Goal: Task Accomplishment & Management: Use online tool/utility

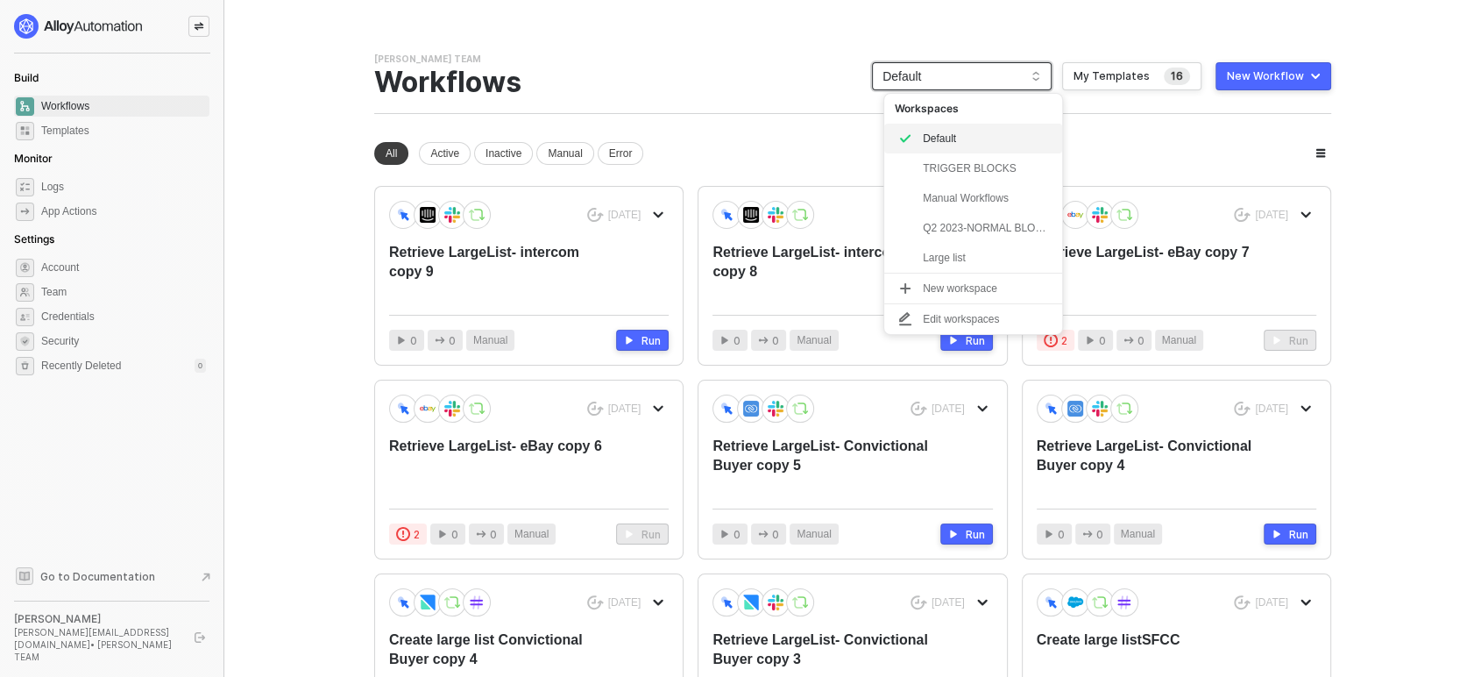
click at [918, 71] on span "Default" at bounding box center [962, 76] width 159 height 26
click at [960, 209] on div "Manual Workflows" at bounding box center [987, 198] width 129 height 21
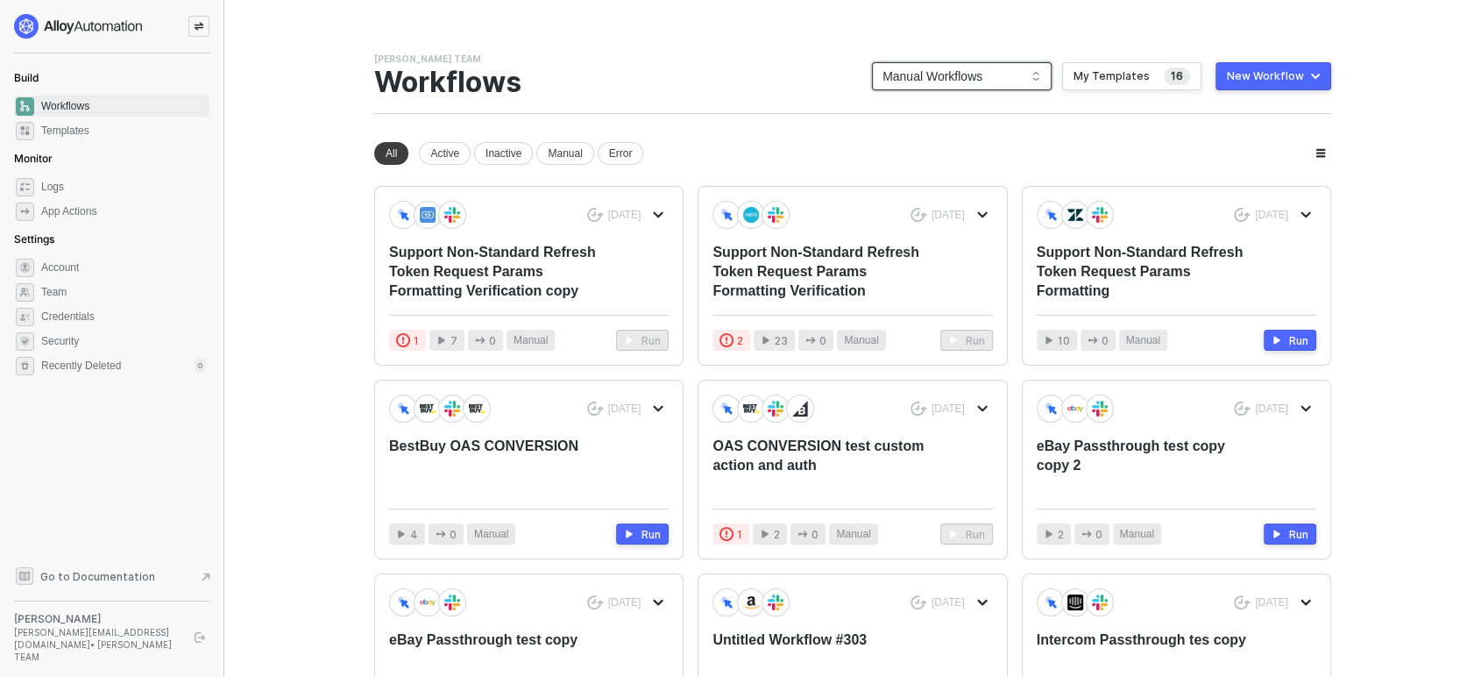
click at [919, 79] on span "Manual Workflows" at bounding box center [962, 76] width 159 height 26
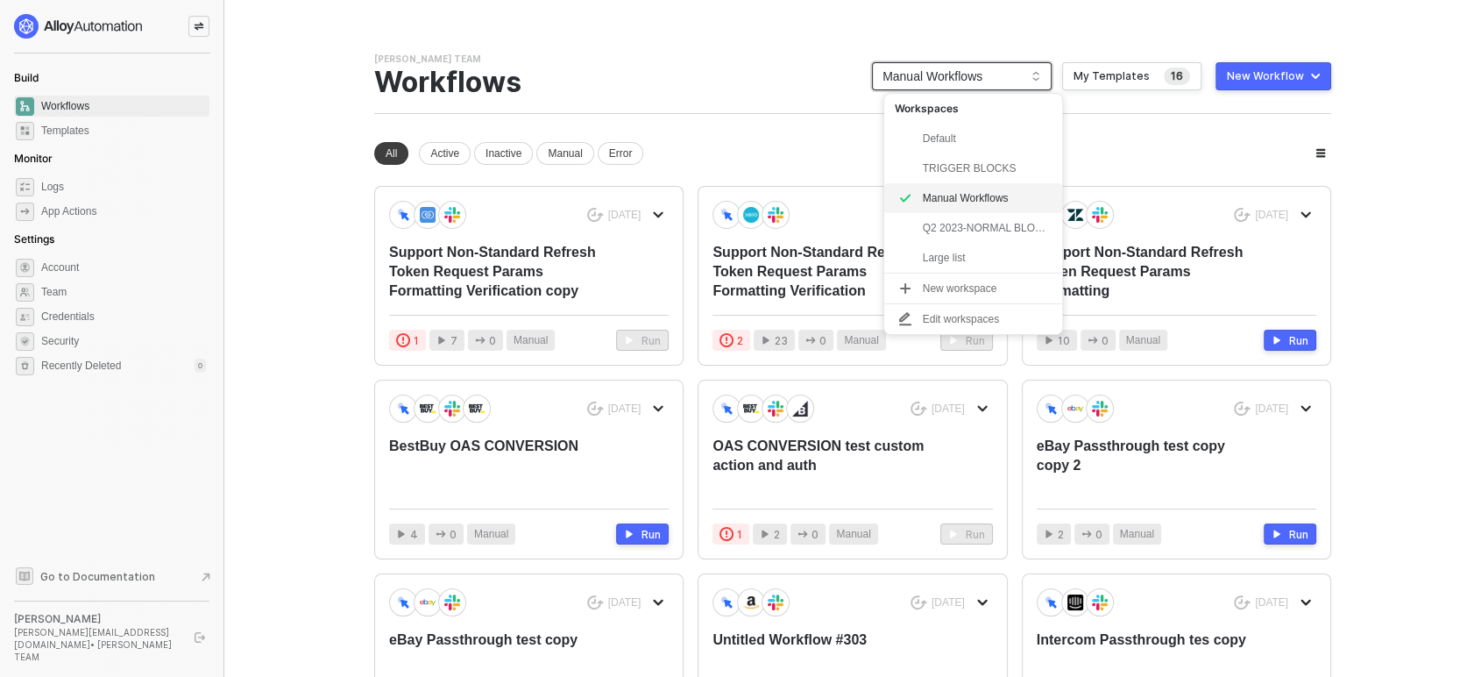
click at [919, 79] on span "Manual Workflows" at bounding box center [962, 76] width 159 height 26
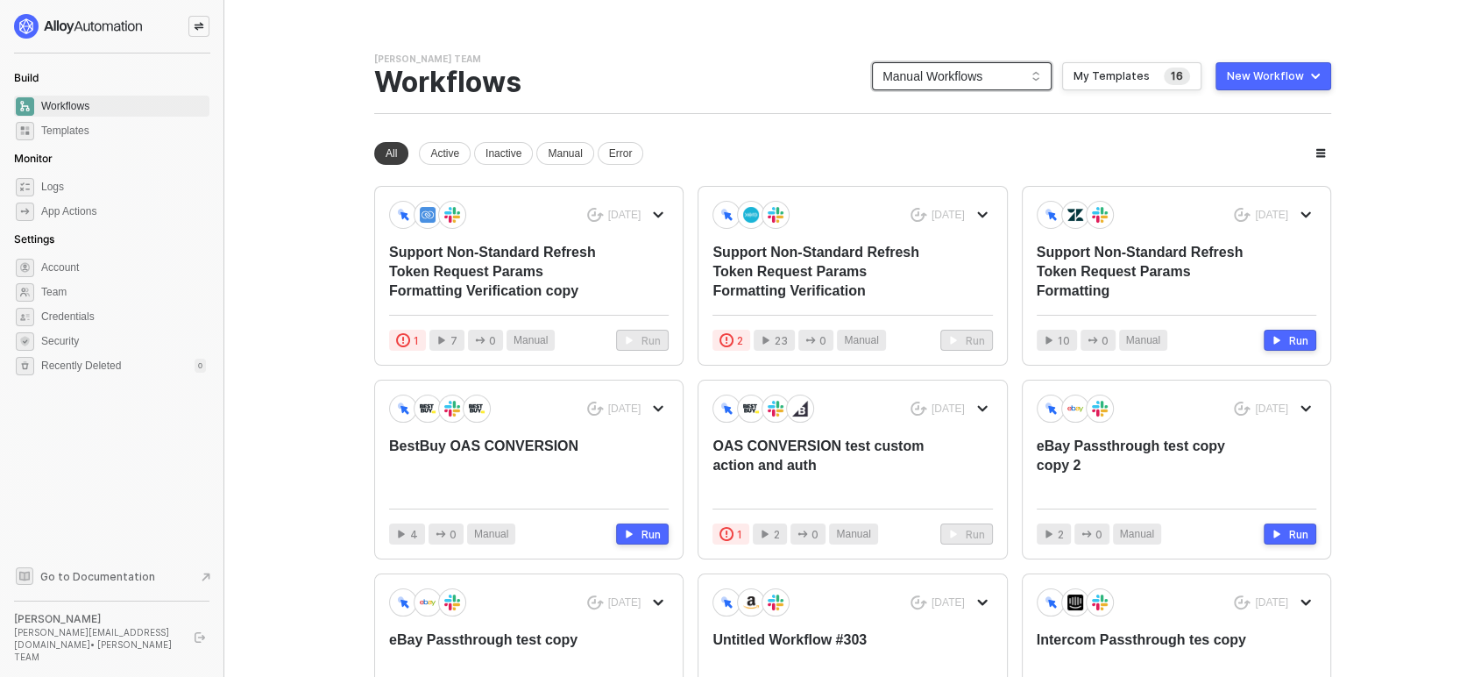
click at [1293, 73] on div "New Workflow" at bounding box center [1265, 76] width 77 height 14
click at [1203, 159] on li "Start From Scratch" at bounding box center [1235, 145] width 189 height 35
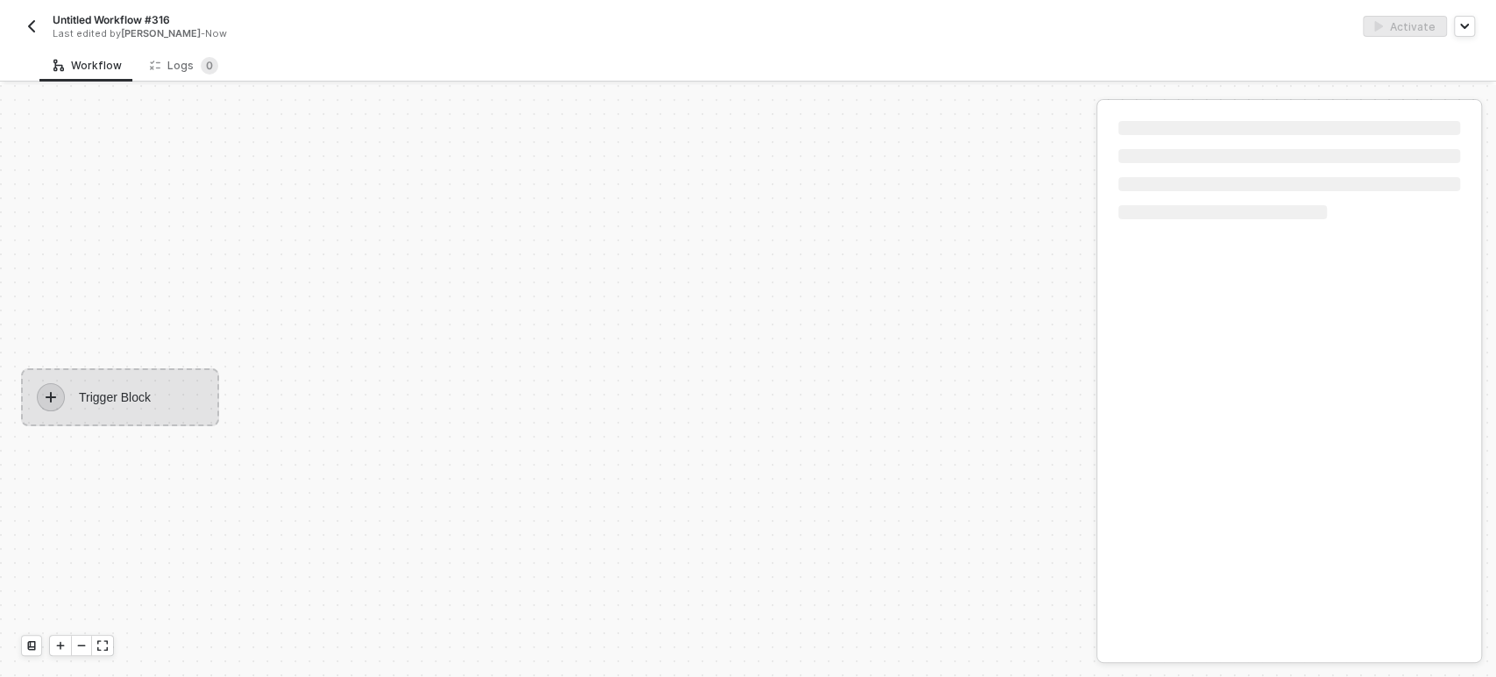
scroll to position [32, 0]
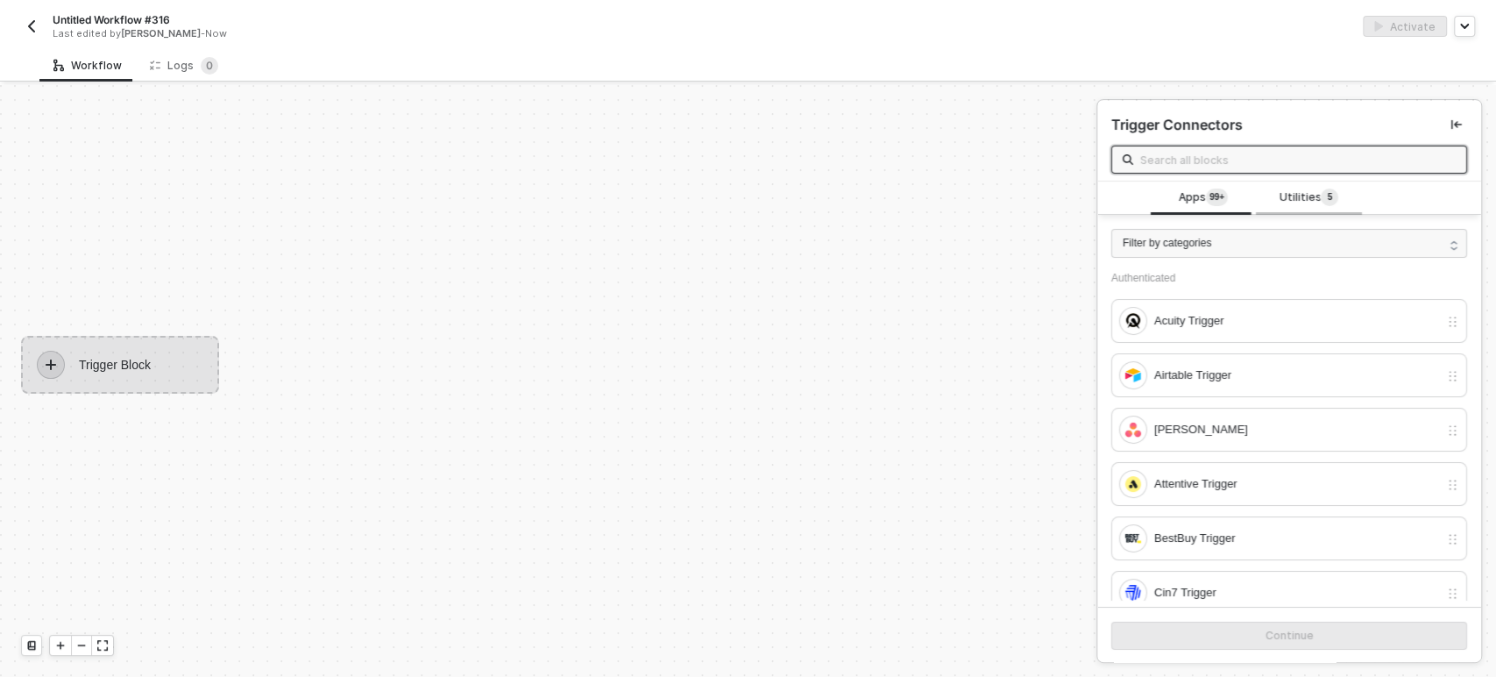
click at [1321, 188] on span "5" at bounding box center [1330, 197] width 18 height 19
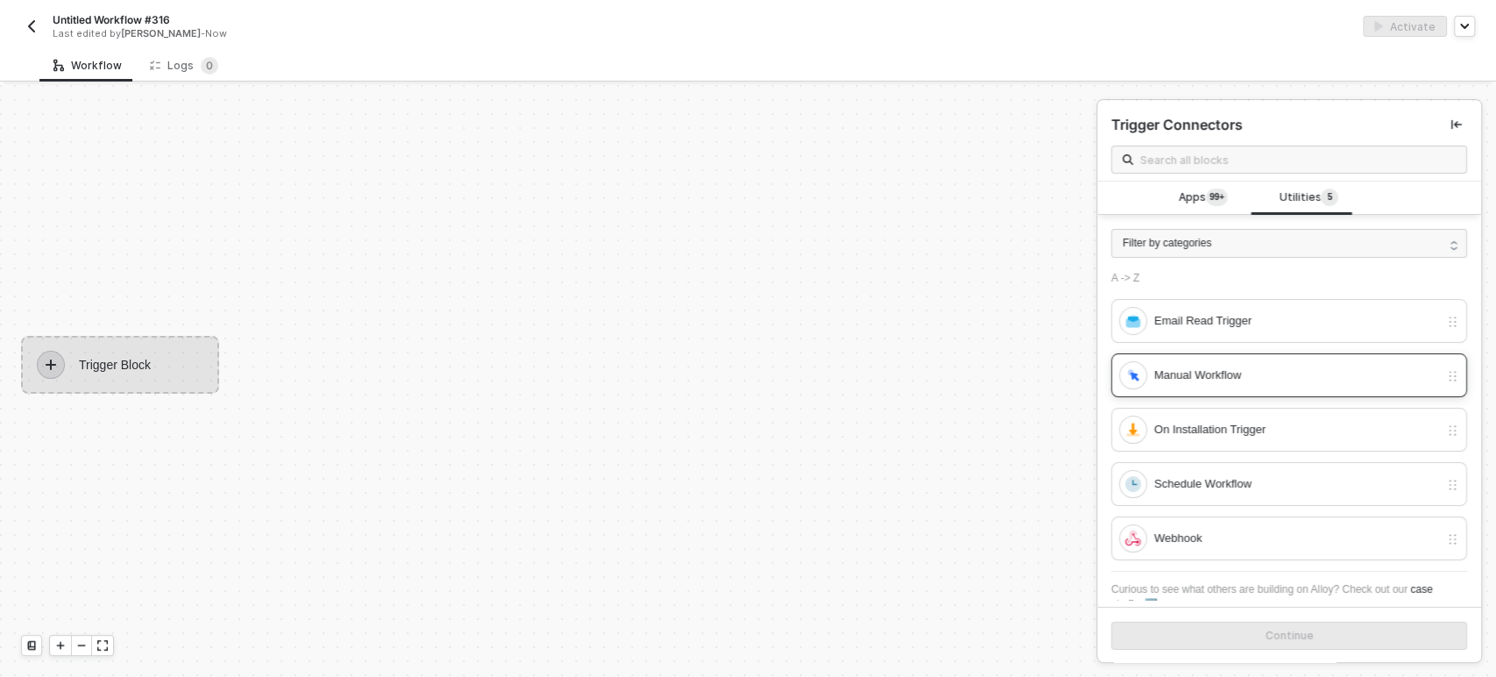
click at [1218, 385] on div "Manual Workflow" at bounding box center [1279, 375] width 320 height 28
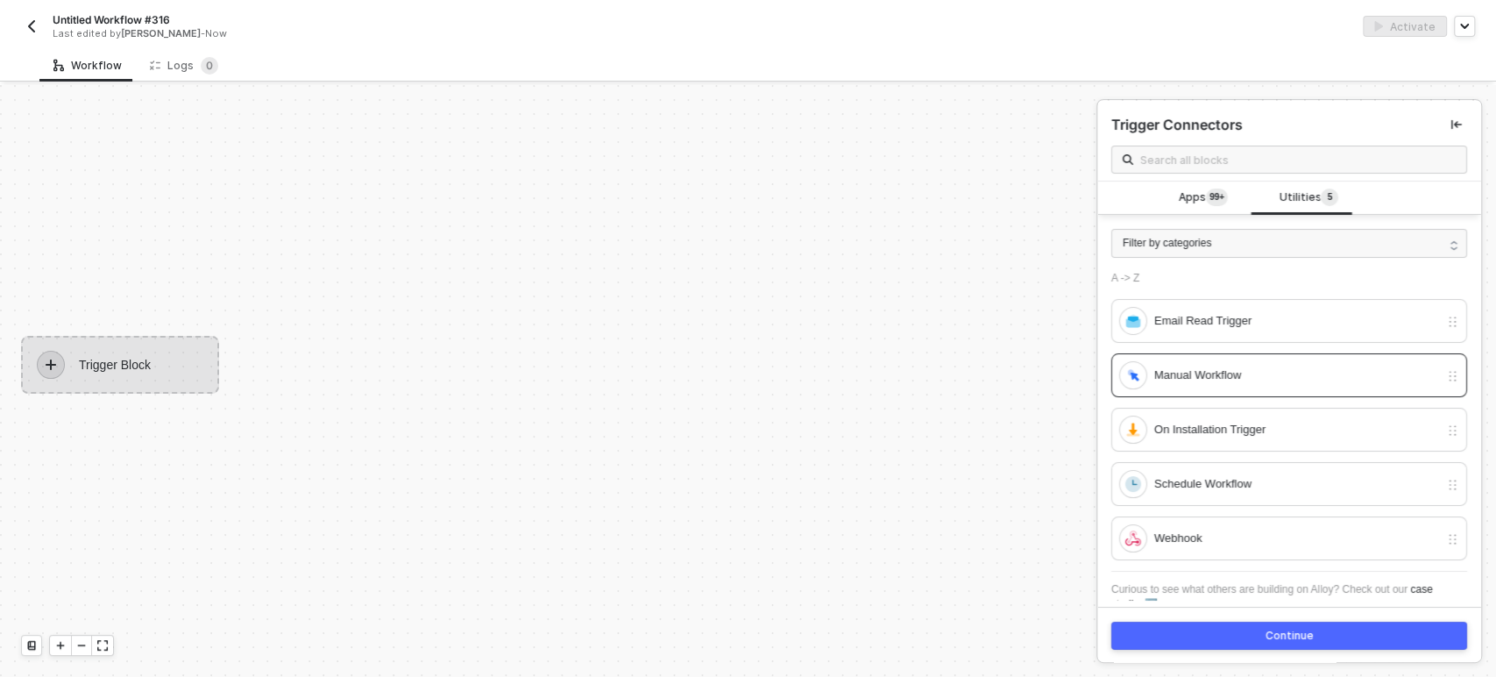
click at [1331, 643] on button "Continue" at bounding box center [1289, 635] width 356 height 28
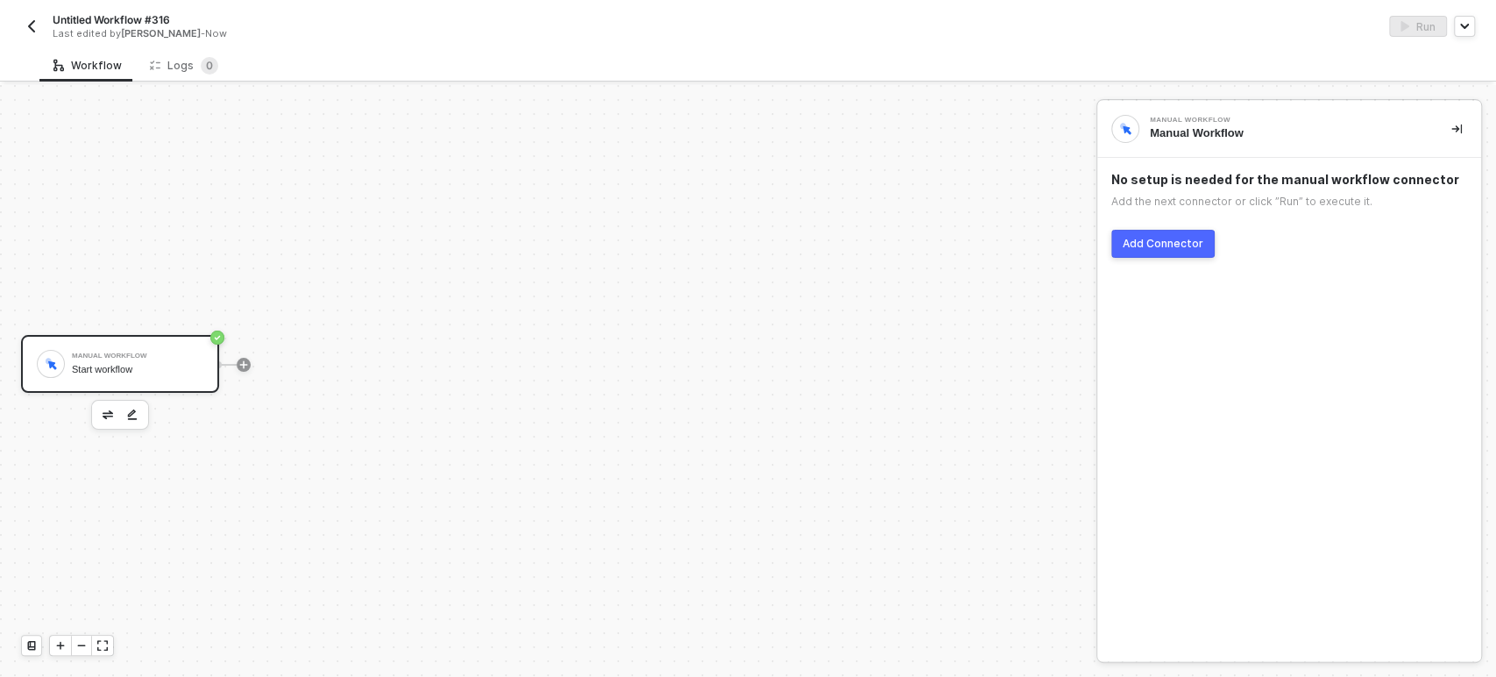
click at [1147, 230] on button "Add Connector" at bounding box center [1162, 244] width 103 height 28
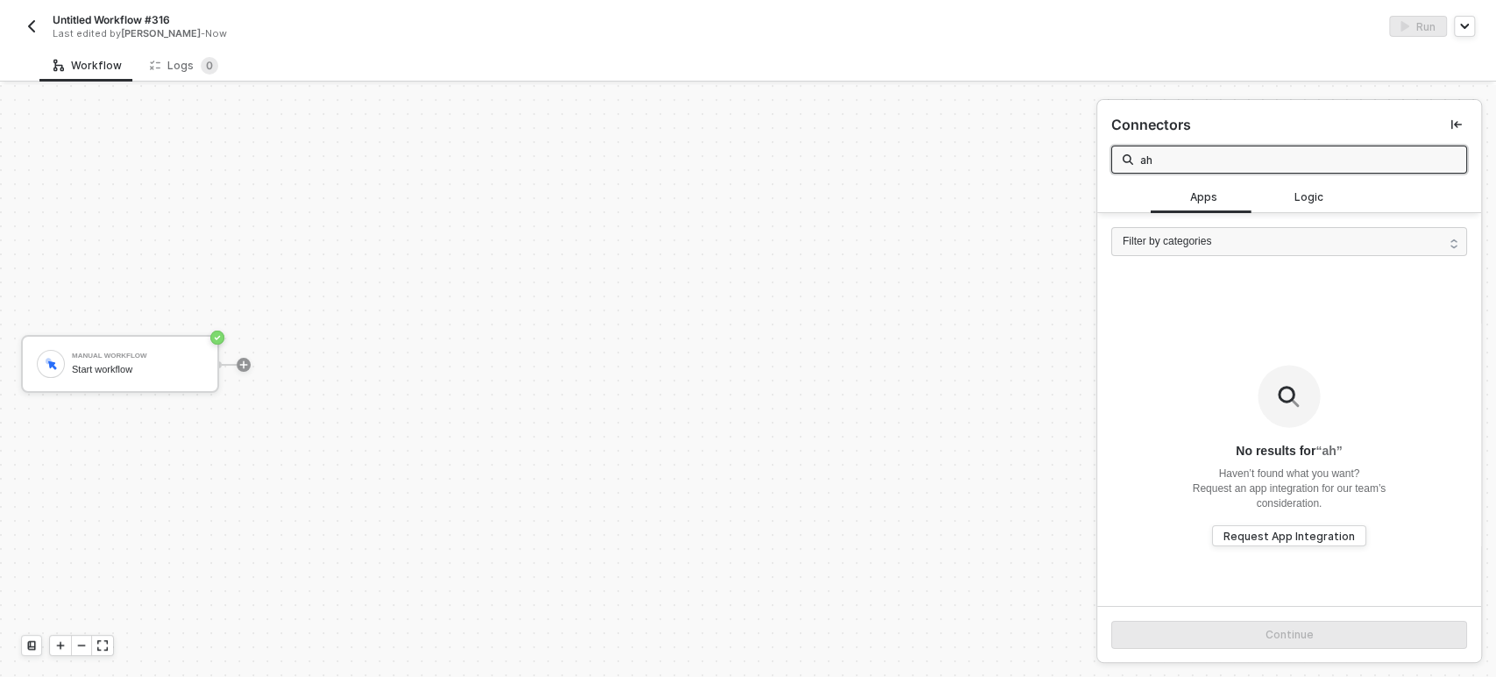
type input "a"
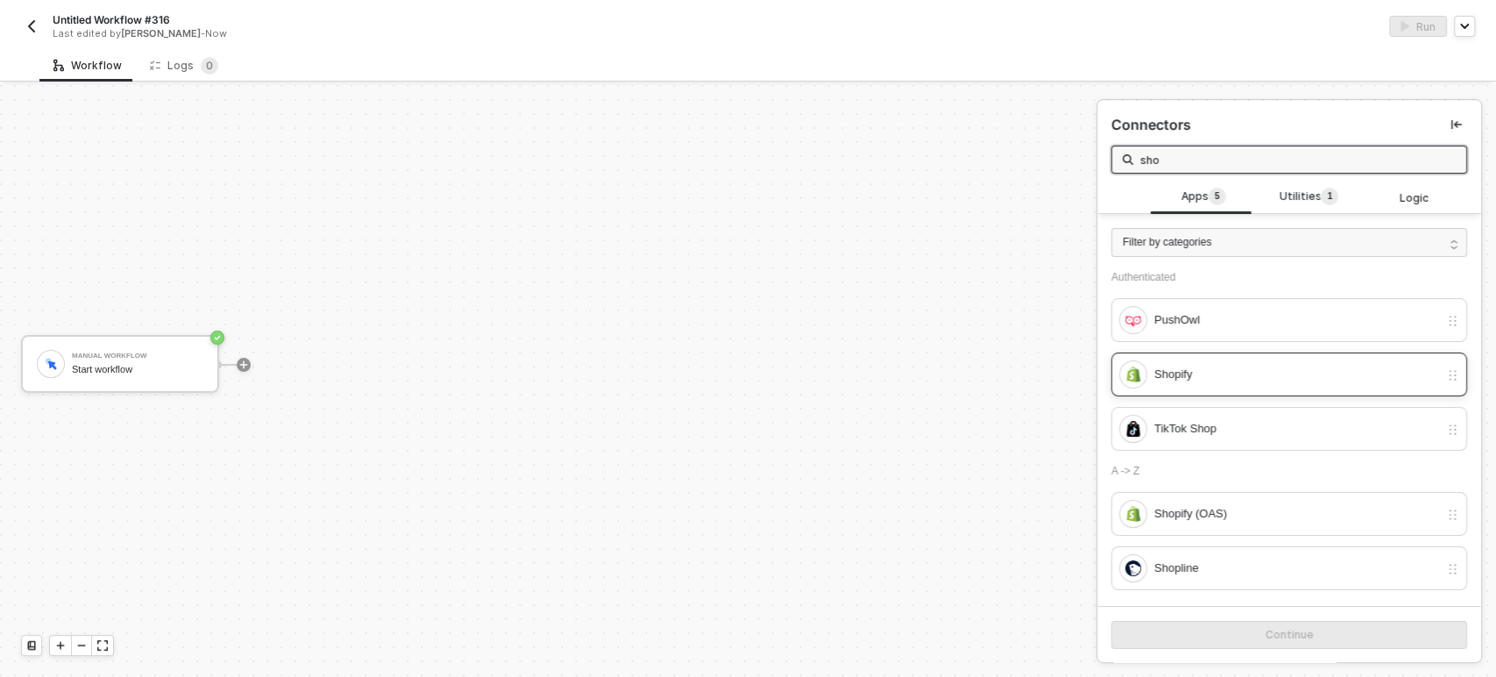
type input "sho"
click at [1270, 383] on div "Shopify" at bounding box center [1296, 374] width 285 height 19
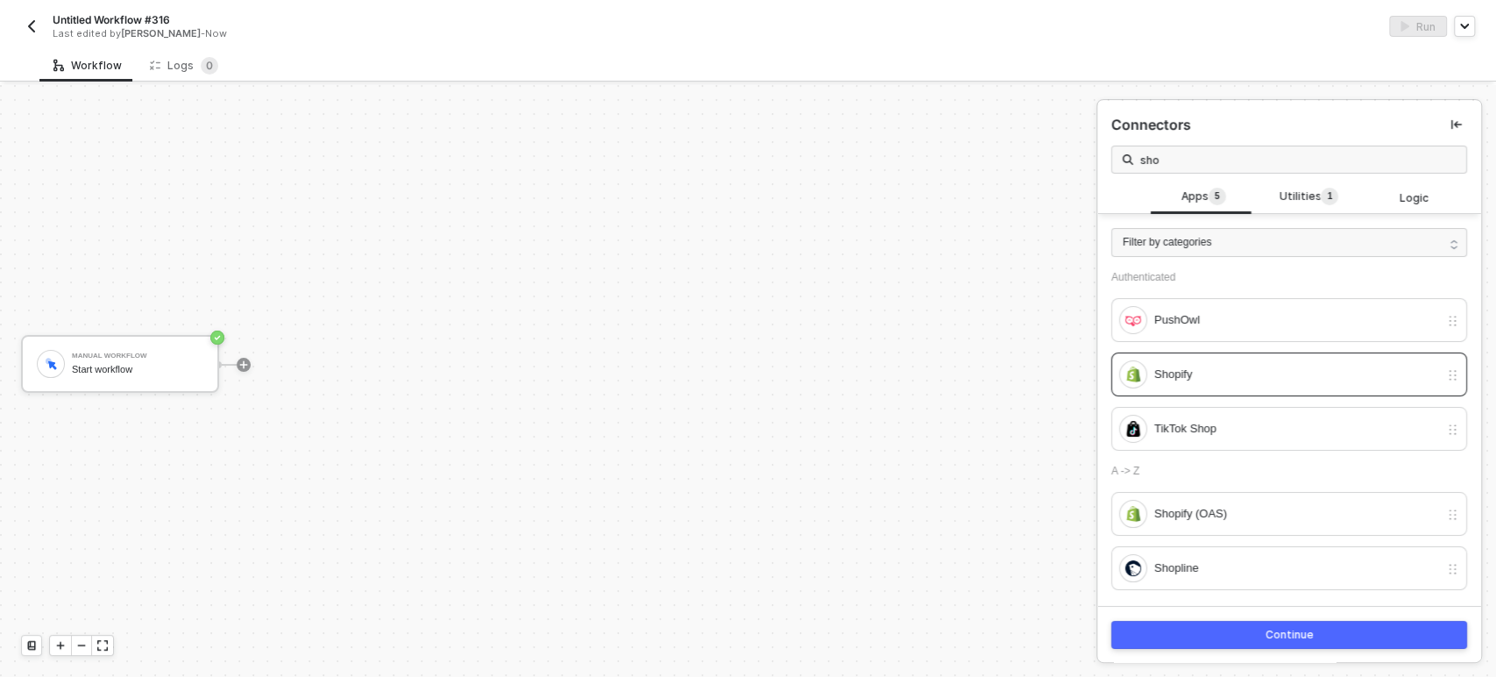
click at [1242, 628] on button "Continue" at bounding box center [1289, 634] width 356 height 28
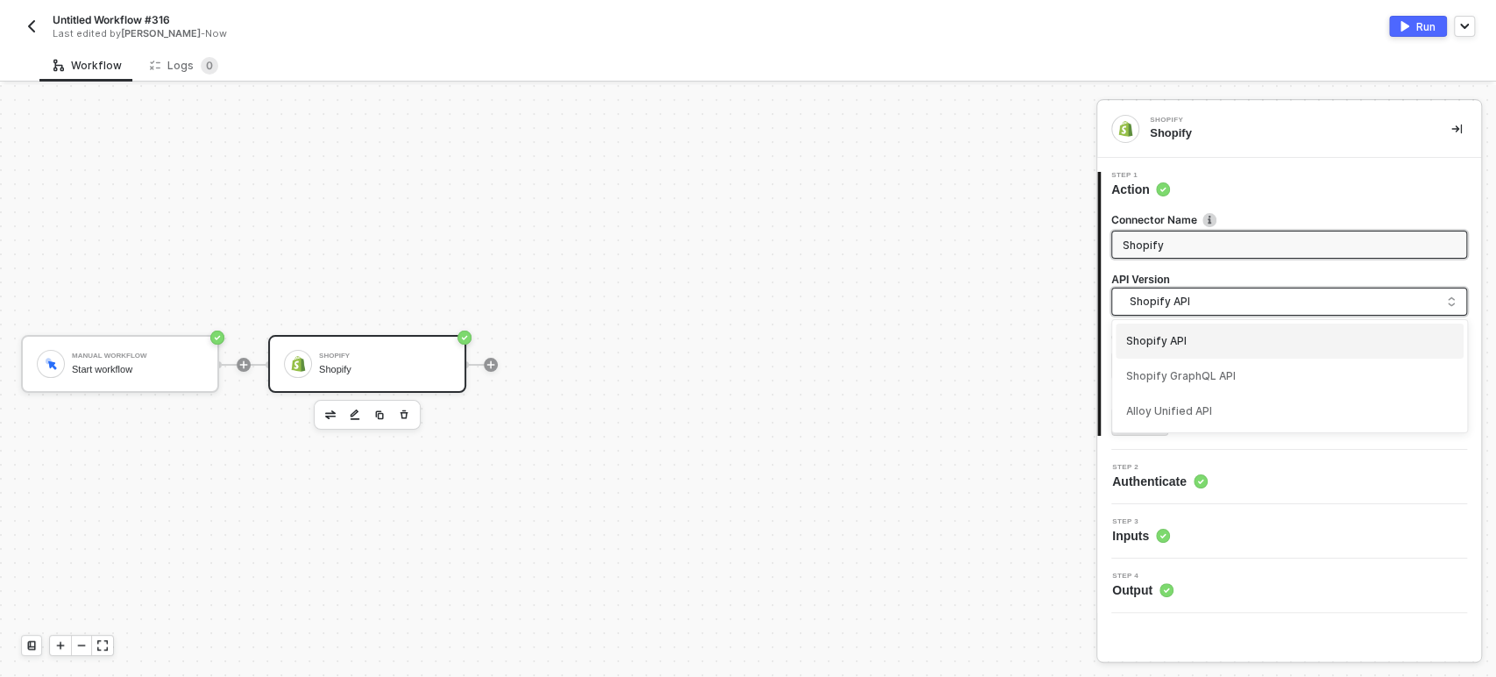
click at [1304, 307] on span "Shopify API" at bounding box center [1293, 301] width 326 height 19
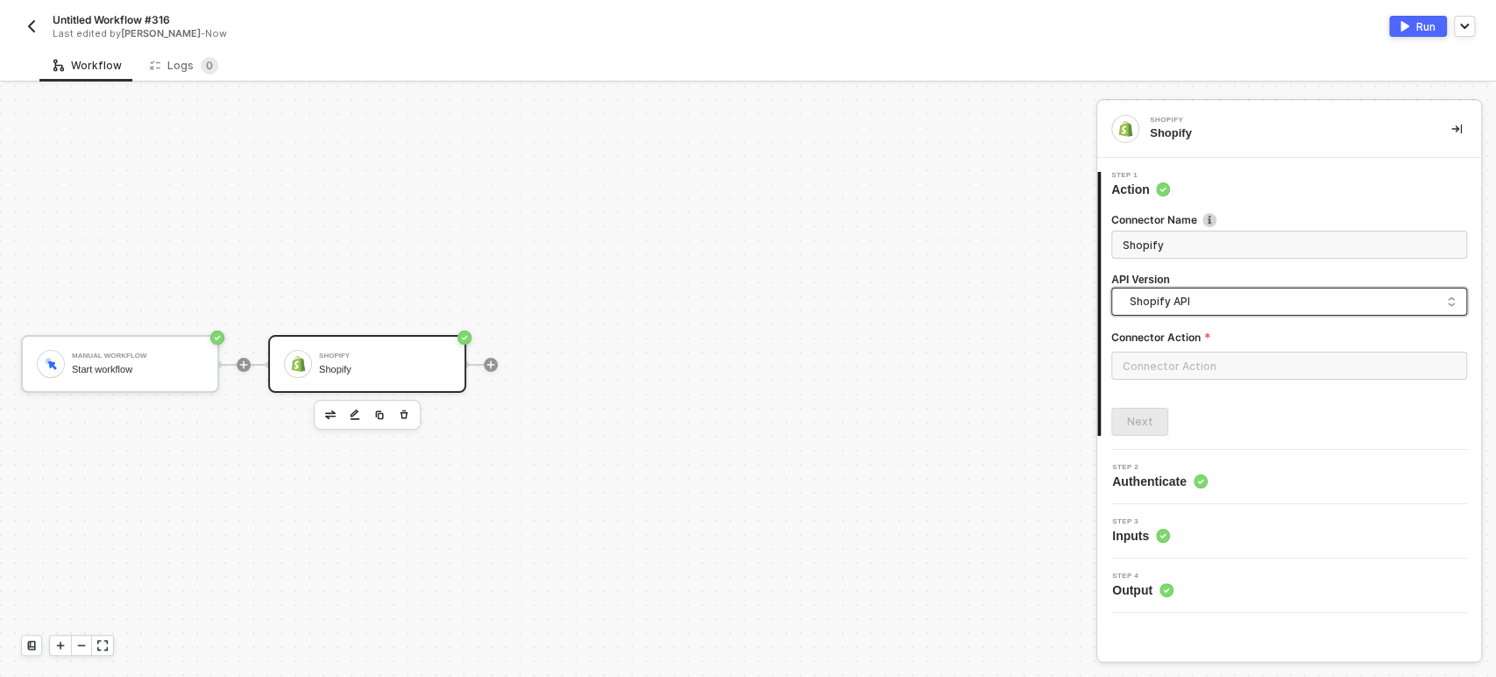
click at [1304, 307] on span "Shopify API" at bounding box center [1293, 301] width 326 height 19
click at [1268, 365] on input "text" at bounding box center [1289, 365] width 356 height 28
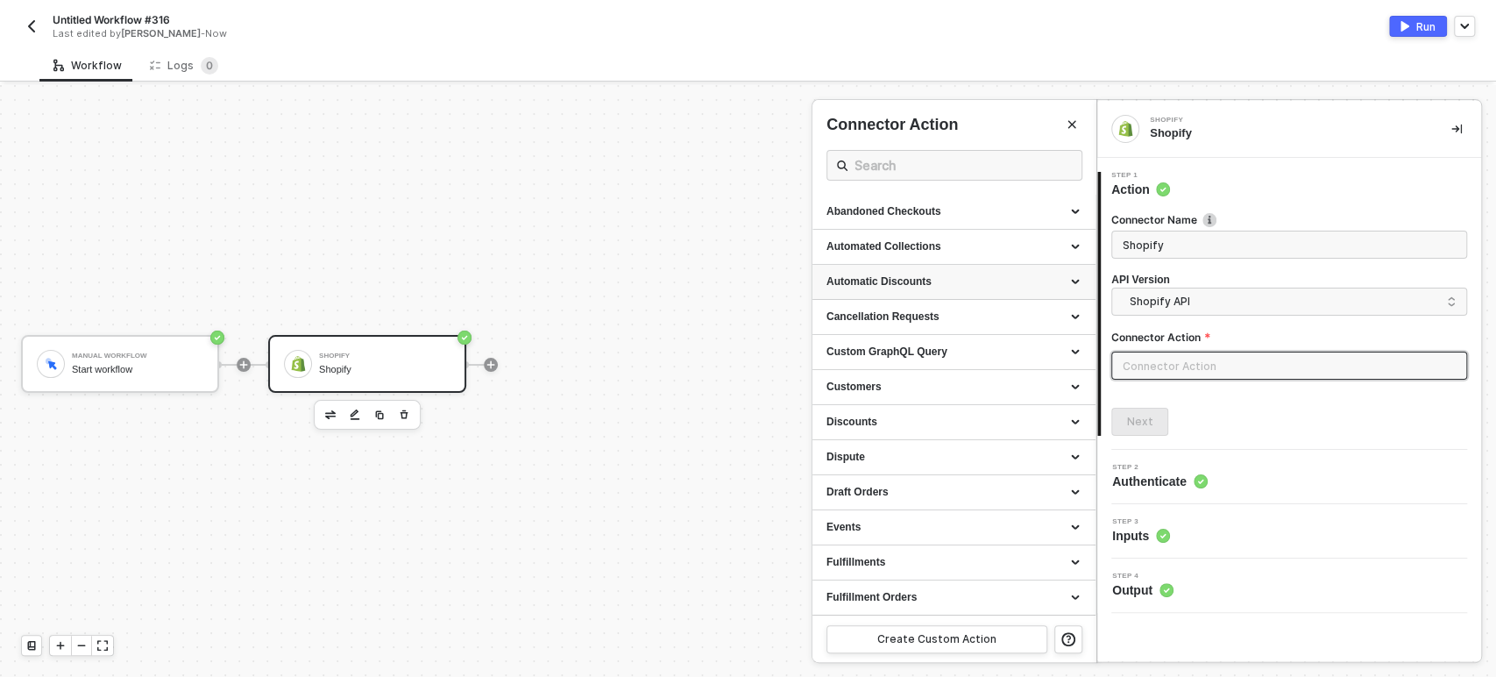
click at [882, 287] on div "Automatic Discounts" at bounding box center [953, 281] width 255 height 15
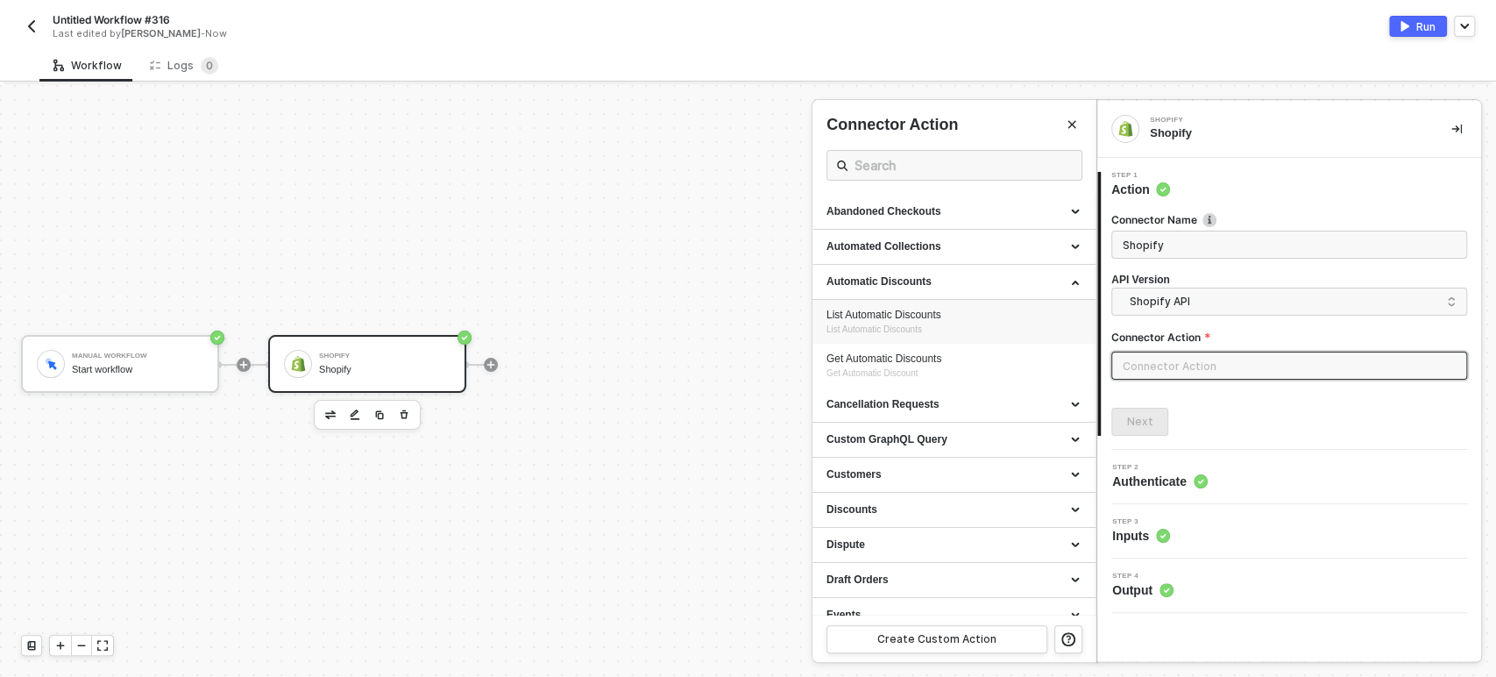
click at [874, 321] on div "List Automatic Discounts" at bounding box center [953, 315] width 255 height 15
type input "List Automatic Discounts"
type input "Automatic Discounts - List Automatic Discounts"
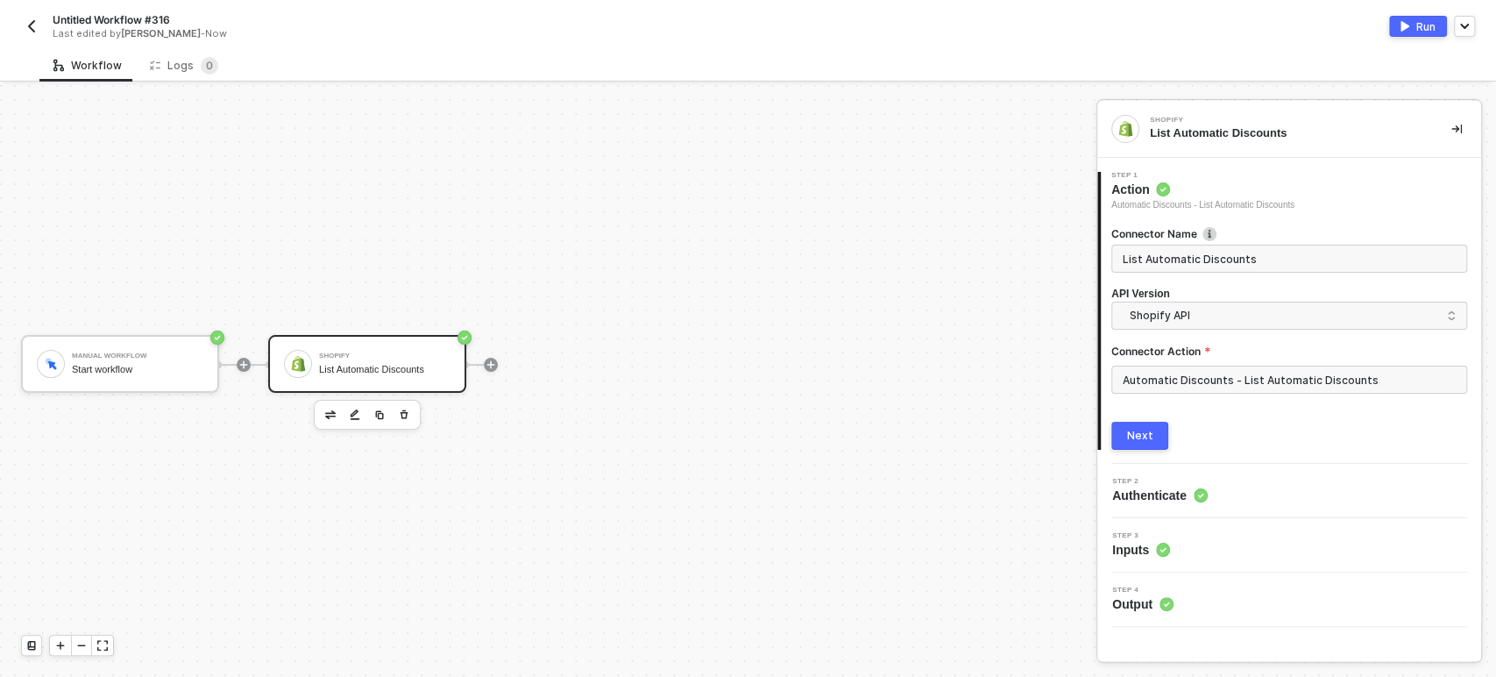
click at [1153, 440] on button "Next" at bounding box center [1139, 436] width 57 height 28
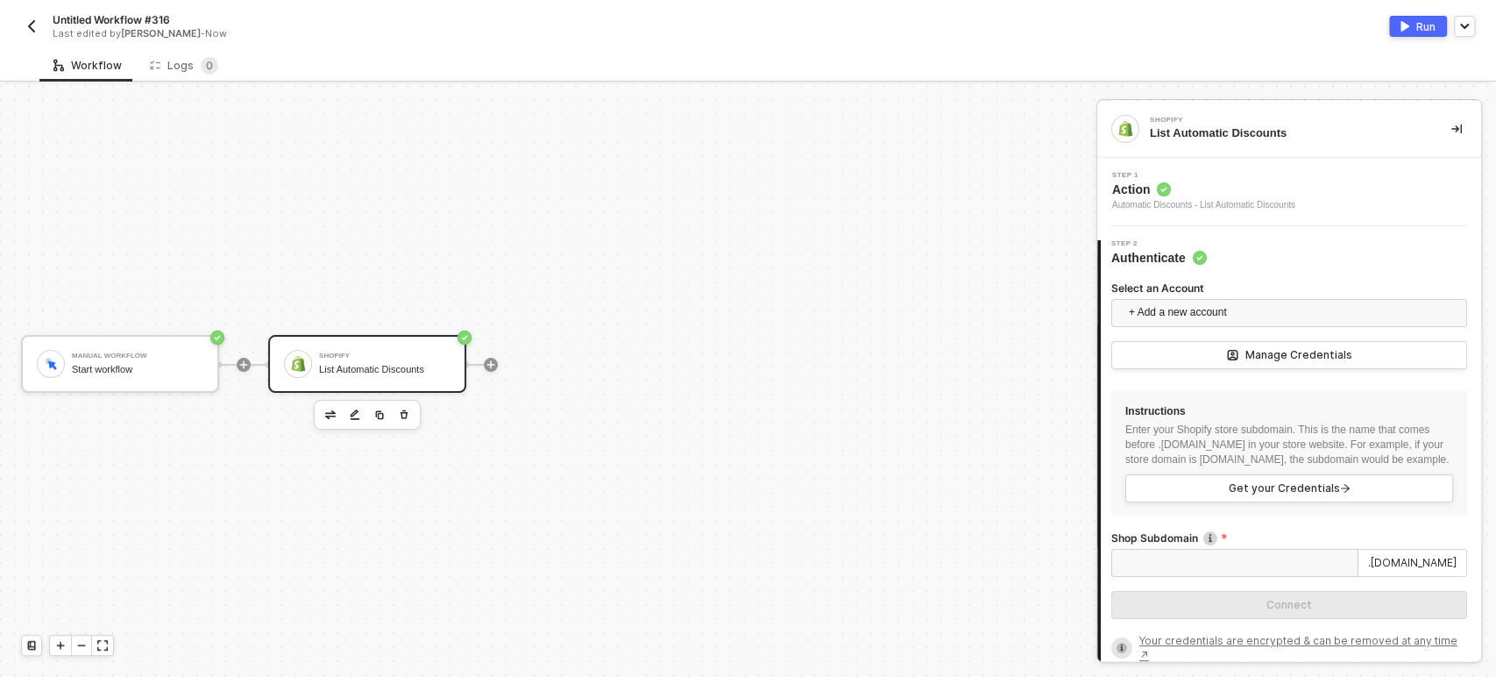
click at [1175, 594] on div "Shop Subdomain .myshopify.com Connect" at bounding box center [1289, 581] width 356 height 103
click at [1175, 577] on input "Shop Subdomain" at bounding box center [1234, 563] width 247 height 28
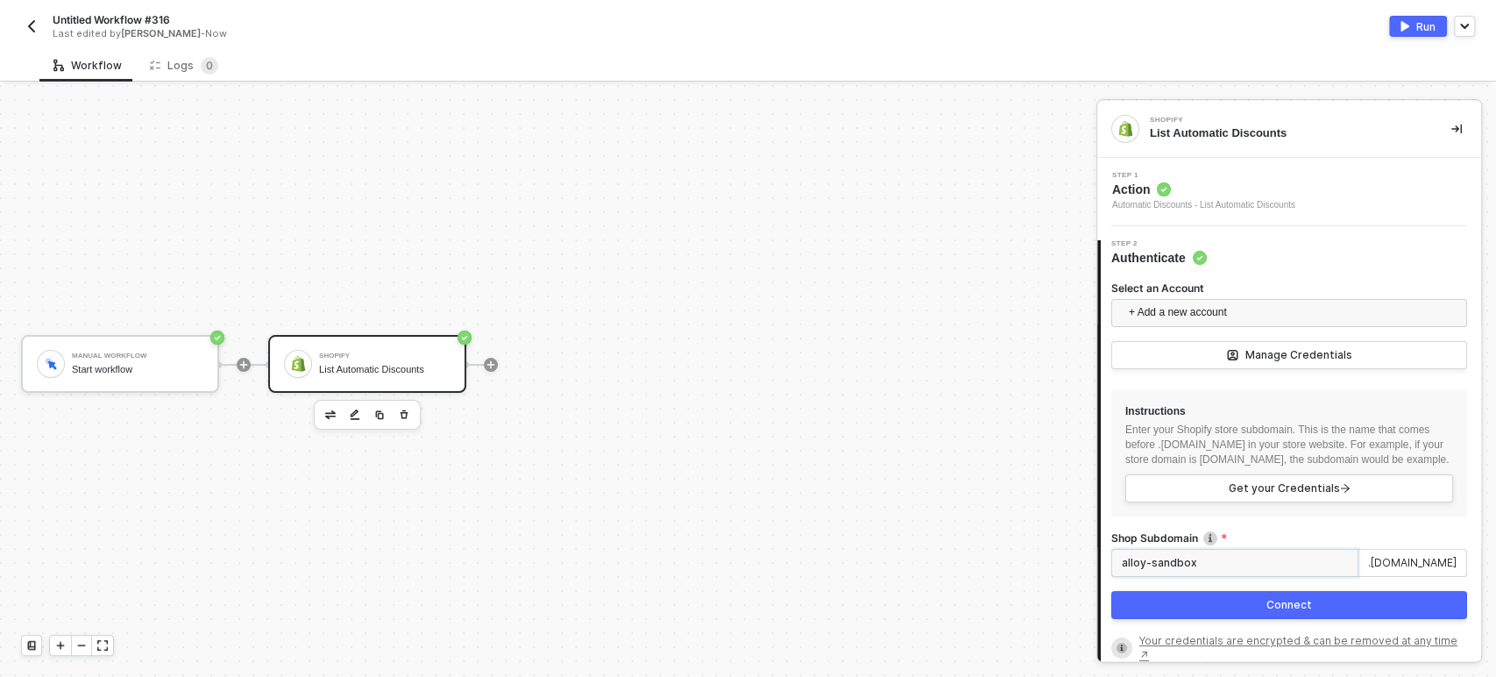
type input "alloy-sandbox"
click at [1213, 633] on div "Shop Subdomain alloy-sandbox .myshopify.com Connect" at bounding box center [1289, 581] width 356 height 103
click at [1215, 619] on button "Connect" at bounding box center [1289, 605] width 356 height 28
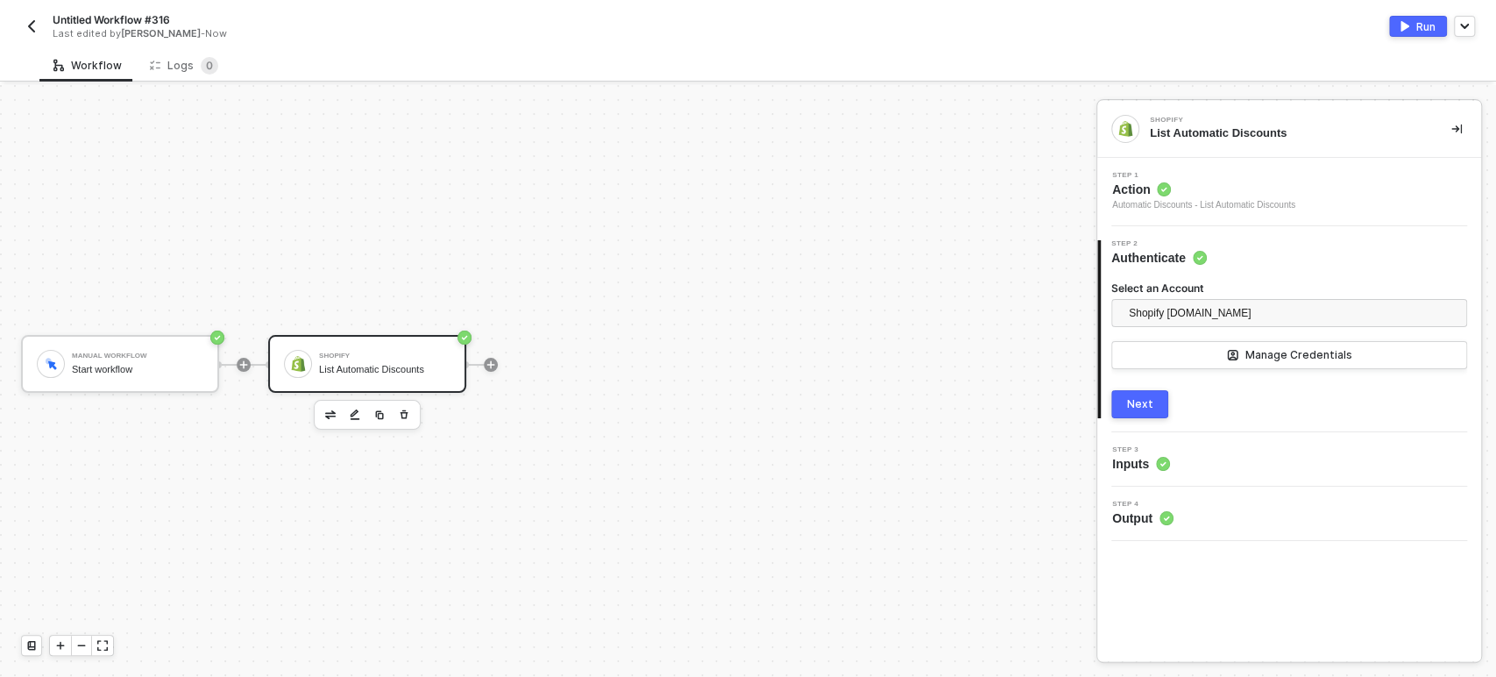
click at [104, 12] on span "Untitled Workflow #316" at bounding box center [111, 19] width 117 height 15
click at [119, 14] on input "Untitled Workflow #316" at bounding box center [202, 20] width 298 height 21
click at [120, 14] on input "Untitled Workflow #316" at bounding box center [202, 20] width 298 height 21
click at [123, 14] on input "Untitled Workflow #316" at bounding box center [202, 20] width 298 height 21
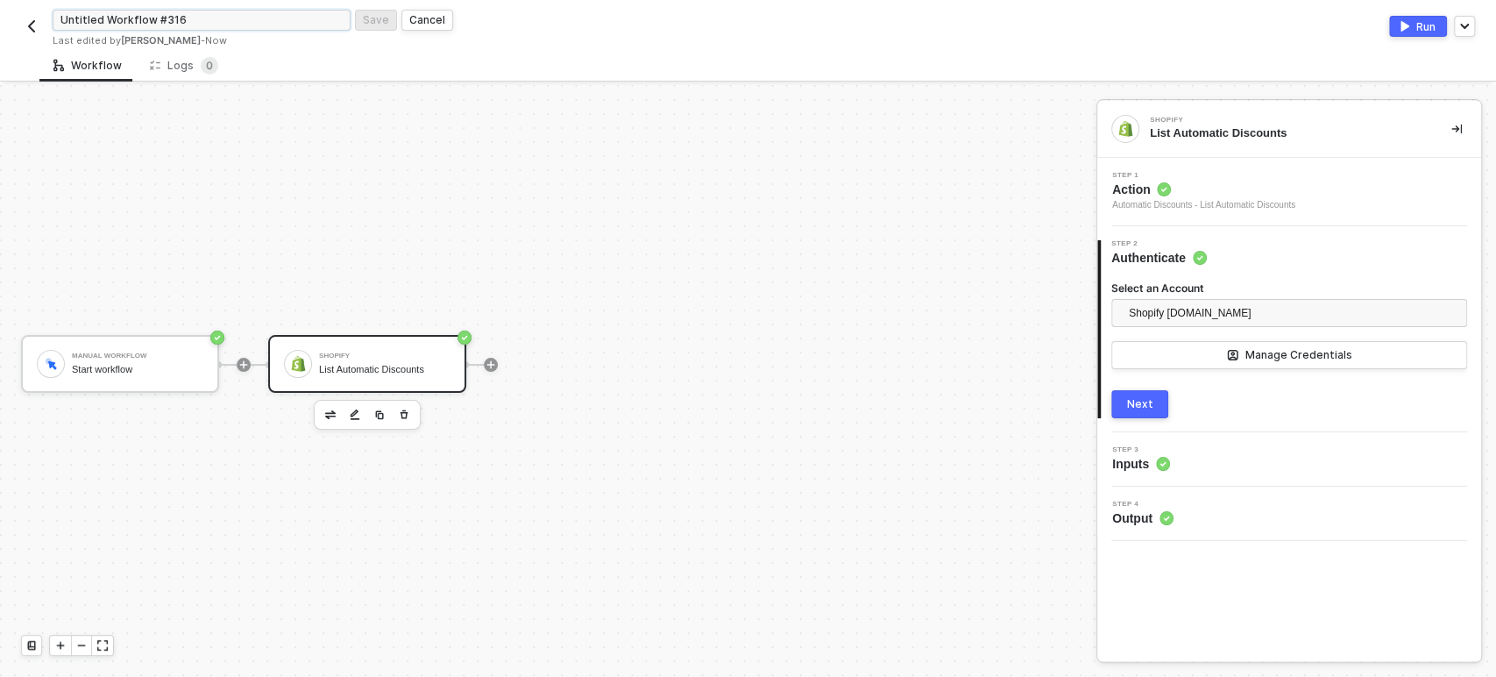
click at [123, 14] on input "Untitled Workflow #316" at bounding box center [202, 20] width 298 height 21
type input "Shopify Actions(CON-1768) UPdated version"
click button "Save" at bounding box center [376, 20] width 42 height 21
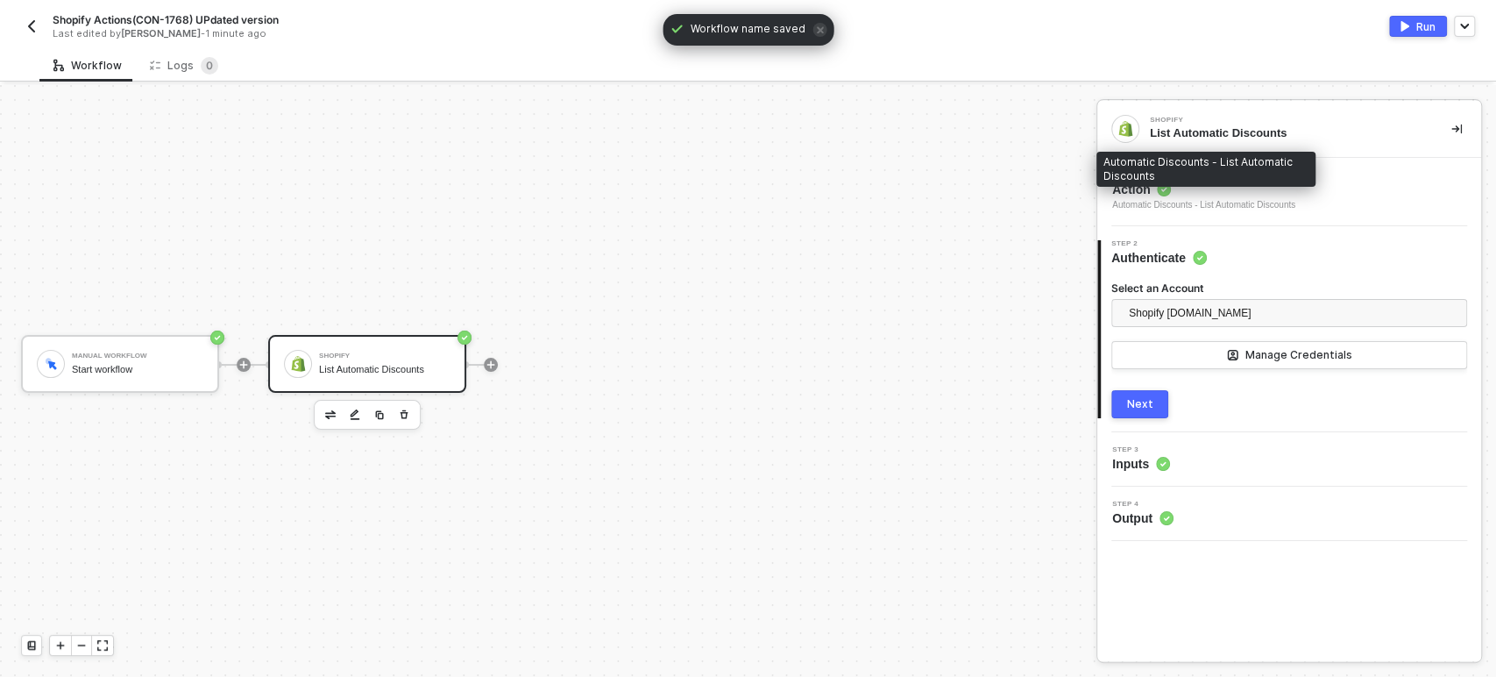
click at [1169, 208] on div "Automatic Discounts - List Automatic Discounts" at bounding box center [1203, 205] width 183 height 14
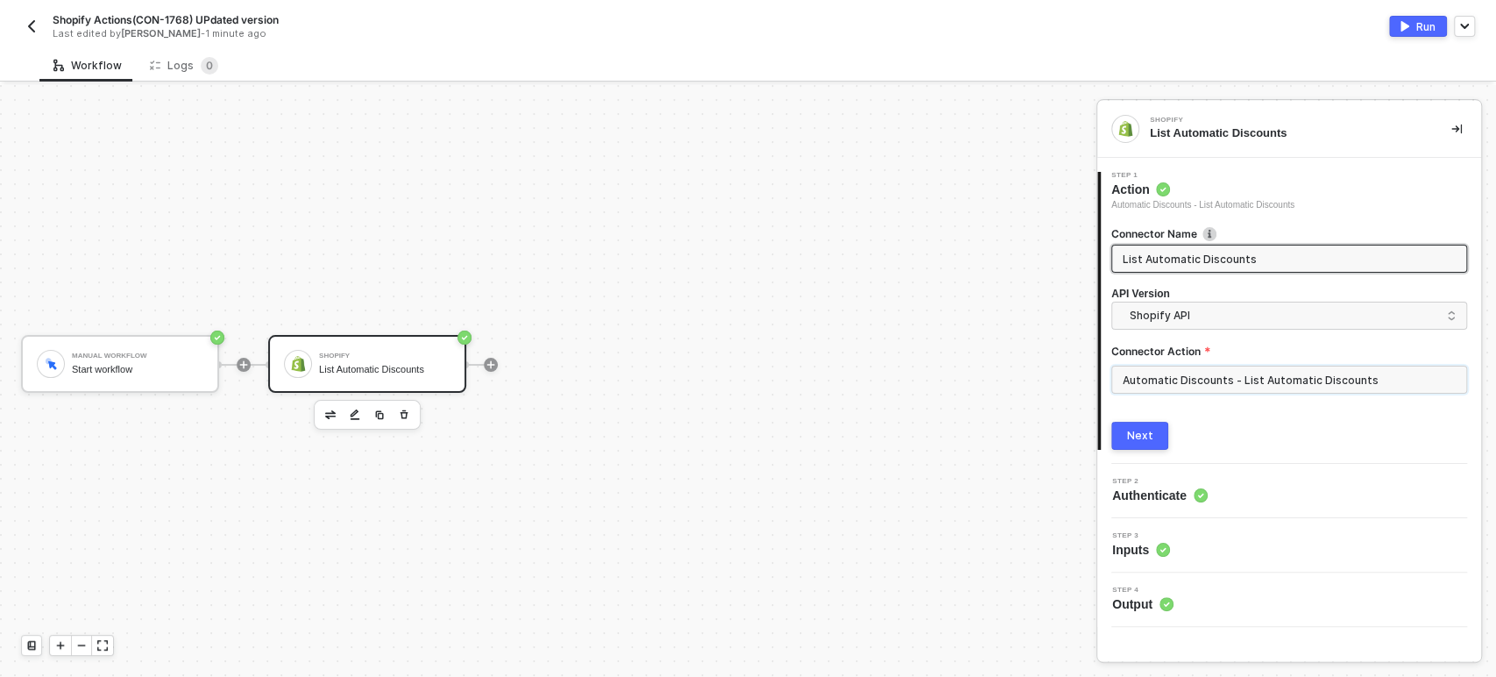
click at [1152, 392] on input "Automatic Discounts - List Automatic Discounts" at bounding box center [1289, 379] width 356 height 28
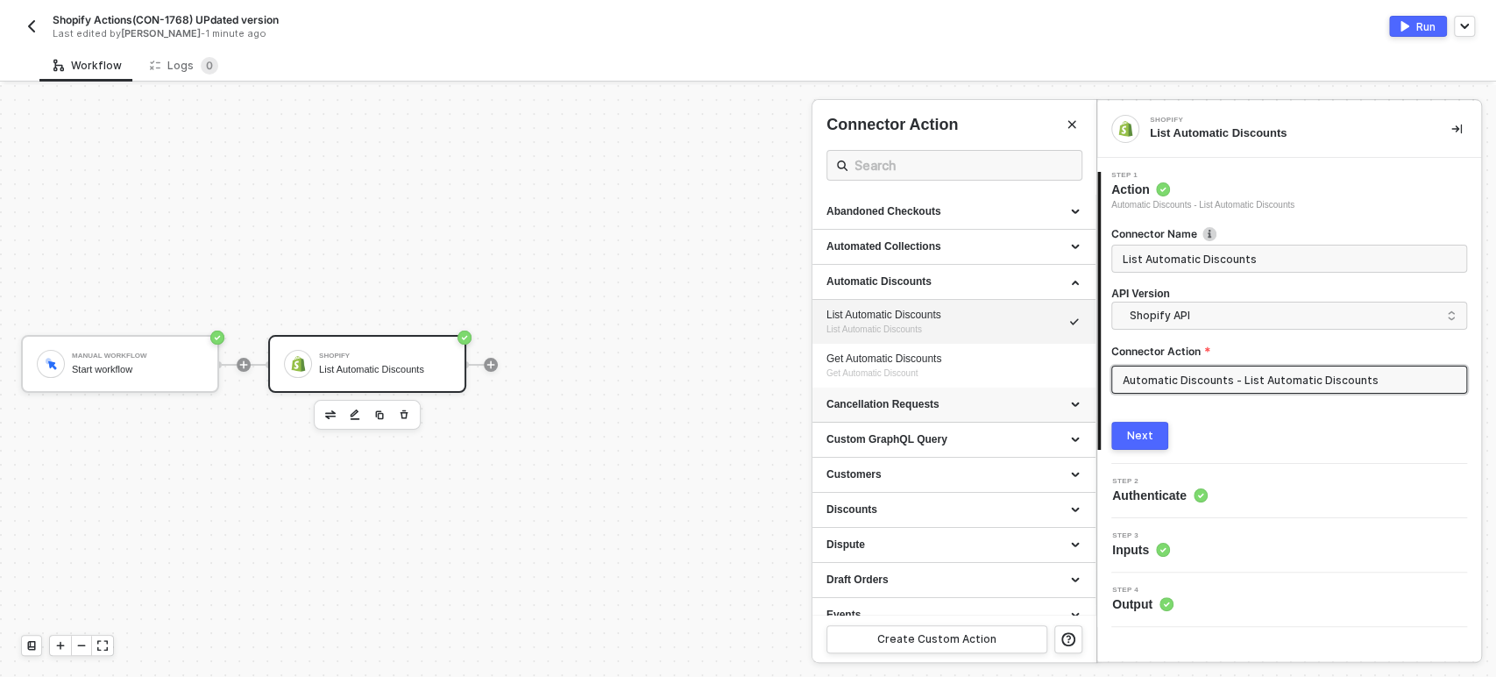
click at [977, 398] on div "Cancellation Requests" at bounding box center [953, 404] width 255 height 15
click at [926, 290] on div "Automatic Discounts" at bounding box center [953, 282] width 283 height 35
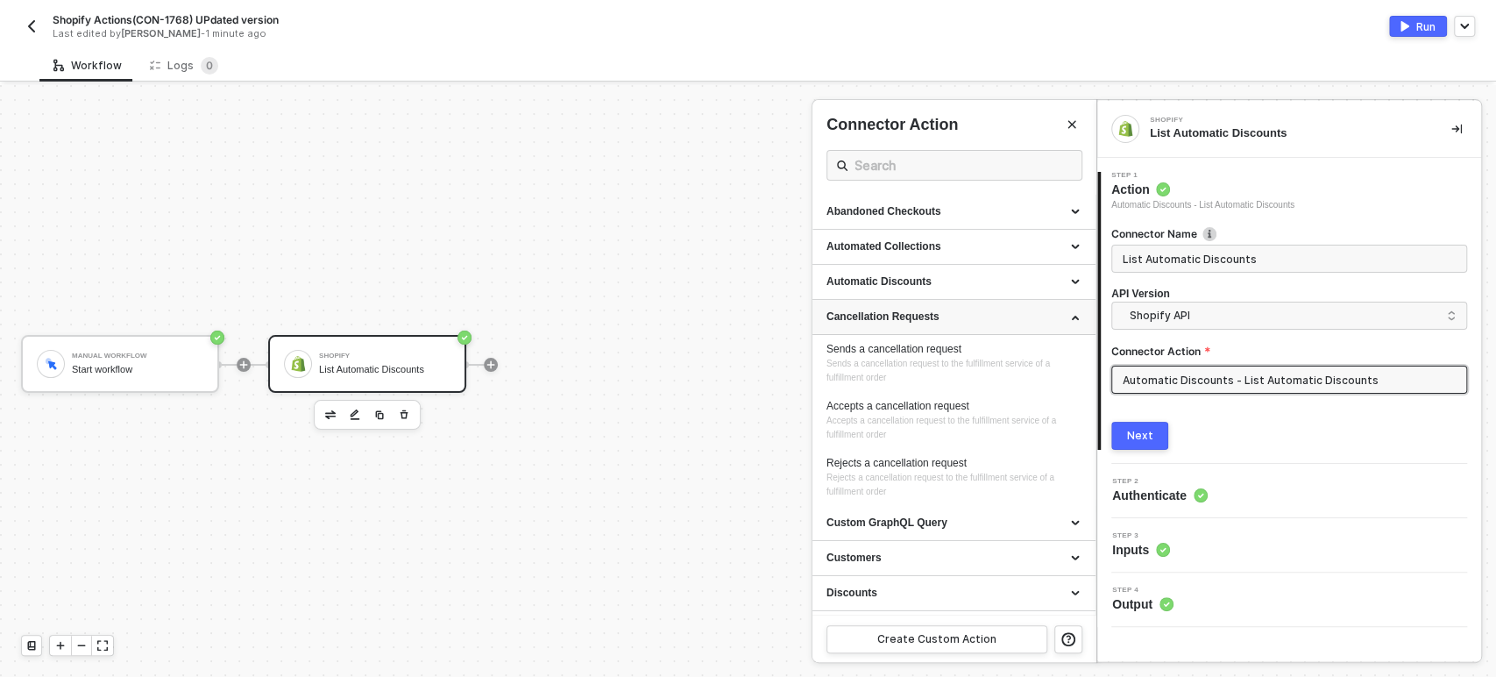
click at [914, 318] on div "Cancellation Requests" at bounding box center [953, 316] width 255 height 15
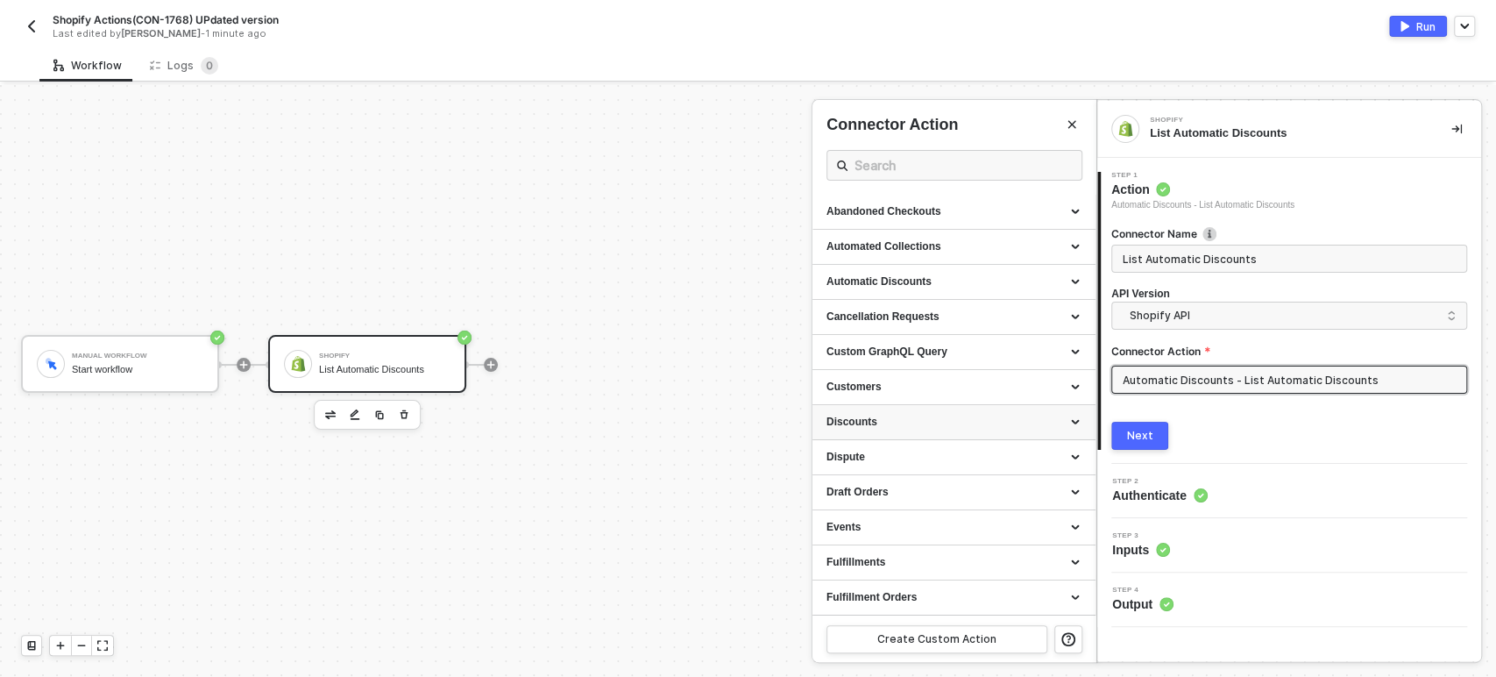
click at [876, 429] on div "Discounts" at bounding box center [953, 422] width 283 height 35
click at [873, 464] on span "Gets a list of all Discount Codes" at bounding box center [888, 469] width 124 height 10
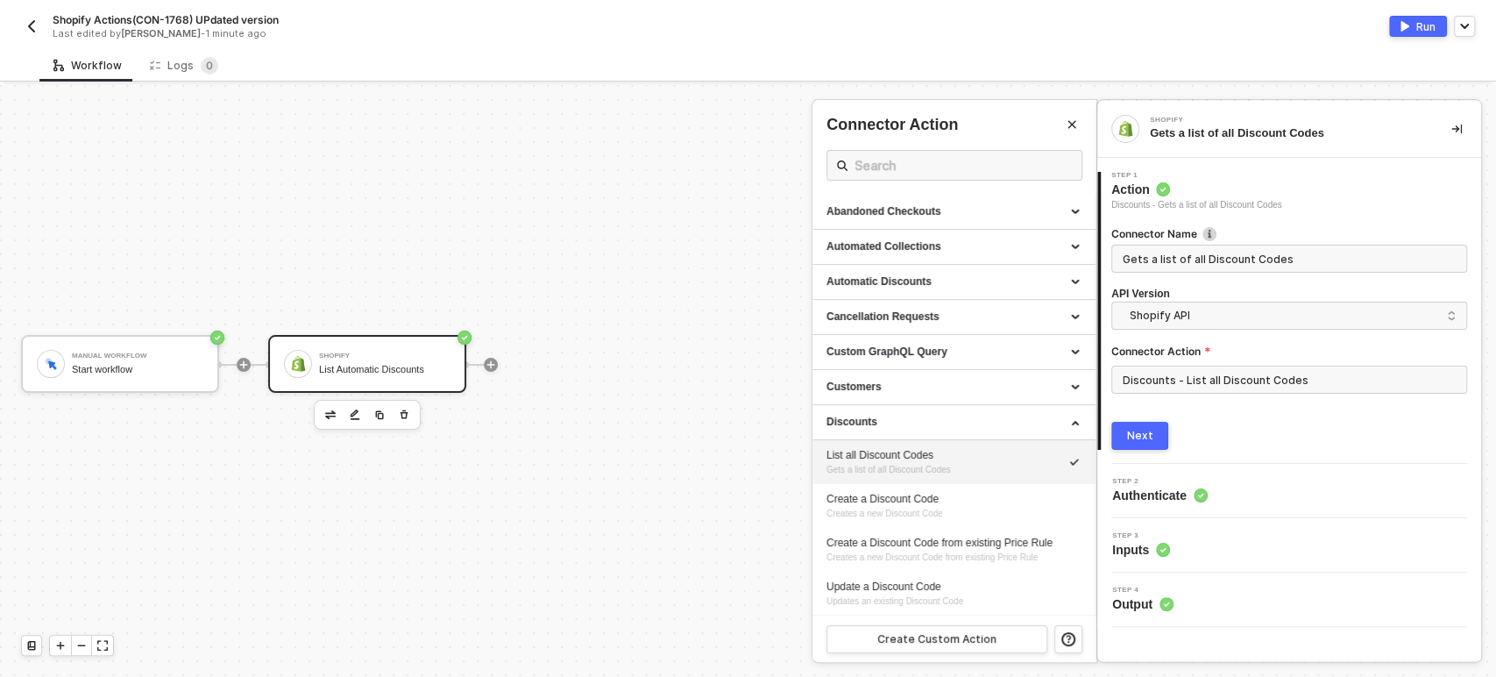
type input "Gets a list of all Discount Codes"
type input "Discounts - List all Discount Codes"
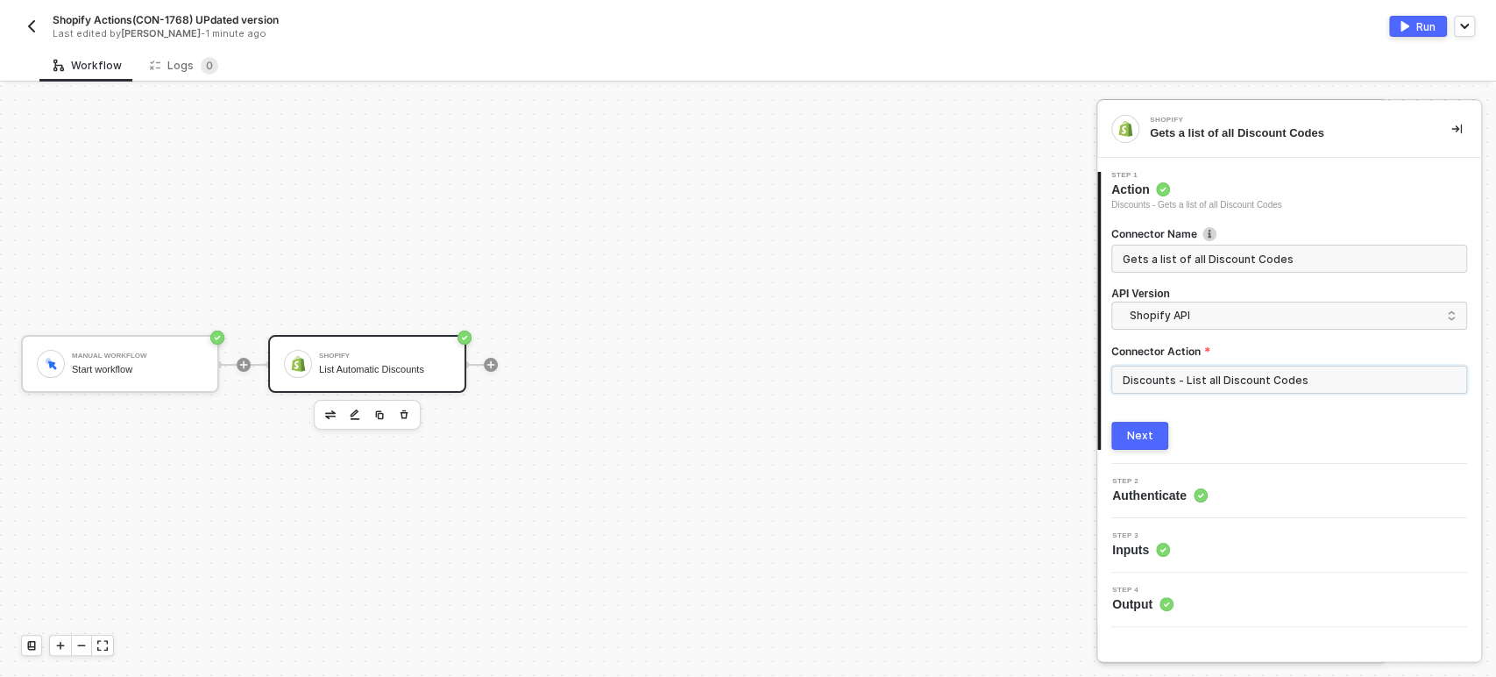
click at [1147, 437] on div "Next" at bounding box center [1140, 436] width 26 height 14
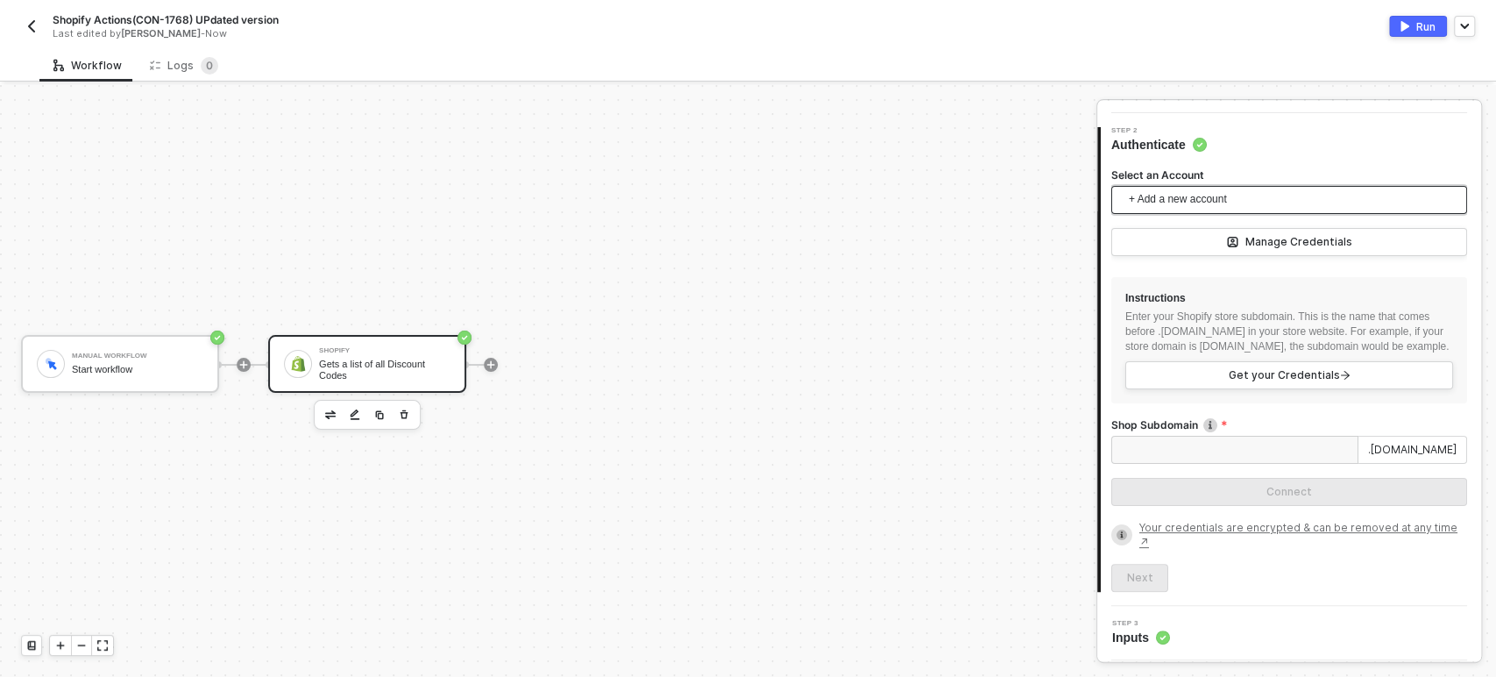
scroll to position [0, 0]
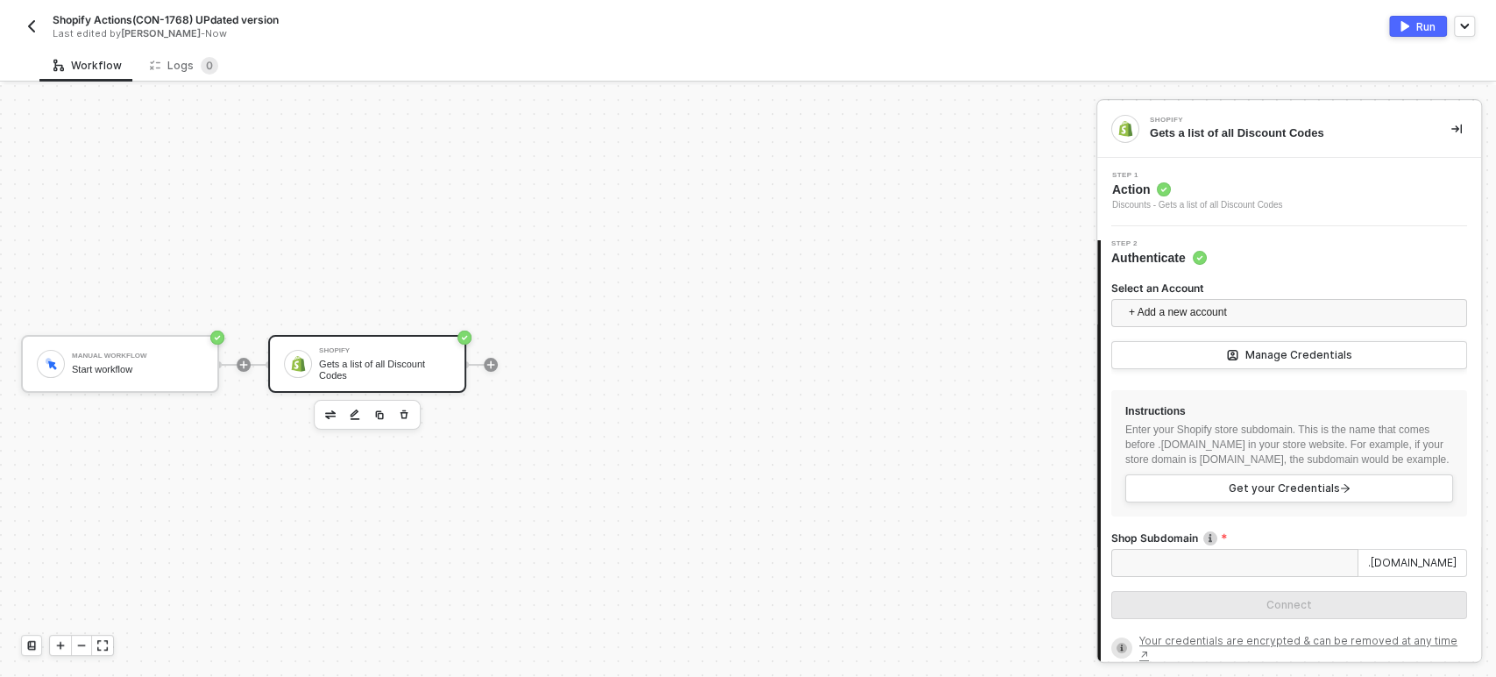
click at [1192, 289] on label "Select an Account" at bounding box center [1289, 287] width 356 height 15
click at [1192, 300] on input "Select an Account" at bounding box center [1289, 313] width 335 height 26
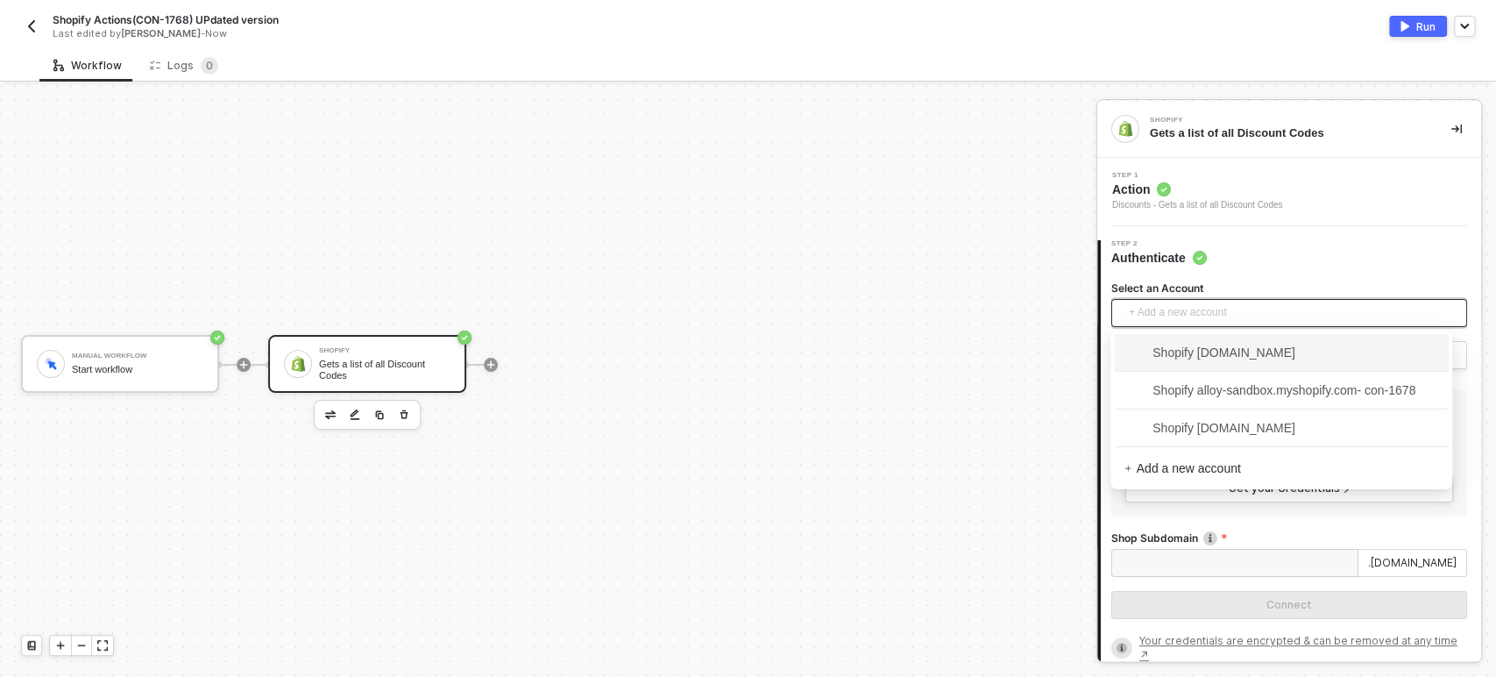
click at [1191, 308] on span "+ Add a new account" at bounding box center [1293, 313] width 328 height 28
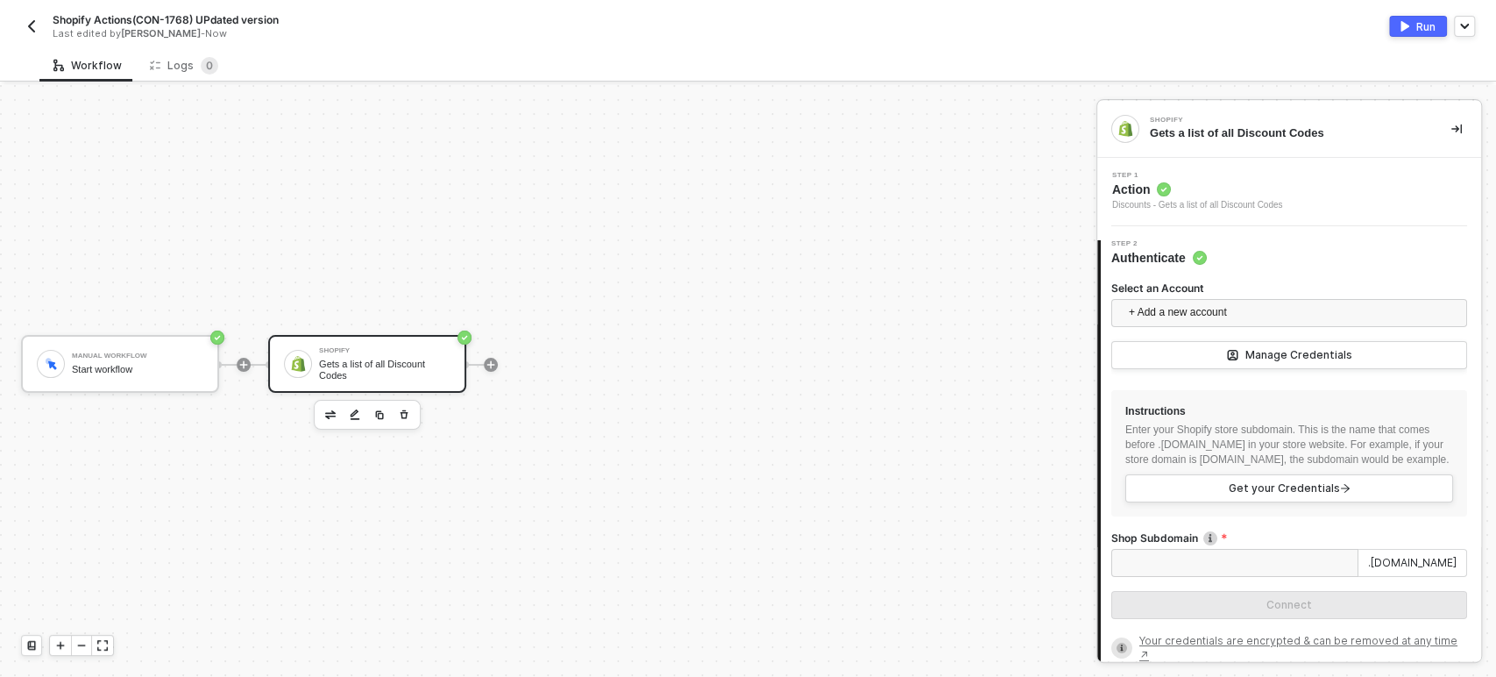
click at [1290, 545] on label "Shop Subdomain" at bounding box center [1289, 537] width 356 height 15
click at [1290, 552] on input "Shop Subdomain" at bounding box center [1234, 563] width 247 height 28
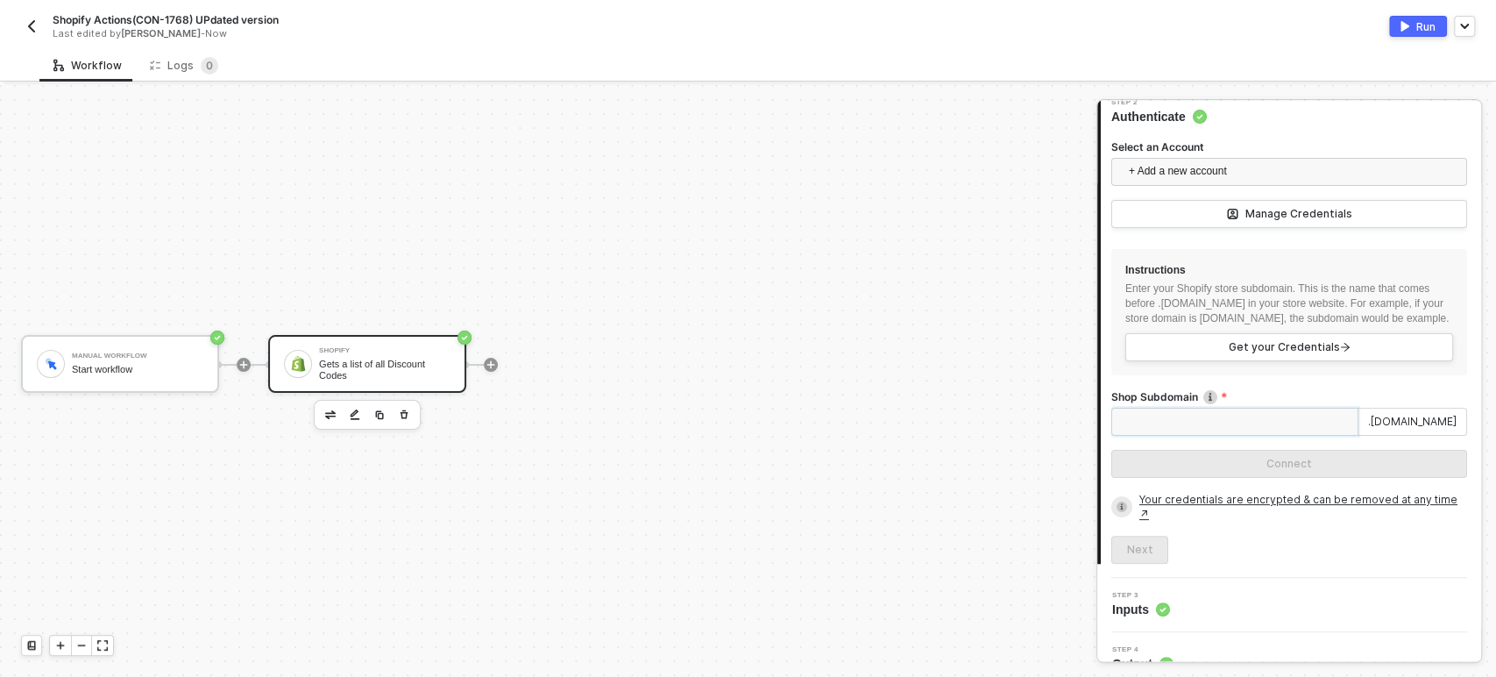
scroll to position [83, 0]
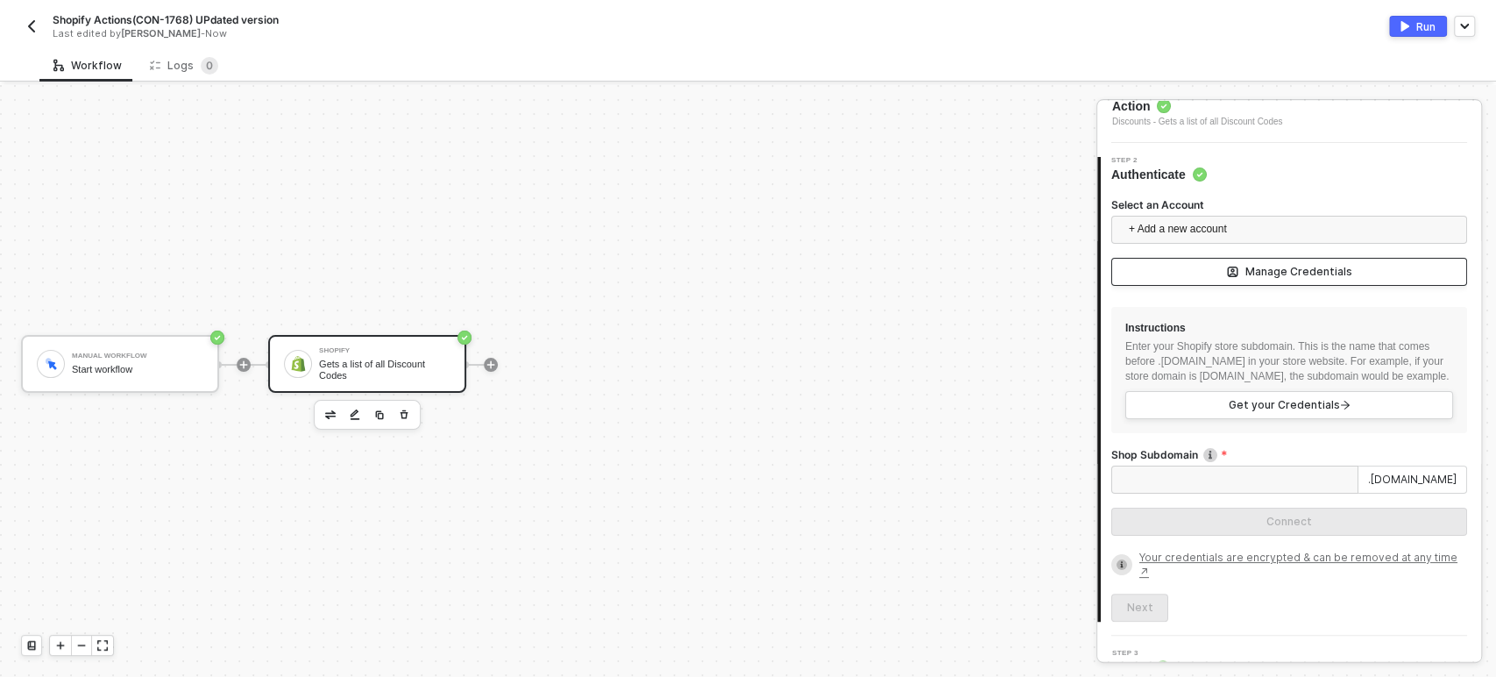
click at [1262, 272] on div "Manage Credentials" at bounding box center [1298, 272] width 107 height 14
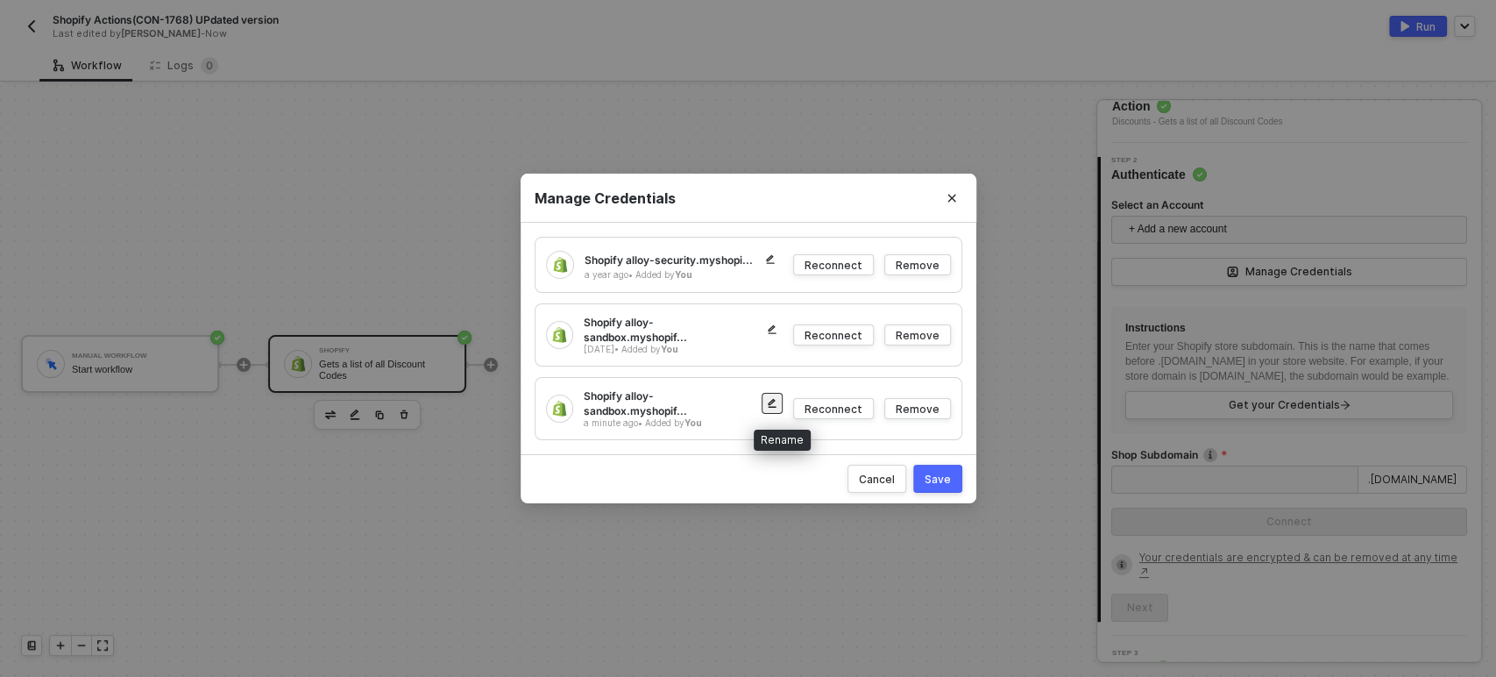
click at [769, 405] on button "button" at bounding box center [772, 403] width 21 height 21
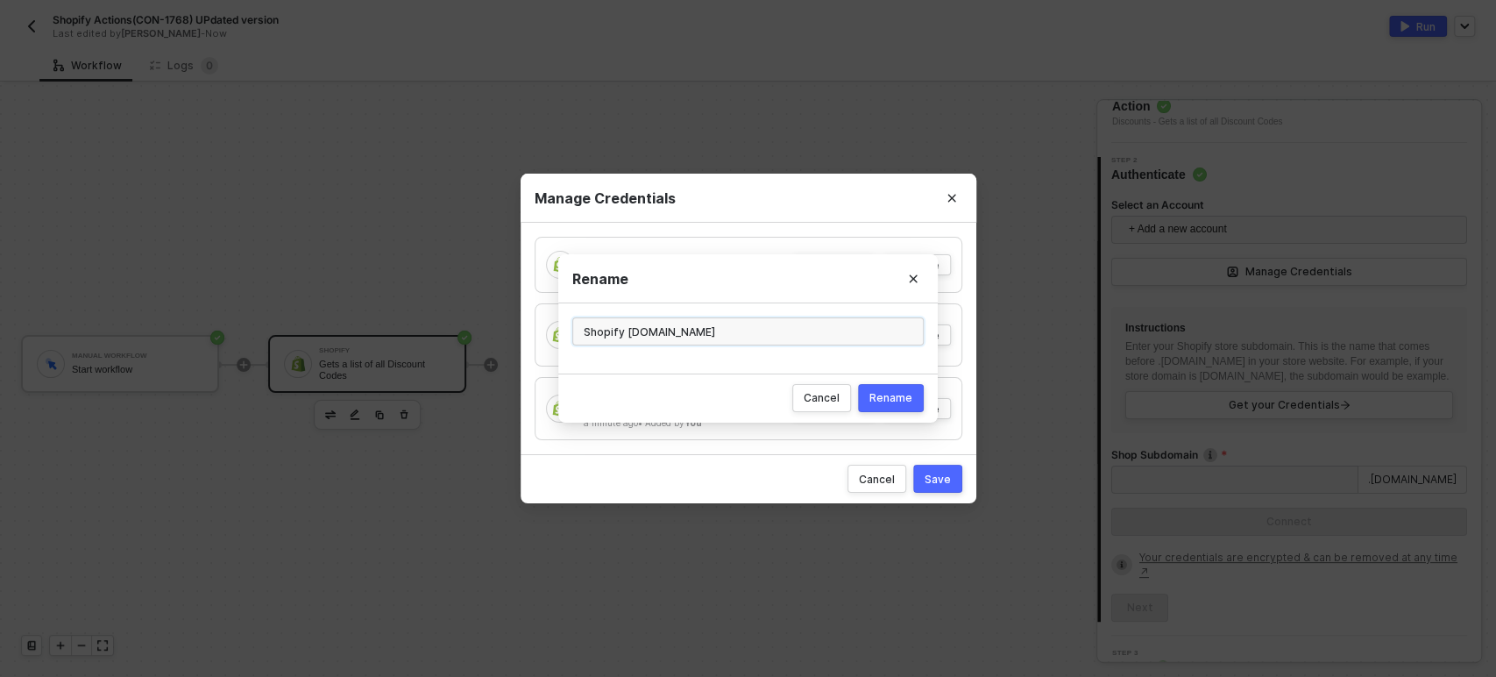
click at [642, 329] on input "Shopify alloy-sandbox.myshopify.com" at bounding box center [747, 331] width 351 height 28
drag, startPoint x: 656, startPoint y: 334, endPoint x: 863, endPoint y: 341, distance: 206.9
click at [863, 341] on input "Shopify alloy-sandbox.myshopify.com" at bounding box center [747, 331] width 351 height 28
type input "Shopify alloy-sSept"
click at [903, 404] on div "Rename" at bounding box center [890, 398] width 43 height 14
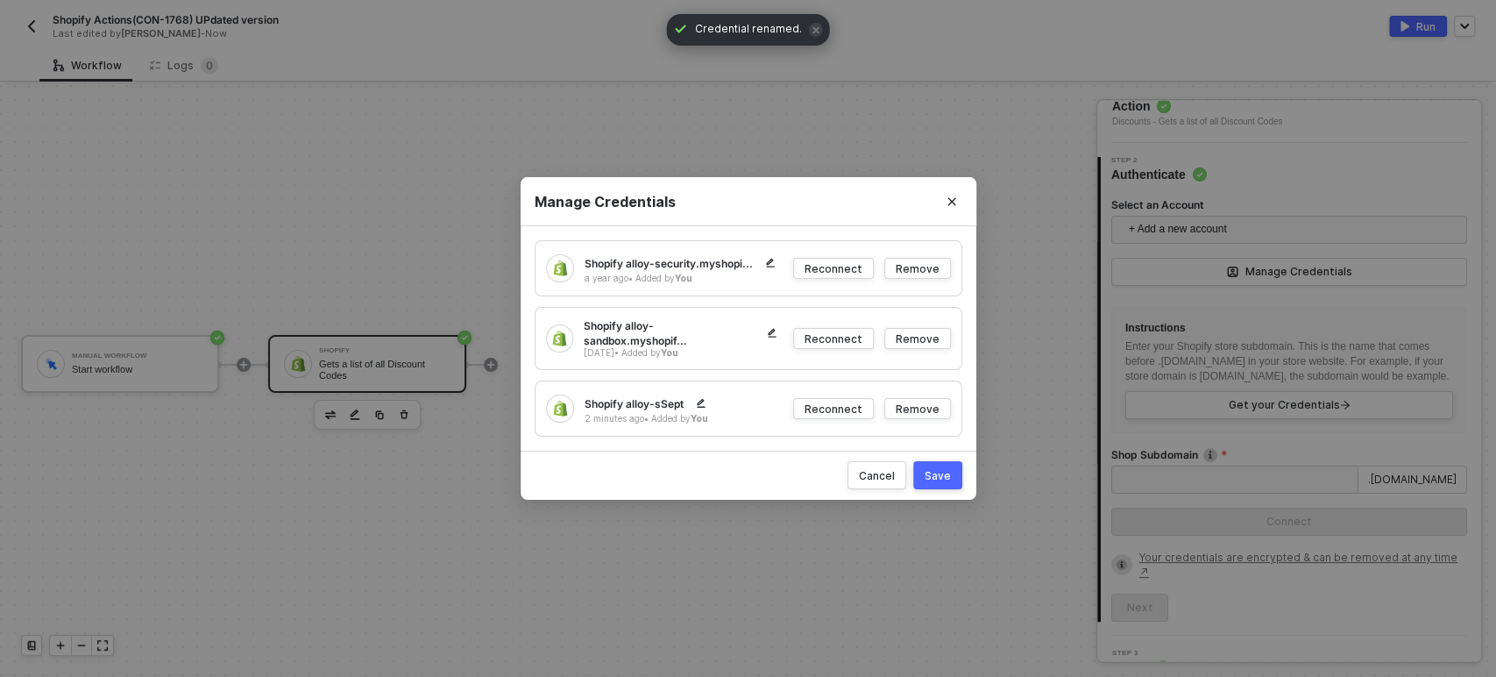
click at [939, 483] on button "Save" at bounding box center [937, 475] width 49 height 28
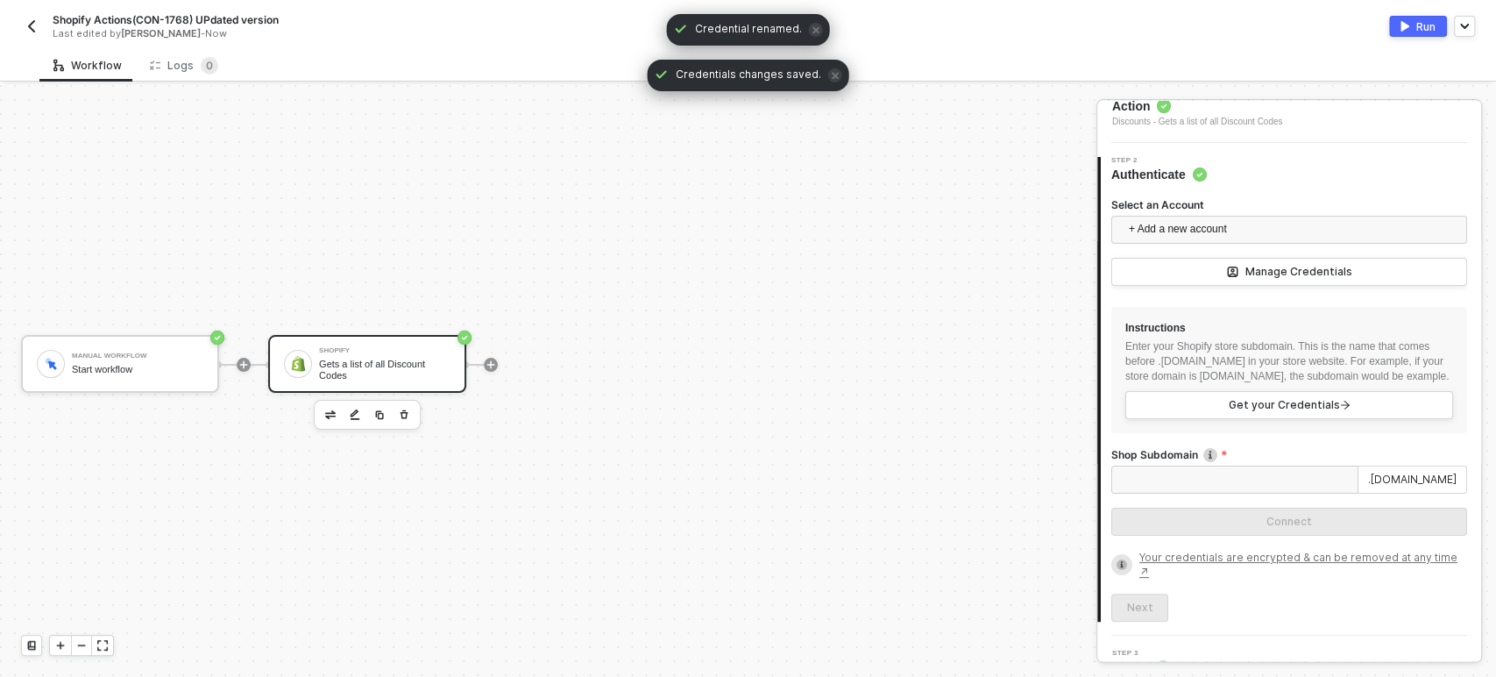
scroll to position [0, 0]
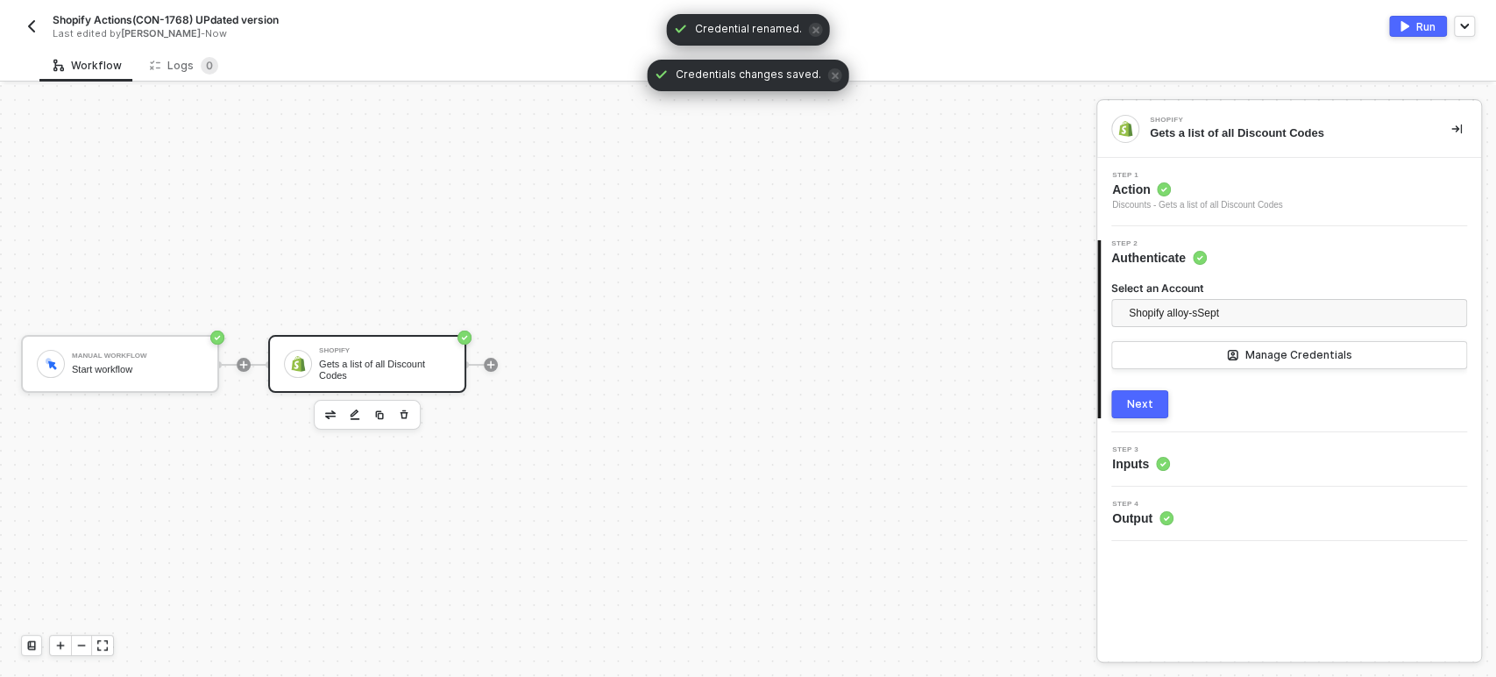
click at [1150, 404] on div "Next" at bounding box center [1140, 404] width 26 height 14
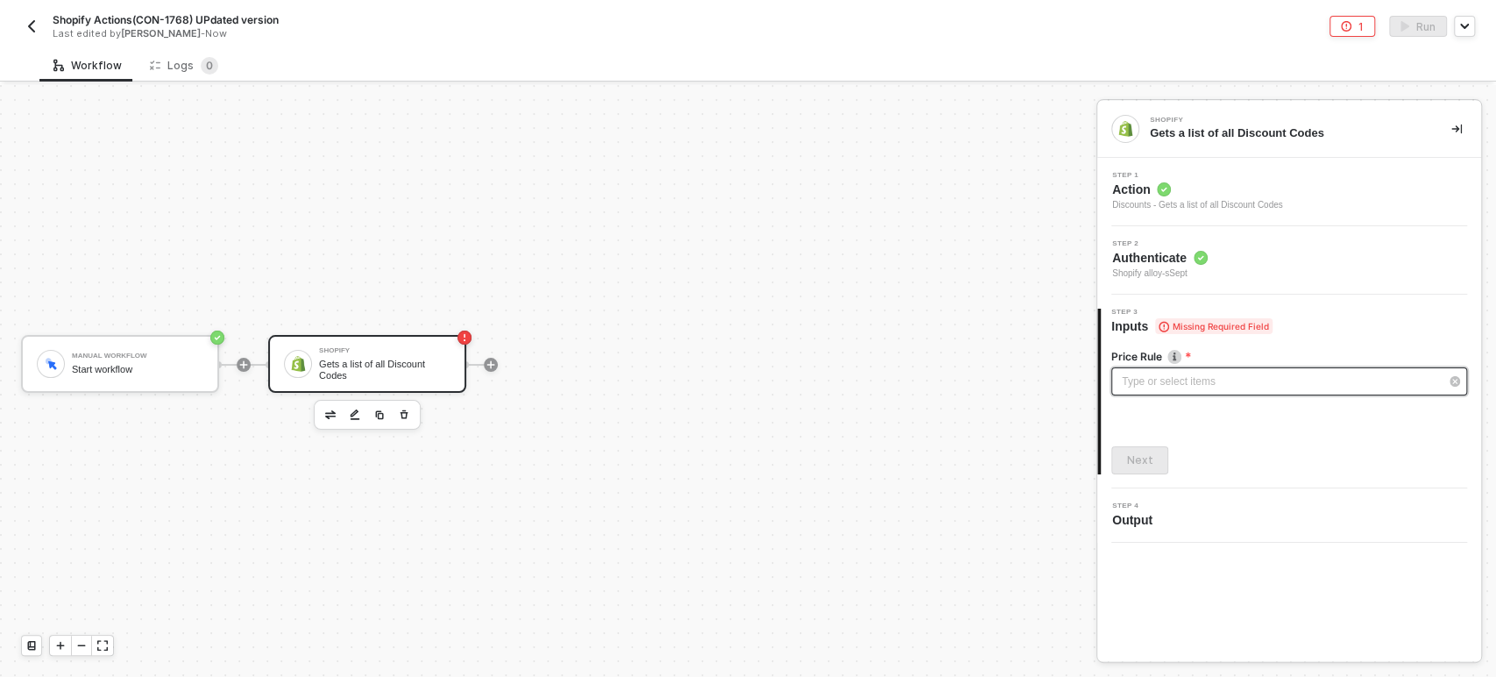
click at [1280, 384] on div "Type or select items ﻿" at bounding box center [1280, 381] width 317 height 17
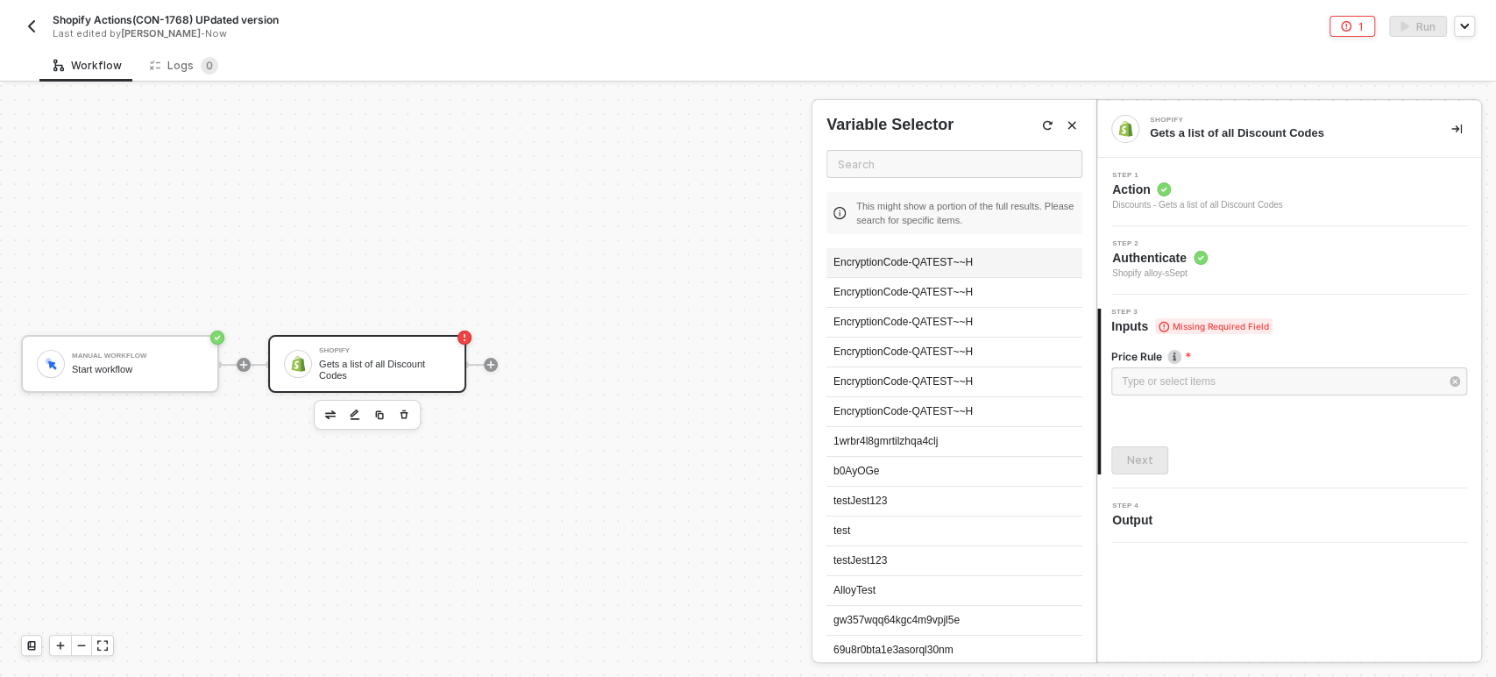
click at [890, 263] on div "EncryptionCode-QATEST~~H" at bounding box center [954, 263] width 256 height 30
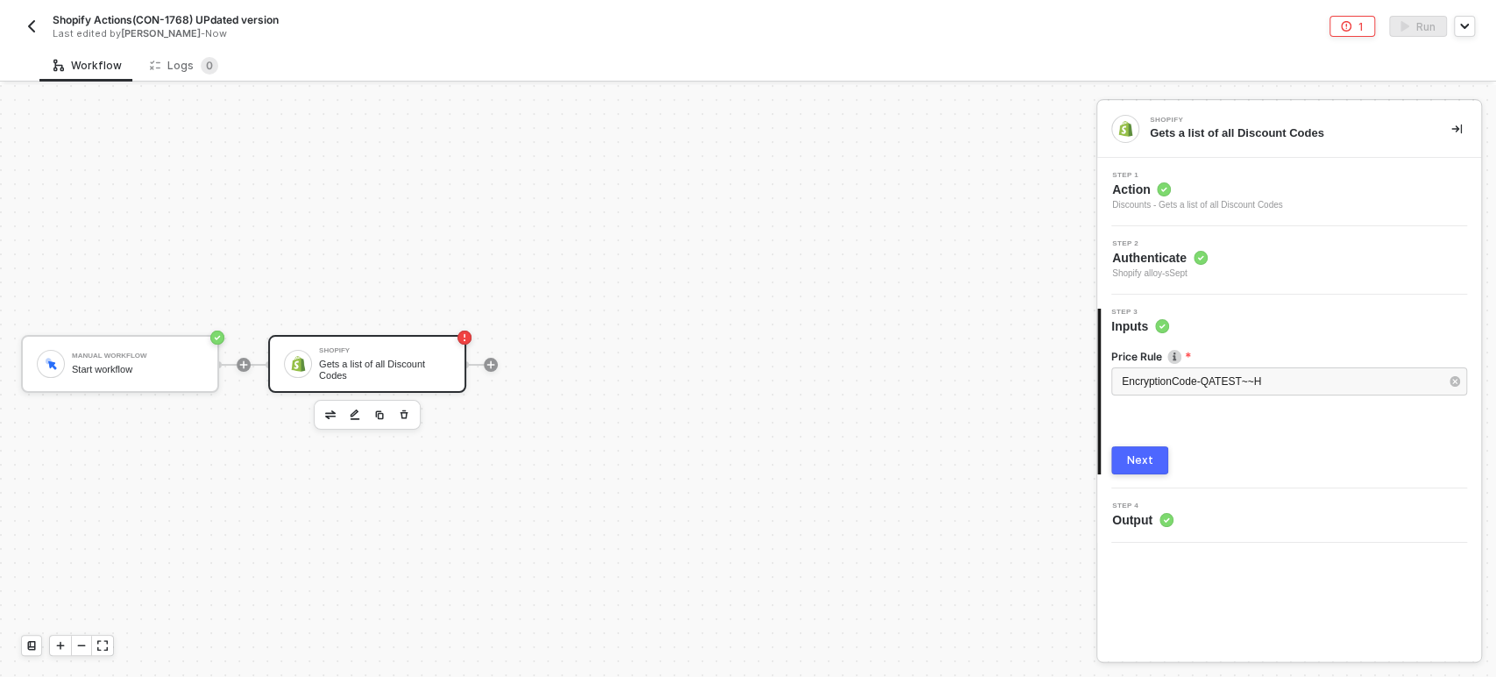
click at [1145, 460] on div "Next" at bounding box center [1140, 460] width 26 height 14
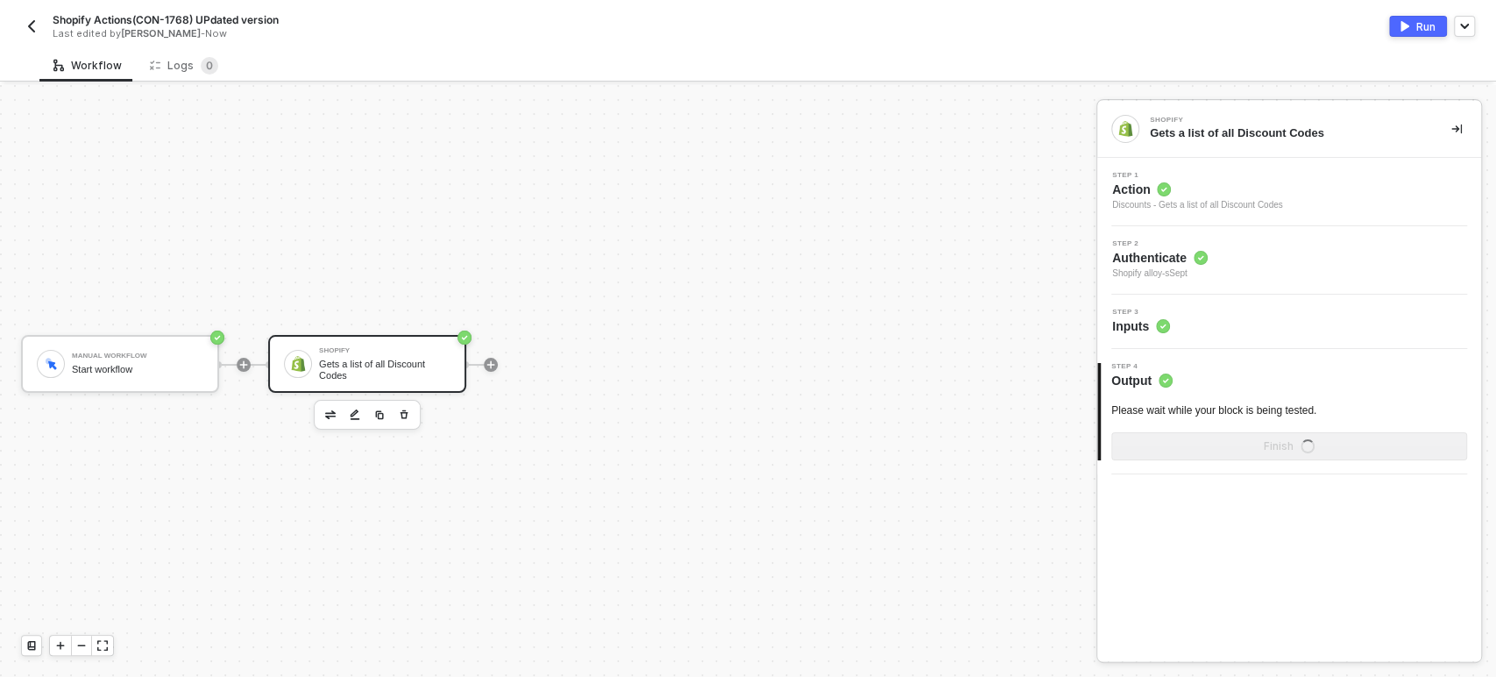
click at [1113, 181] on span "Action" at bounding box center [1197, 190] width 171 height 18
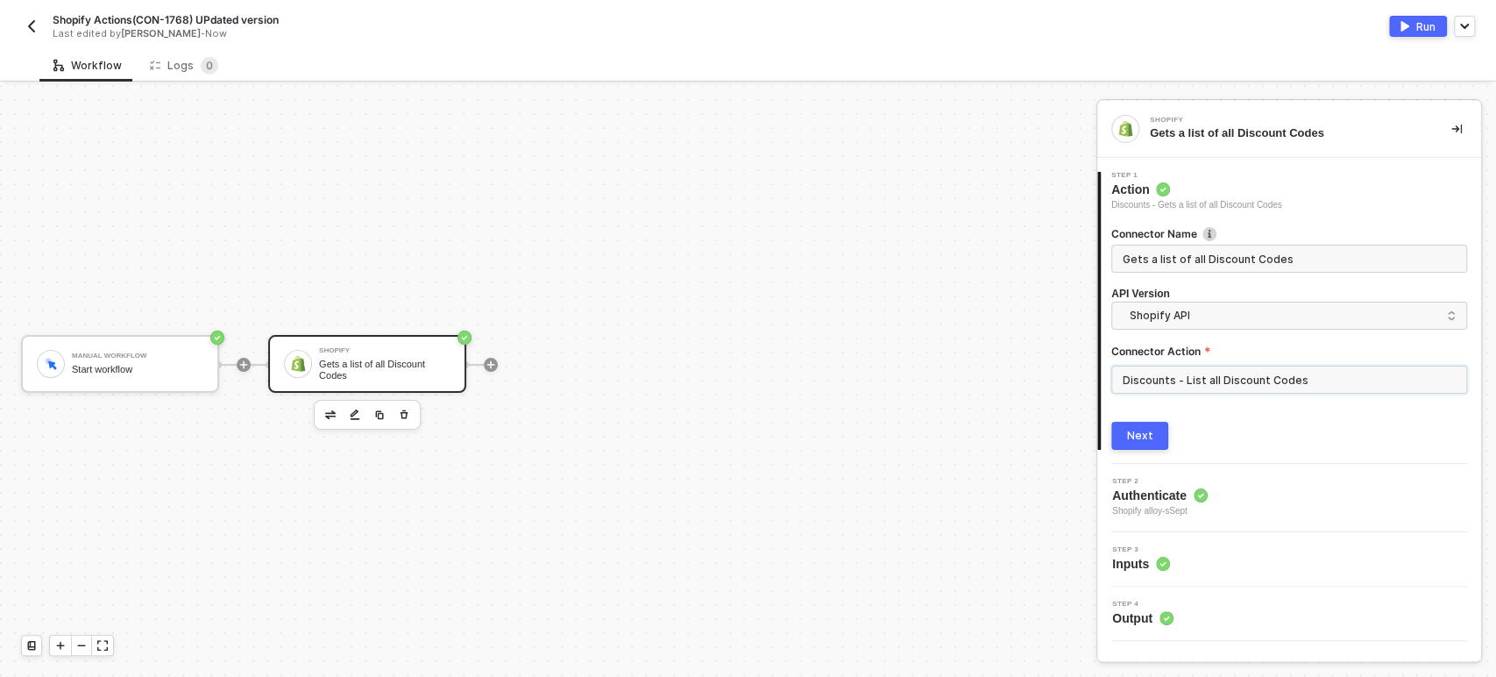
click at [1202, 385] on input "Discounts - List all Discount Codes" at bounding box center [1289, 379] width 356 height 28
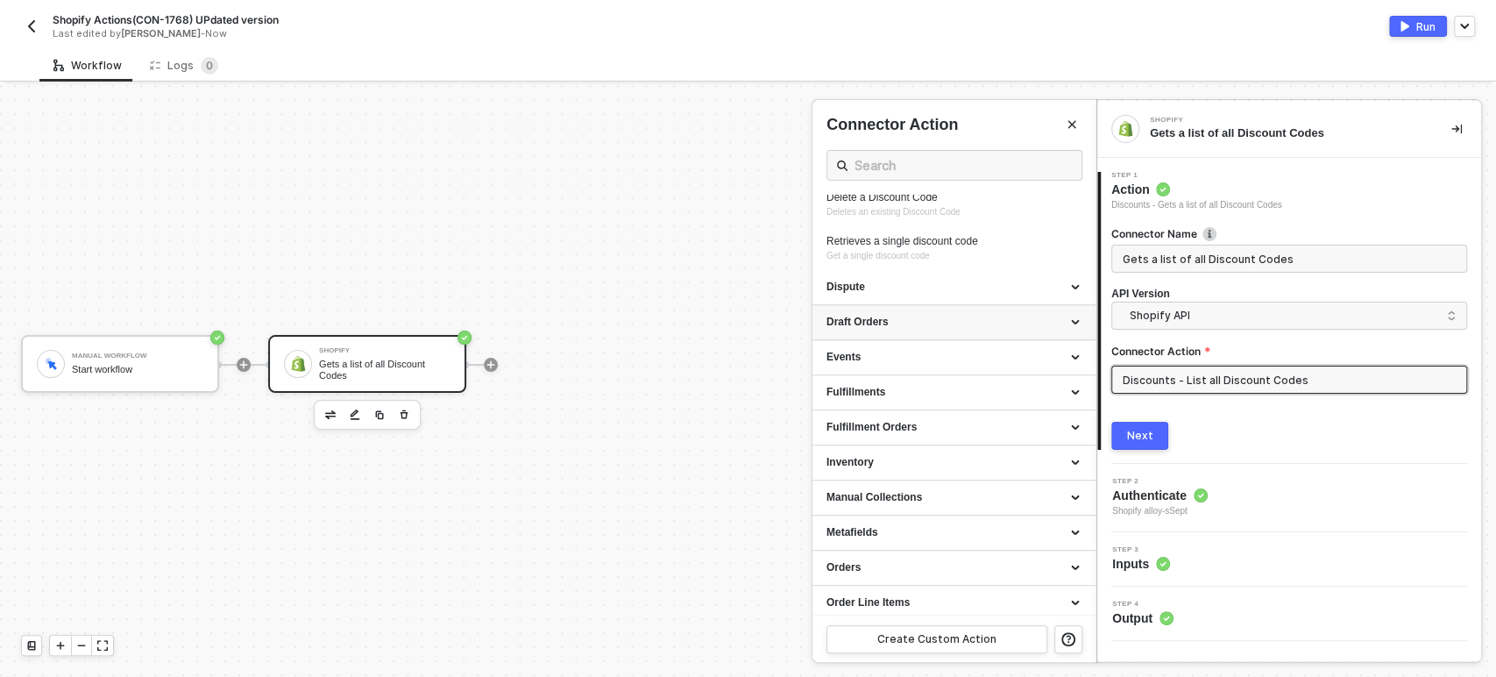
scroll to position [486, 0]
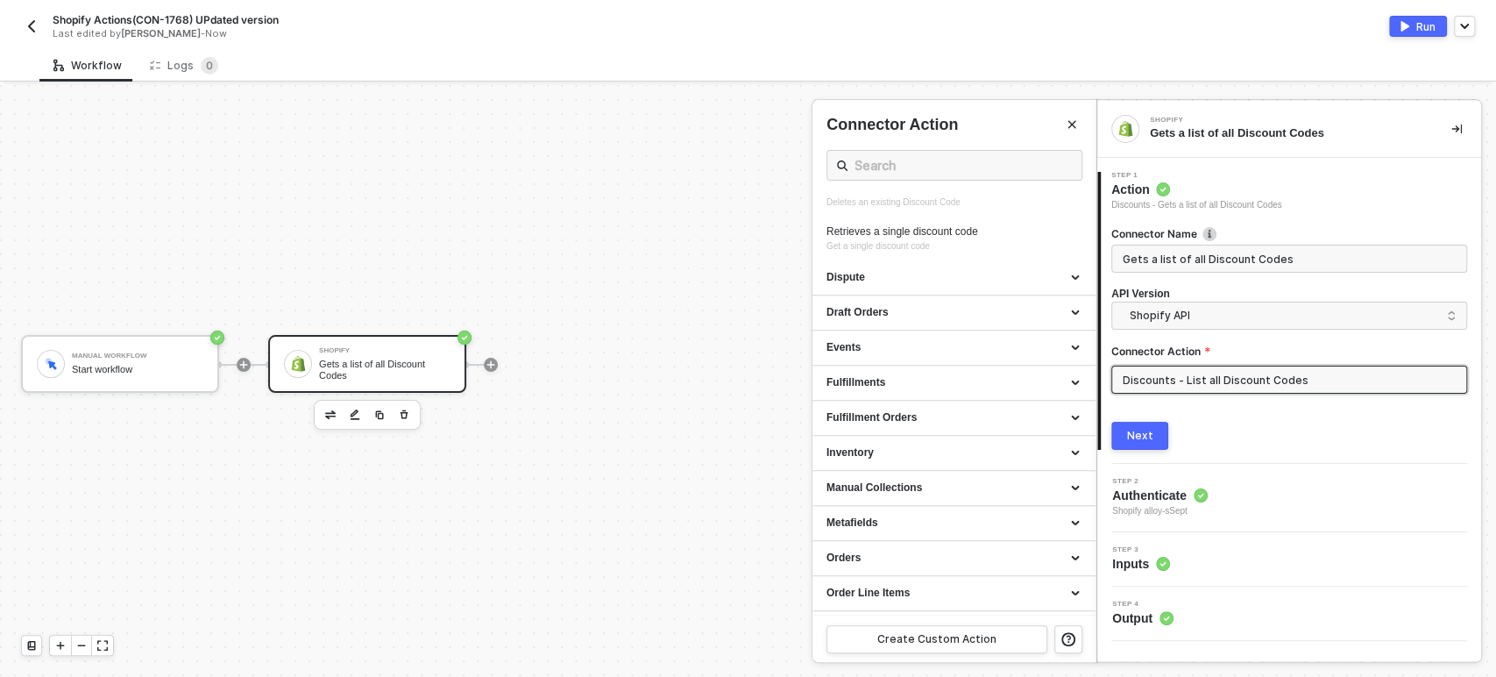
click at [1152, 434] on button "Next" at bounding box center [1139, 436] width 57 height 28
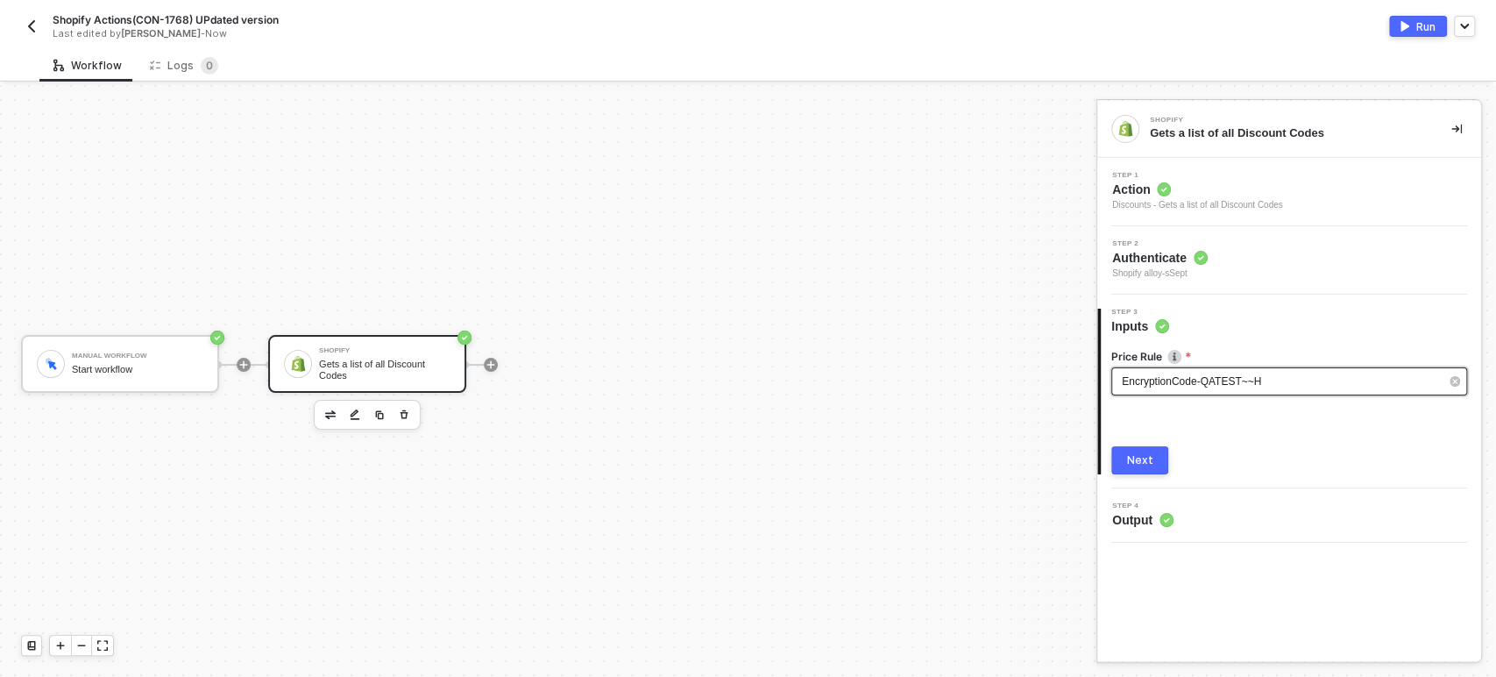
click at [1199, 384] on span "EncryptionCode-QATEST~~H" at bounding box center [1191, 381] width 139 height 12
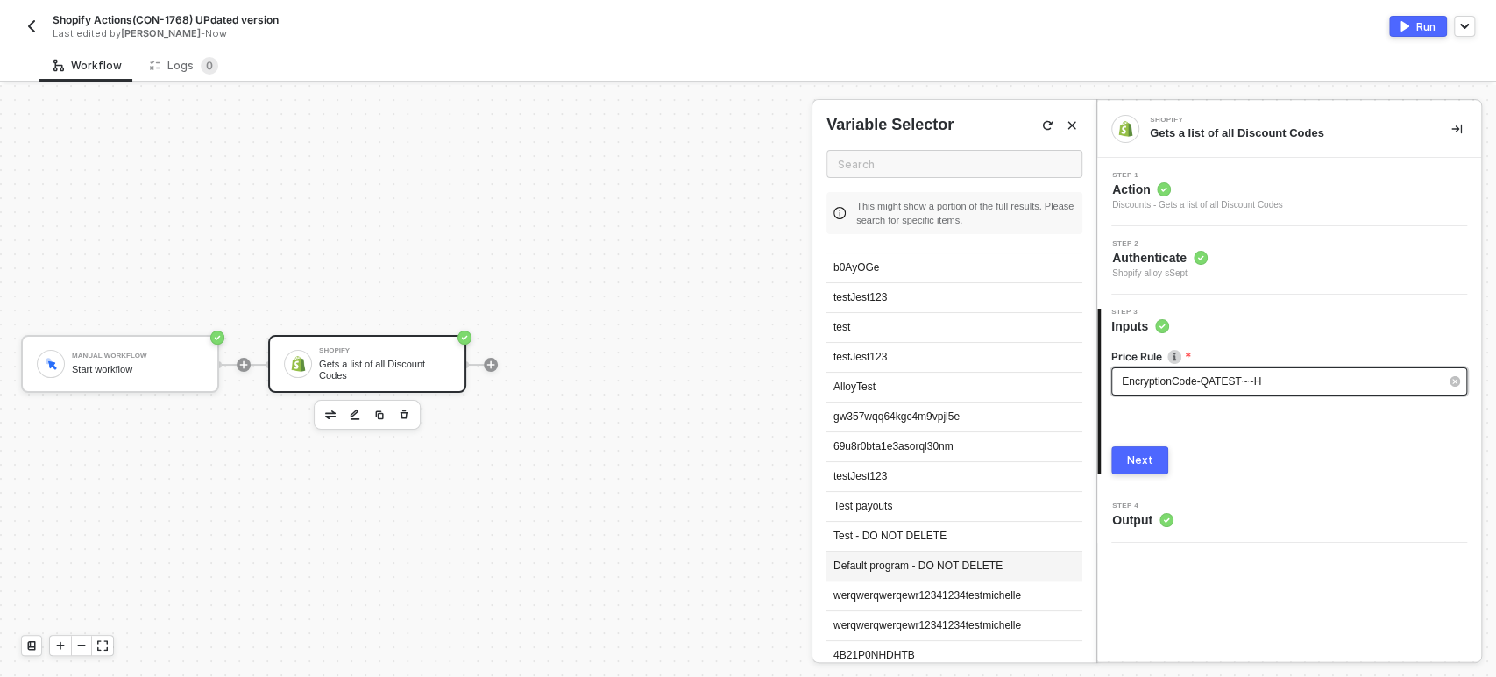
scroll to position [195, 0]
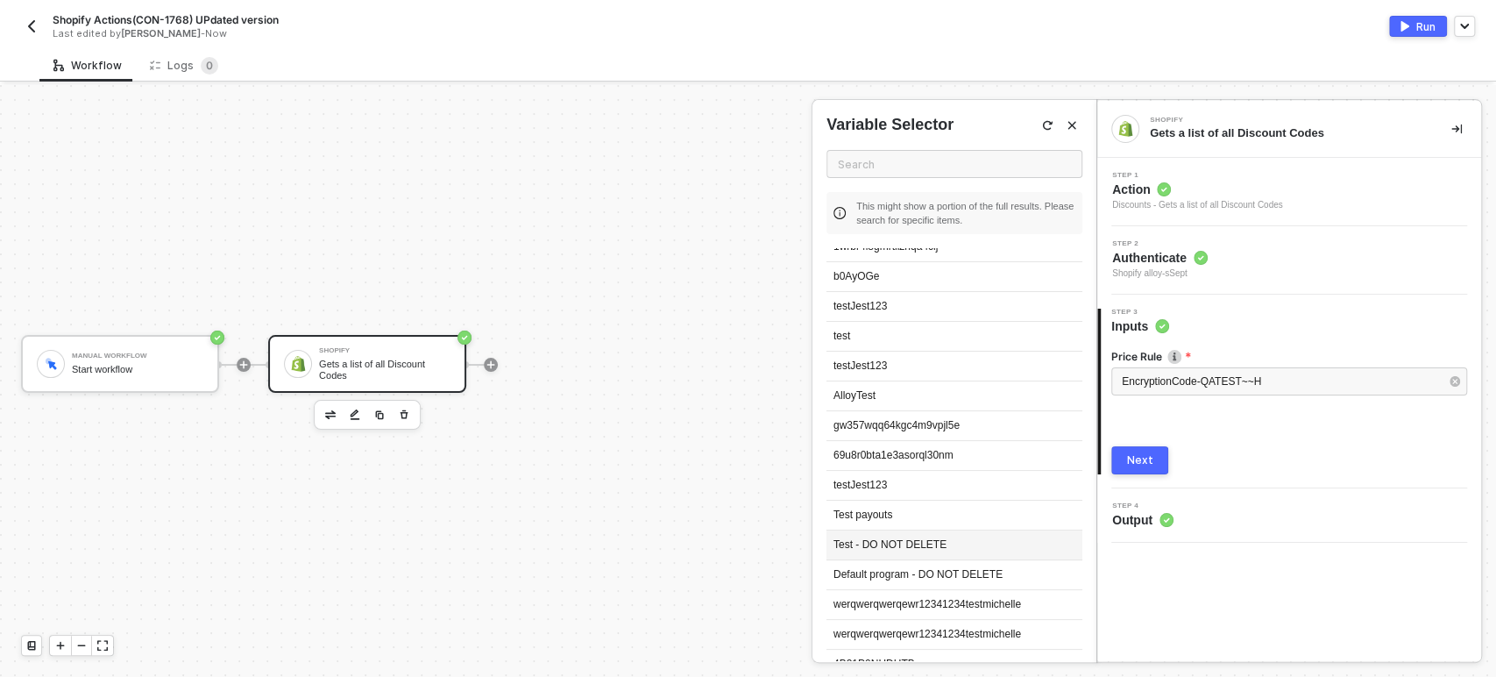
click at [916, 538] on div "Test - DO NOT DELETE" at bounding box center [954, 545] width 256 height 30
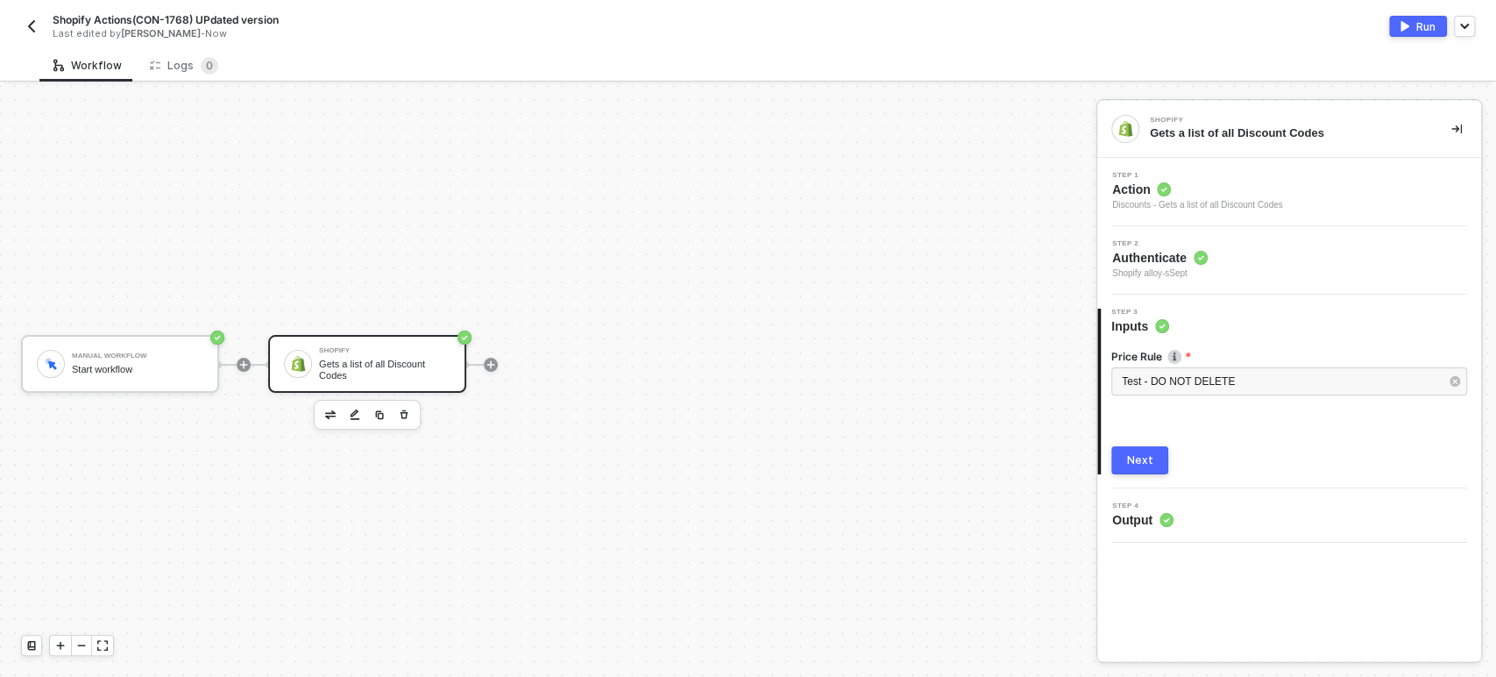
click at [1124, 452] on button "Next" at bounding box center [1139, 460] width 57 height 28
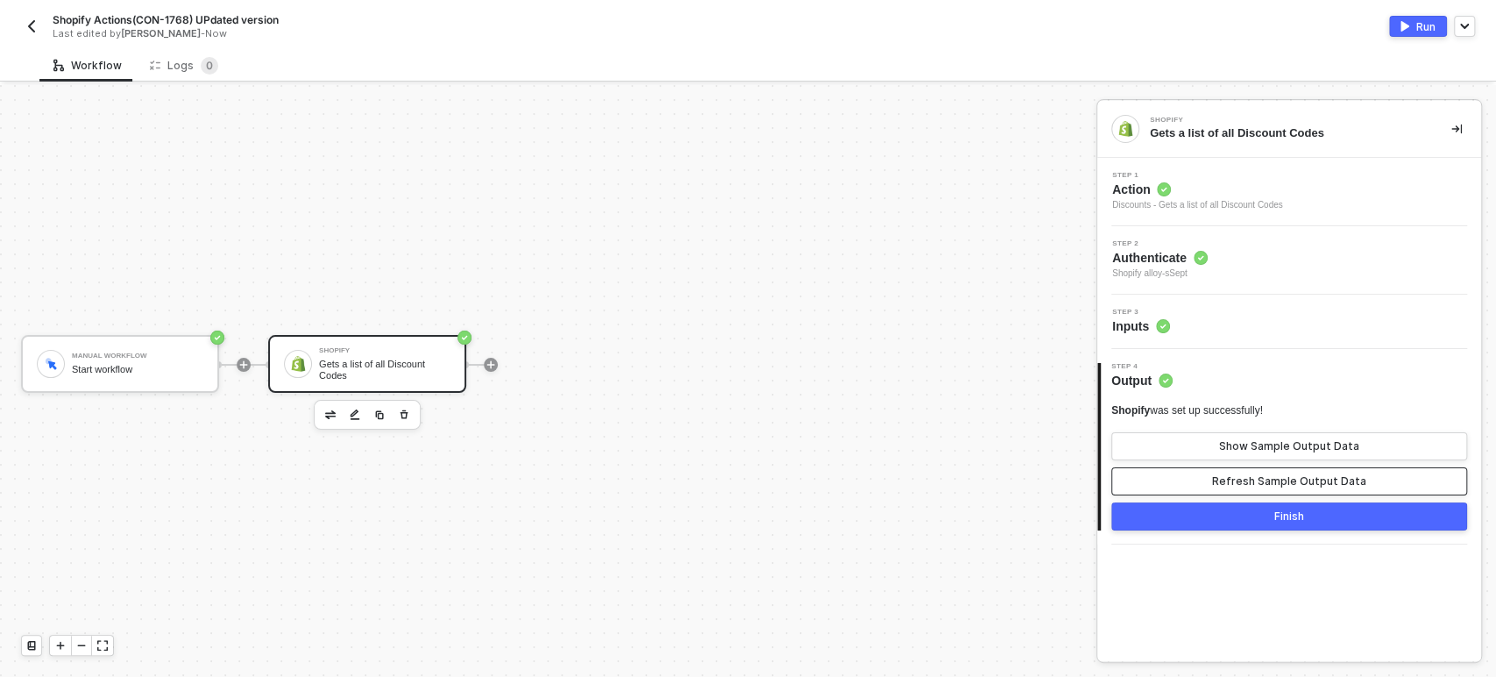
click at [1192, 469] on button "Refresh Sample Output Data" at bounding box center [1289, 481] width 356 height 28
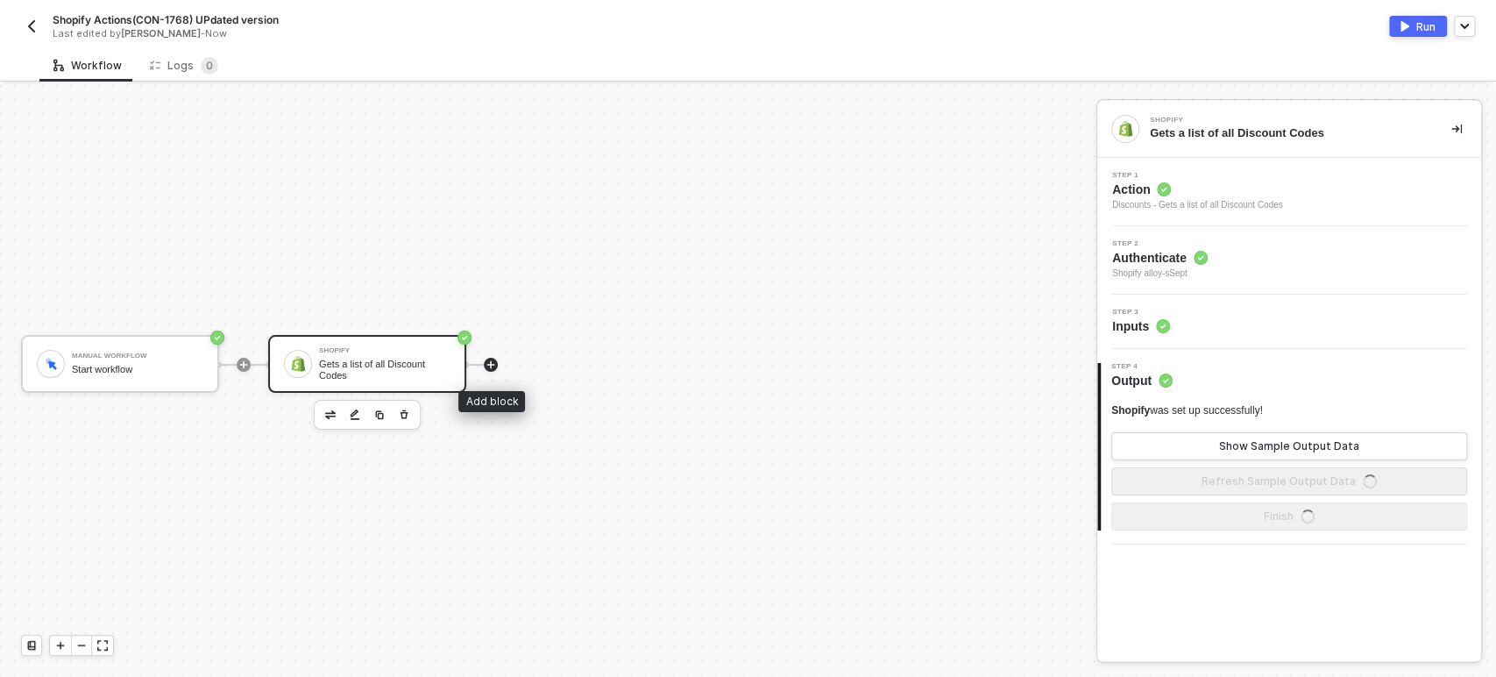
click at [491, 365] on icon "icon-play" at bounding box center [491, 365] width 8 height 8
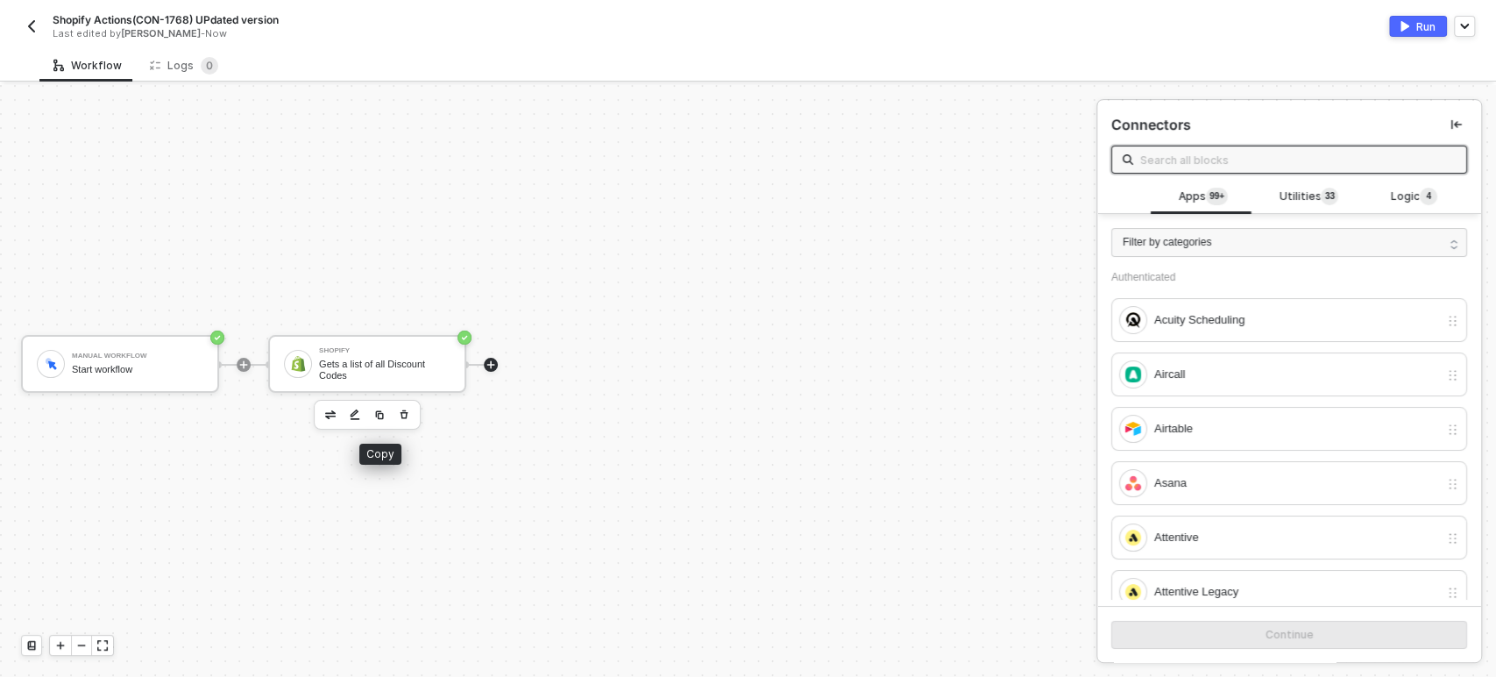
click at [382, 412] on img "button" at bounding box center [379, 414] width 11 height 11
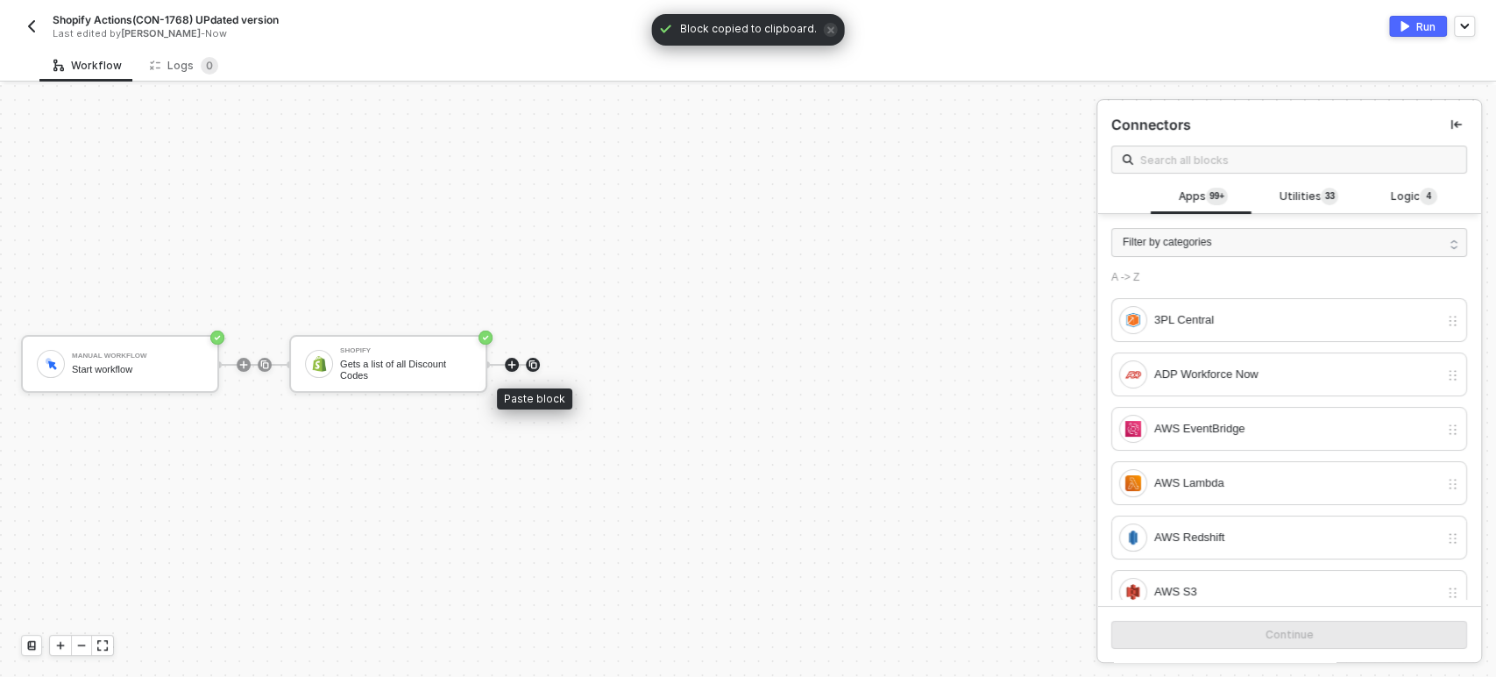
click at [526, 363] on div at bounding box center [533, 365] width 14 height 14
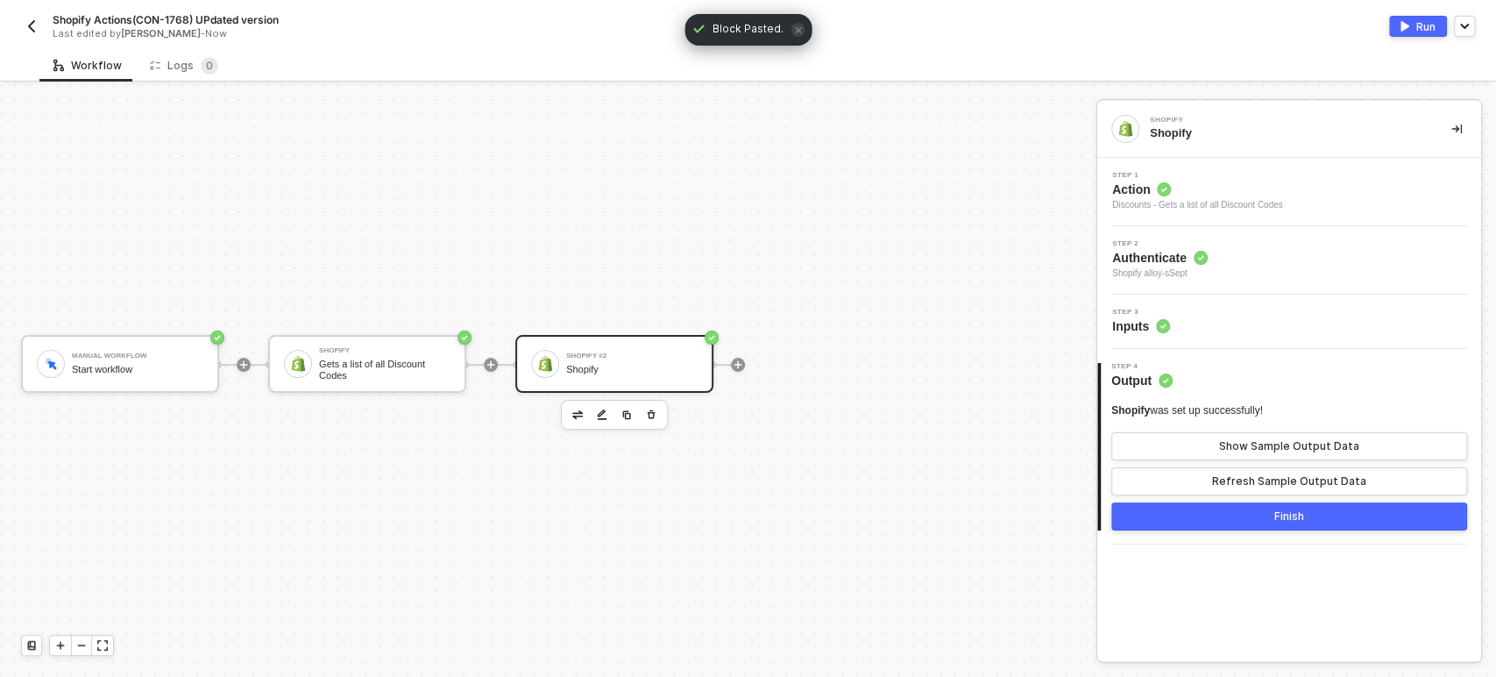
click at [1156, 181] on span "Action" at bounding box center [1197, 190] width 171 height 18
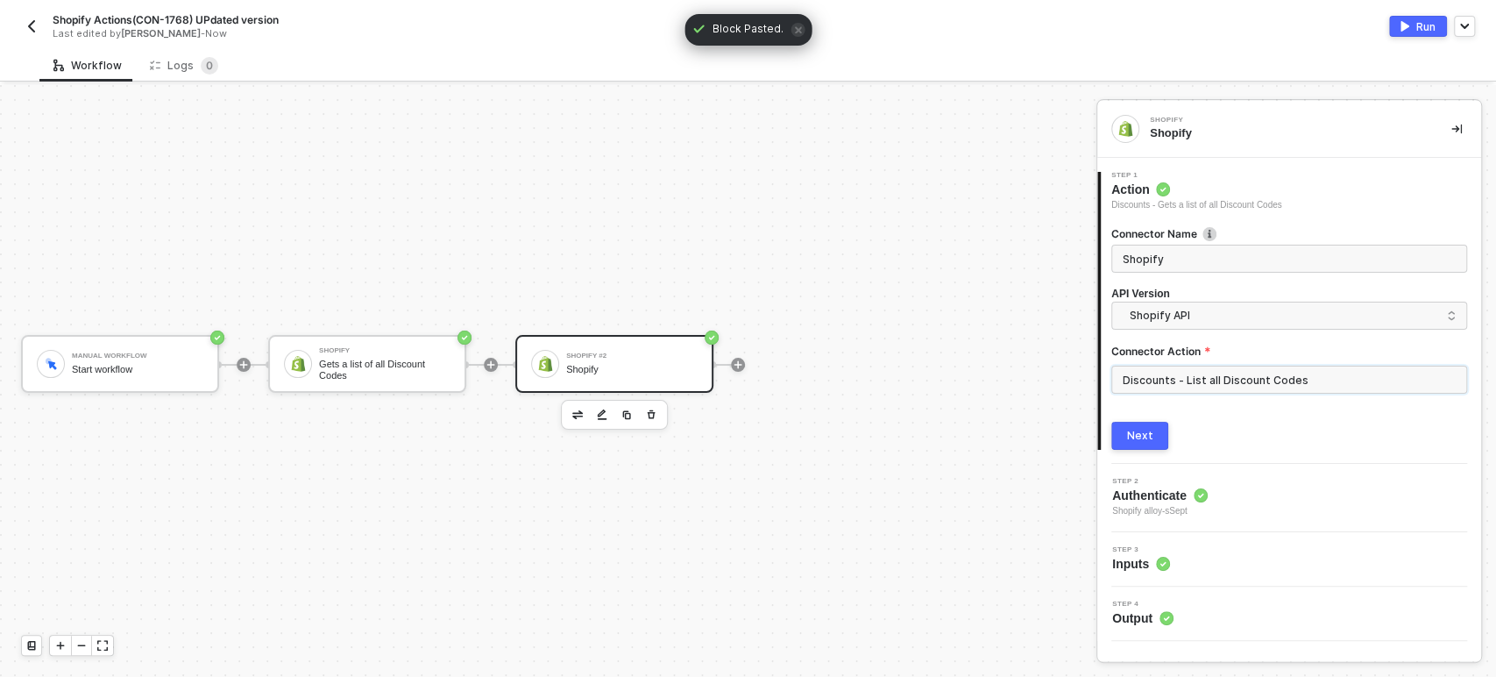
click at [1184, 384] on input "Discounts - List all Discount Codes" at bounding box center [1289, 379] width 356 height 28
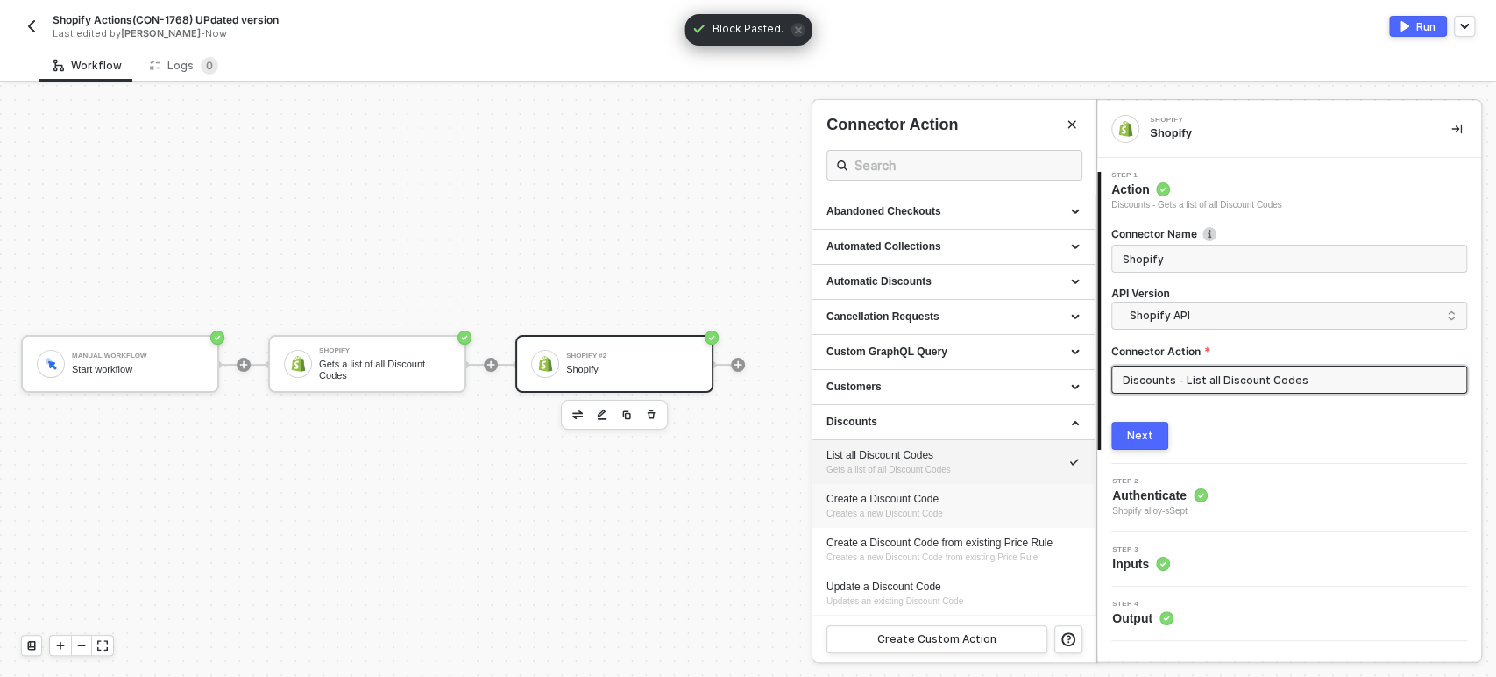
click at [875, 509] on span "Creates a new Discount Code" at bounding box center [884, 513] width 117 height 10
type input "Creates a new Discount Code"
type input "Discounts - Create a Discount Code"
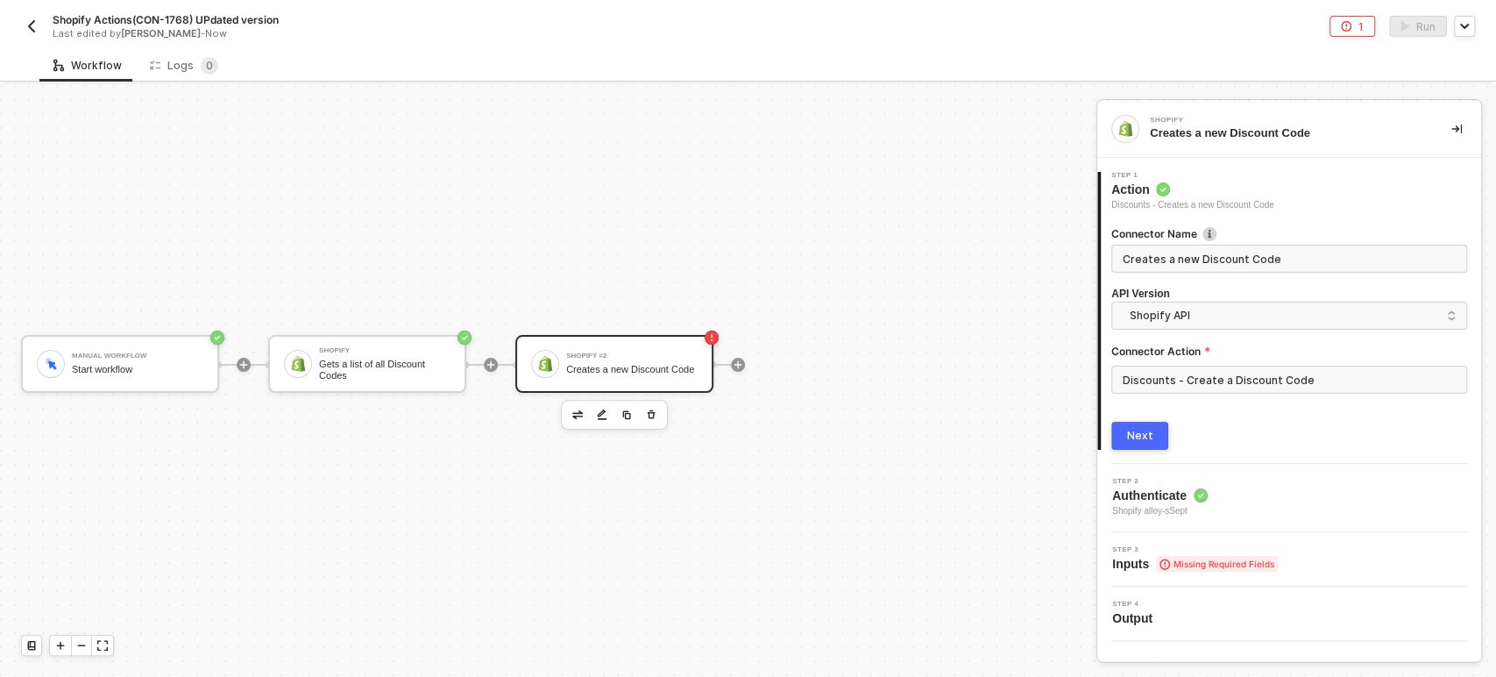
click at [1153, 442] on button "Next" at bounding box center [1139, 436] width 57 height 28
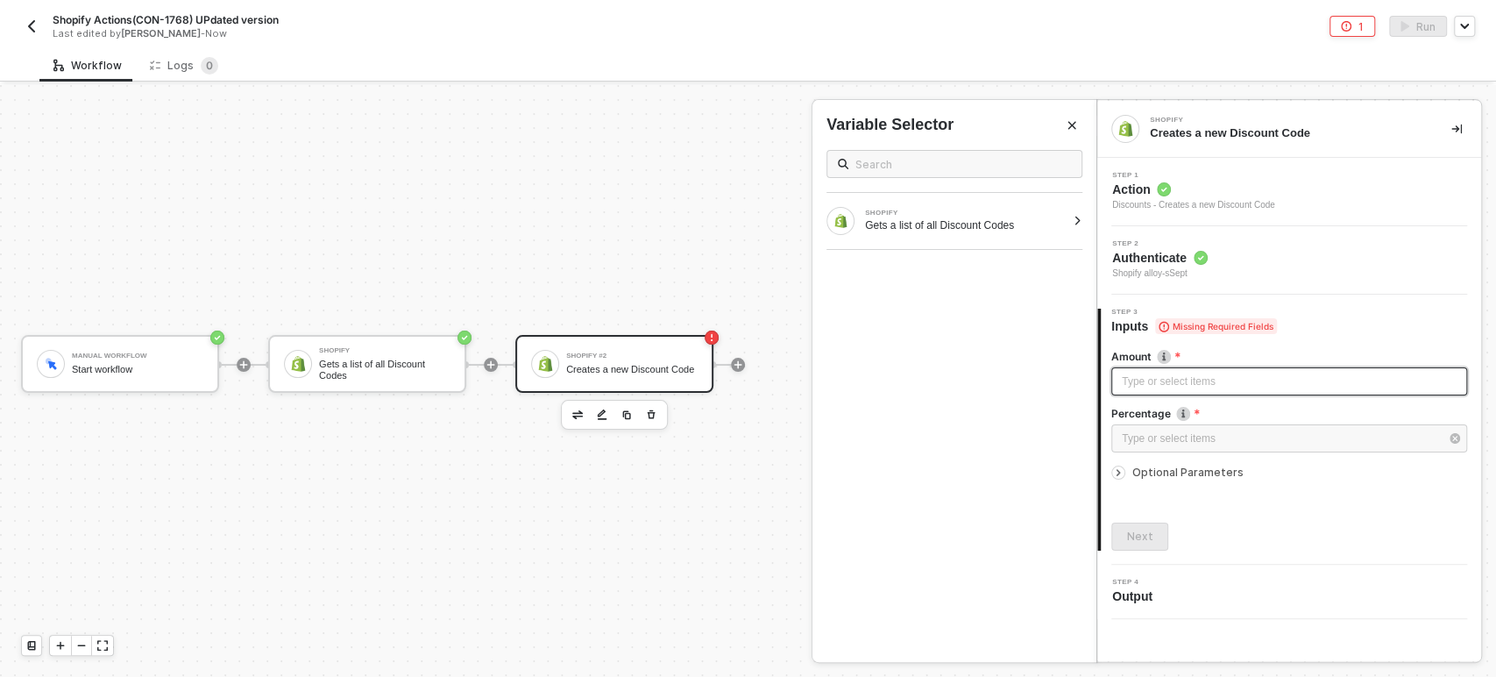
click at [1163, 371] on div "Type or select items ﻿" at bounding box center [1289, 381] width 356 height 28
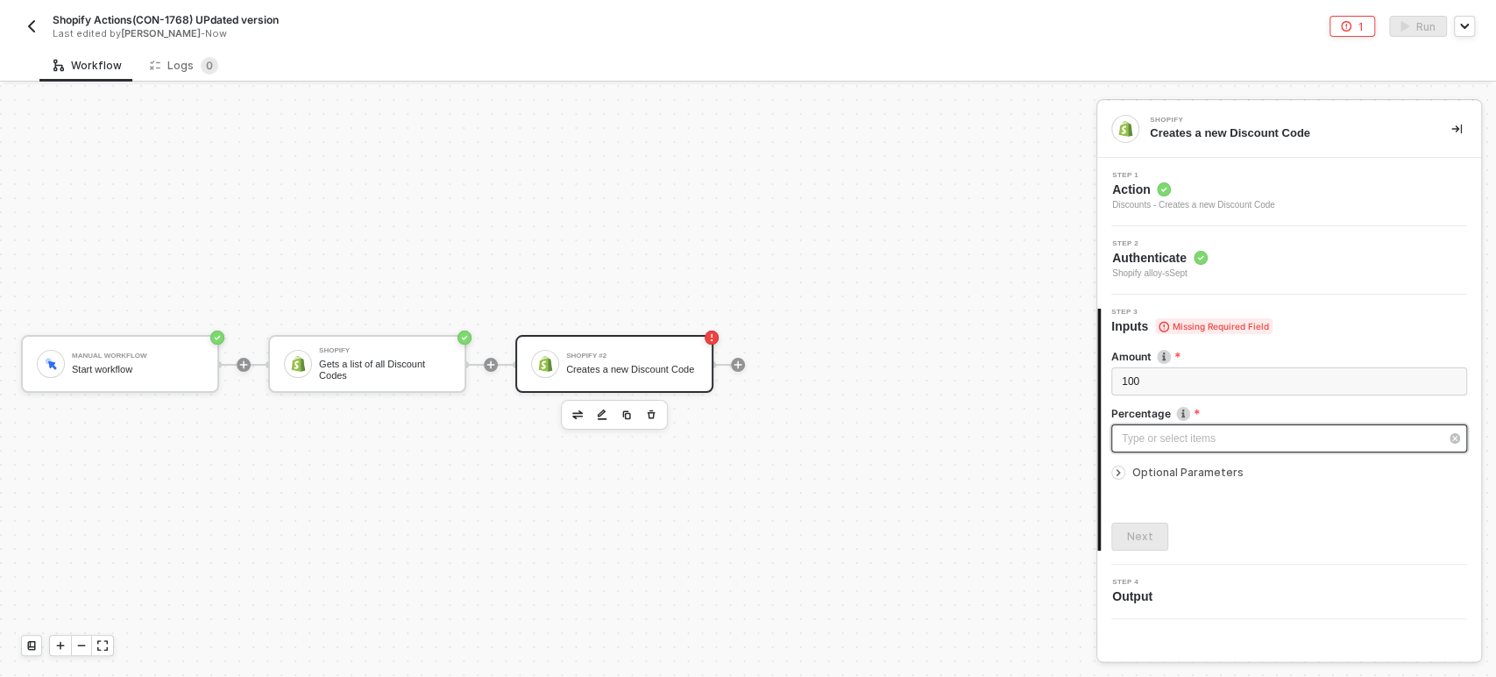
click at [1202, 441] on div "Type or select items ﻿" at bounding box center [1280, 438] width 317 height 17
drag, startPoint x: 876, startPoint y: 279, endPoint x: 1113, endPoint y: 412, distance: 271.5
click at [883, 282] on div "Fixed Amount" at bounding box center [954, 286] width 256 height 30
click at [1163, 475] on span "Optional Parameters" at bounding box center [1187, 471] width 111 height 13
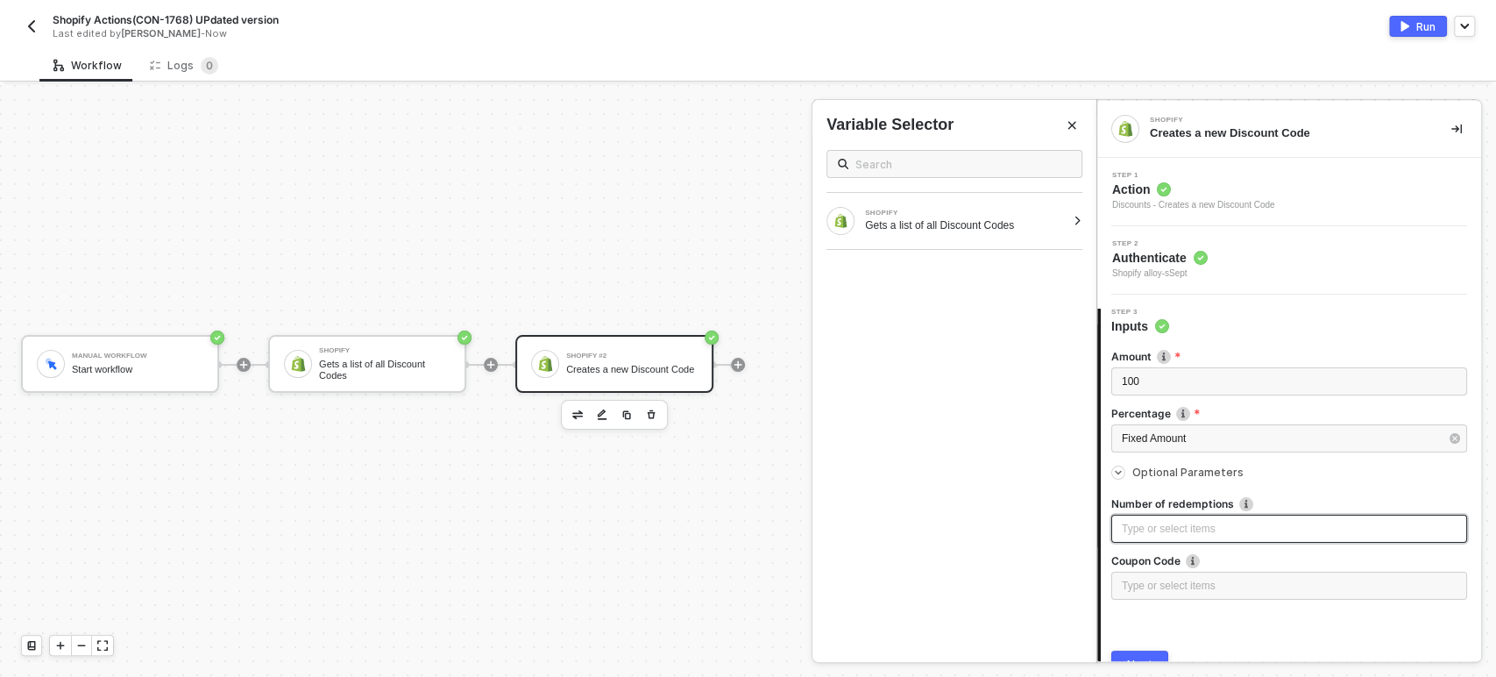
click at [1206, 524] on div "Type or select items ﻿" at bounding box center [1289, 529] width 335 height 17
click at [1199, 586] on div "Type or select items ﻿" at bounding box center [1289, 586] width 335 height 17
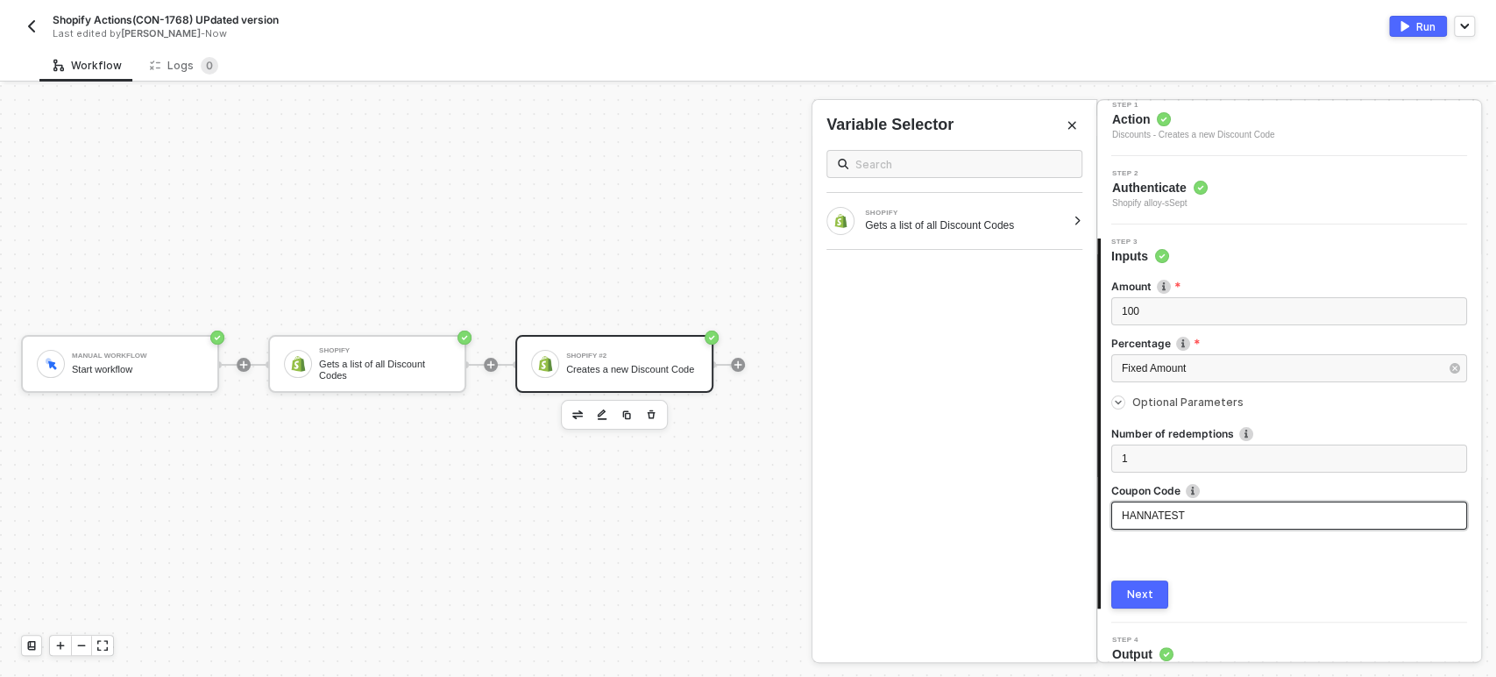
scroll to position [84, 0]
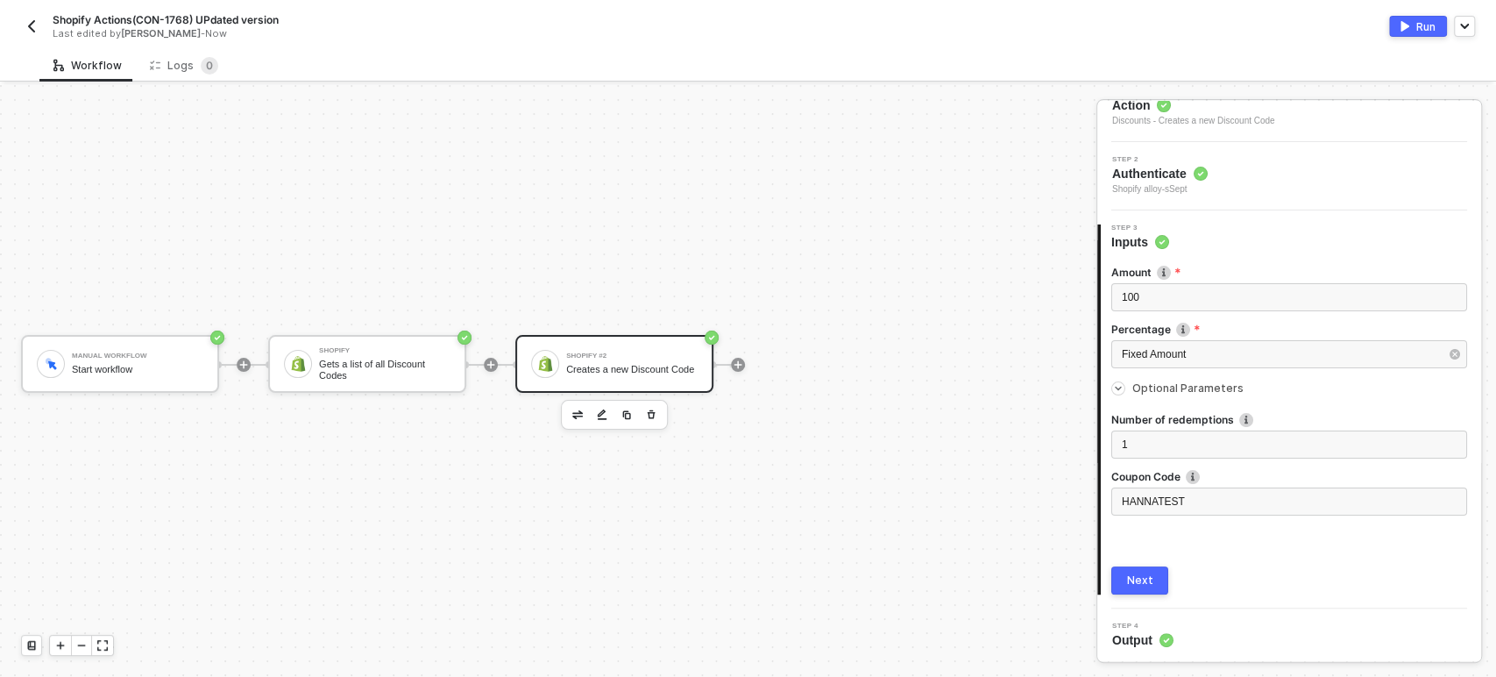
click at [1150, 573] on div "Next" at bounding box center [1140, 580] width 26 height 14
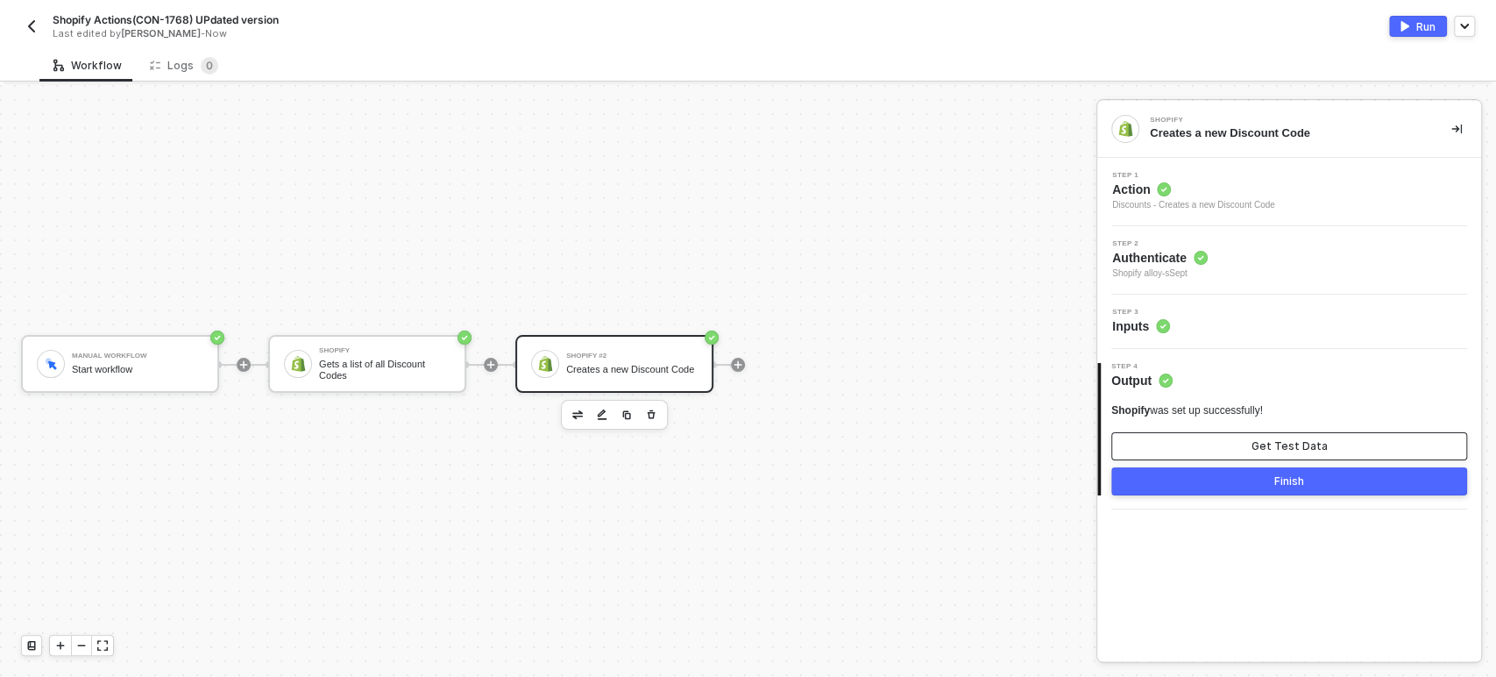
click at [1274, 452] on div "Get Test Data" at bounding box center [1289, 446] width 76 height 14
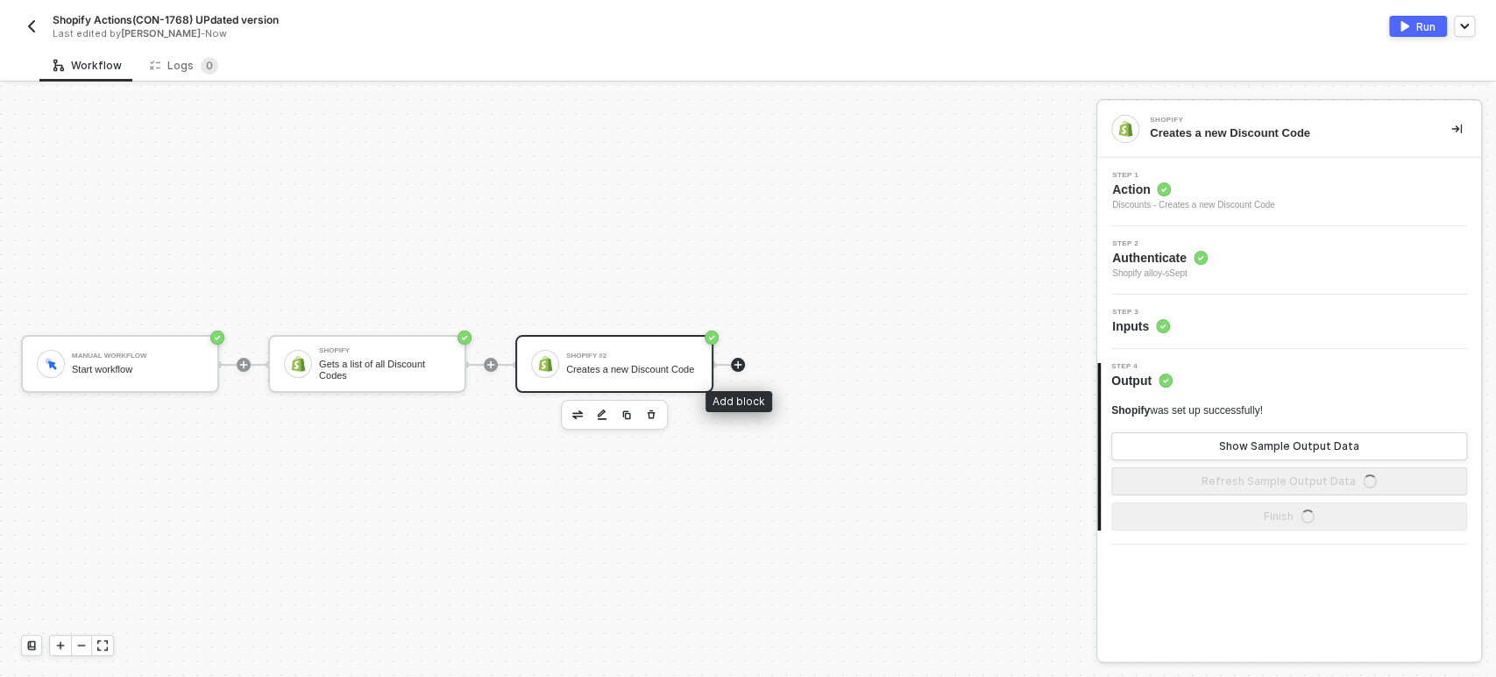
click at [731, 368] on div at bounding box center [738, 365] width 14 height 14
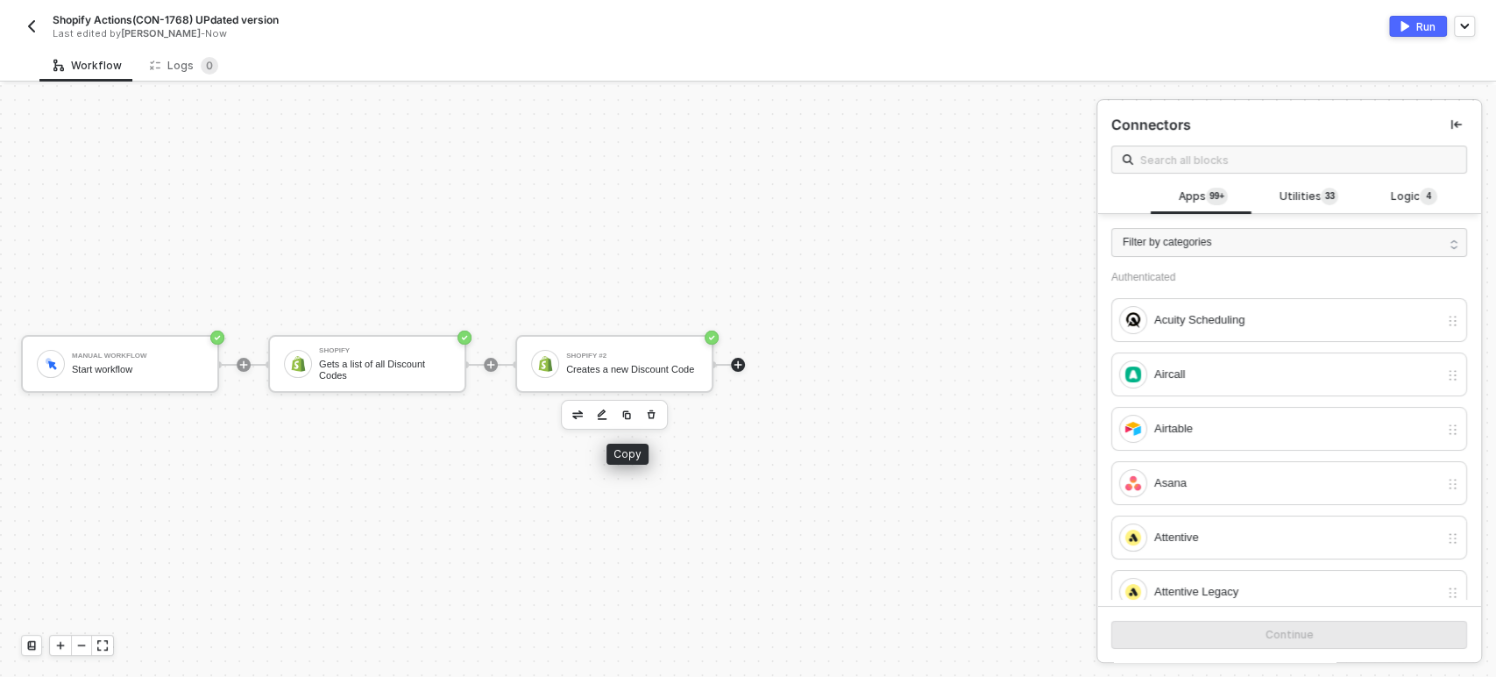
click at [624, 418] on img "button" at bounding box center [626, 414] width 11 height 11
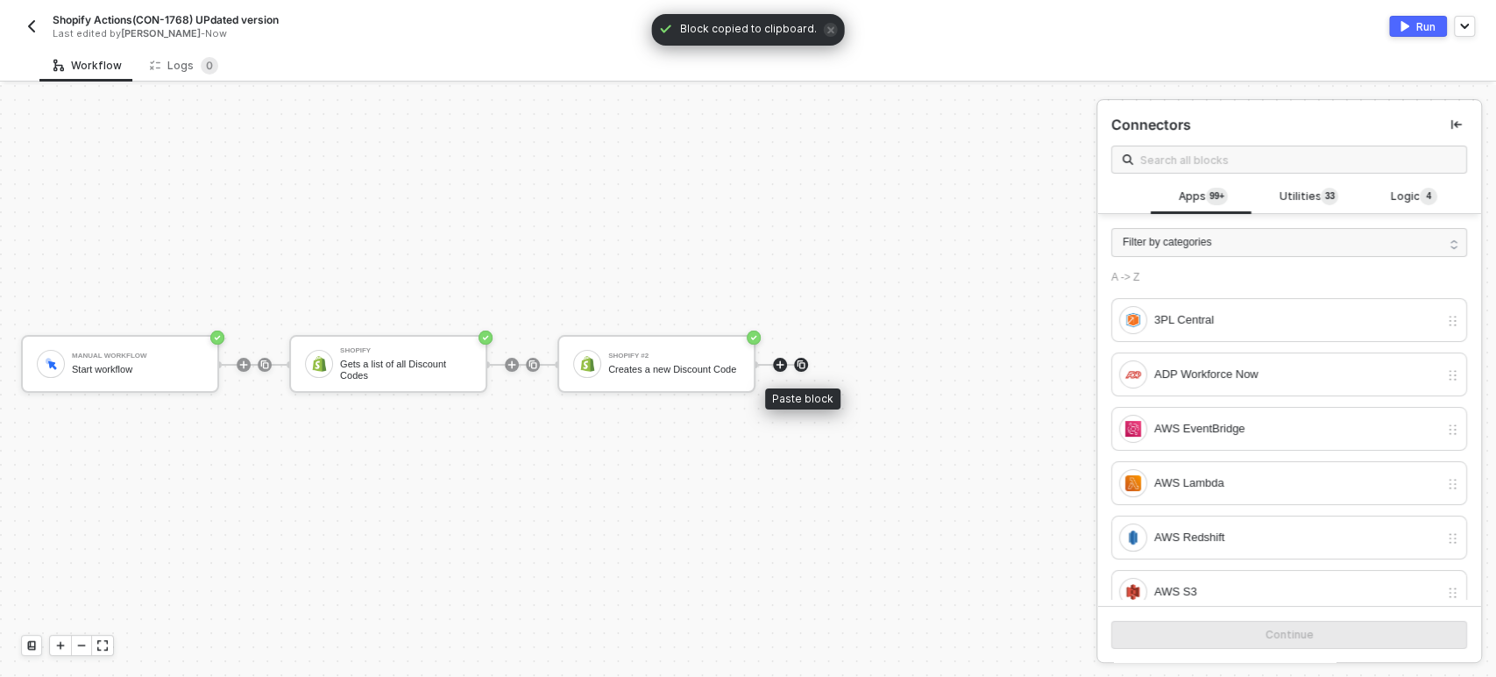
click at [796, 363] on img at bounding box center [801, 364] width 11 height 11
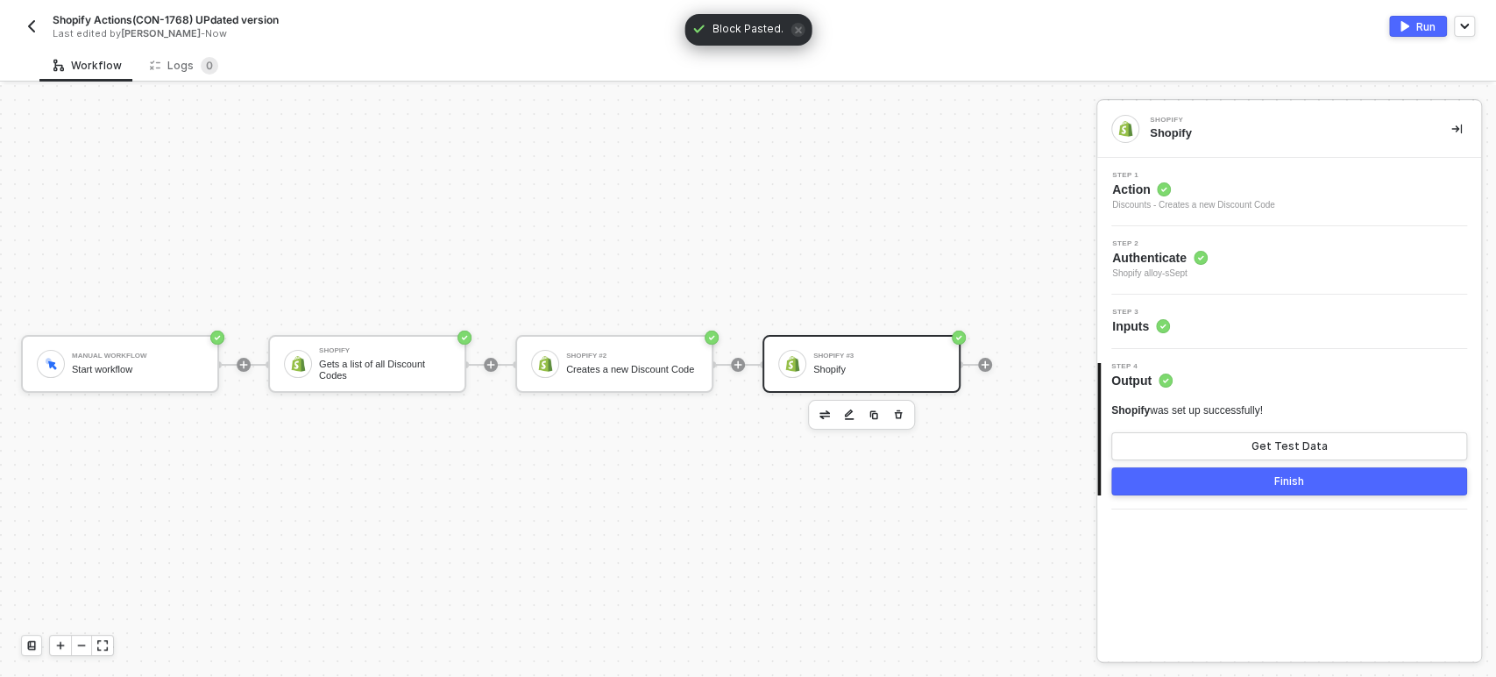
click at [882, 378] on div "Shopify #3 Shopify" at bounding box center [878, 363] width 131 height 33
click at [1147, 328] on span "Inputs" at bounding box center [1141, 326] width 58 height 18
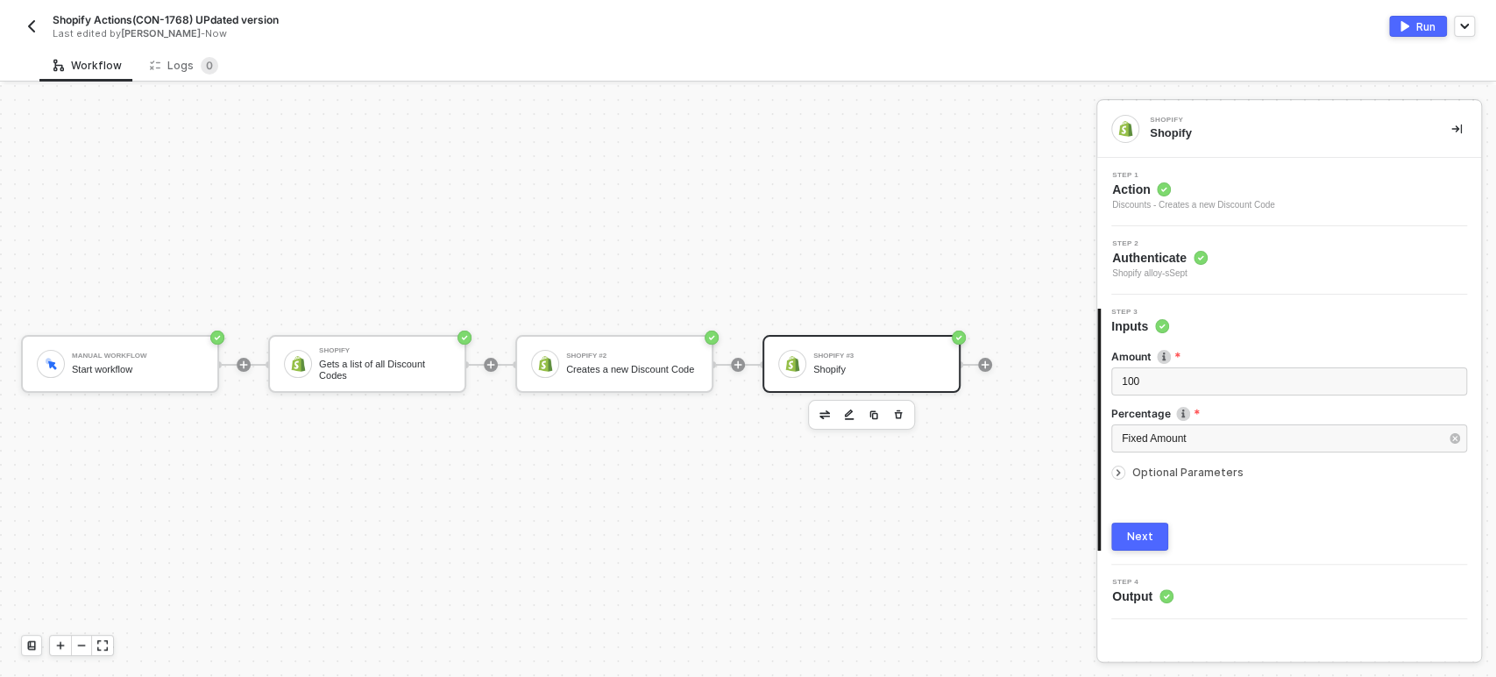
click at [1160, 191] on circle at bounding box center [1164, 189] width 14 height 14
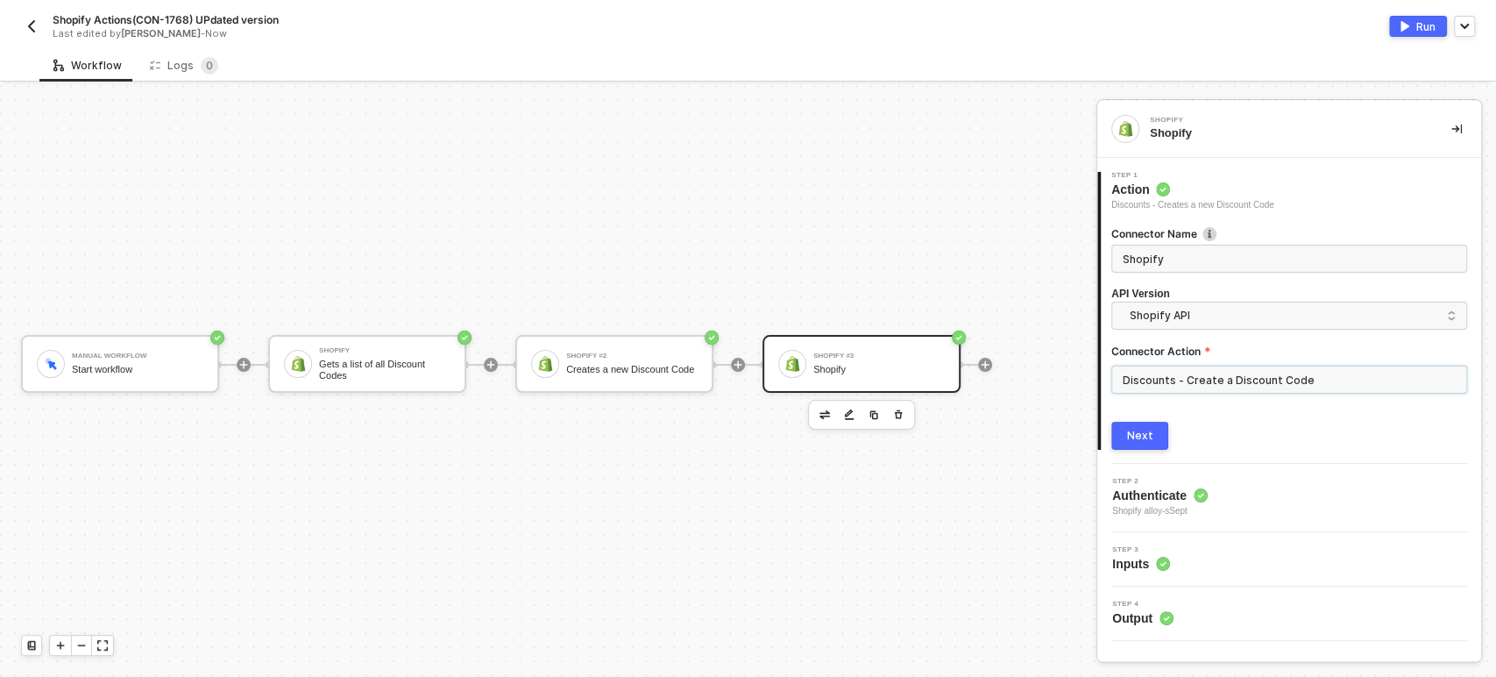
click at [1196, 371] on input "Discounts - Create a Discount Code" at bounding box center [1289, 379] width 356 height 28
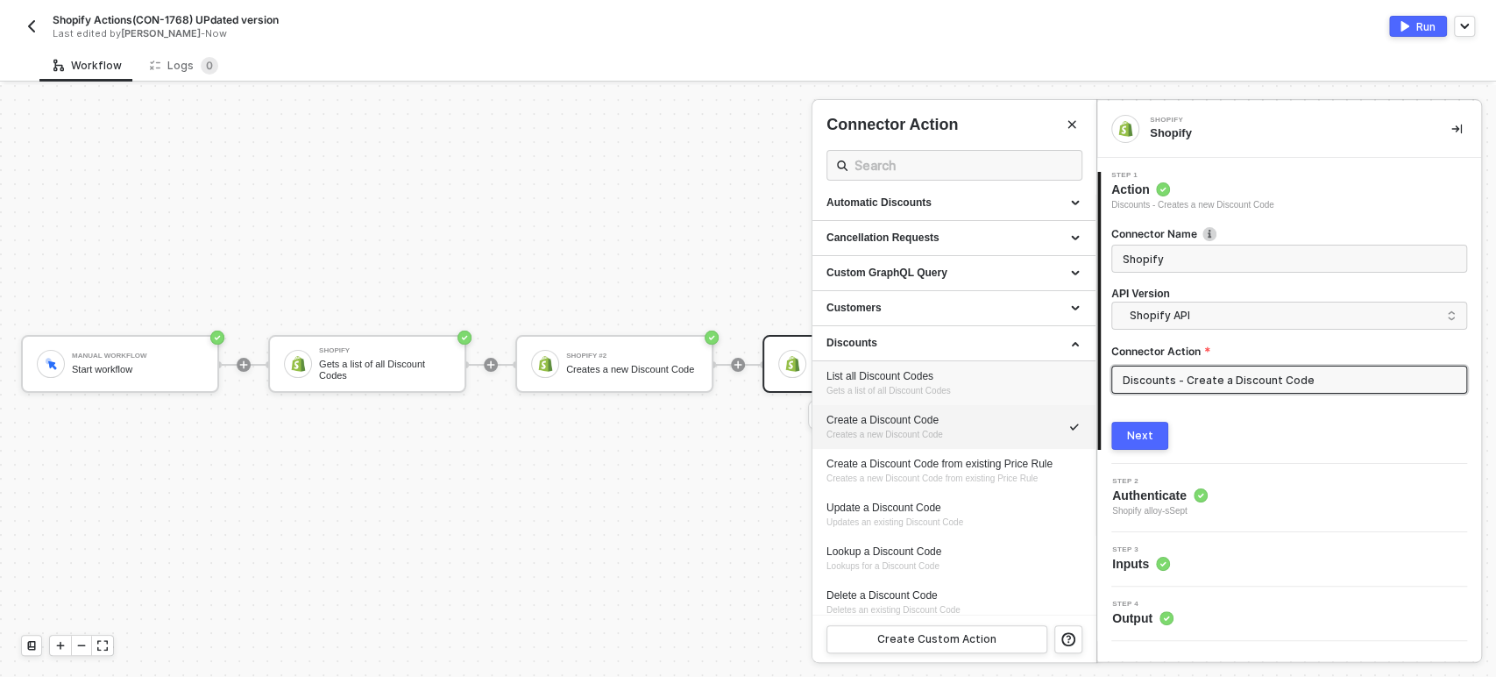
scroll to position [195, 0]
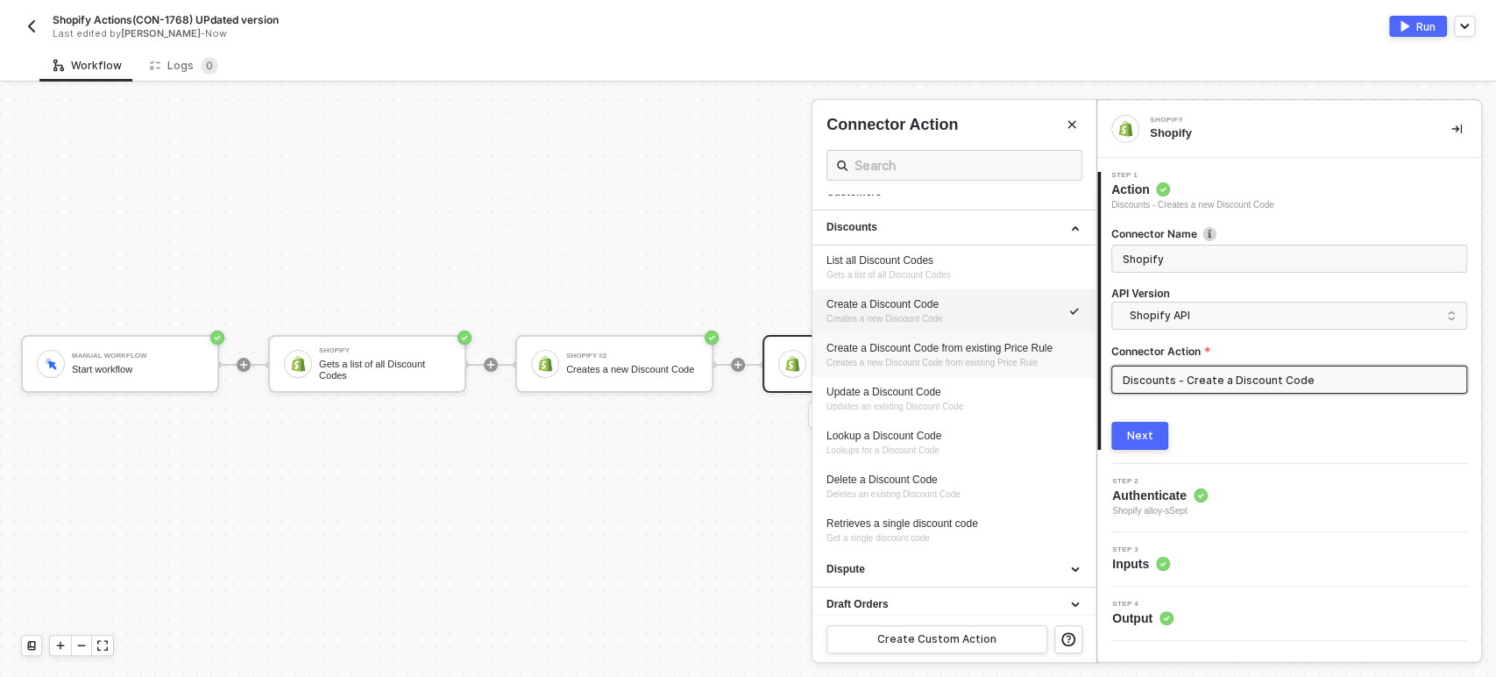
click at [925, 364] on span "Creates a new Discount Code from existing Price Rule" at bounding box center [931, 363] width 211 height 10
type input "Creates a new Discount Code from existing Price Rule"
type input "Discounts - Create a Discount Code from existing Price Rule"
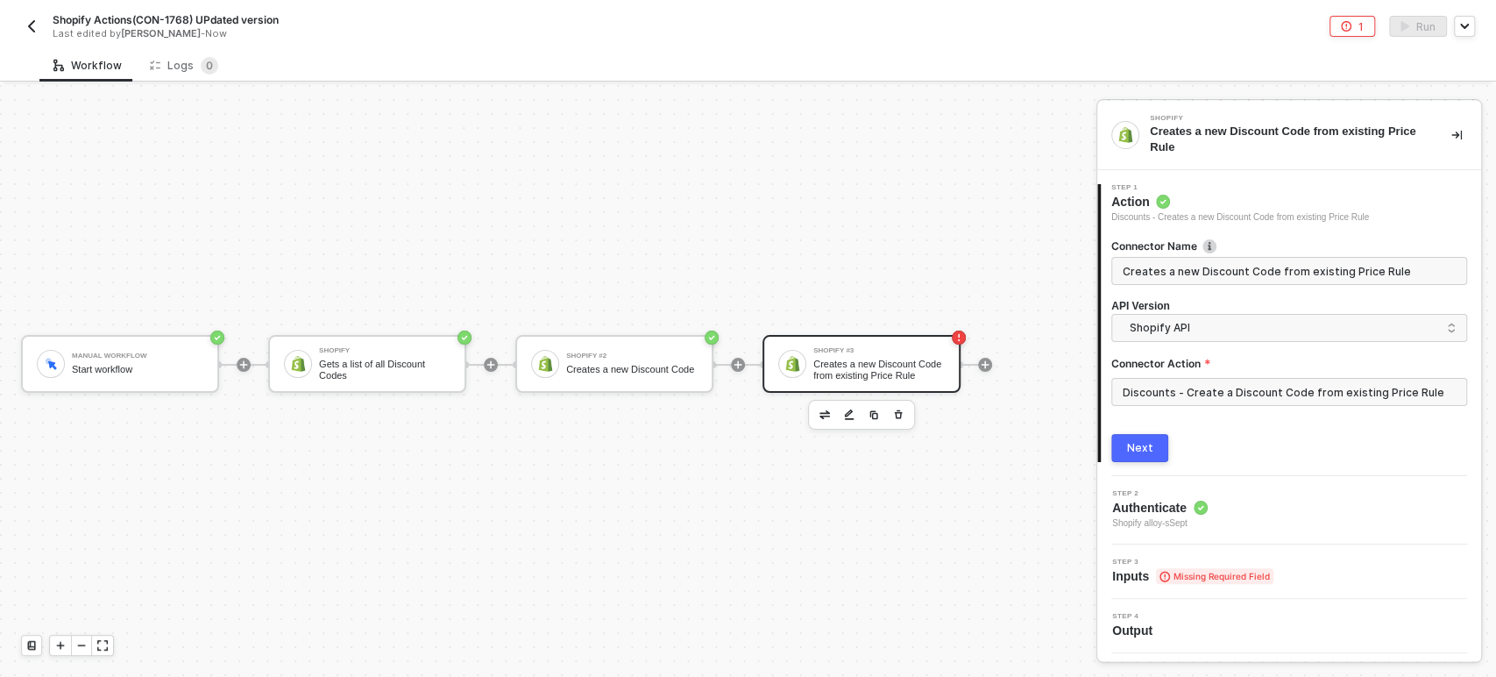
click at [1137, 446] on div "Next" at bounding box center [1140, 448] width 26 height 14
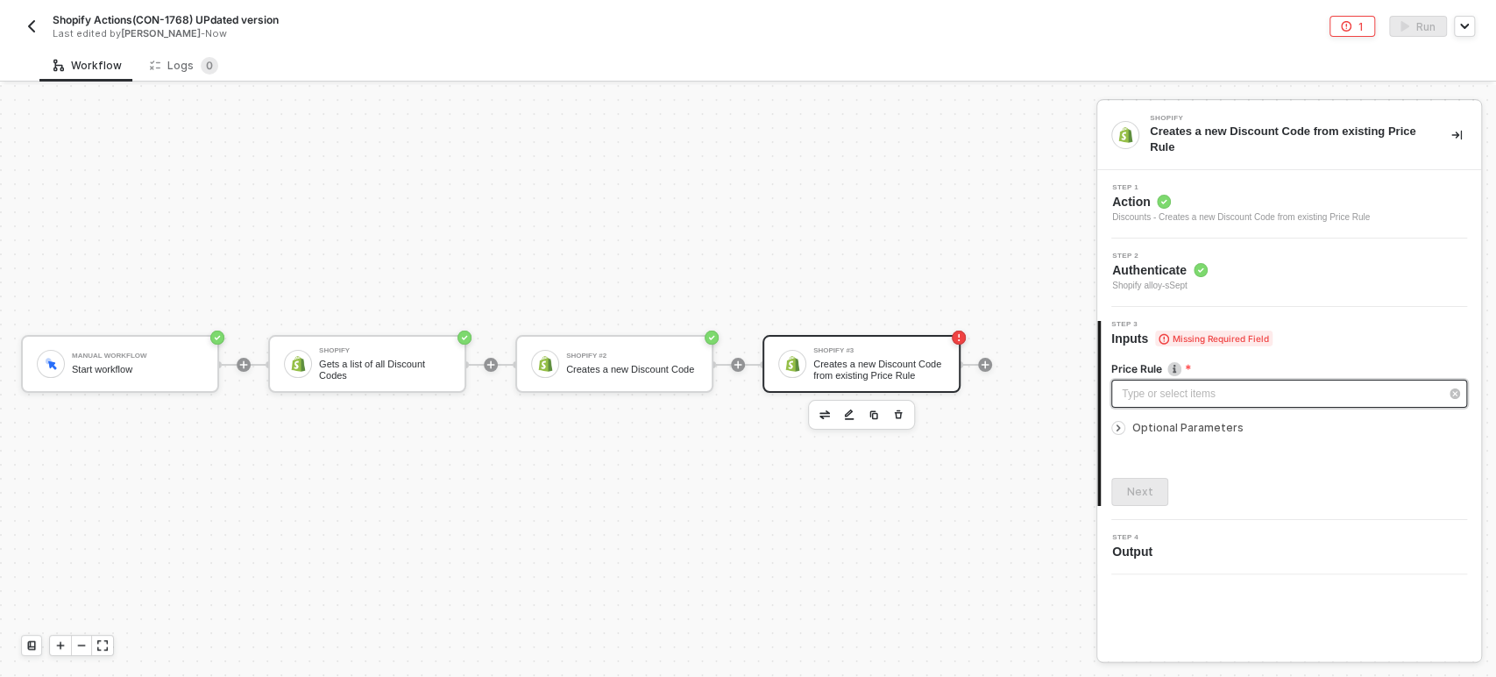
click at [1273, 394] on div "Type or select items ﻿" at bounding box center [1280, 394] width 317 height 17
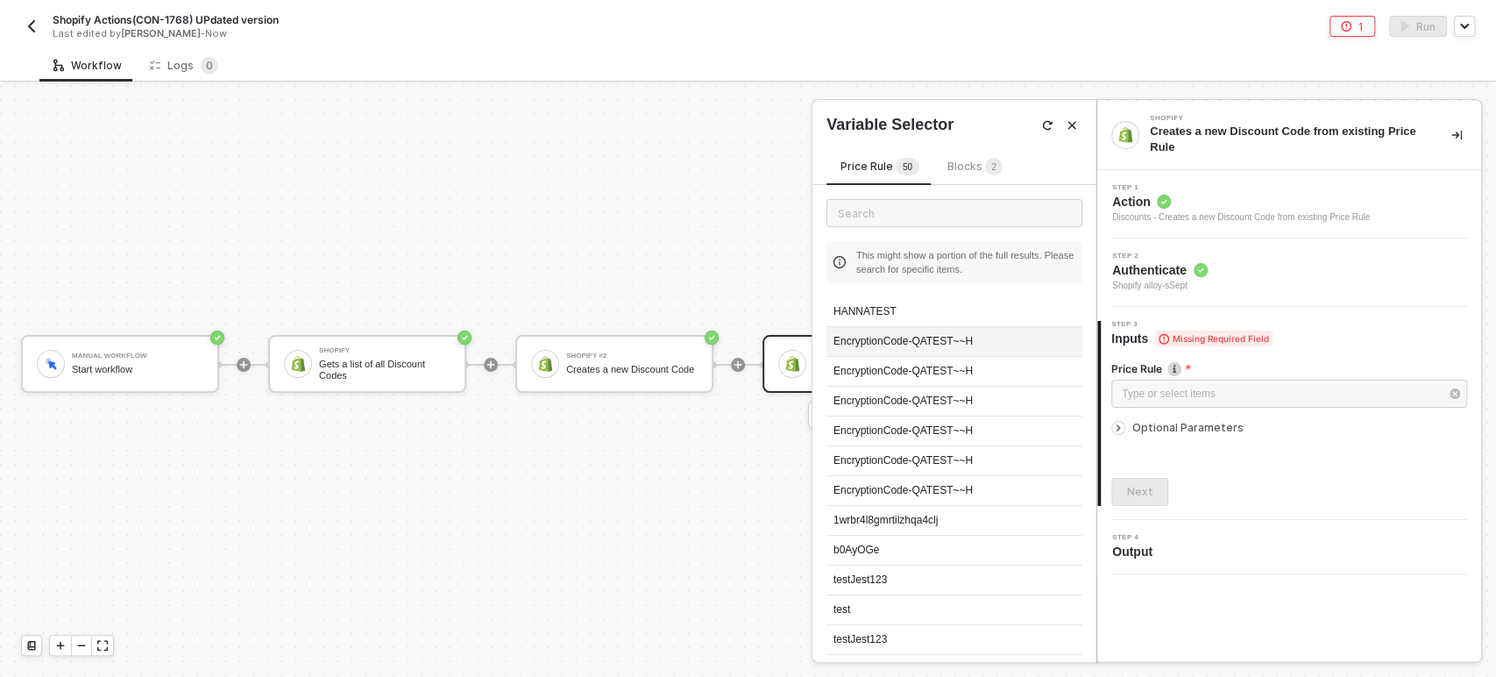
click at [870, 342] on div "EncryptionCode-QATEST~~H" at bounding box center [954, 342] width 256 height 30
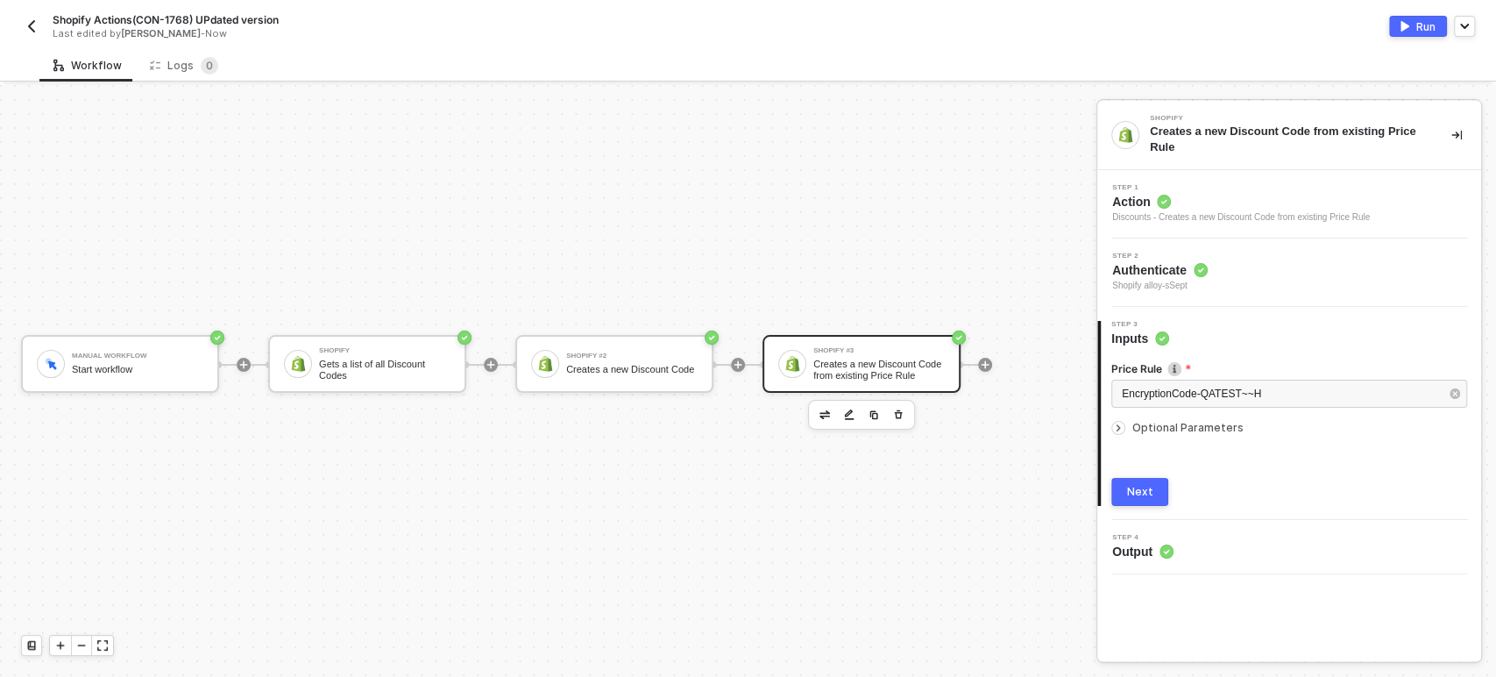
click at [1129, 422] on div at bounding box center [1121, 427] width 21 height 19
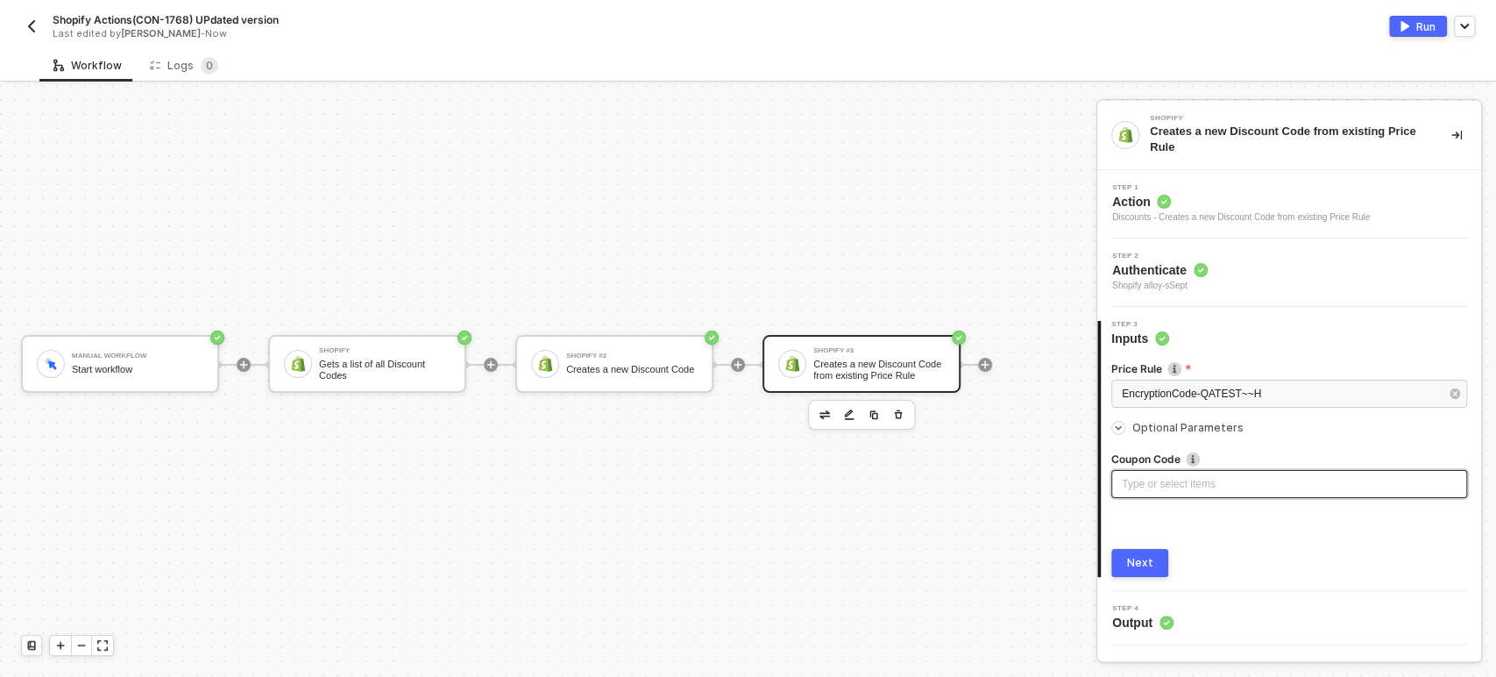
click at [1176, 482] on div "Type or select items ﻿" at bounding box center [1289, 484] width 335 height 17
click at [1129, 568] on div "Next" at bounding box center [1140, 563] width 26 height 14
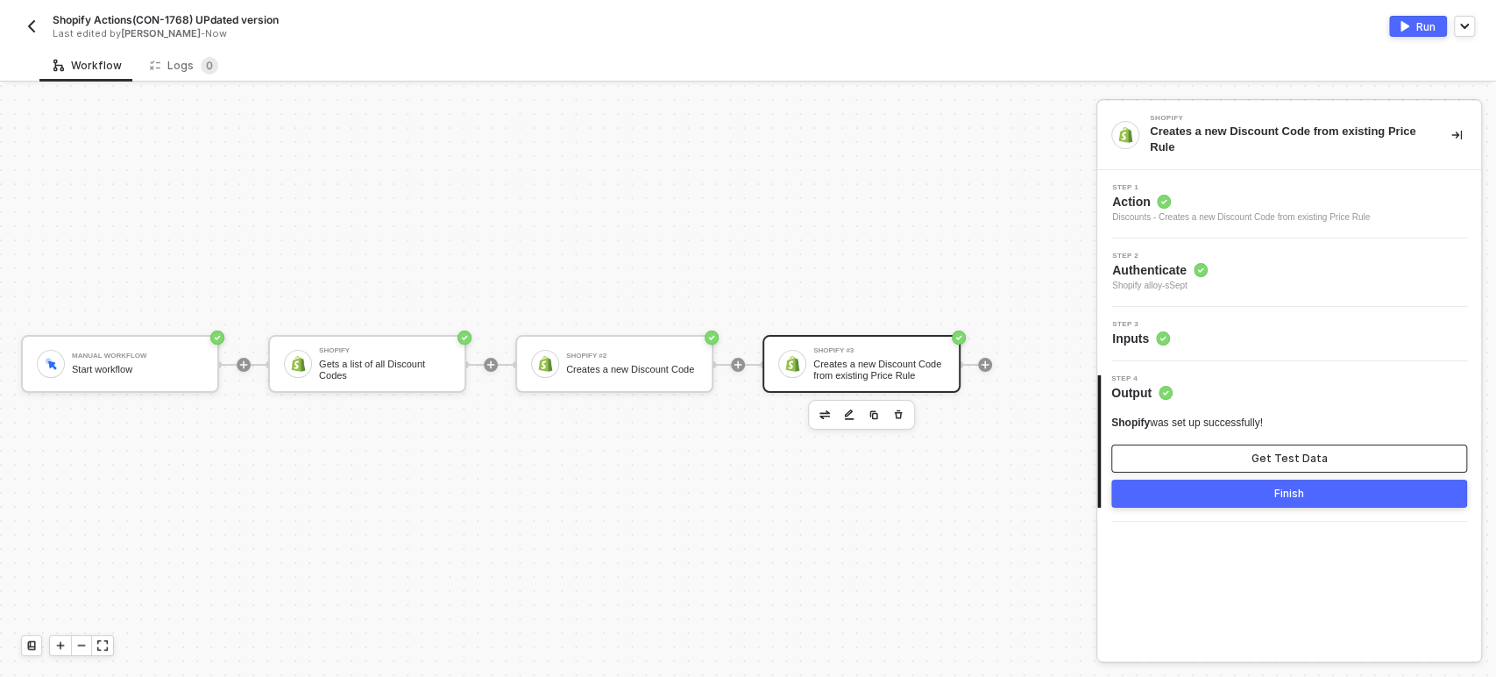
click at [1182, 459] on button "Get Test Data" at bounding box center [1289, 458] width 356 height 28
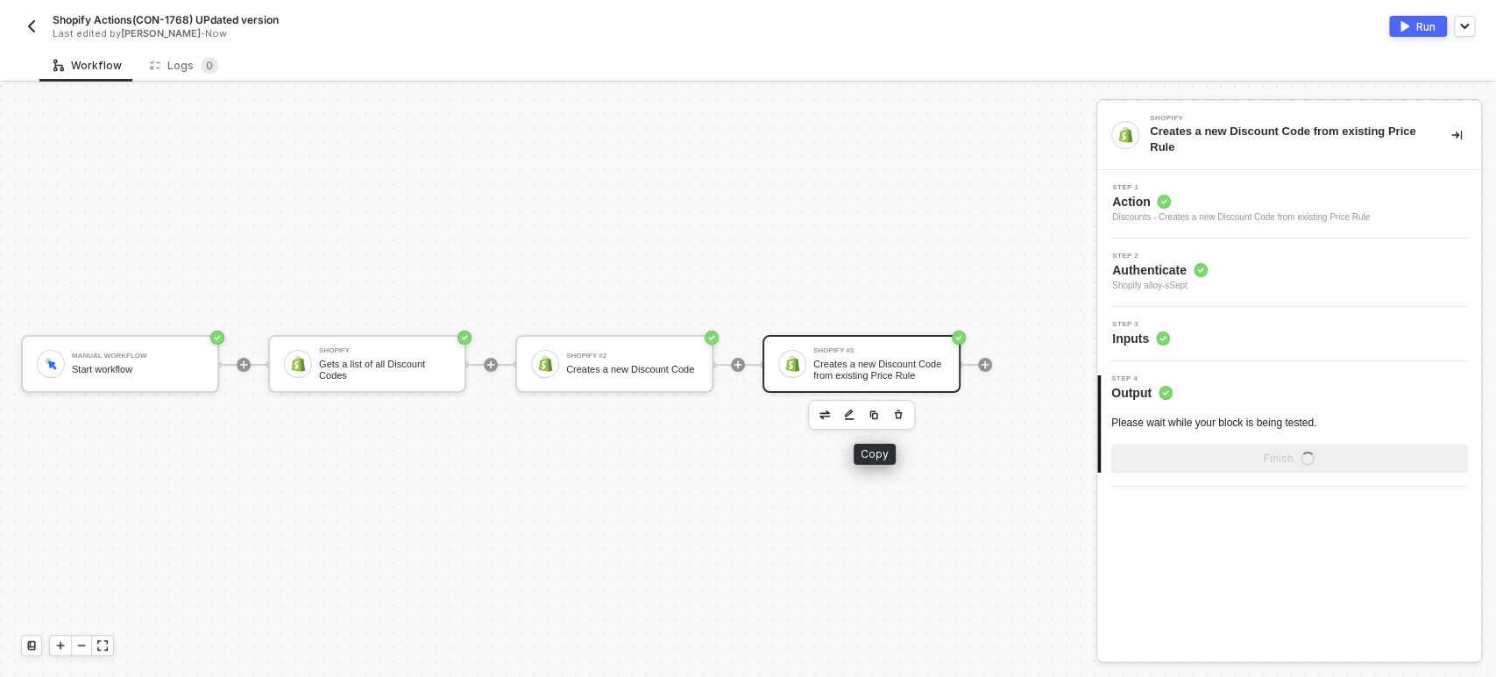
click at [871, 412] on img "button" at bounding box center [873, 414] width 11 height 11
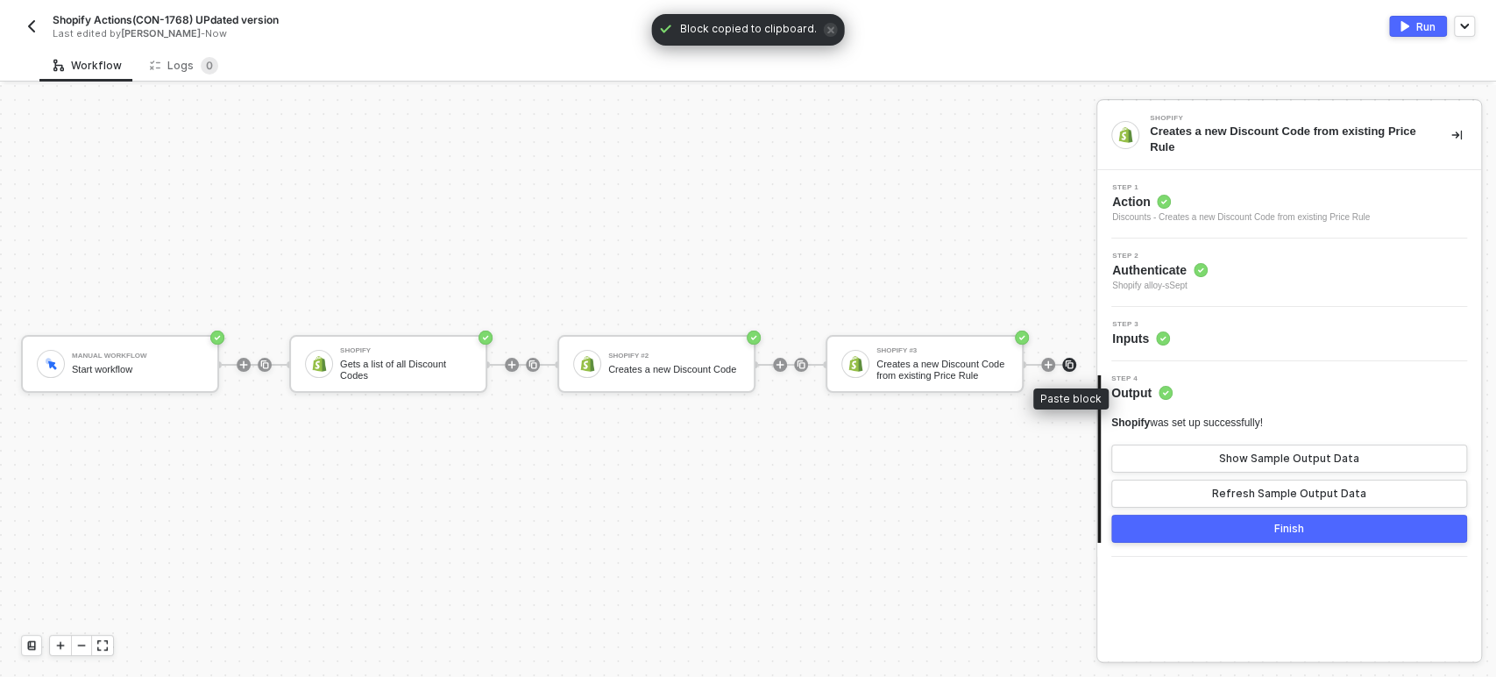
click at [1066, 363] on img at bounding box center [1069, 364] width 11 height 11
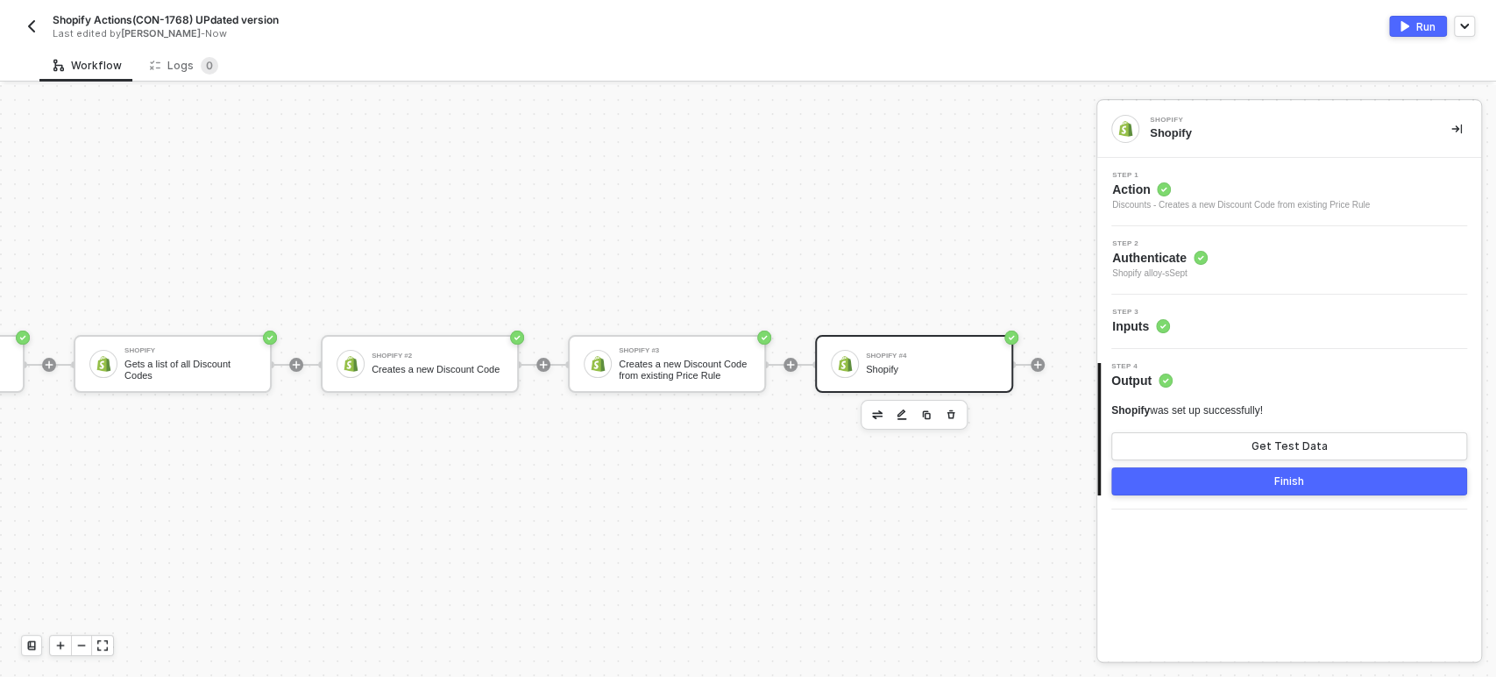
scroll to position [32, 266]
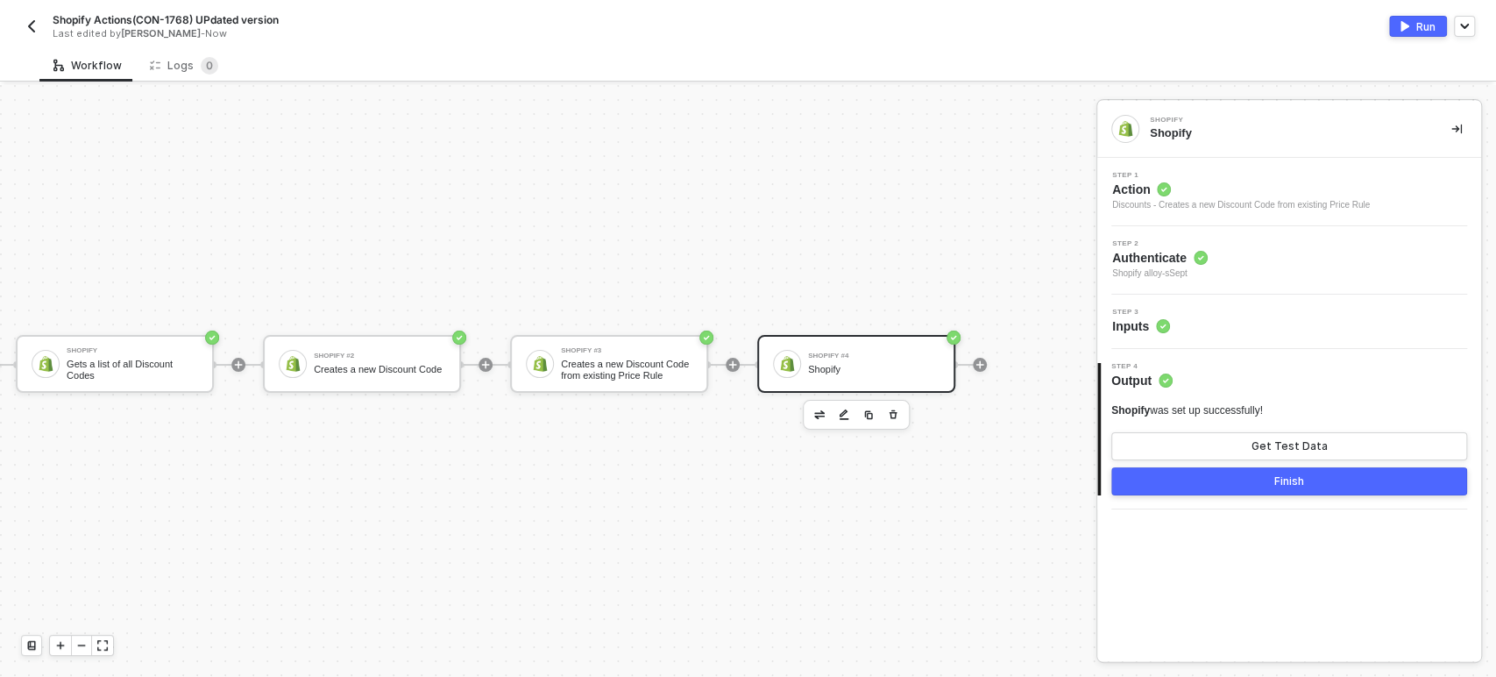
drag, startPoint x: 1157, startPoint y: 185, endPoint x: 1227, endPoint y: 206, distance: 73.2
click at [1157, 185] on icon at bounding box center [1164, 189] width 14 height 14
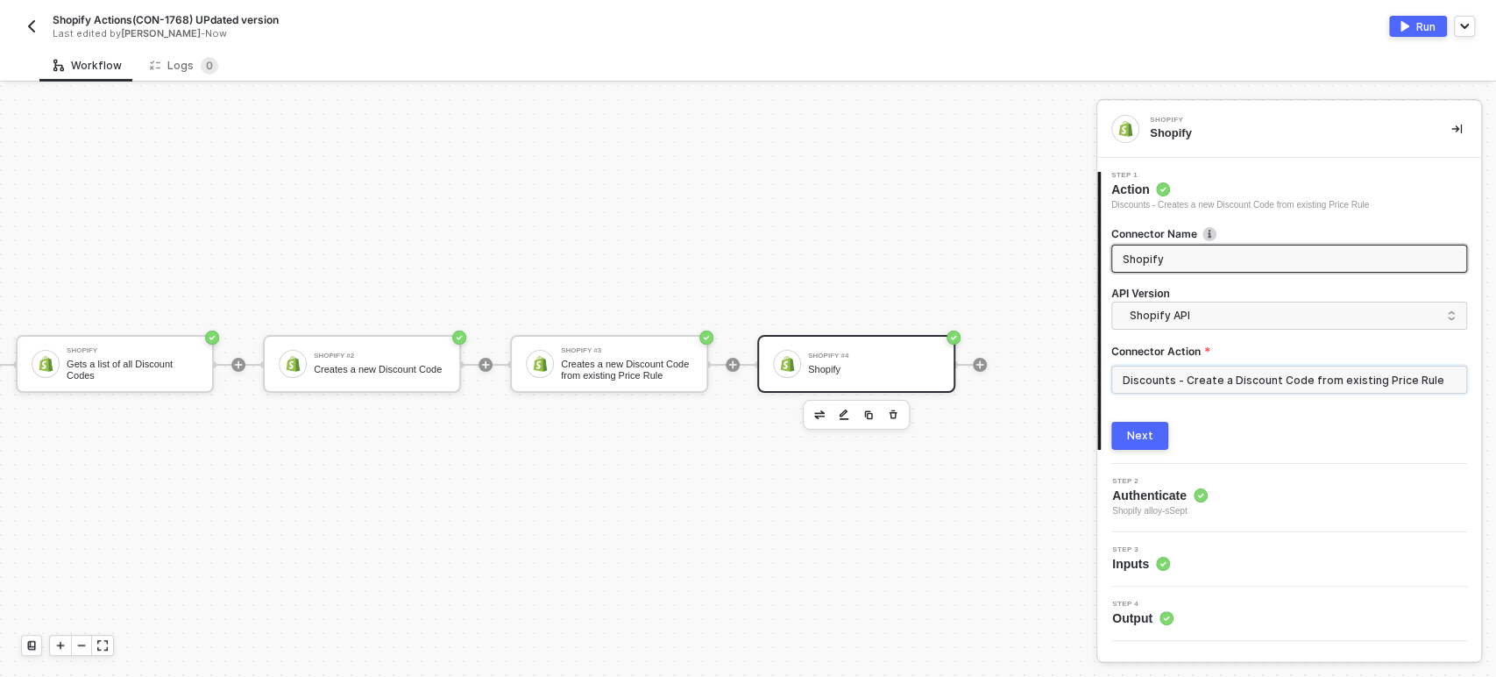
click at [1230, 386] on input "Discounts - Create a Discount Code from existing Price Rule" at bounding box center [1289, 379] width 356 height 28
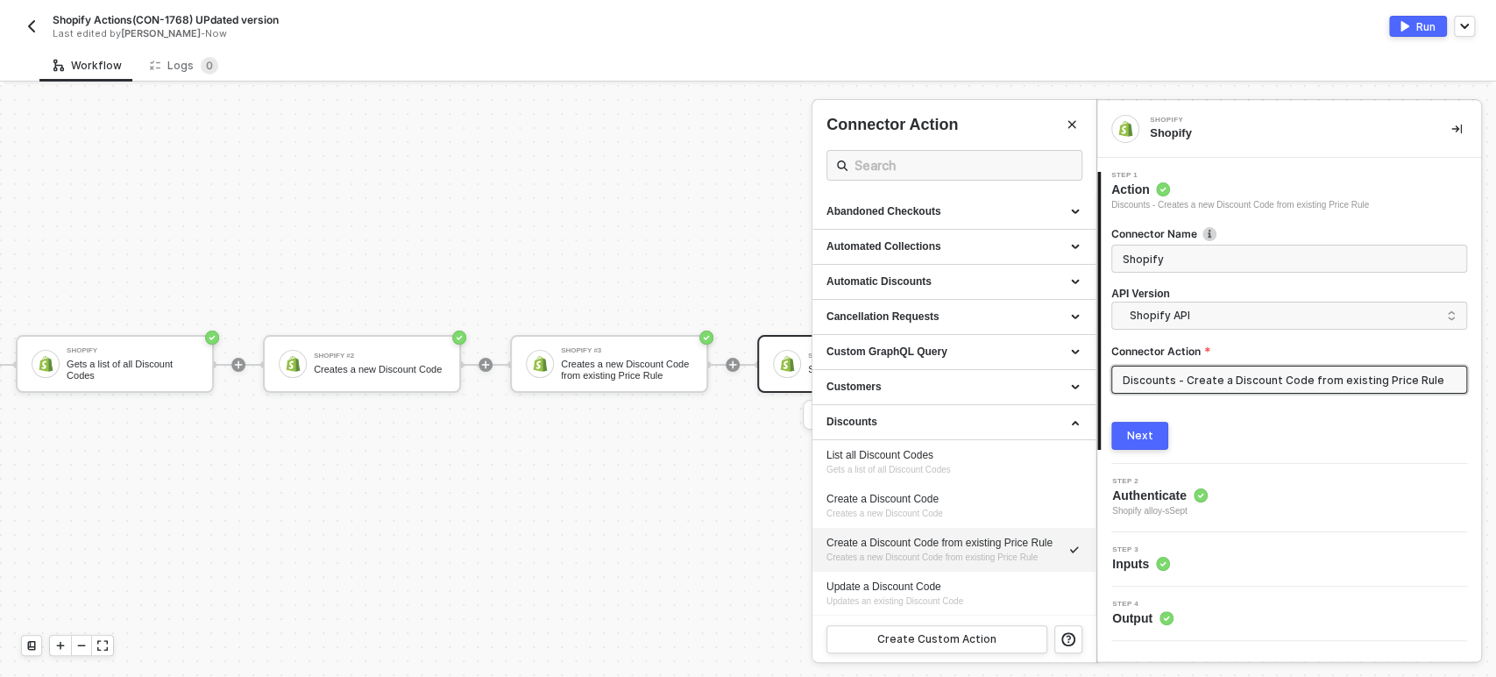
click at [1127, 436] on div "Next" at bounding box center [1140, 436] width 26 height 14
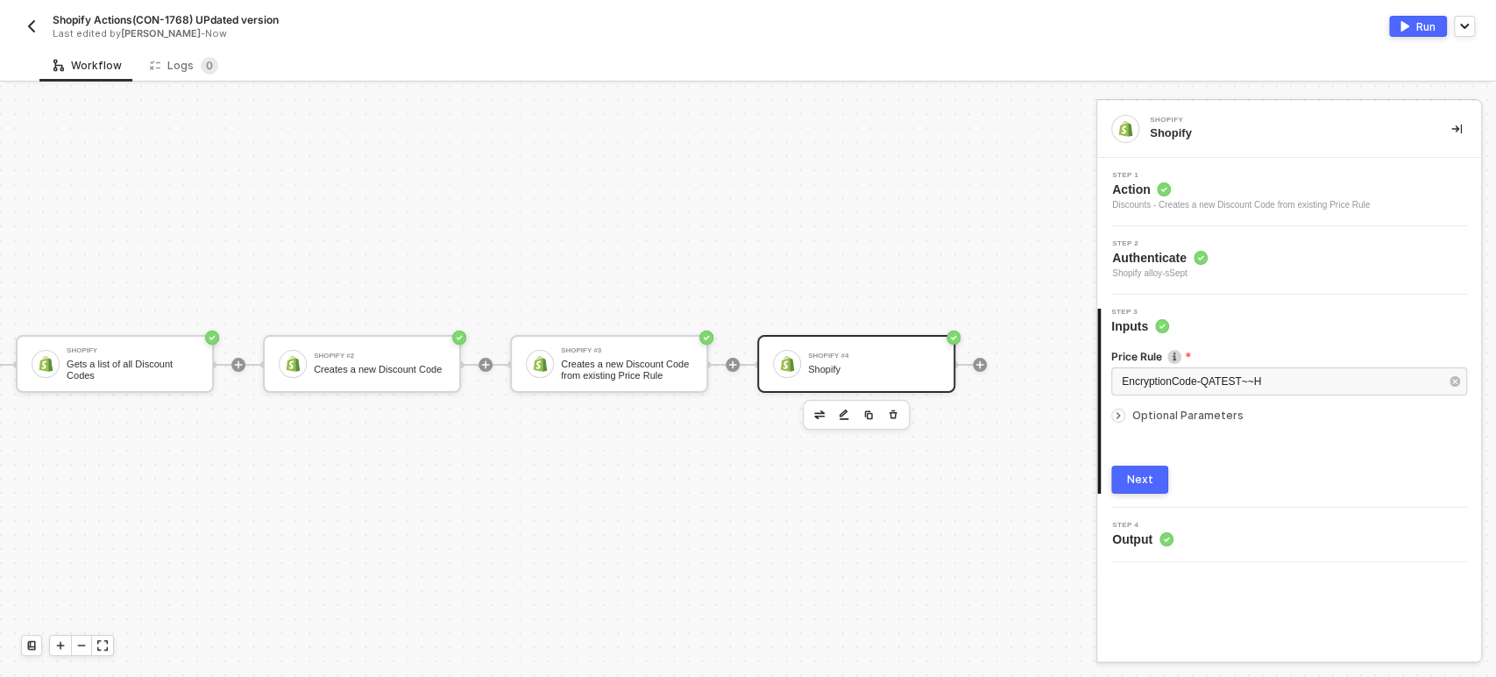
click at [1171, 399] on div at bounding box center [1289, 402] width 356 height 7
click at [1142, 415] on span "Optional Parameters" at bounding box center [1187, 414] width 111 height 13
click at [1142, 551] on div "Next" at bounding box center [1140, 550] width 26 height 14
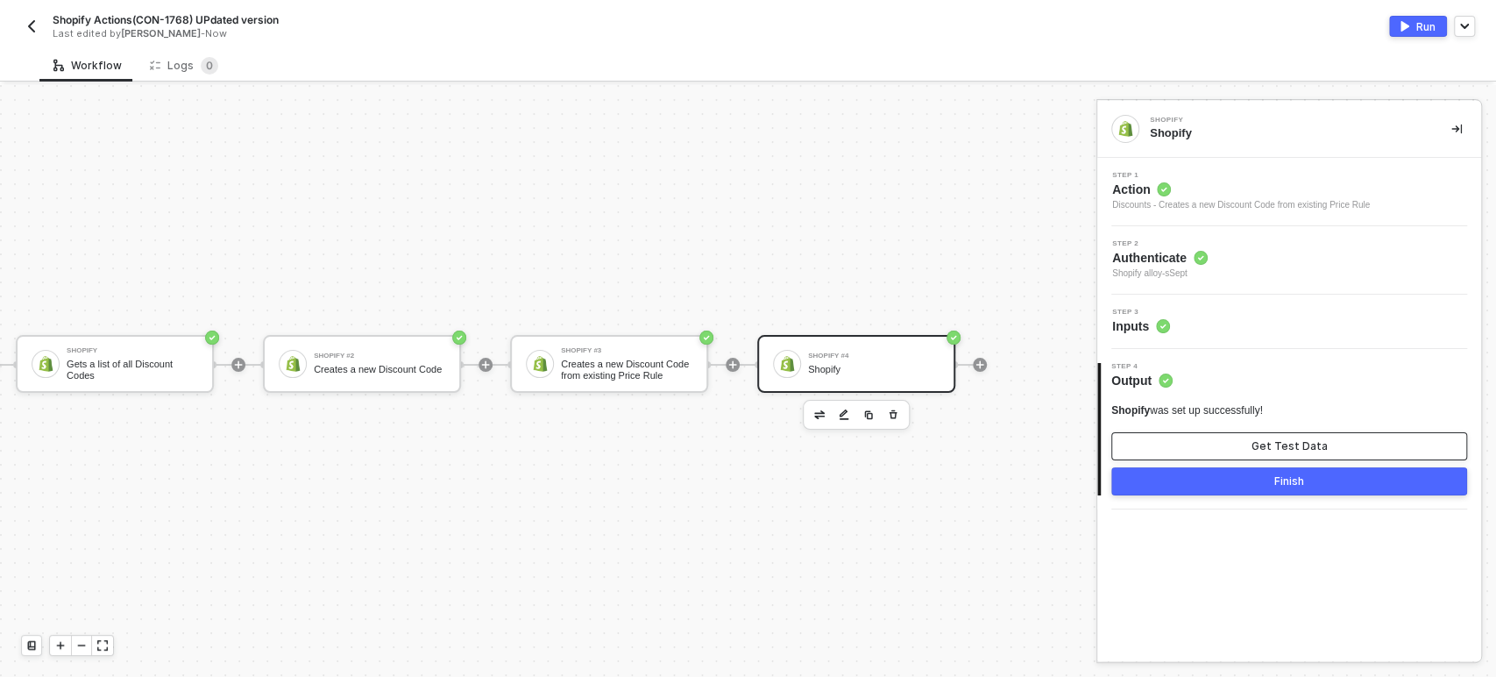
click at [1283, 448] on div "Get Test Data" at bounding box center [1289, 446] width 76 height 14
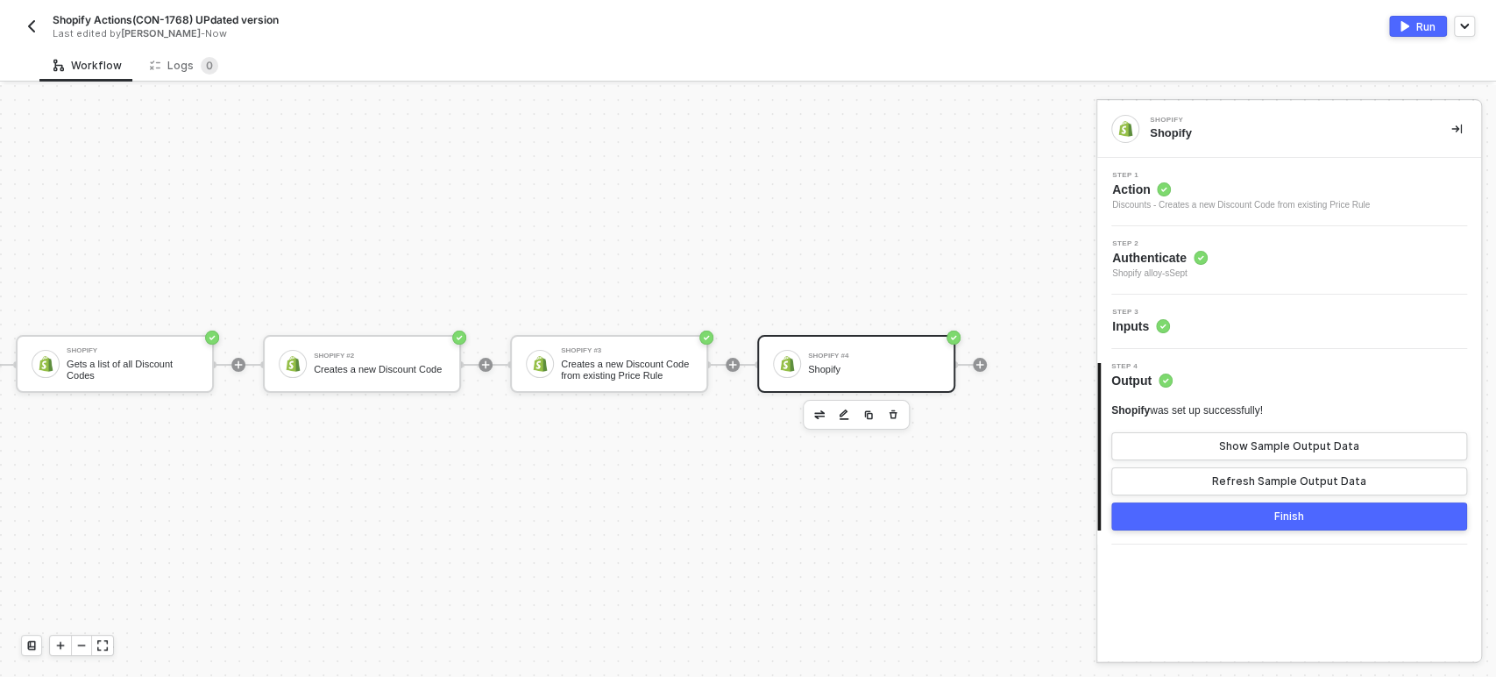
click at [1131, 188] on span "Action" at bounding box center [1241, 190] width 258 height 18
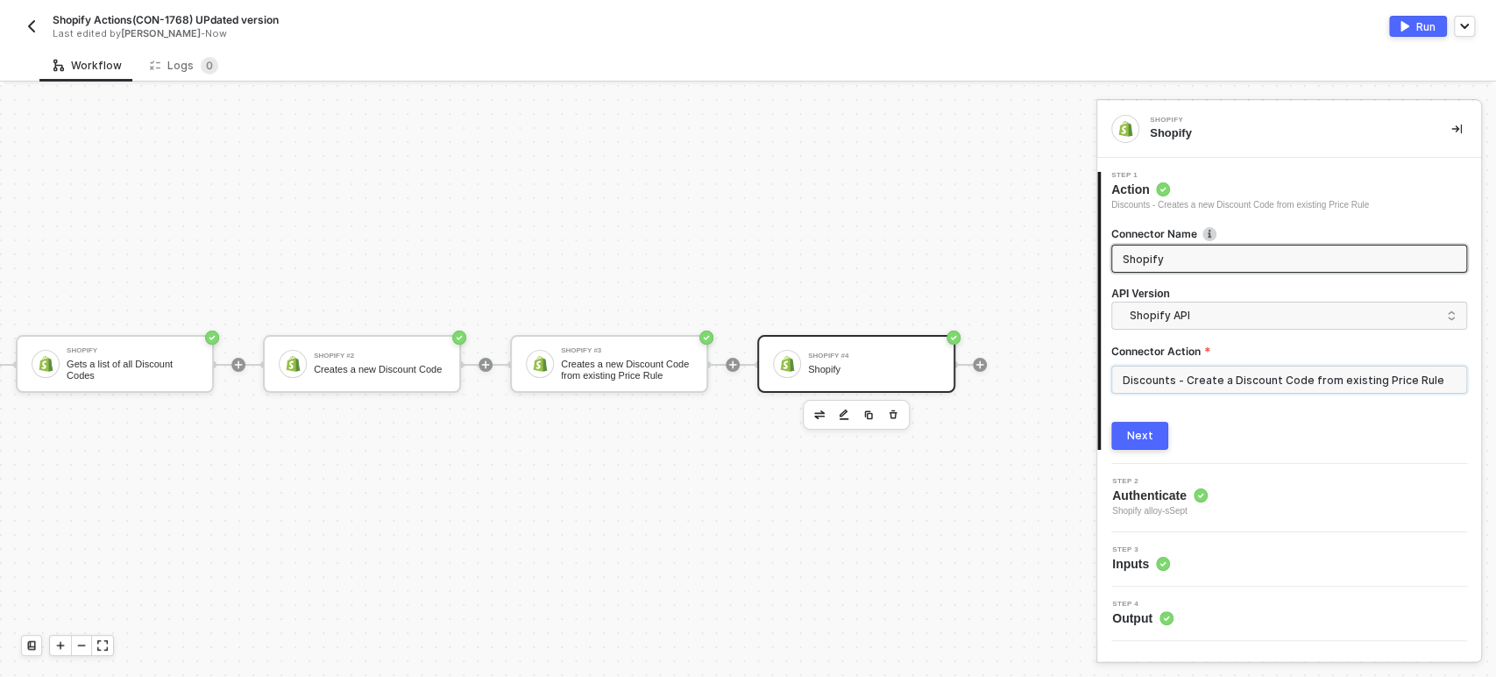
click at [1213, 376] on input "Discounts - Create a Discount Code from existing Price Rule" at bounding box center [1289, 379] width 356 height 28
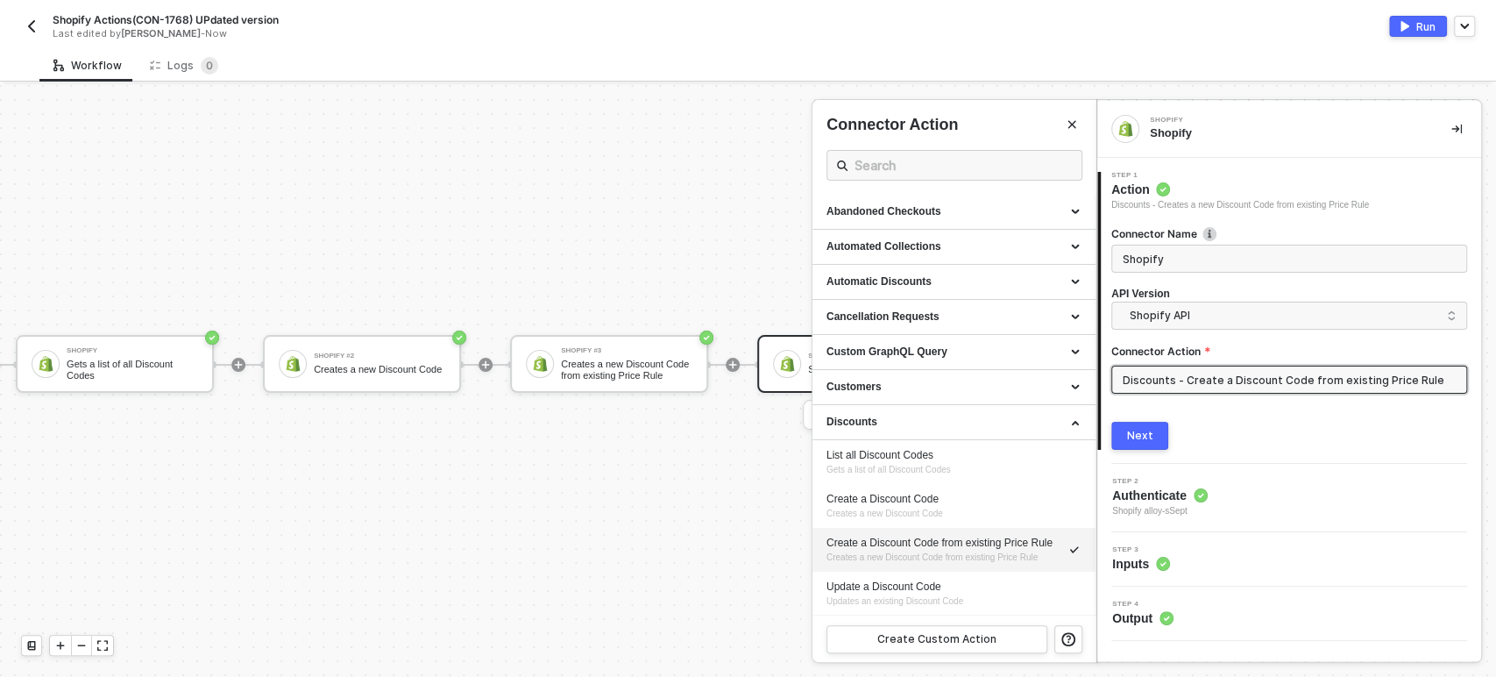
click at [1213, 394] on div "Discounts - Create a Discount Code from existing Price Rule" at bounding box center [1289, 386] width 356 height 42
click at [1211, 380] on input "Discounts - Create a Discount Code from existing Price Rule" at bounding box center [1289, 379] width 356 height 28
click at [1207, 246] on span "Shopify" at bounding box center [1289, 259] width 356 height 28
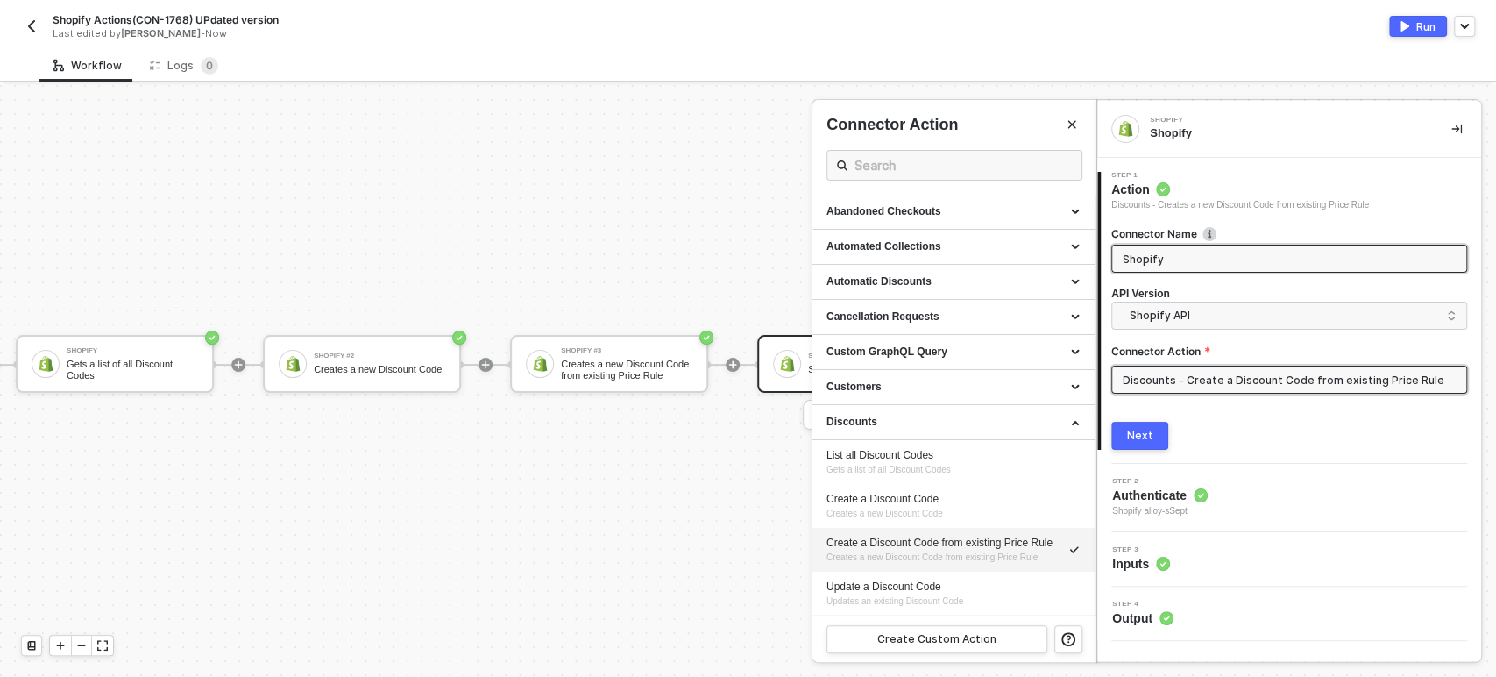
paste input "Discounts - Create a Discount Code from existing Price Rule"
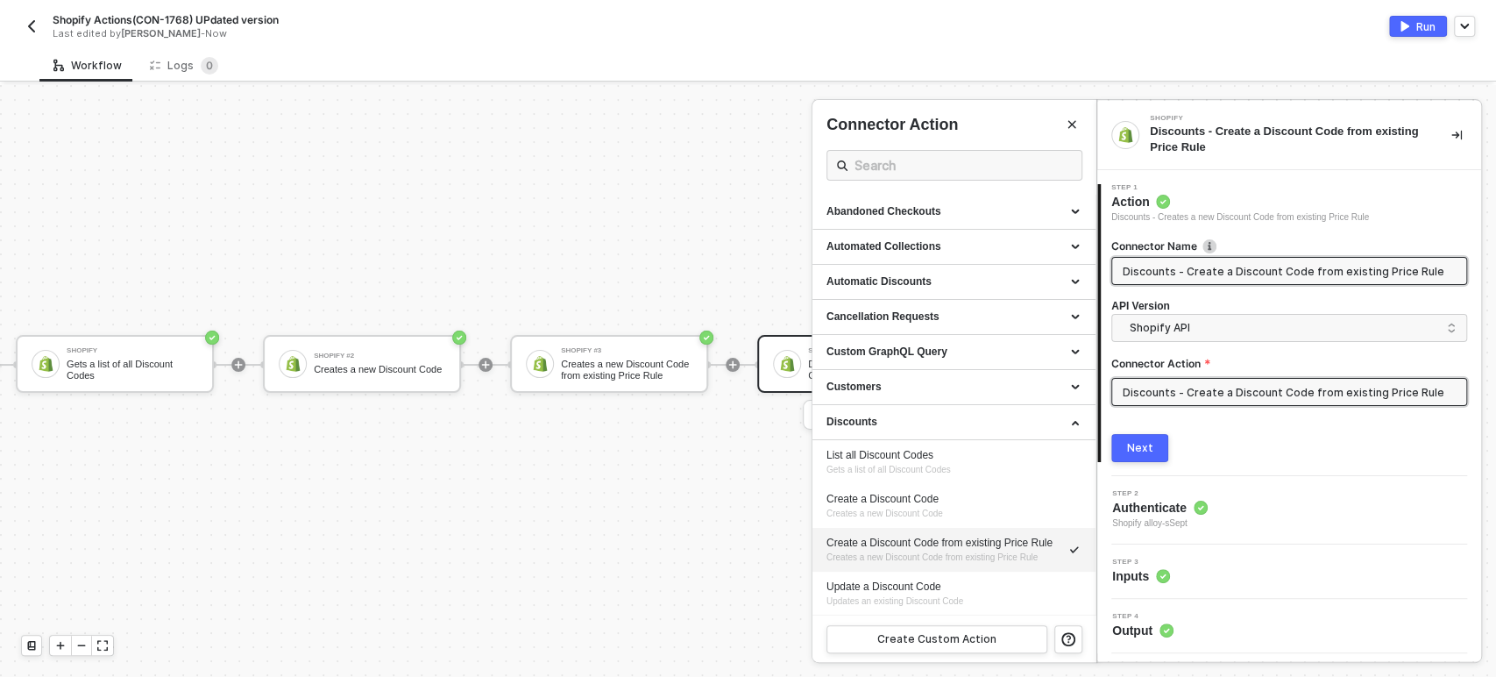
type input "Discounts - Create a Discount Code from existing Price Rule"
click at [1131, 457] on button "Next" at bounding box center [1139, 448] width 57 height 28
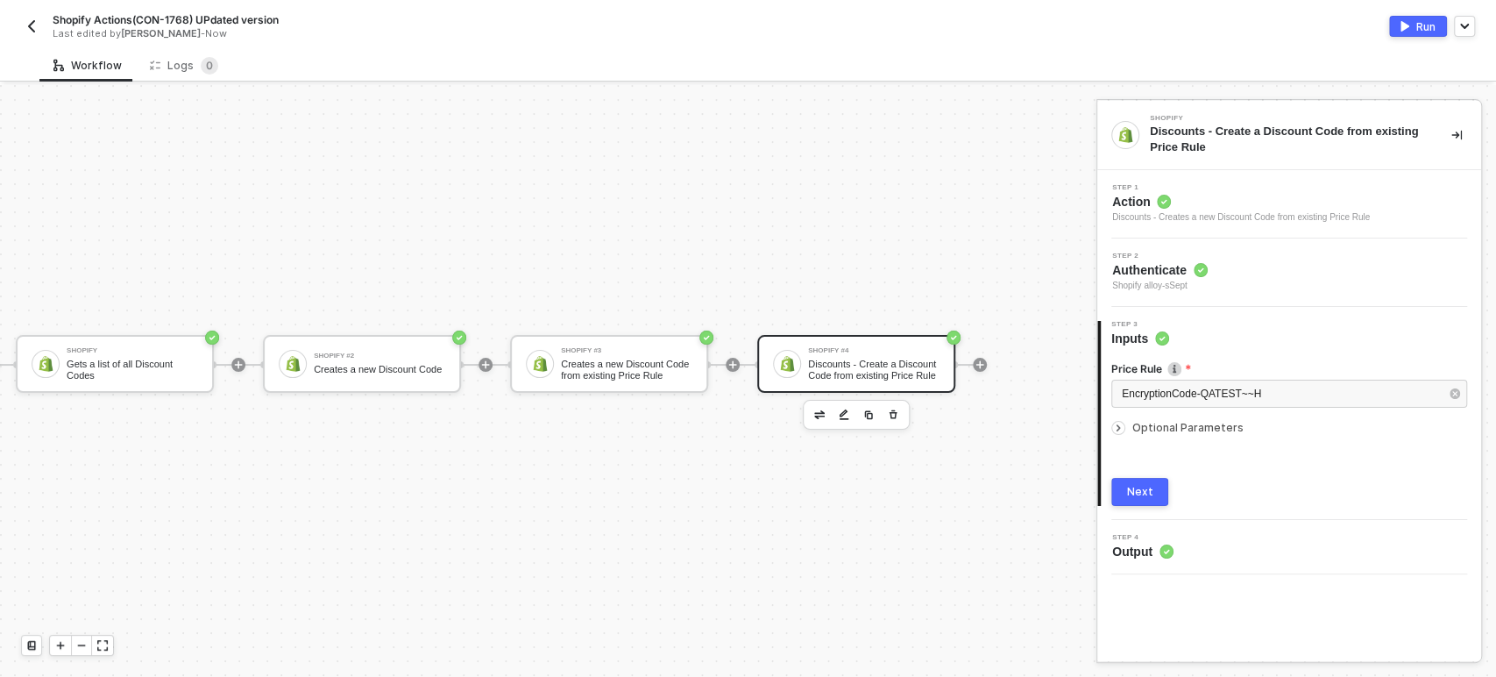
click at [1130, 482] on button "Next" at bounding box center [1139, 492] width 57 height 28
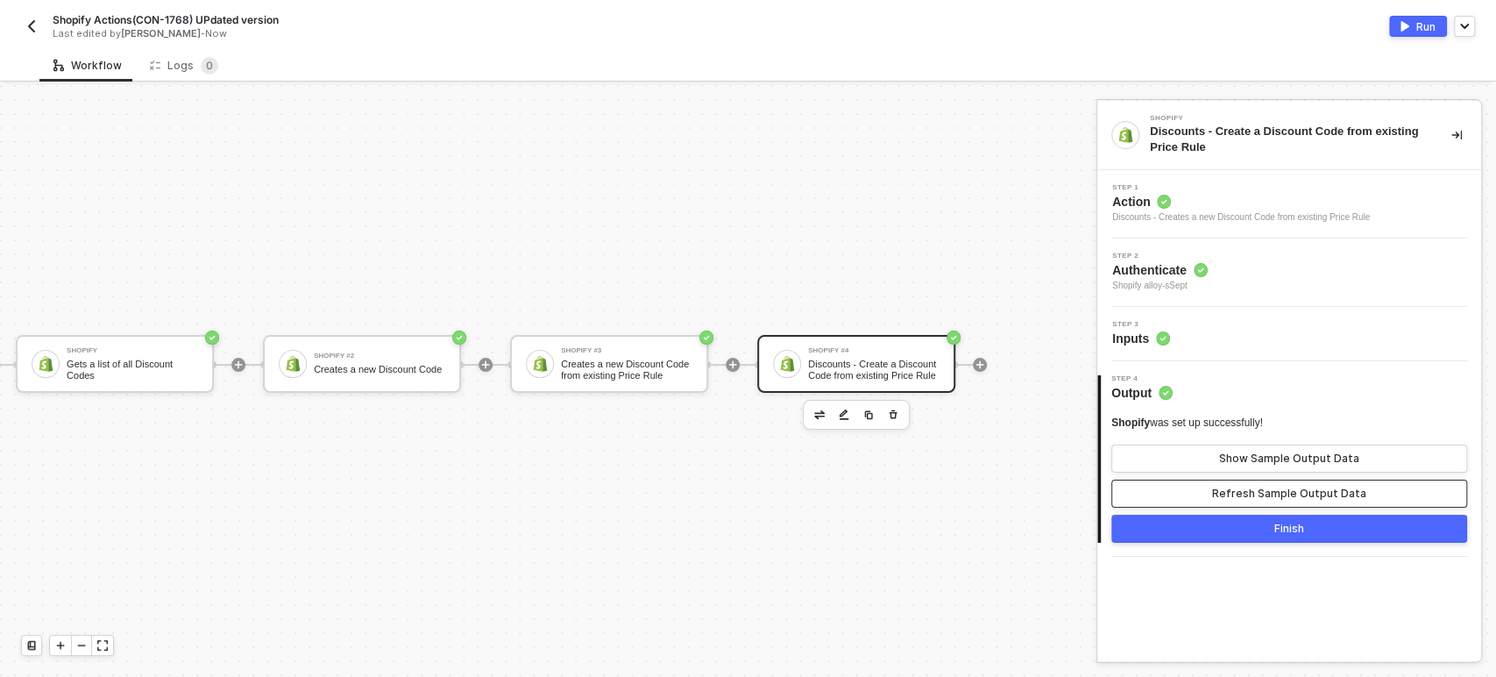
click at [1220, 489] on div "Refresh Sample Output Data" at bounding box center [1289, 493] width 154 height 14
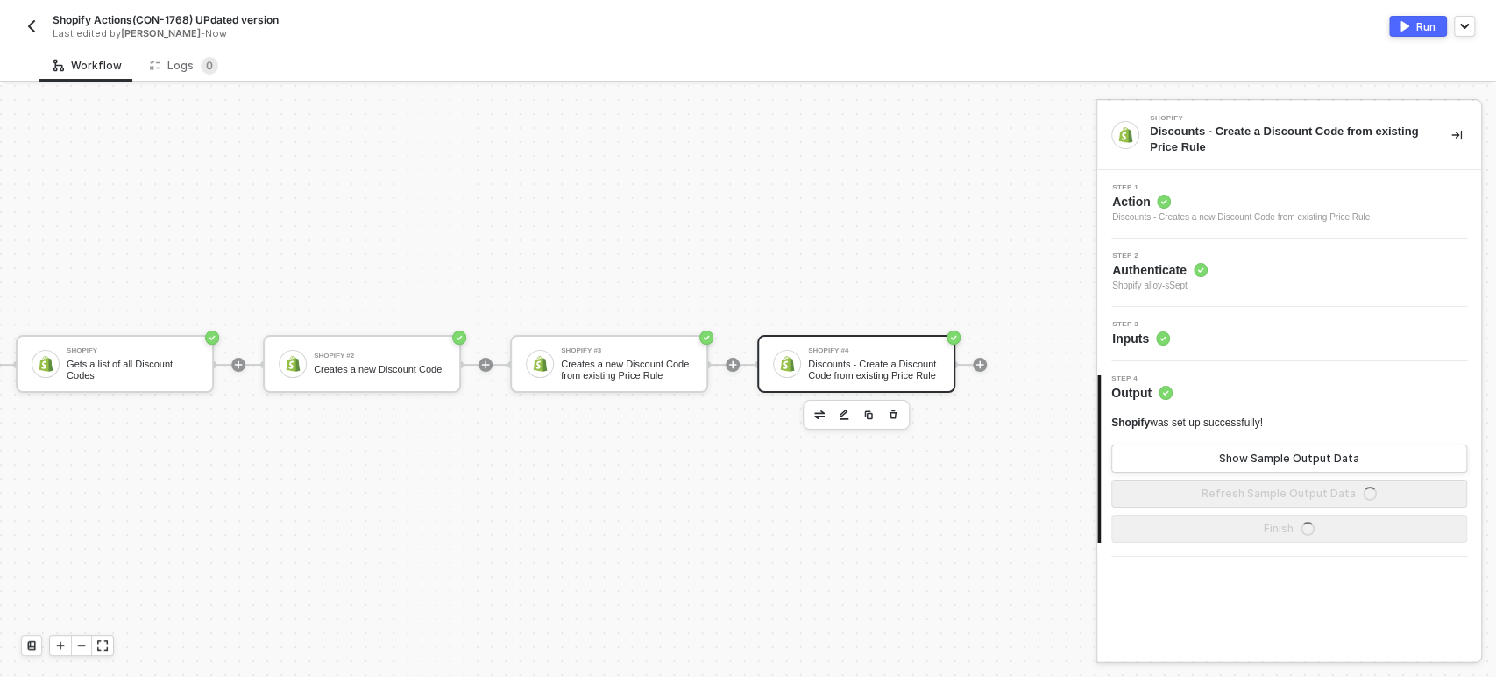
click at [1219, 474] on div "Shopify was set up successfully! Show Sample Output Data Refresh Sample Output …" at bounding box center [1289, 461] width 356 height 92
click at [1220, 463] on button "Show Sample Output Data" at bounding box center [1289, 458] width 356 height 28
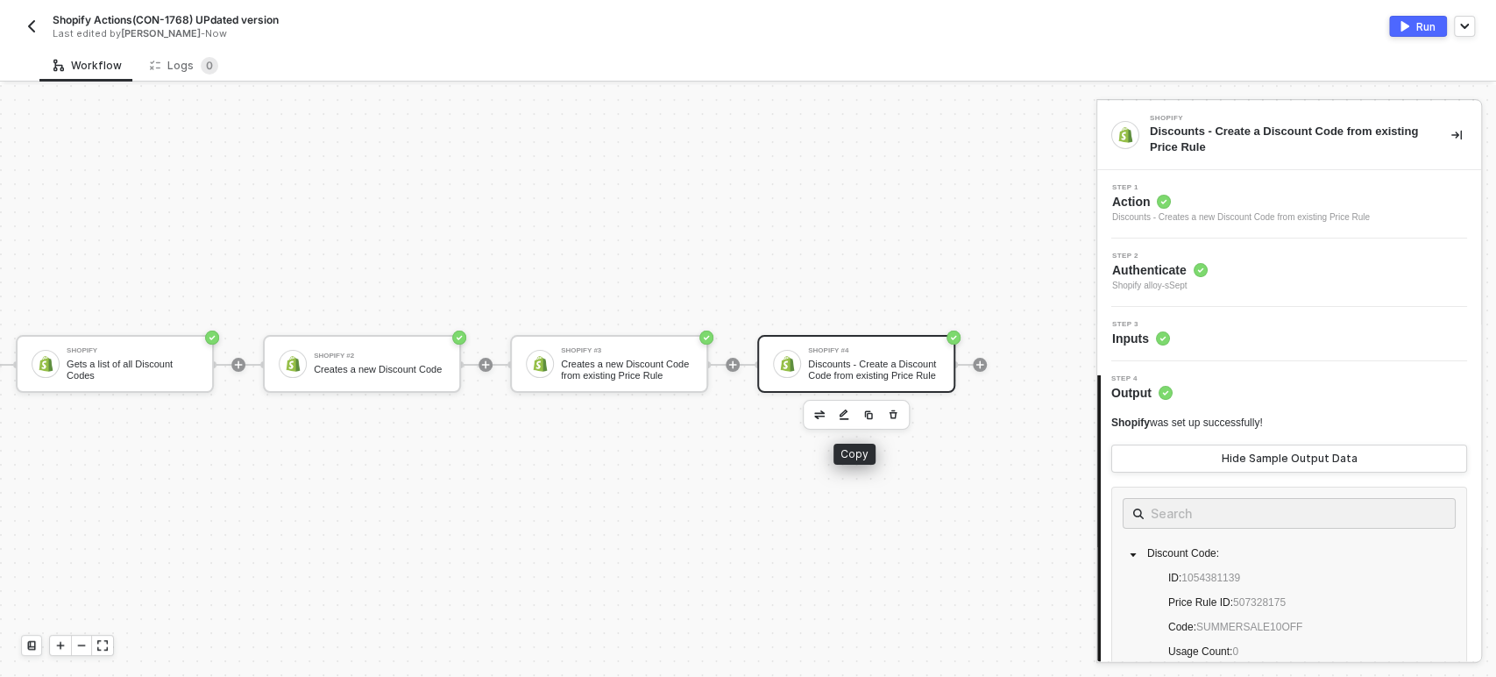
click at [863, 416] on img "button" at bounding box center [868, 414] width 11 height 11
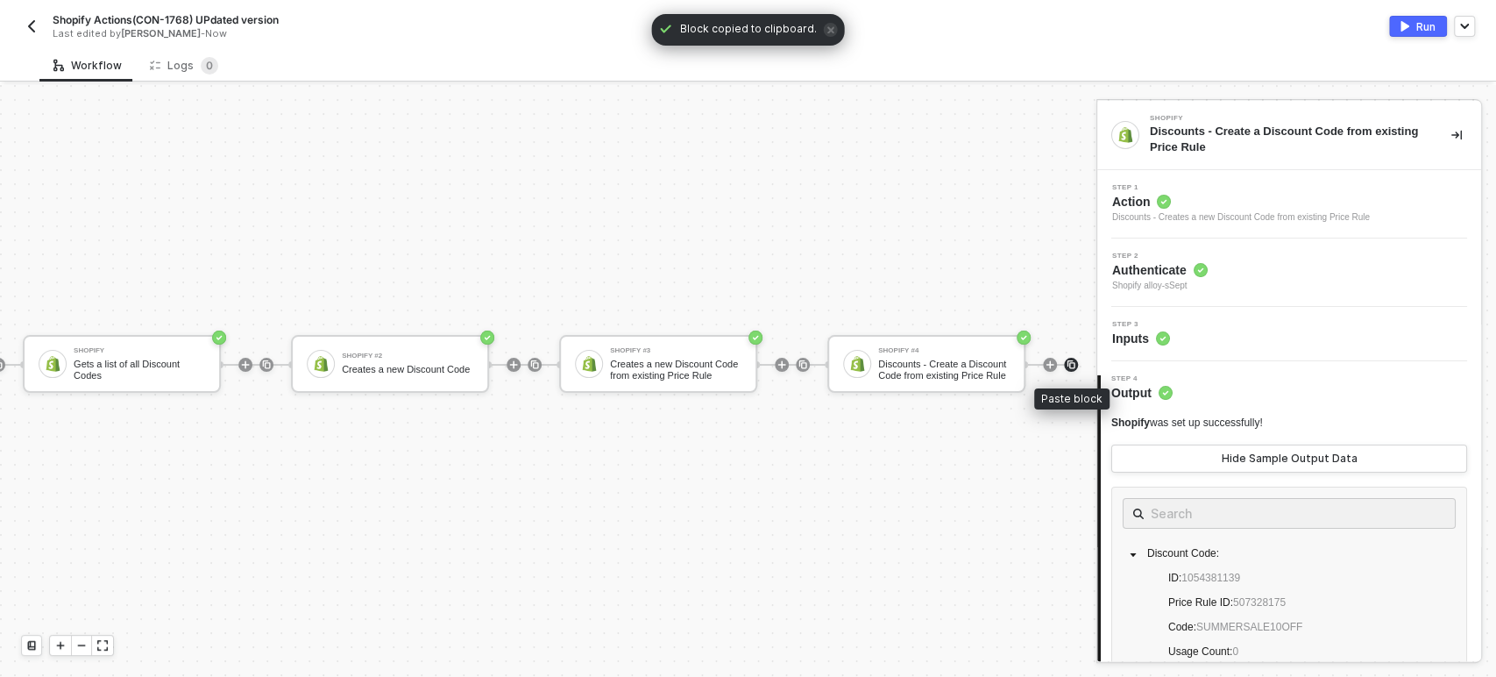
click at [1066, 364] on img at bounding box center [1071, 364] width 11 height 11
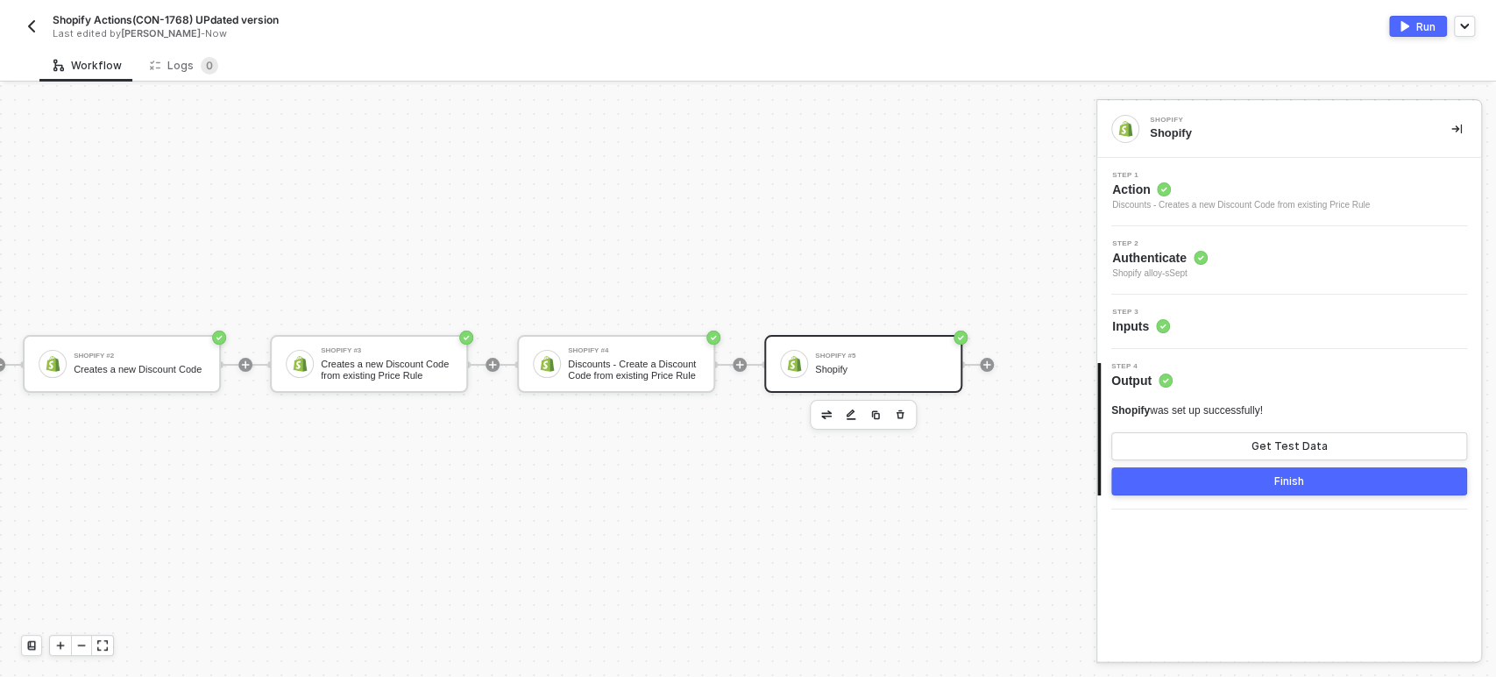
scroll to position [32, 514]
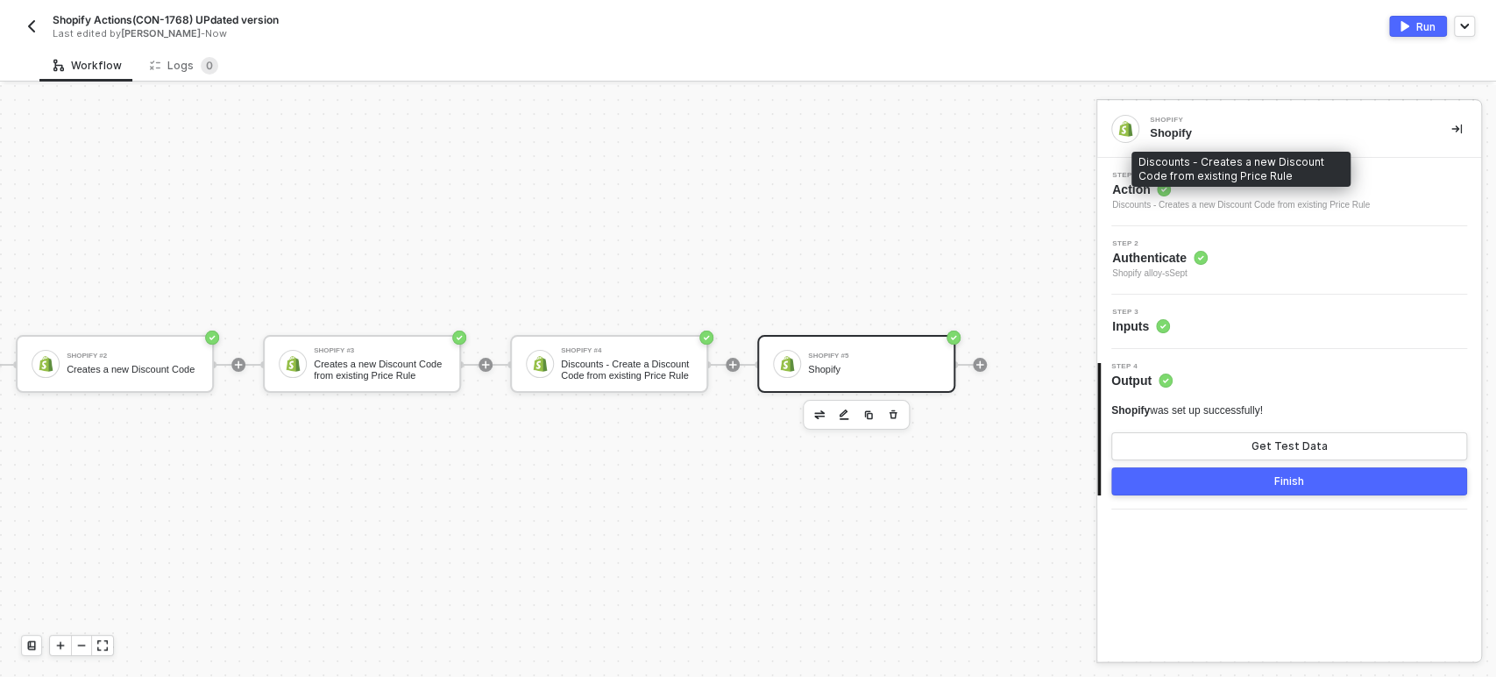
click at [1145, 200] on div "Discounts - Creates a new Discount Code from existing Price Rule" at bounding box center [1241, 205] width 258 height 14
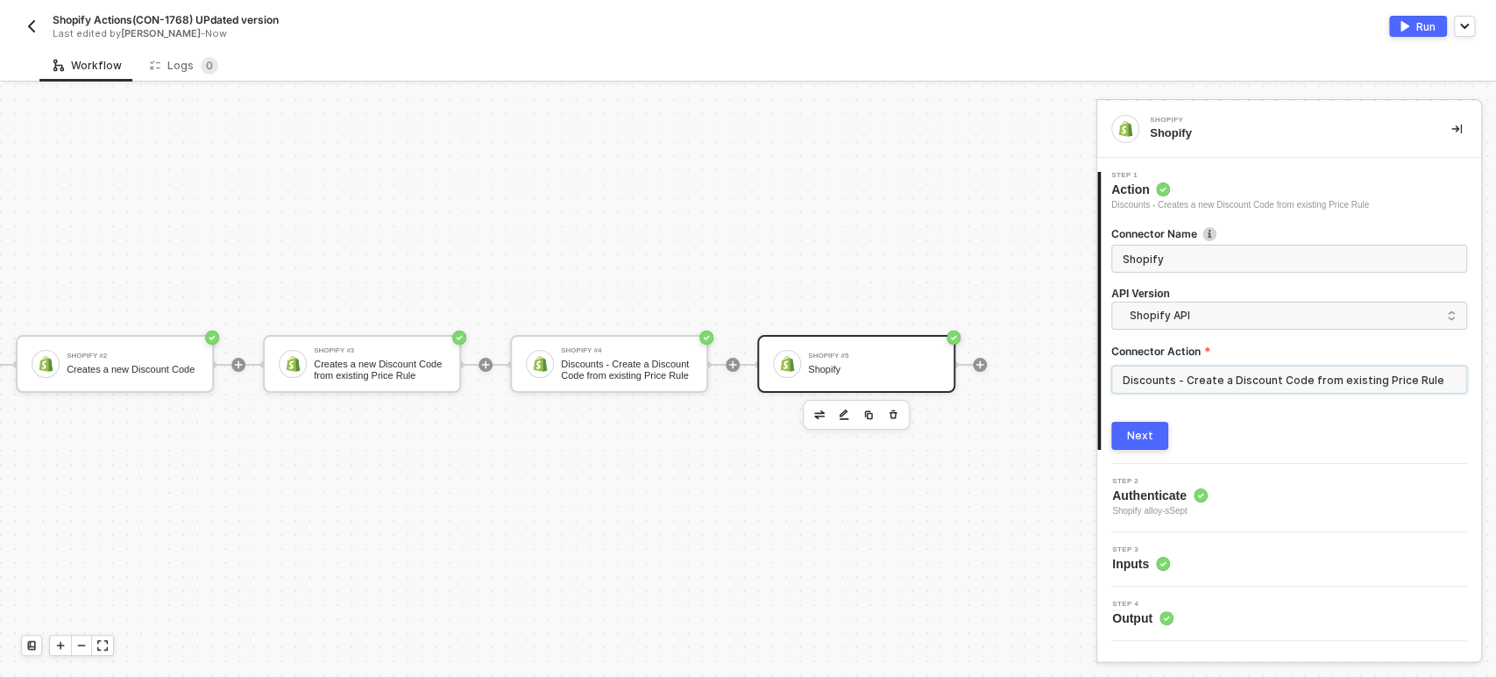
click at [1199, 383] on input "Discounts - Create a Discount Code from existing Price Rule" at bounding box center [1289, 379] width 356 height 28
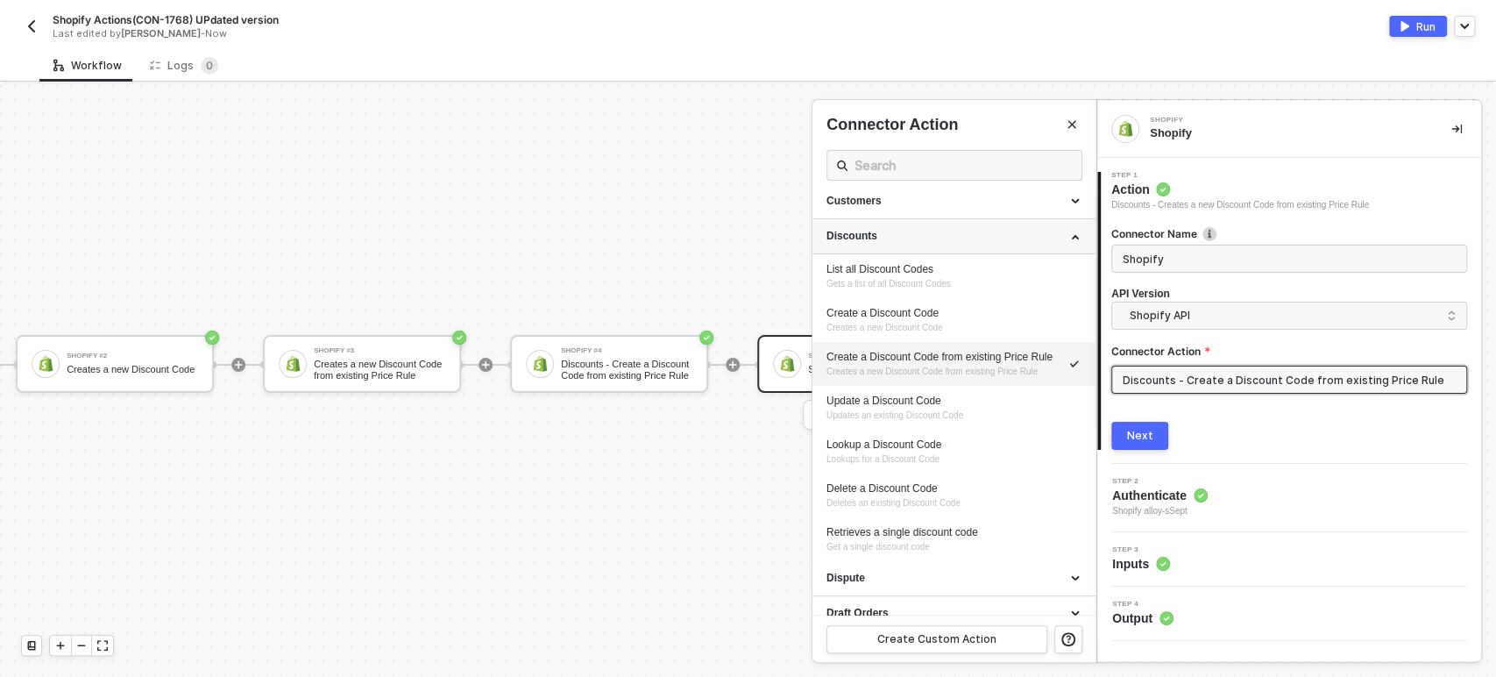
scroll to position [195, 0]
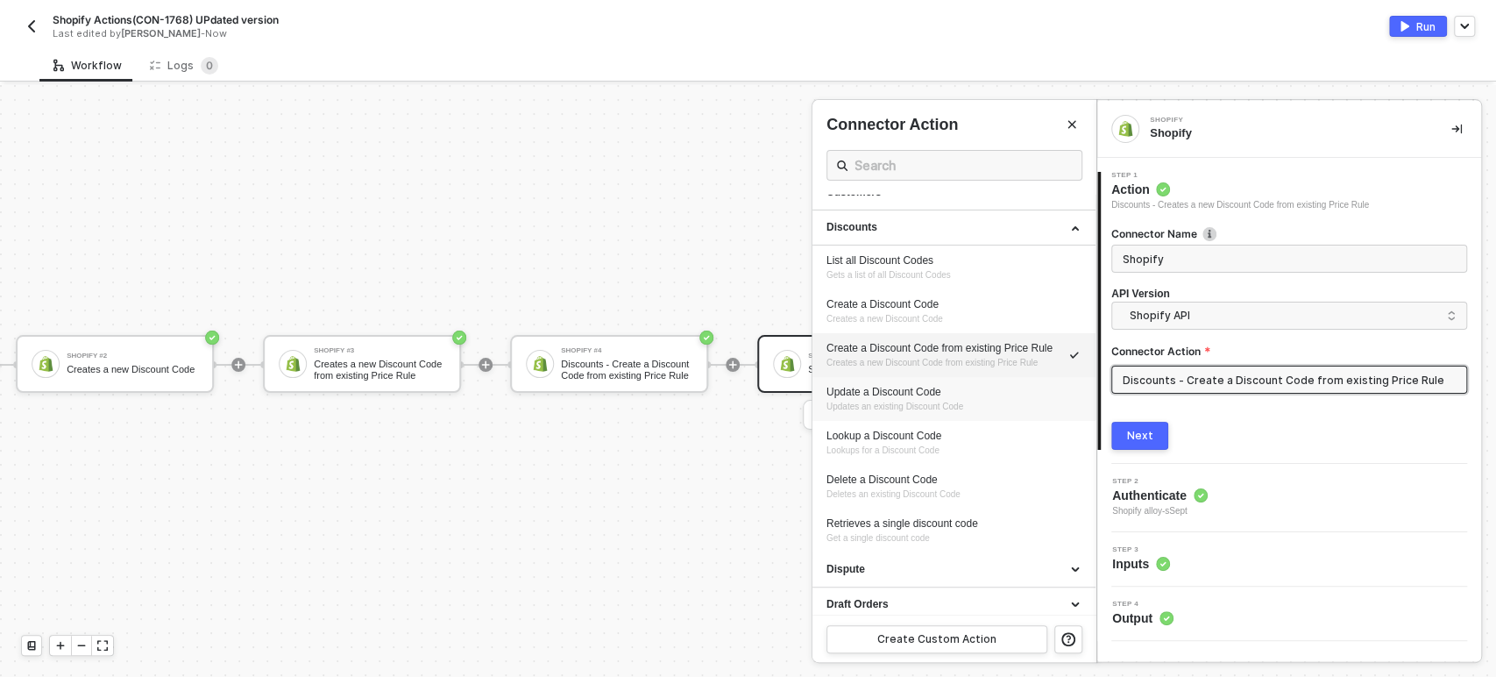
click at [883, 385] on div "Update a Discount Code" at bounding box center [953, 392] width 255 height 15
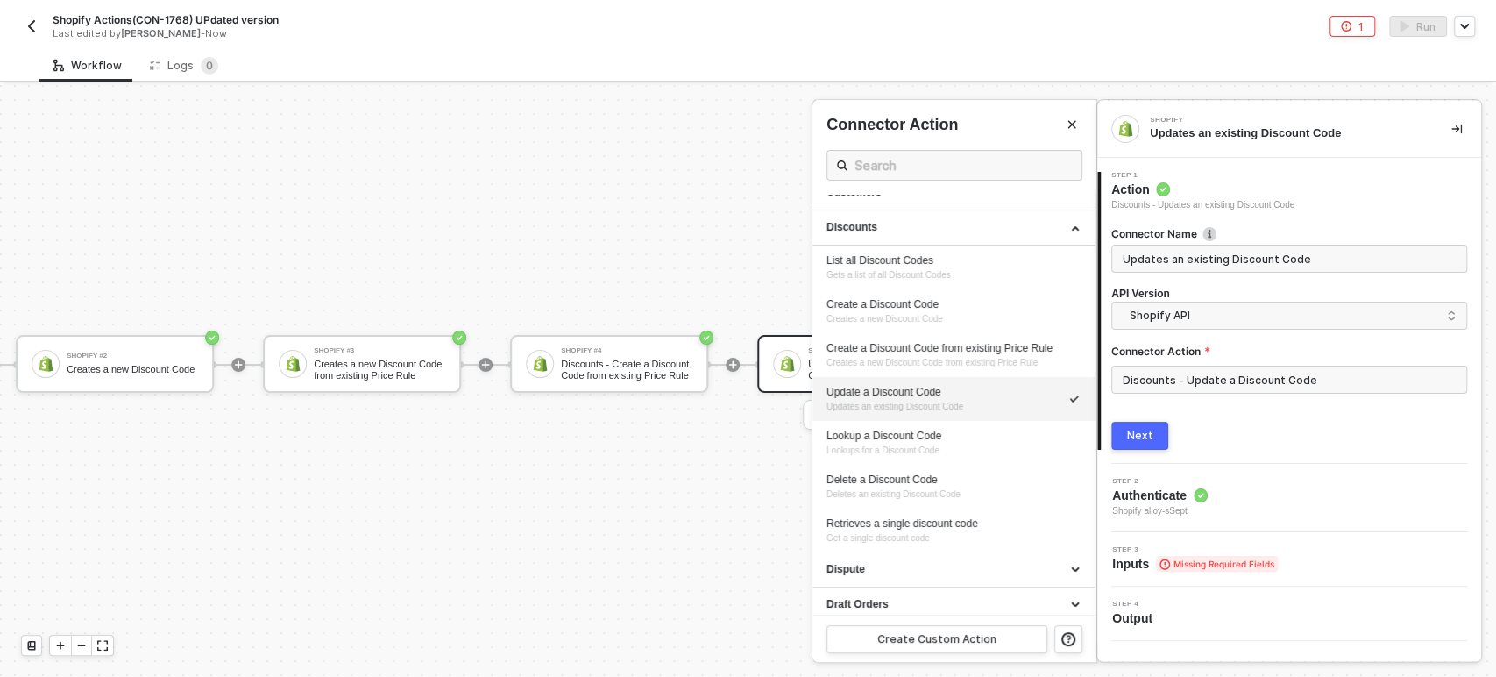
type input "Updates an existing Discount Code"
type input "Discounts - Update a Discount Code"
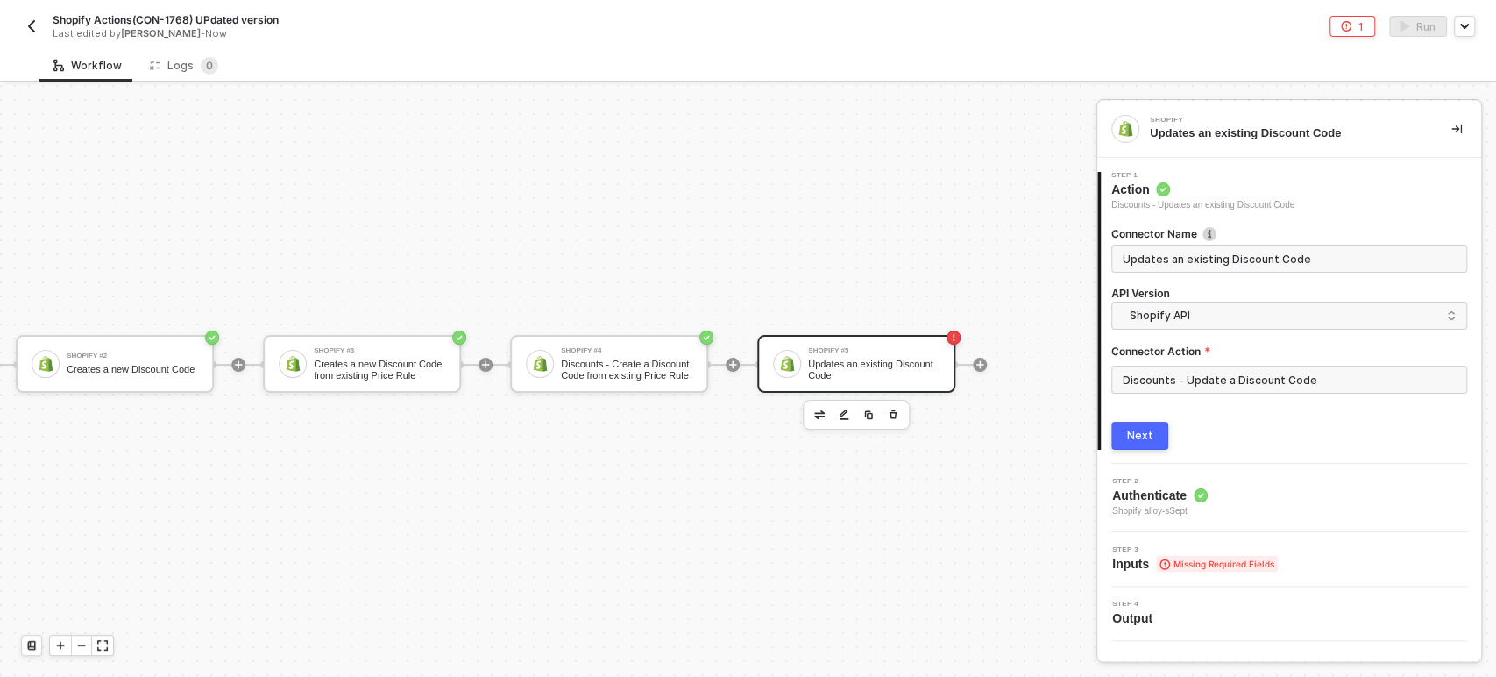
click at [1151, 436] on button "Next" at bounding box center [1139, 436] width 57 height 28
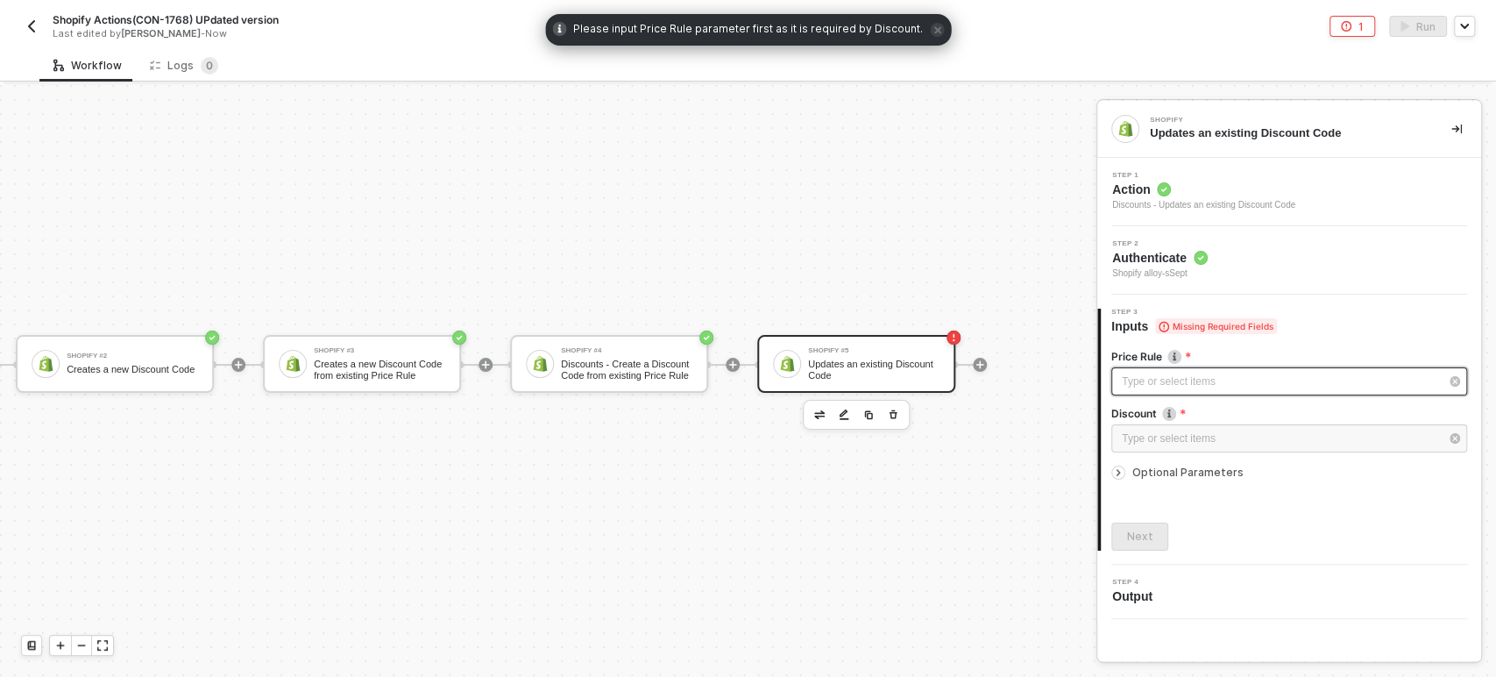
click at [1327, 389] on div "Type or select items ﻿" at bounding box center [1289, 381] width 356 height 28
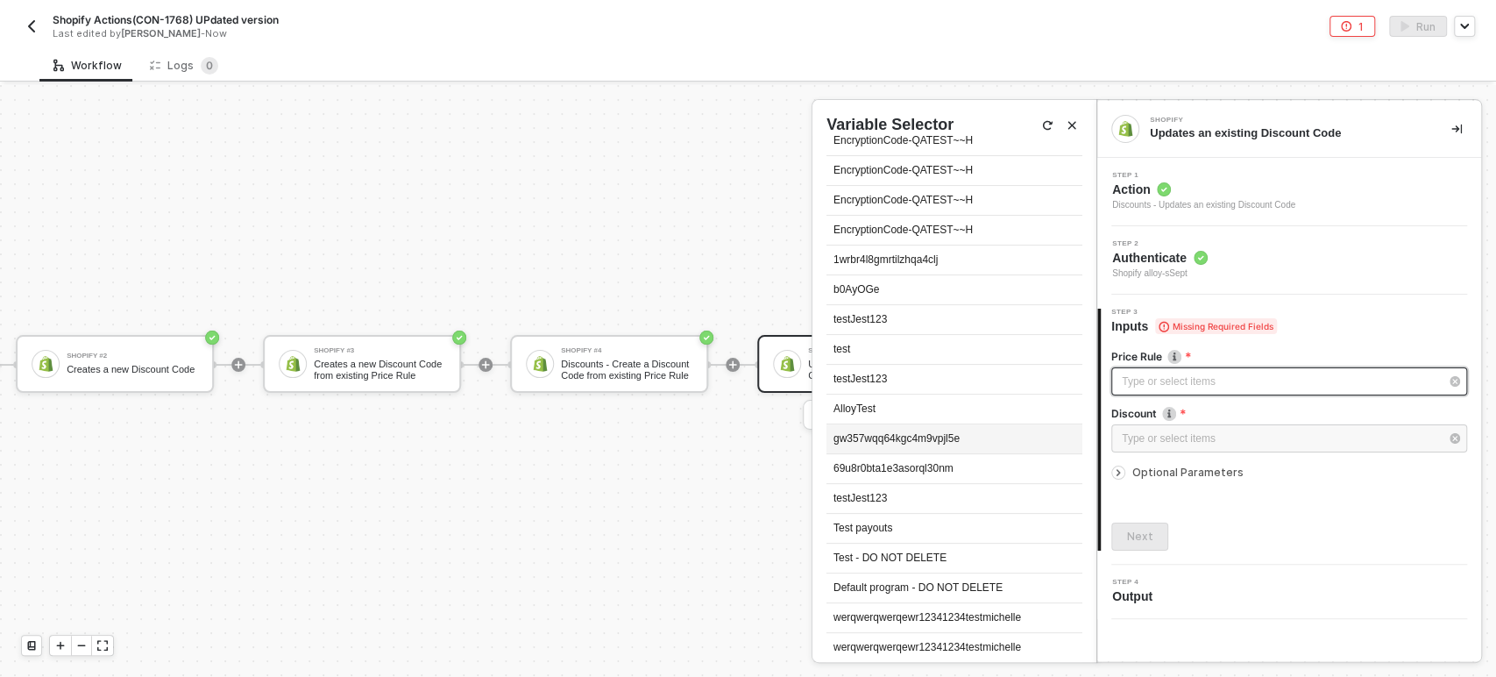
scroll to position [292, 0]
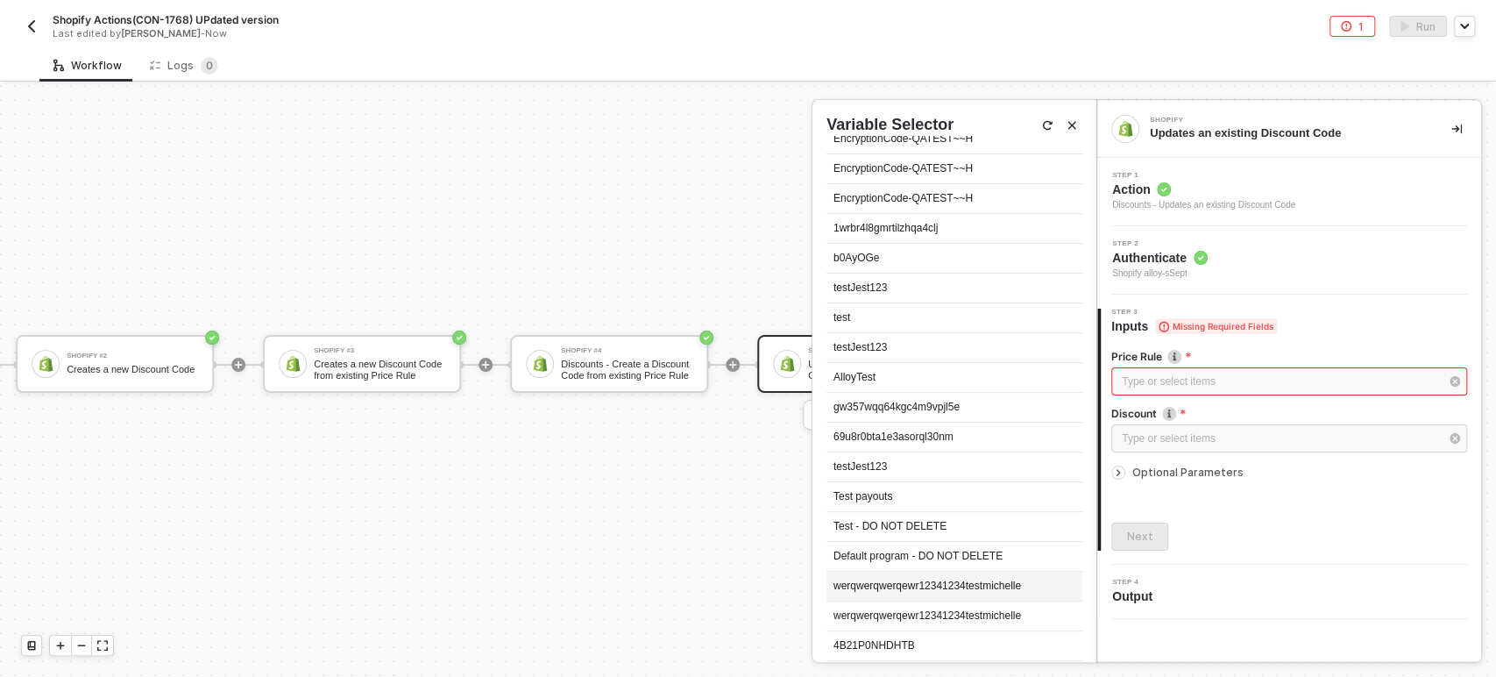
click at [909, 587] on div "werqwerqwerqewr12341234testmichelle" at bounding box center [954, 586] width 256 height 30
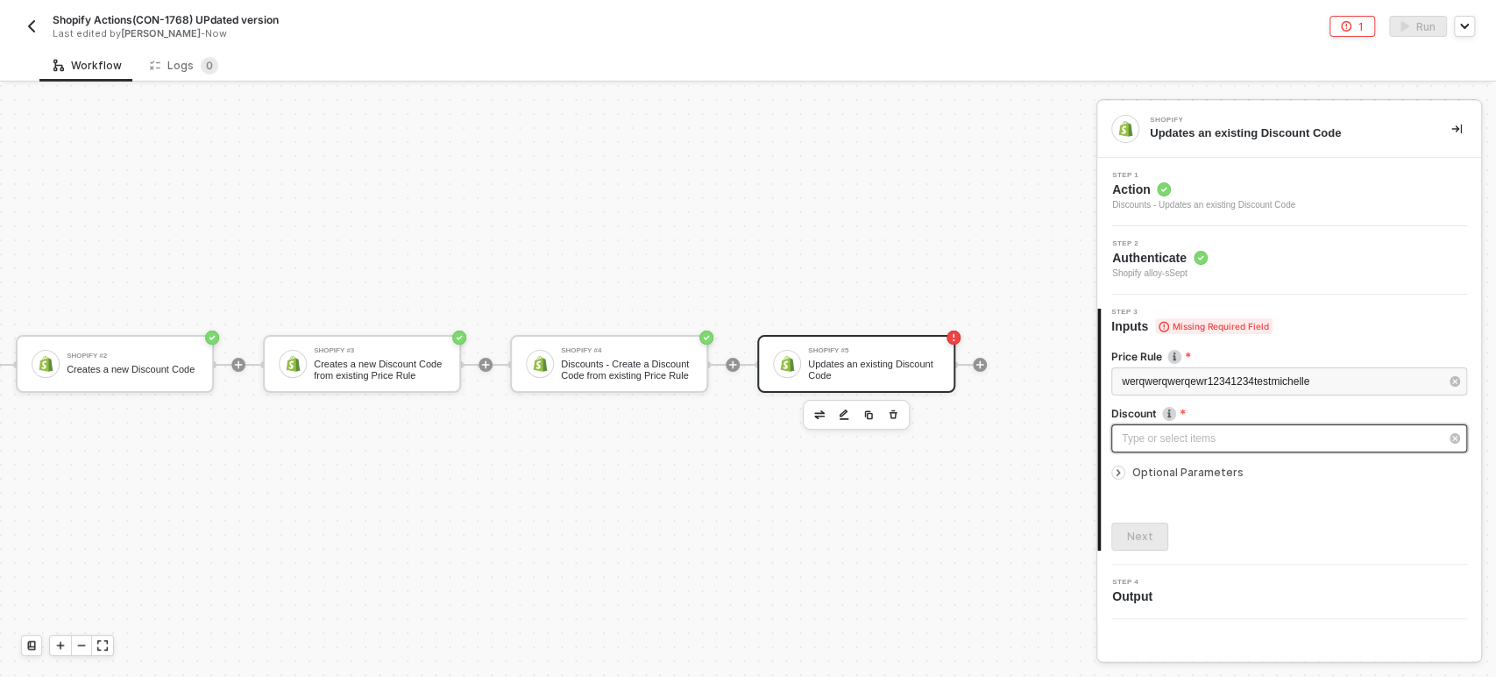
click at [1254, 442] on div "Type or select items ﻿" at bounding box center [1280, 438] width 317 height 17
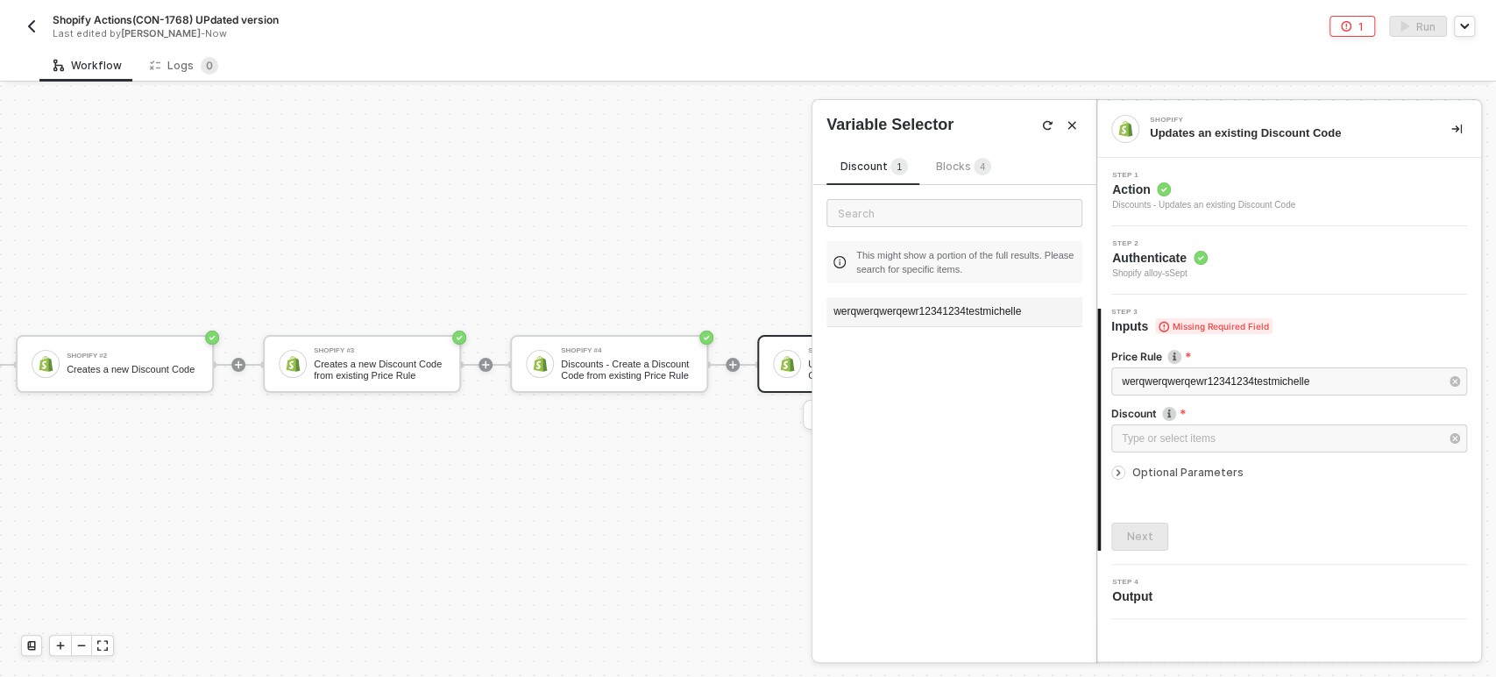
click at [909, 312] on div "werqwerqwerqewr12341234testmichelle" at bounding box center [954, 312] width 256 height 30
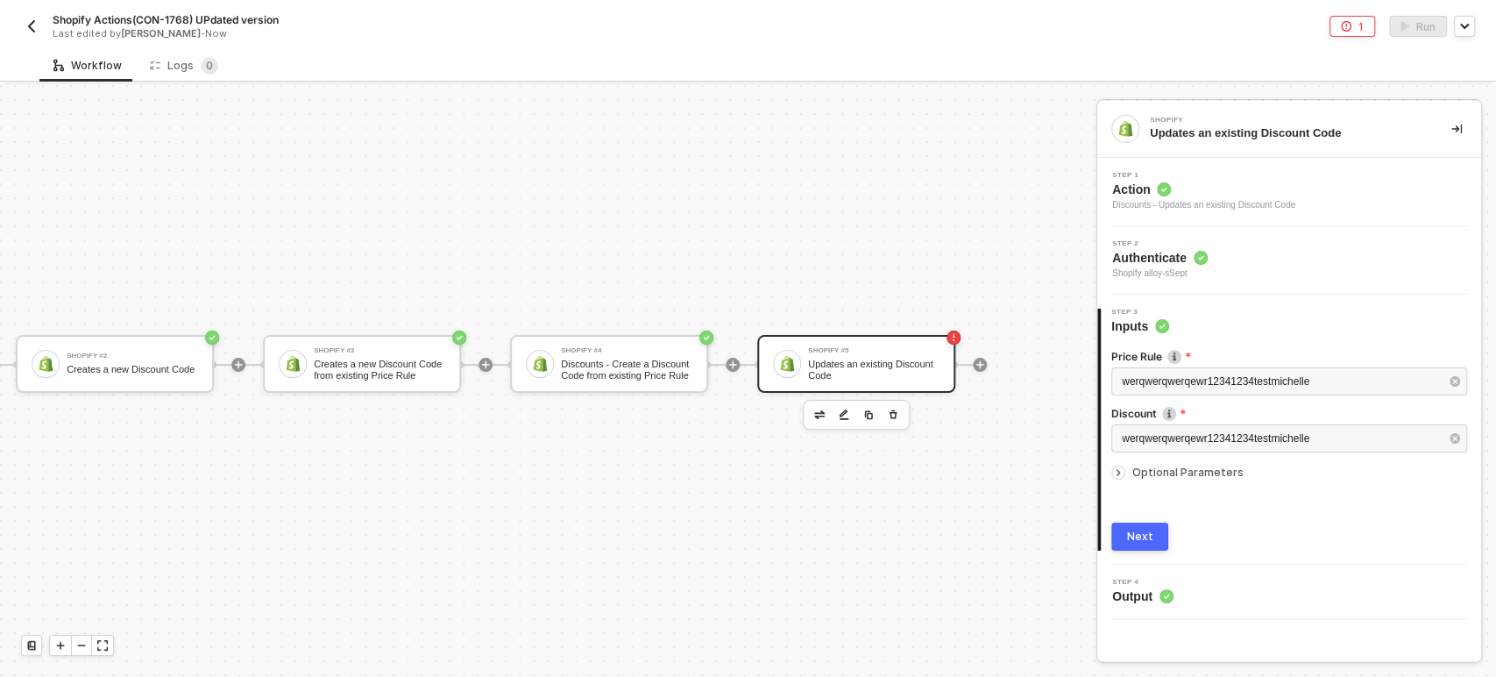
click at [1180, 465] on span "Optional Parameters" at bounding box center [1187, 471] width 111 height 13
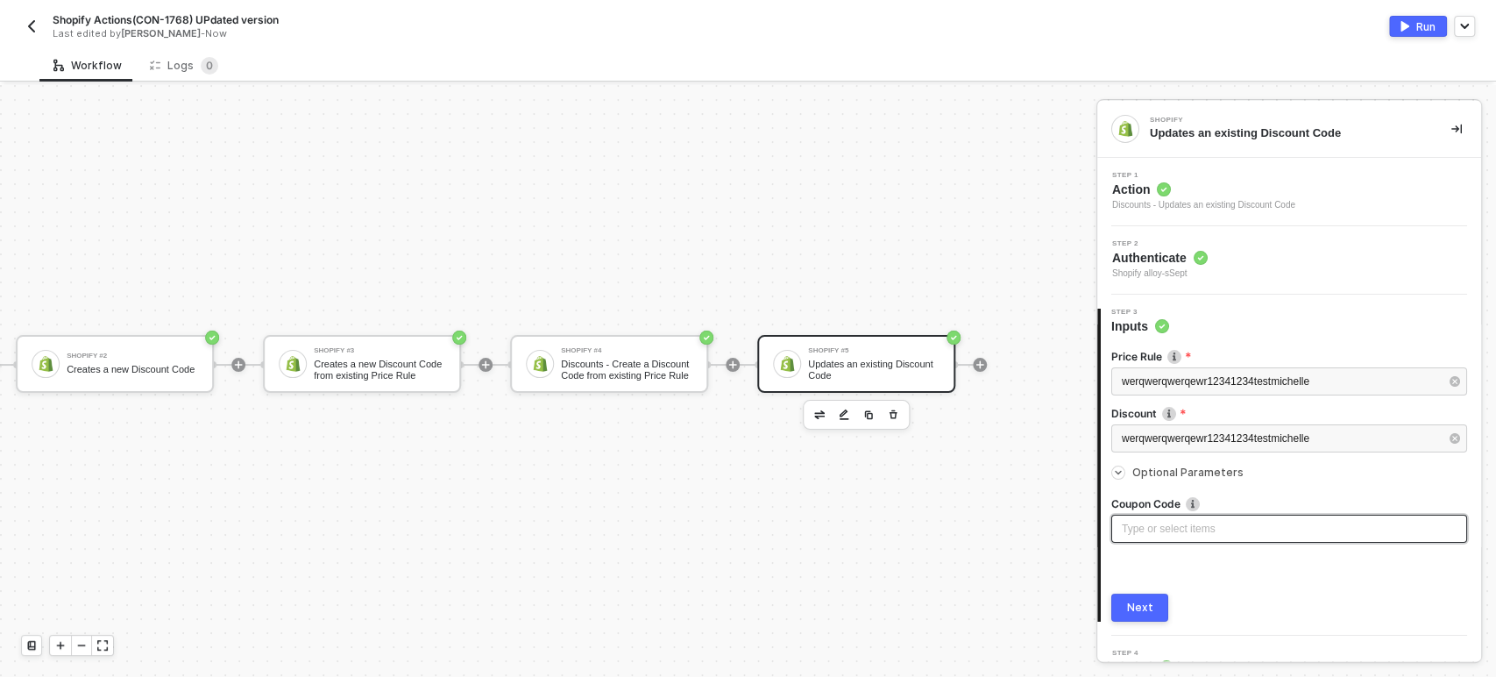
click at [1173, 521] on div "Type or select items ﻿" at bounding box center [1289, 529] width 335 height 17
click at [1149, 602] on div "Next" at bounding box center [1140, 607] width 26 height 14
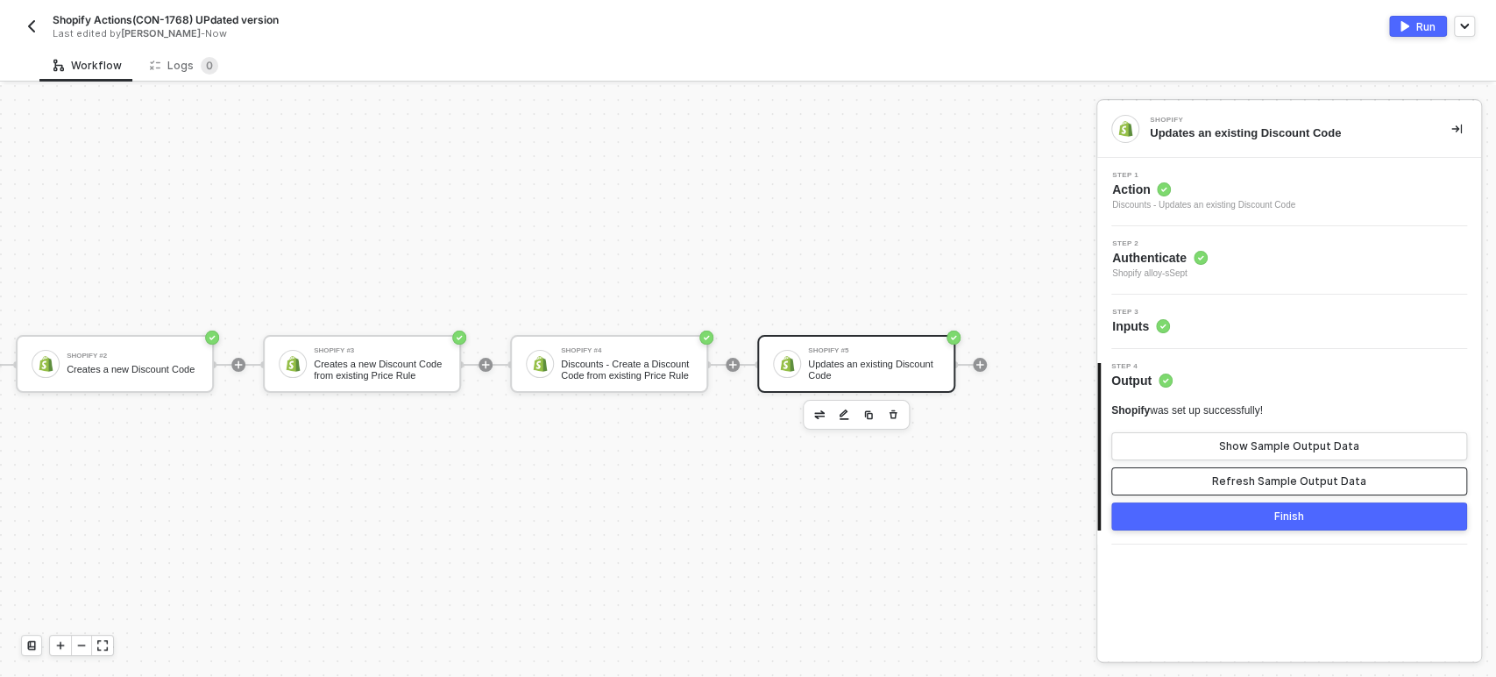
click at [1230, 491] on button "Refresh Sample Output Data" at bounding box center [1289, 481] width 356 height 28
click at [975, 363] on icon "icon-play" at bounding box center [980, 364] width 11 height 11
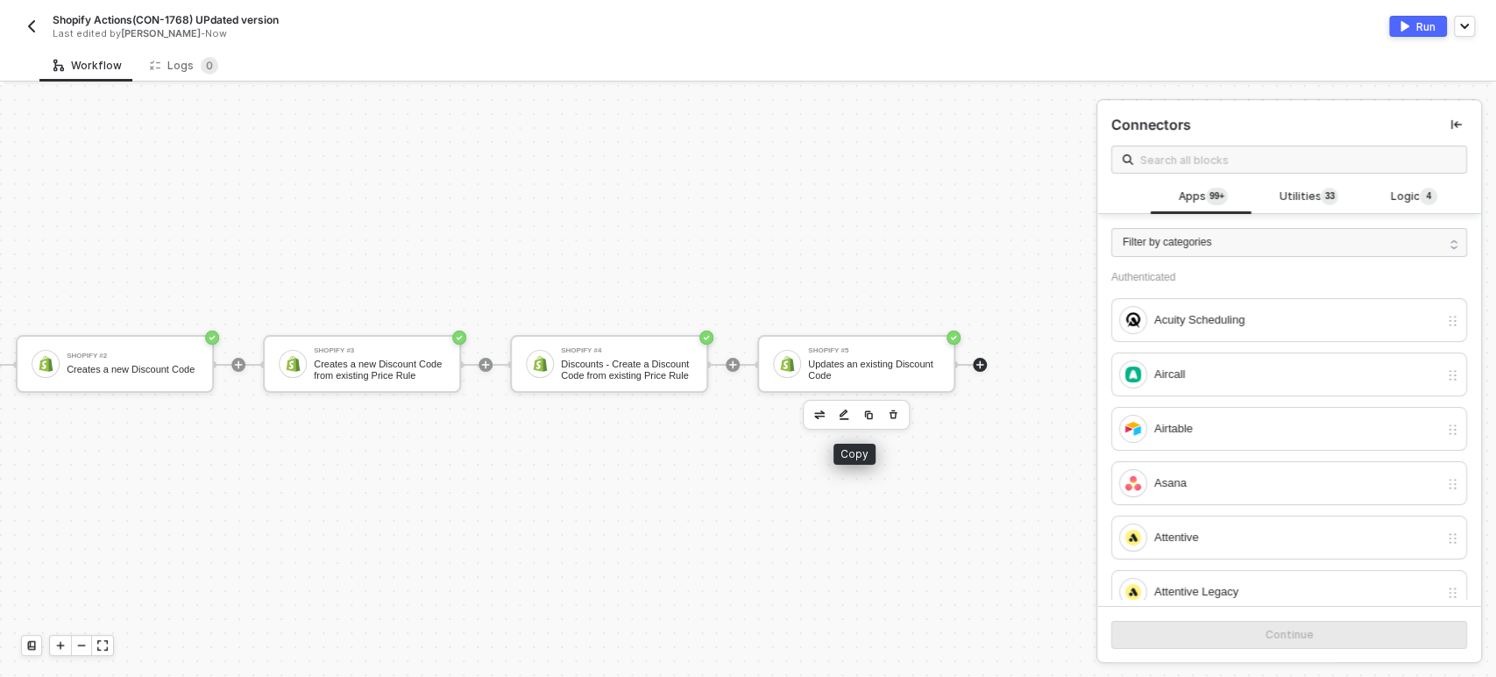
click at [858, 419] on button "button" at bounding box center [868, 414] width 21 height 21
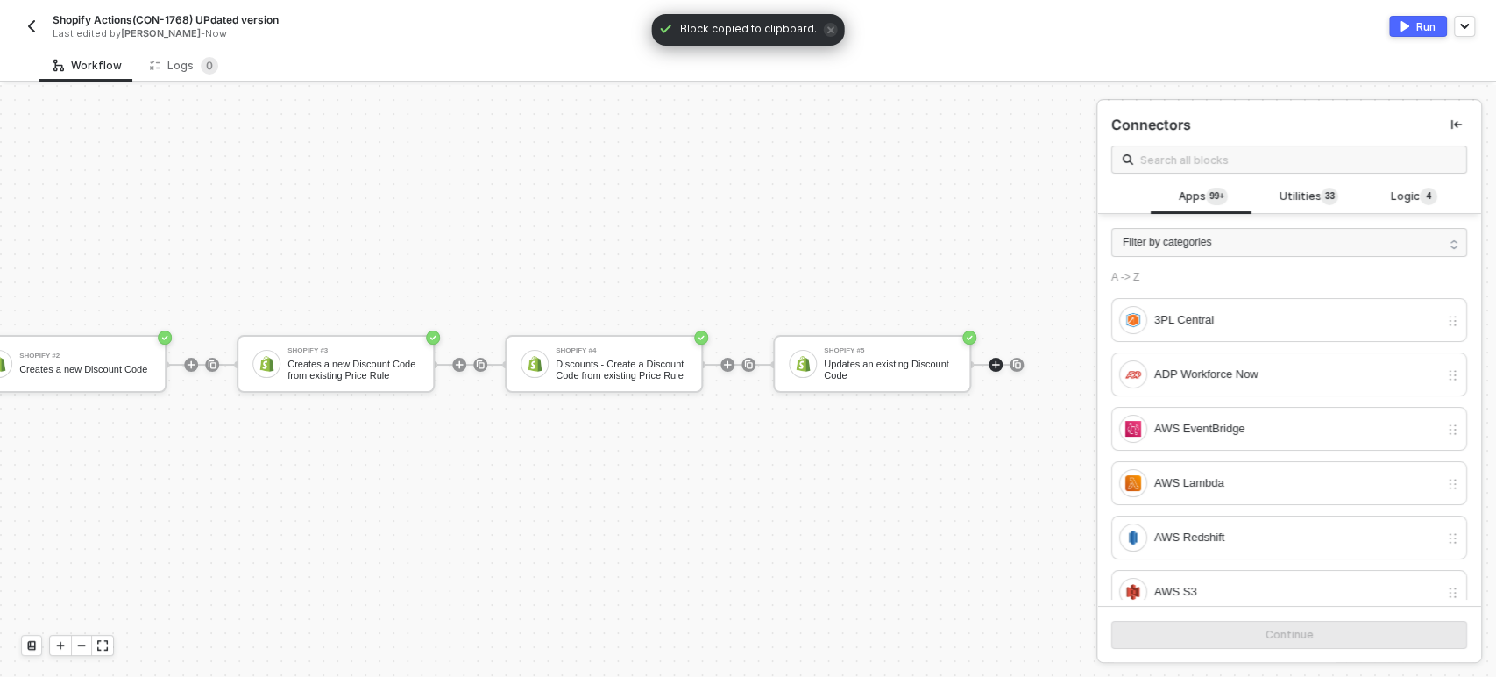
scroll to position [32, 620]
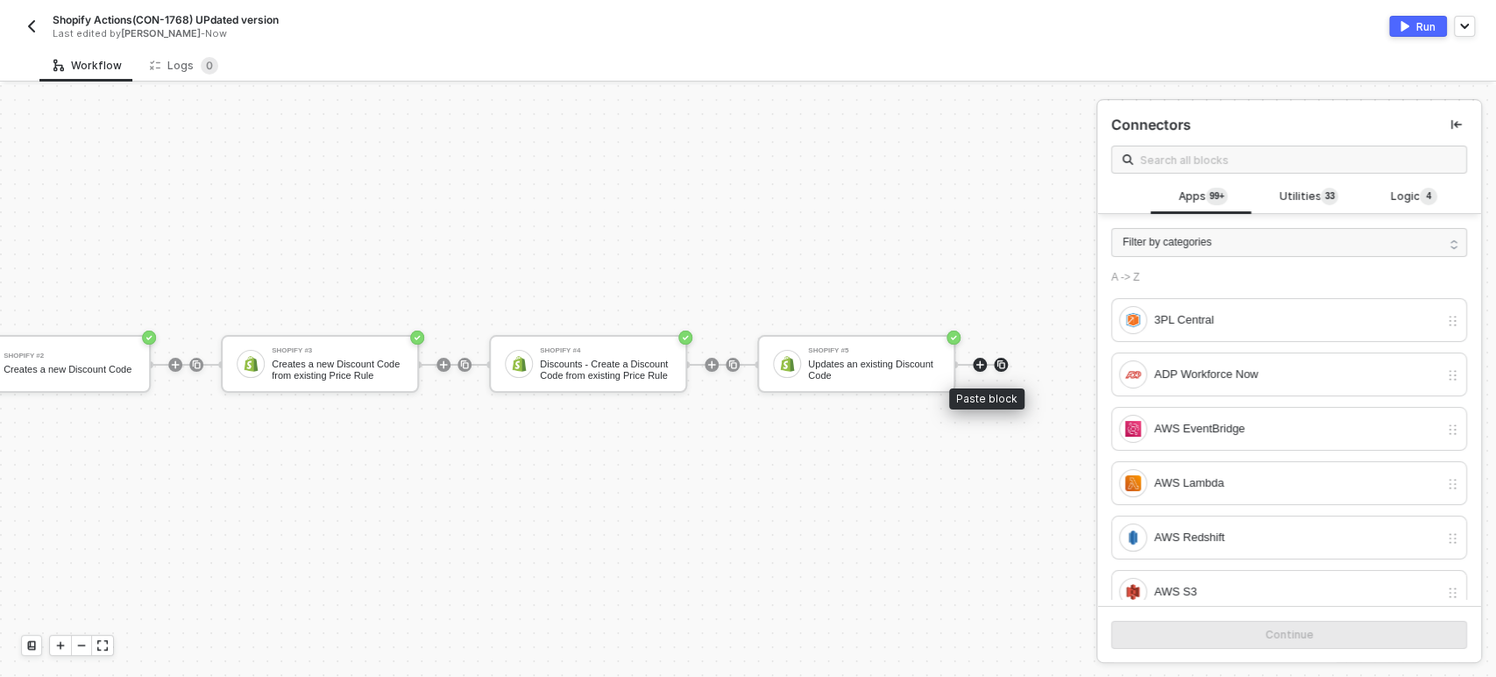
click at [996, 367] on img at bounding box center [1001, 364] width 11 height 11
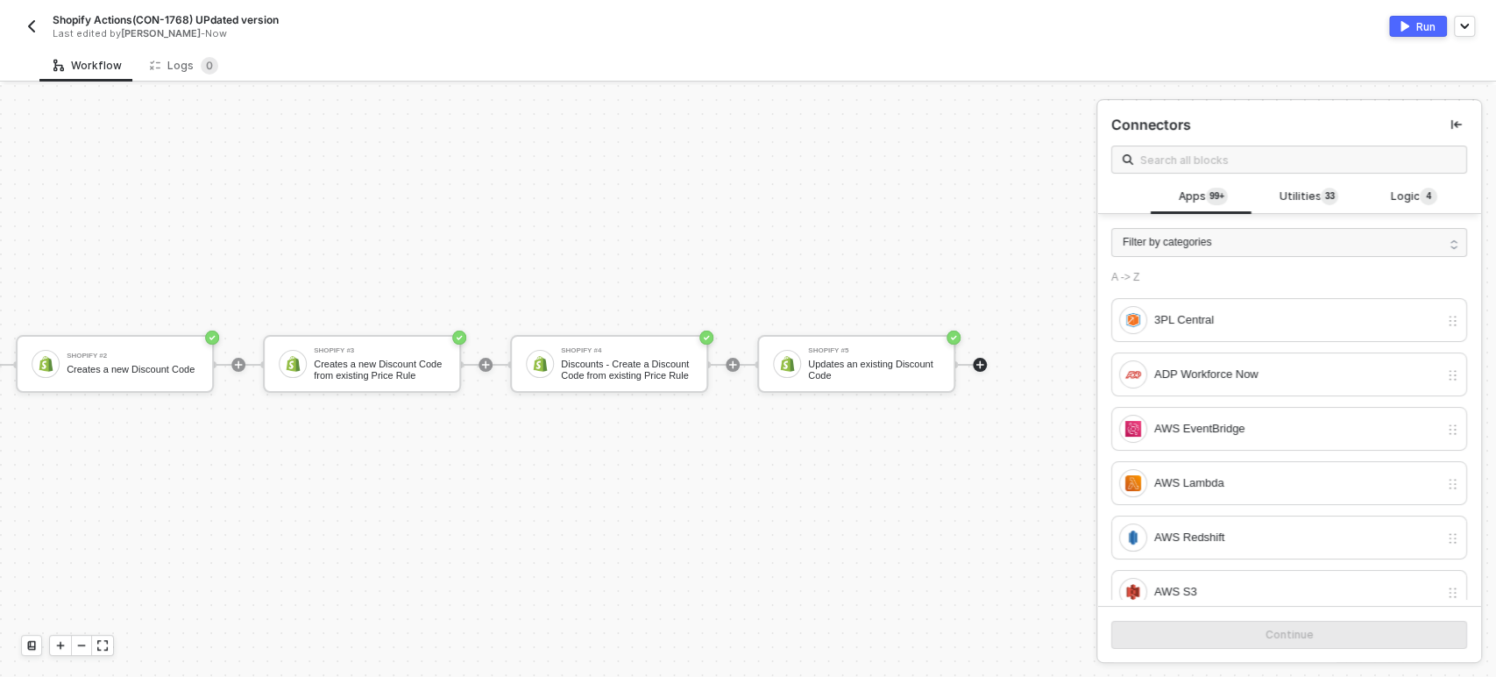
scroll to position [32, 514]
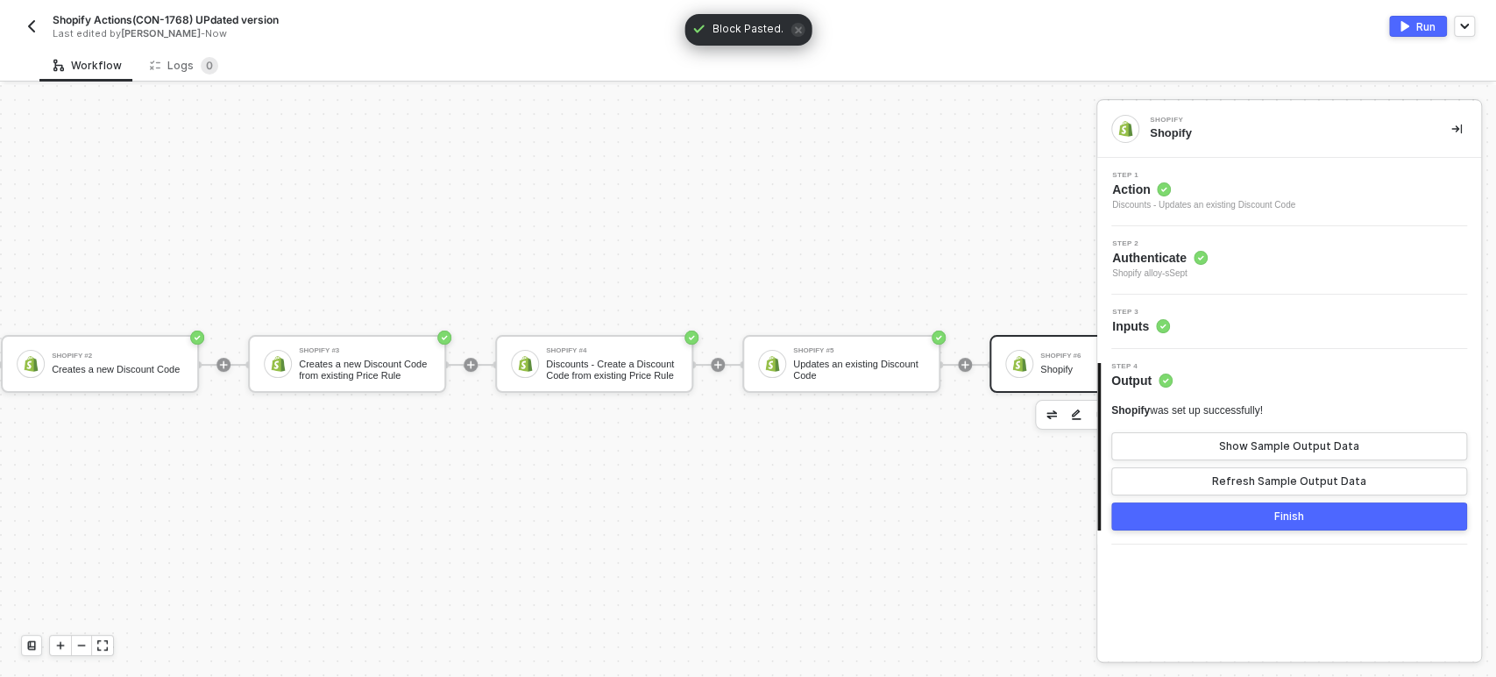
click at [1033, 362] on div "Shopify #6 Shopify" at bounding box center [1102, 363] width 138 height 33
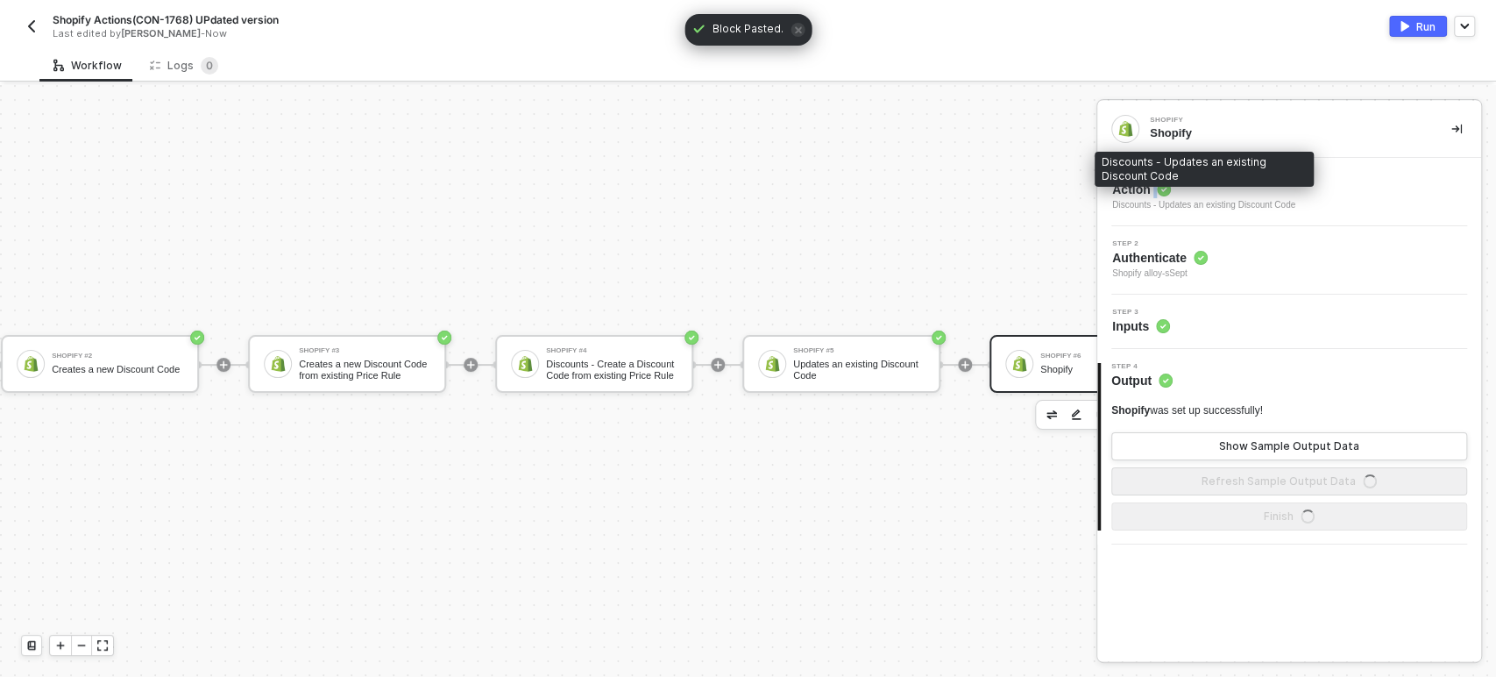
click at [1152, 195] on span "Action" at bounding box center [1203, 190] width 183 height 18
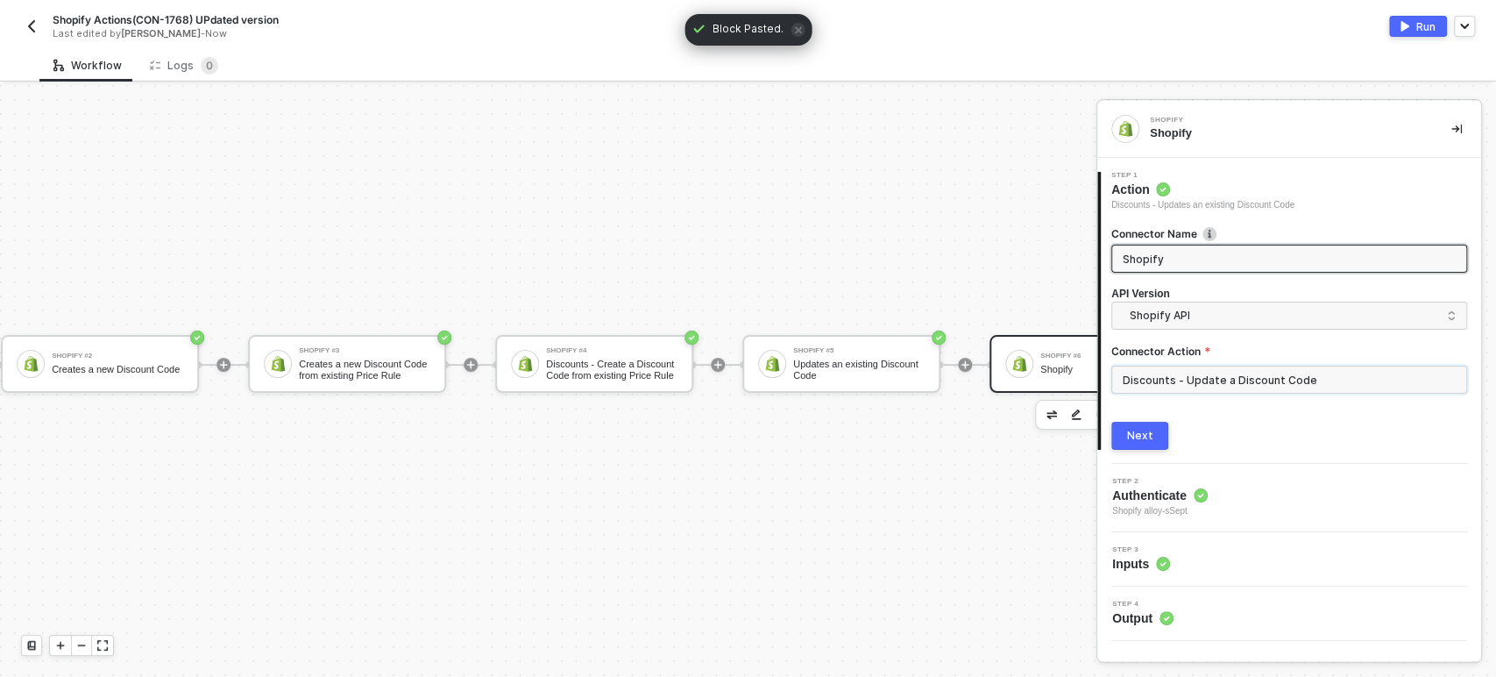
click at [1234, 379] on input "Discounts - Update a Discount Code" at bounding box center [1289, 379] width 356 height 28
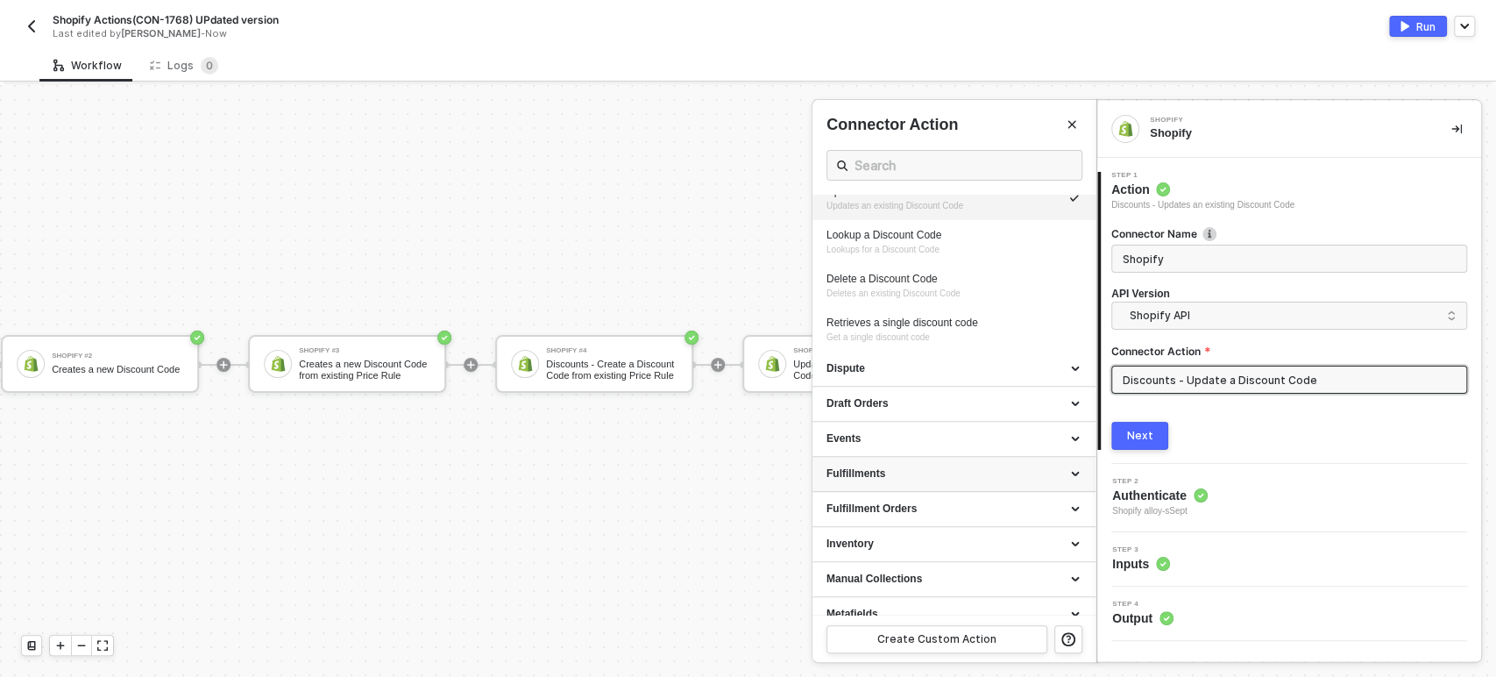
scroll to position [292, 0]
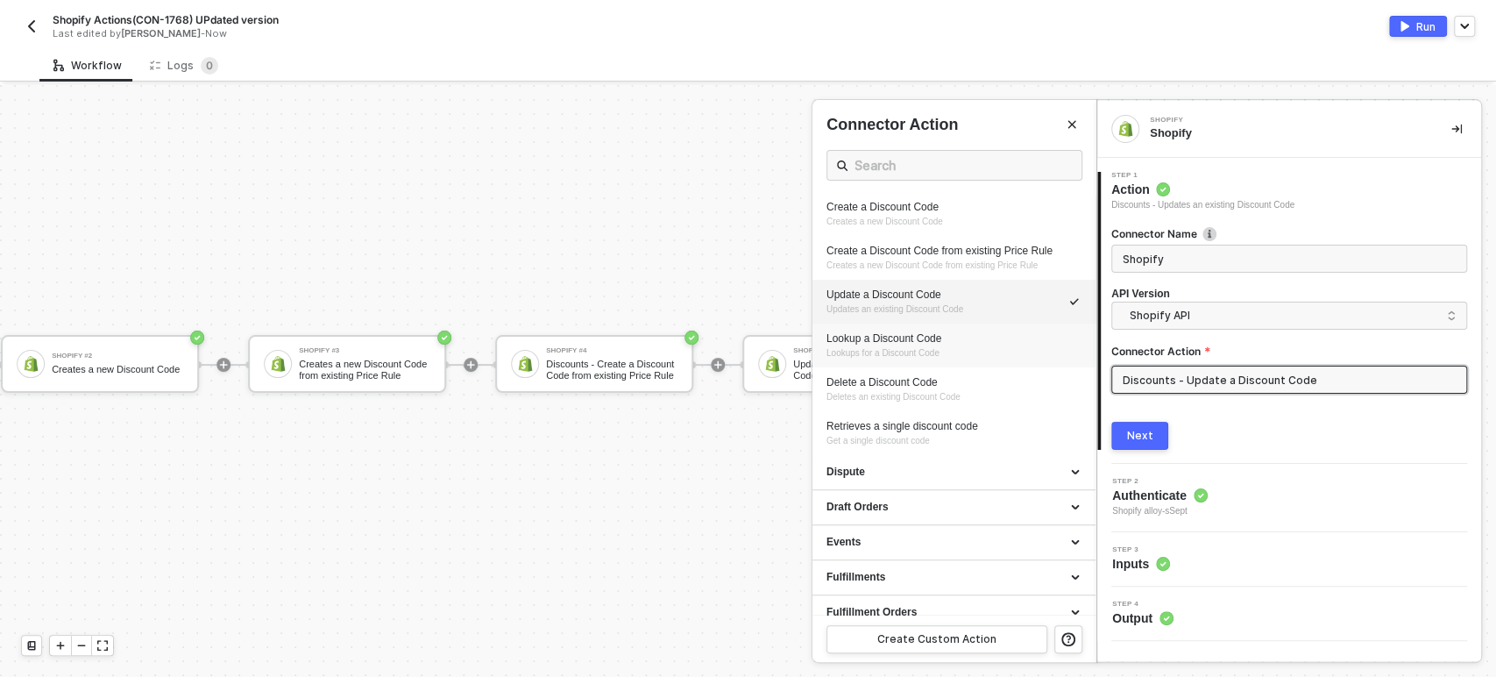
click at [904, 344] on div "Lookup a Discount Code" at bounding box center [953, 338] width 255 height 15
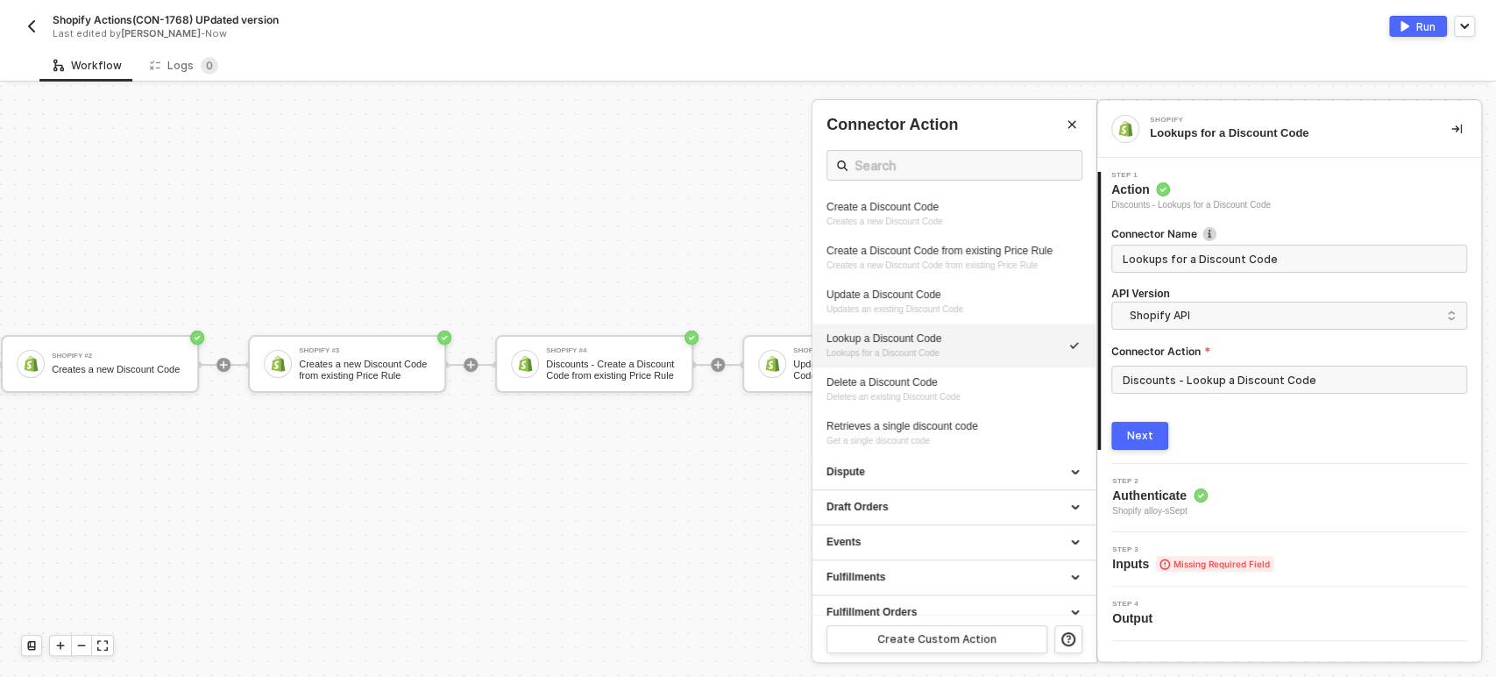
type input "Lookups for a Discount Code"
type input "Discounts - Lookup a Discount Code"
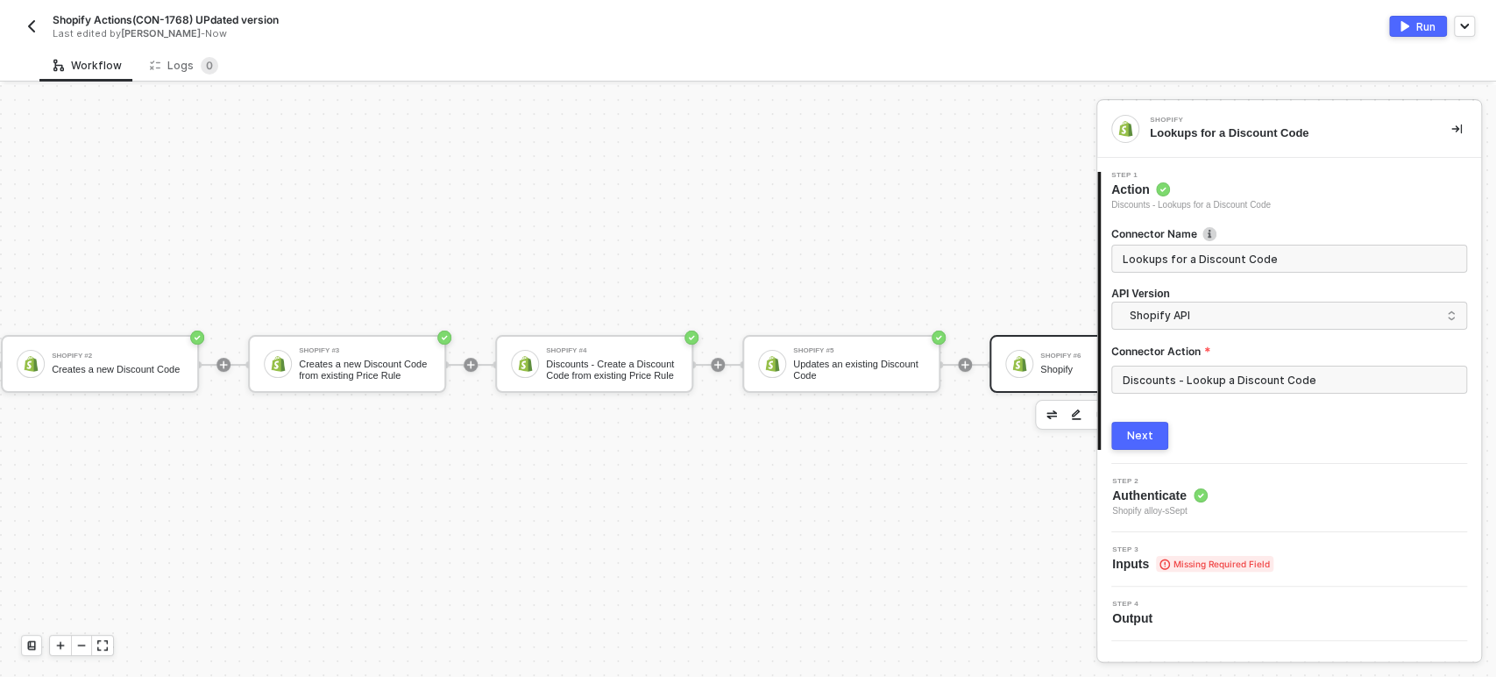
drag, startPoint x: 1139, startPoint y: 438, endPoint x: 1189, endPoint y: 439, distance: 50.0
click at [1140, 438] on div "Next" at bounding box center [1140, 436] width 26 height 14
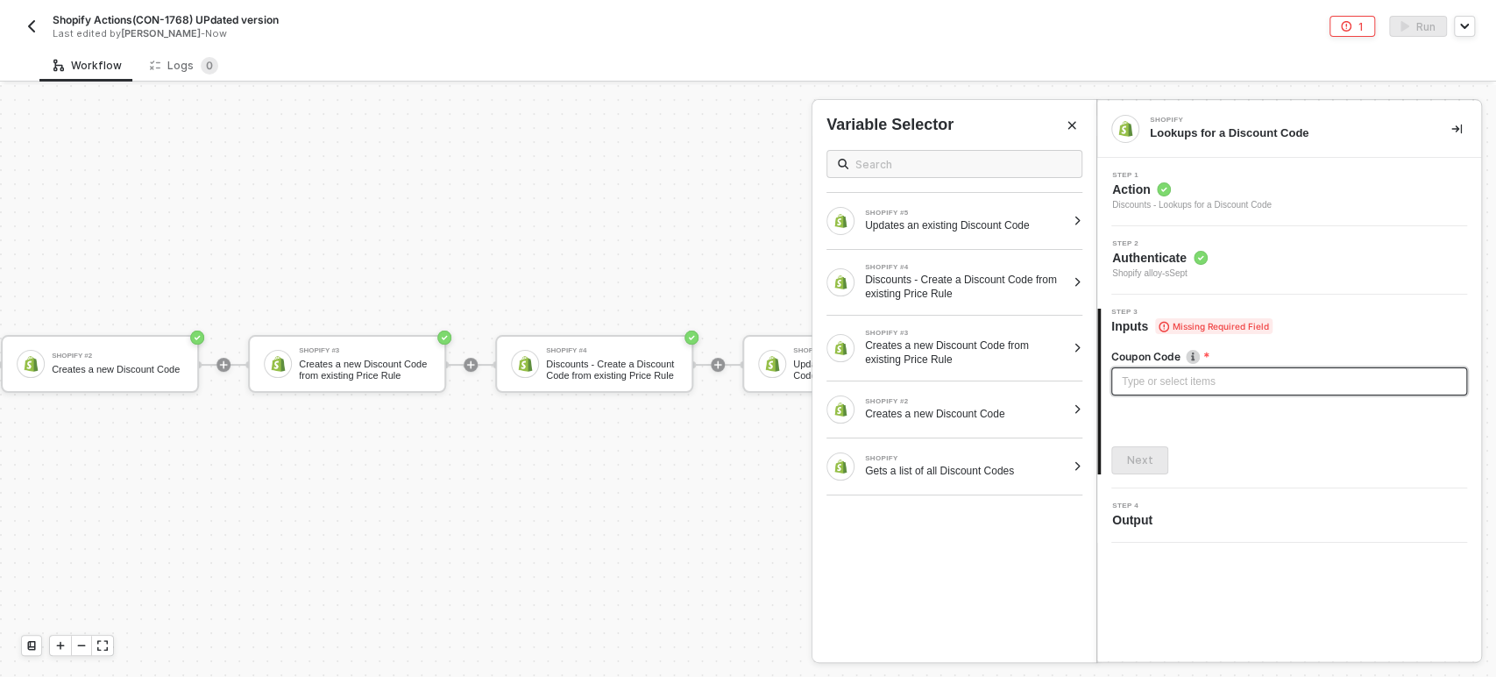
click at [1161, 379] on div "Type or select items ﻿" at bounding box center [1289, 381] width 335 height 17
click at [1241, 440] on div "Coupon Code Type or select items ﻿ Next" at bounding box center [1289, 404] width 356 height 139
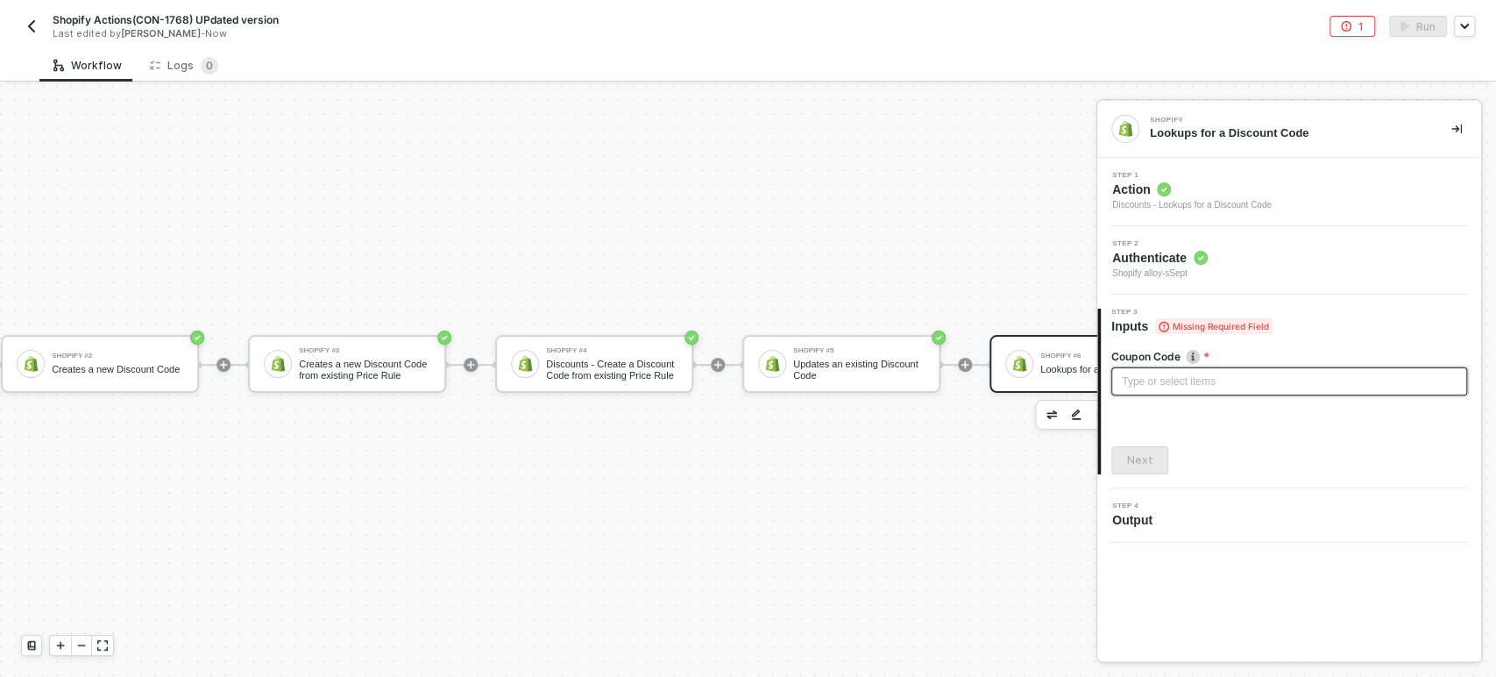
click at [1184, 378] on div "Type or select items ﻿" at bounding box center [1289, 381] width 335 height 17
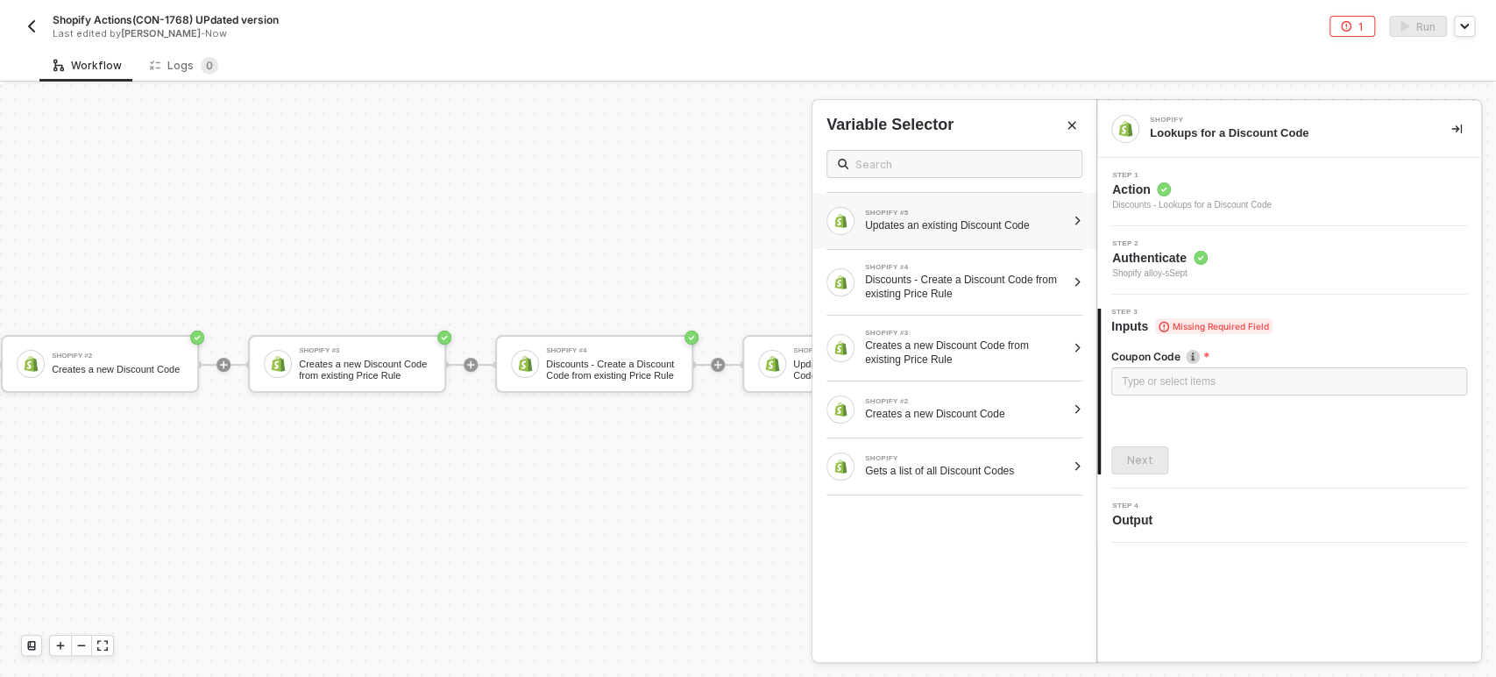
click at [968, 223] on div "Updates an existing Discount Code" at bounding box center [965, 225] width 201 height 14
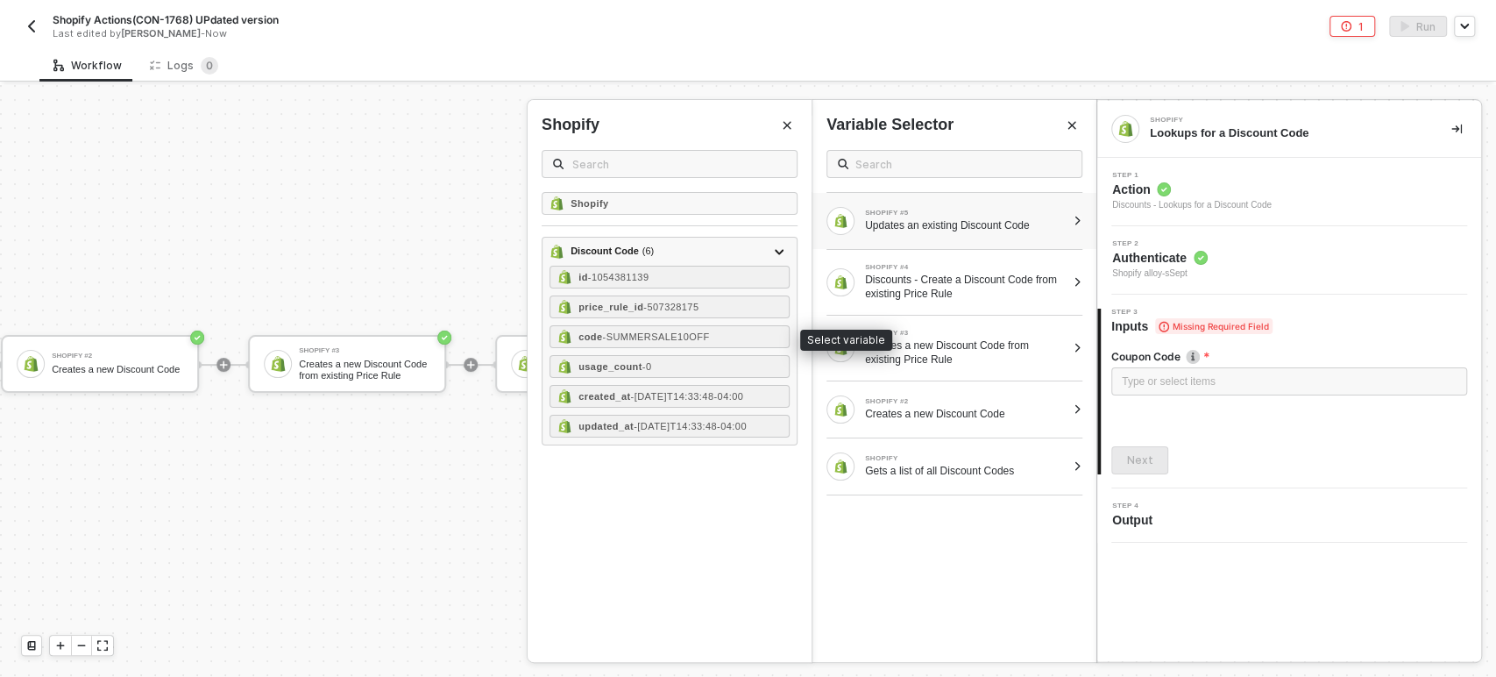
drag, startPoint x: 638, startPoint y: 337, endPoint x: 804, endPoint y: 338, distance: 165.6
click at [639, 338] on span "- SUMMERSALE10OFF" at bounding box center [655, 336] width 107 height 11
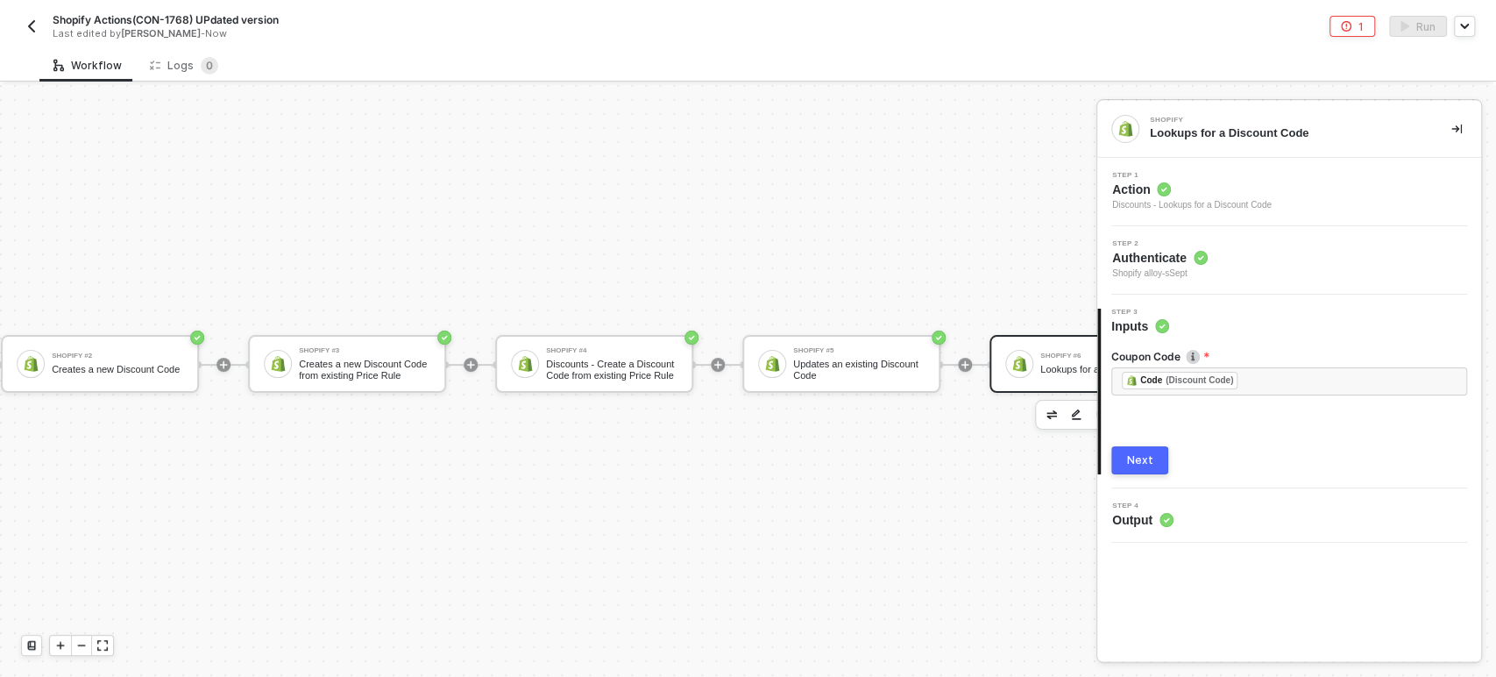
click at [1144, 457] on div "Next" at bounding box center [1140, 460] width 26 height 14
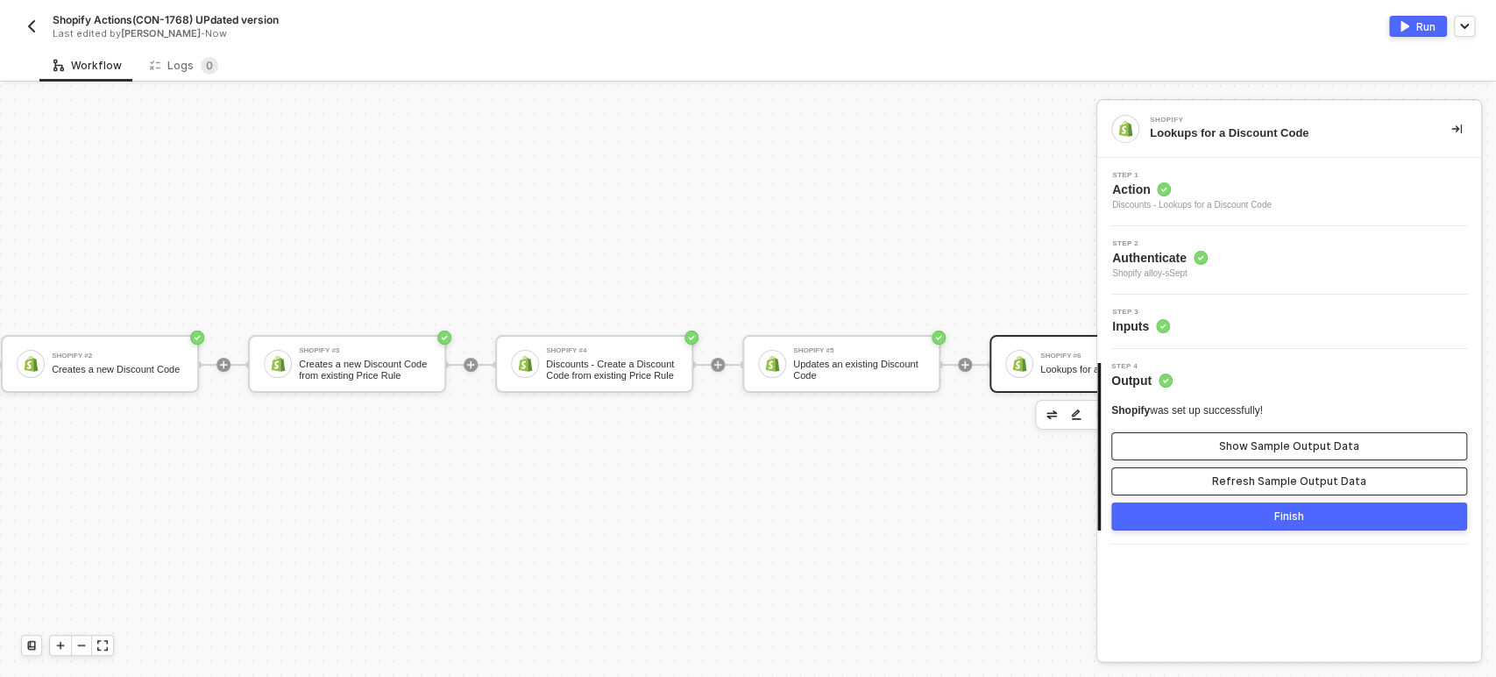
drag, startPoint x: 1222, startPoint y: 475, endPoint x: 1222, endPoint y: 443, distance: 31.5
click at [1222, 472] on button "Refresh Sample Output Data" at bounding box center [1289, 481] width 356 height 28
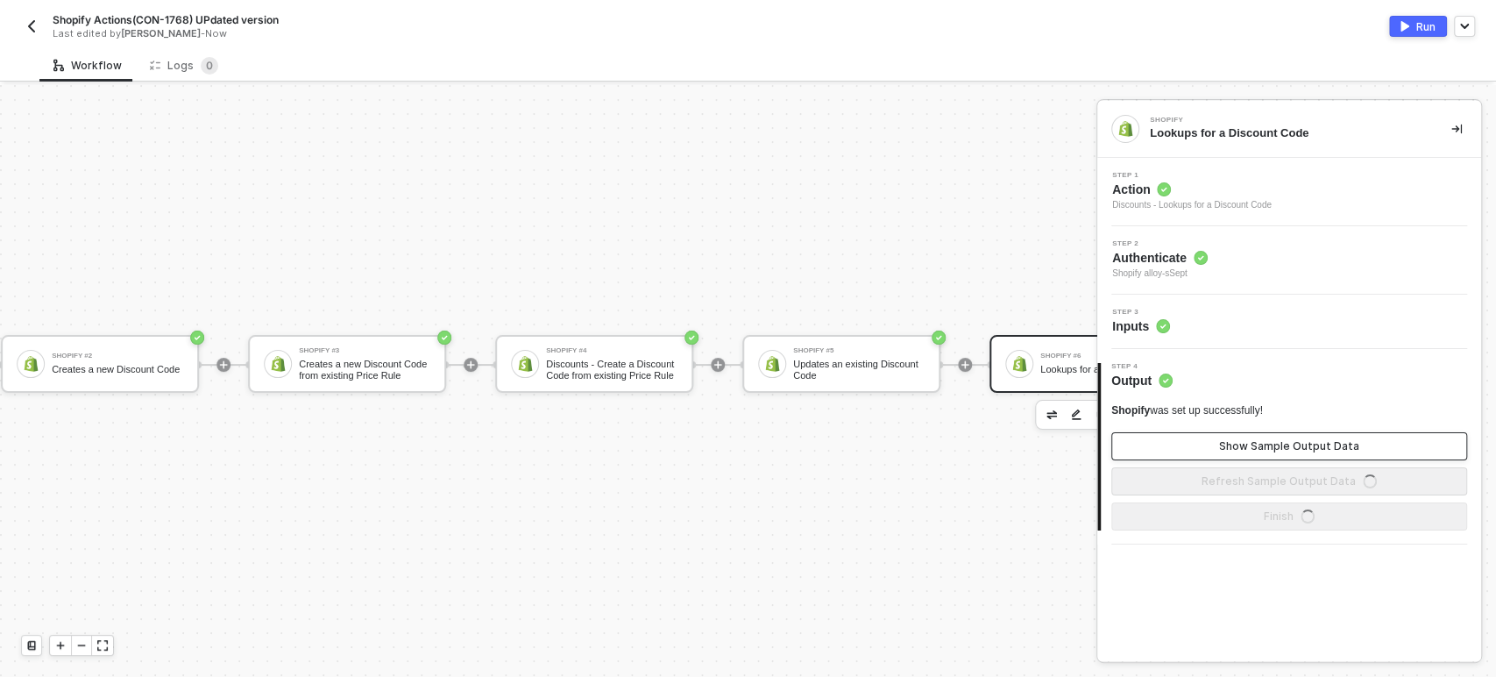
click at [1222, 437] on button "Show Sample Output Data" at bounding box center [1289, 446] width 356 height 28
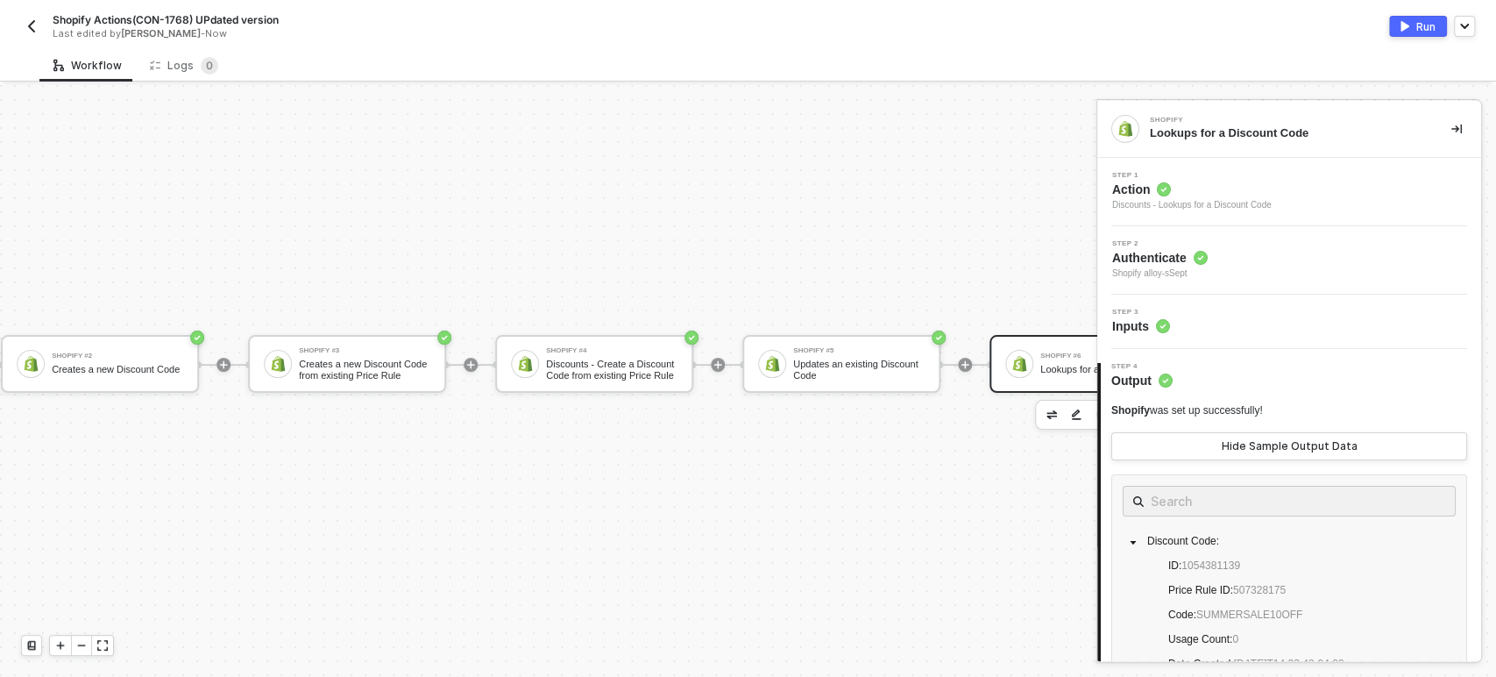
scroll to position [47, 514]
drag, startPoint x: 820, startPoint y: 660, endPoint x: 975, endPoint y: 659, distance: 155.1
click at [975, 660] on div "Manual Workflow Start workflow Shopify Gets a list of all Discount Codes Shopif…" at bounding box center [352, 365] width 1733 height 624
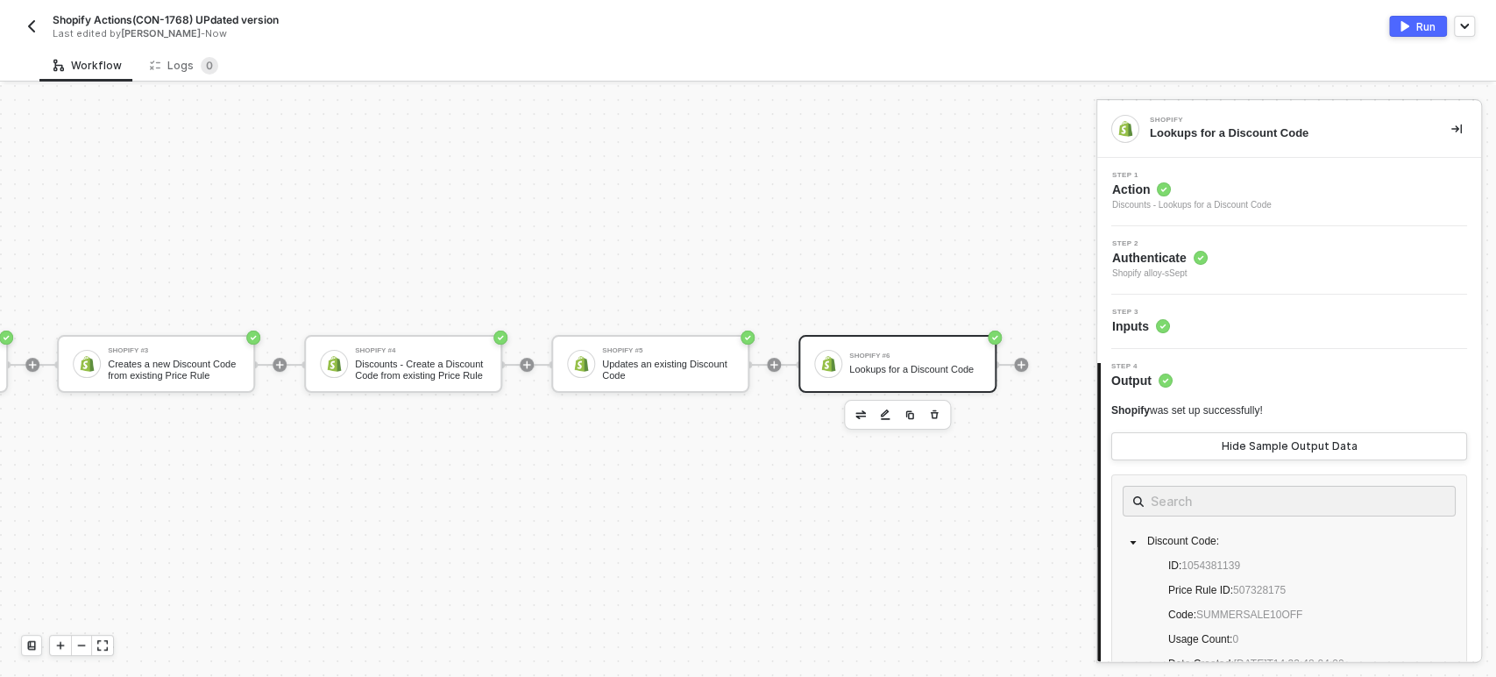
scroll to position [47, 762]
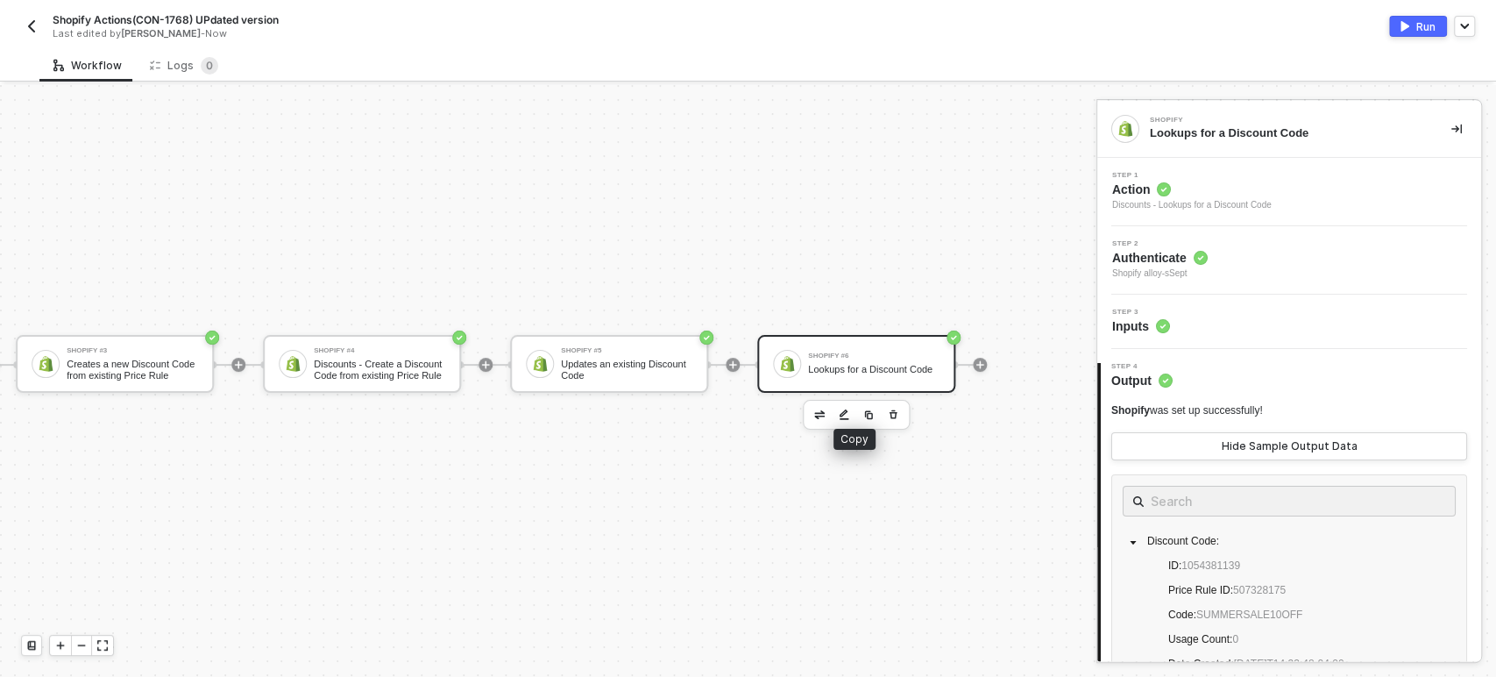
click at [858, 404] on button "button" at bounding box center [868, 414] width 21 height 21
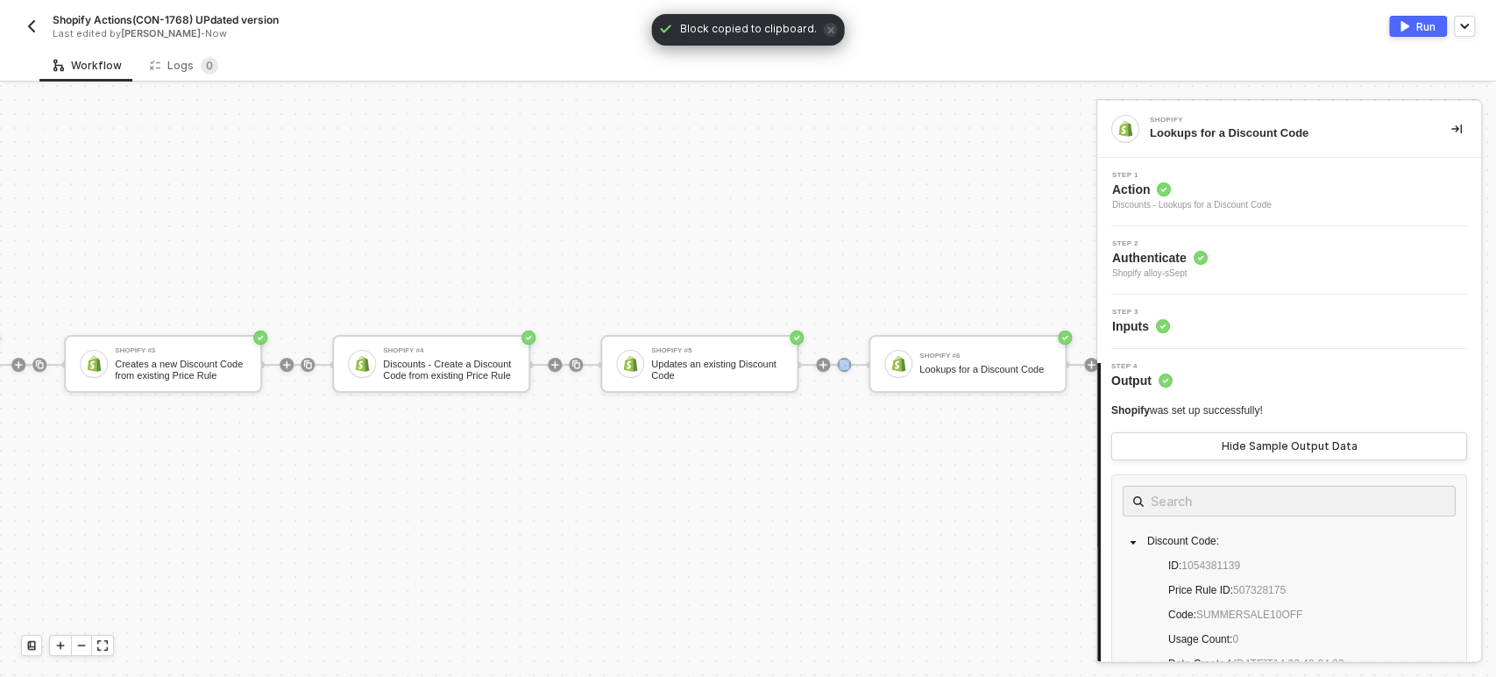
scroll to position [47, 888]
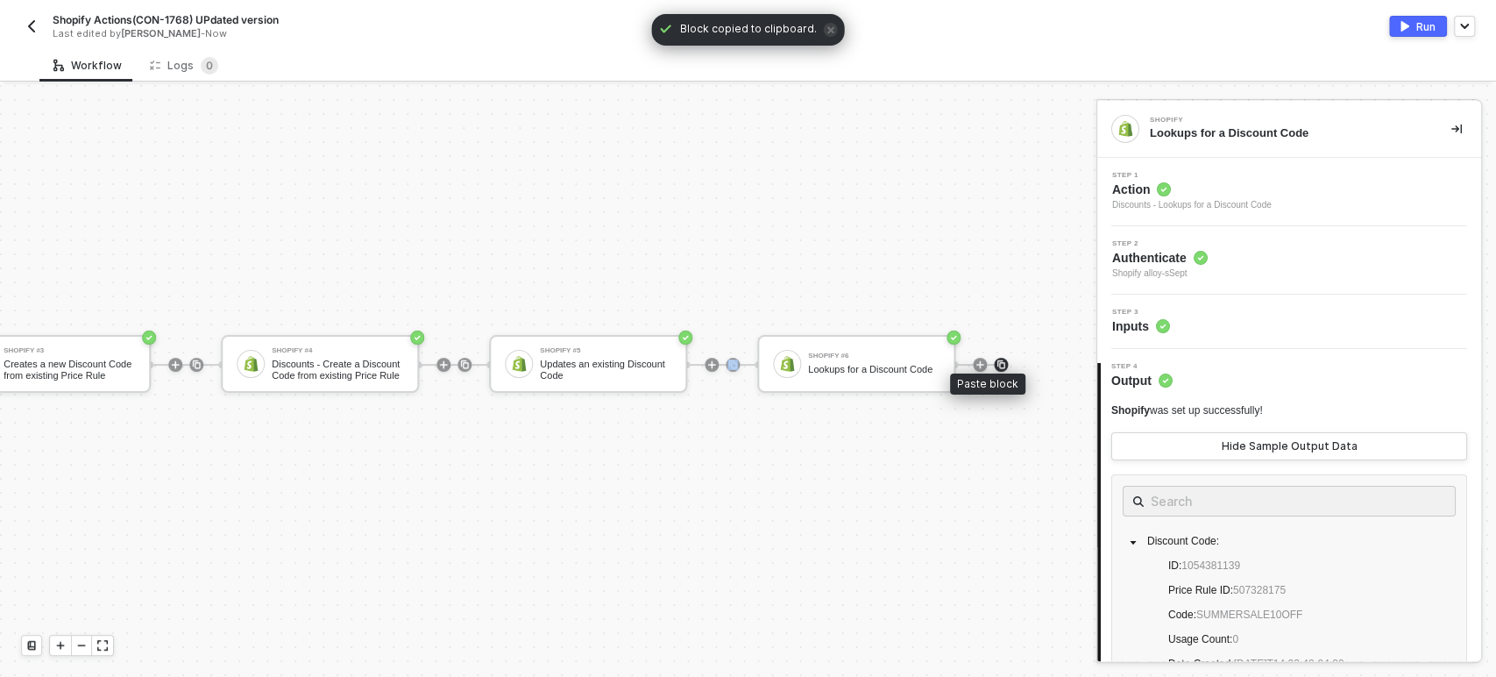
click at [996, 359] on img at bounding box center [1001, 364] width 11 height 11
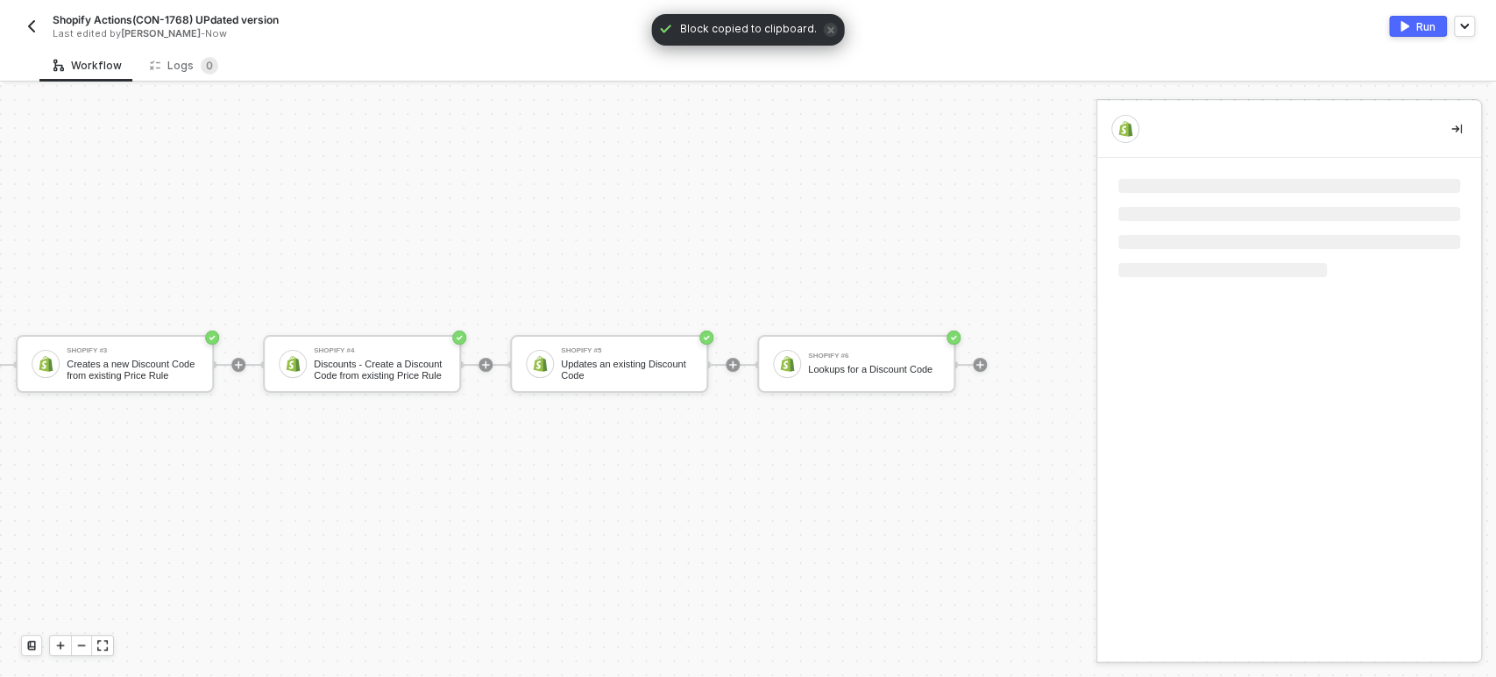
scroll to position [47, 762]
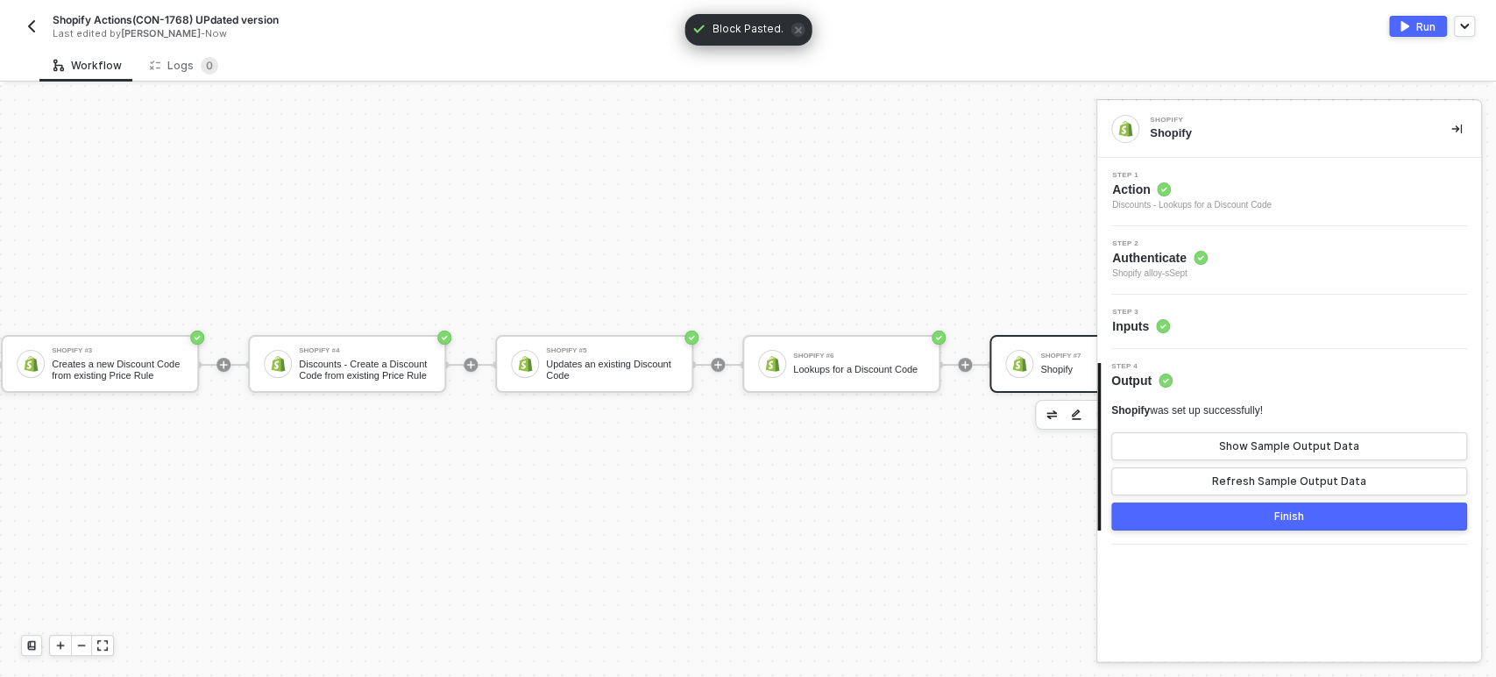
click at [1143, 186] on span "Action" at bounding box center [1192, 190] width 160 height 18
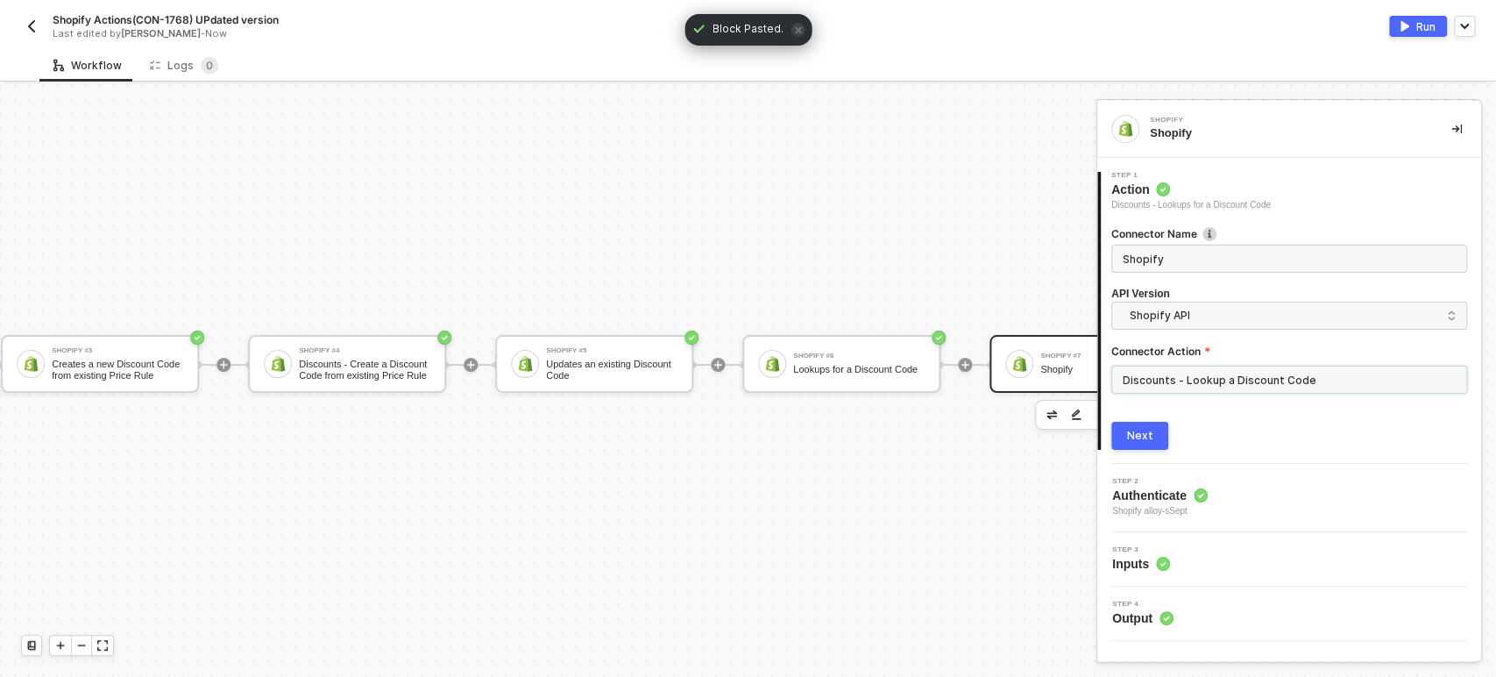
click at [1232, 377] on input "Discounts - Lookup a Discount Code" at bounding box center [1289, 379] width 356 height 28
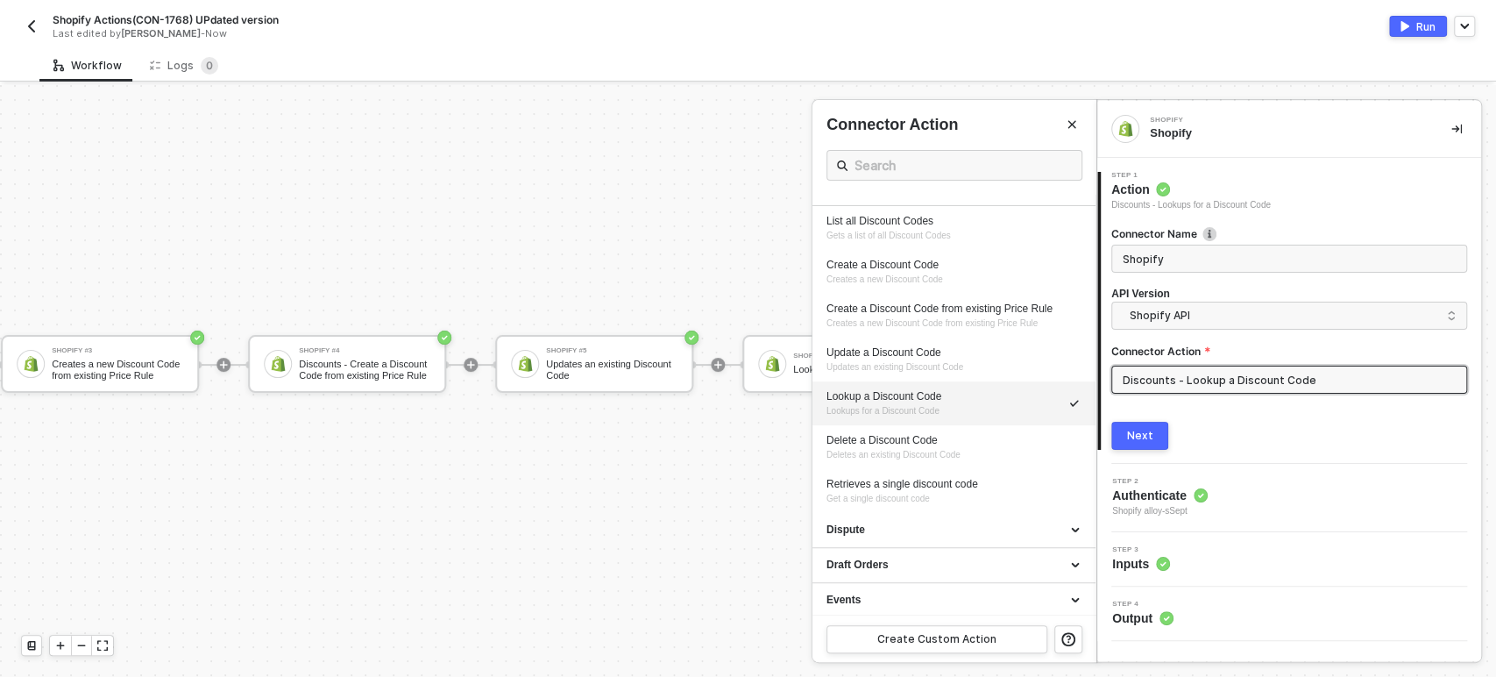
scroll to position [292, 0]
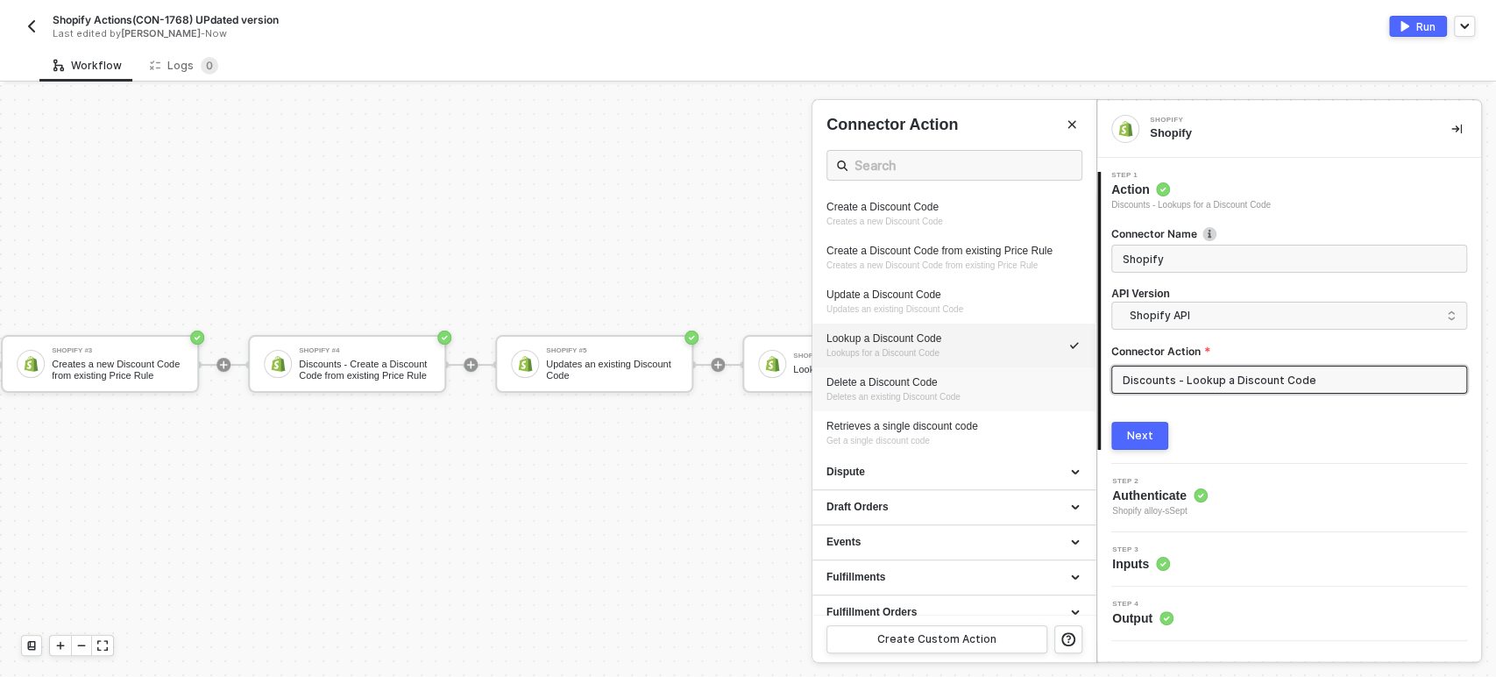
click at [904, 377] on div "Delete a Discount Code" at bounding box center [953, 382] width 255 height 15
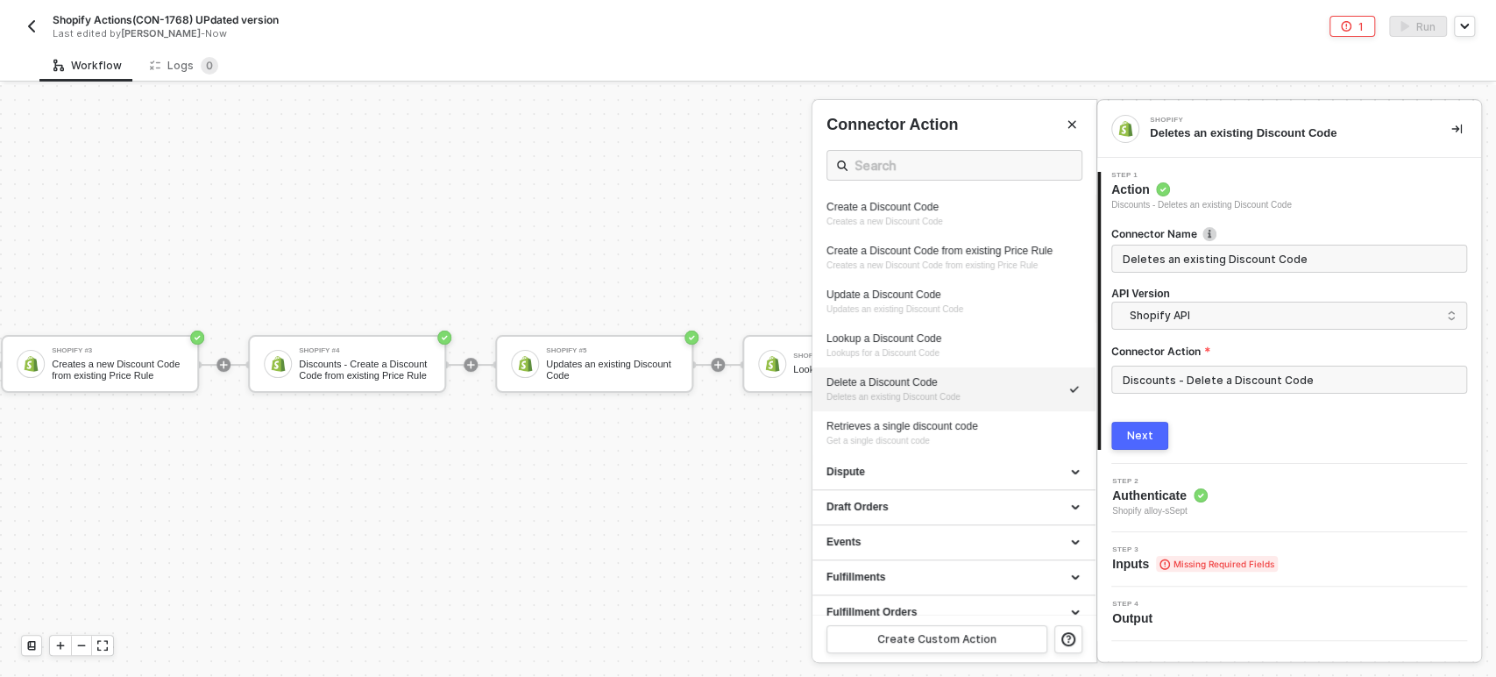
type input "Deletes an existing Discount Code"
type input "Discounts - Delete a Discount Code"
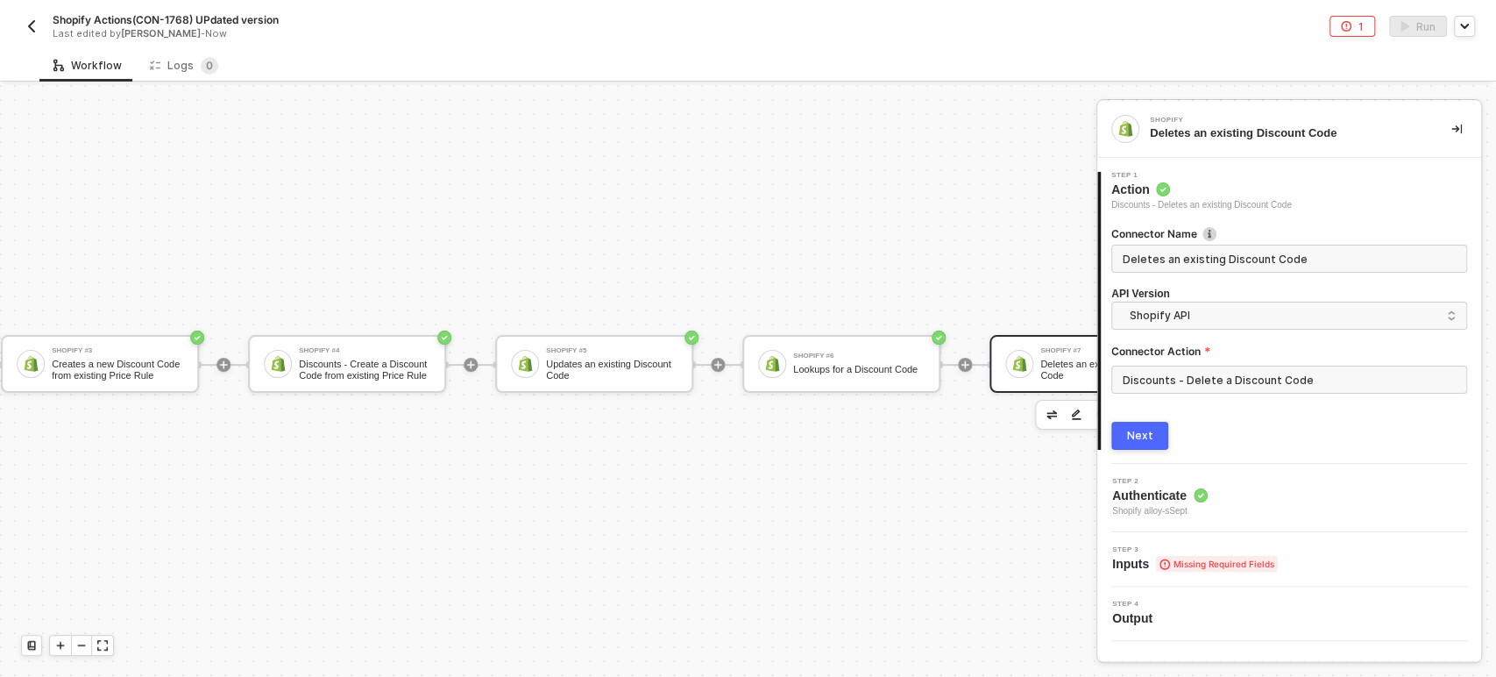
click at [1150, 438] on button "Next" at bounding box center [1139, 436] width 57 height 28
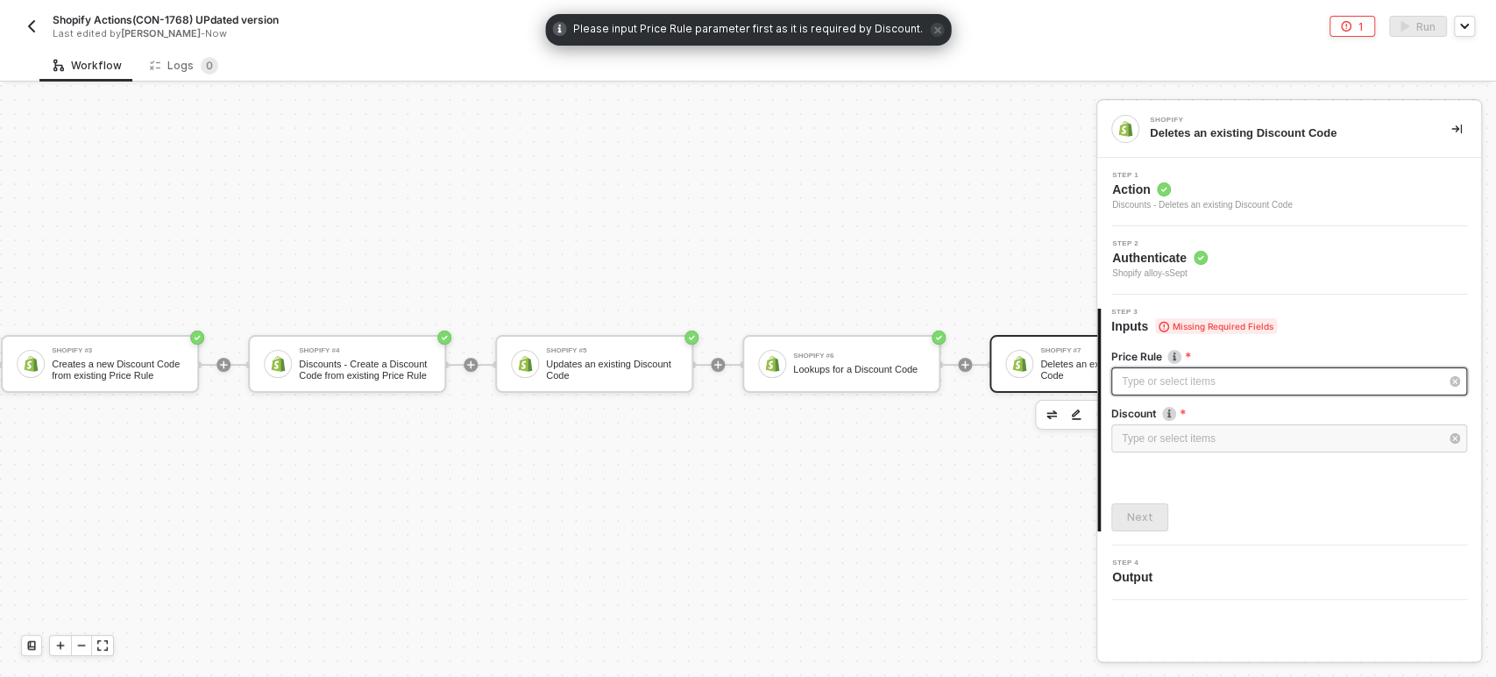
click at [1204, 384] on div "Type or select items ﻿" at bounding box center [1280, 381] width 317 height 17
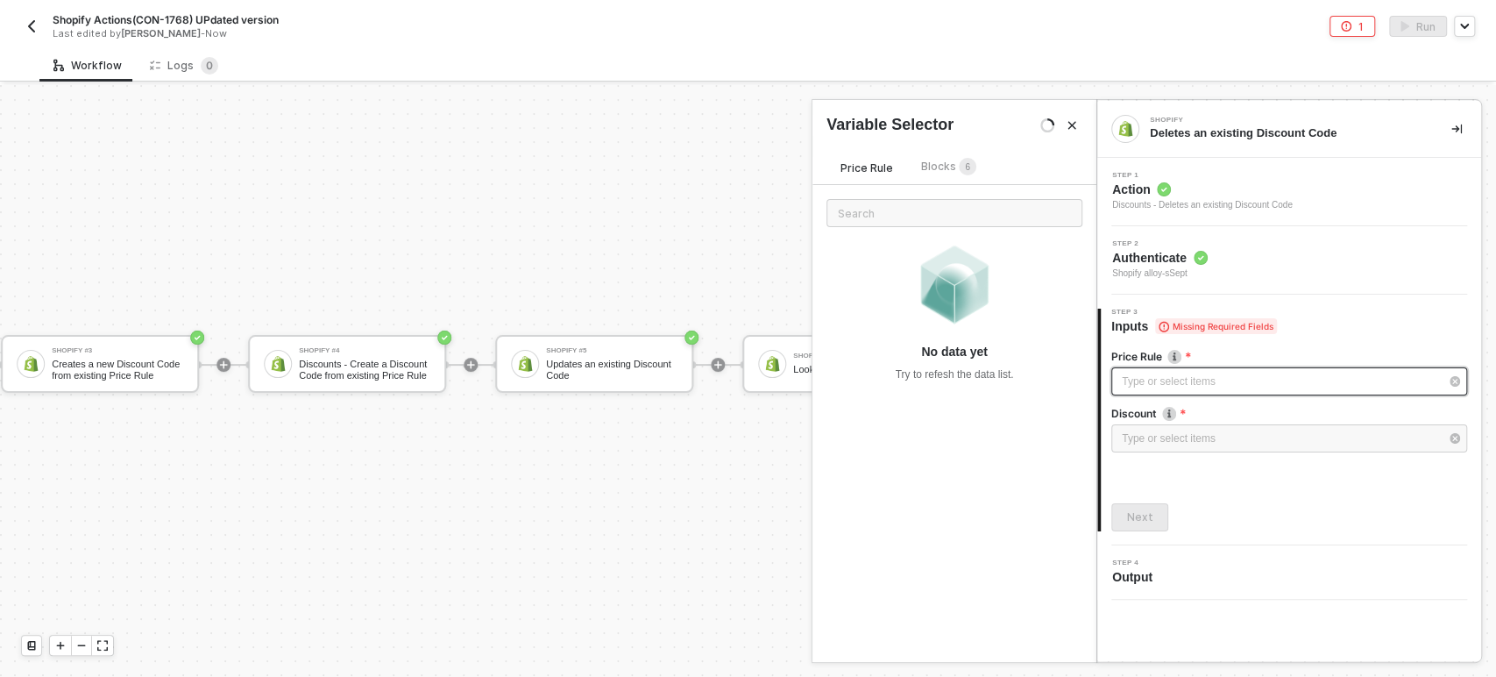
click at [1263, 380] on div "Type or select items ﻿" at bounding box center [1280, 381] width 317 height 17
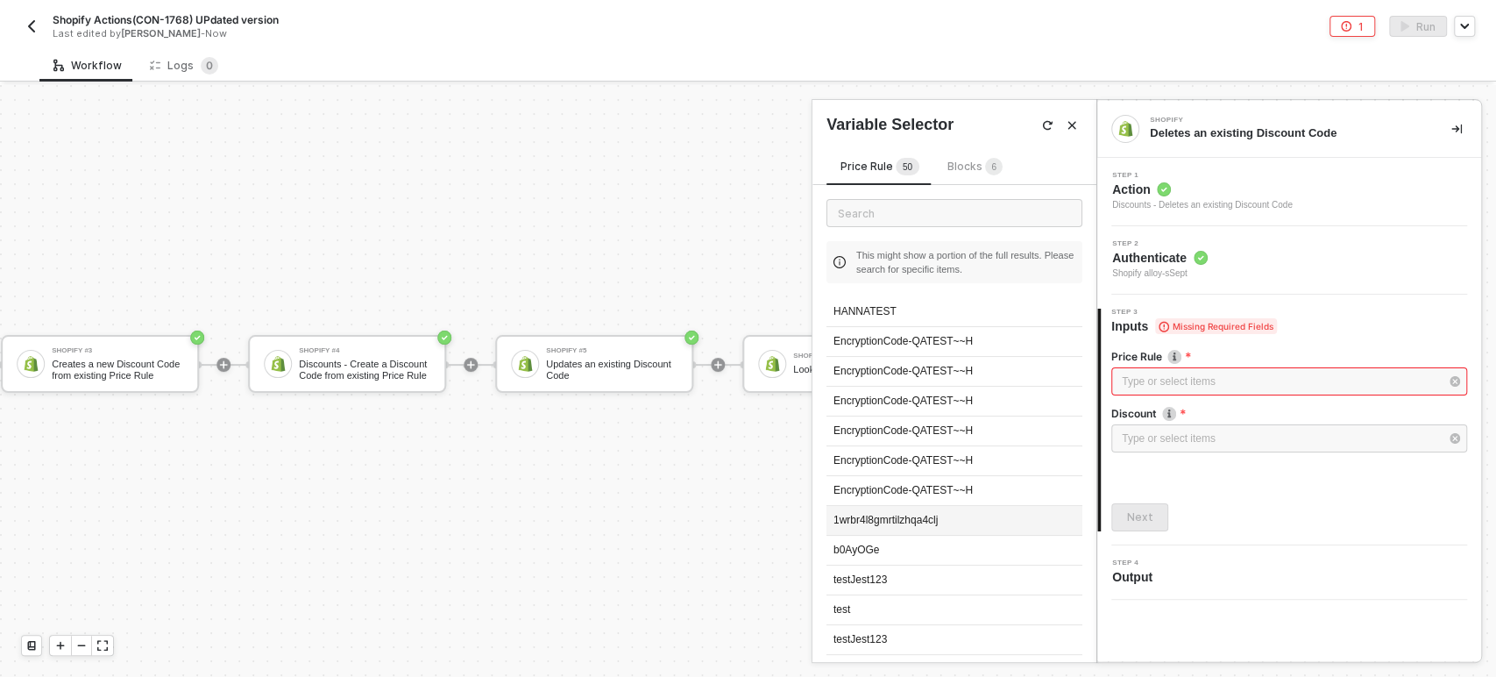
click at [960, 516] on div "1wrbr4l8gmrtilzhqa4clj" at bounding box center [954, 521] width 256 height 30
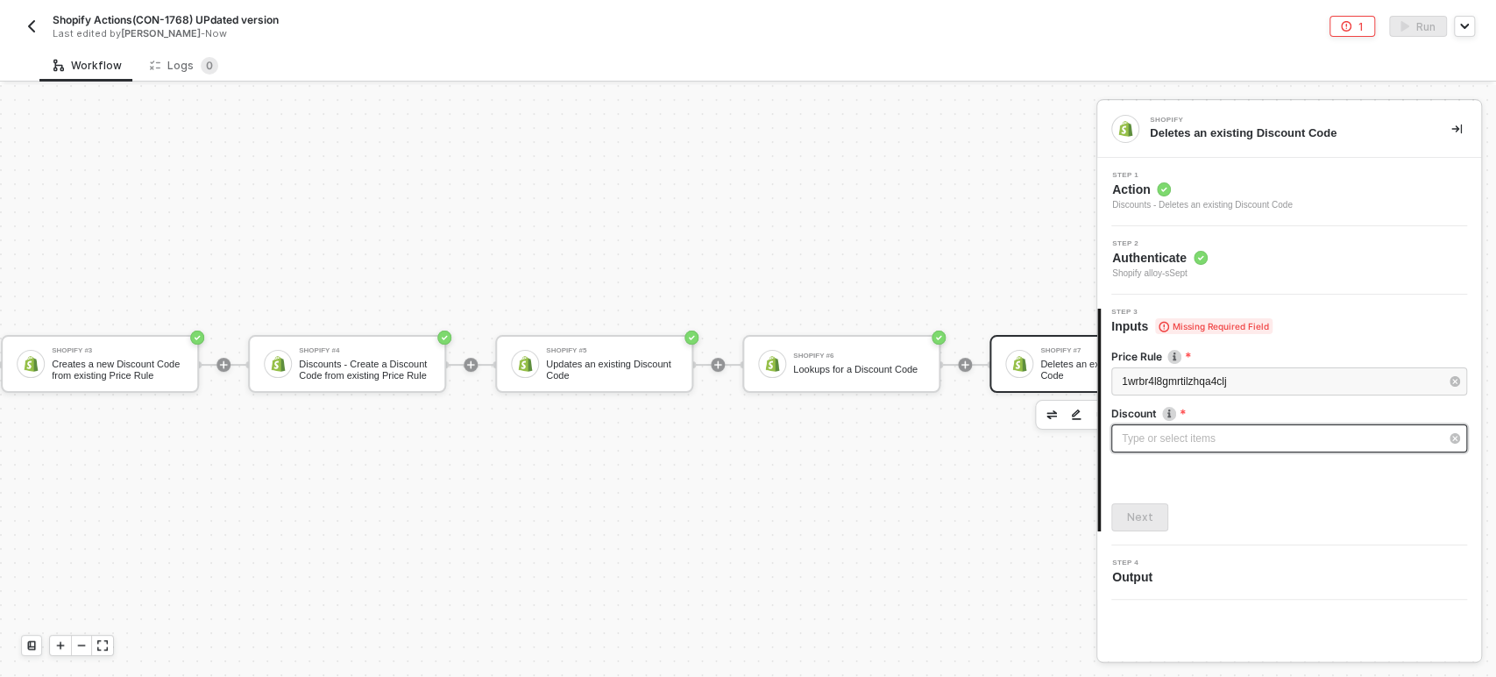
click at [1180, 445] on div "Type or select items ﻿" at bounding box center [1280, 438] width 317 height 17
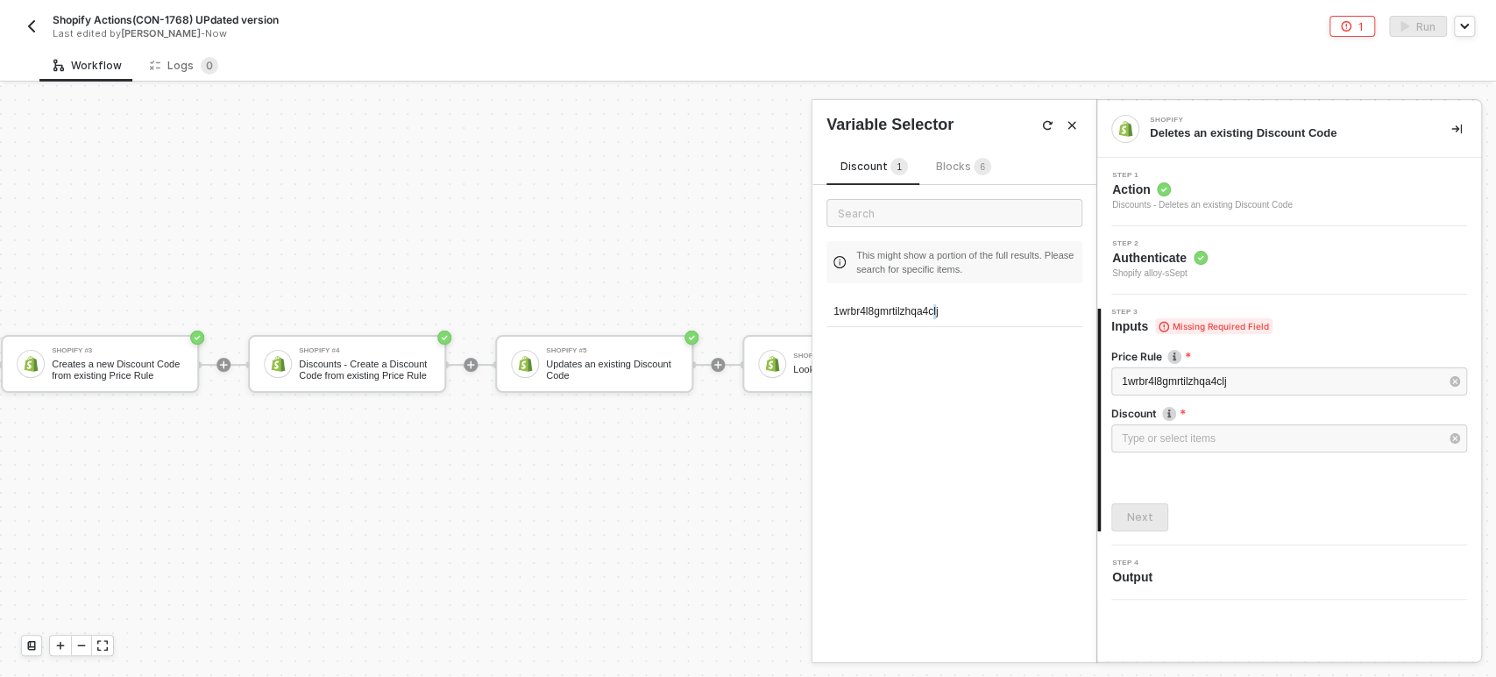
drag, startPoint x: 937, startPoint y: 306, endPoint x: 1214, endPoint y: 356, distance: 281.4
click at [939, 307] on div "1wrbr4l8gmrtilzhqa4clj" at bounding box center [954, 312] width 256 height 30
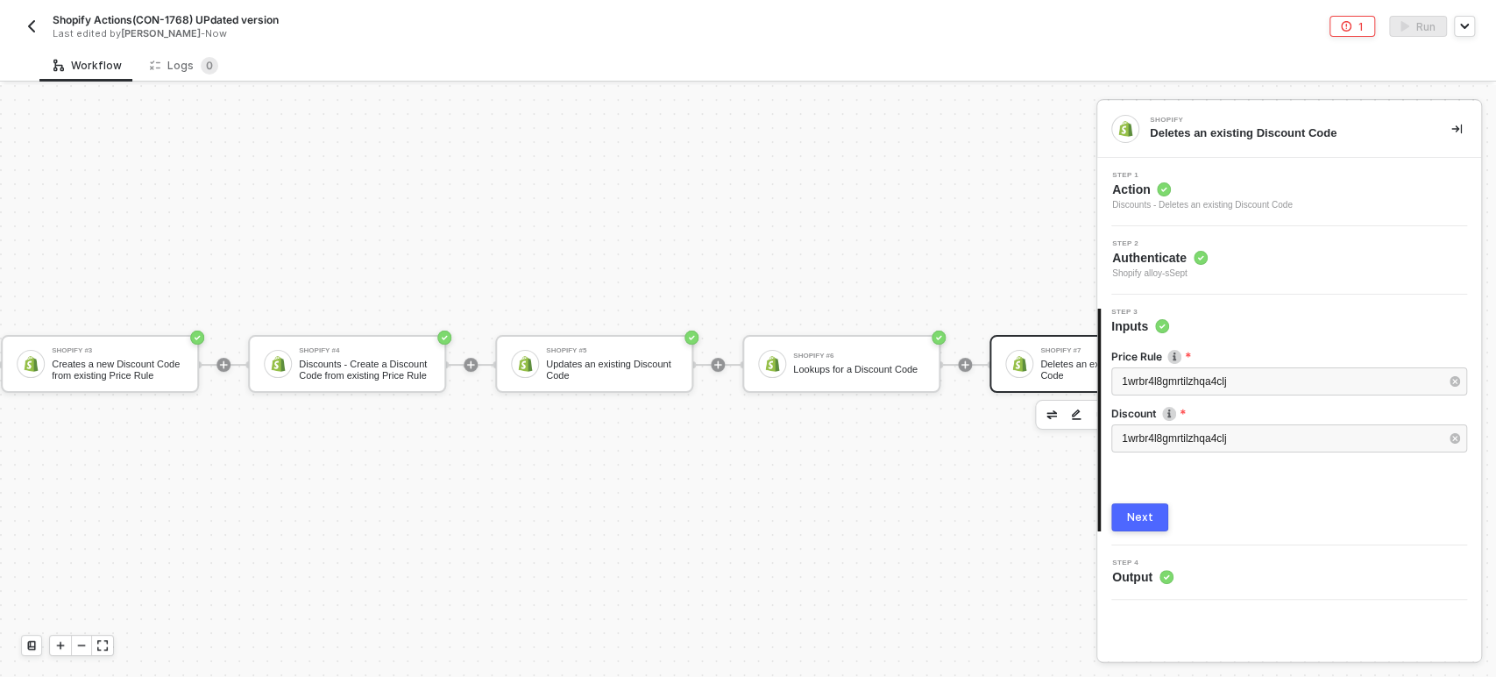
click at [1145, 514] on div "Next" at bounding box center [1140, 517] width 26 height 14
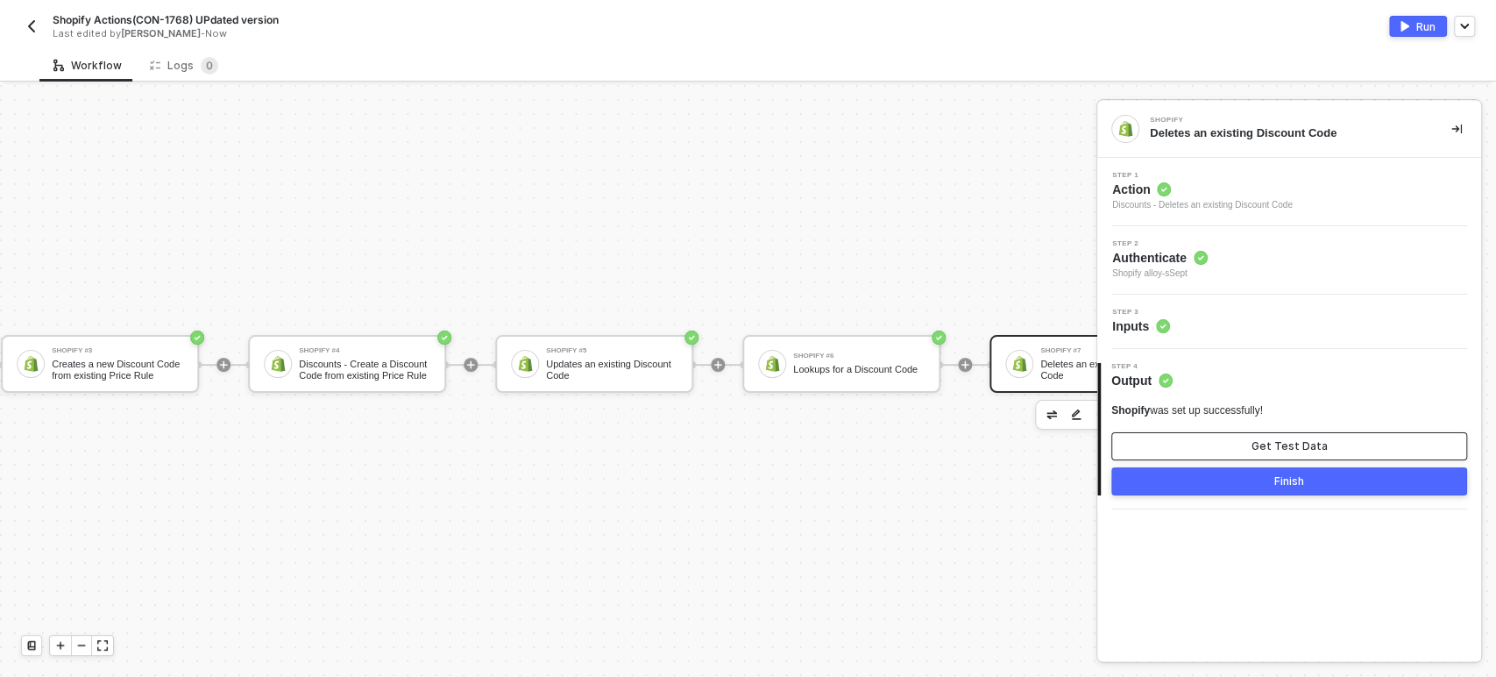
click at [1251, 453] on button "Get Test Data" at bounding box center [1289, 446] width 356 height 28
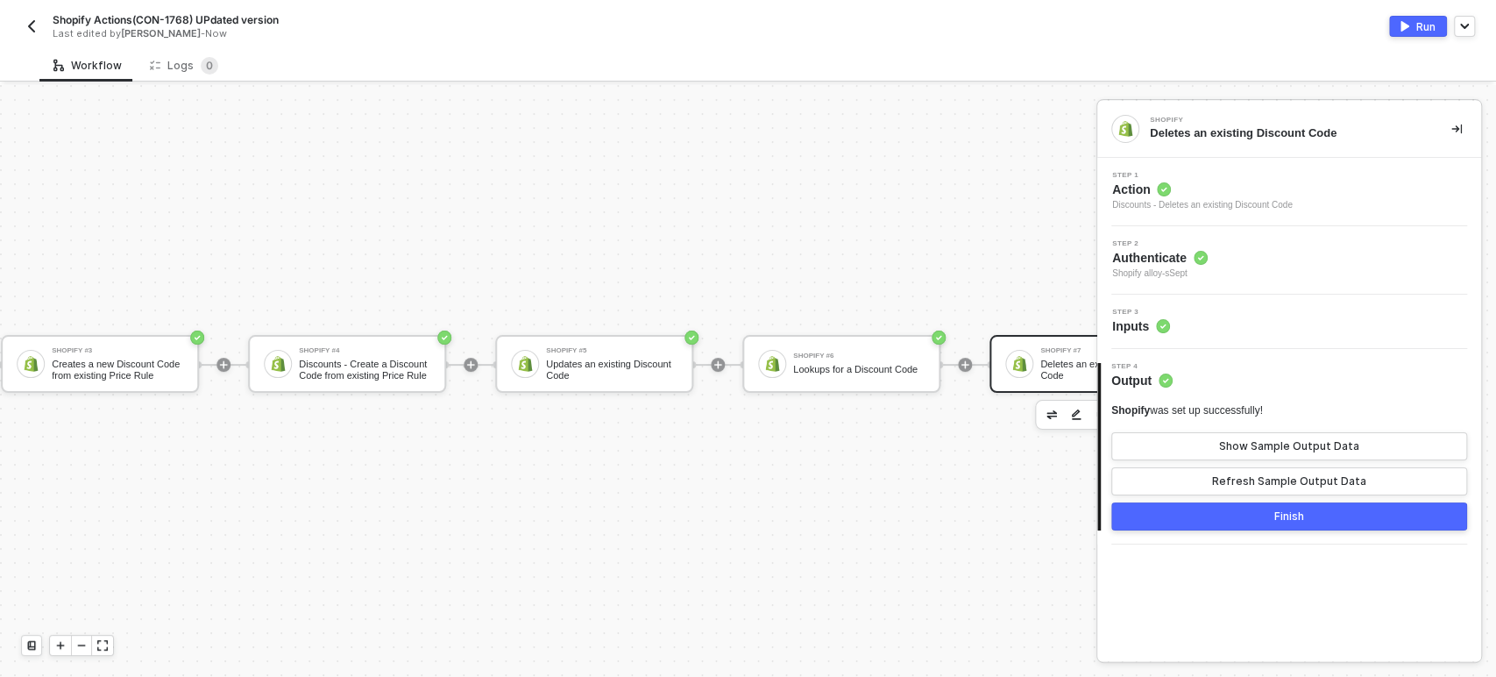
scroll to position [47, 1009]
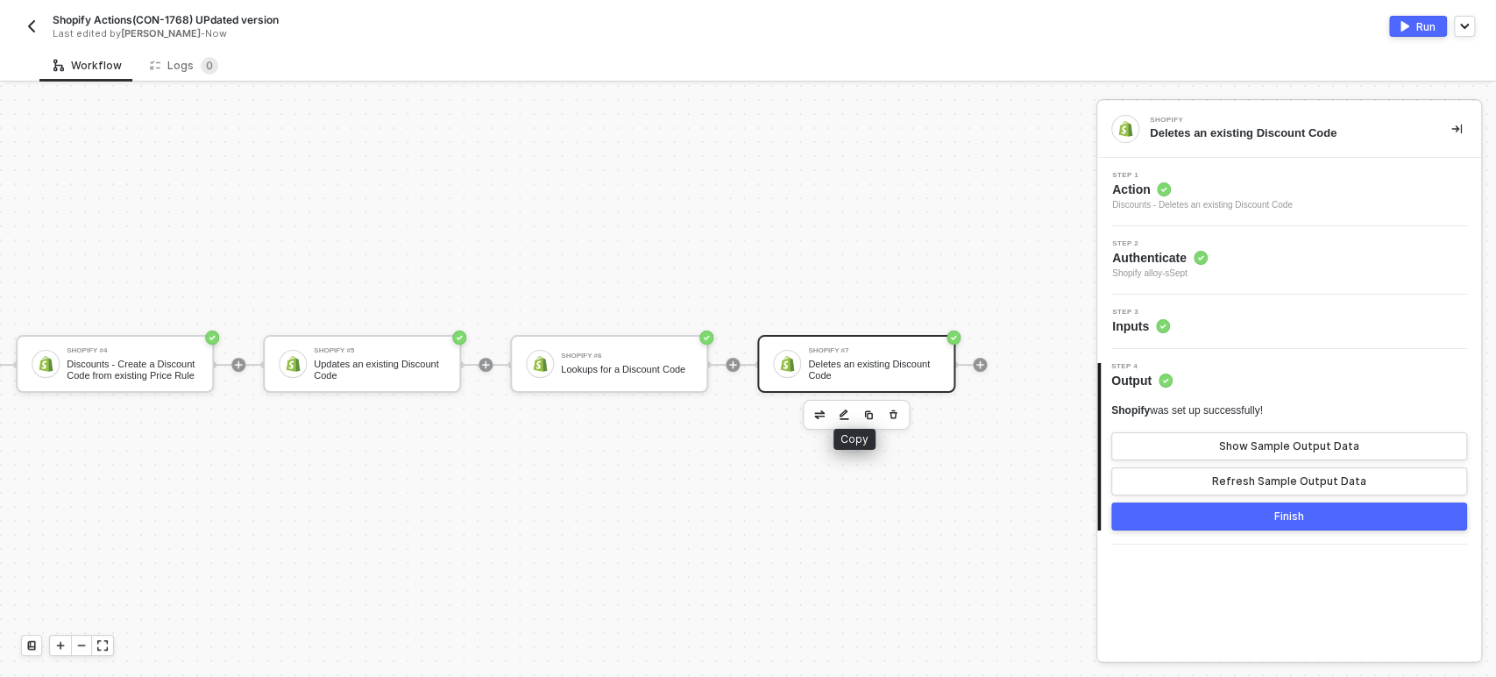
click at [863, 409] on img "button" at bounding box center [868, 414] width 11 height 11
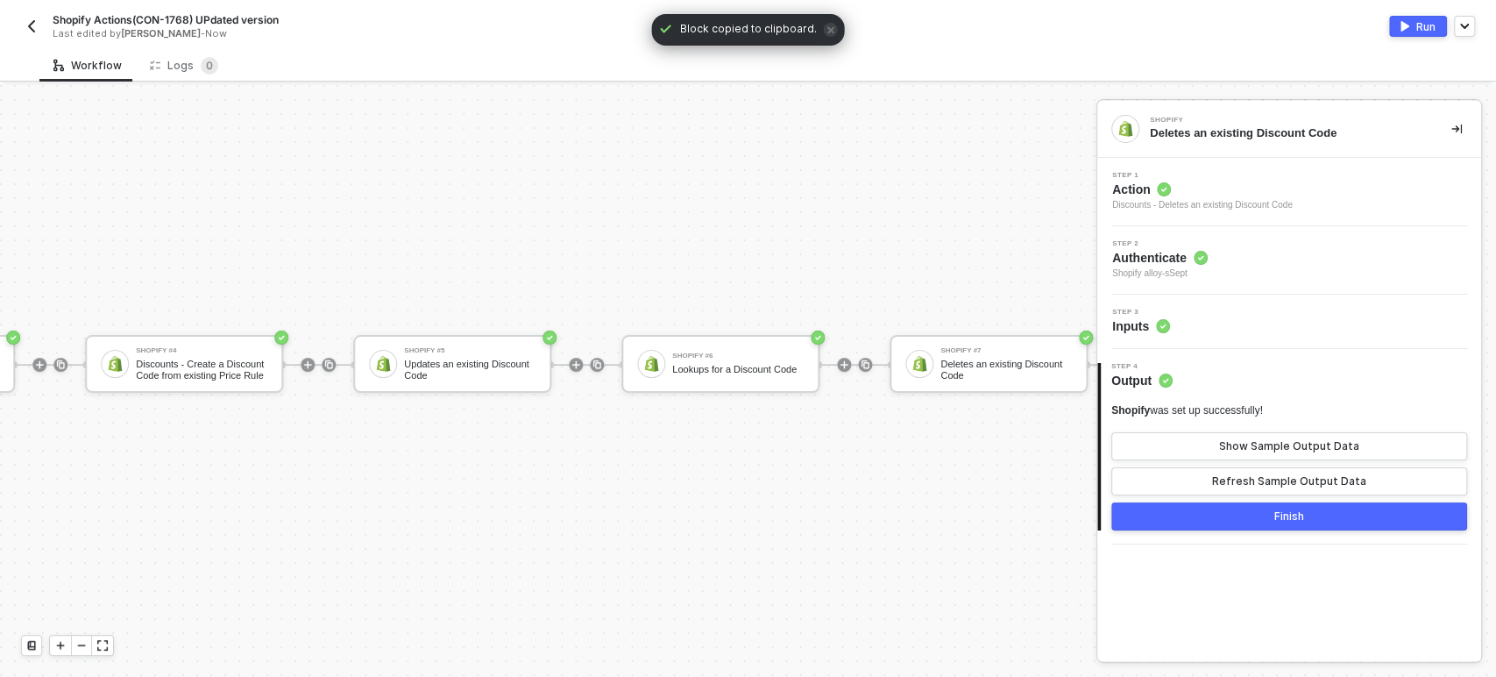
scroll to position [47, 1156]
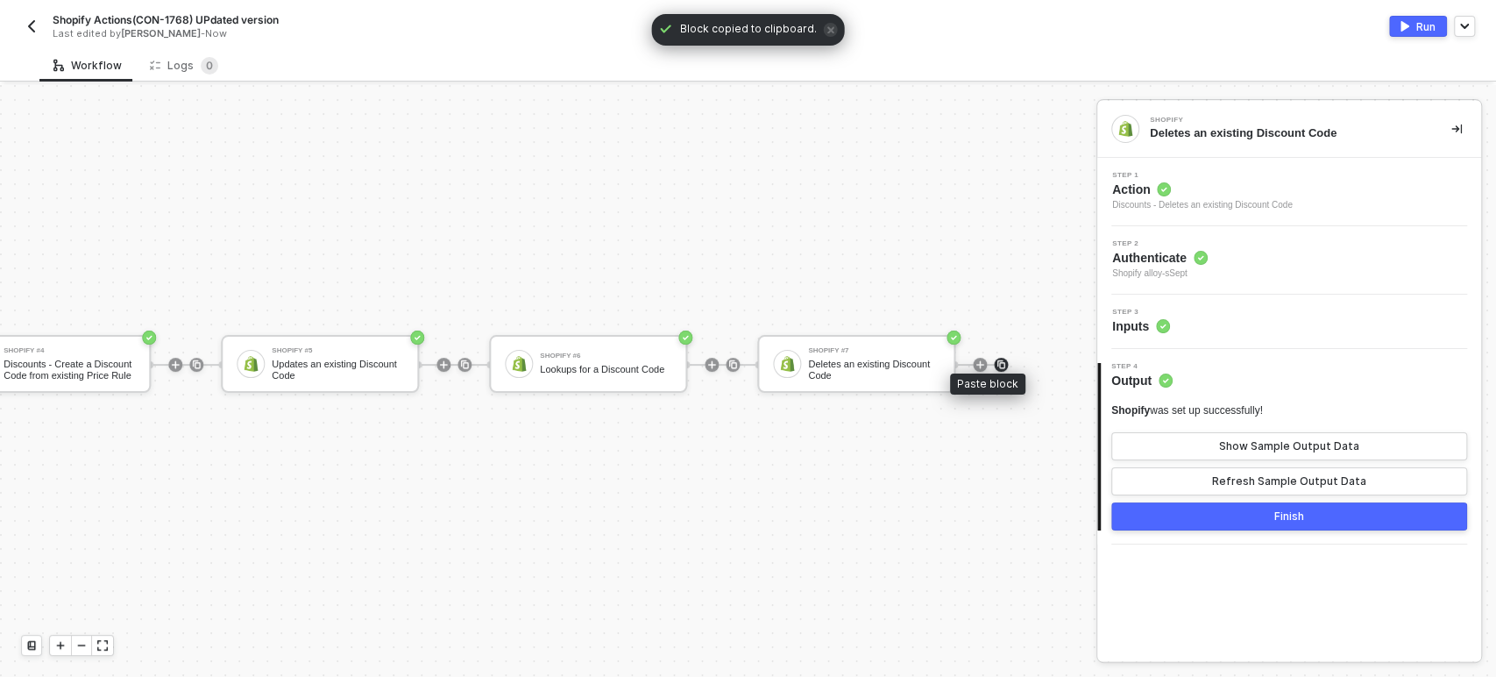
click at [996, 359] on img at bounding box center [1001, 364] width 11 height 11
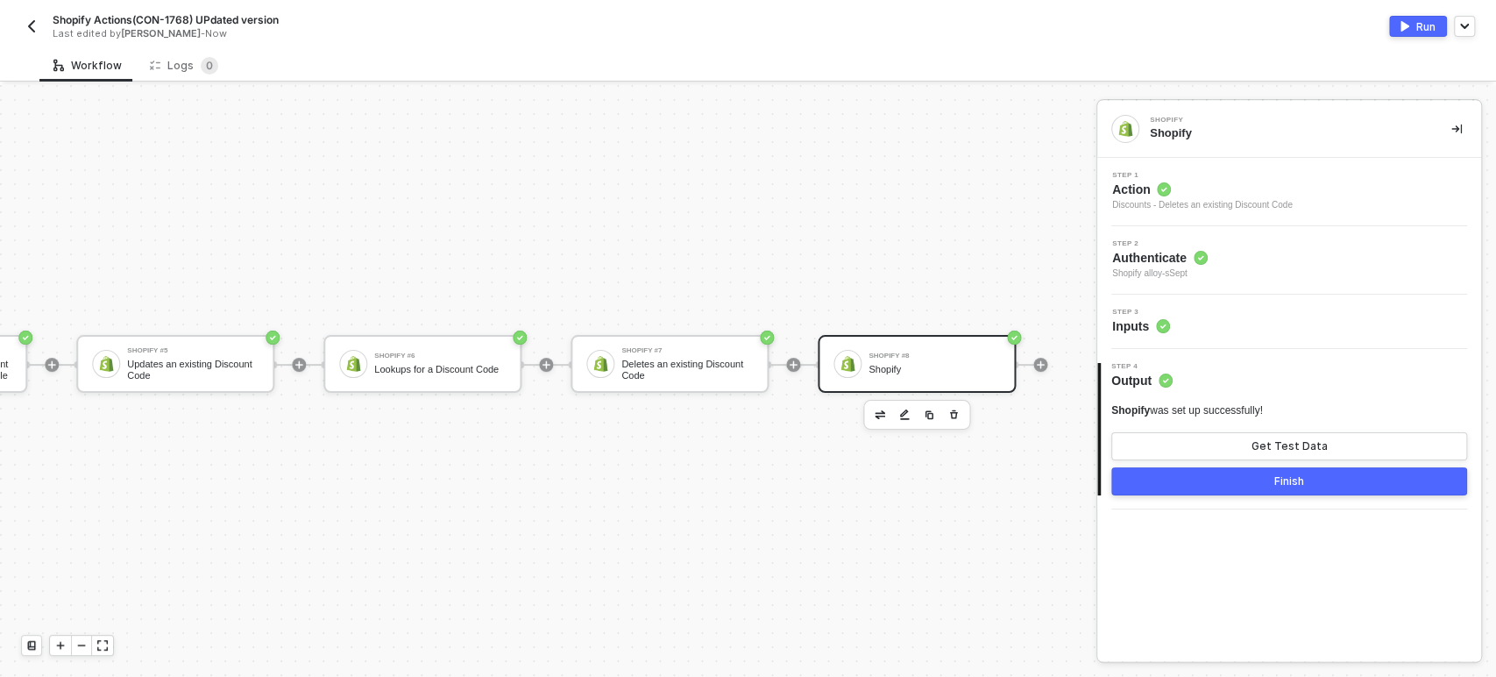
scroll to position [47, 1255]
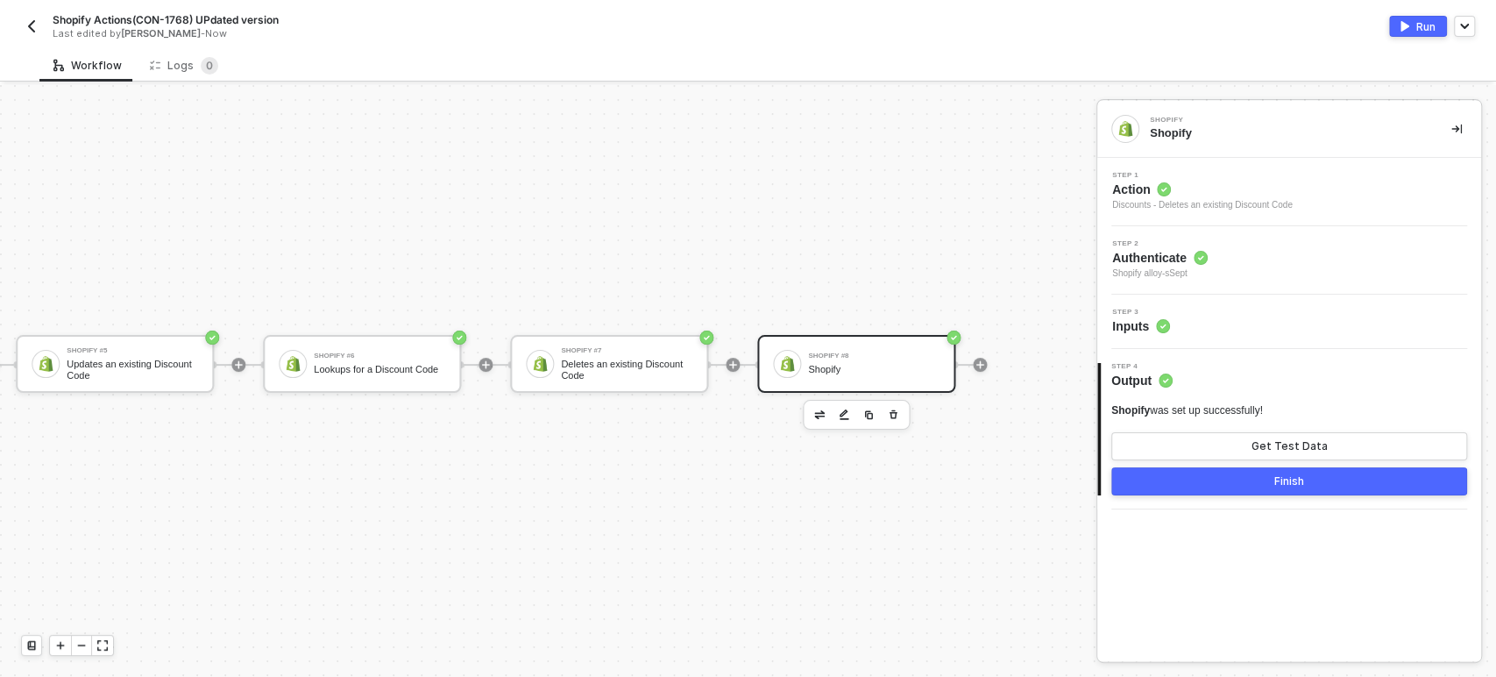
click at [1138, 187] on span "Action" at bounding box center [1202, 190] width 181 height 18
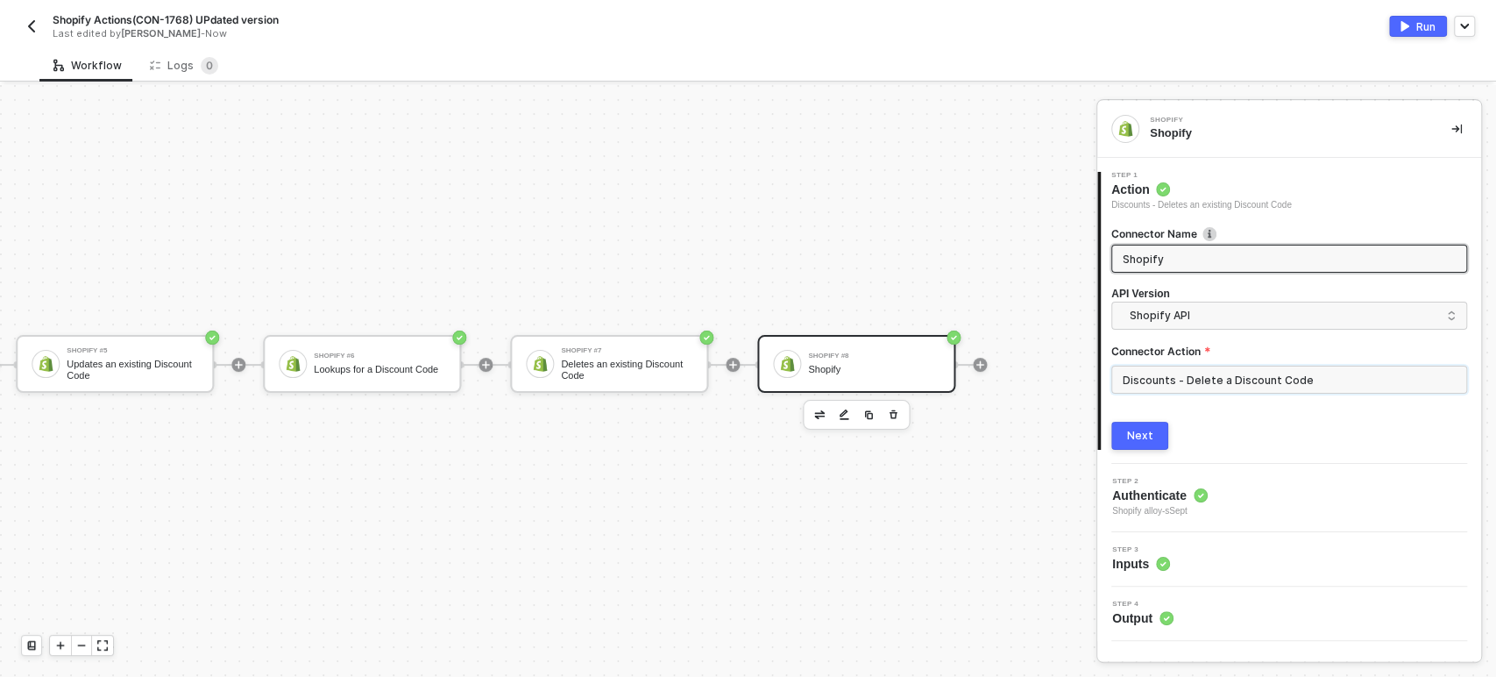
click at [1171, 382] on input "Discounts - Delete a Discount Code" at bounding box center [1289, 379] width 356 height 28
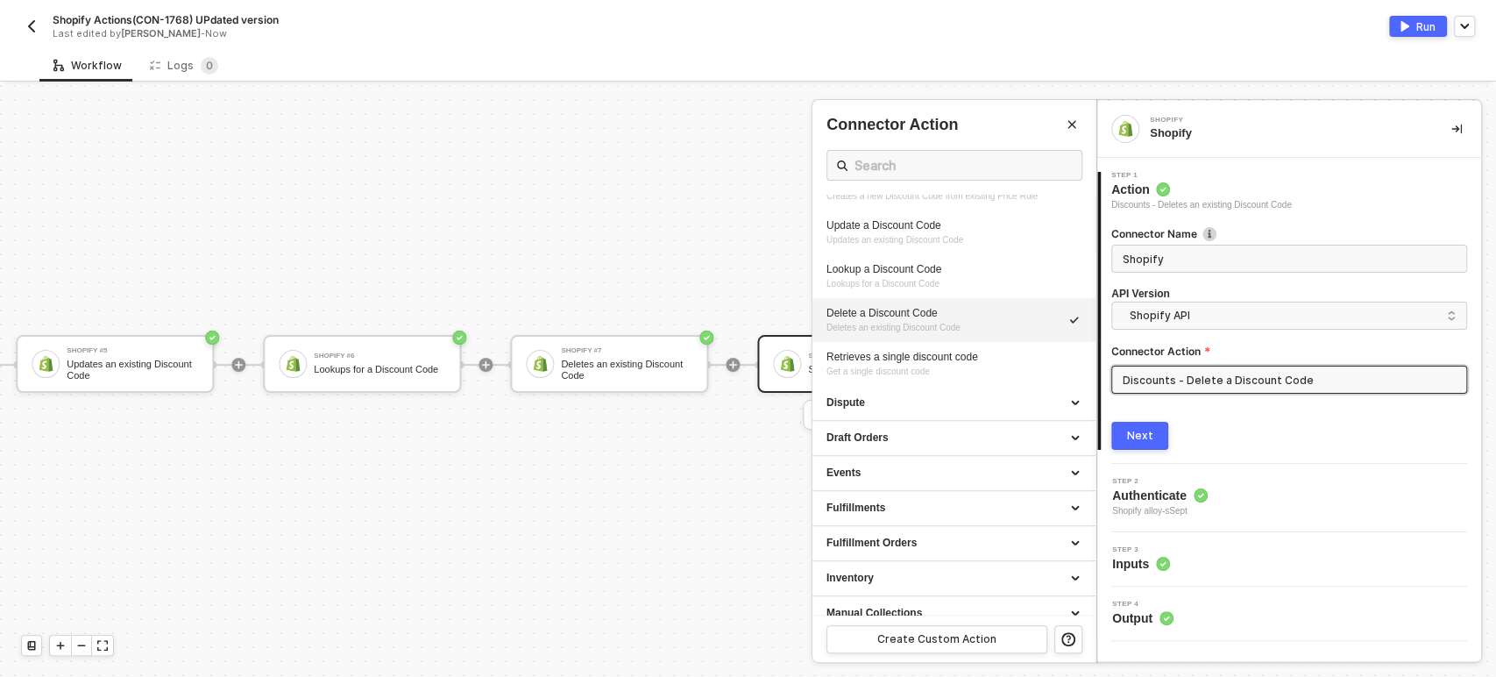
scroll to position [389, 0]
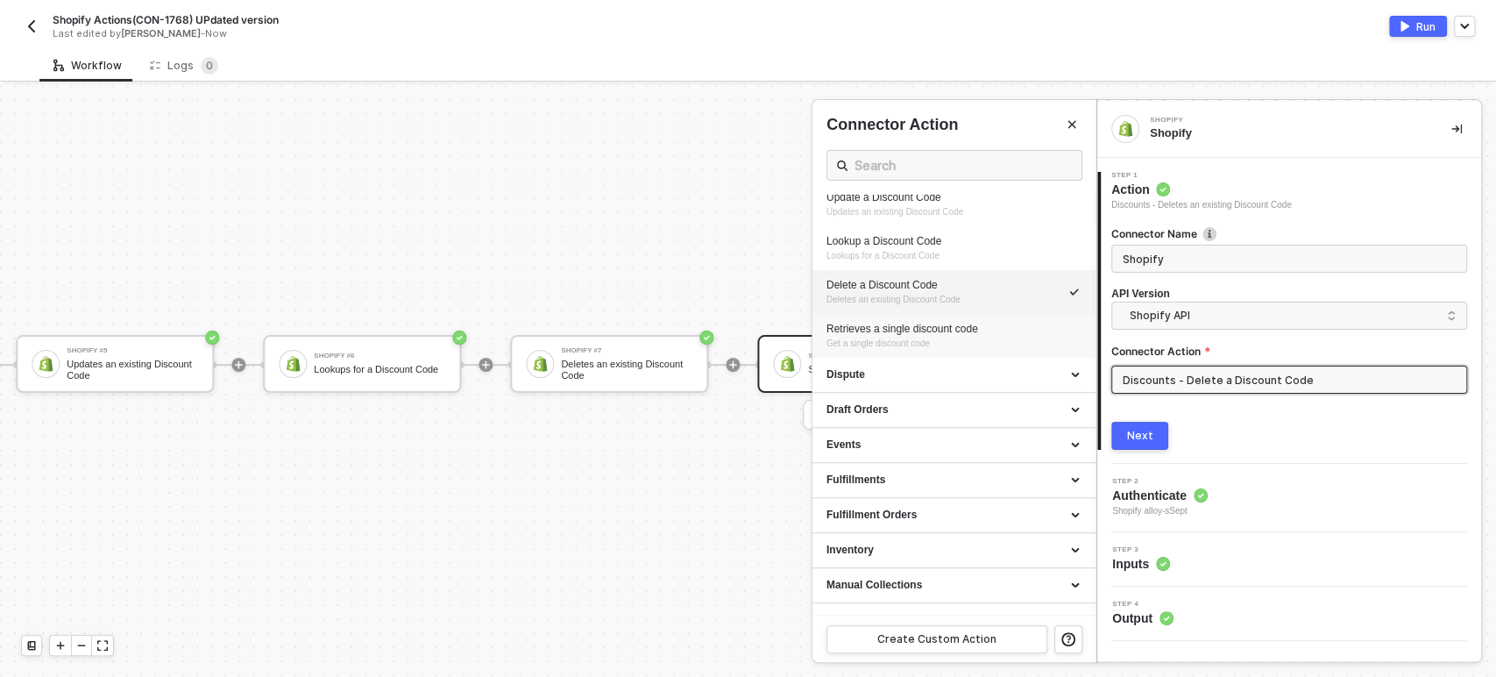
click at [905, 322] on div "Retrieves a single discount code" at bounding box center [953, 329] width 255 height 15
type input "Get a single discount code"
type input "Discounts - Retrieves a single discount code"
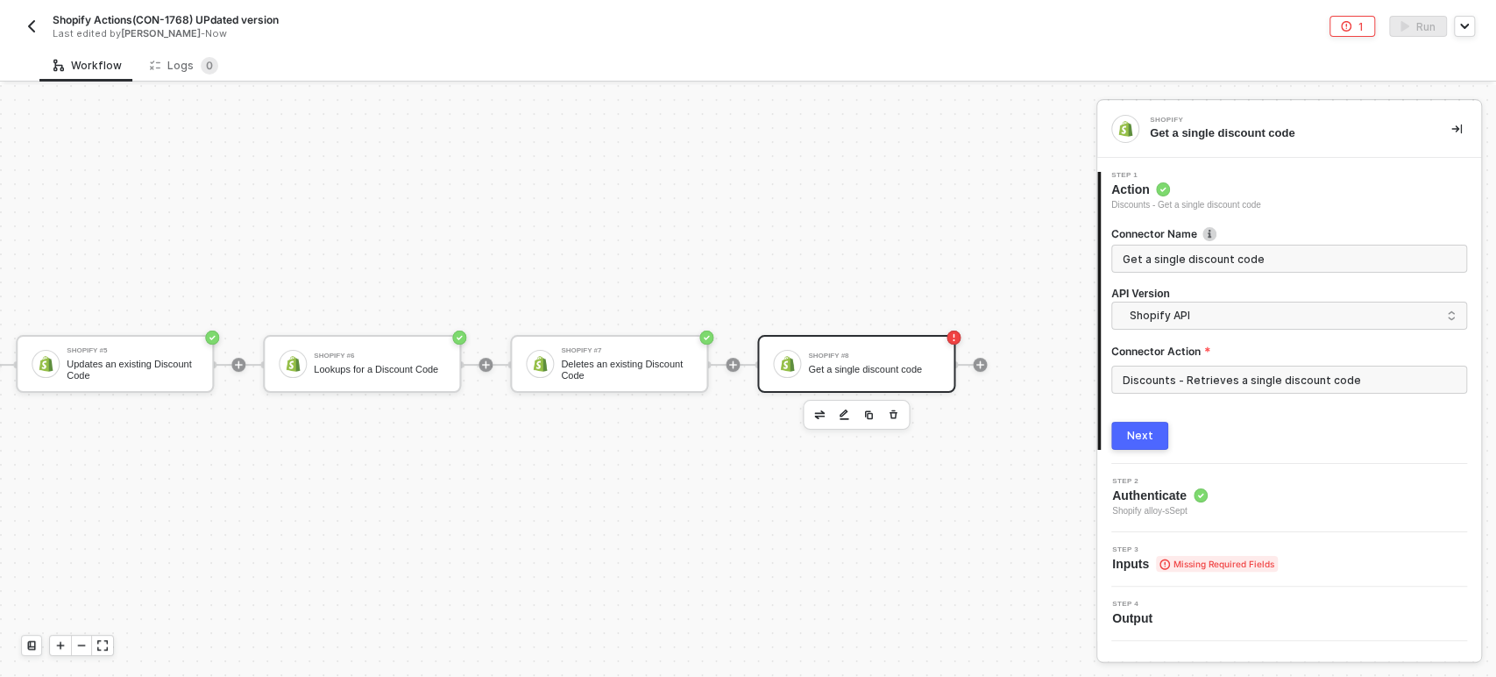
click at [1152, 443] on button "Next" at bounding box center [1139, 436] width 57 height 28
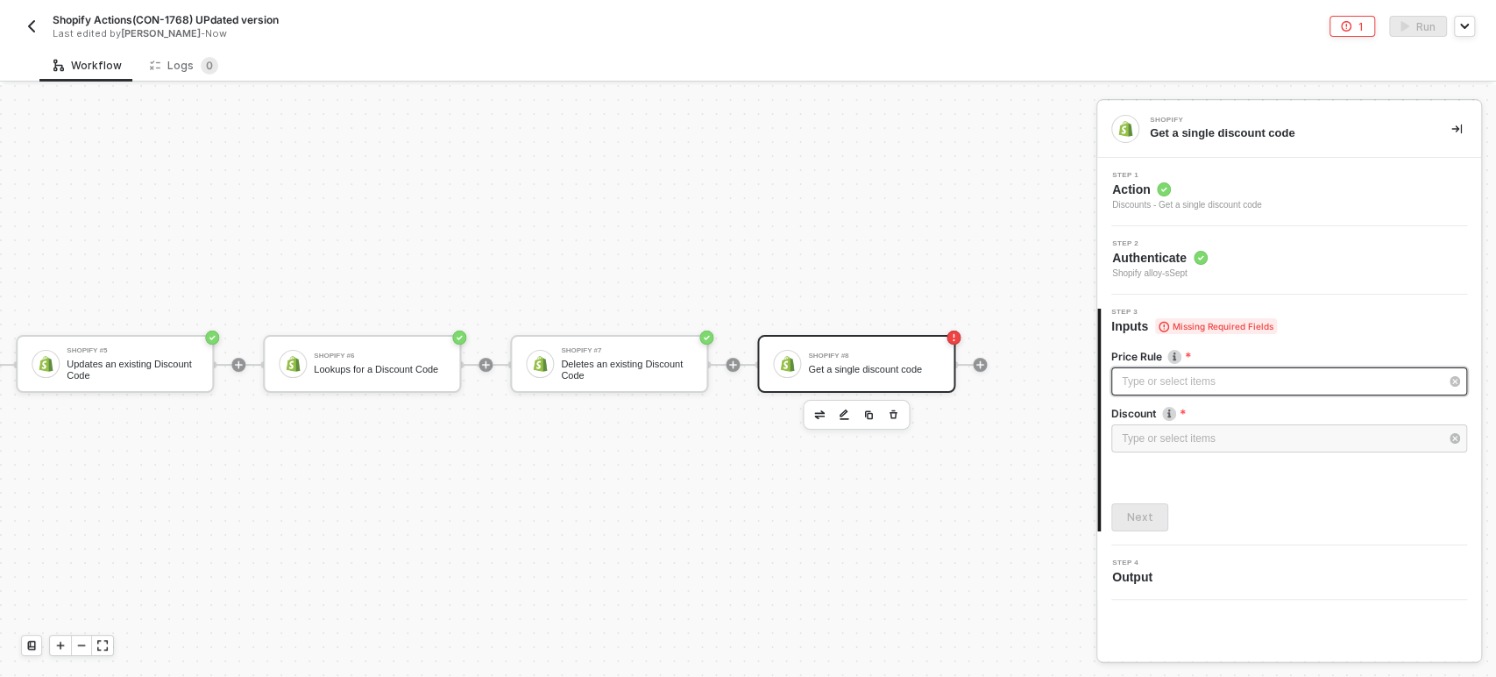
click at [1191, 391] on div "Type or select items ﻿" at bounding box center [1289, 381] width 356 height 28
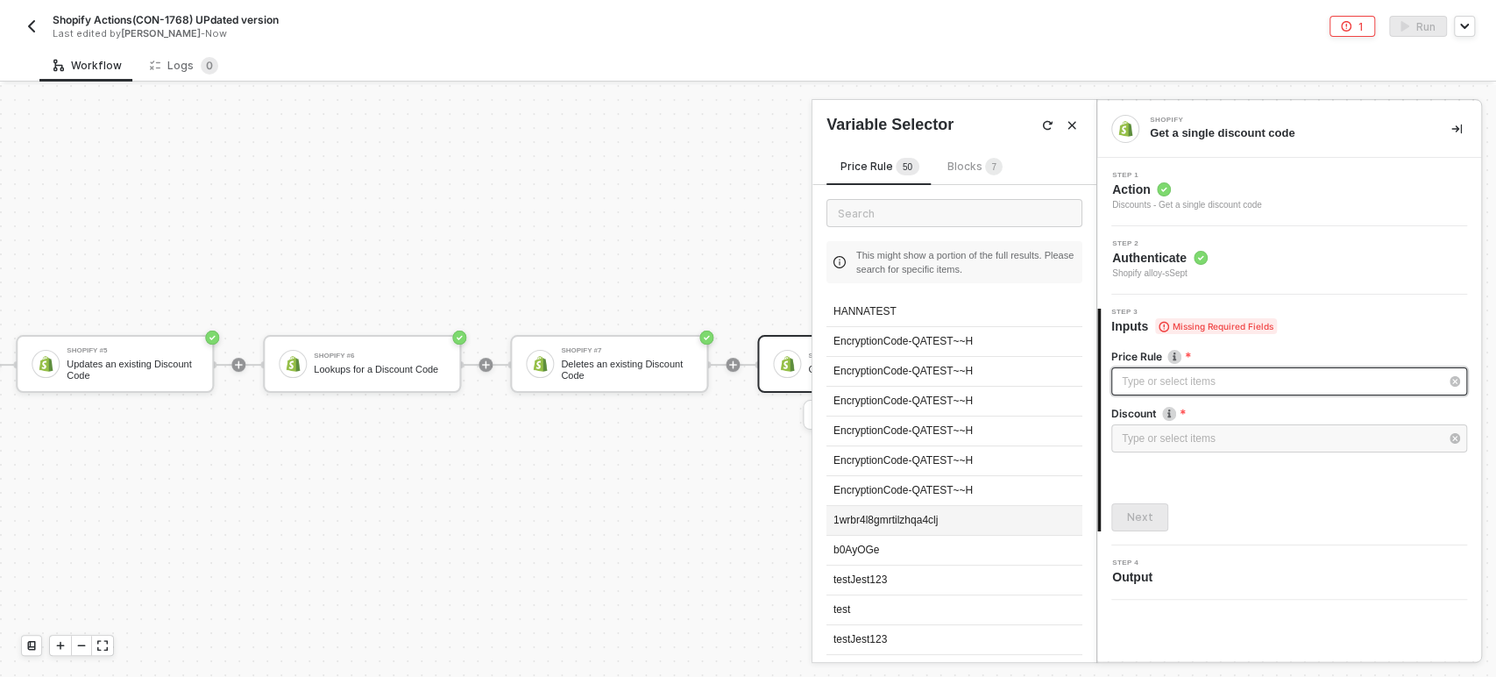
scroll to position [195, 0]
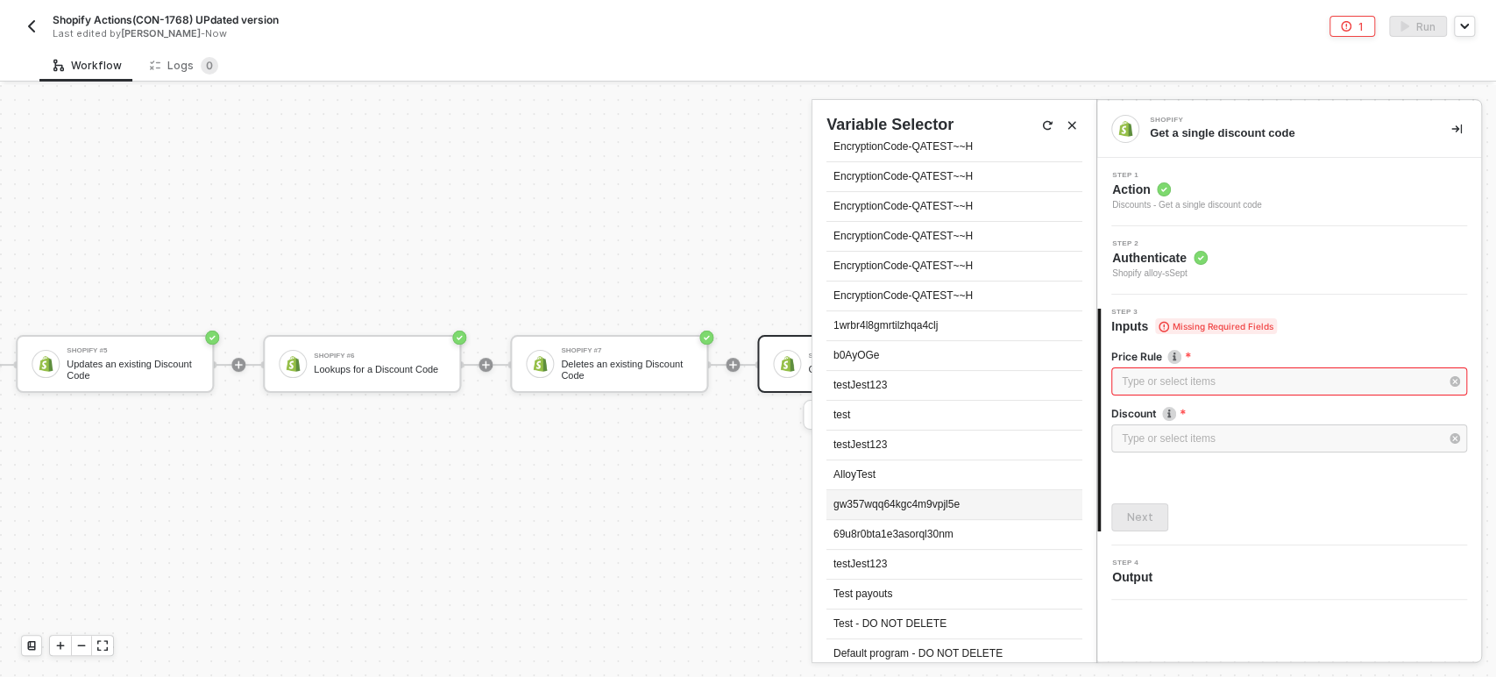
click at [882, 503] on div "gw357wqq64kgc4m9vpjl5e" at bounding box center [954, 505] width 256 height 30
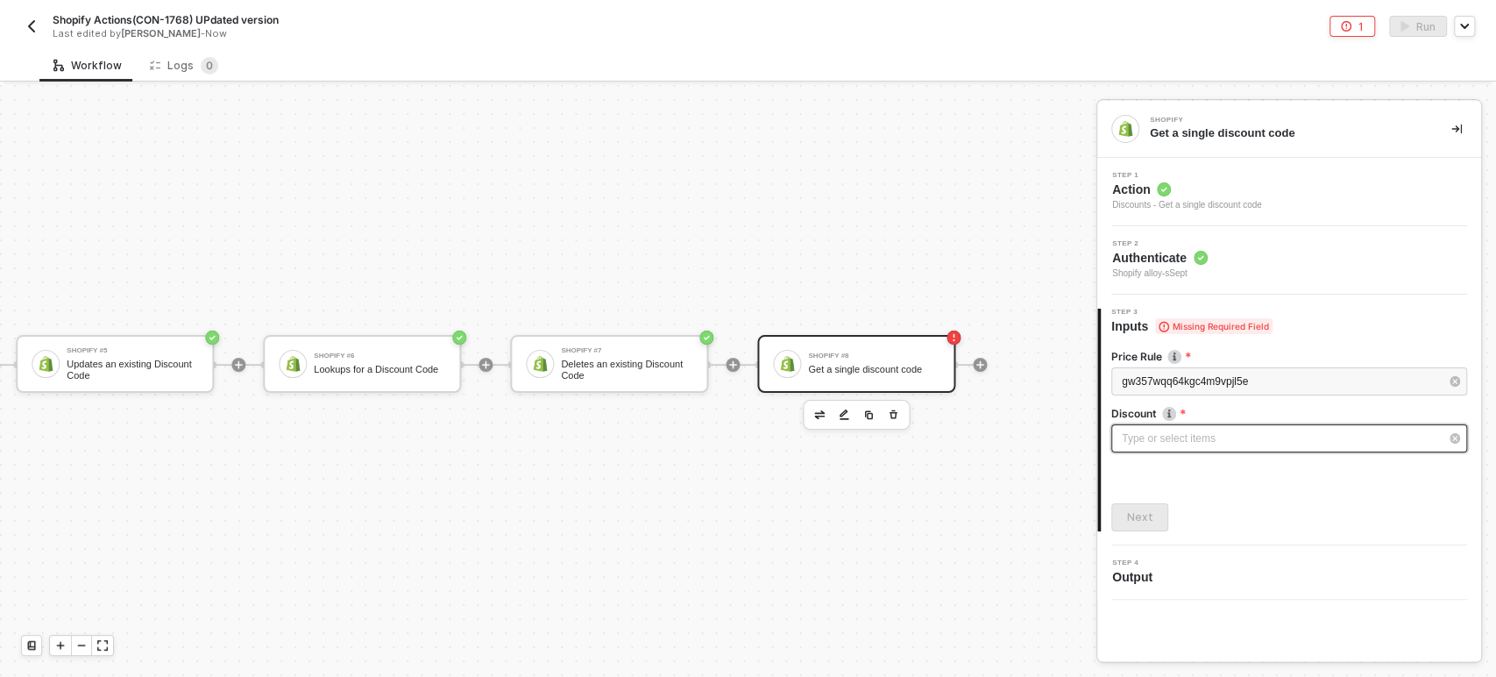
click at [1180, 443] on div "Type or select items ﻿" at bounding box center [1280, 438] width 317 height 17
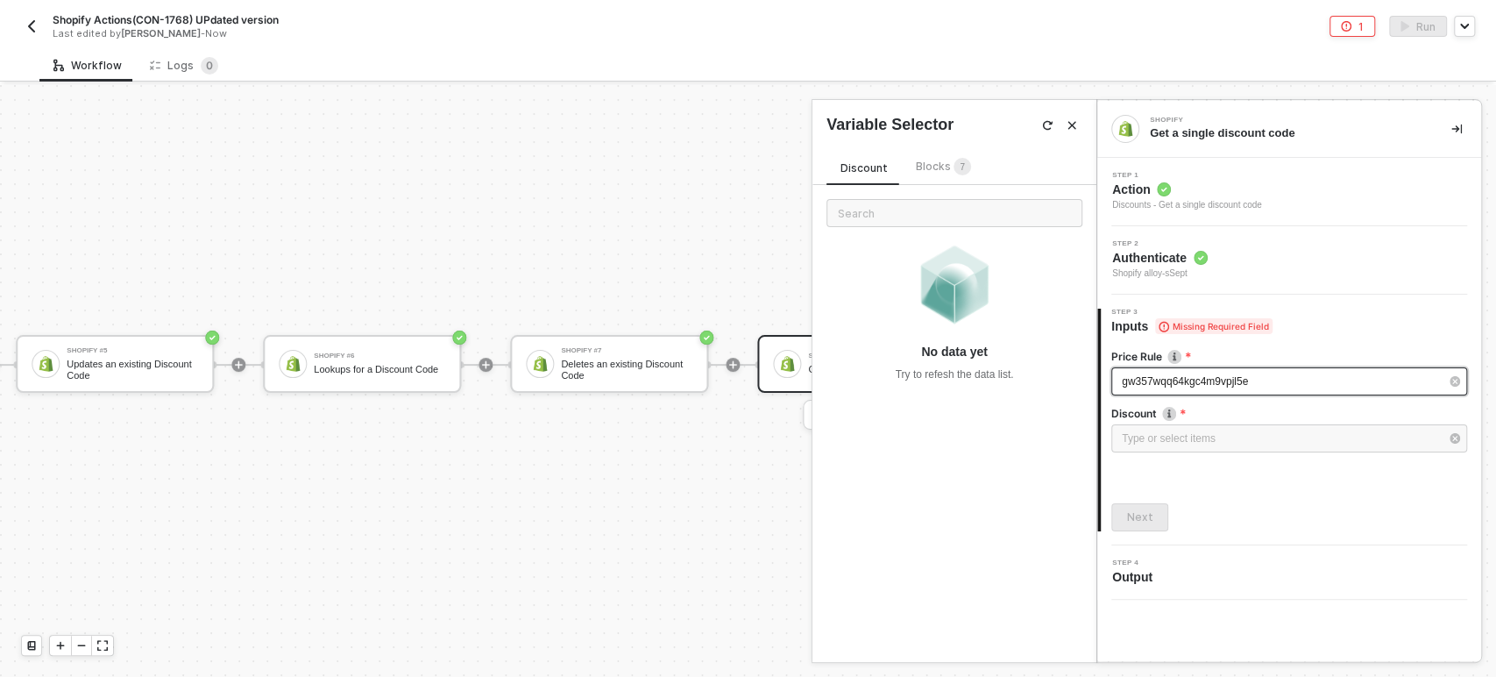
click at [1162, 383] on span "gw357wqq64kgc4m9vpjl5e" at bounding box center [1185, 381] width 126 height 12
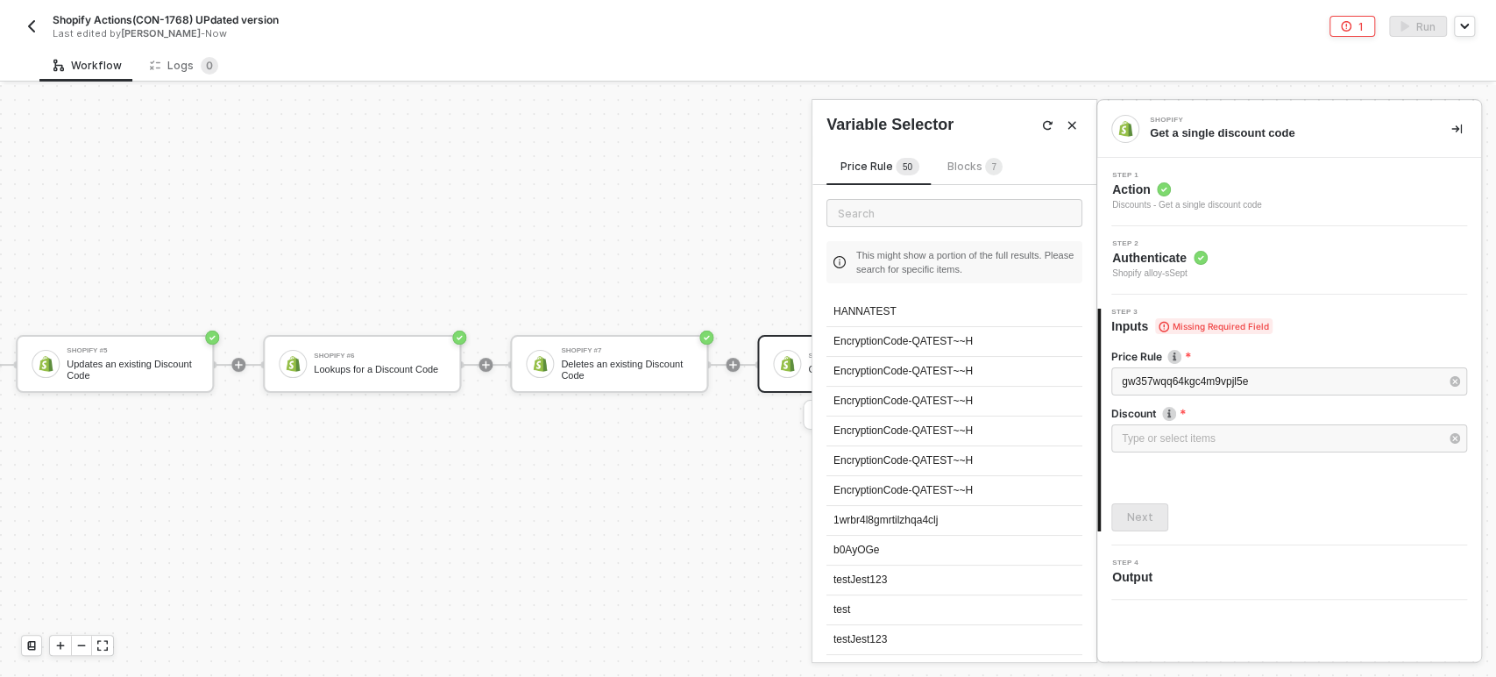
drag, startPoint x: 902, startPoint y: 319, endPoint x: 1367, endPoint y: 490, distance: 495.7
click at [909, 319] on div "HANNATEST" at bounding box center [954, 312] width 256 height 30
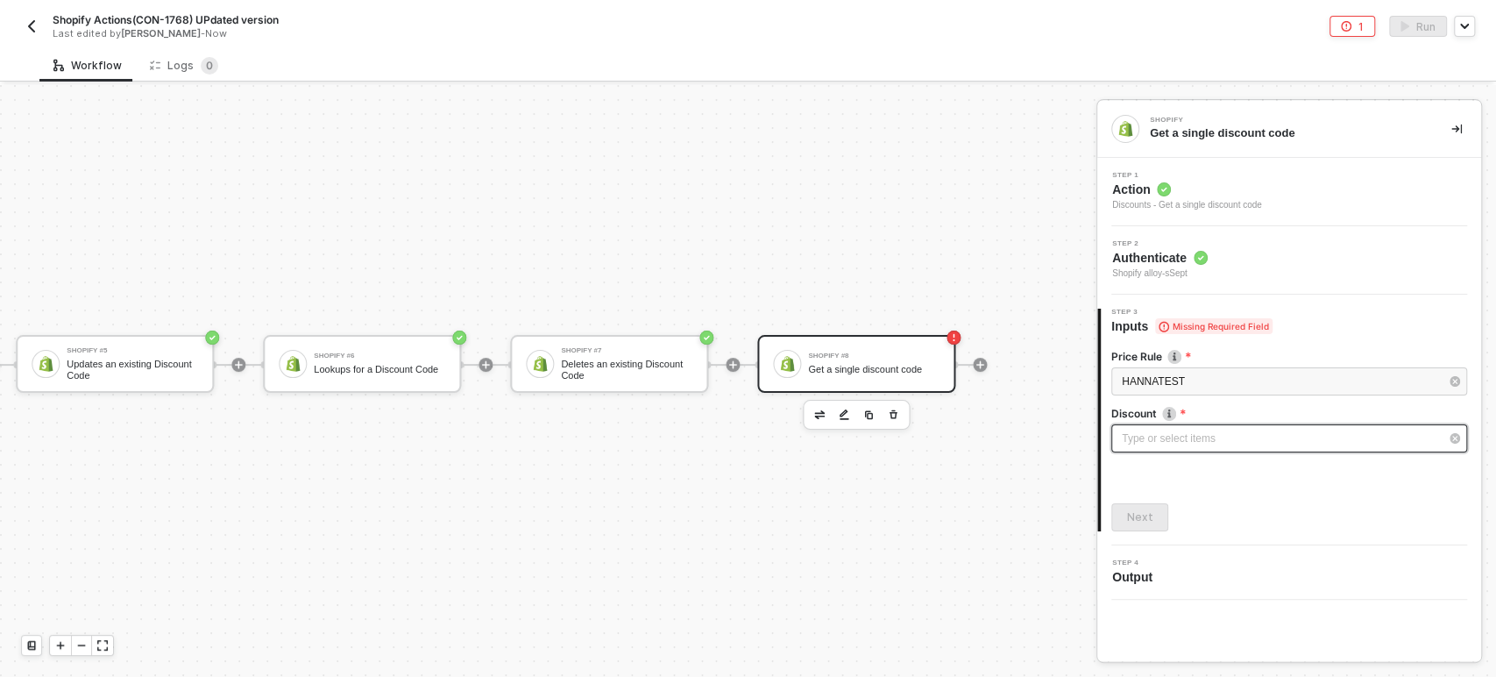
click at [1339, 448] on div "Type or select items ﻿" at bounding box center [1289, 438] width 356 height 28
click at [1157, 394] on div "HANNATEST" at bounding box center [1289, 383] width 356 height 32
click at [1159, 381] on span "HANNATEST" at bounding box center [1153, 381] width 63 height 12
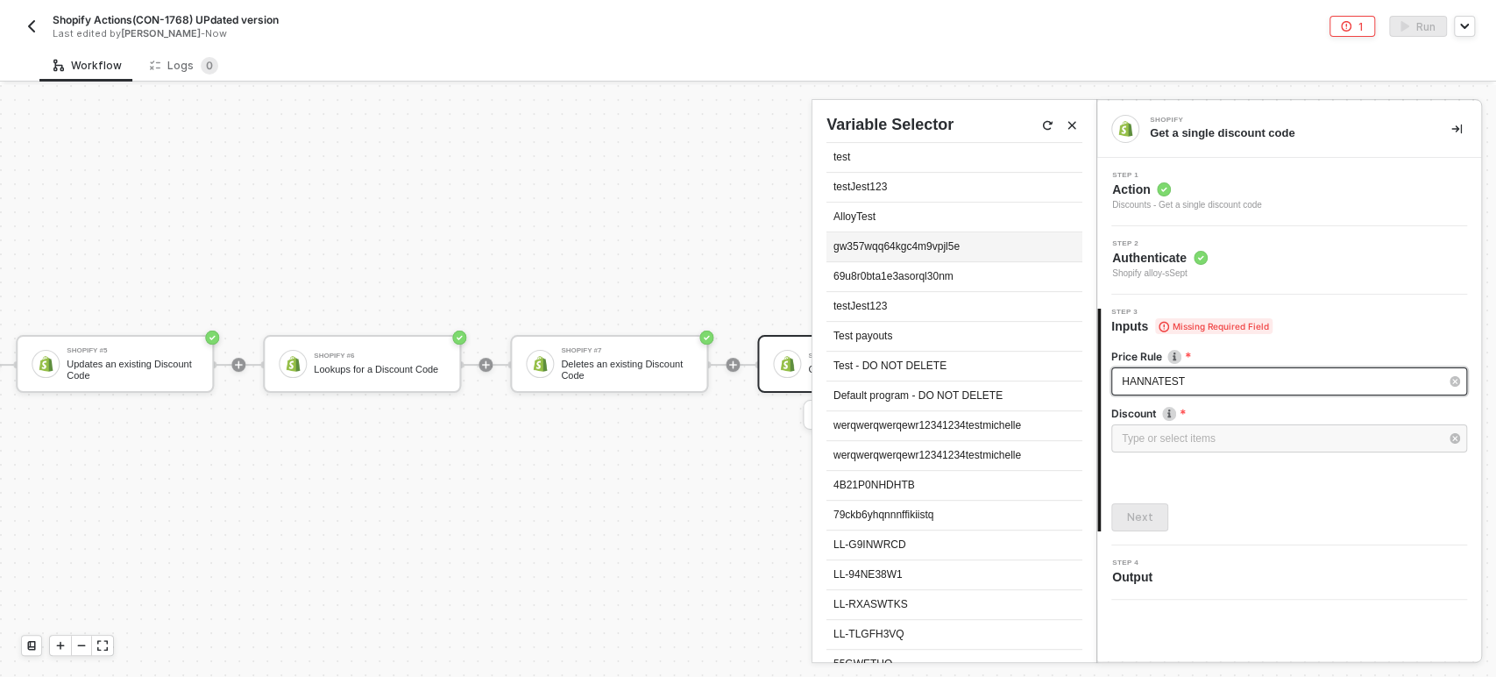
scroll to position [486, 0]
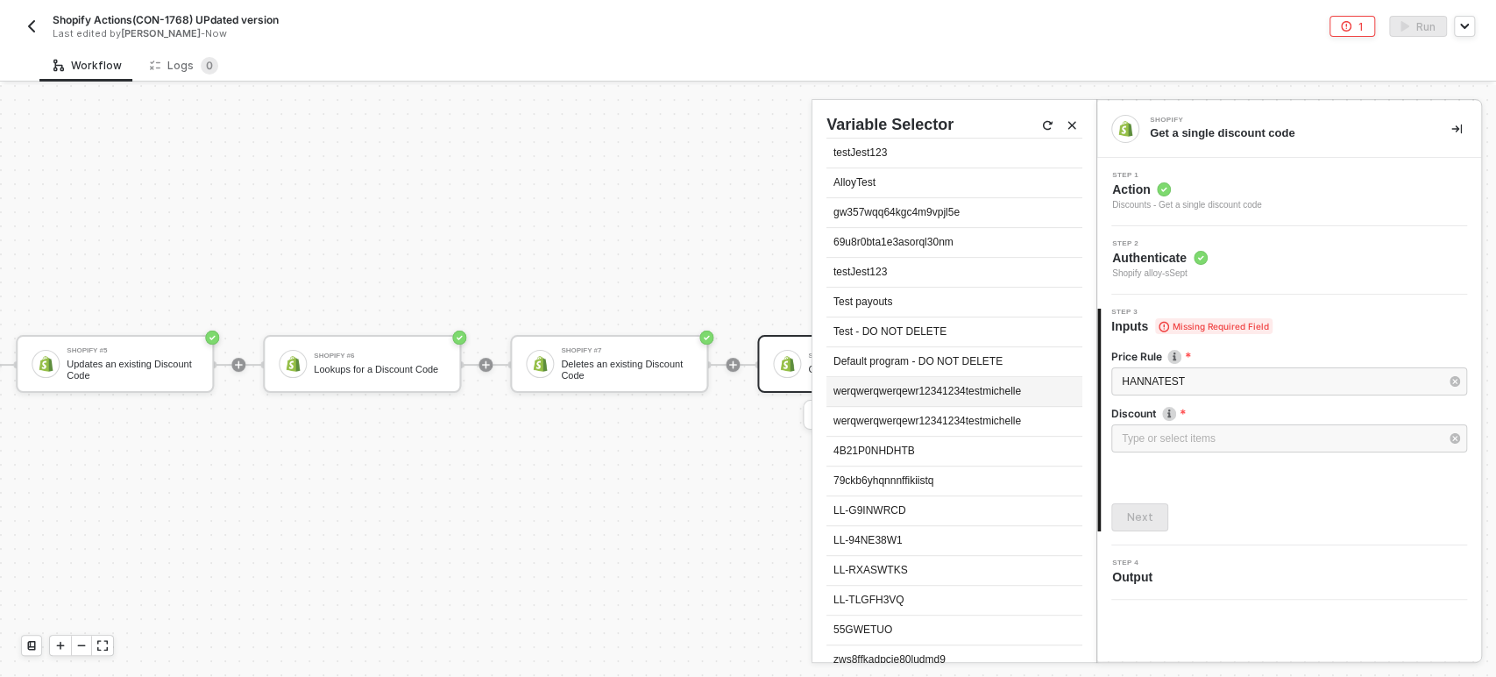
click at [909, 392] on div "werqwerqwerqewr12341234testmichelle" at bounding box center [954, 392] width 256 height 30
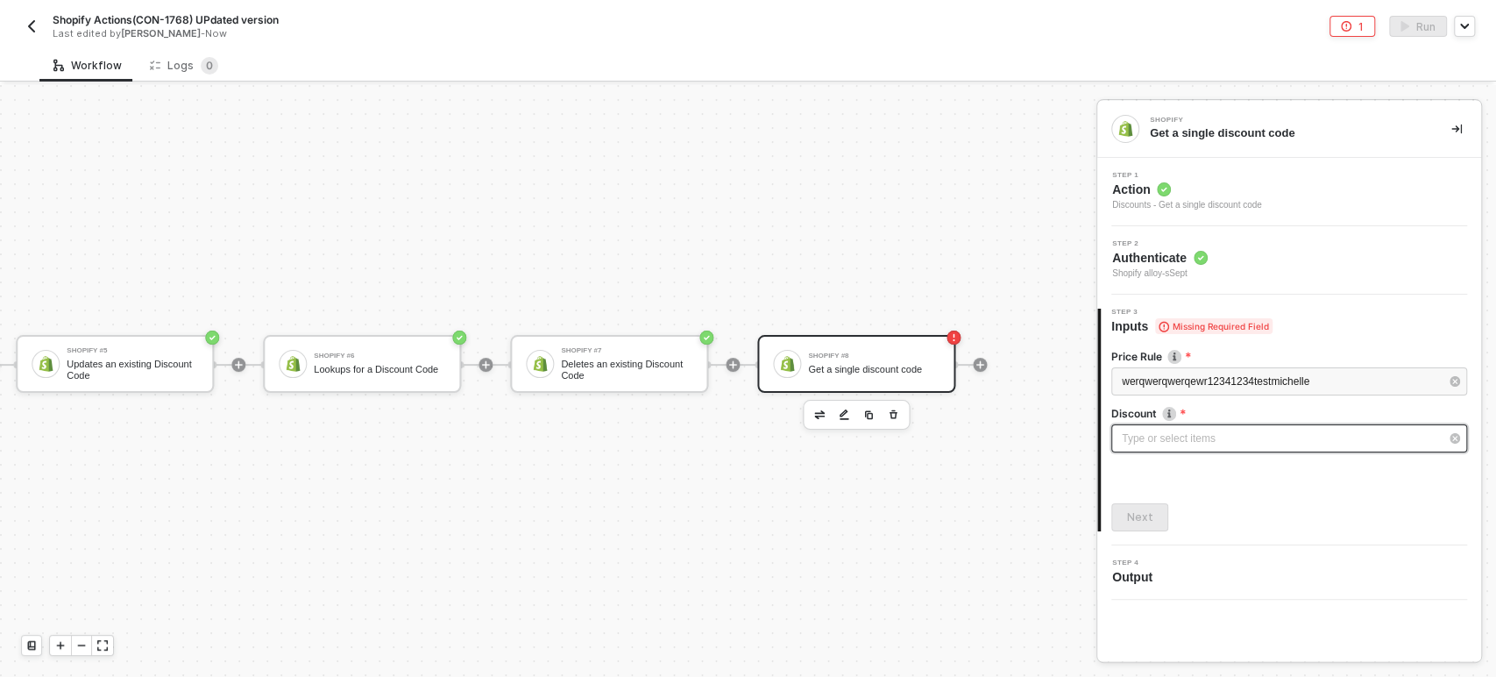
click at [1159, 438] on div "Type or select items ﻿" at bounding box center [1280, 438] width 317 height 17
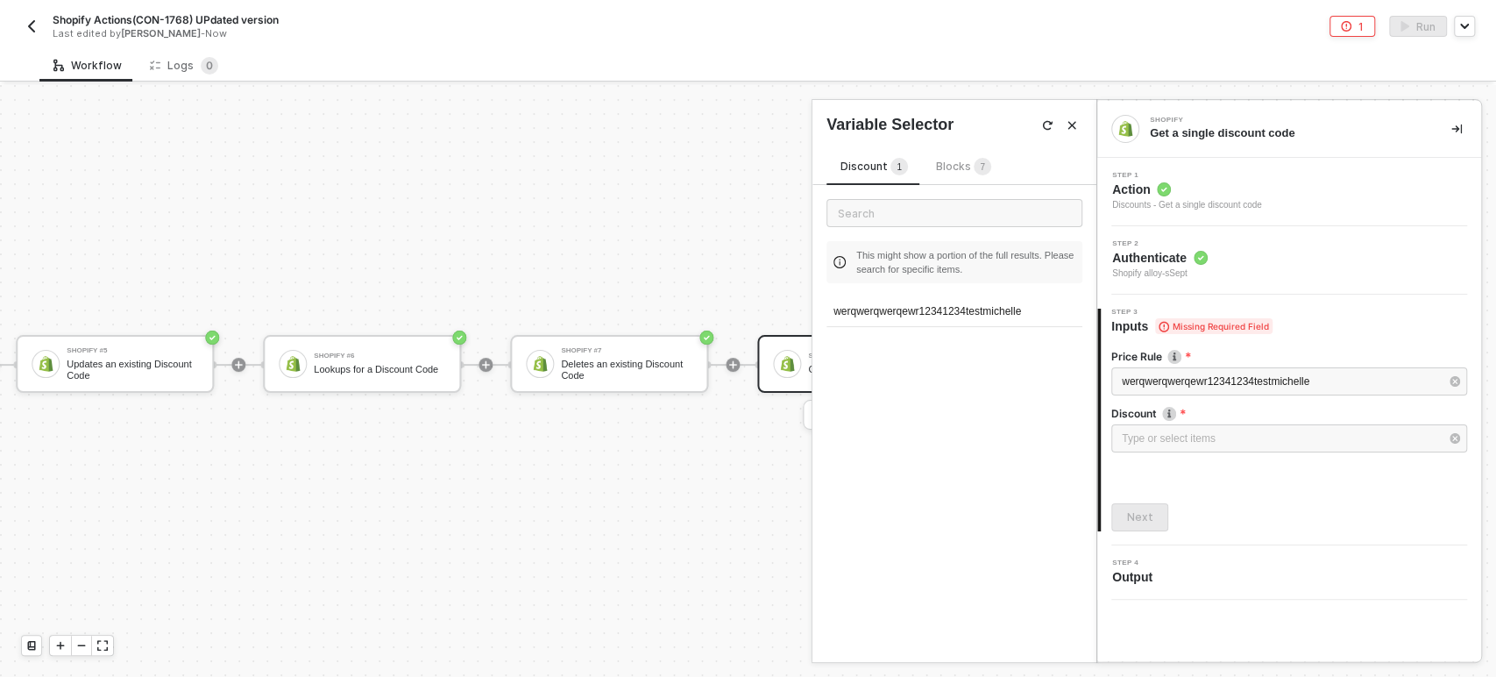
click at [971, 295] on div "This might show a portion of the full results. Please search for specific items…" at bounding box center [954, 270] width 284 height 170
drag, startPoint x: 971, startPoint y: 305, endPoint x: 1081, endPoint y: 393, distance: 140.3
click at [974, 307] on div "werqwerqwerqewr12341234testmichelle" at bounding box center [954, 312] width 256 height 30
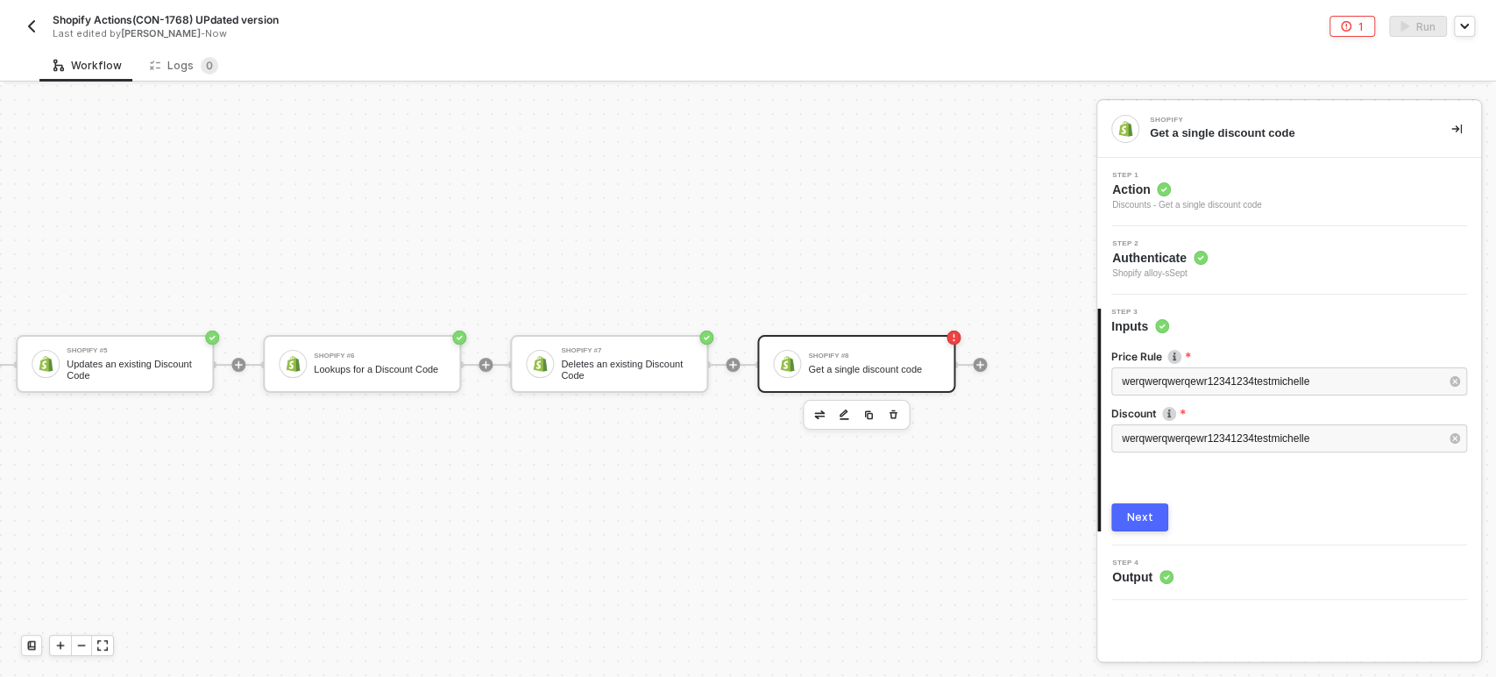
click at [1143, 514] on div "Next" at bounding box center [1140, 517] width 26 height 14
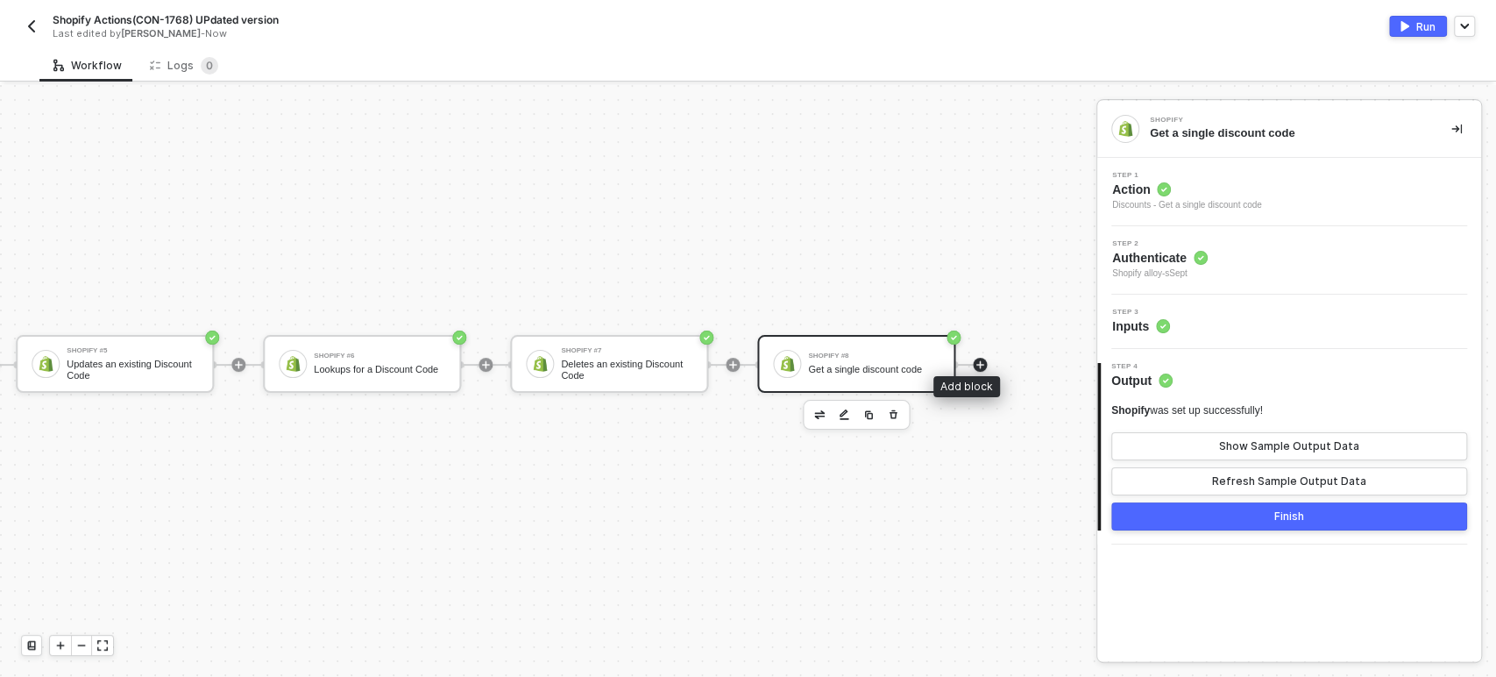
click at [976, 361] on icon "icon-play" at bounding box center [980, 365] width 8 height 8
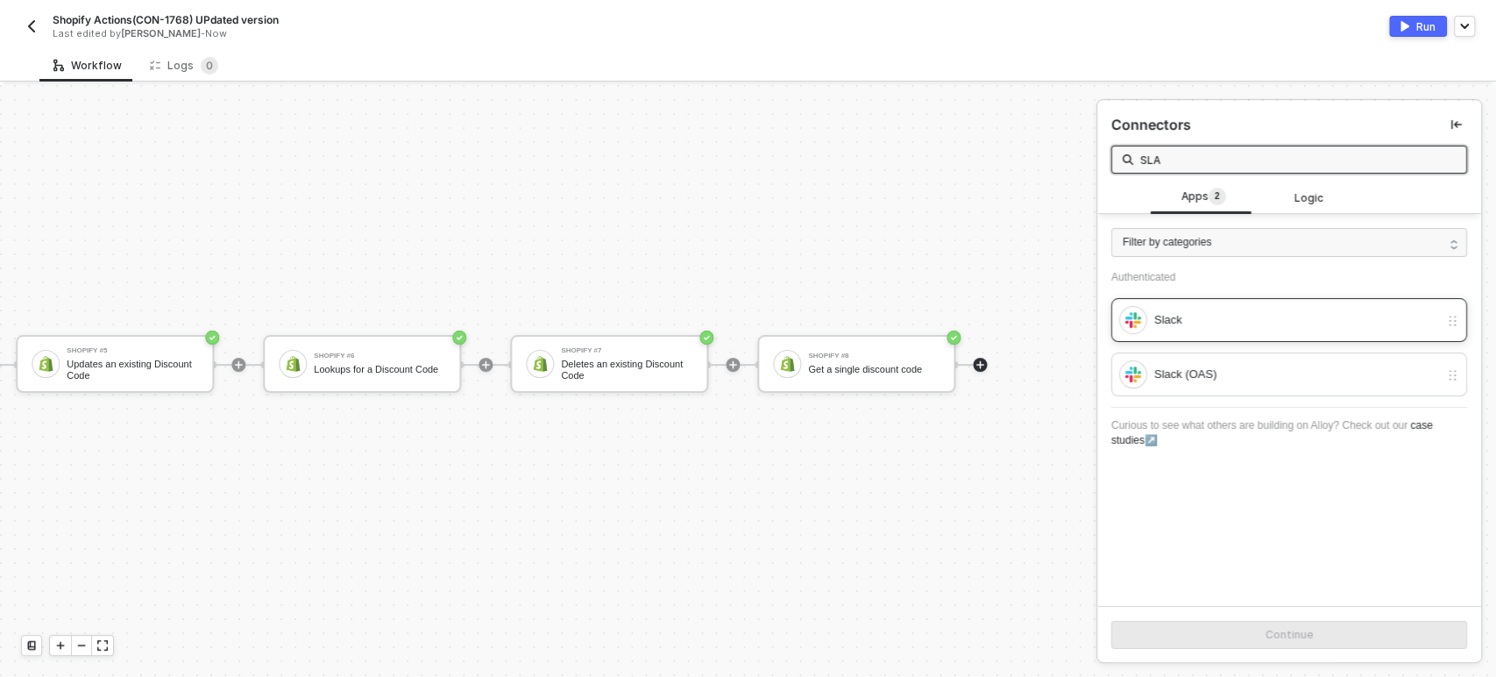
type input "SLA"
click at [1180, 318] on div "Slack" at bounding box center [1296, 319] width 285 height 19
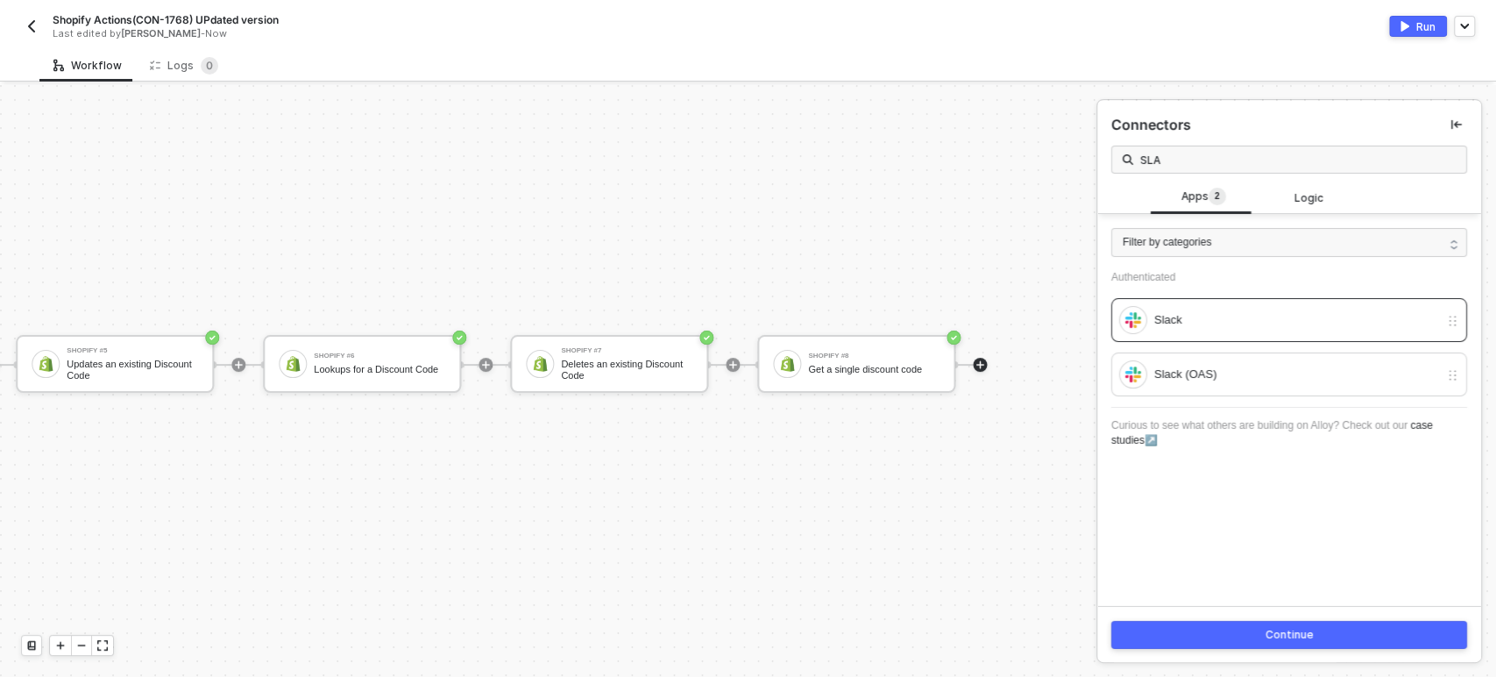
click at [1274, 638] on div "Continue" at bounding box center [1289, 634] width 48 height 14
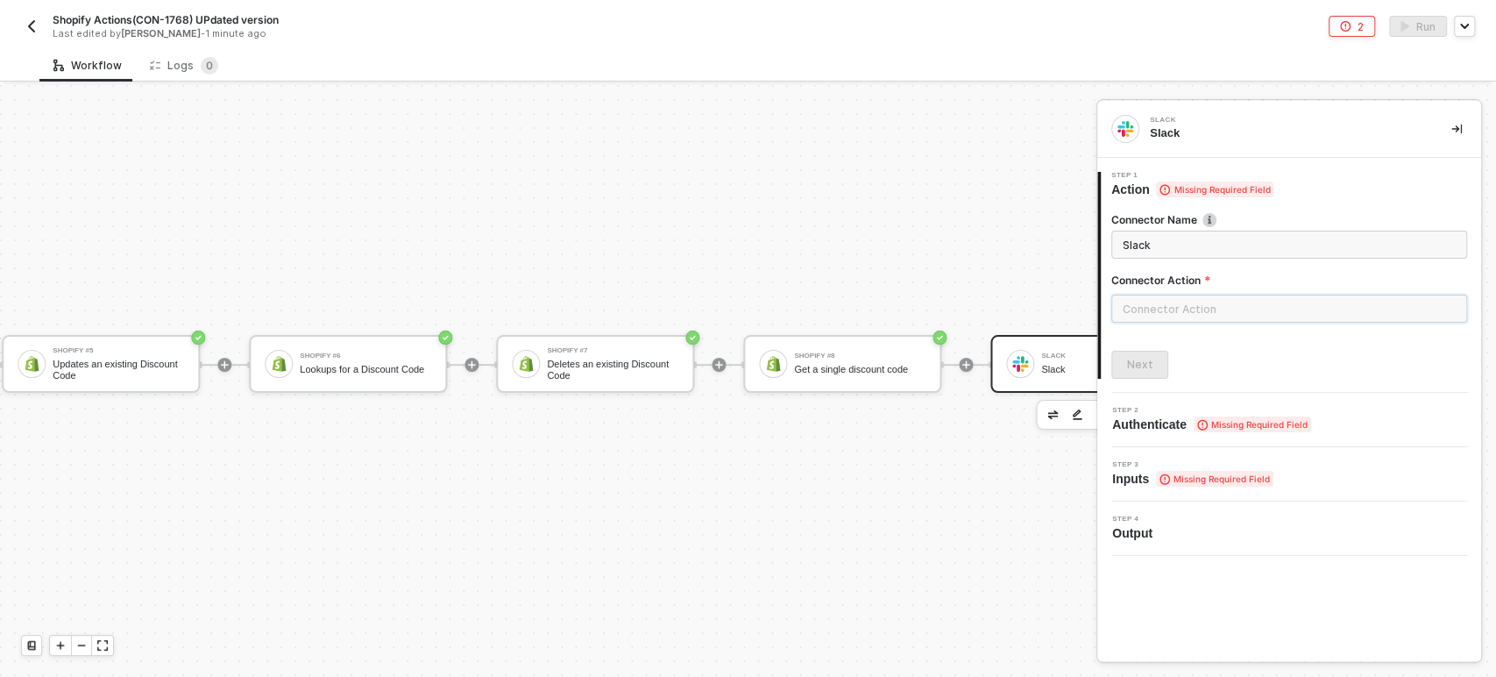
click at [1247, 306] on input "text" at bounding box center [1289, 308] width 356 height 28
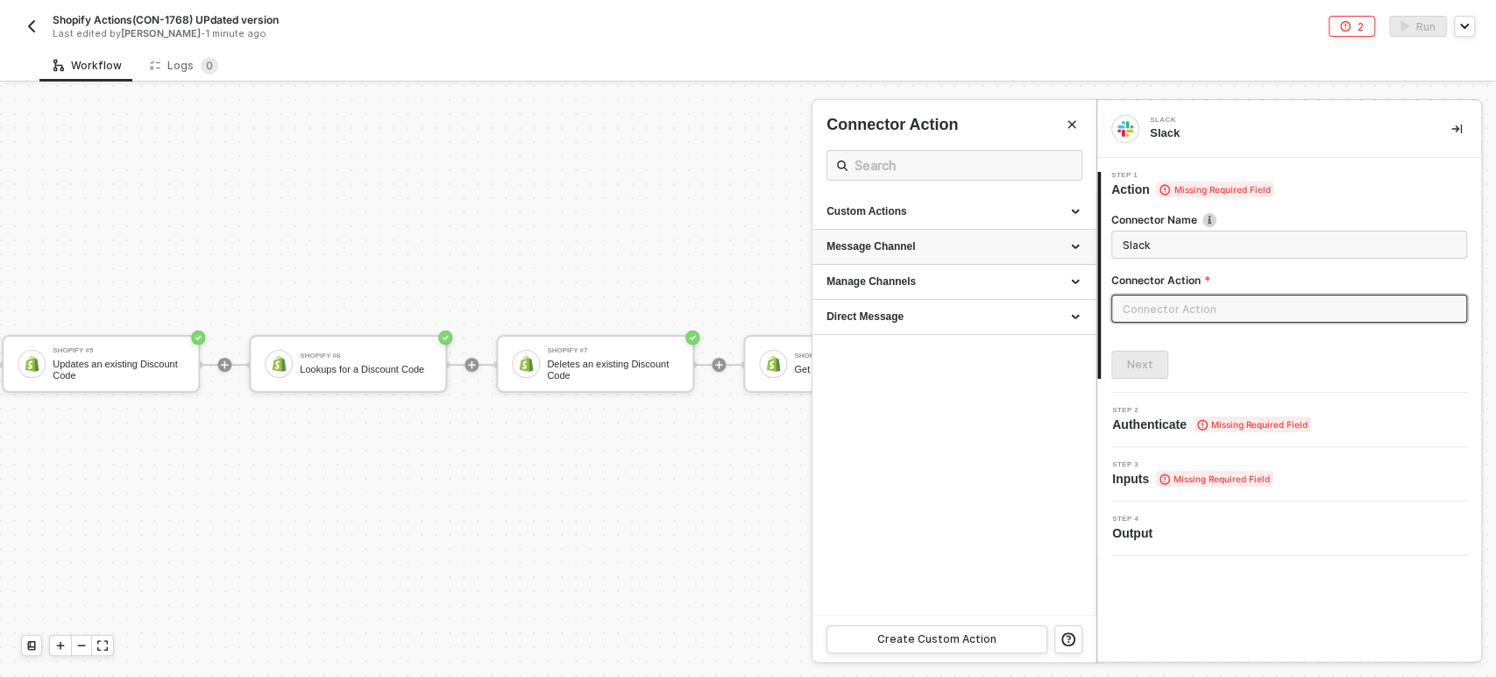
click at [933, 246] on div "Message Channel" at bounding box center [953, 246] width 255 height 15
drag, startPoint x: 878, startPoint y: 287, endPoint x: 1224, endPoint y: 381, distance: 358.9
click at [883, 290] on span "Post a message into a channel" at bounding box center [886, 294] width 120 height 10
type input "Post a message into a channel"
type input "Message Channel - Post"
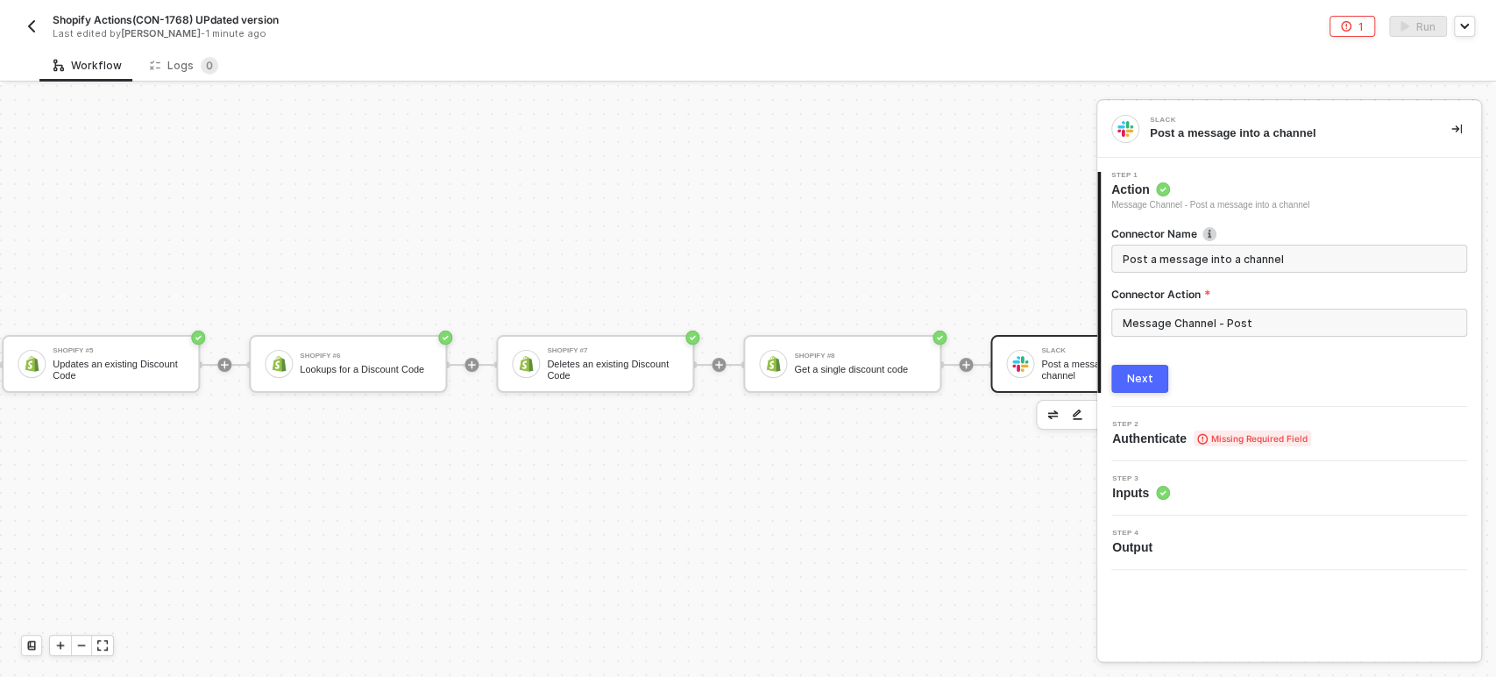
click at [1145, 382] on div "Next" at bounding box center [1140, 379] width 26 height 14
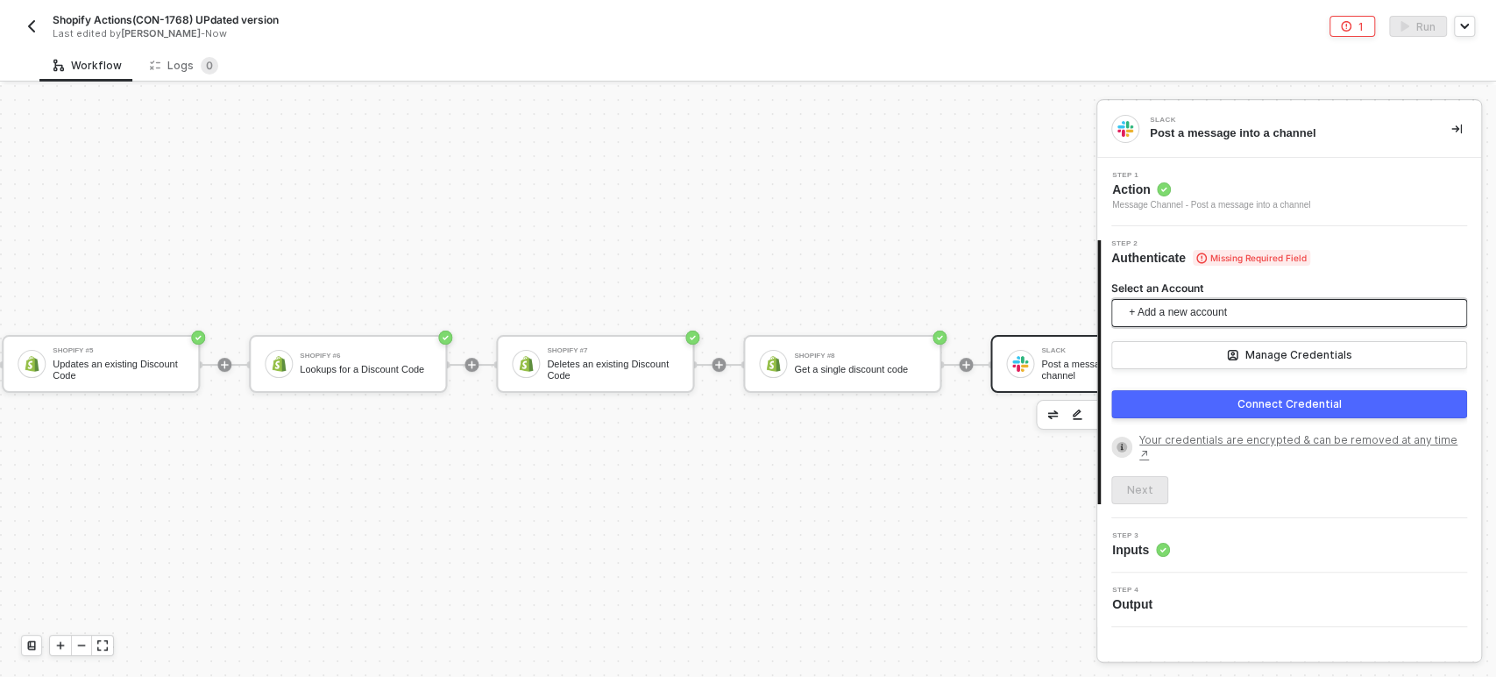
click at [1177, 308] on span "+ Add a new account" at bounding box center [1293, 313] width 328 height 28
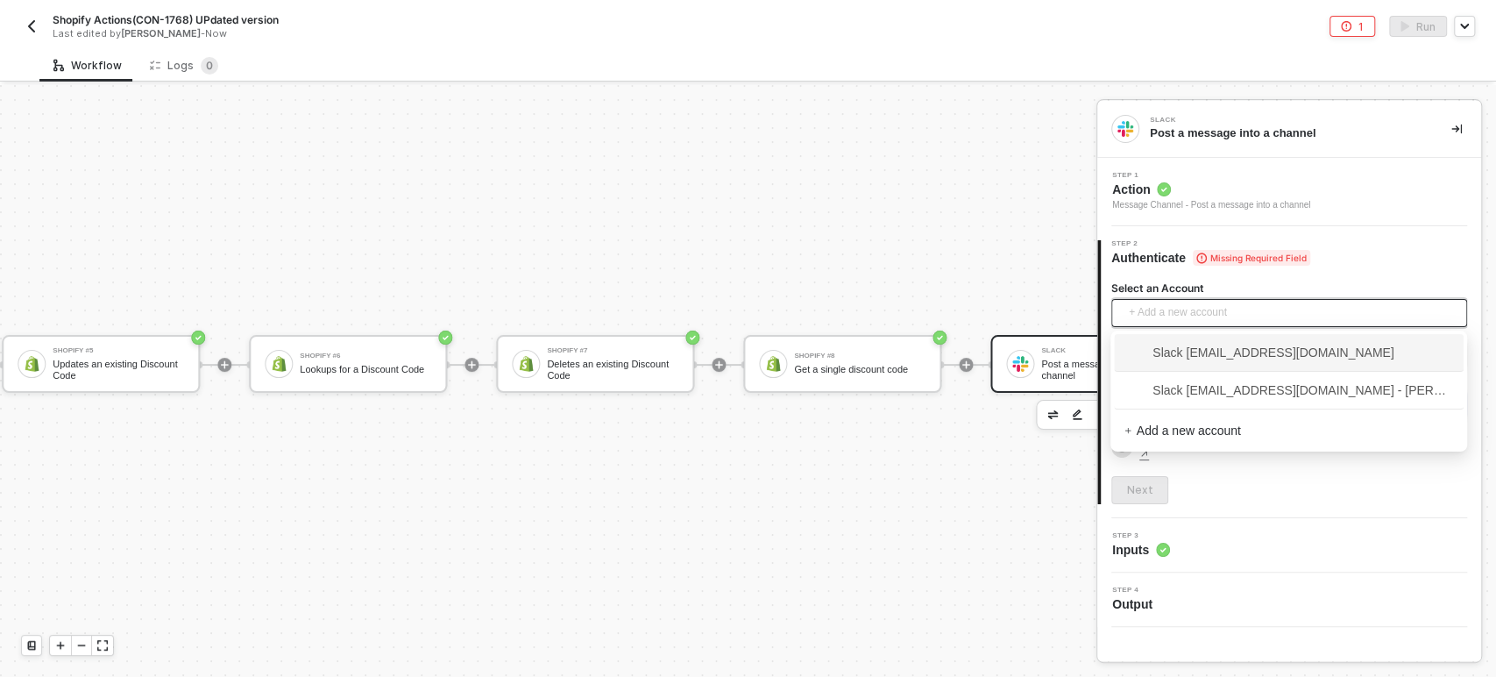
click at [1176, 363] on span "Slack [EMAIL_ADDRESS][DOMAIN_NAME]" at bounding box center [1288, 352] width 329 height 28
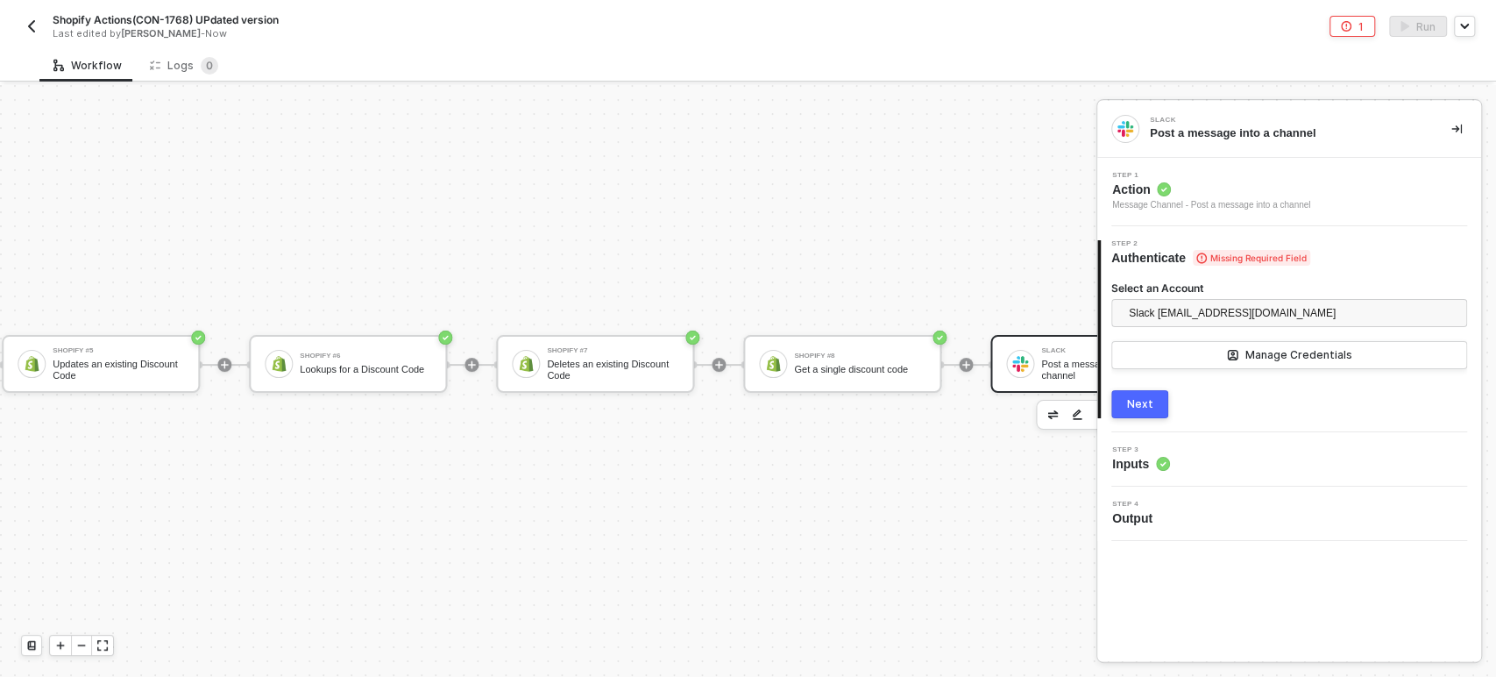
click at [1111, 414] on button "Next" at bounding box center [1139, 404] width 57 height 28
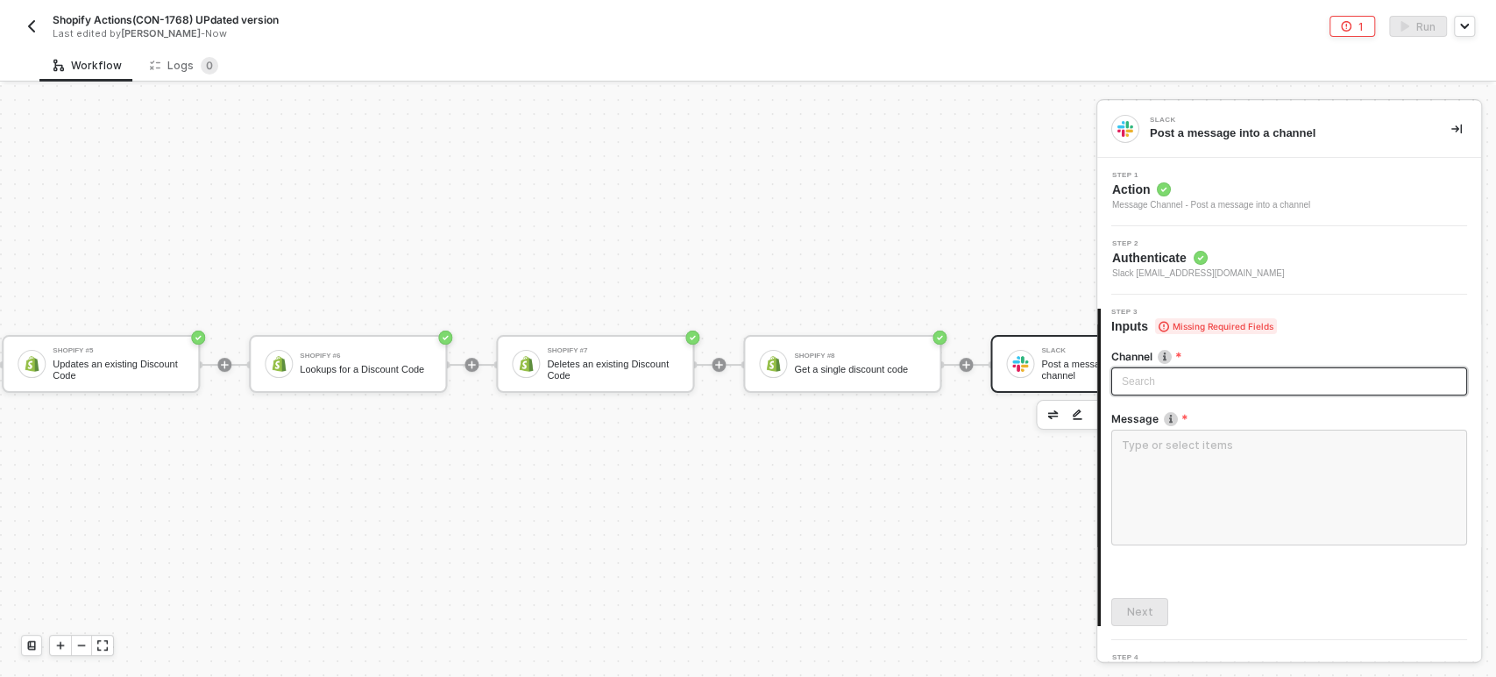
click at [1119, 386] on div "Search" at bounding box center [1289, 381] width 356 height 28
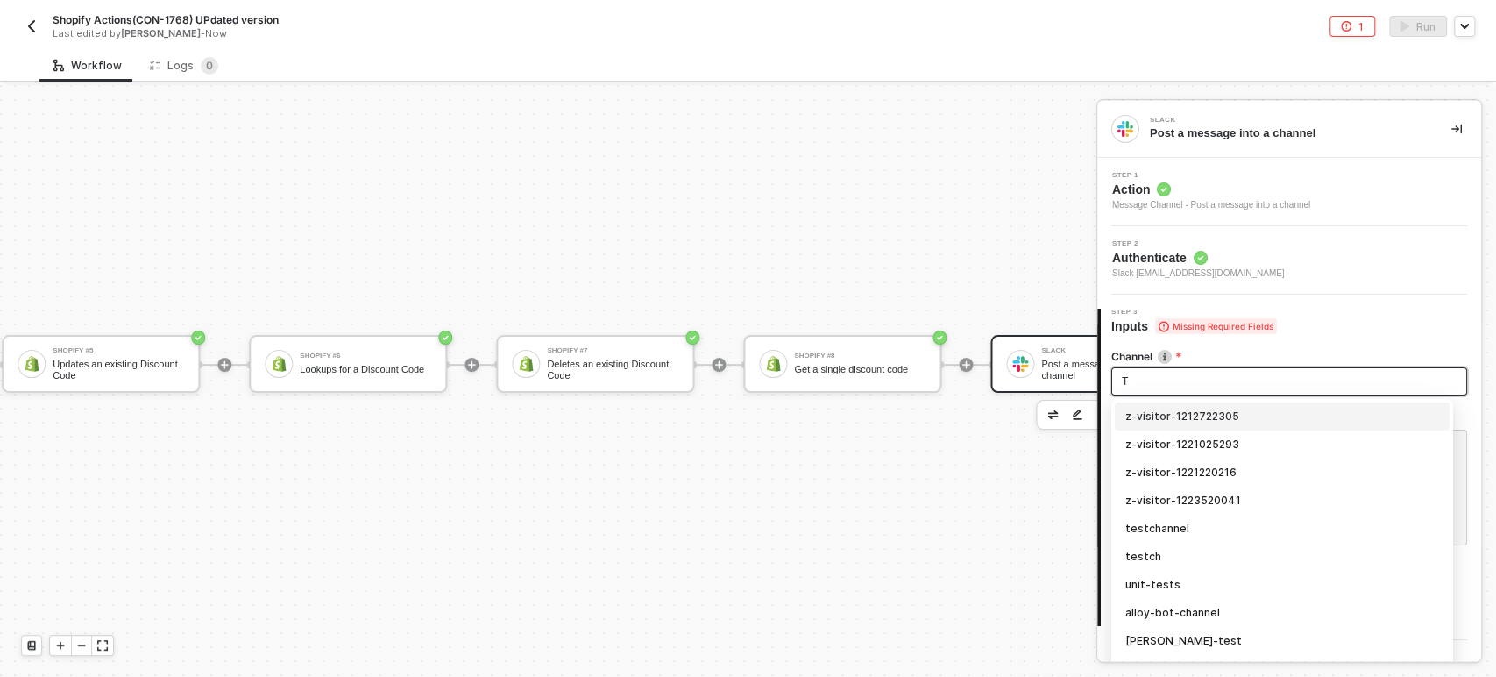
type input "TR"
click at [1182, 408] on div "trigger-test" at bounding box center [1282, 416] width 314 height 19
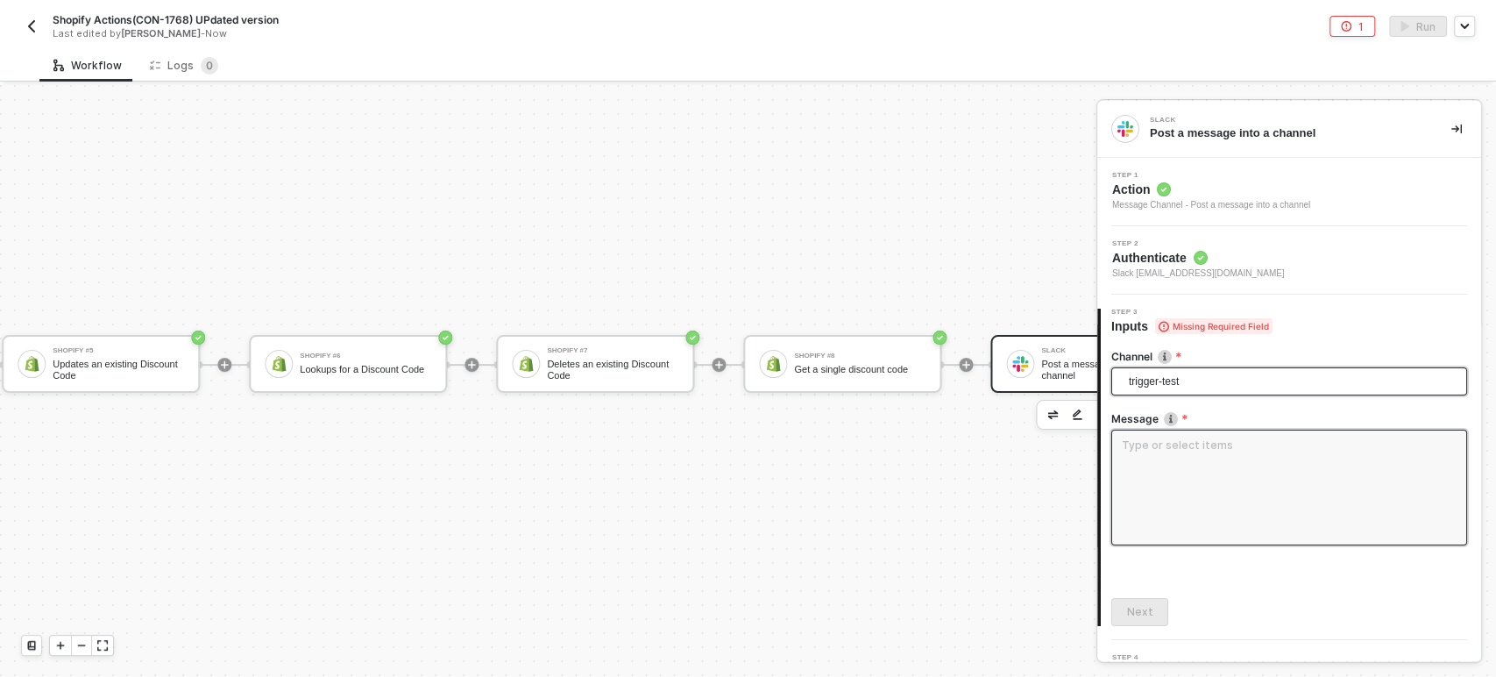
click at [1177, 481] on textarea at bounding box center [1289, 487] width 356 height 116
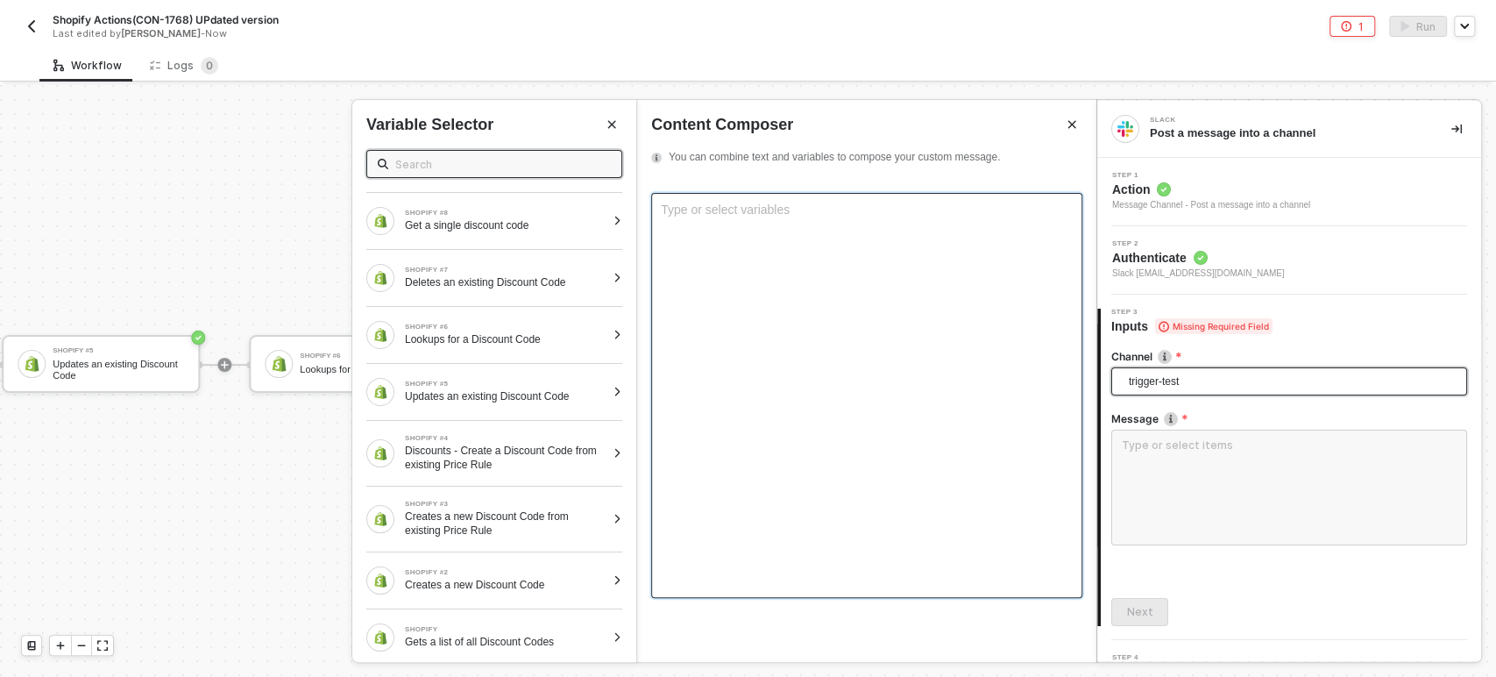
click at [776, 293] on div "Type or select variables ﻿" at bounding box center [866, 395] width 431 height 405
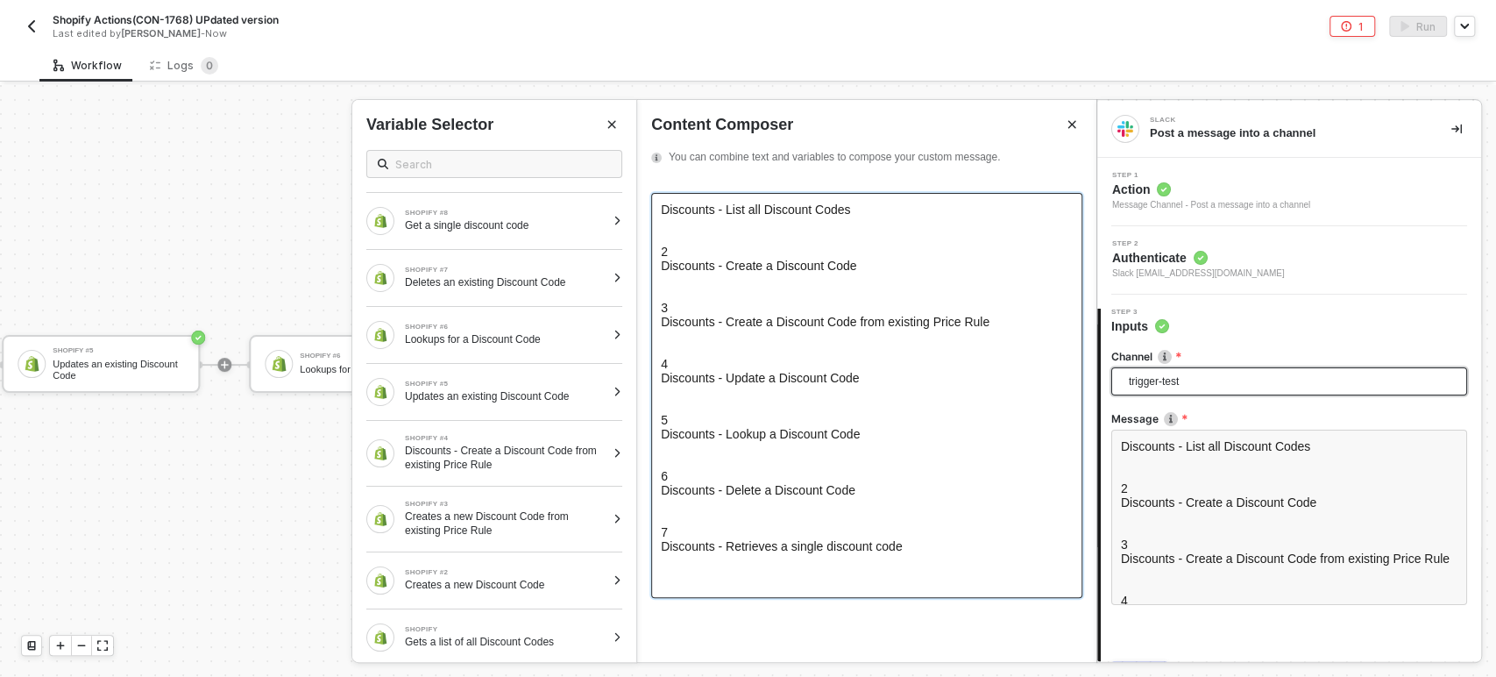
scroll to position [0, 0]
click at [873, 215] on div "Discounts - List all Discount Codes" at bounding box center [867, 209] width 412 height 14
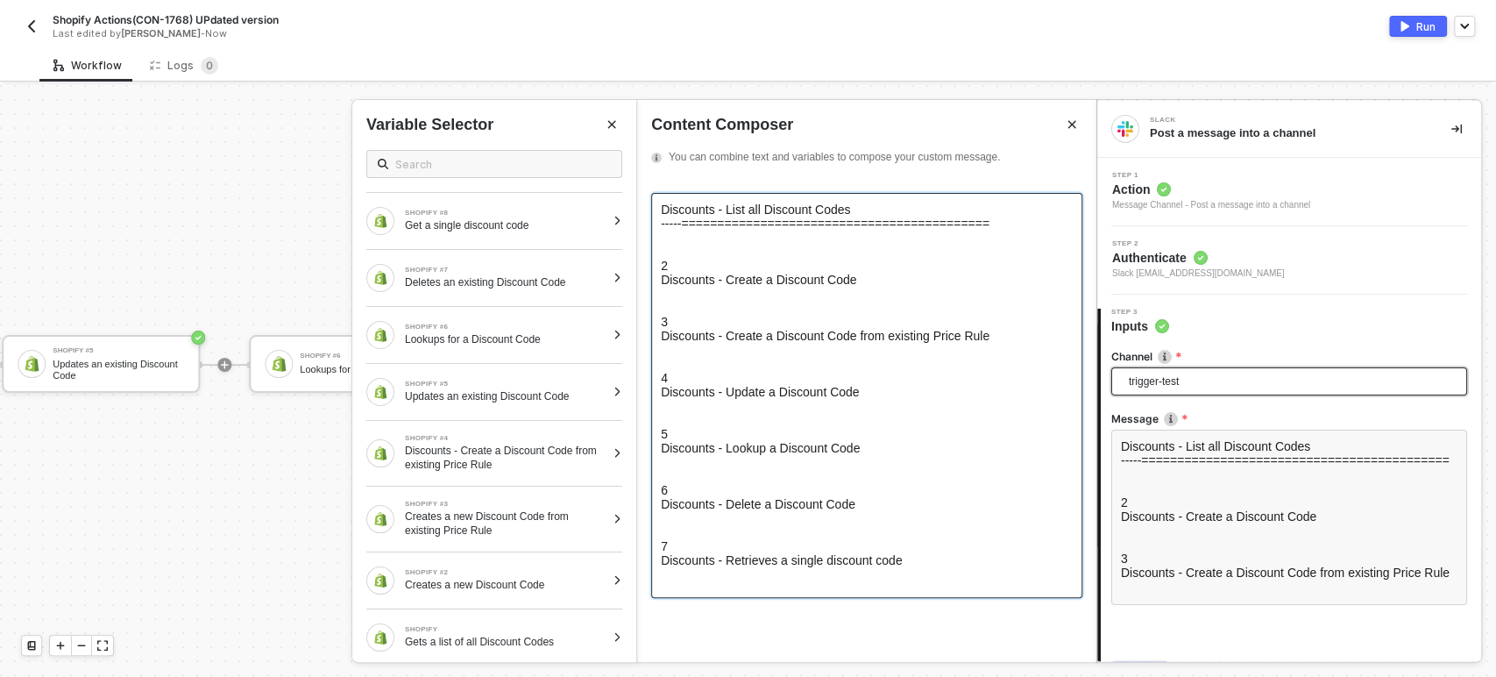
click at [851, 226] on span "-----===========================================" at bounding box center [825, 223] width 329 height 14
copy span "-----==========================================="
click at [719, 313] on div at bounding box center [867, 301] width 412 height 28
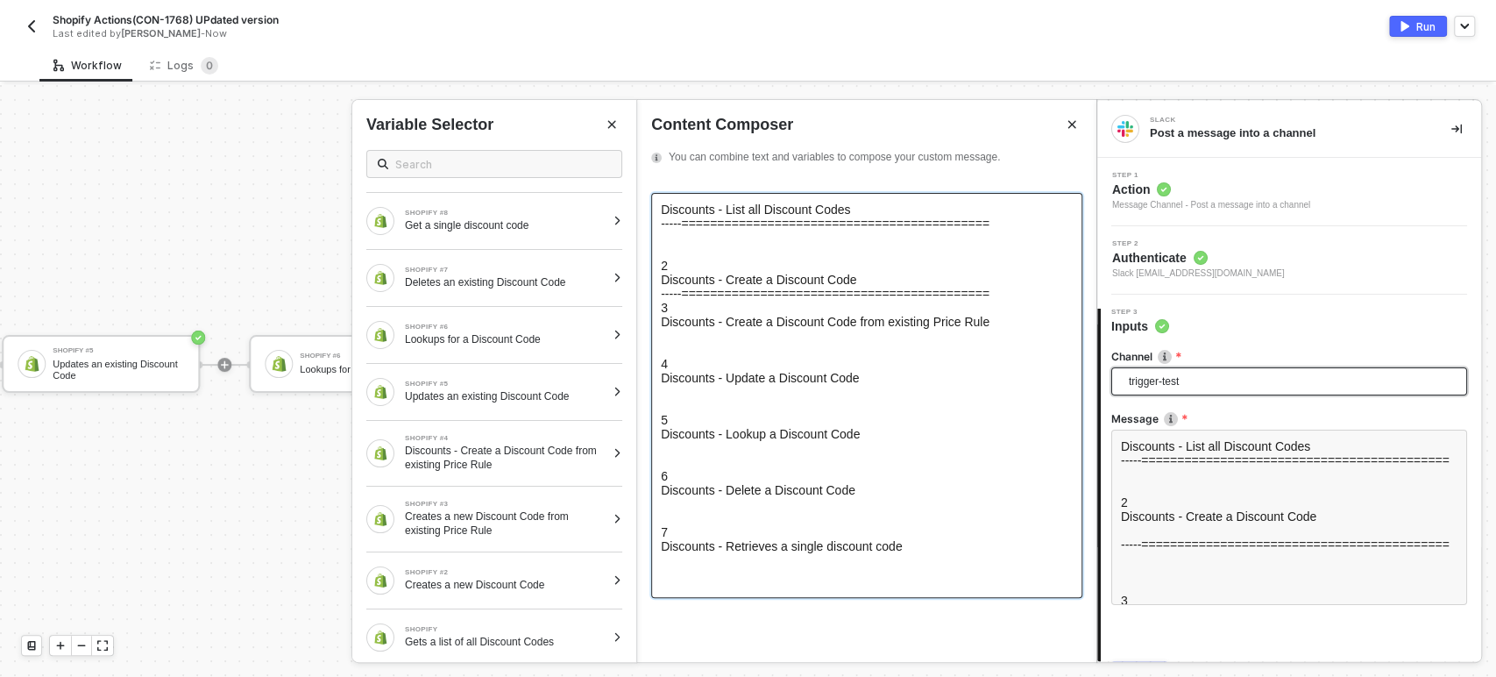
click at [686, 357] on div at bounding box center [867, 343] width 412 height 28
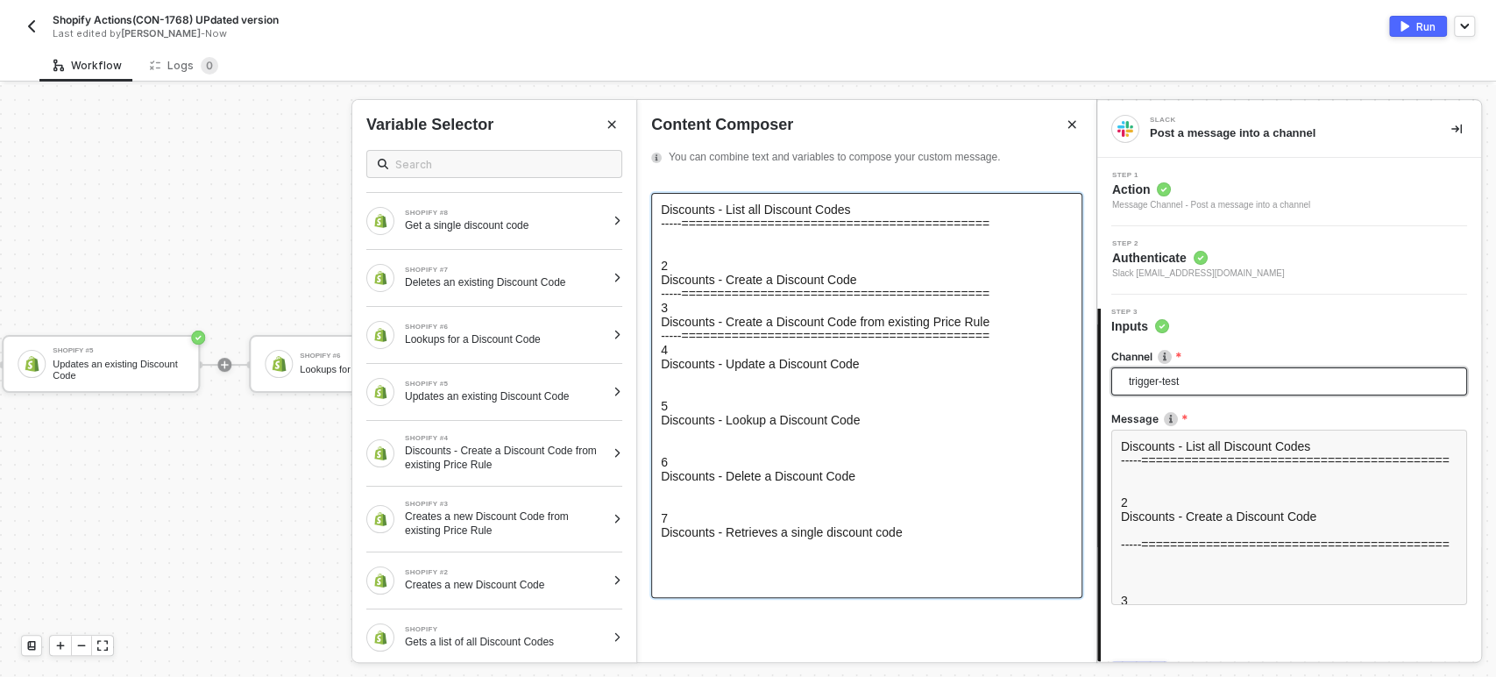
scroll to position [97, 0]
click at [684, 399] on div at bounding box center [867, 385] width 412 height 28
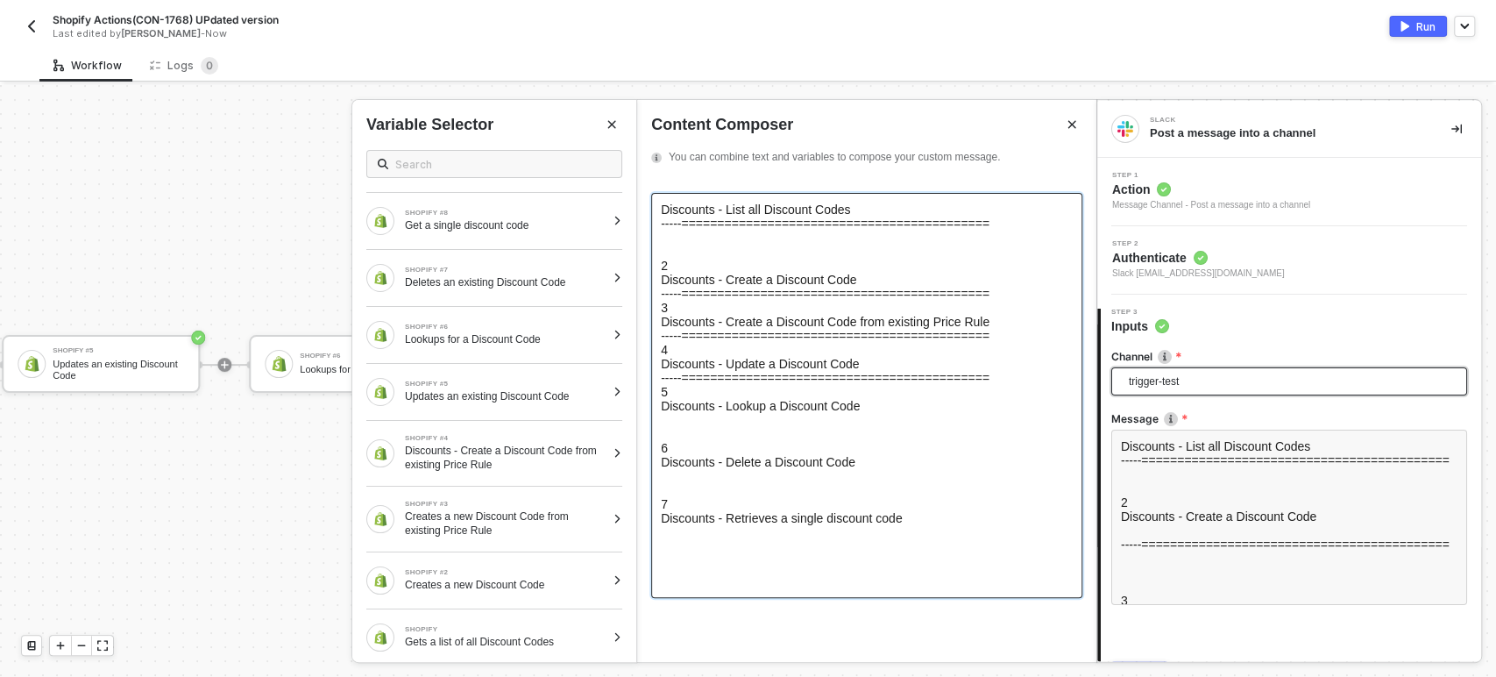
click at [677, 441] on div at bounding box center [867, 427] width 412 height 28
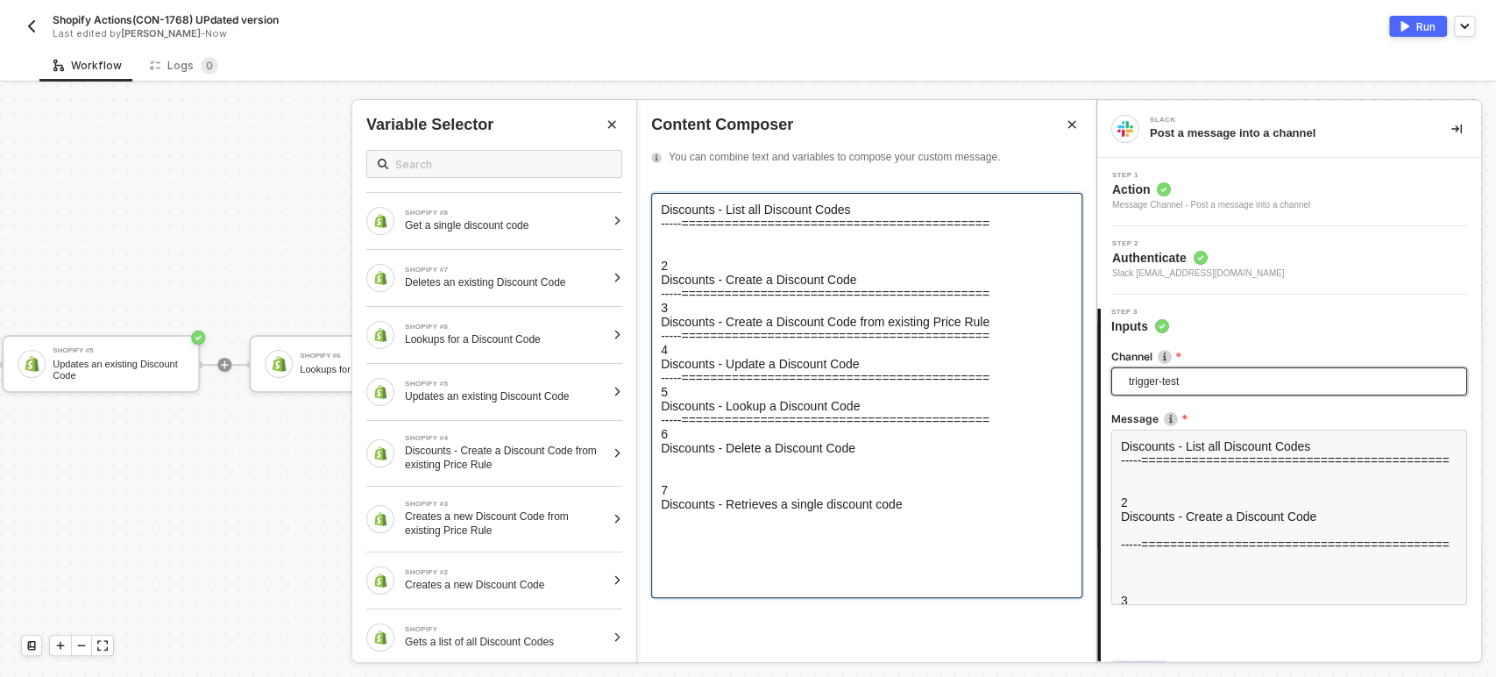
scroll to position [267, 0]
click at [694, 483] on div at bounding box center [867, 469] width 412 height 28
click at [679, 497] on div "Discounts - Retrieves a single discount code" at bounding box center [867, 490] width 412 height 14
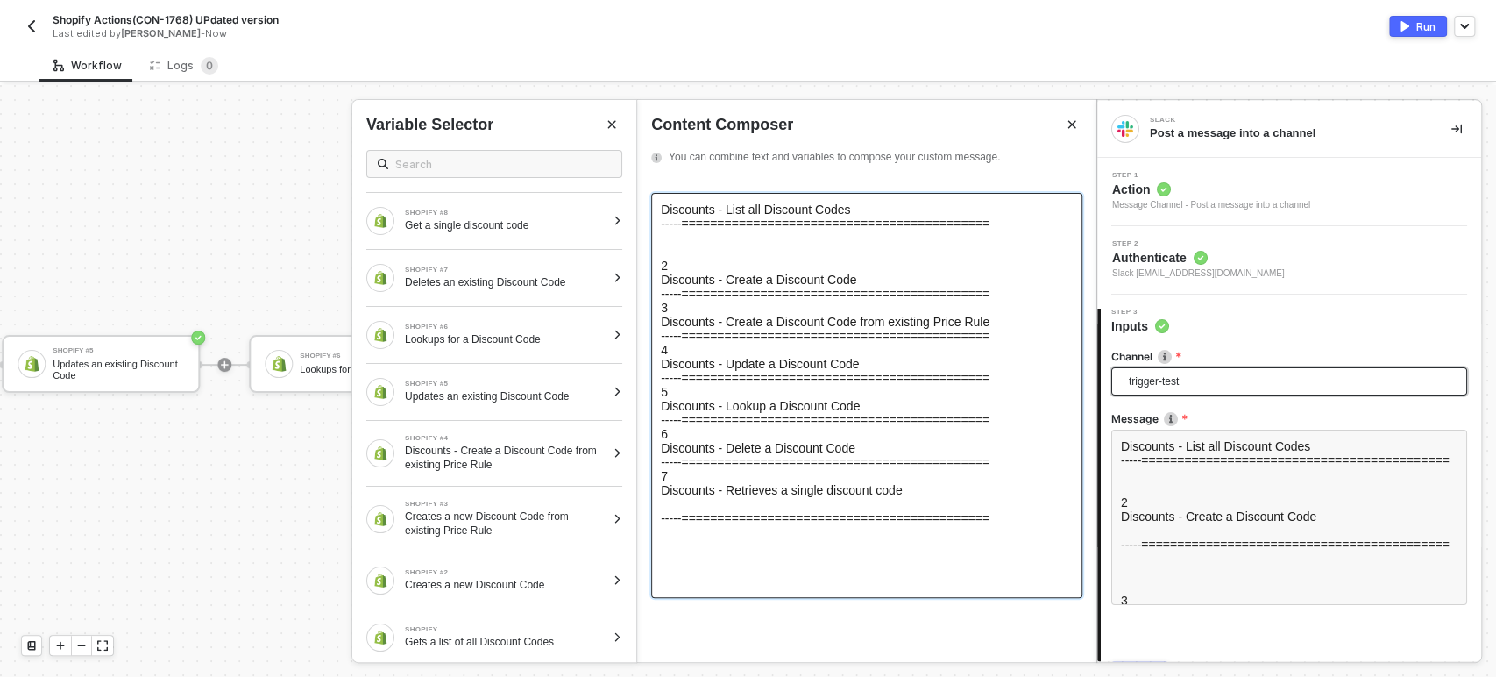
scroll to position [0, 0]
click at [903, 204] on div "Discounts - List all Discount Codes" at bounding box center [867, 209] width 412 height 14
click at [496, 223] on div "Get a single discount code" at bounding box center [505, 225] width 201 height 14
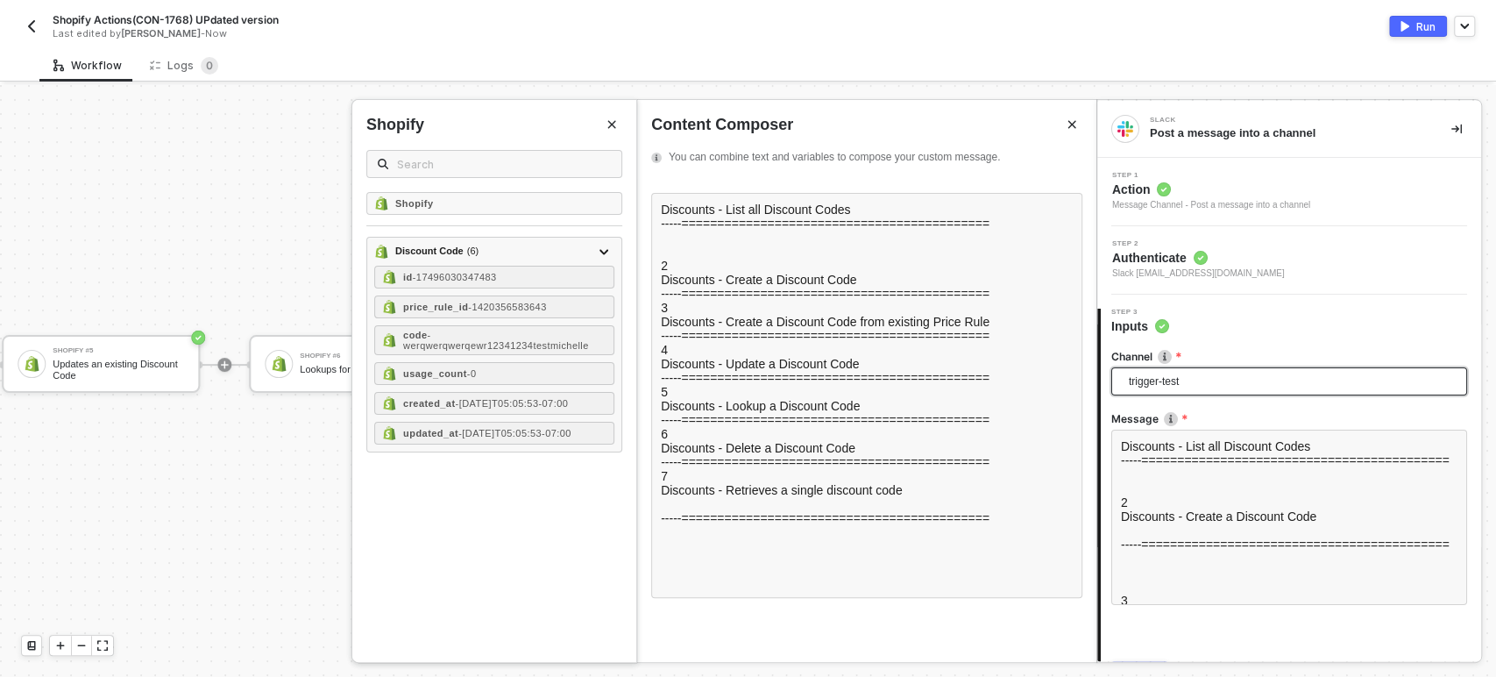
click at [621, 124] on button "Close" at bounding box center [611, 124] width 21 height 21
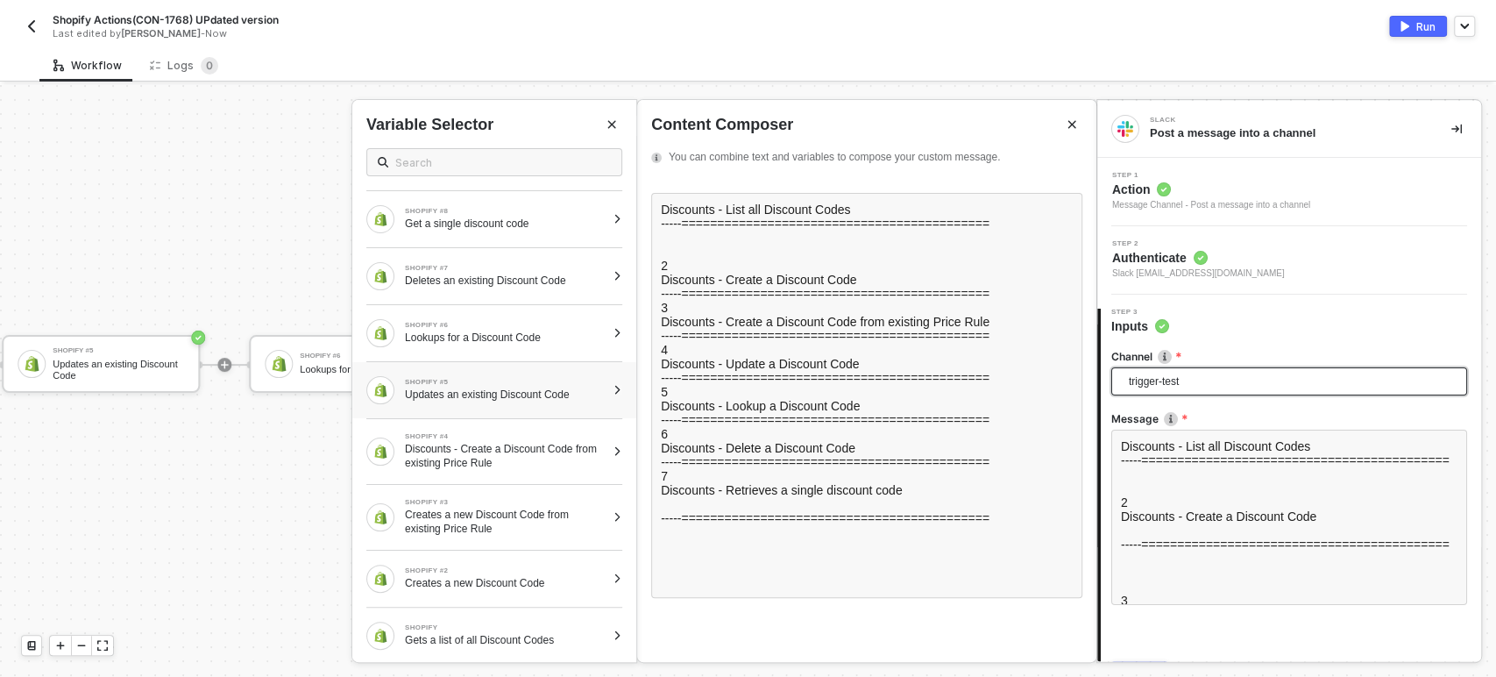
scroll to position [3, 0]
click at [500, 637] on div "Gets a list of all Discount Codes" at bounding box center [505, 639] width 201 height 14
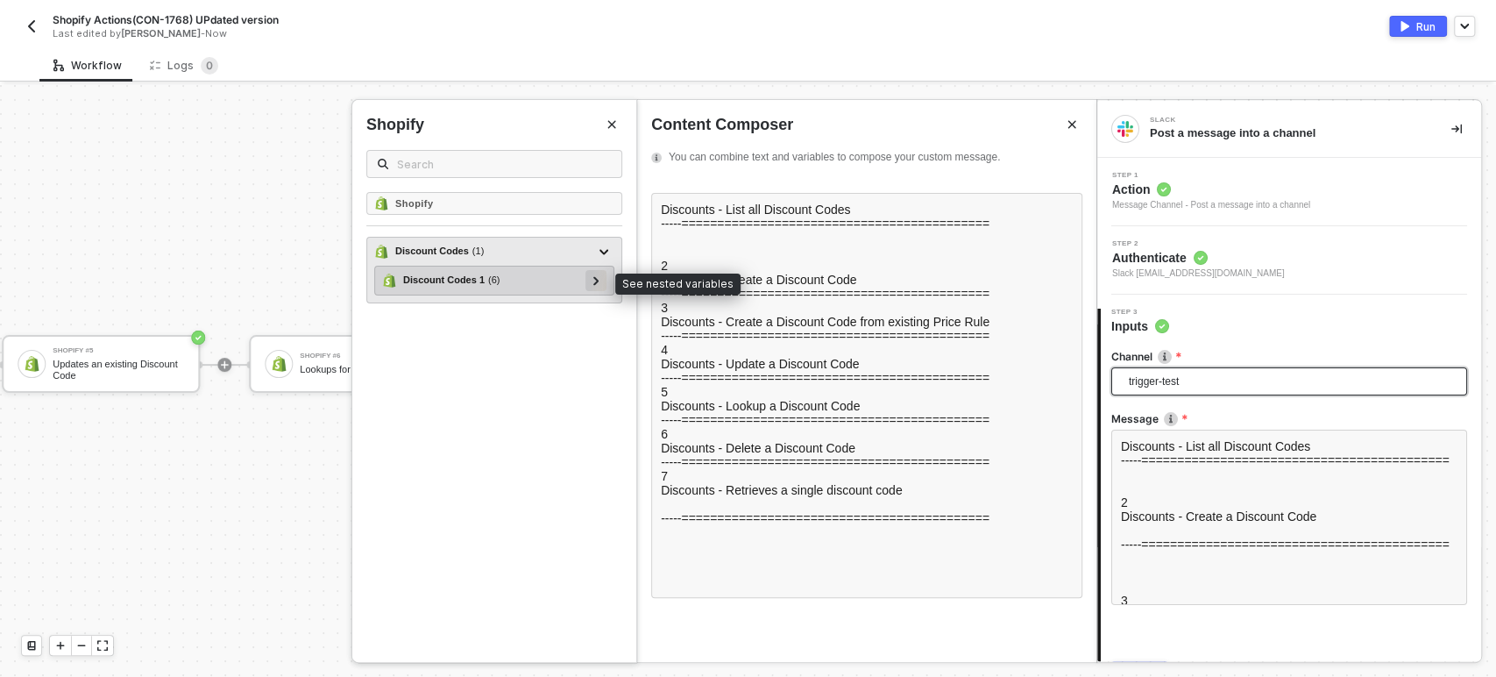
click at [589, 276] on div at bounding box center [595, 280] width 21 height 21
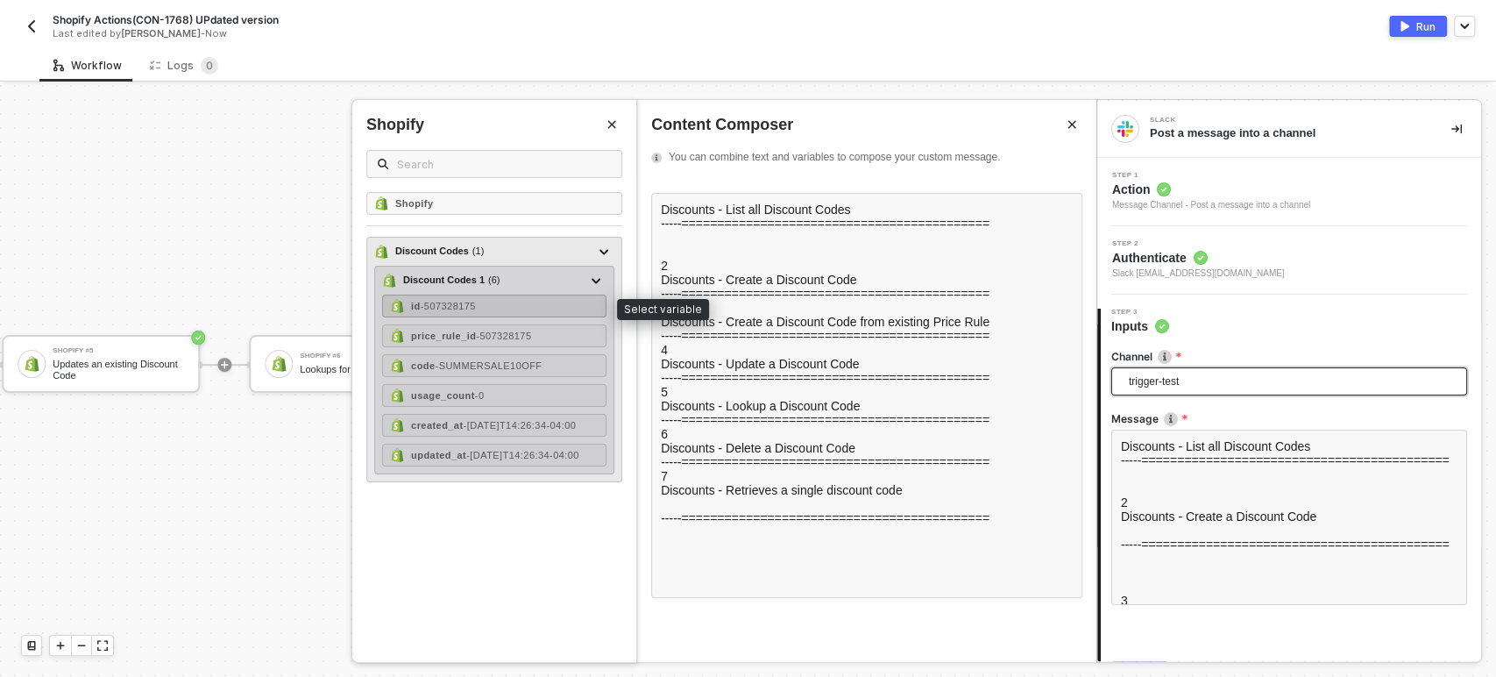
click at [476, 303] on span "- 507328175" at bounding box center [448, 306] width 55 height 11
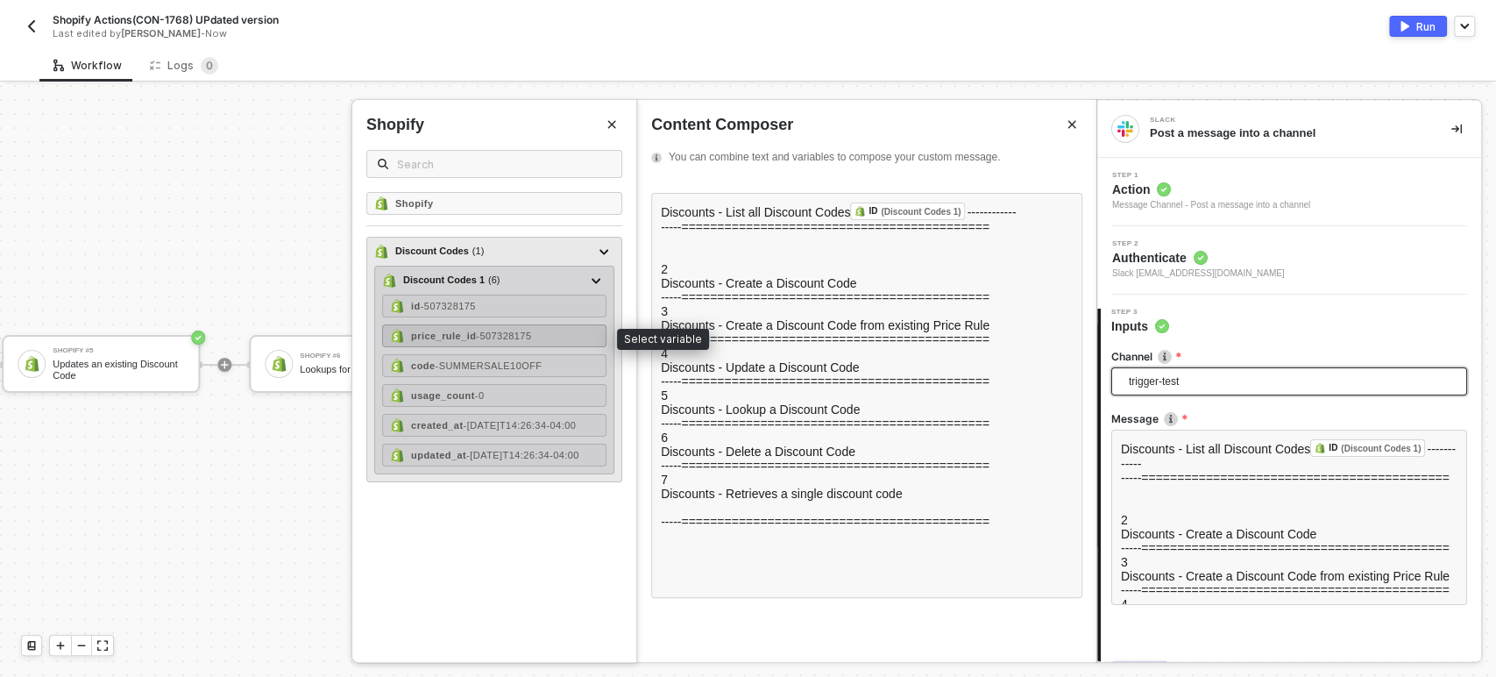
click at [459, 331] on strong "price_rule_id" at bounding box center [443, 335] width 65 height 11
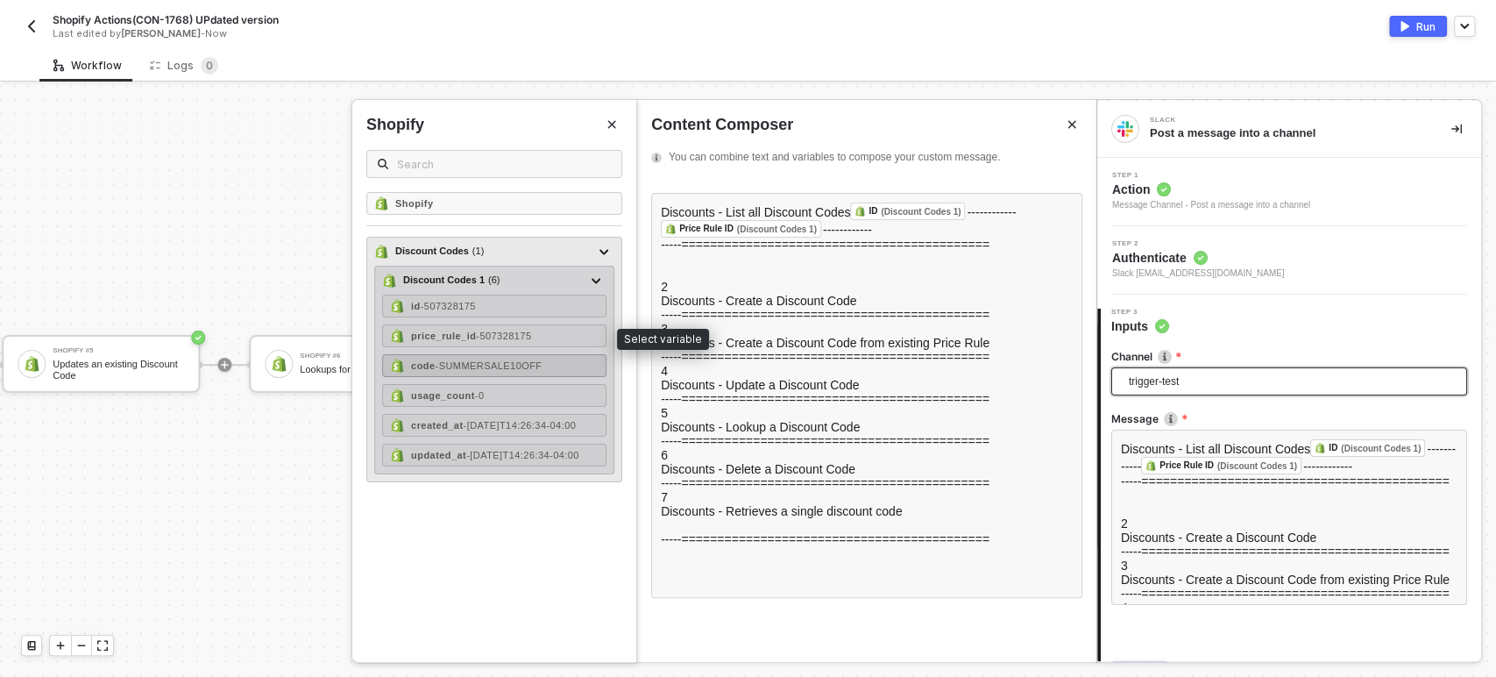
click at [516, 361] on span "- SUMMERSALE10OFF" at bounding box center [488, 365] width 107 height 11
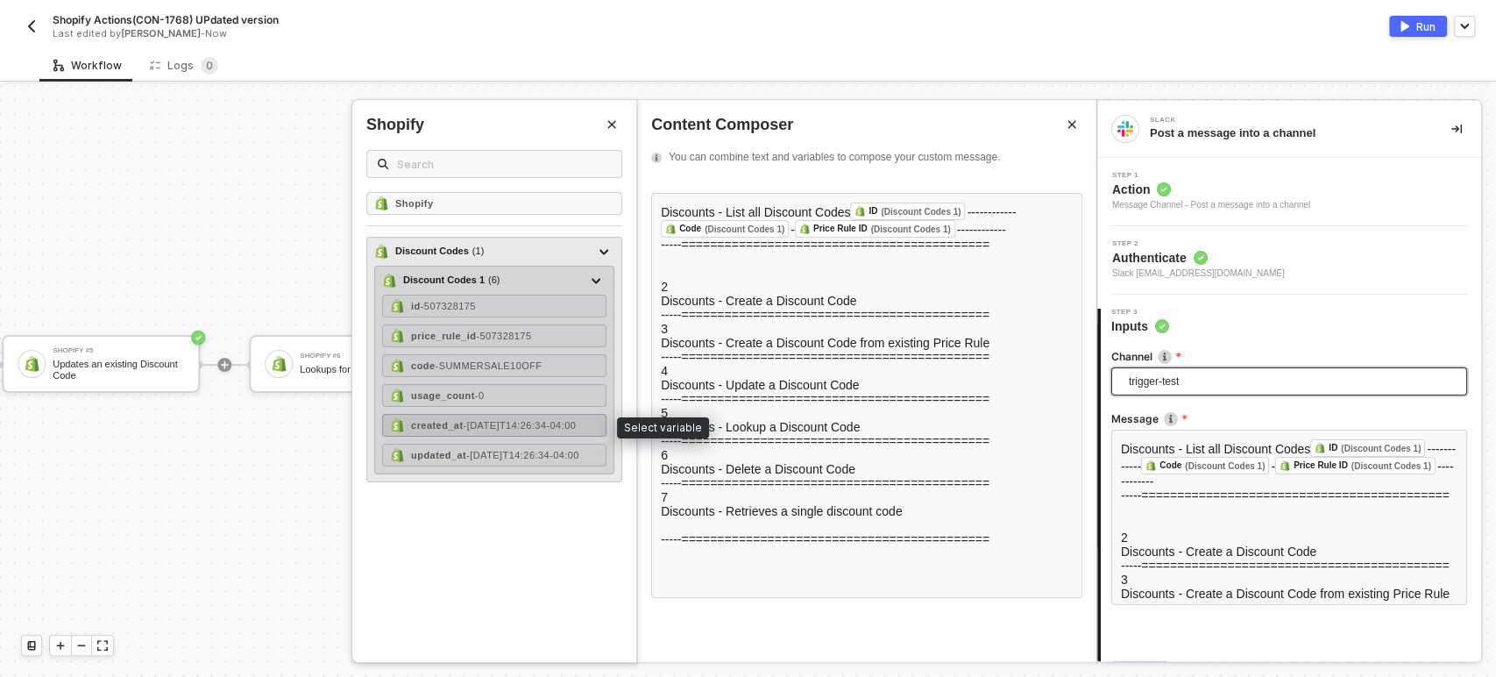
click at [522, 420] on span "- 2020-07-09T14:26:34-04:00" at bounding box center [519, 425] width 113 height 11
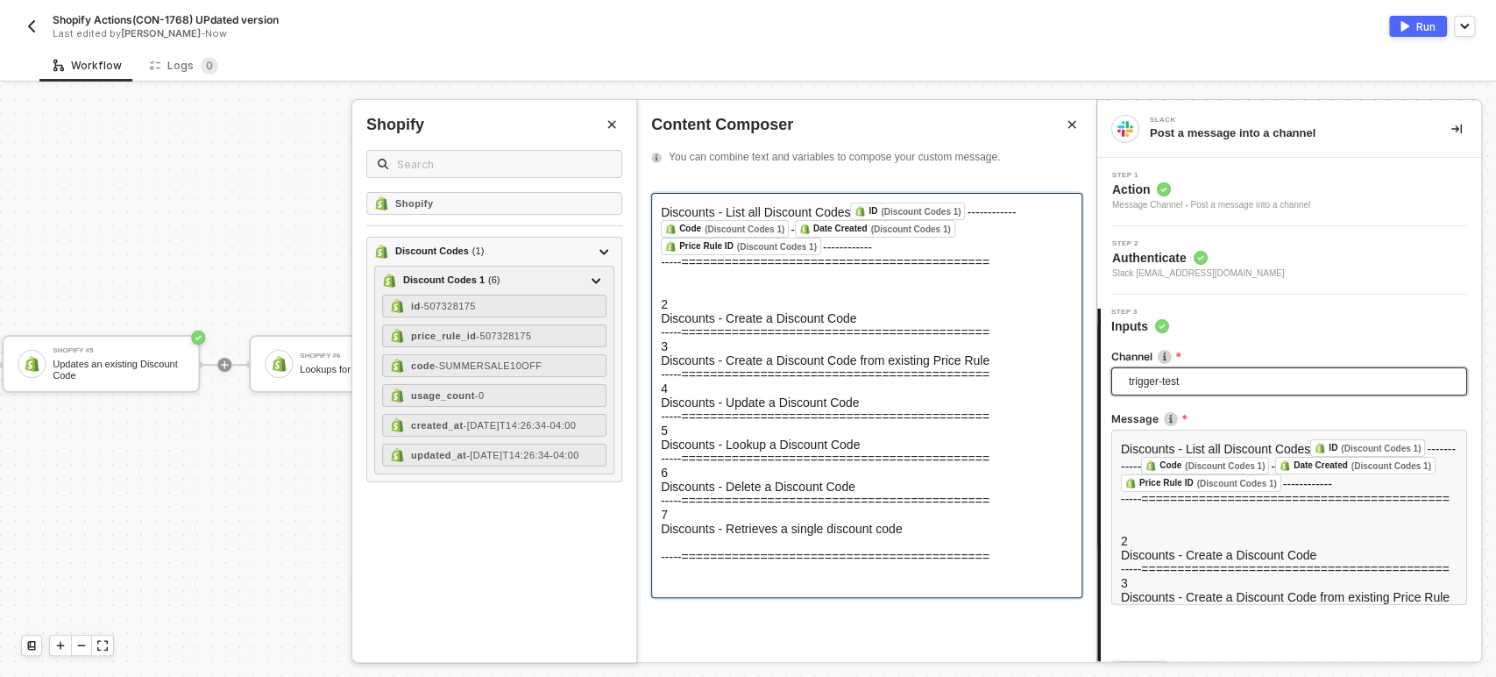
click at [793, 339] on span "-----===========================================" at bounding box center [825, 332] width 329 height 14
click at [611, 125] on icon "Close" at bounding box center [611, 124] width 11 height 11
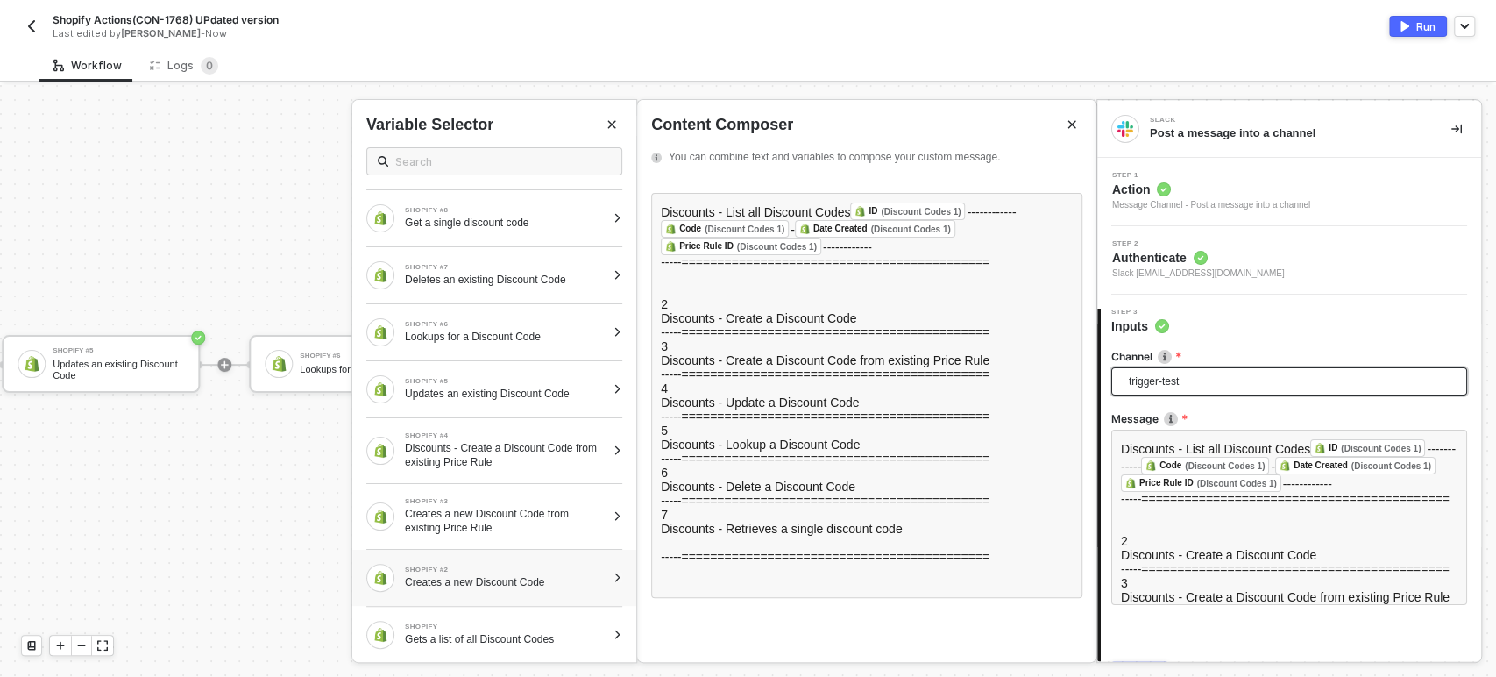
click at [464, 575] on div "Creates a new Discount Code" at bounding box center [505, 582] width 201 height 14
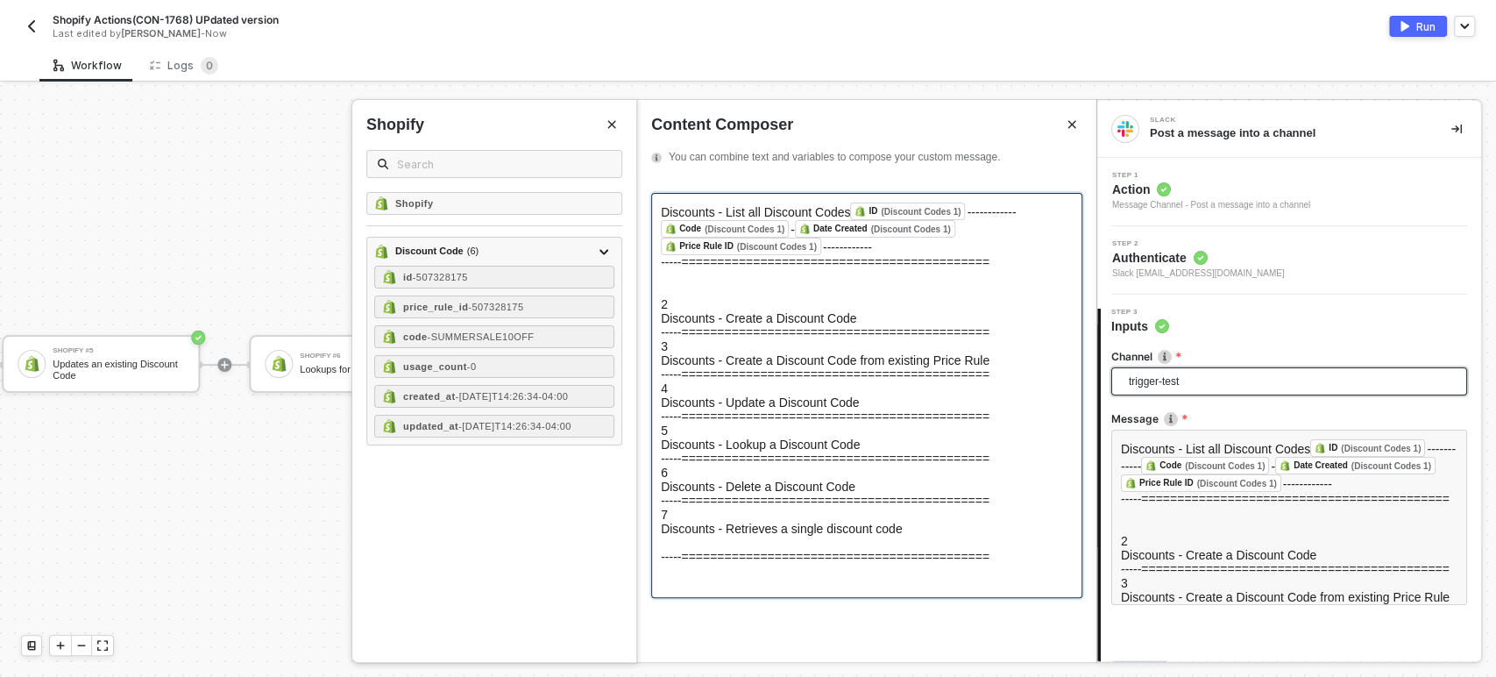
click at [701, 273] on div at bounding box center [867, 283] width 412 height 28
click at [670, 308] on h5 "2" at bounding box center [867, 304] width 412 height 14
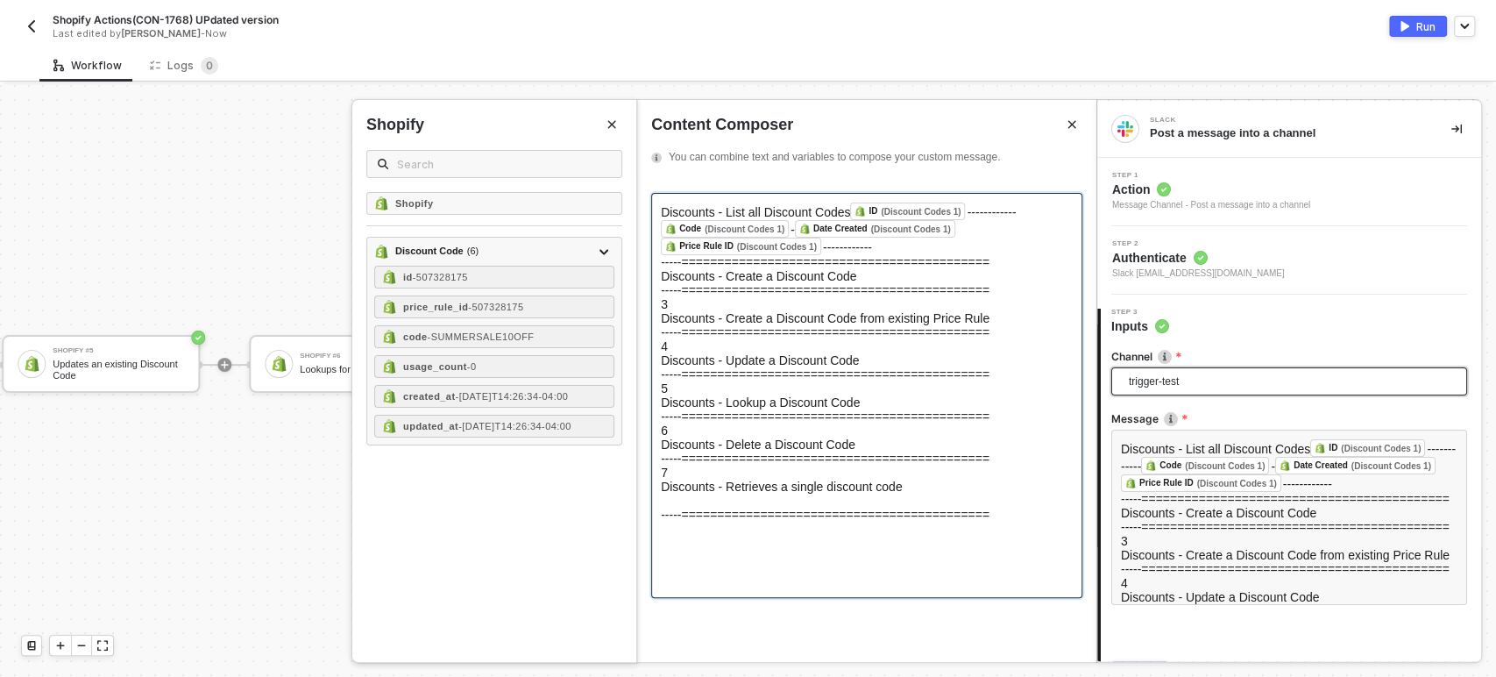
click at [885, 275] on div "Discounts - Create a Discount Code" at bounding box center [867, 276] width 412 height 14
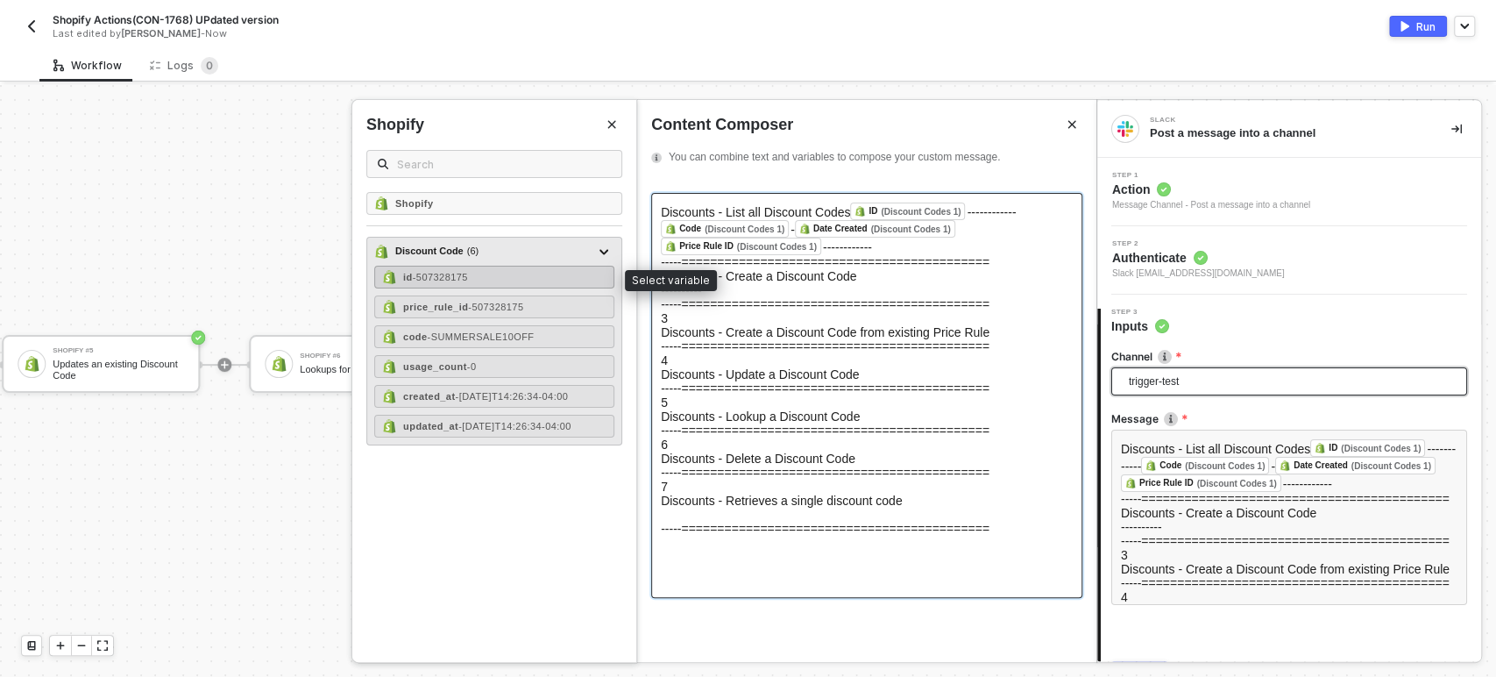
click at [485, 273] on div "id - 507328175" at bounding box center [494, 277] width 240 height 23
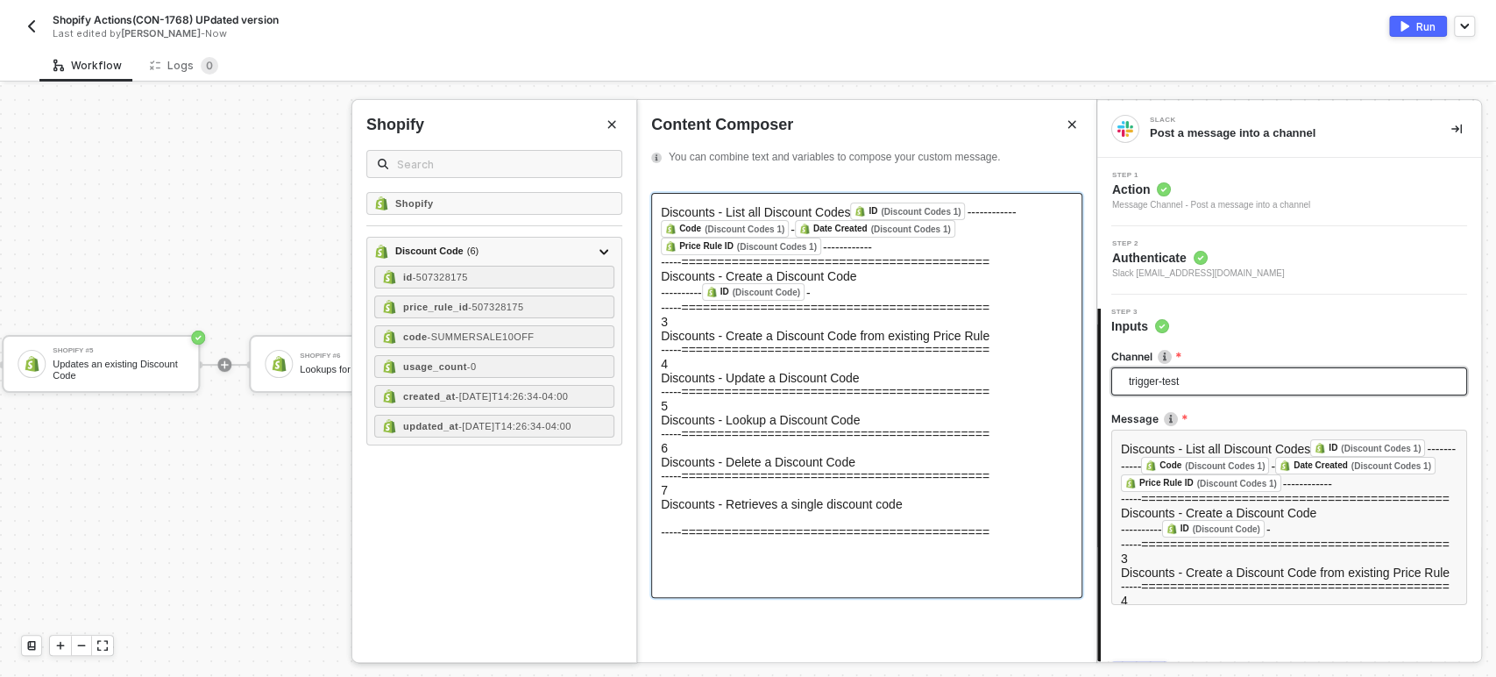
click at [500, 303] on span "- 507328175" at bounding box center [495, 306] width 55 height 11
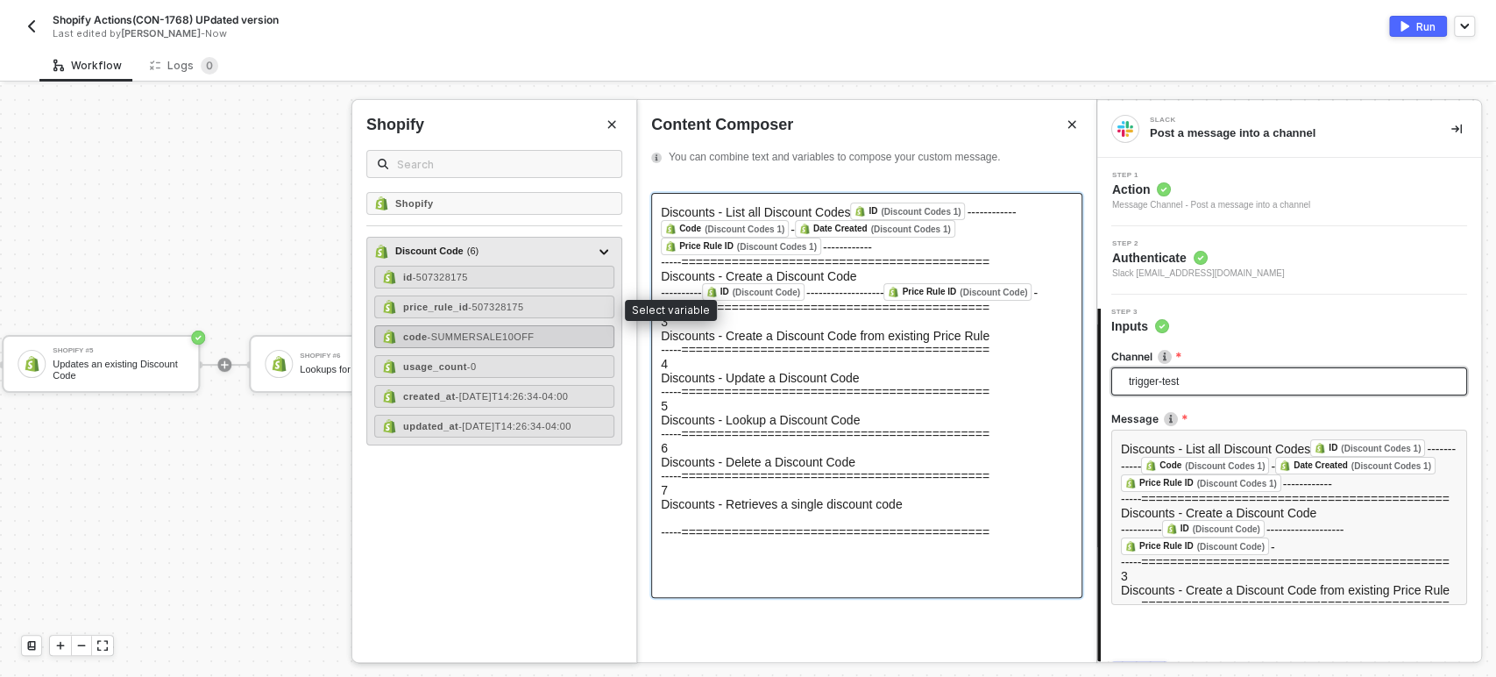
click at [485, 335] on span "- SUMMERSALE10OFF" at bounding box center [480, 336] width 107 height 11
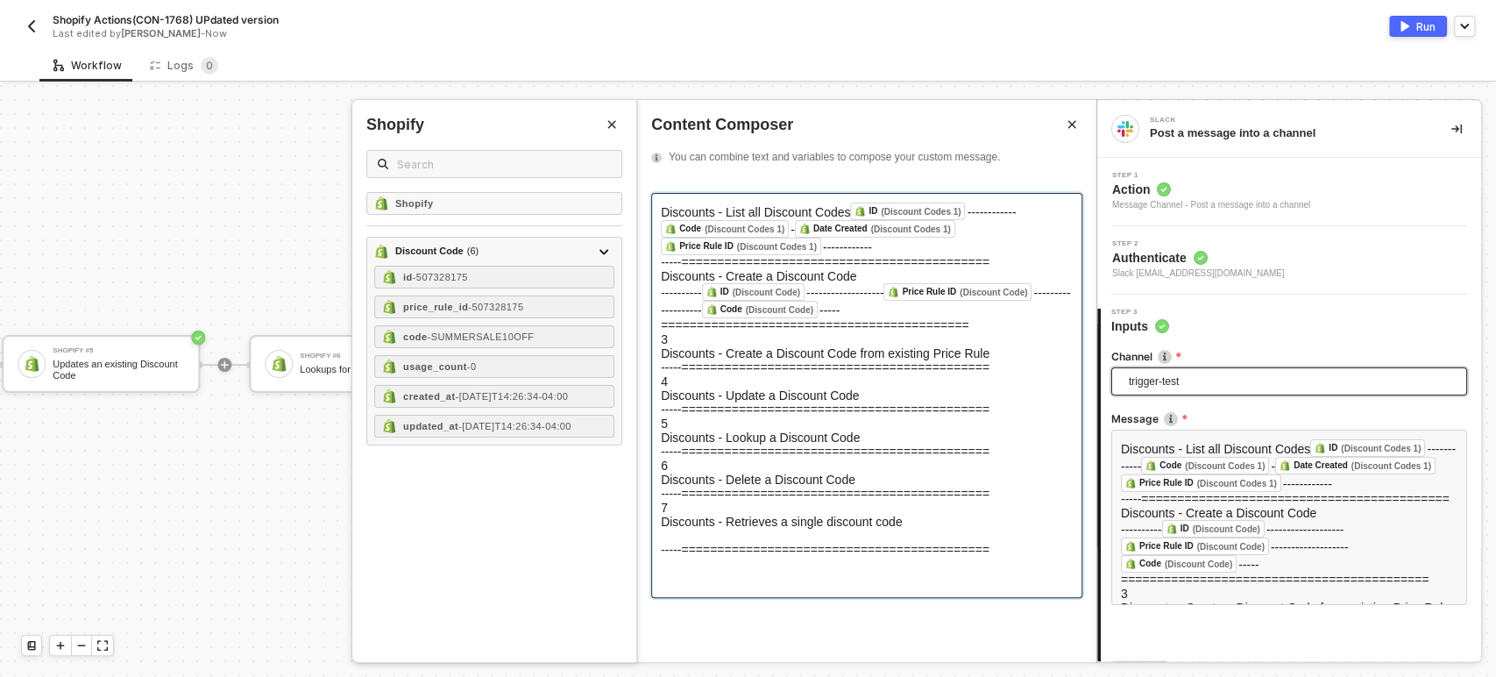
click at [686, 332] on div "---------- ID (Discount Code) ﻿ ------------------- Price Rule ID (Discount Cod…" at bounding box center [867, 307] width 412 height 49
click at [684, 374] on div "-----===========================================" at bounding box center [867, 367] width 412 height 14
click at [610, 133] on button "Close" at bounding box center [611, 124] width 21 height 21
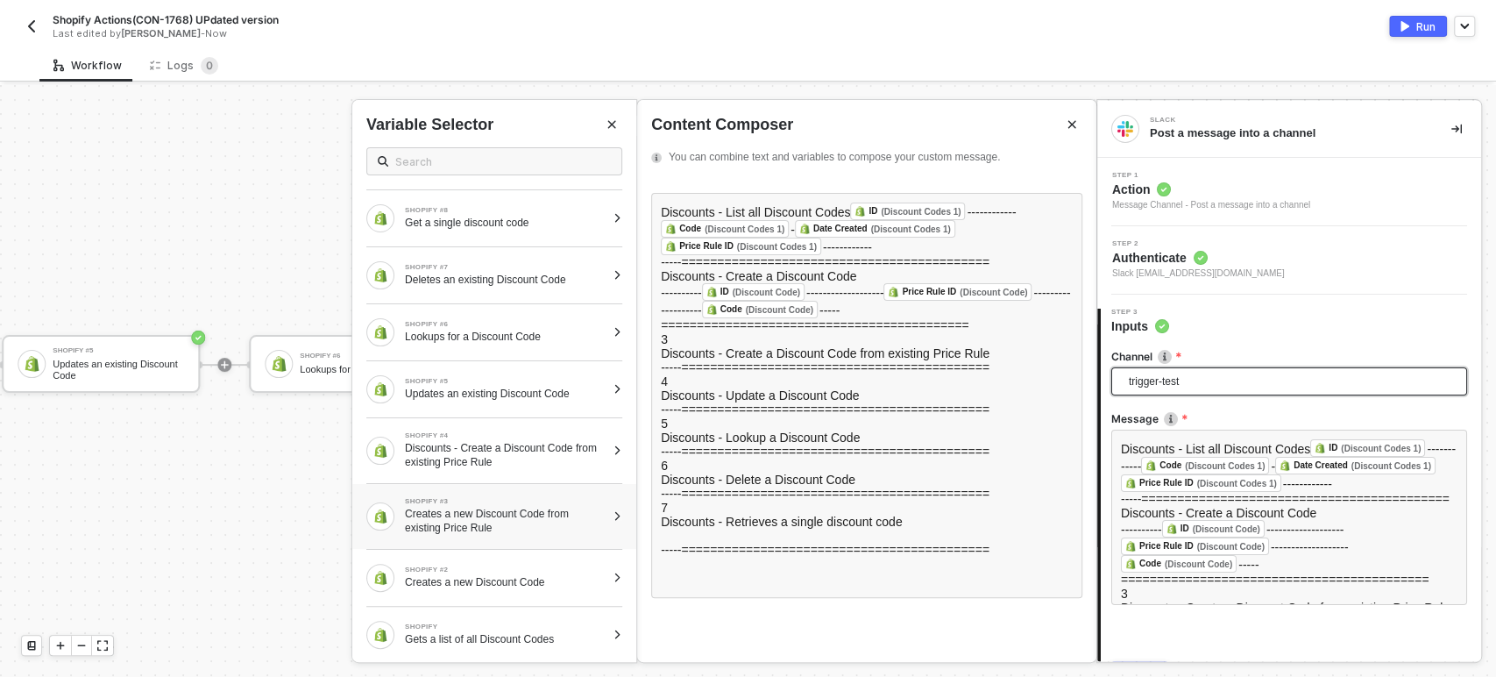
click at [460, 518] on div "Creates a new Discount Code from existing Price Rule" at bounding box center [505, 521] width 201 height 28
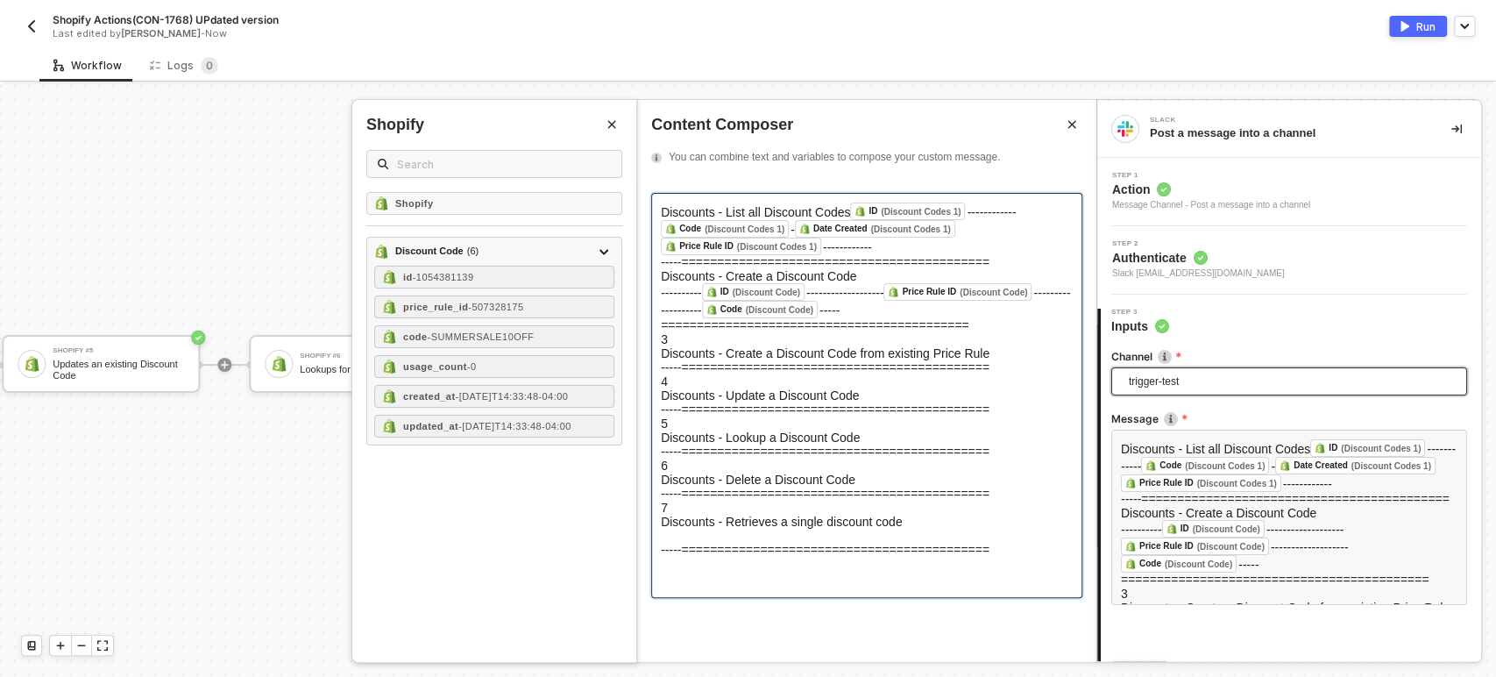
click at [684, 374] on div "-----===========================================" at bounding box center [867, 367] width 412 height 14
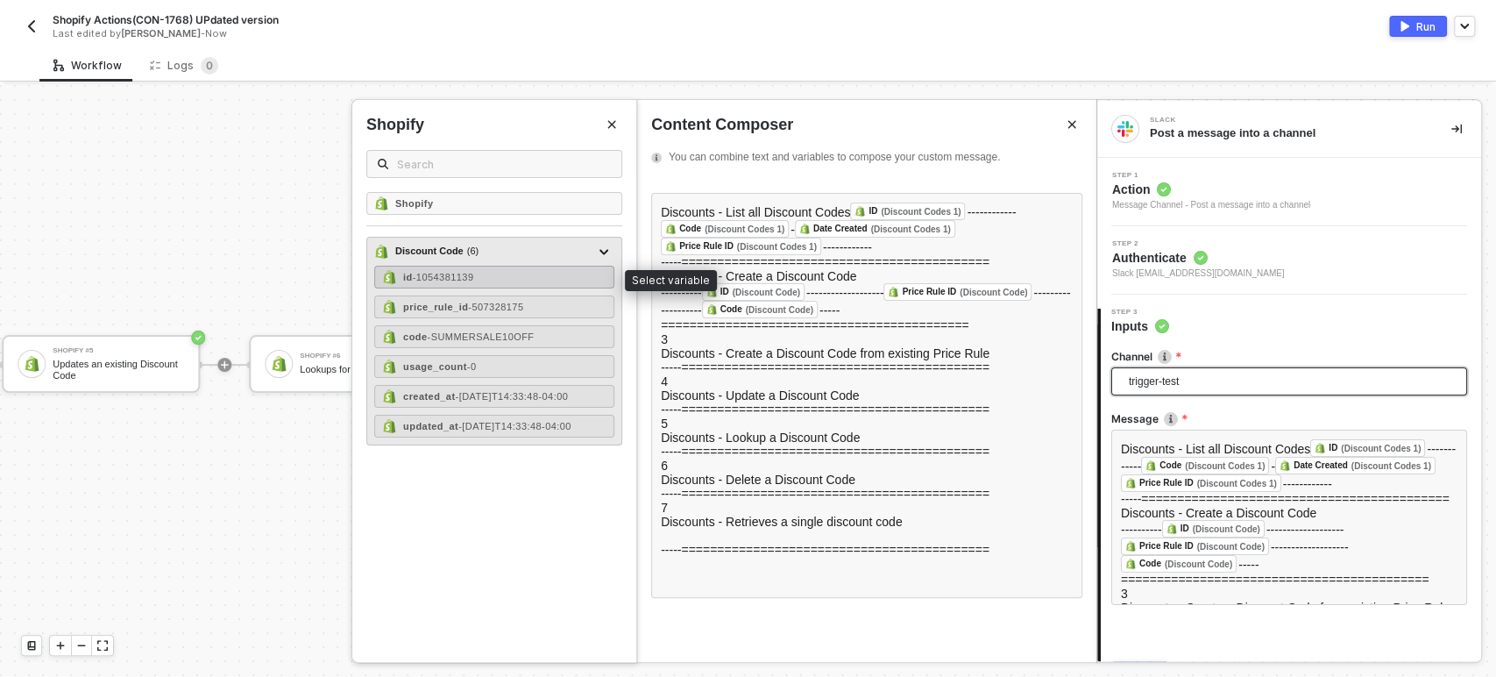
click at [436, 277] on span "- 1054381139" at bounding box center [443, 277] width 61 height 11
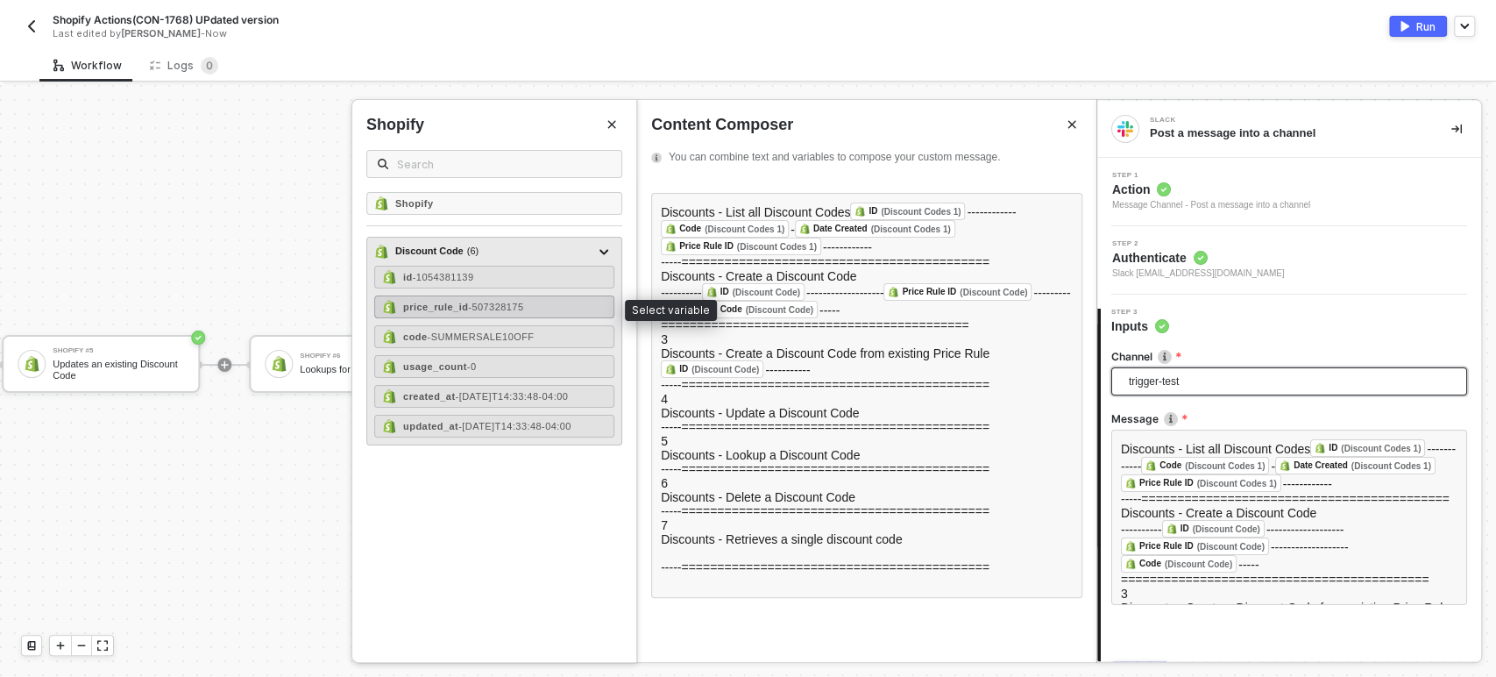
click at [475, 305] on span "- 507328175" at bounding box center [495, 306] width 55 height 11
click at [500, 335] on span "- SUMMERSALE10OFF" at bounding box center [480, 336] width 107 height 11
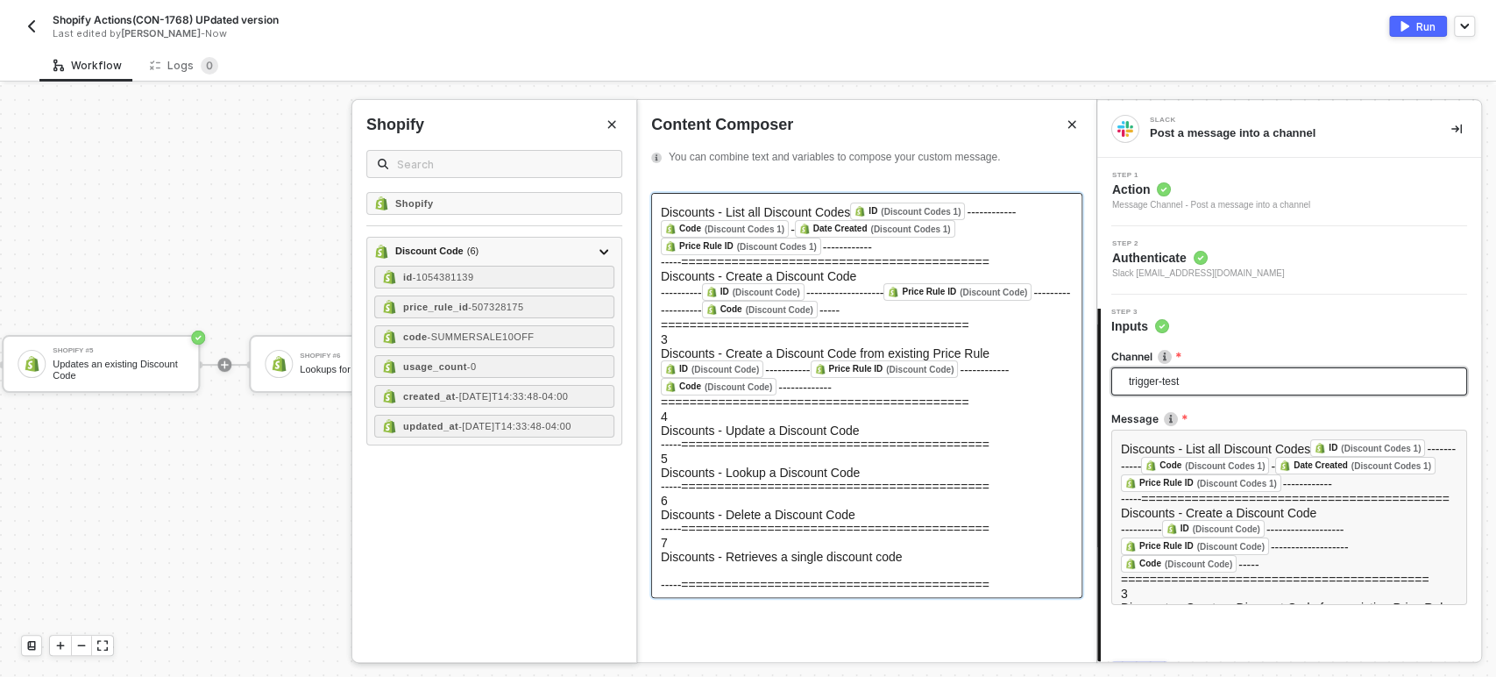
click at [683, 451] on div "-----===========================================" at bounding box center [867, 444] width 412 height 14
click at [608, 126] on icon "Close" at bounding box center [612, 125] width 8 height 8
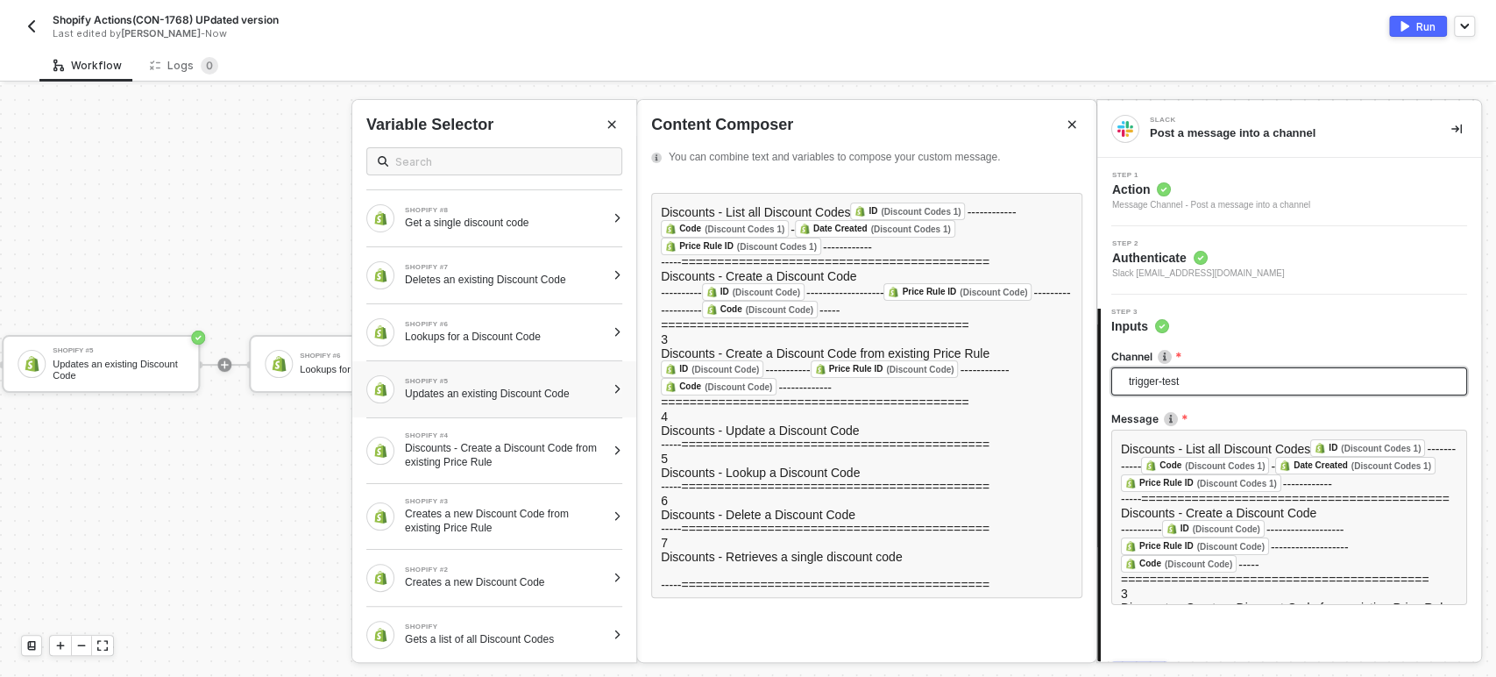
click at [443, 384] on div "SHOPIFY #5 Updates an existing Discount Code" at bounding box center [505, 389] width 201 height 23
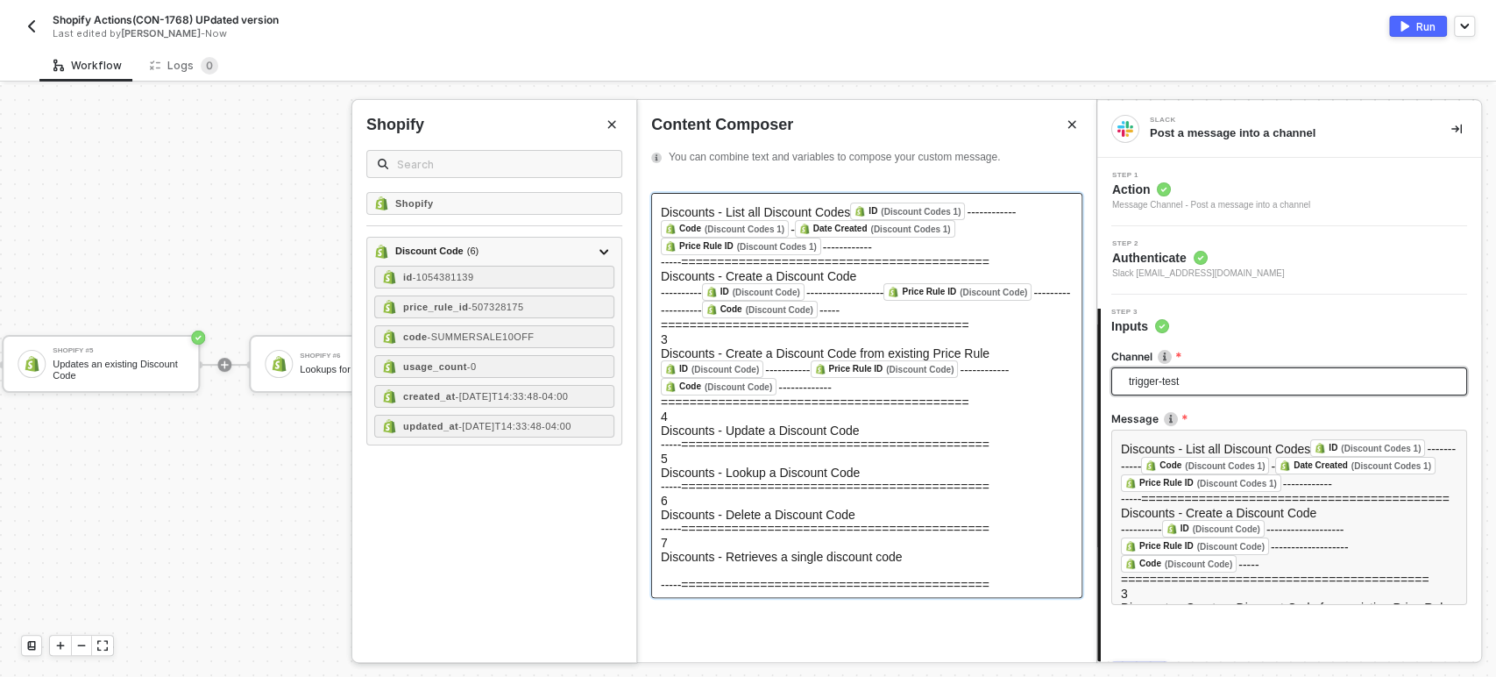
click at [727, 409] on div "﻿ ID (Discount Code) ﻿ ----------- Price Rule ID (Discount Code) ﻿ ------------…" at bounding box center [867, 384] width 412 height 49
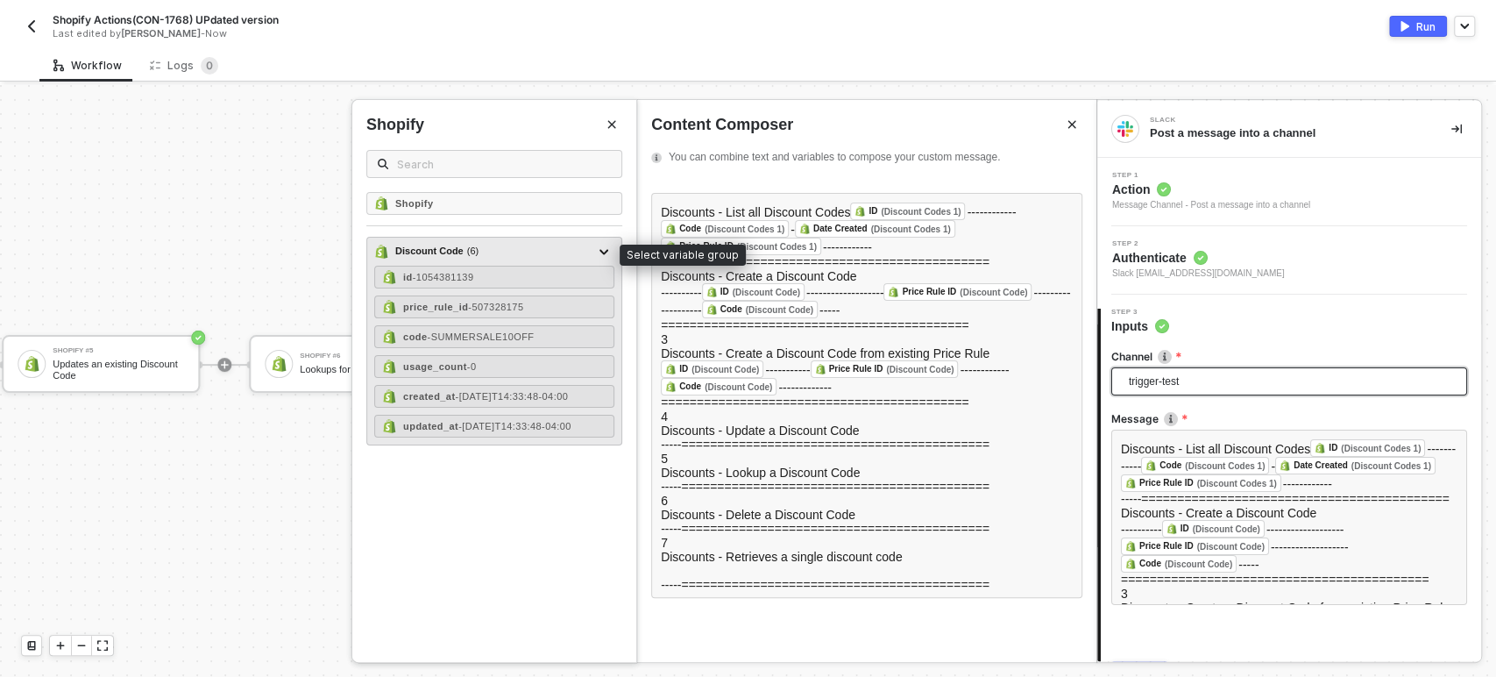
click at [443, 247] on div "Discount Code ( 6 )" at bounding box center [436, 251] width 83 height 15
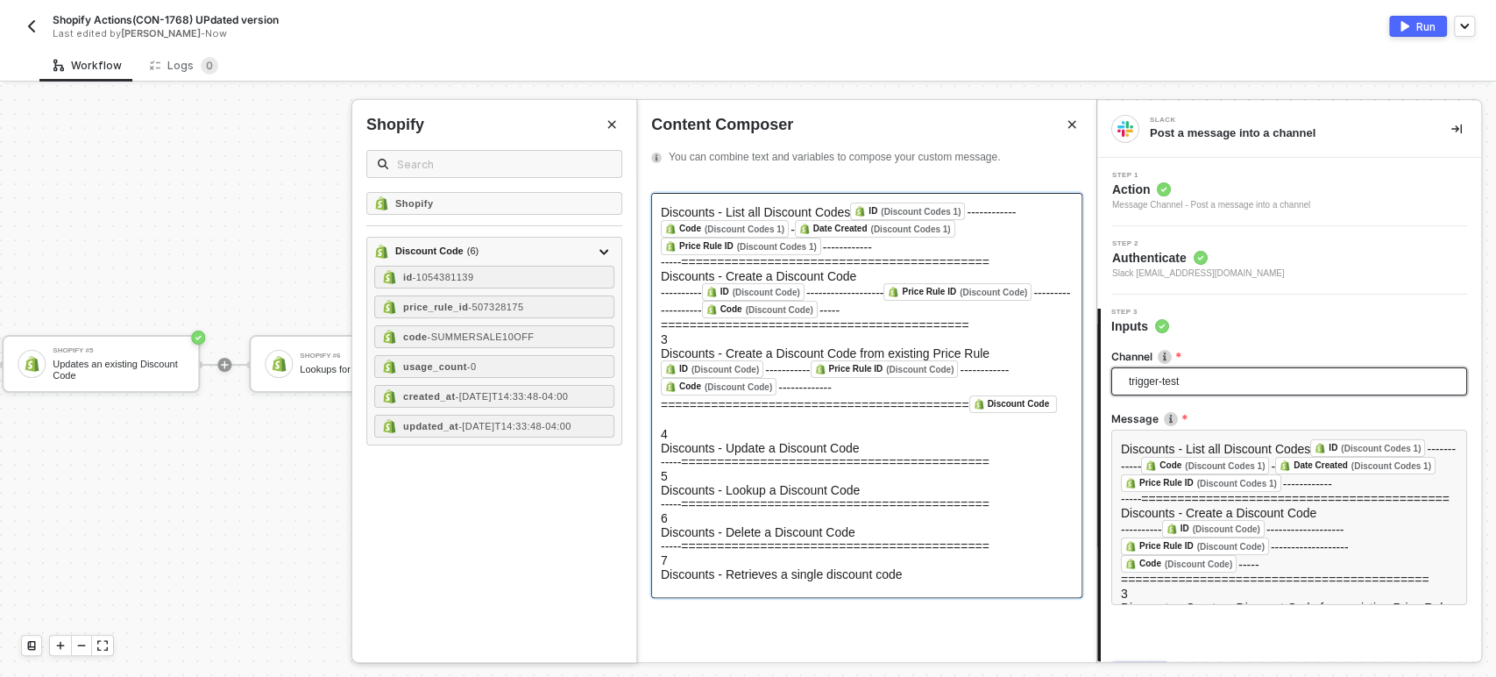
scroll to position [195, 0]
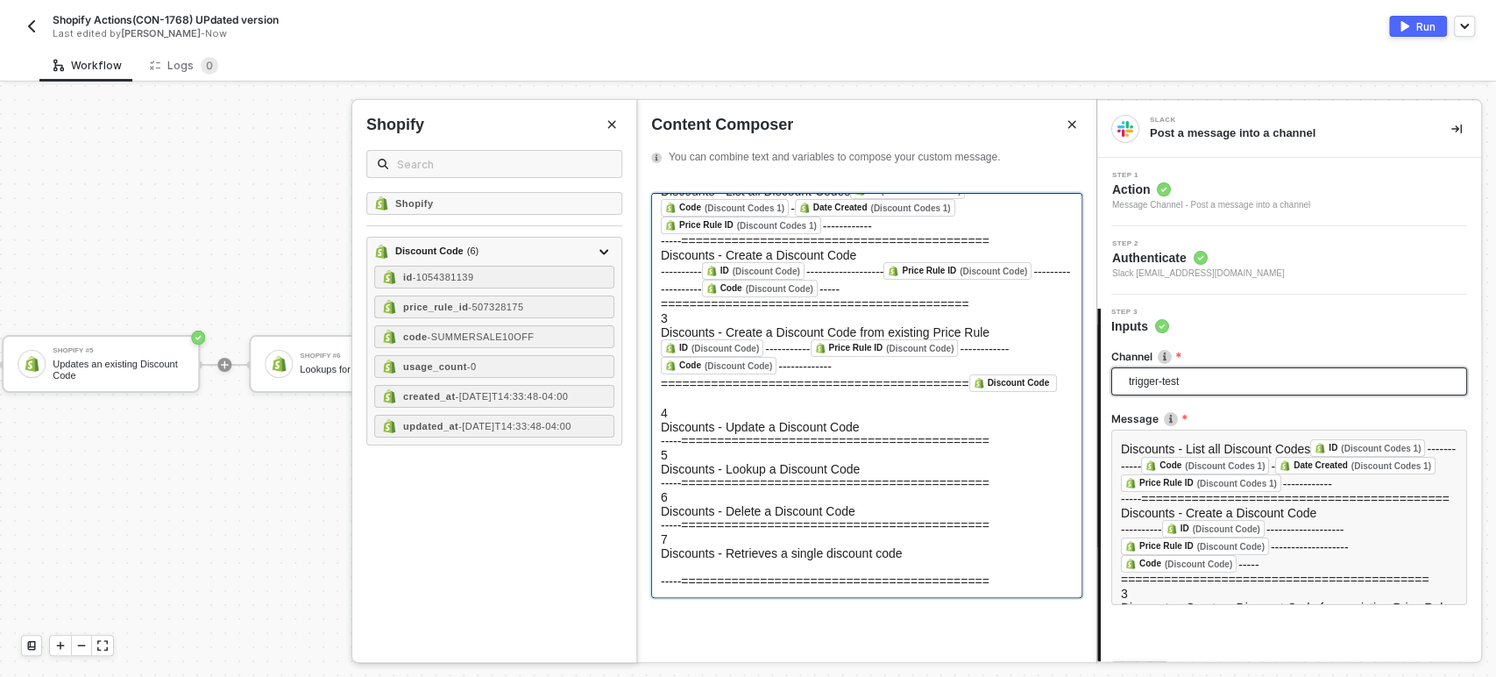
click at [725, 434] on div "-----===========================================" at bounding box center [867, 441] width 412 height 14
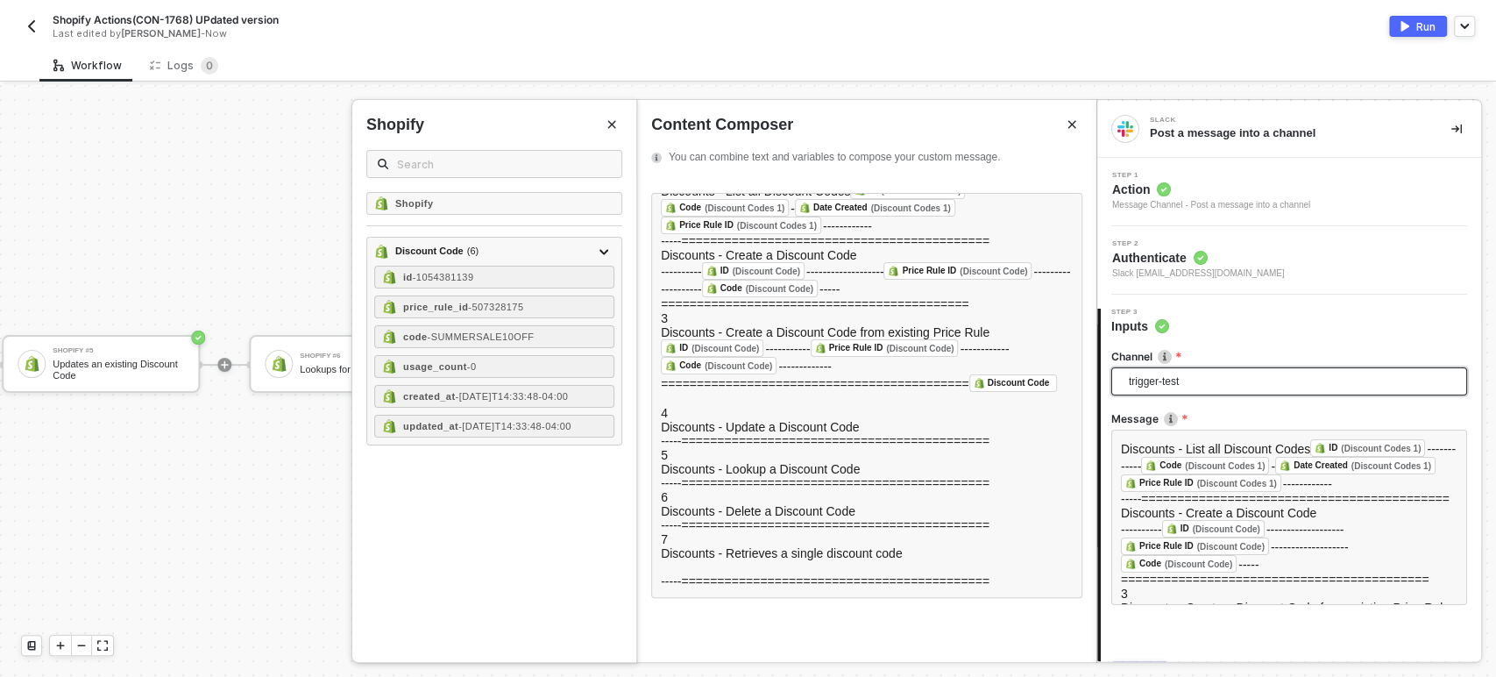
click at [614, 124] on icon "Close" at bounding box center [611, 124] width 11 height 11
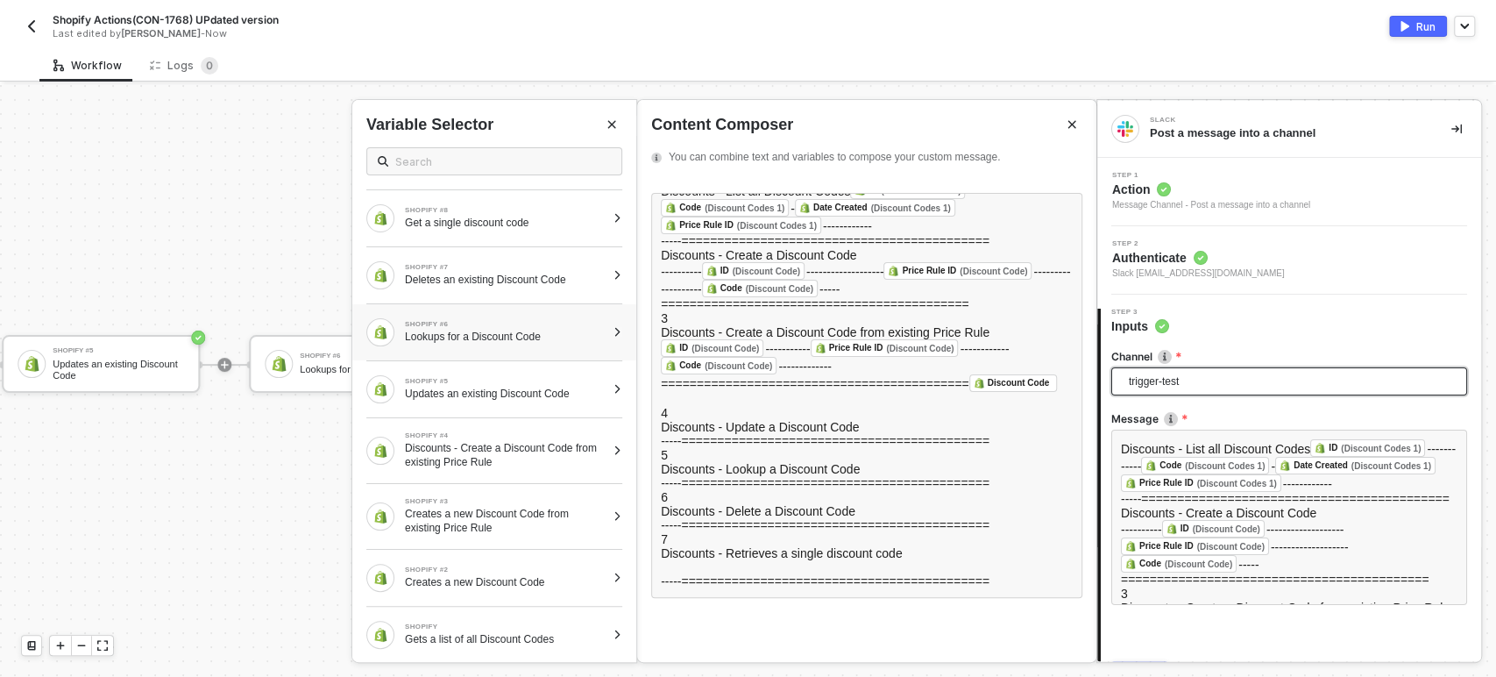
click at [464, 325] on div "SHOPIFY #6" at bounding box center [505, 324] width 201 height 7
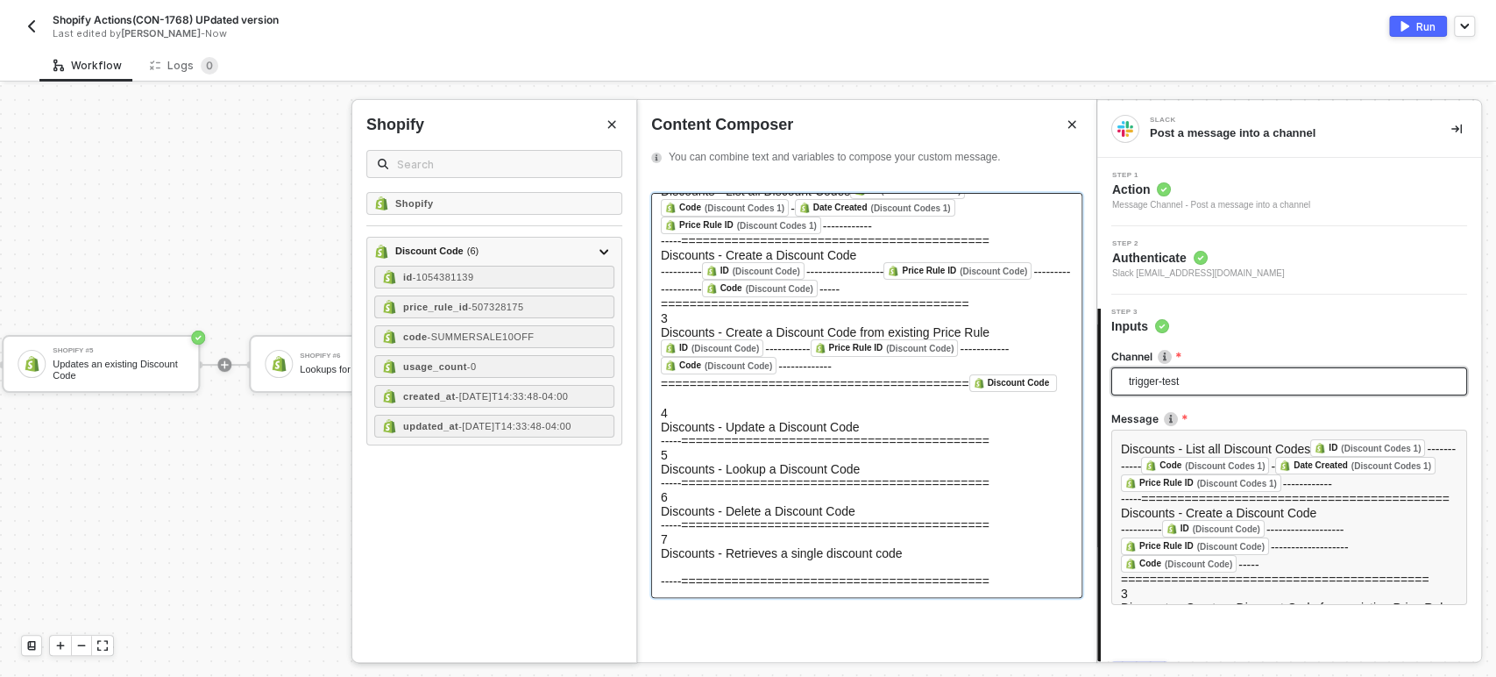
click at [711, 434] on div "-----===========================================" at bounding box center [867, 441] width 412 height 14
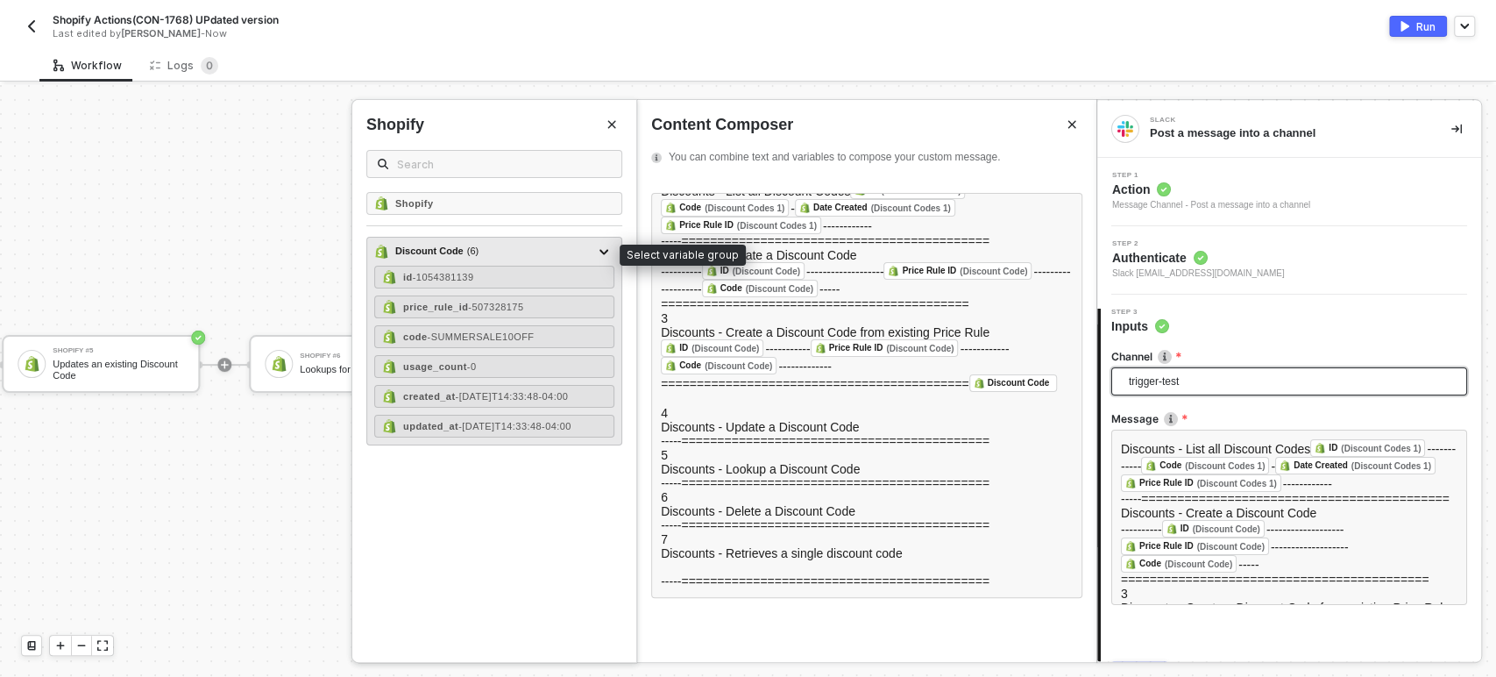
click at [433, 245] on div "Discount Code ( 6 )" at bounding box center [436, 251] width 83 height 15
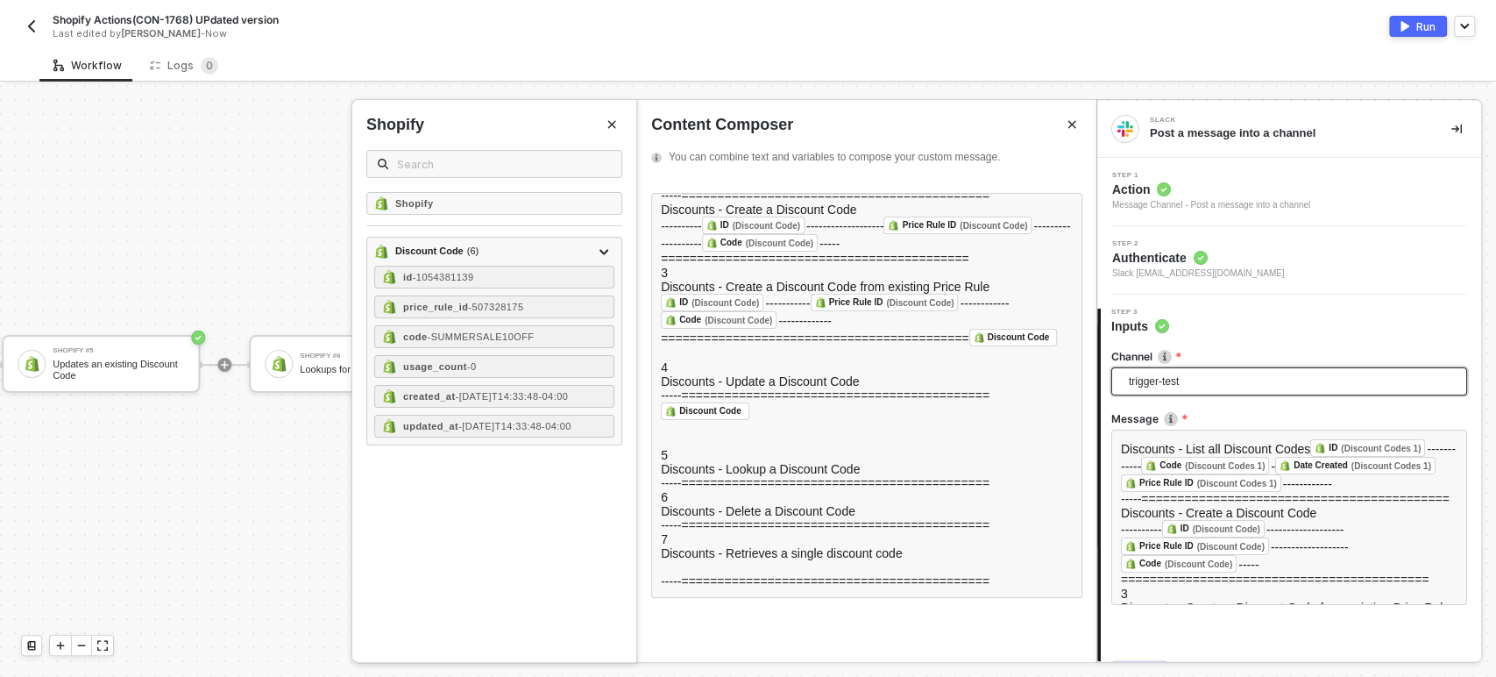
click at [606, 114] on button "Close" at bounding box center [611, 124] width 21 height 21
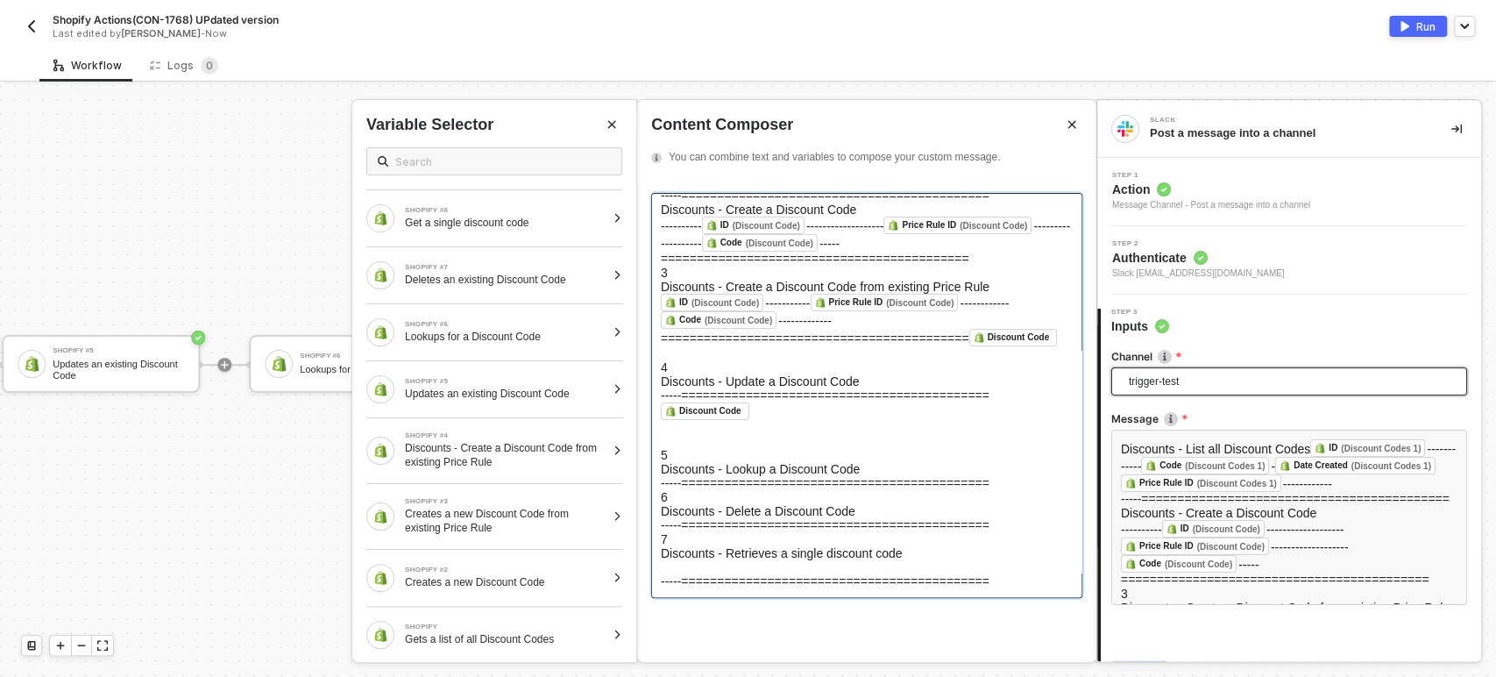
scroll to position [358, 0]
click at [714, 476] on div "-----===========================================" at bounding box center [867, 483] width 412 height 14
click at [456, 277] on div "Deletes an existing Discount Code" at bounding box center [505, 280] width 201 height 14
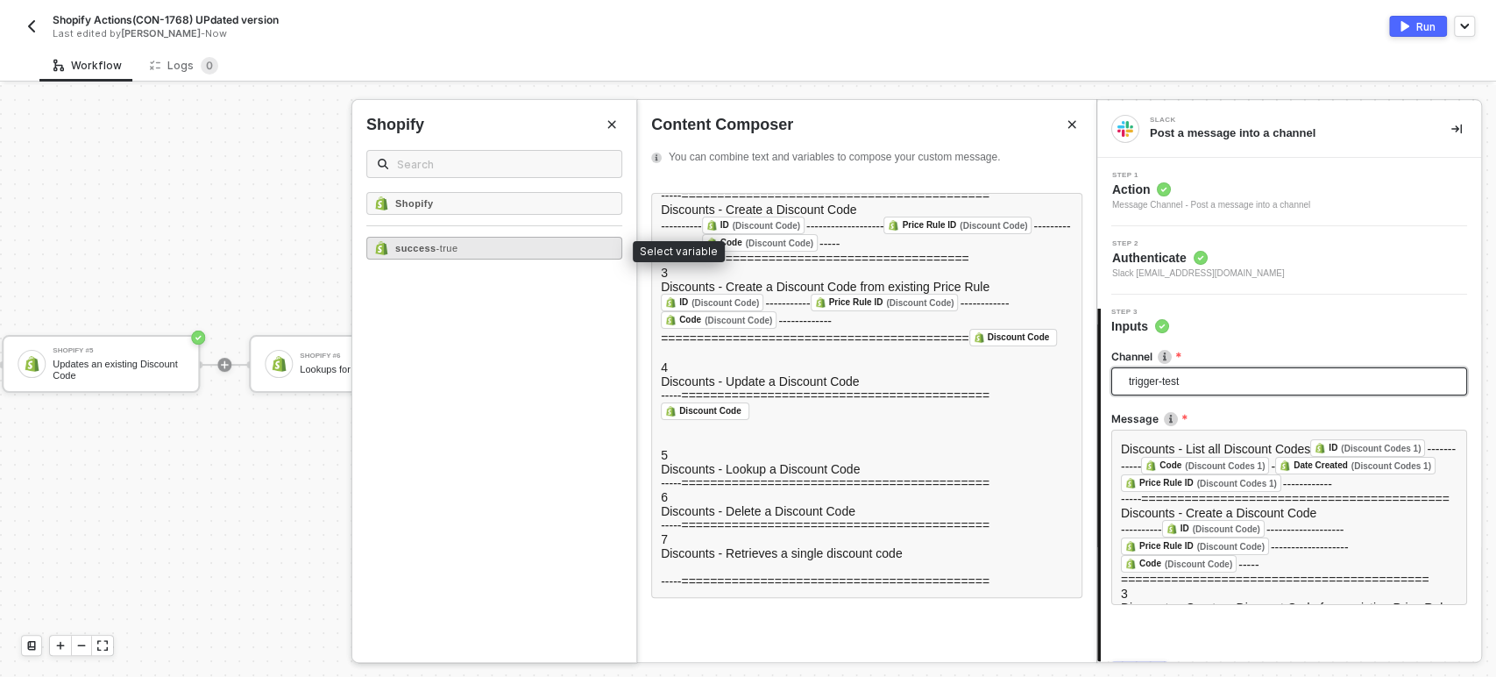
click at [431, 255] on div "success - true" at bounding box center [494, 248] width 256 height 23
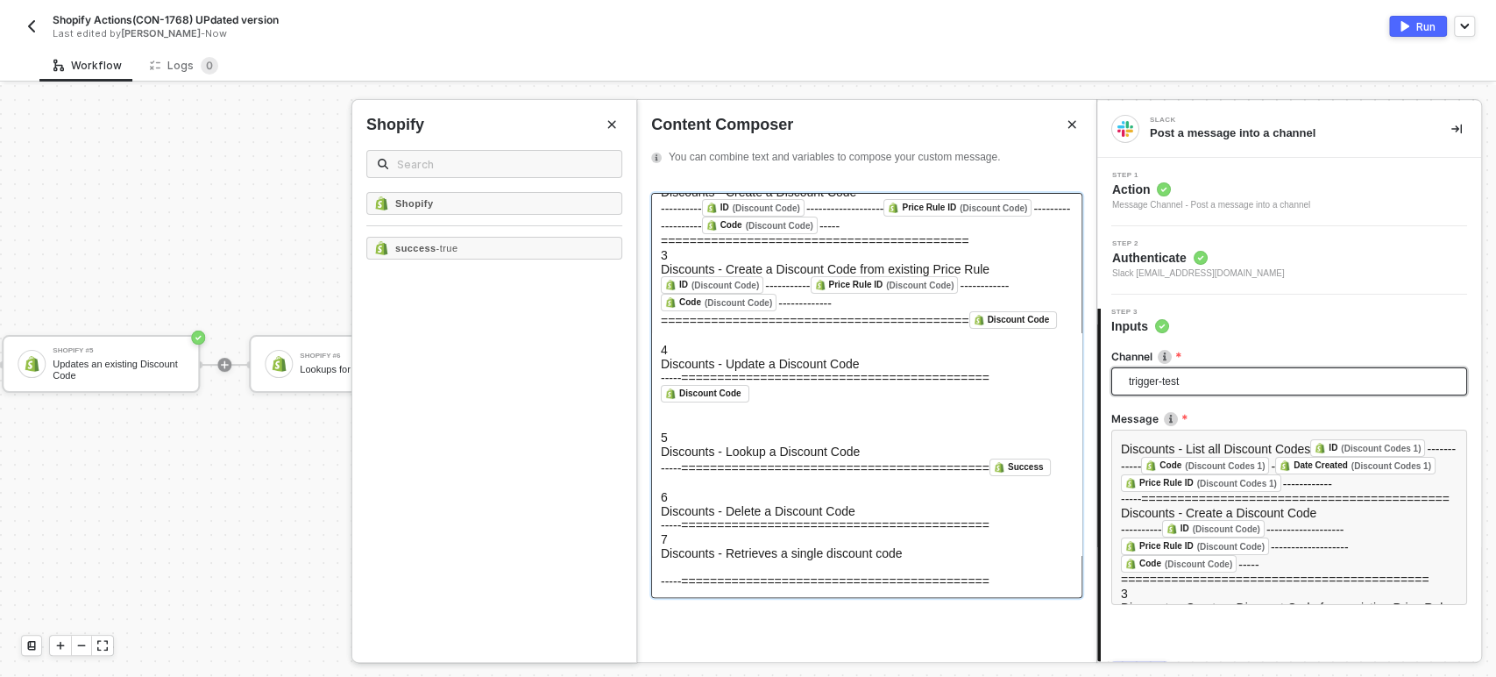
click at [740, 518] on div "-----===========================================" at bounding box center [867, 525] width 412 height 14
click at [616, 116] on button "Close" at bounding box center [611, 124] width 21 height 21
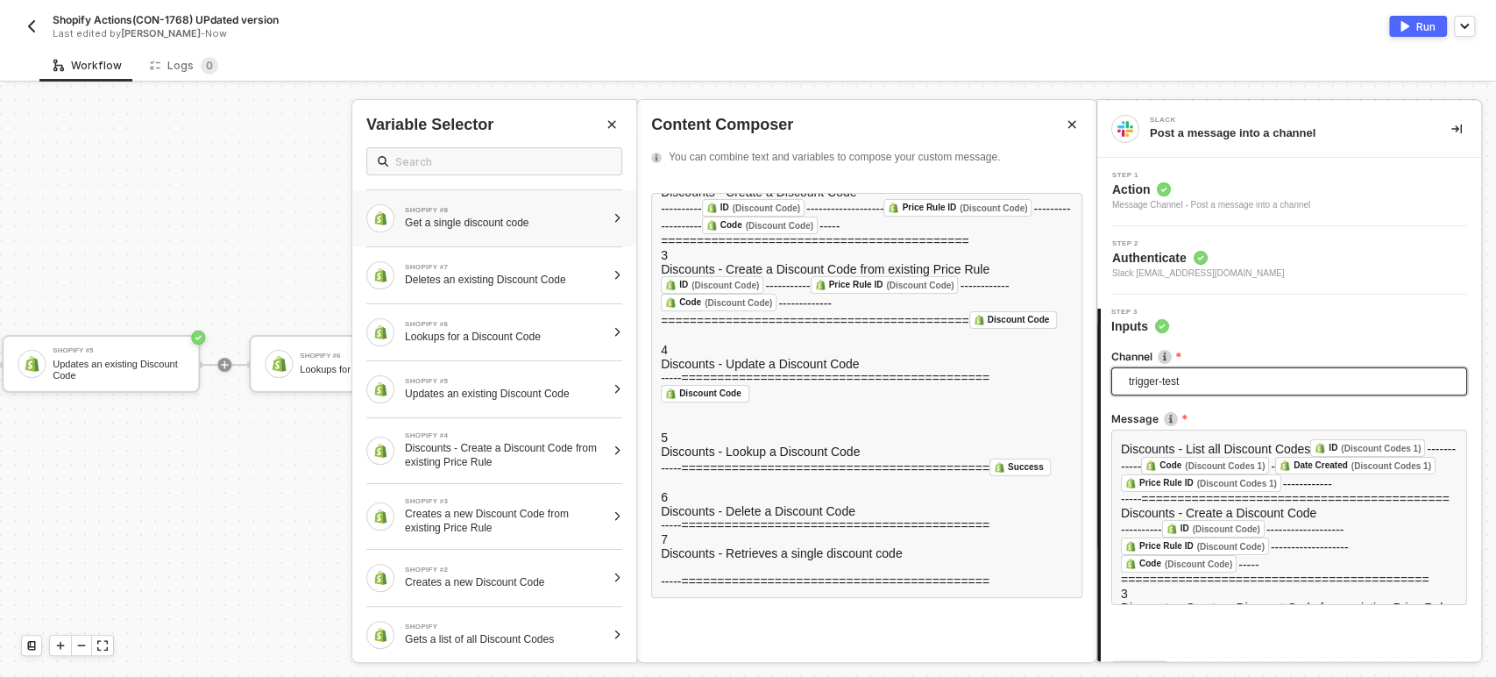
click at [490, 224] on div "Get a single discount code" at bounding box center [505, 223] width 201 height 14
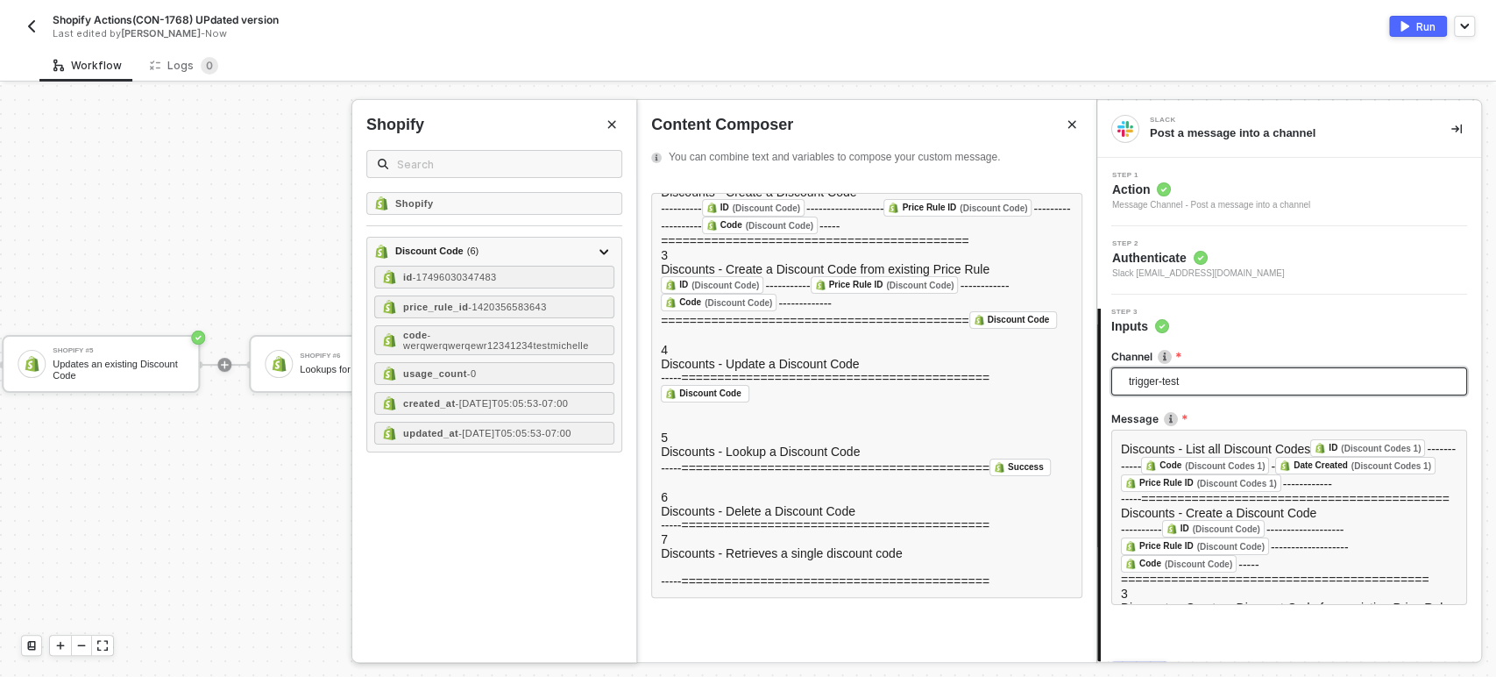
click at [445, 235] on div "Shopify Discount Code ( 6 ) id - 17496030347483 price_rule_id - 1420356583643 c…" at bounding box center [494, 427] width 284 height 470
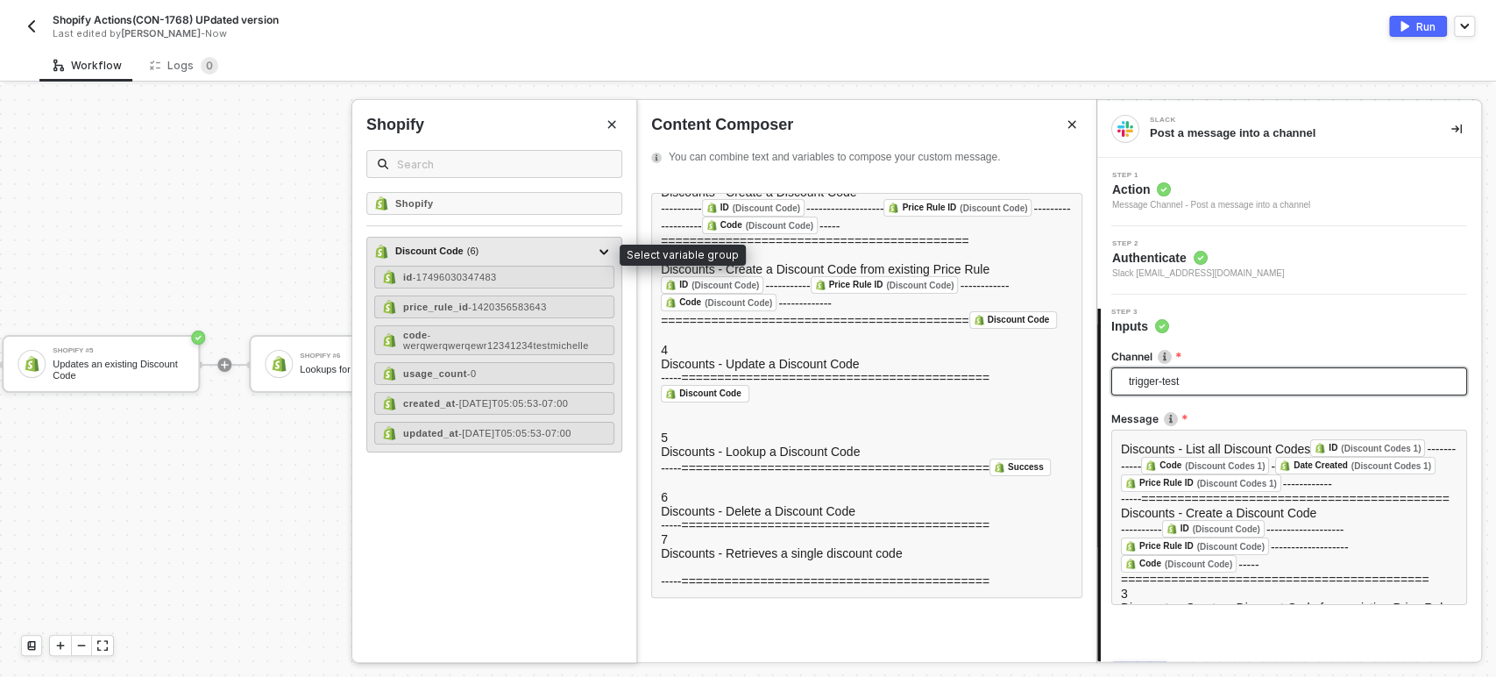
click at [445, 252] on div "Discount Code ( 6 )" at bounding box center [436, 251] width 83 height 15
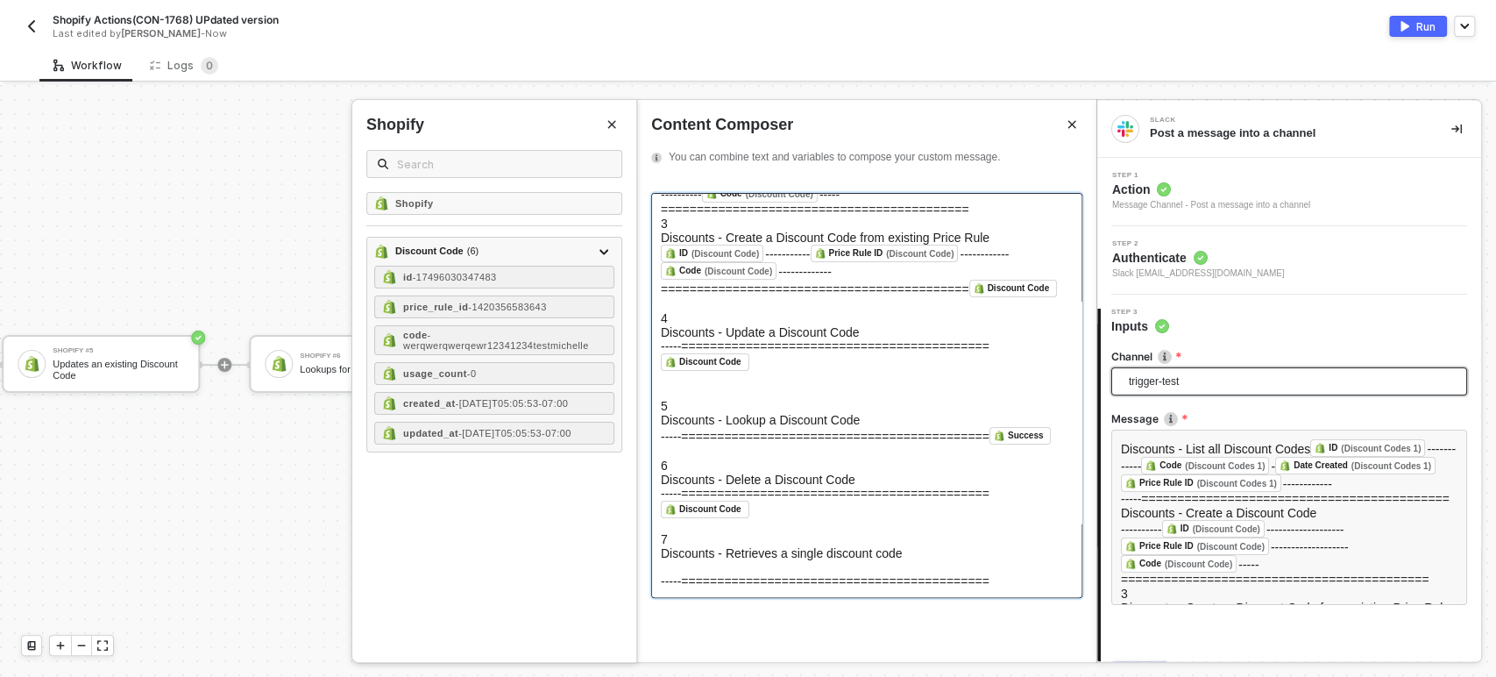
scroll to position [360, 0]
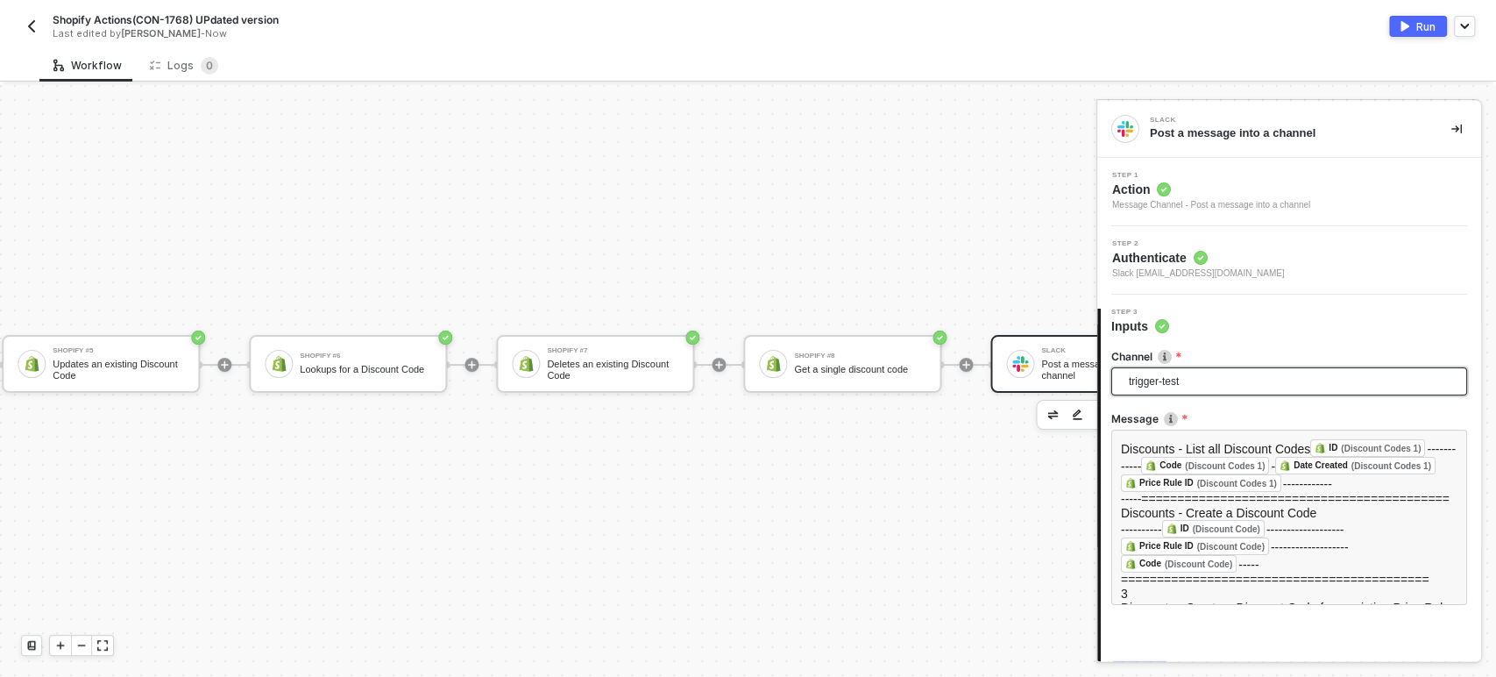
click at [1206, 632] on div "Channel trigger-test trigger-test bwp-tracking alloy-smartrr uapi-tracking indu…" at bounding box center [1289, 512] width 356 height 354
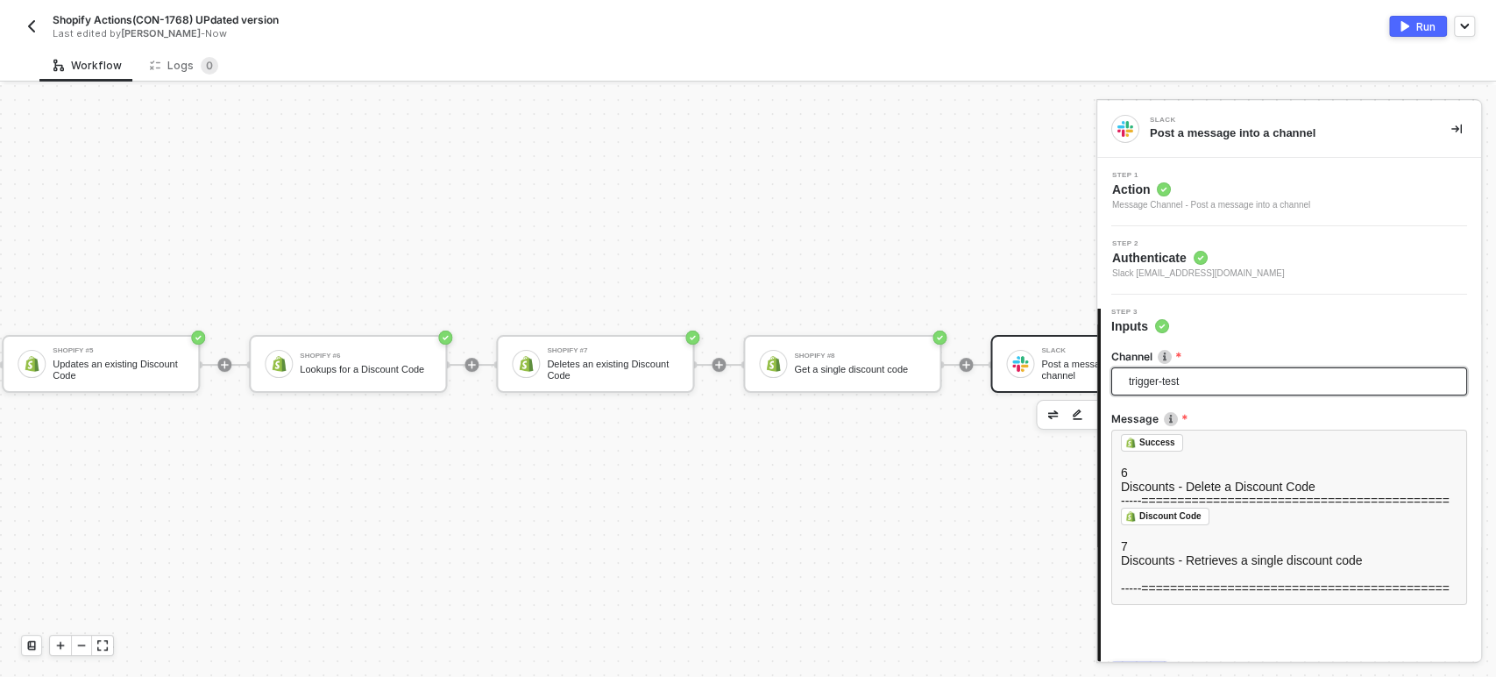
scroll to position [96, 0]
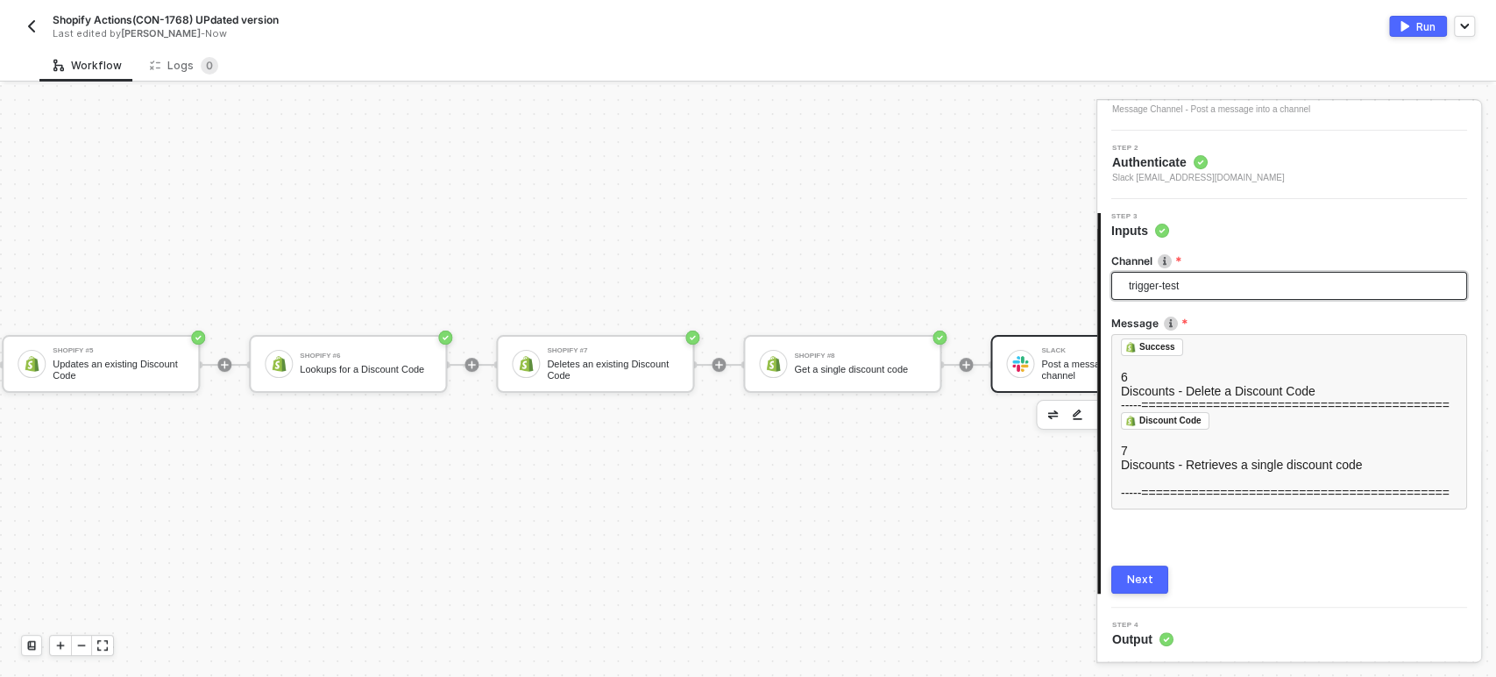
click at [1133, 577] on div "Next" at bounding box center [1140, 579] width 26 height 14
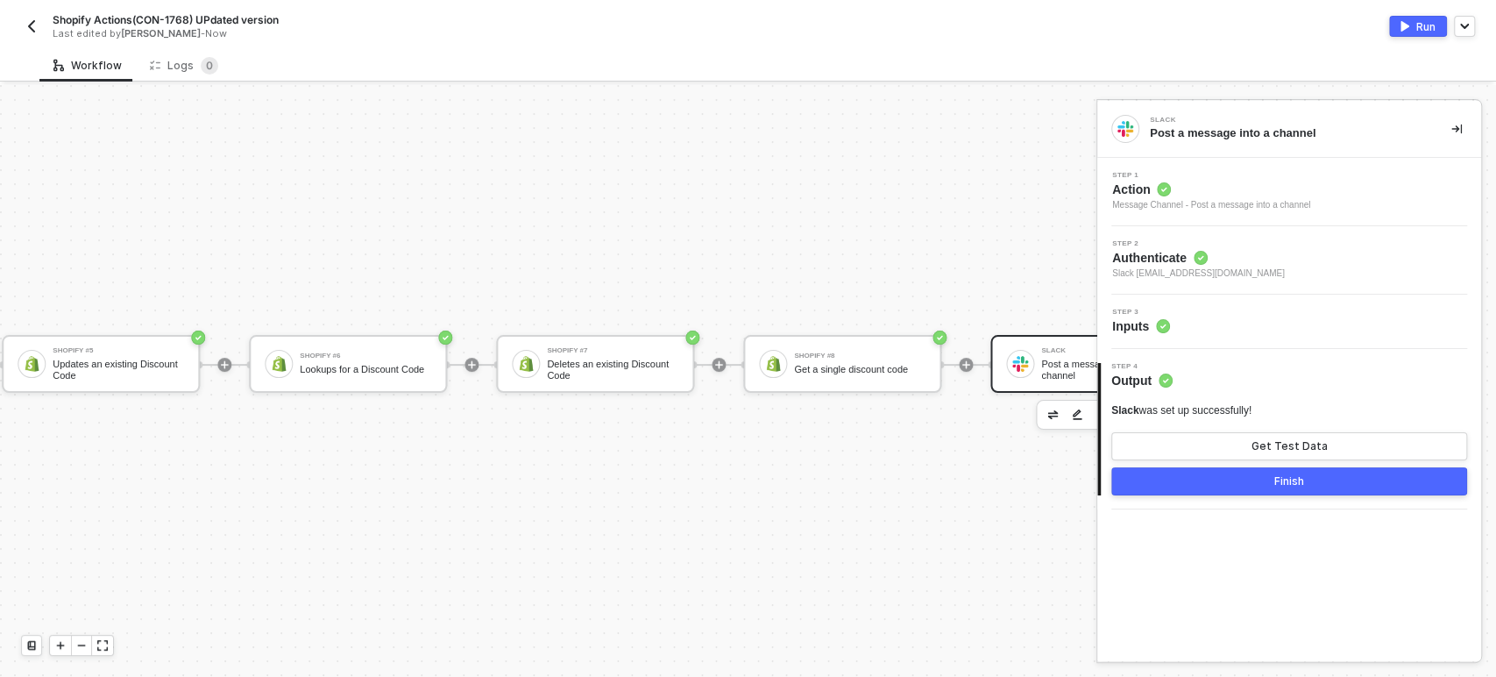
scroll to position [0, 0]
click at [1308, 440] on div "Get Test Data" at bounding box center [1289, 446] width 76 height 14
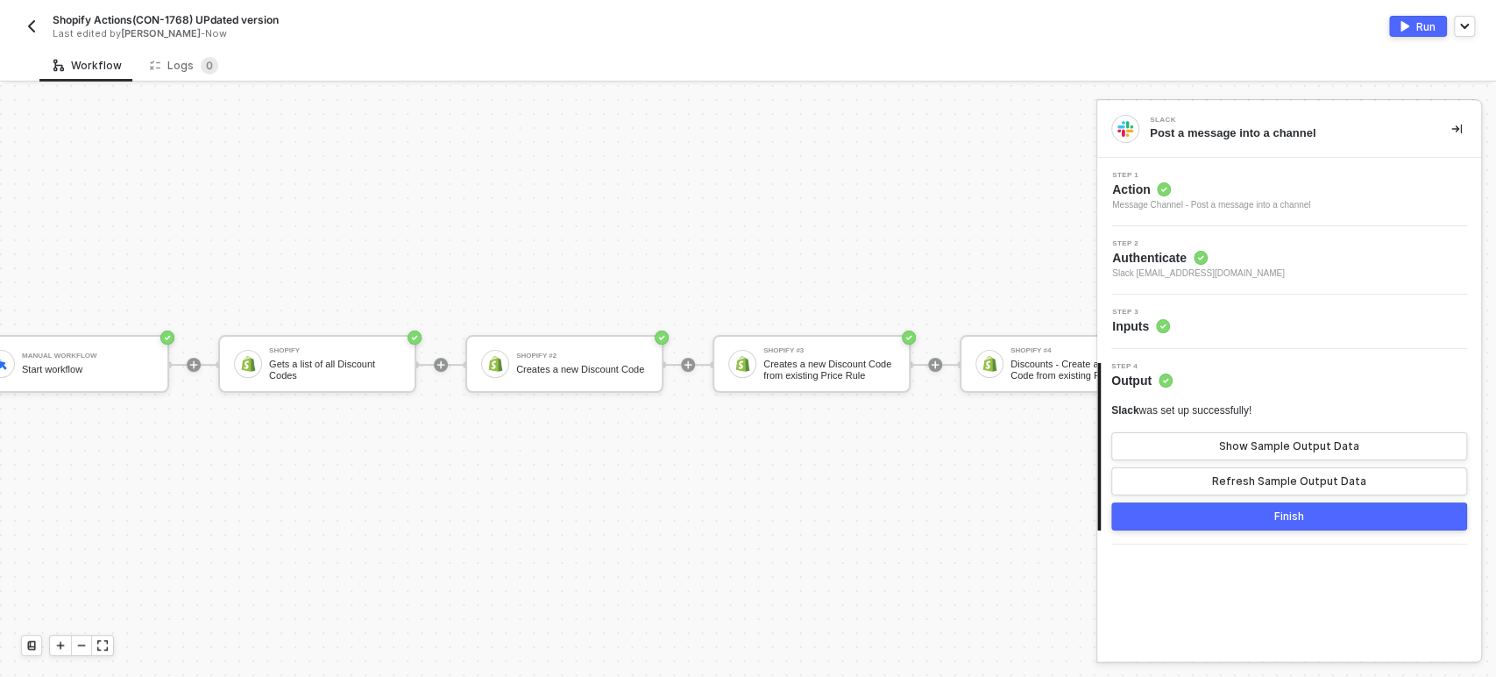
scroll to position [47, 0]
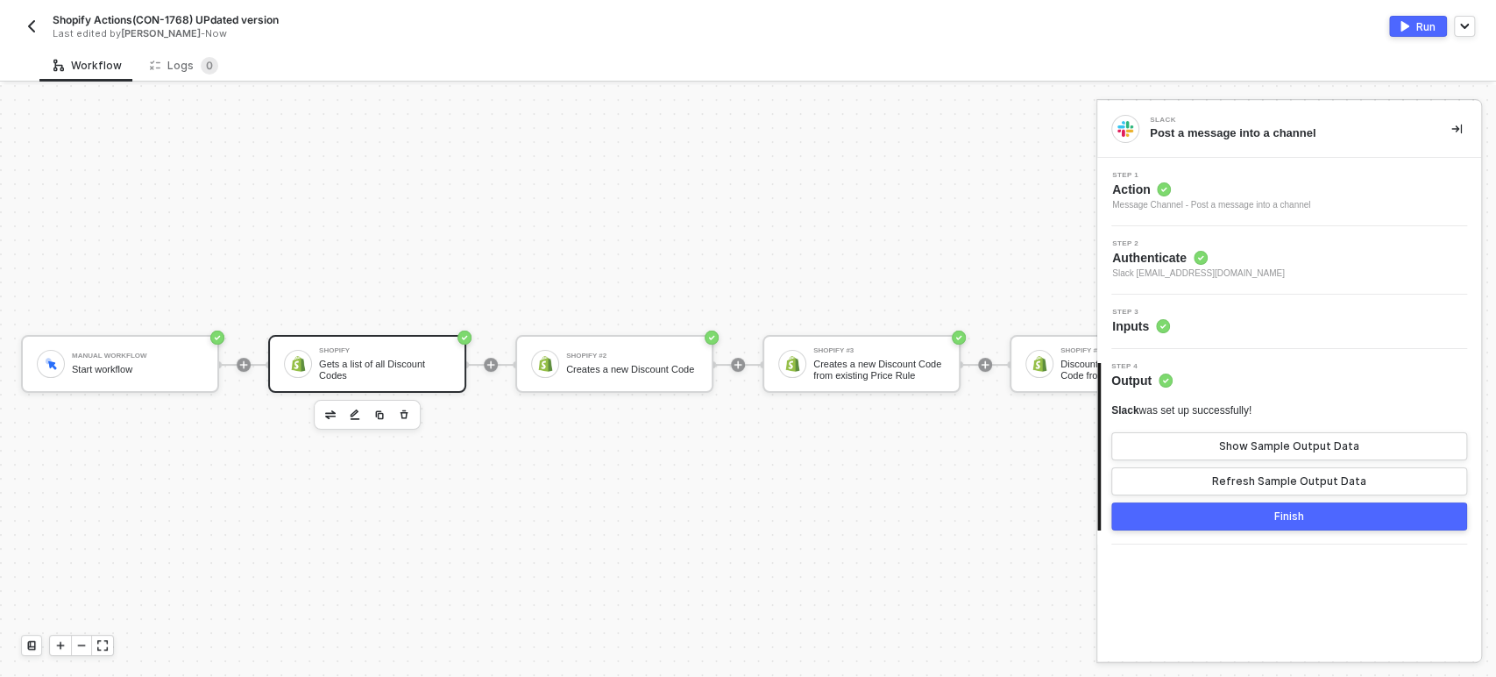
click at [356, 358] on div "Gets a list of all Discount Codes" at bounding box center [384, 369] width 131 height 22
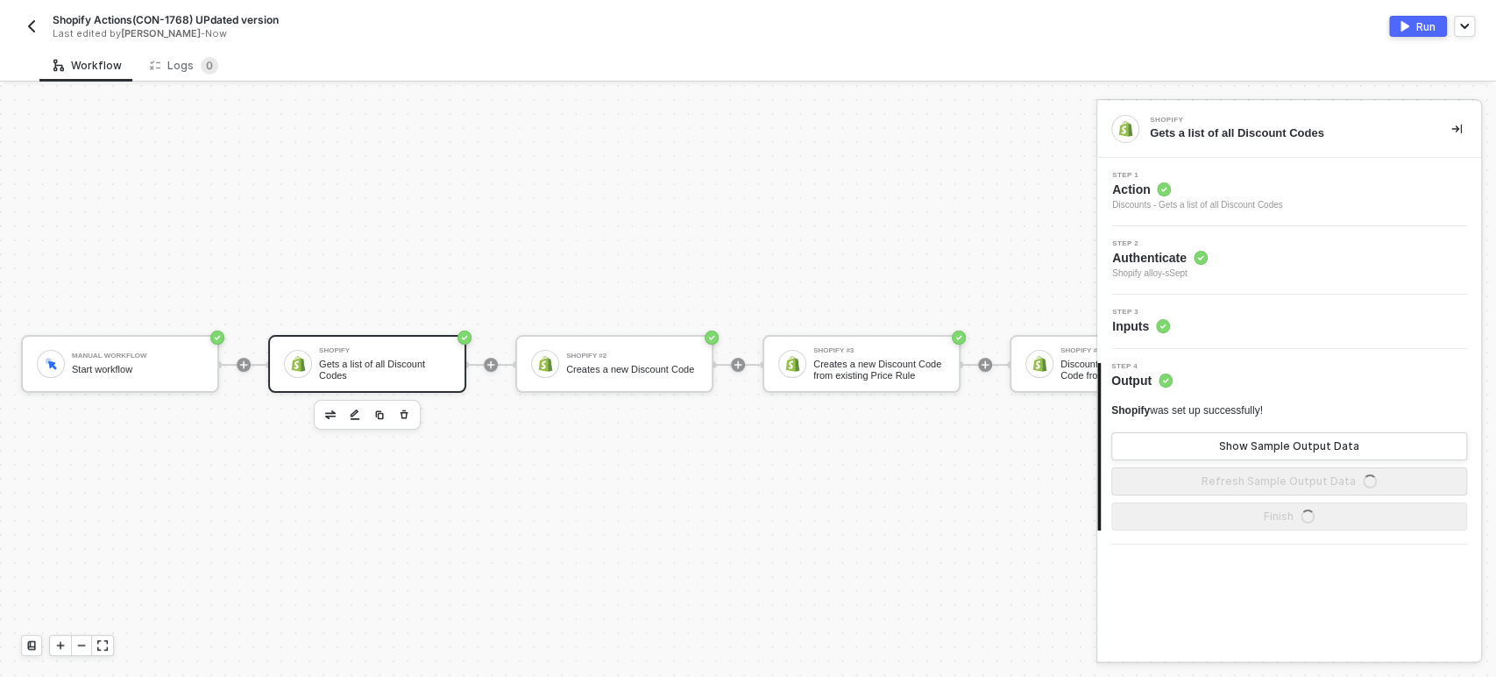
click at [1128, 315] on span "Step 3" at bounding box center [1141, 311] width 58 height 7
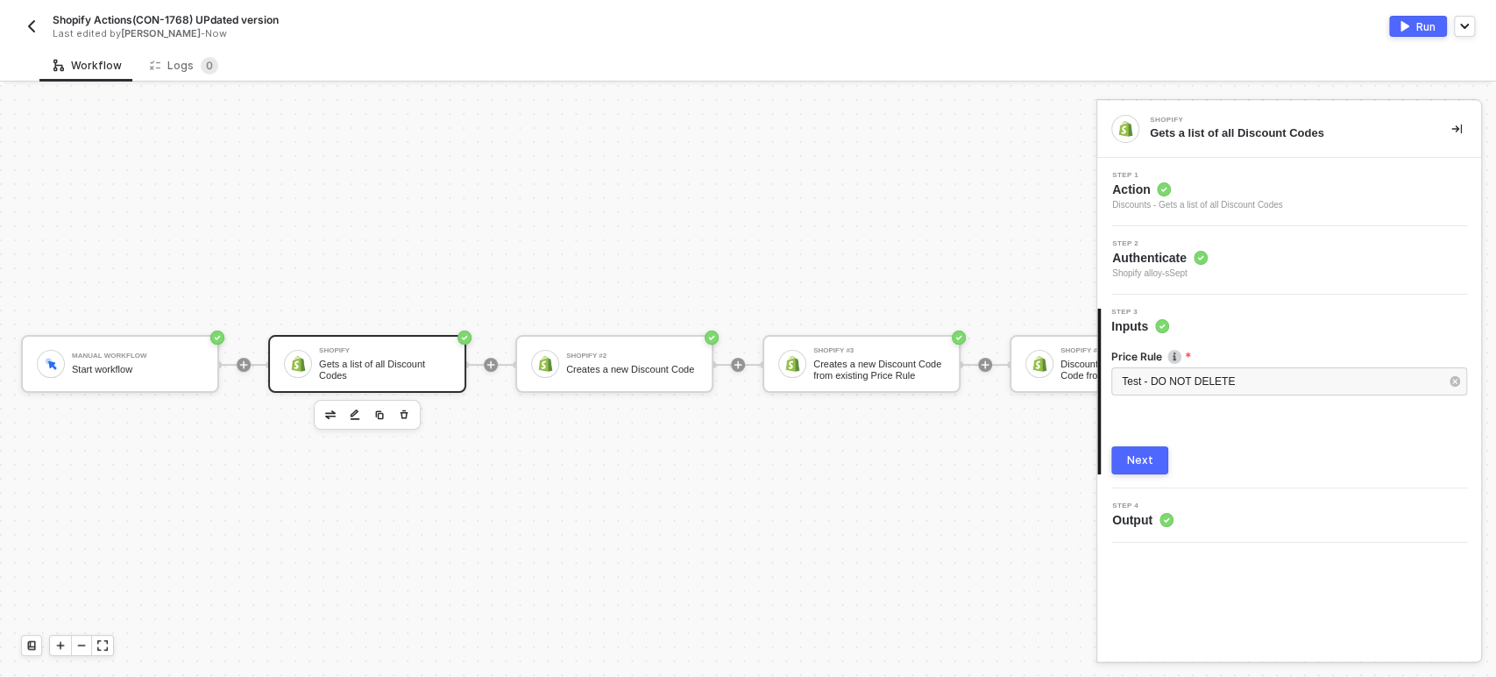
click at [1133, 458] on div "Next" at bounding box center [1140, 460] width 26 height 14
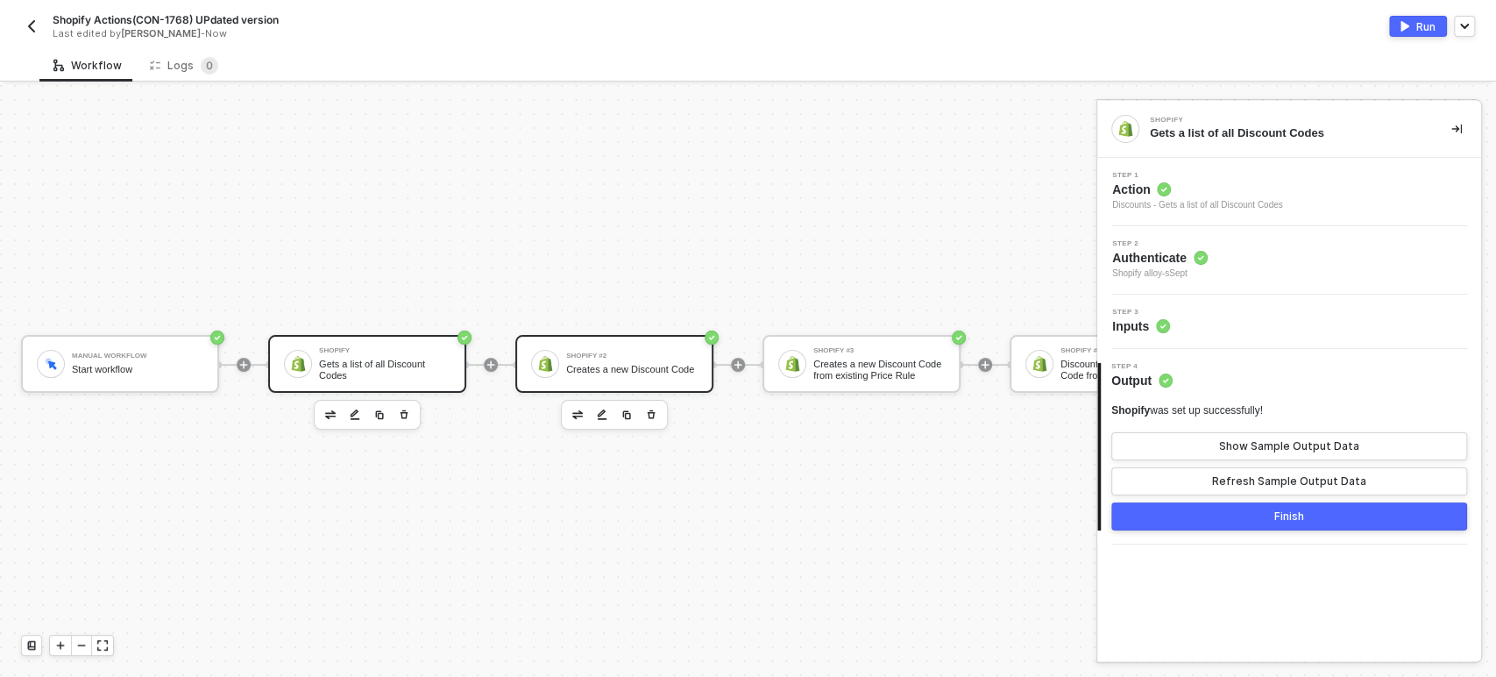
click at [609, 352] on div "Shopify #2" at bounding box center [631, 355] width 131 height 7
click at [1136, 339] on div "Step 3 Inputs" at bounding box center [1289, 321] width 384 height 54
click at [1145, 330] on span "Inputs" at bounding box center [1141, 326] width 58 height 18
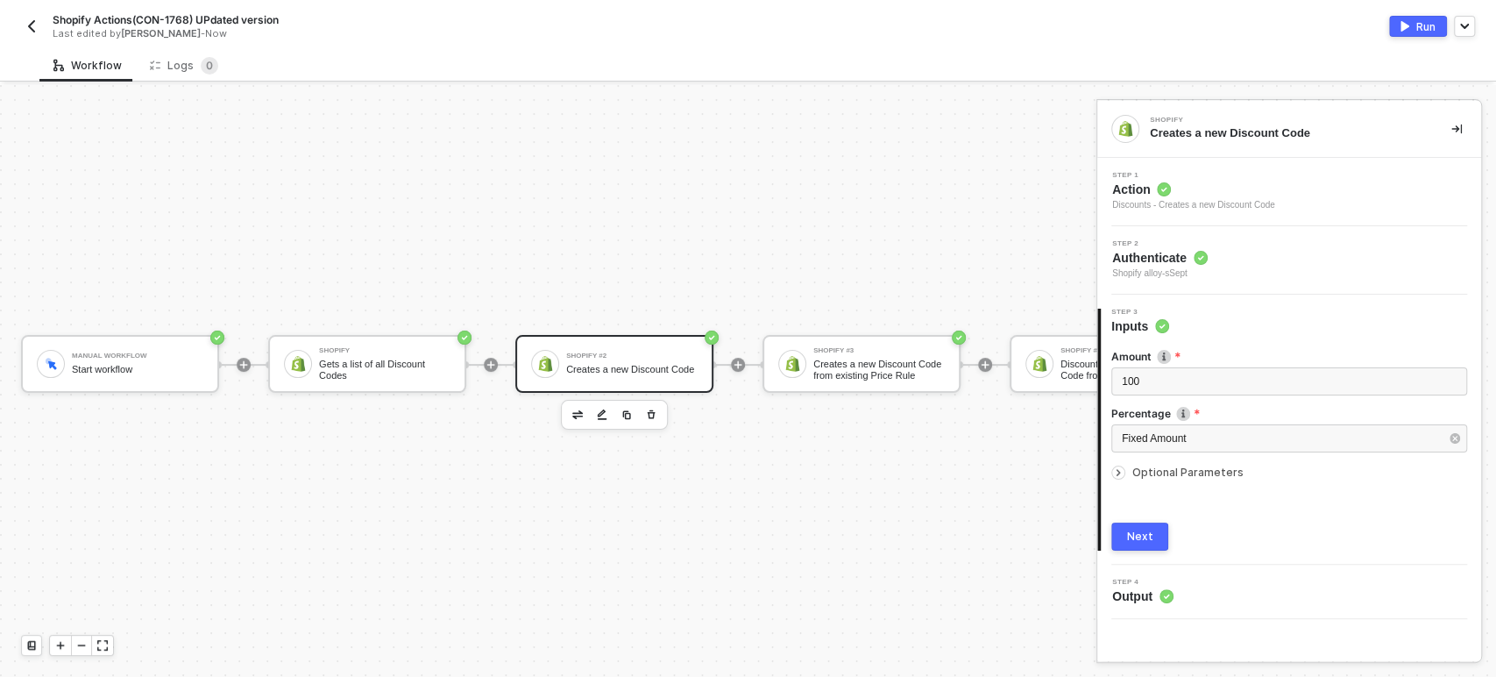
click at [1133, 535] on div "Next" at bounding box center [1140, 536] width 26 height 14
click at [847, 347] on div "Shopify #3" at bounding box center [878, 350] width 131 height 7
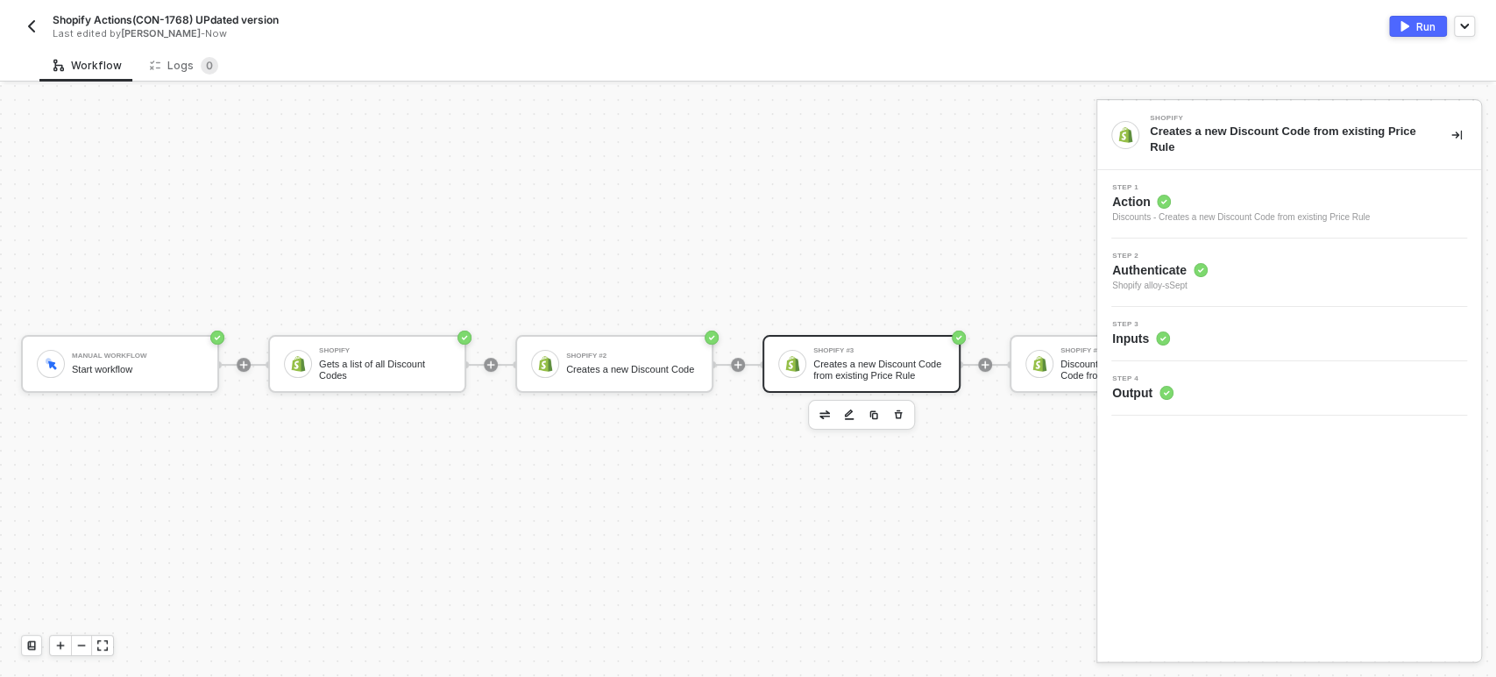
click at [1226, 328] on div "Step 3 Inputs" at bounding box center [1291, 334] width 379 height 26
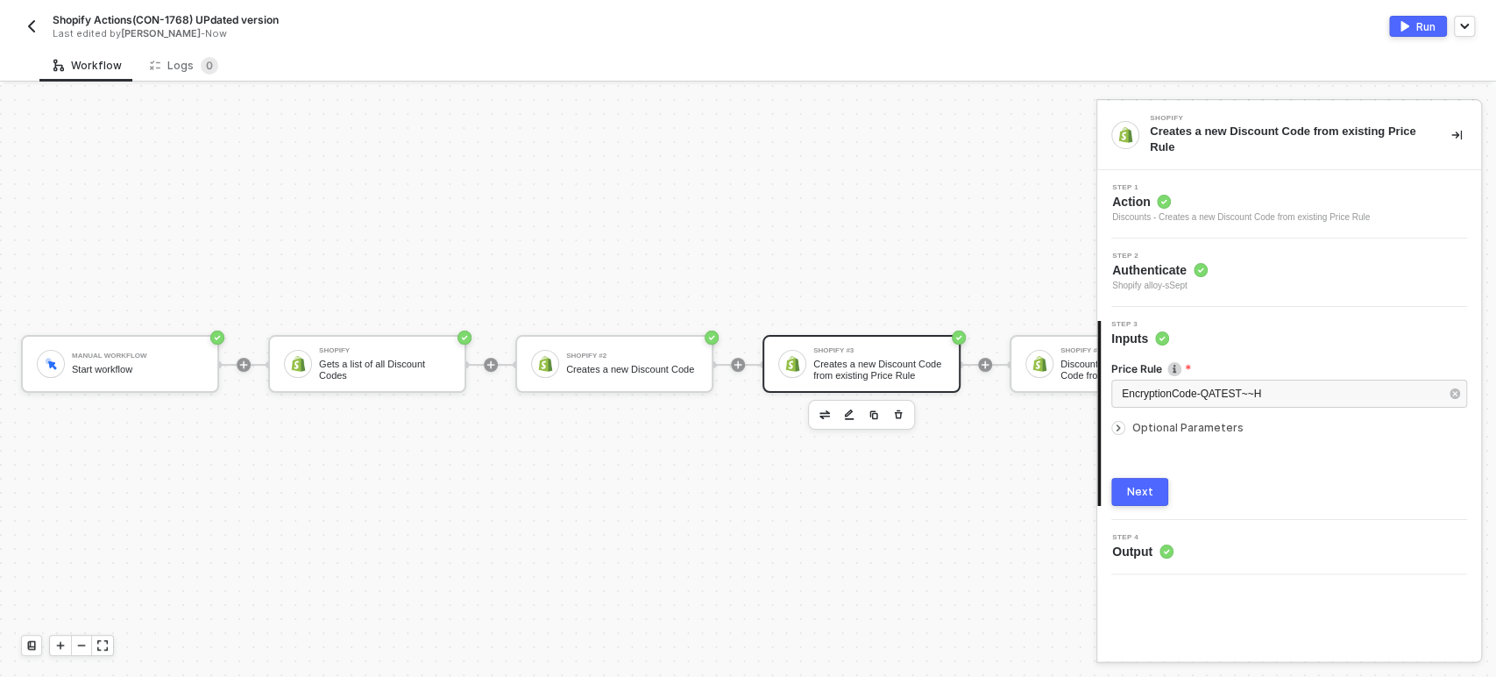
click at [1187, 432] on span "Optional Parameters" at bounding box center [1187, 427] width 111 height 13
click at [1134, 553] on button "Next" at bounding box center [1139, 563] width 57 height 28
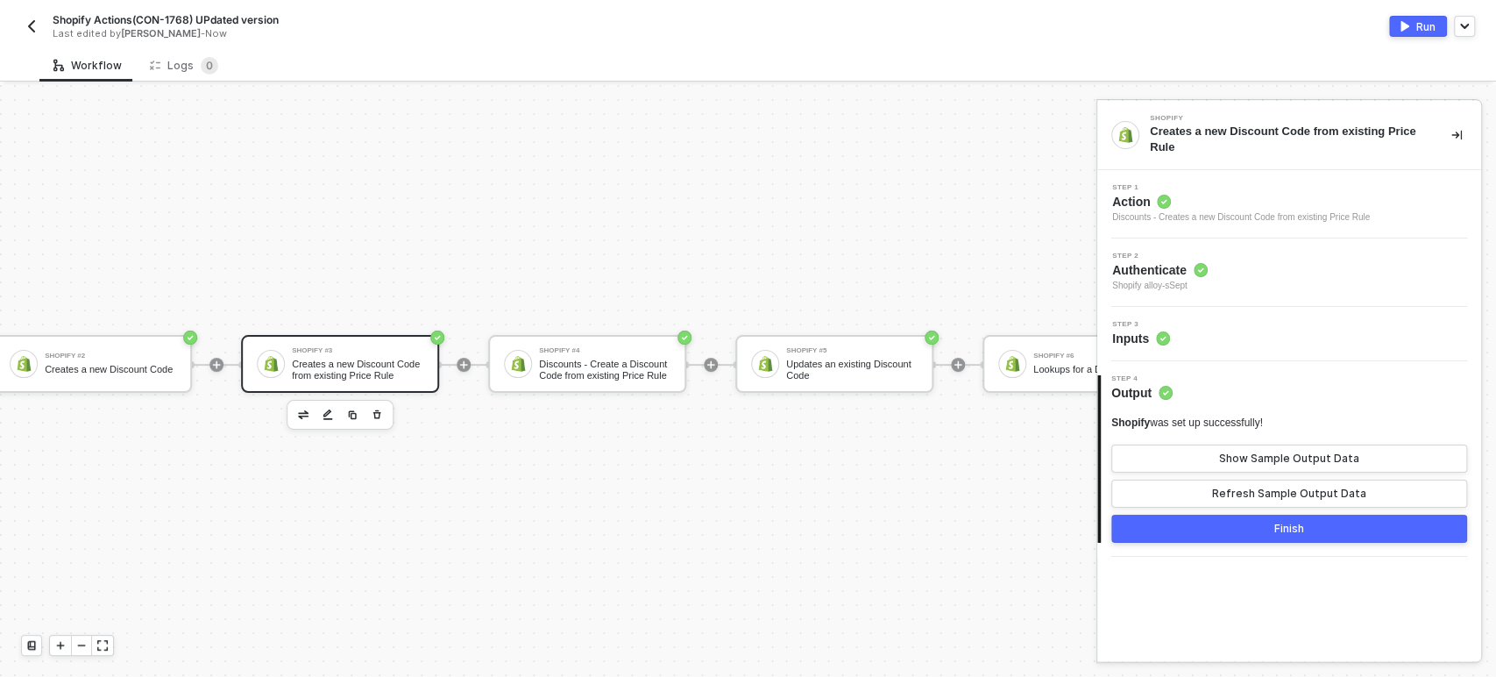
scroll to position [47, 577]
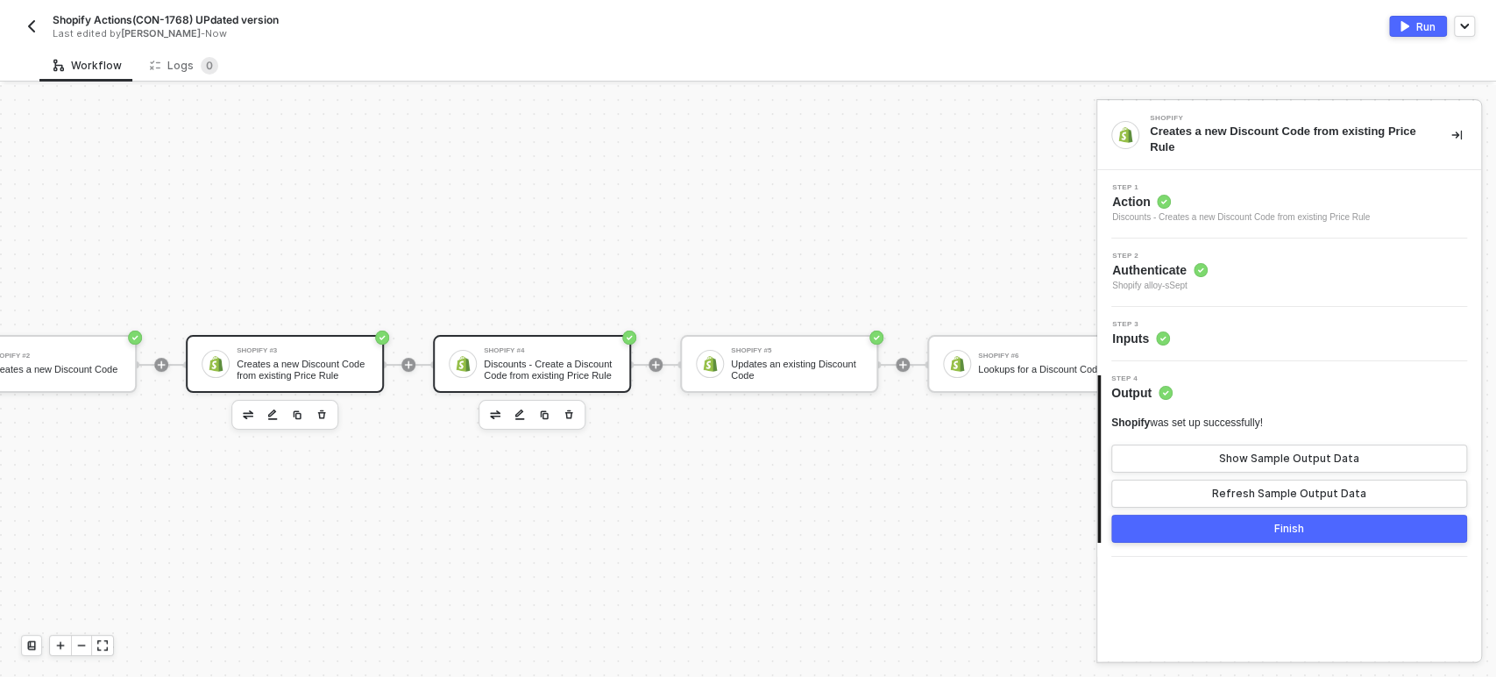
click at [548, 347] on div "Shopify #4" at bounding box center [549, 350] width 131 height 7
click at [1156, 340] on circle at bounding box center [1162, 338] width 13 height 13
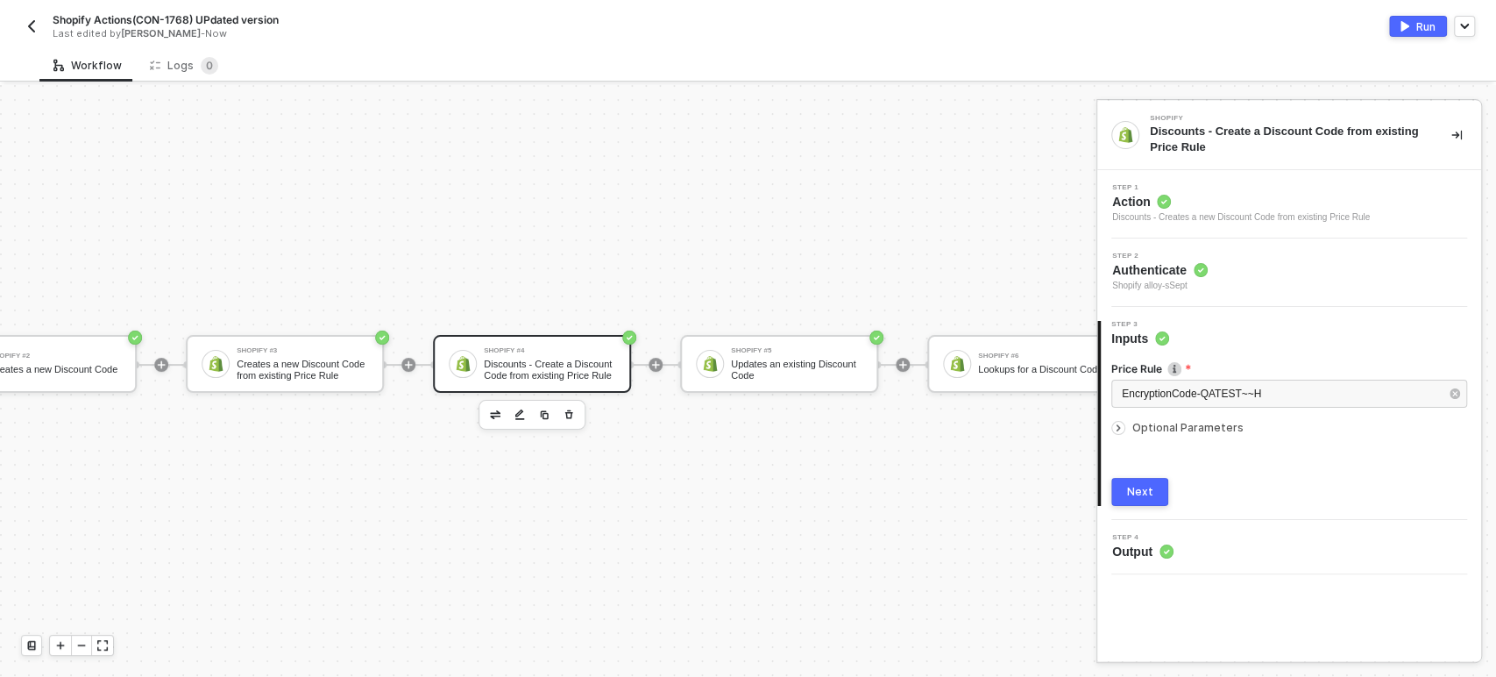
click at [1151, 431] on span "Optional Parameters" at bounding box center [1187, 427] width 111 height 13
click at [1142, 571] on button "Next" at bounding box center [1139, 563] width 57 height 28
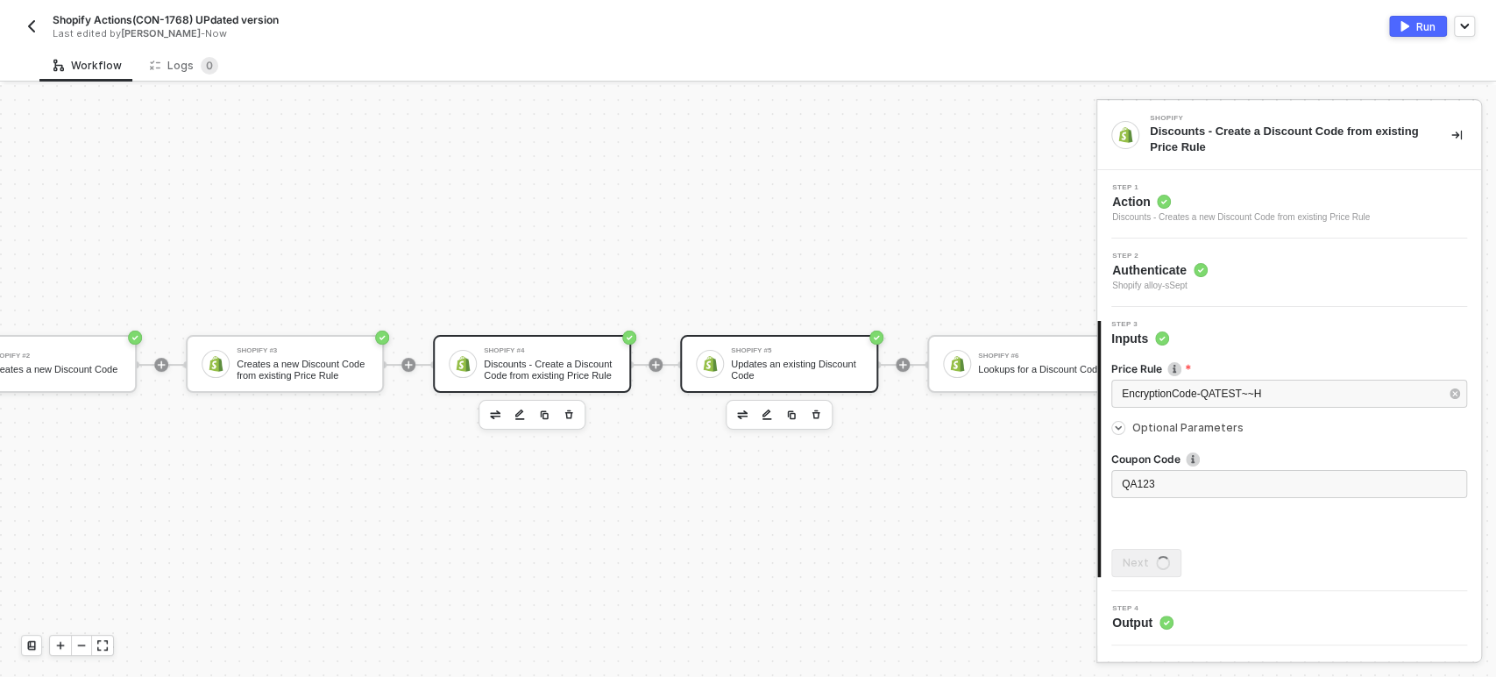
click at [771, 358] on div "Updates an existing Discount Code" at bounding box center [796, 369] width 131 height 22
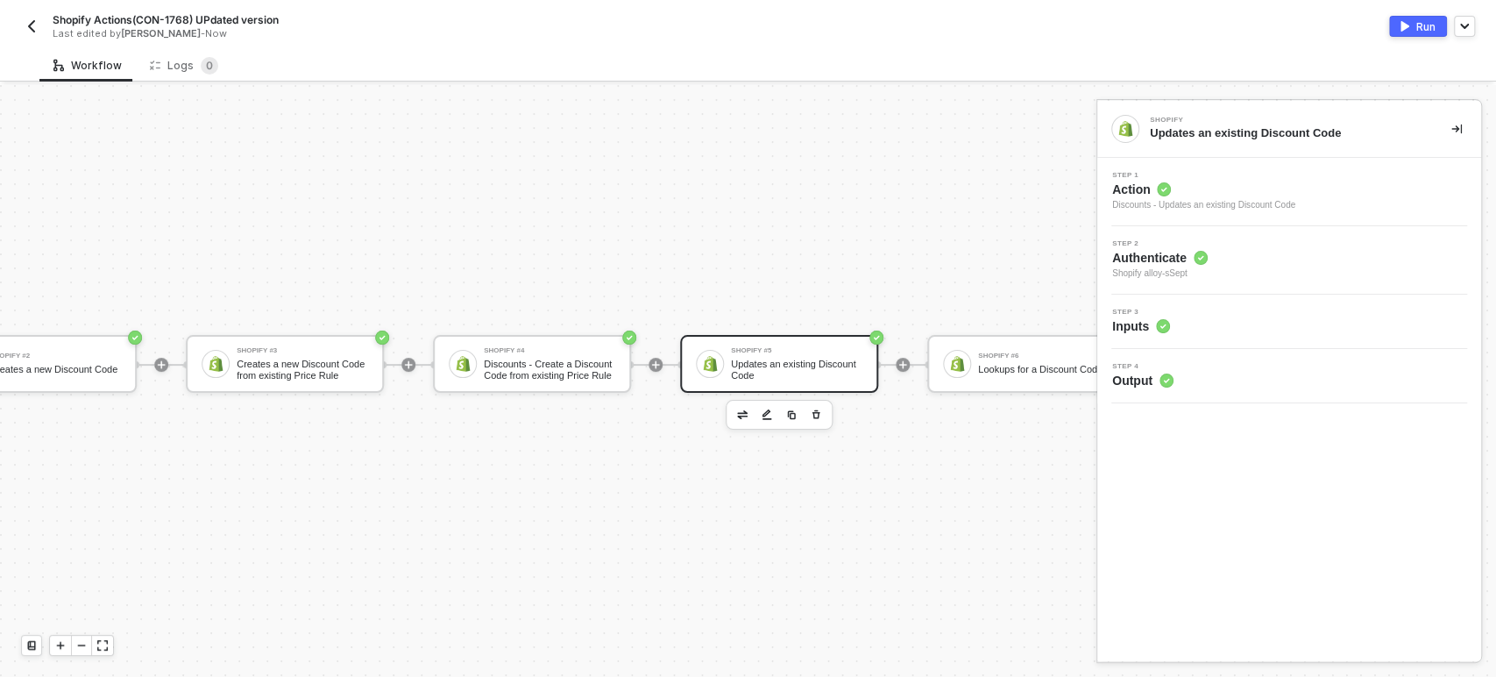
click at [1136, 325] on span "Inputs" at bounding box center [1141, 326] width 58 height 18
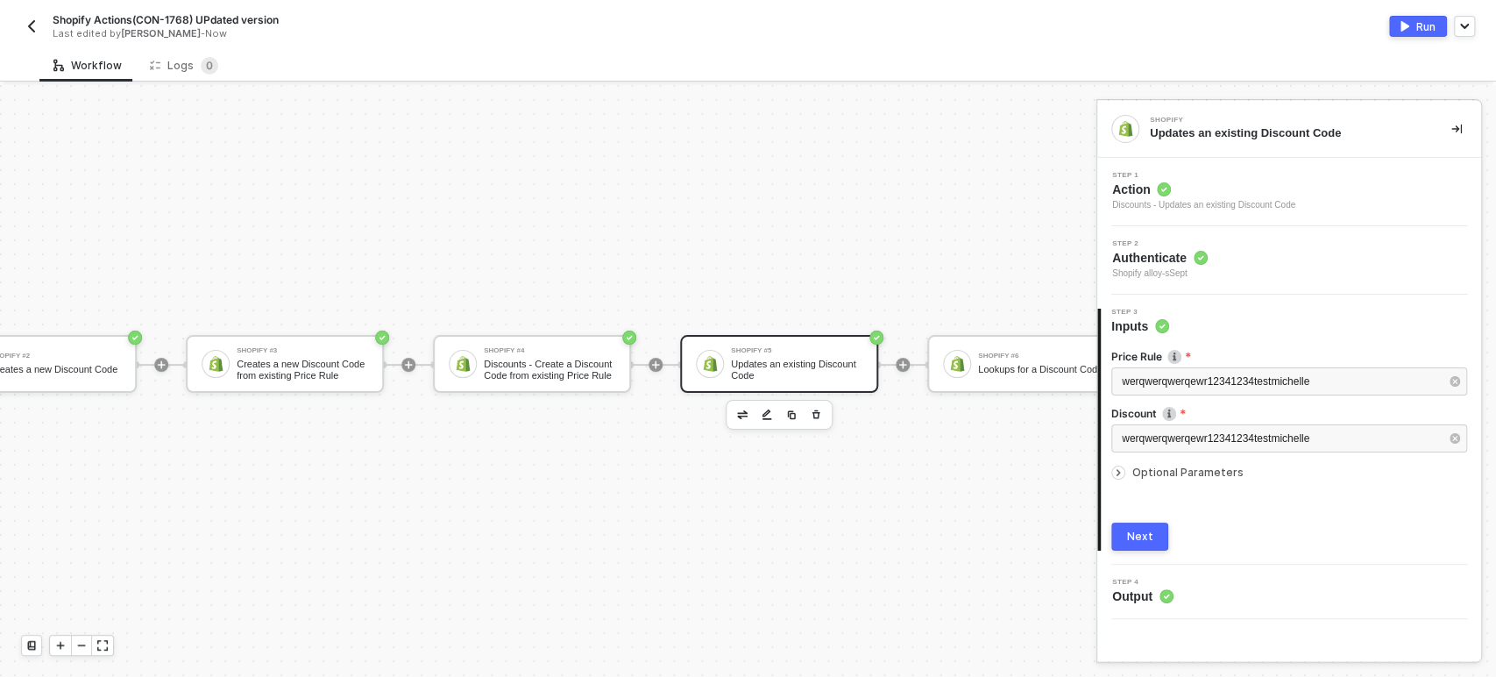
click at [1199, 466] on span "Optional Parameters" at bounding box center [1187, 471] width 111 height 13
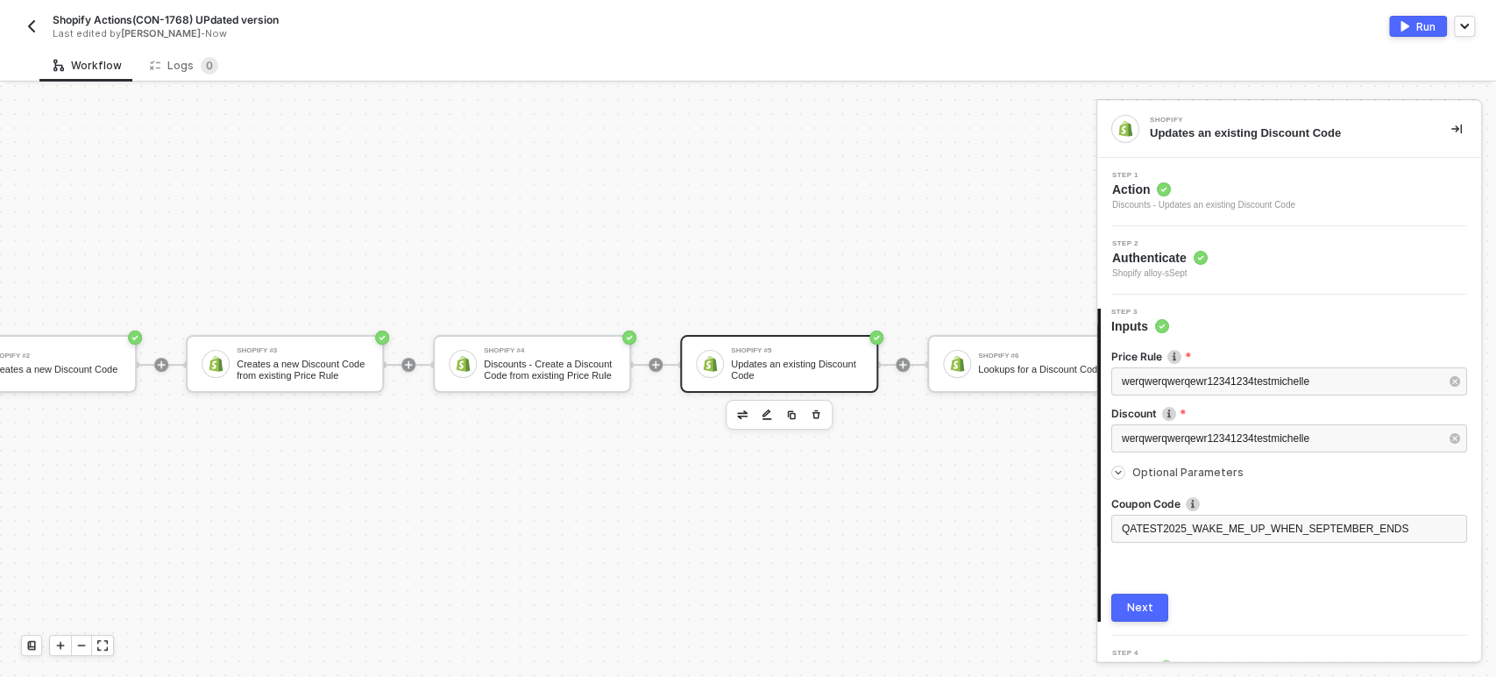
click at [1143, 604] on div "Next" at bounding box center [1140, 607] width 26 height 14
click at [1007, 352] on div "Shopify #6" at bounding box center [1043, 355] width 131 height 7
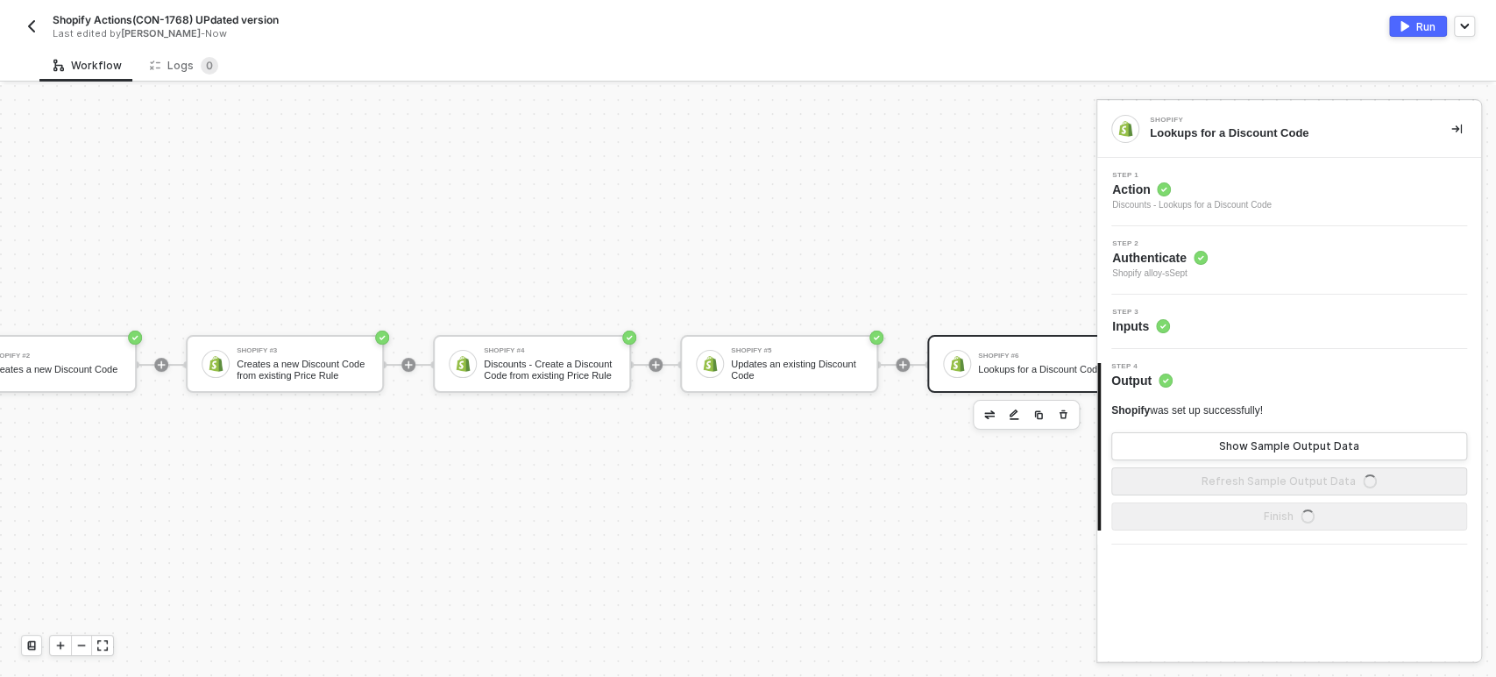
click at [1138, 331] on span "Inputs" at bounding box center [1141, 326] width 58 height 18
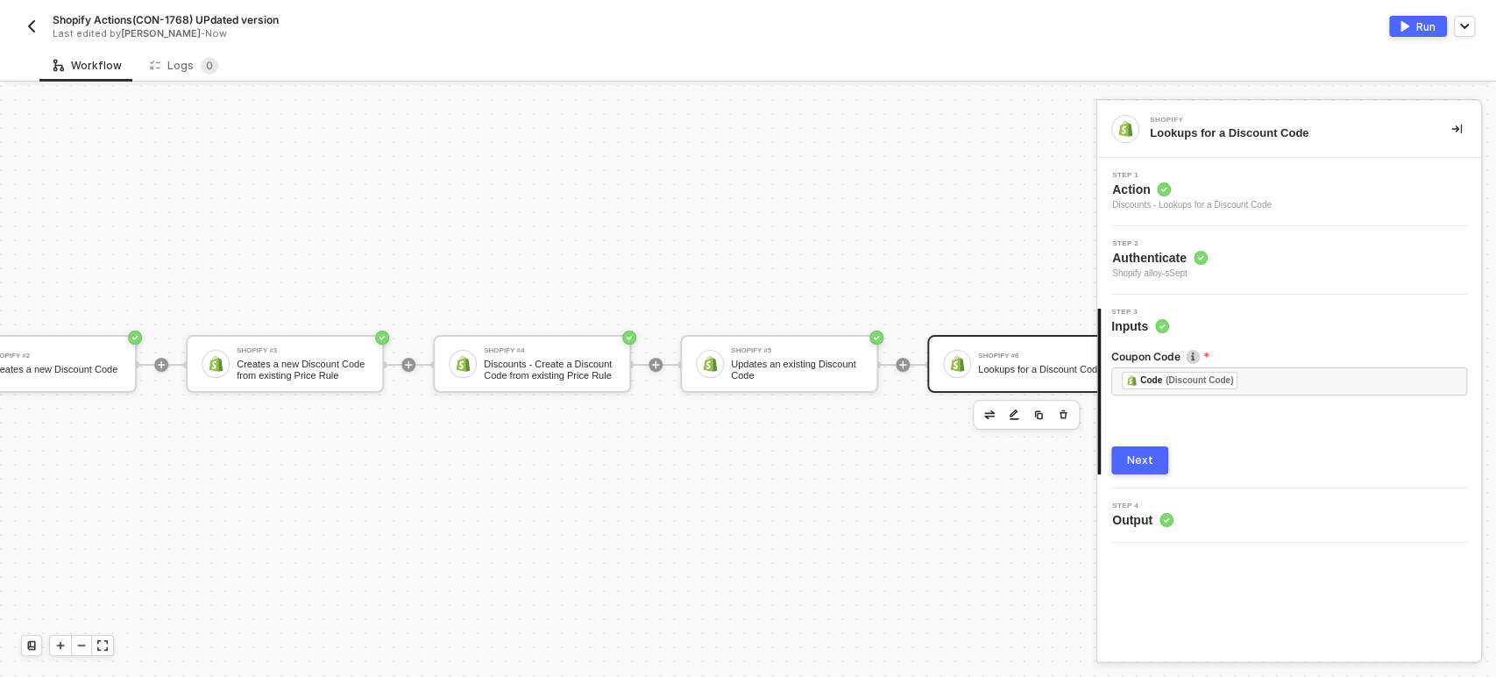
click at [1143, 448] on button "Next" at bounding box center [1139, 460] width 57 height 28
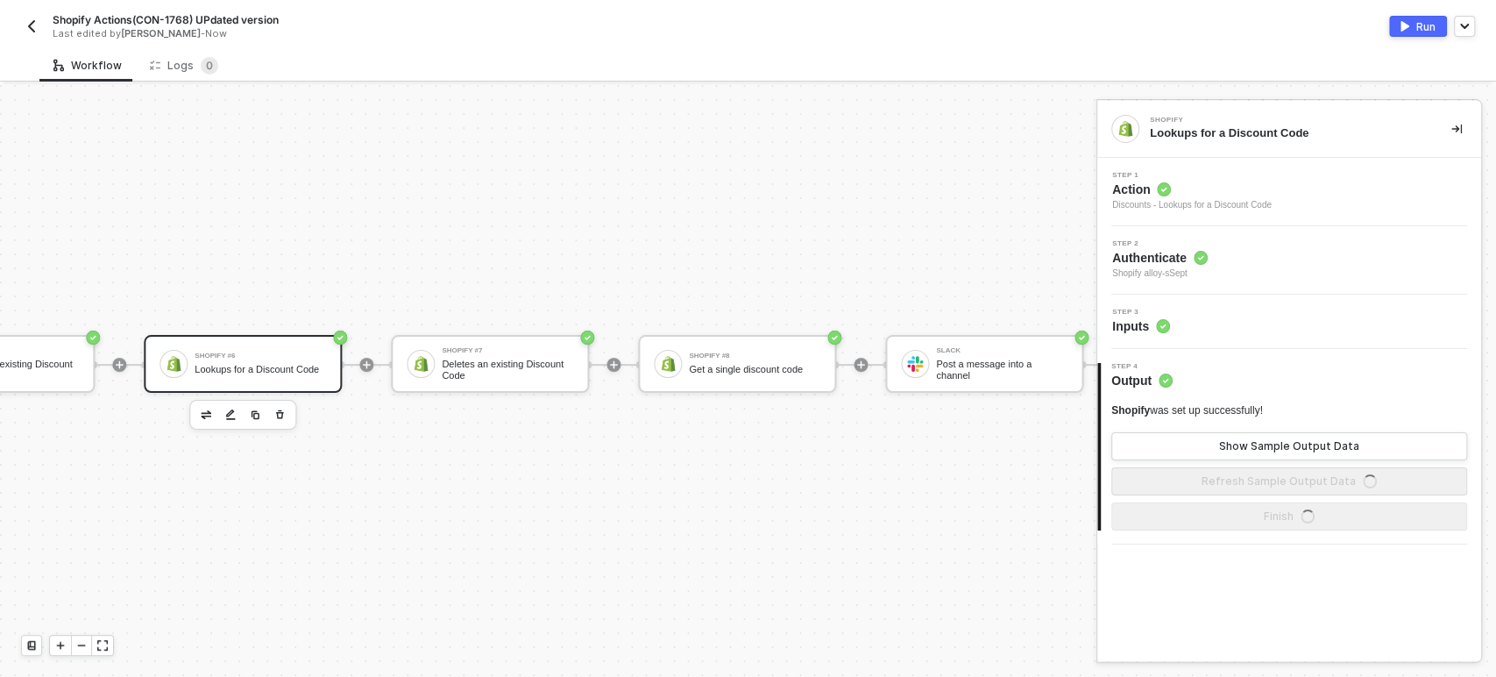
scroll to position [47, 1503]
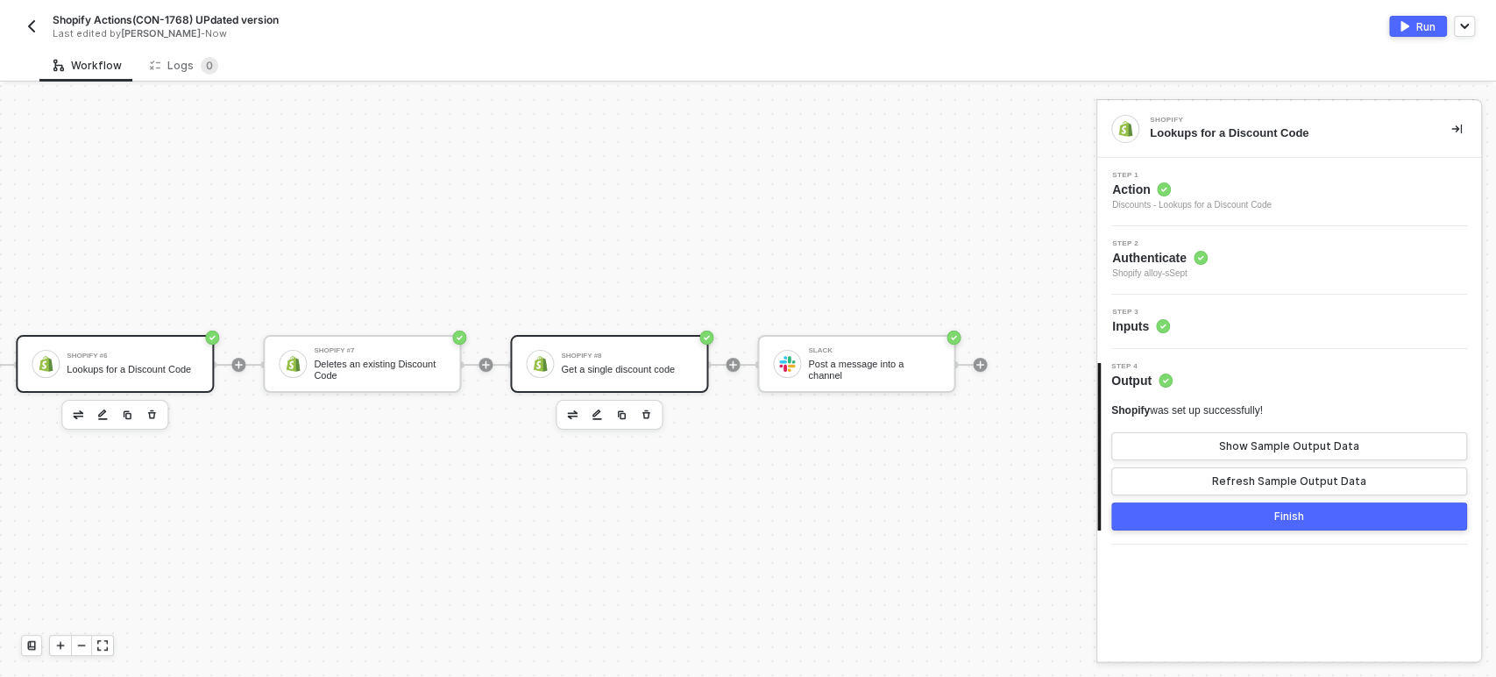
click at [596, 347] on div "Shopify #8 Get a single discount code" at bounding box center [626, 363] width 131 height 33
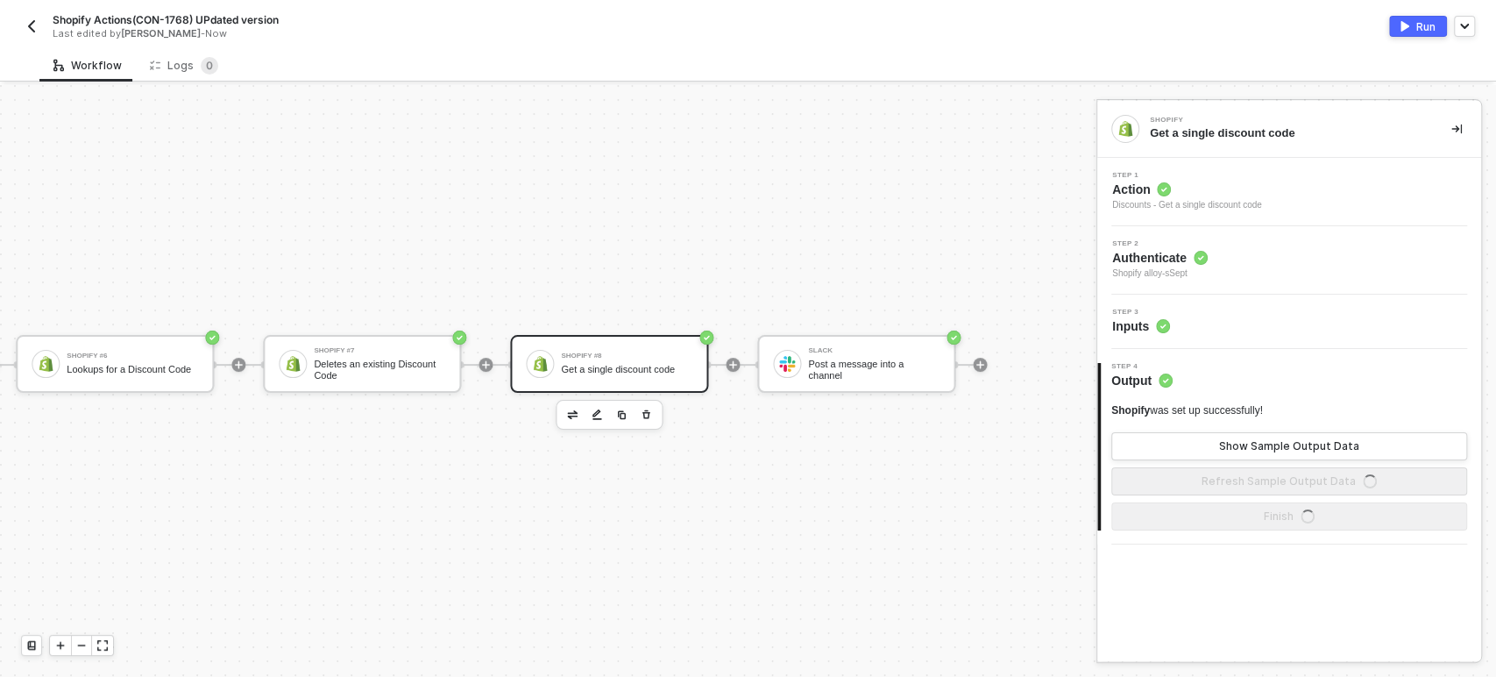
click at [1141, 318] on span "Inputs" at bounding box center [1141, 326] width 58 height 18
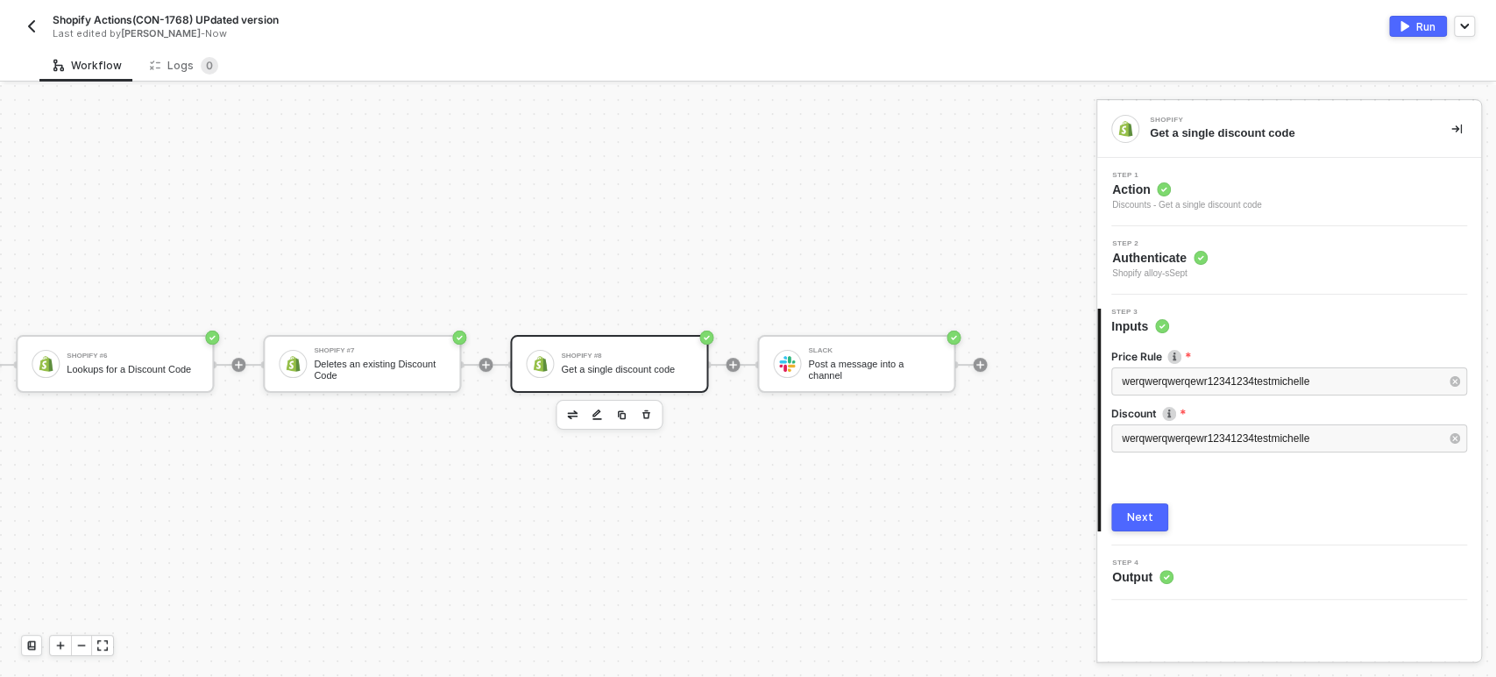
click at [1162, 522] on button "Next" at bounding box center [1139, 517] width 57 height 28
drag, startPoint x: 344, startPoint y: 353, endPoint x: 526, endPoint y: 335, distance: 182.3
click at [346, 358] on div "Deletes an existing Discount Code" at bounding box center [379, 369] width 131 height 22
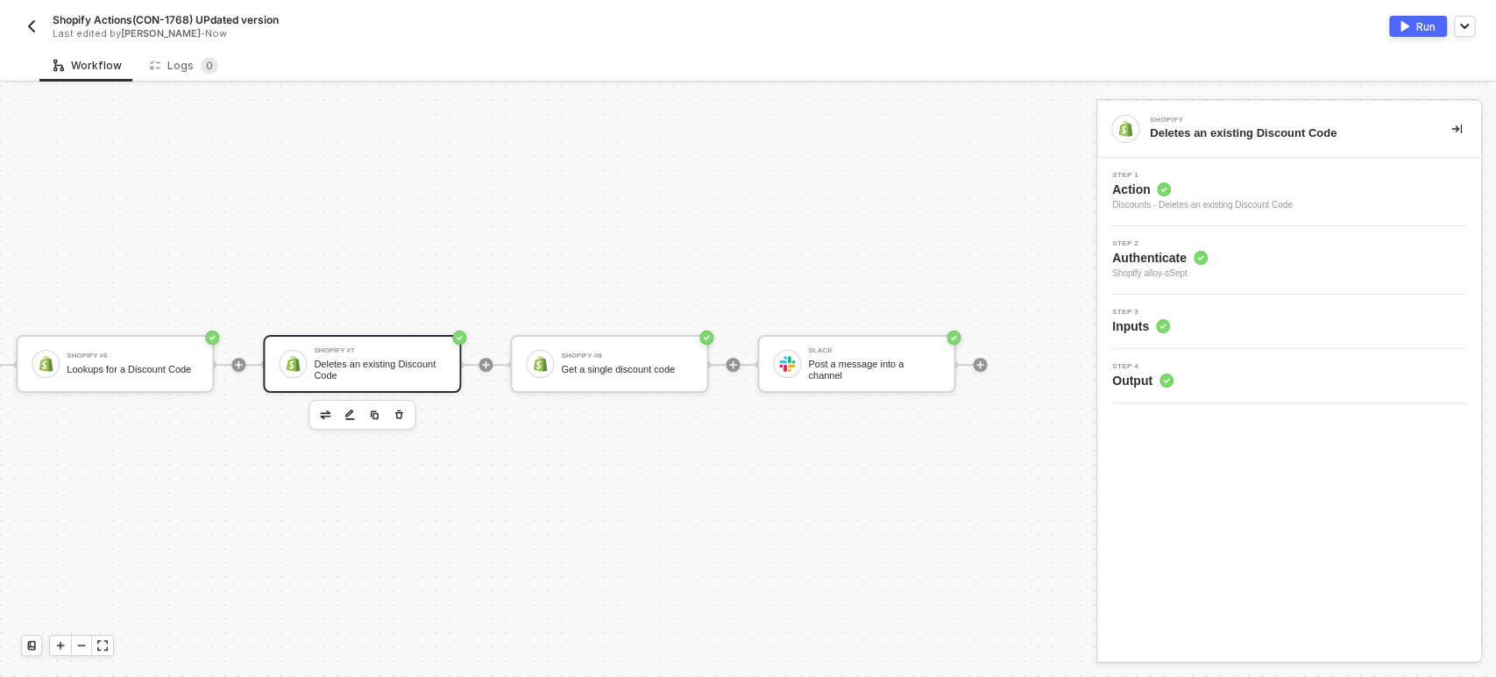
click at [1131, 327] on span "Inputs" at bounding box center [1141, 326] width 58 height 18
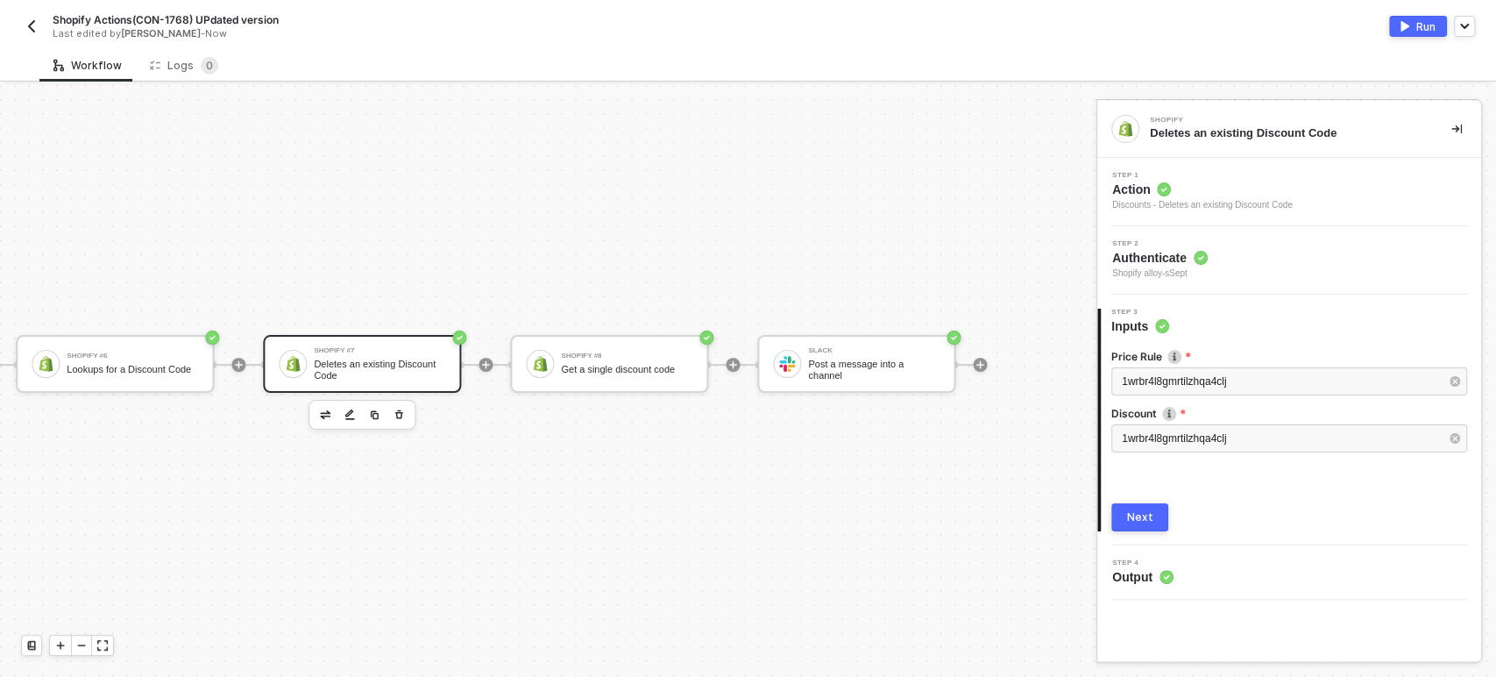
click at [1144, 515] on div "Next" at bounding box center [1140, 517] width 26 height 14
drag, startPoint x: 834, startPoint y: 344, endPoint x: 869, endPoint y: 343, distance: 35.1
click at [835, 347] on div "Slack" at bounding box center [873, 350] width 131 height 7
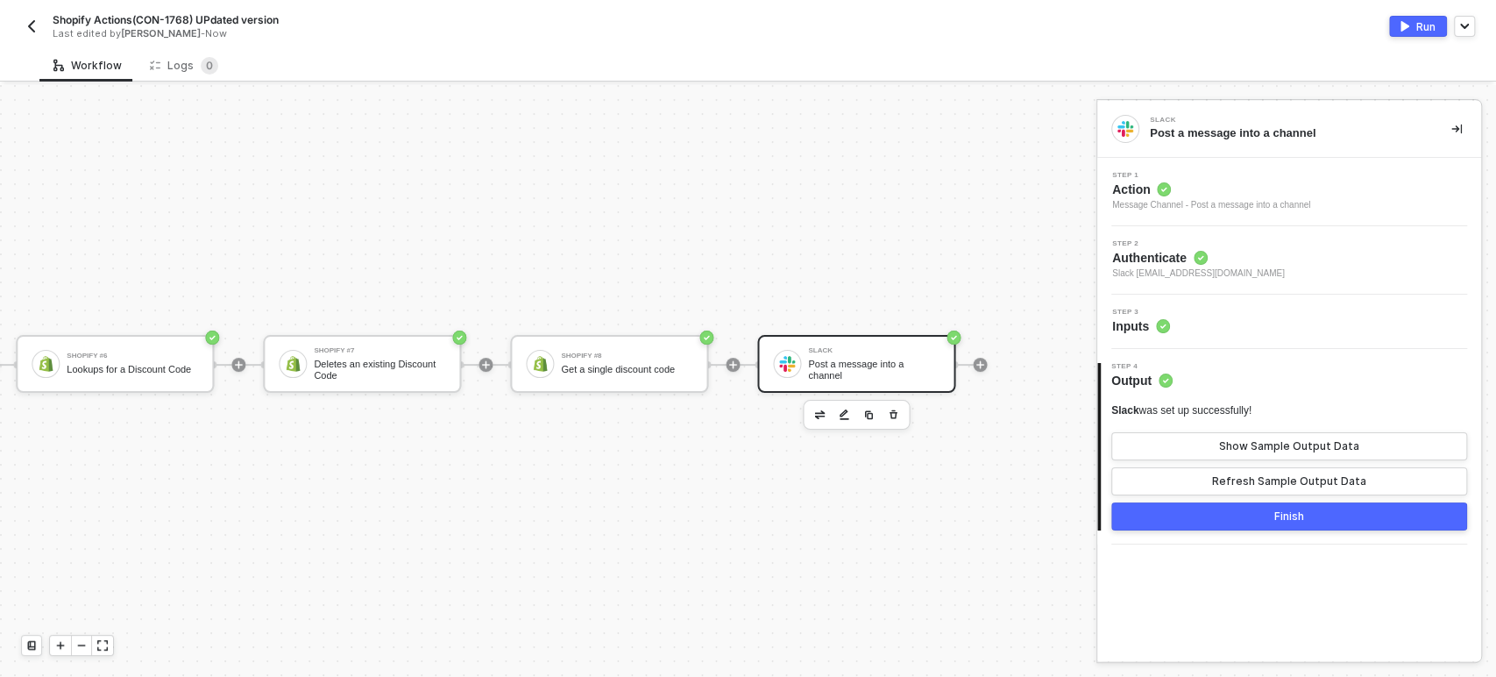
click at [1166, 331] on icon at bounding box center [1163, 326] width 14 height 14
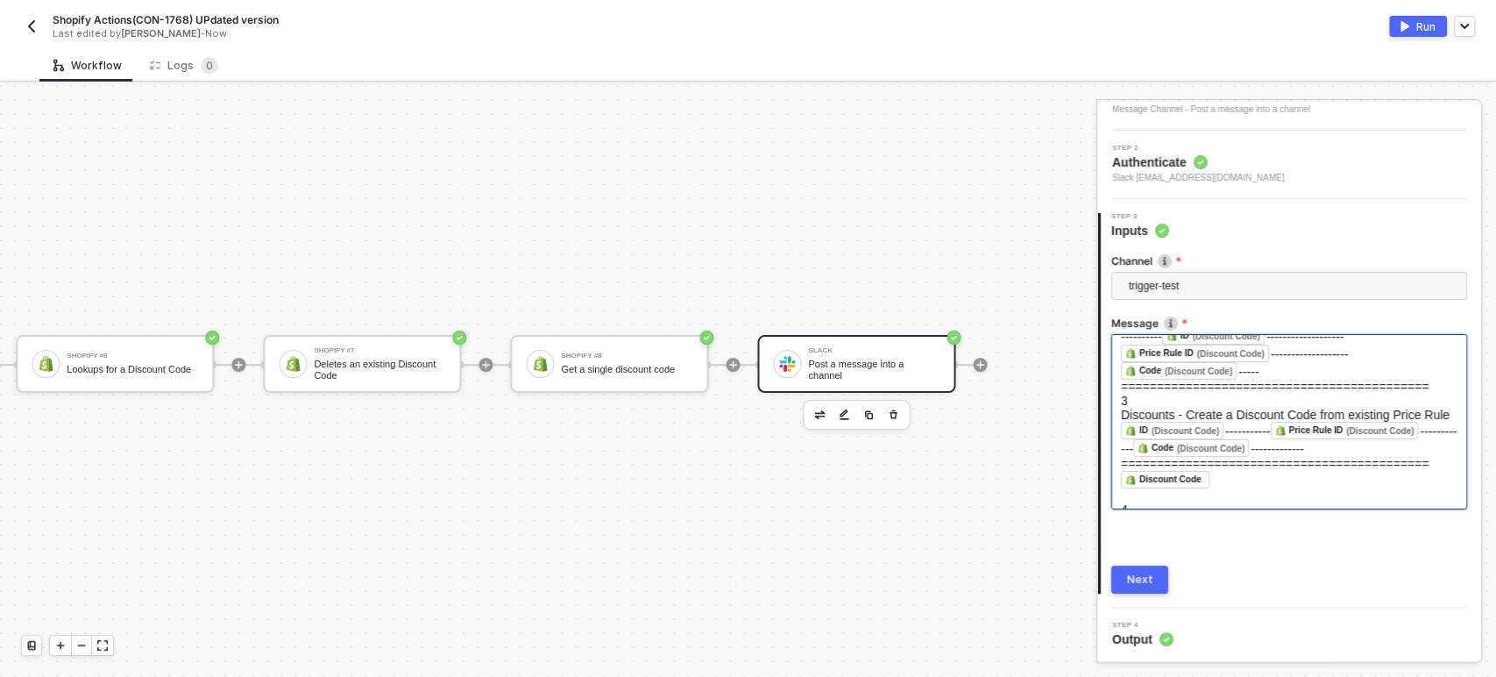
scroll to position [292, 0]
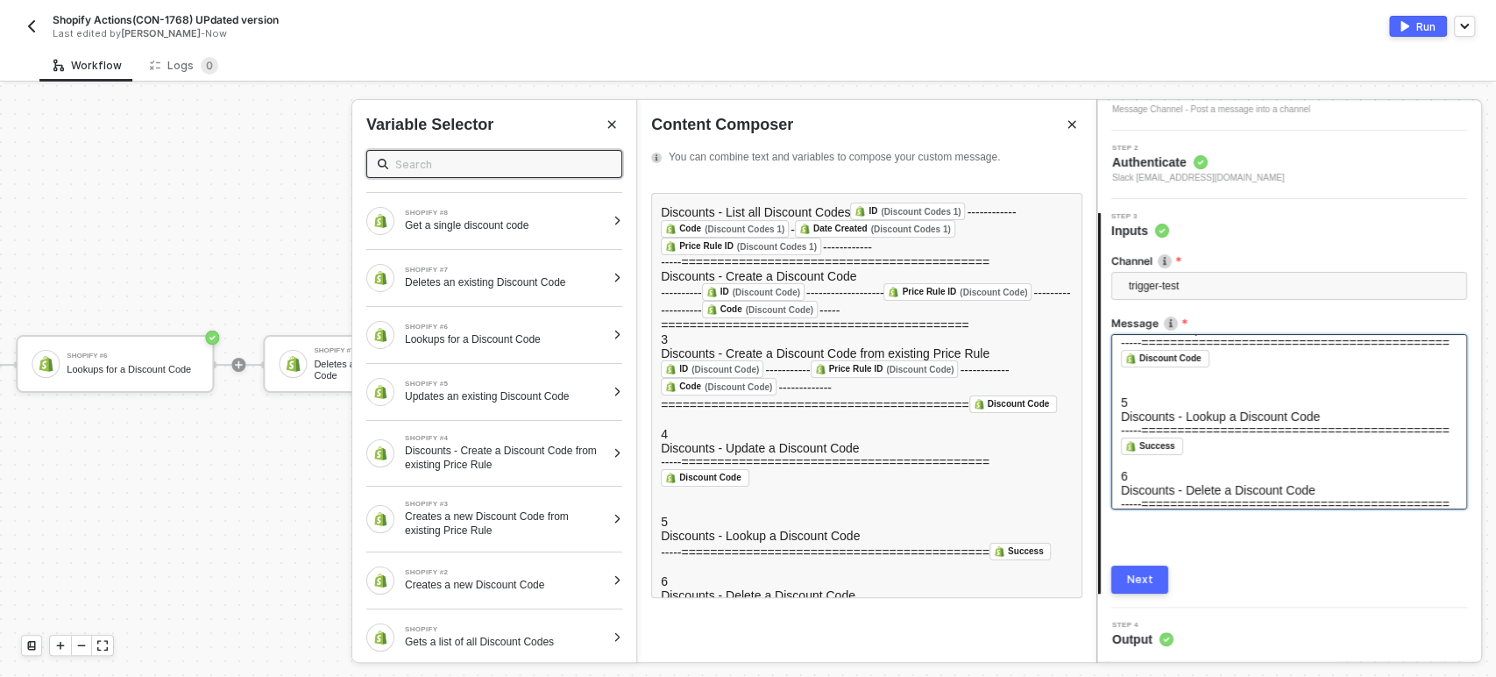
drag, startPoint x: 1140, startPoint y: 583, endPoint x: 1158, endPoint y: 578, distance: 18.3
click at [1140, 585] on div "Next" at bounding box center [1140, 579] width 26 height 14
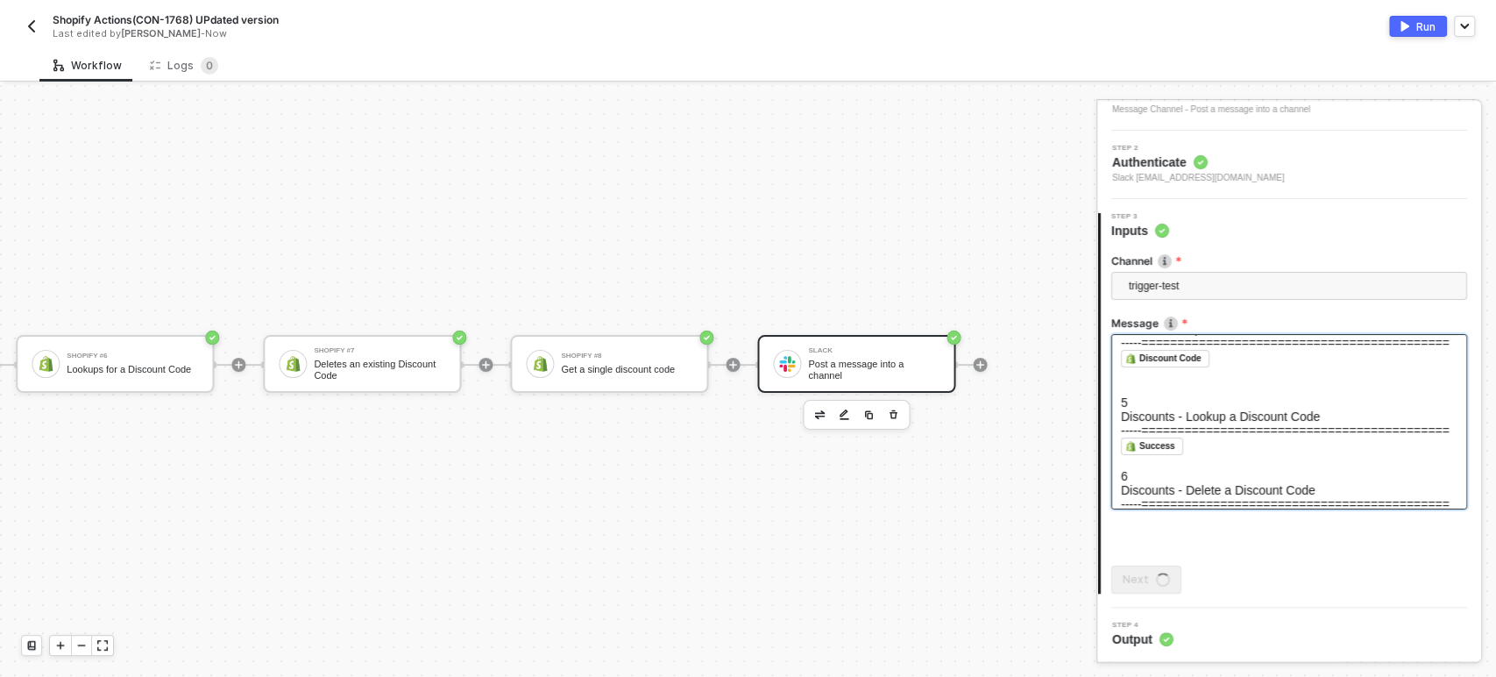
scroll to position [0, 0]
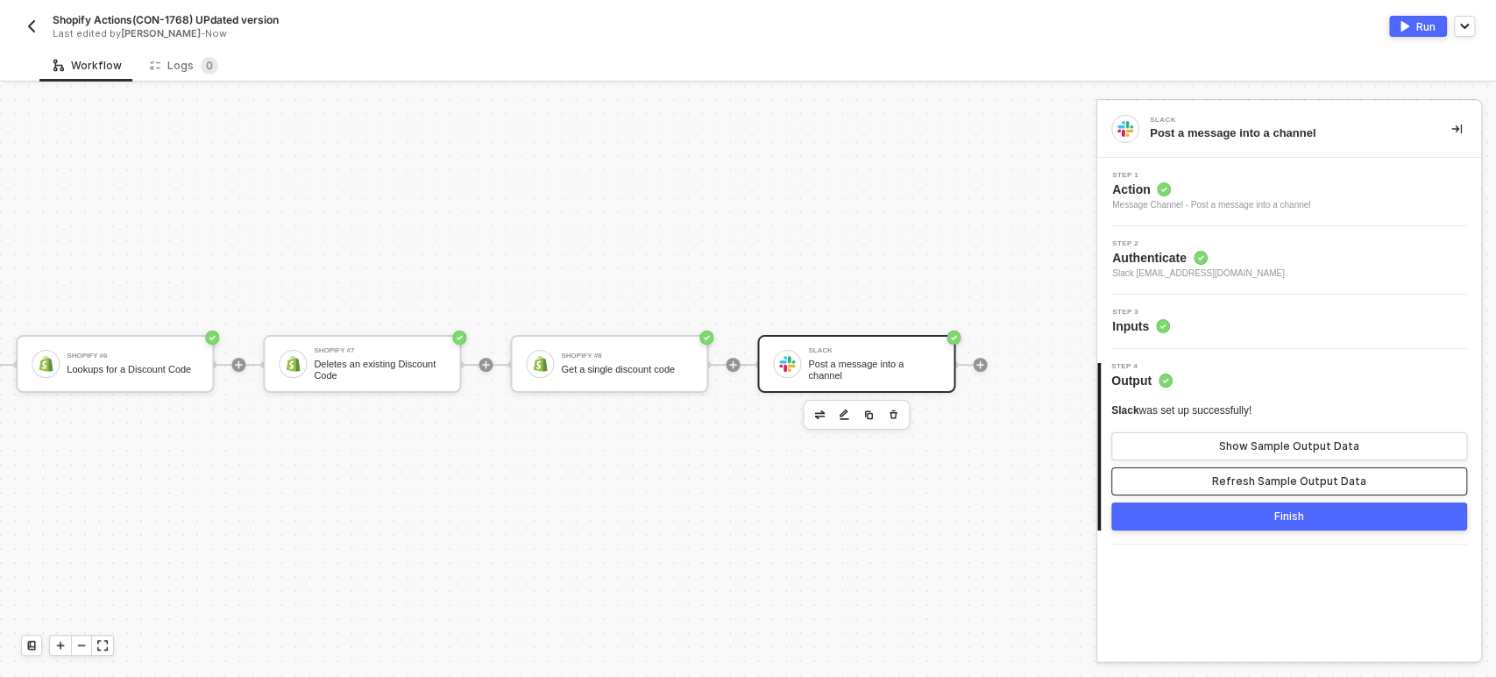
click at [1266, 491] on button "Refresh Sample Output Data" at bounding box center [1289, 481] width 356 height 28
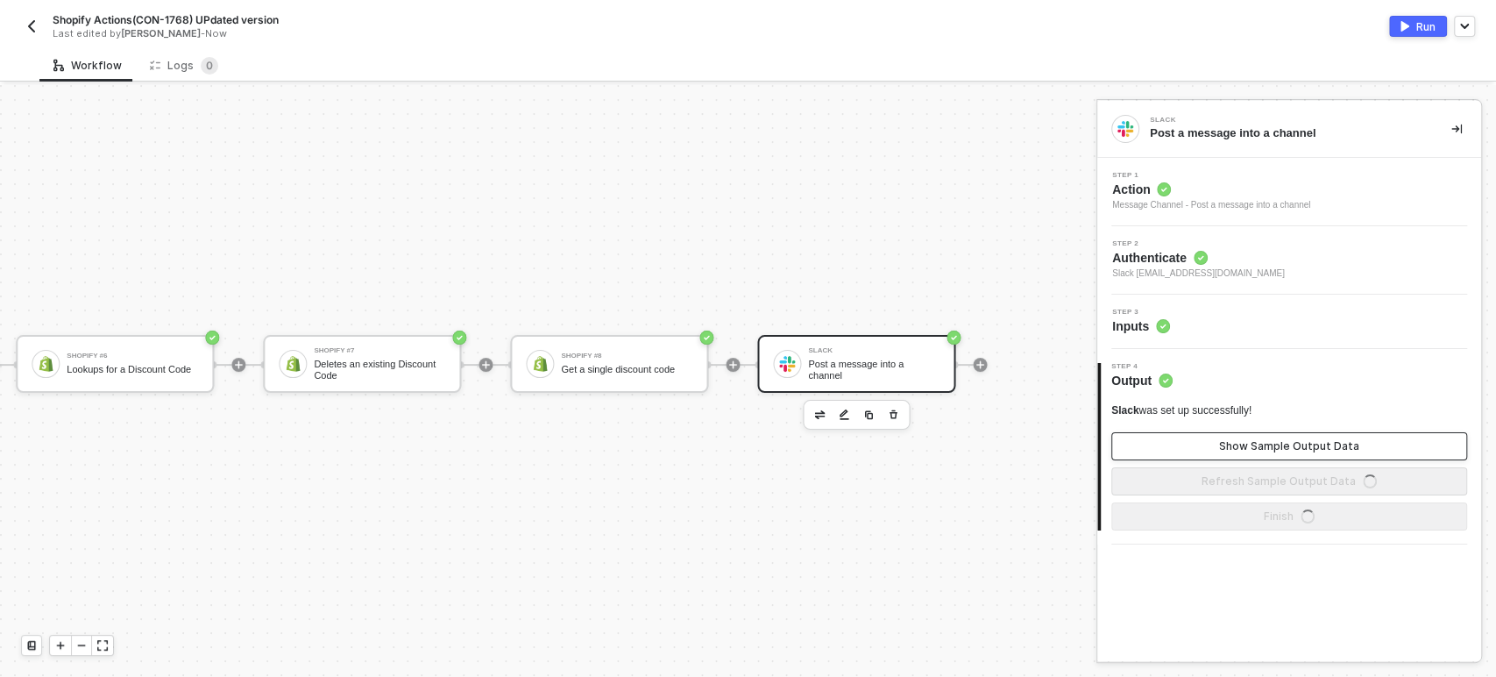
click at [1255, 453] on button "Show Sample Output Data" at bounding box center [1289, 446] width 356 height 28
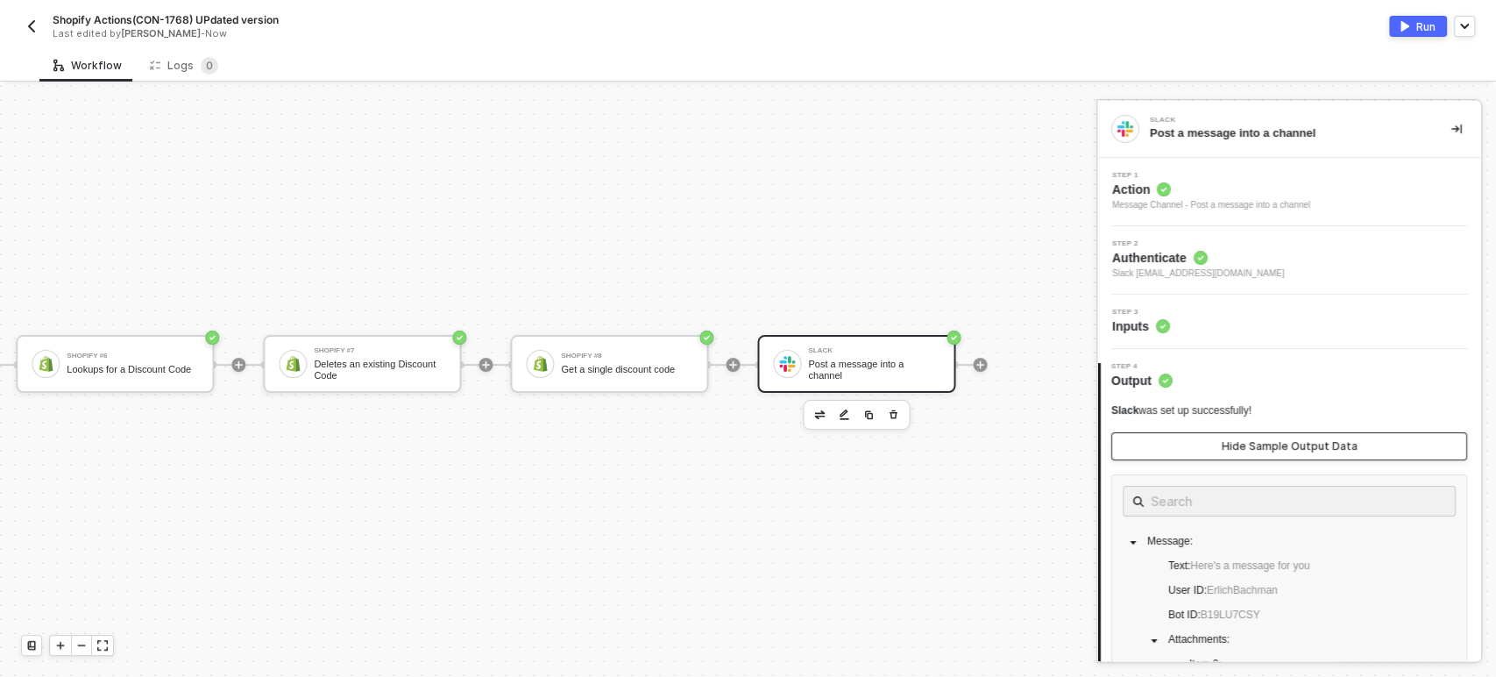
drag, startPoint x: 1029, startPoint y: 365, endPoint x: 1339, endPoint y: 450, distance: 321.4
click at [1028, 365] on div at bounding box center [979, 364] width 233 height 137
click at [1434, 22] on div "Run" at bounding box center [1425, 26] width 19 height 15
drag, startPoint x: 463, startPoint y: 454, endPoint x: 320, endPoint y: 195, distance: 295.4
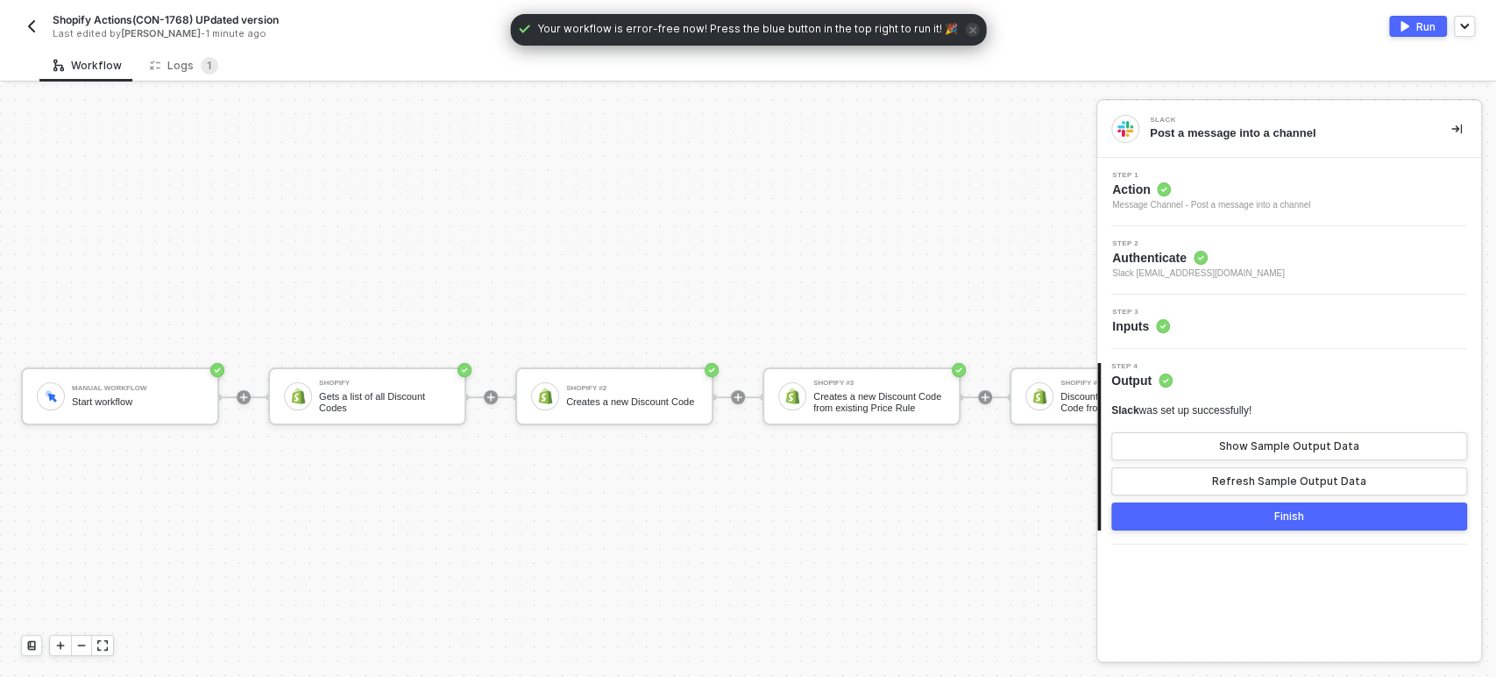
scroll to position [47, 0]
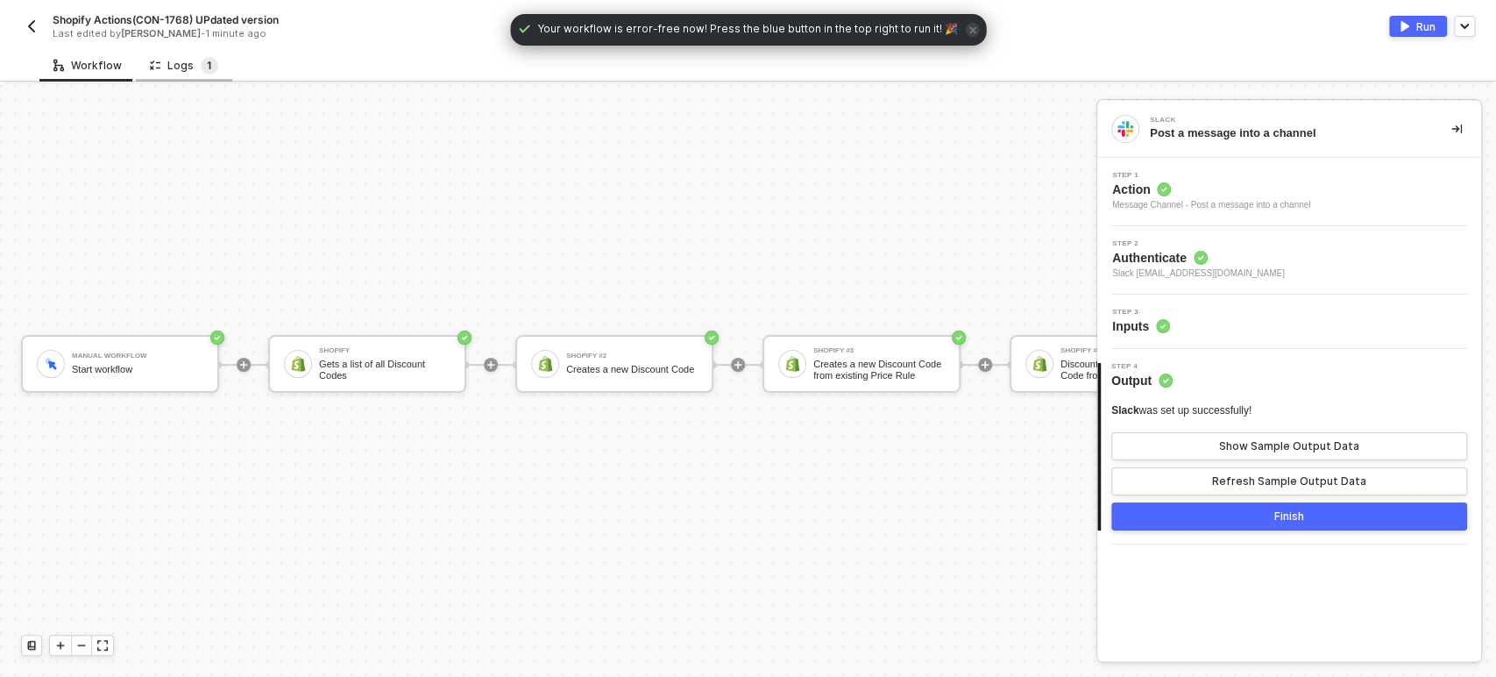
click at [201, 67] on sup "1" at bounding box center [210, 66] width 18 height 18
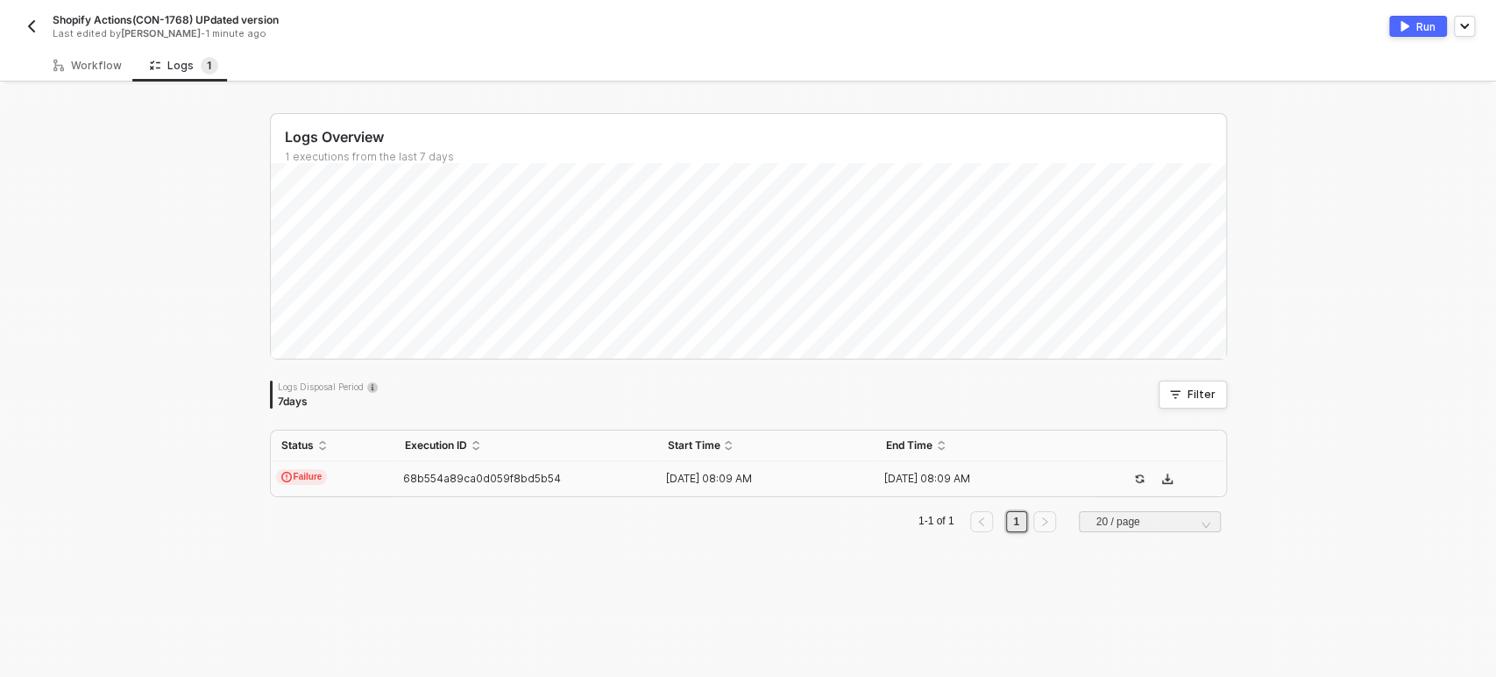
click at [383, 473] on td "Failure" at bounding box center [333, 478] width 124 height 35
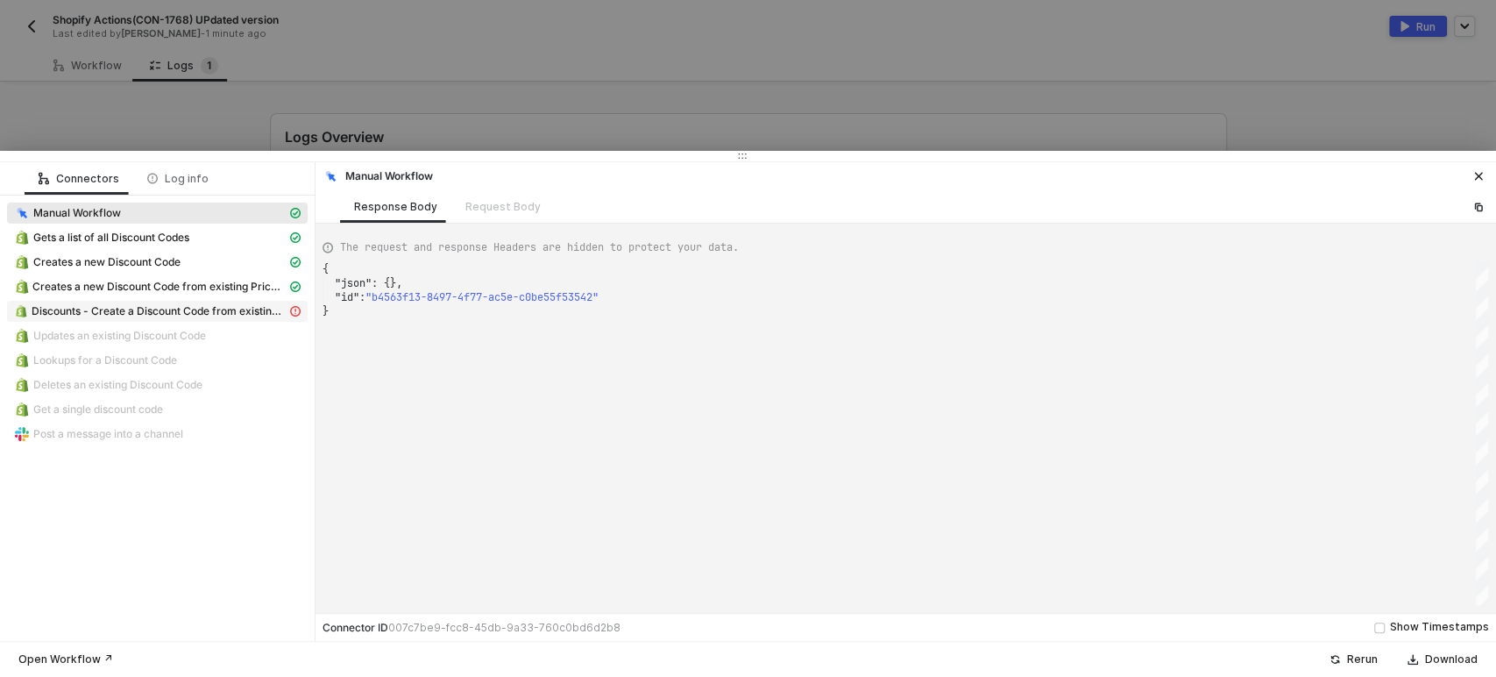
click at [156, 320] on span "Discounts - Create a Discount Code from existing Price Rule" at bounding box center [157, 311] width 301 height 21
type textarea "{ "statusCode": 422, "message": "Error : Code: must be unique. Please try a dif…"
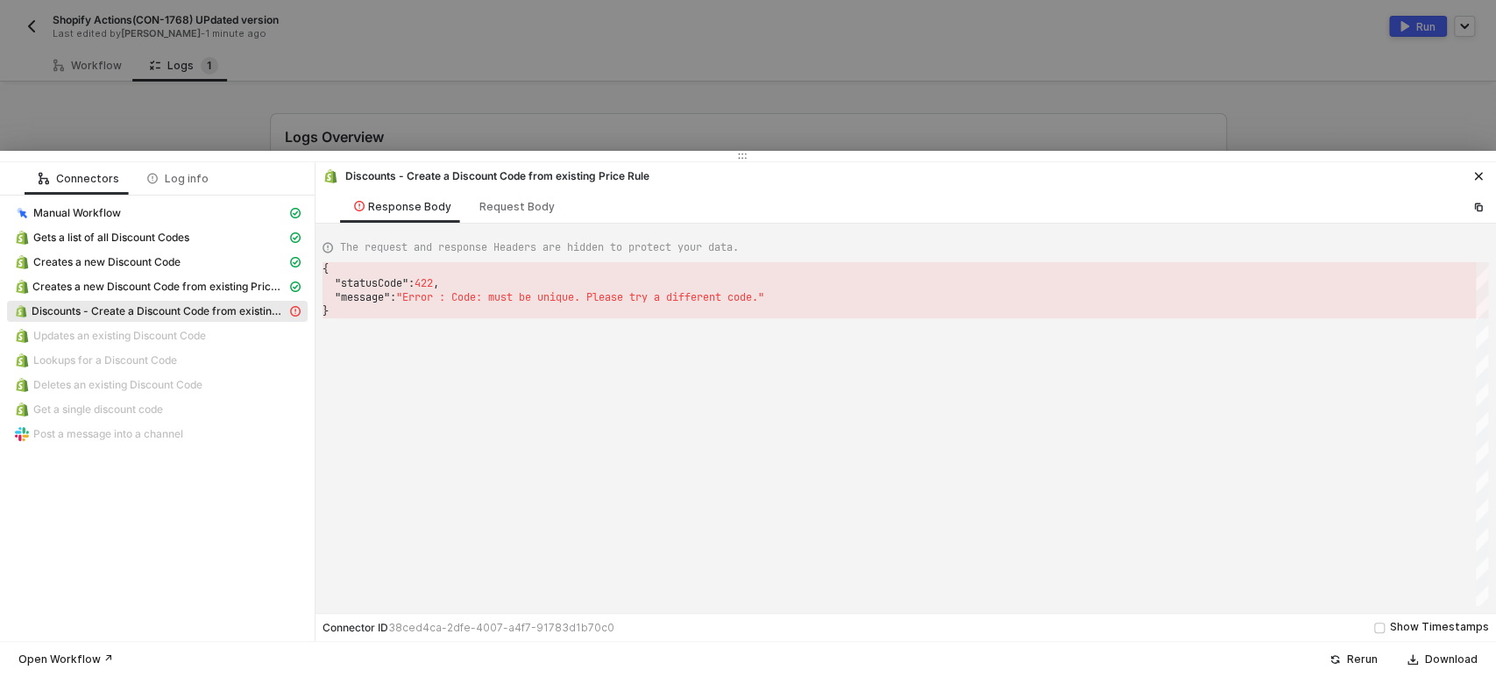
click at [87, 120] on div at bounding box center [748, 338] width 1496 height 677
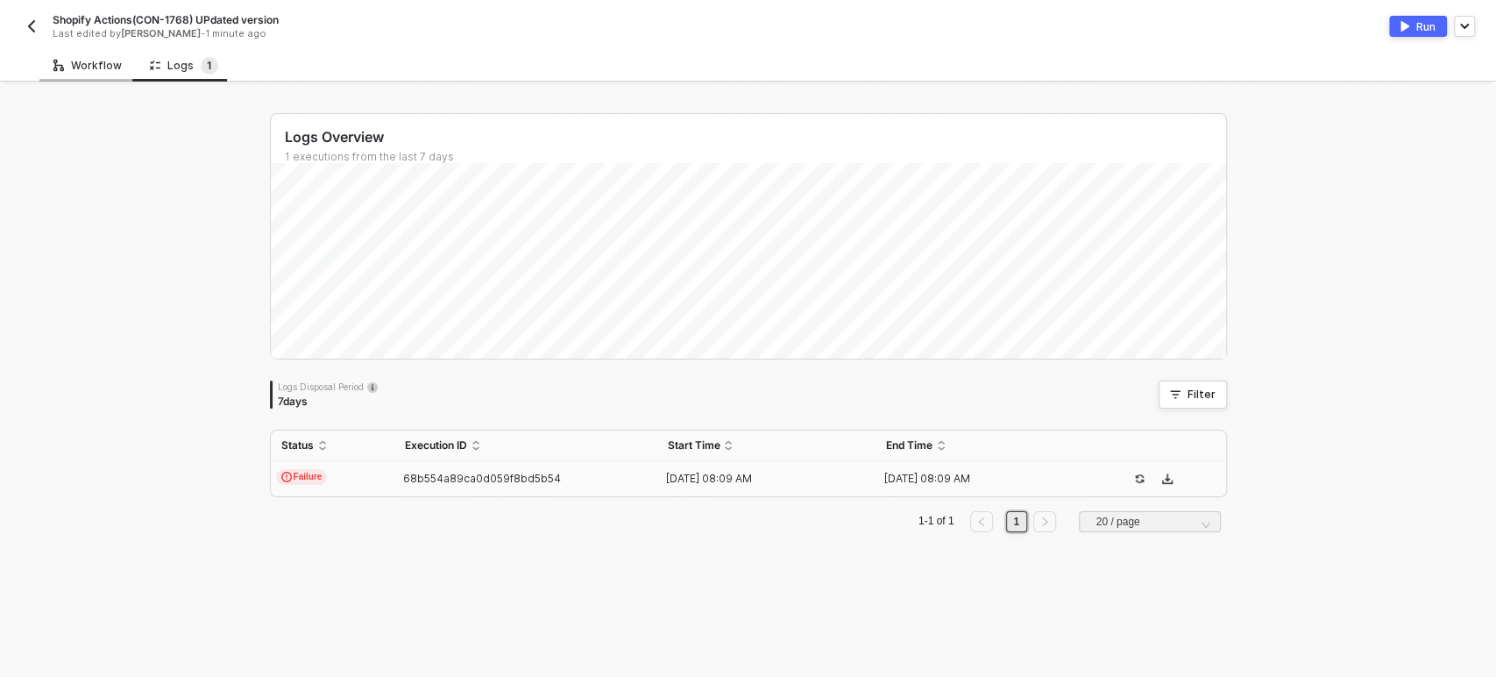
click at [99, 79] on div "Workflow" at bounding box center [87, 65] width 96 height 32
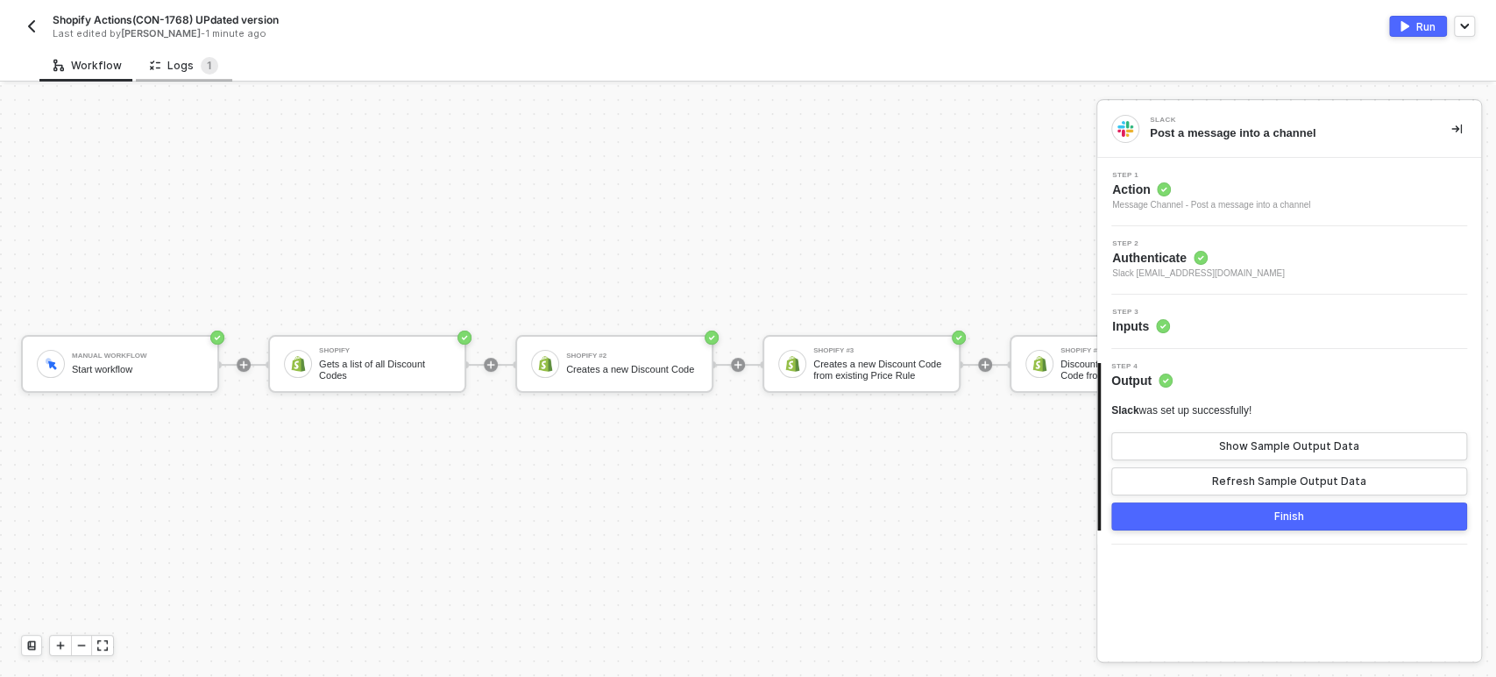
click at [179, 81] on div "Logs 1" at bounding box center [184, 65] width 96 height 32
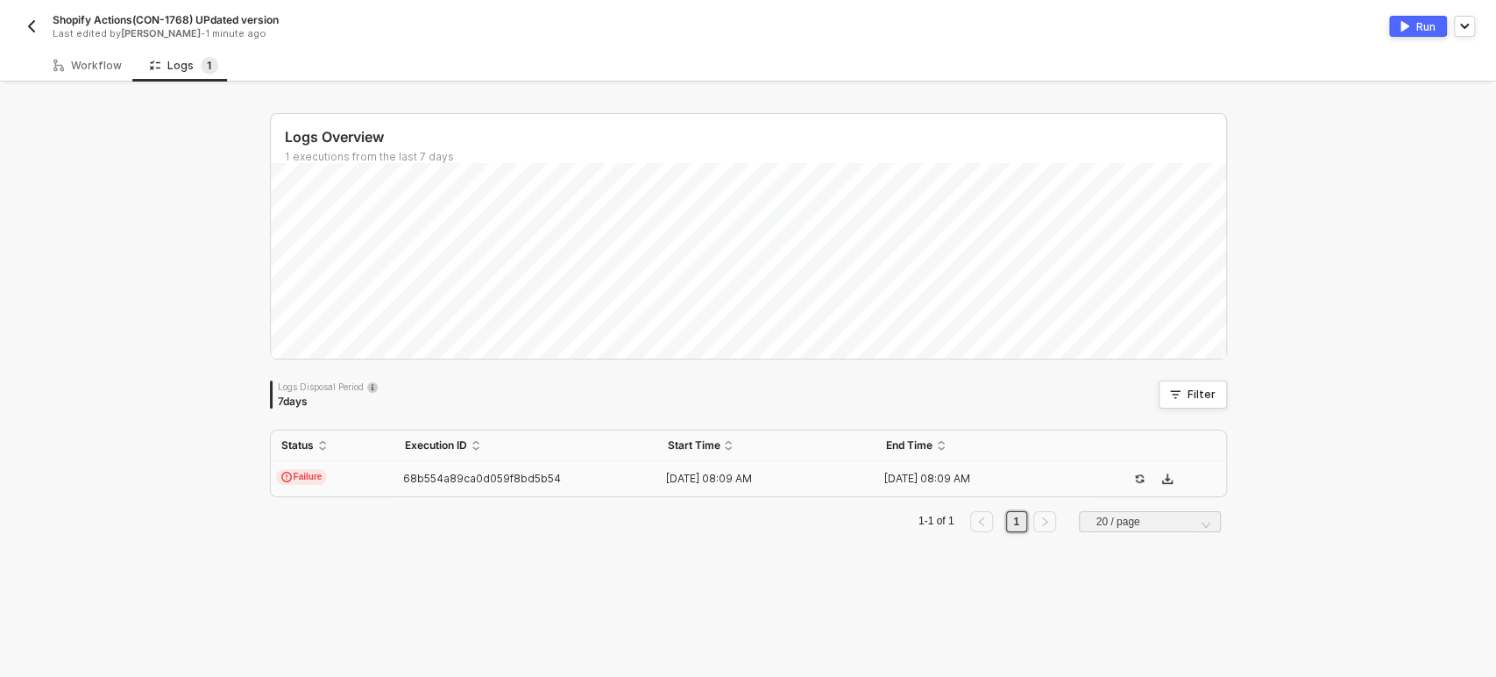
click at [332, 482] on td "Failure" at bounding box center [333, 478] width 124 height 35
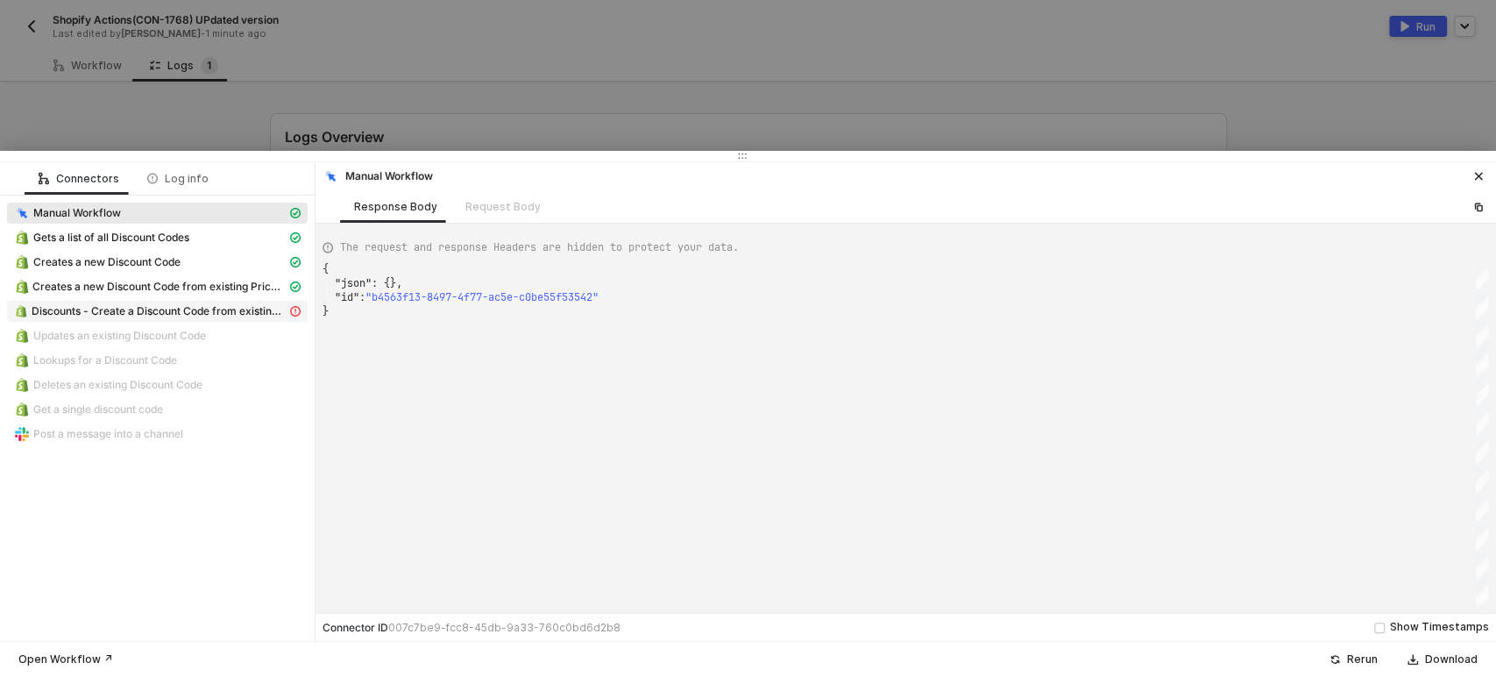
click at [181, 317] on span "Discounts - Create a Discount Code from existing Price Rule" at bounding box center [159, 311] width 255 height 14
type textarea "{ "statusCode": 422, "message": "Error : Code: must be unique. Please try a dif…"
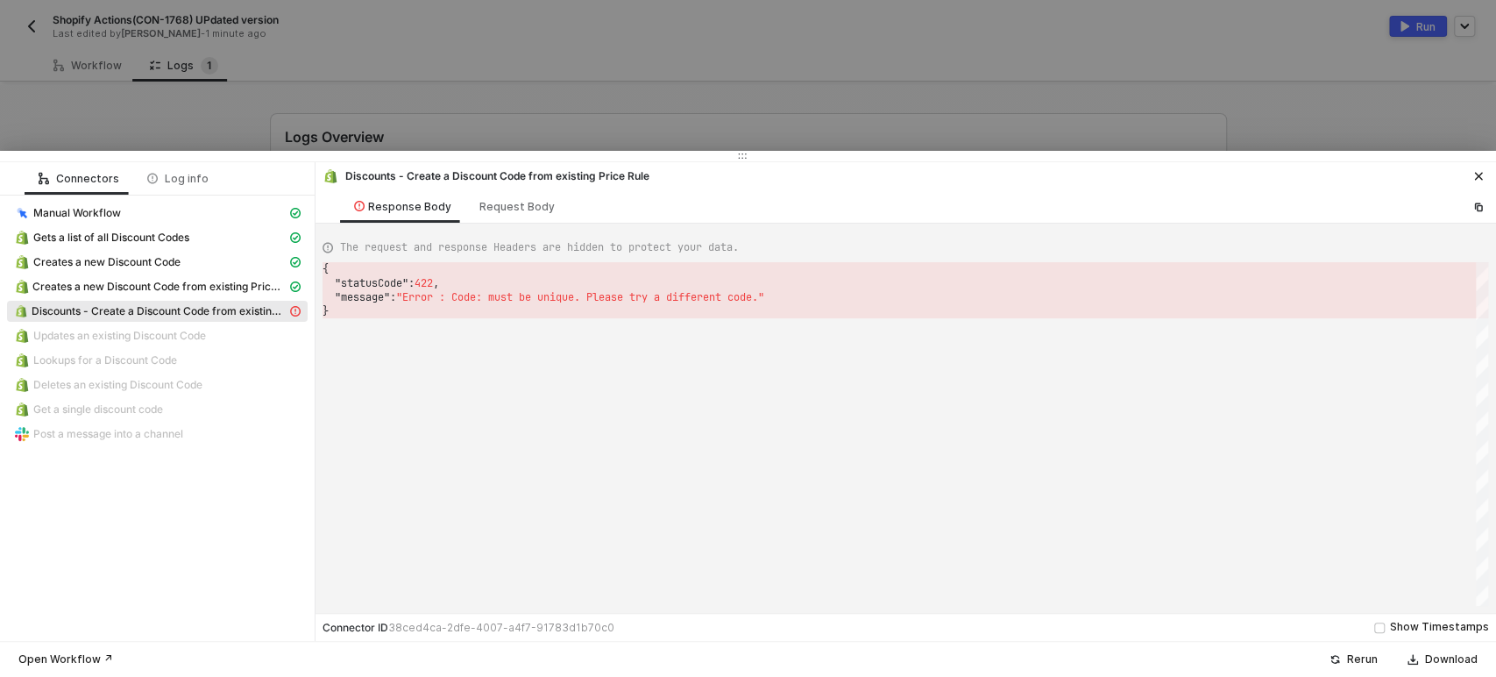
click at [82, 54] on div at bounding box center [748, 338] width 1496 height 677
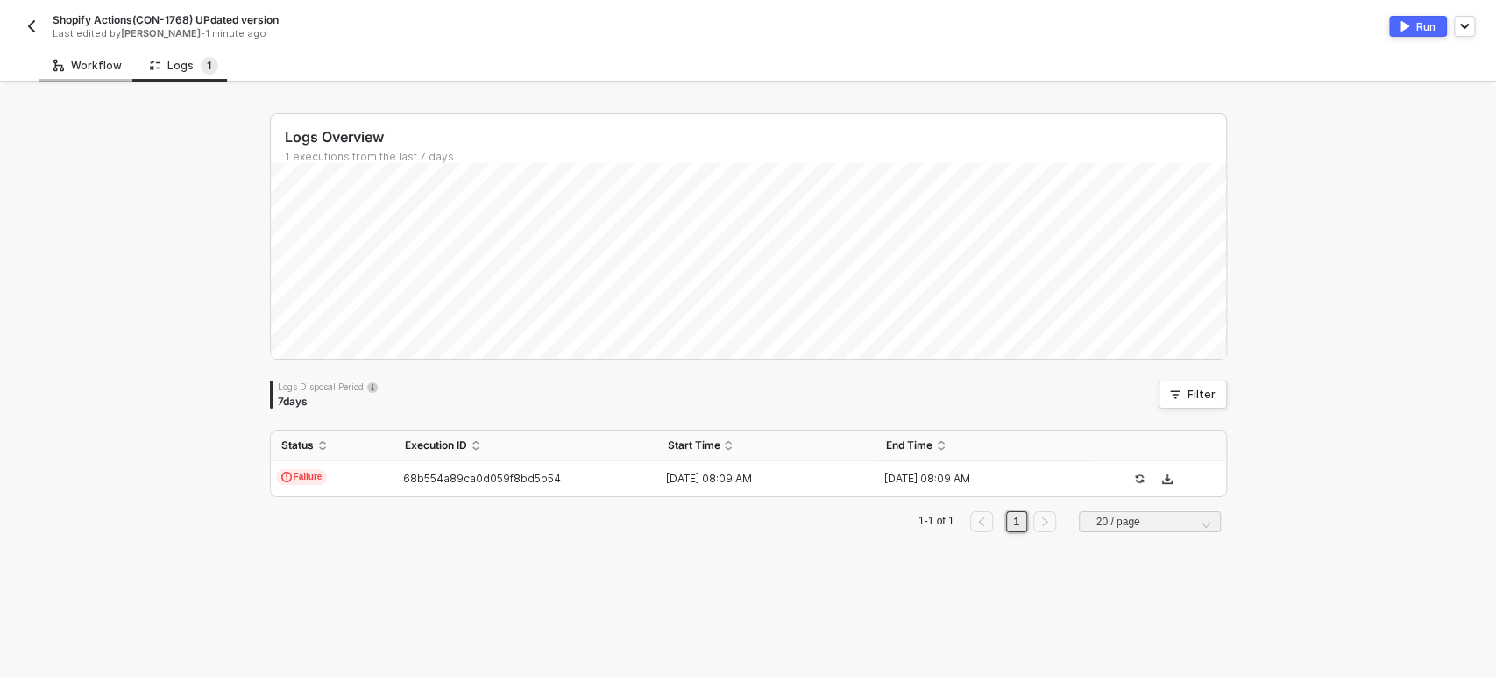
click at [91, 53] on div "Workflow" at bounding box center [87, 65] width 96 height 32
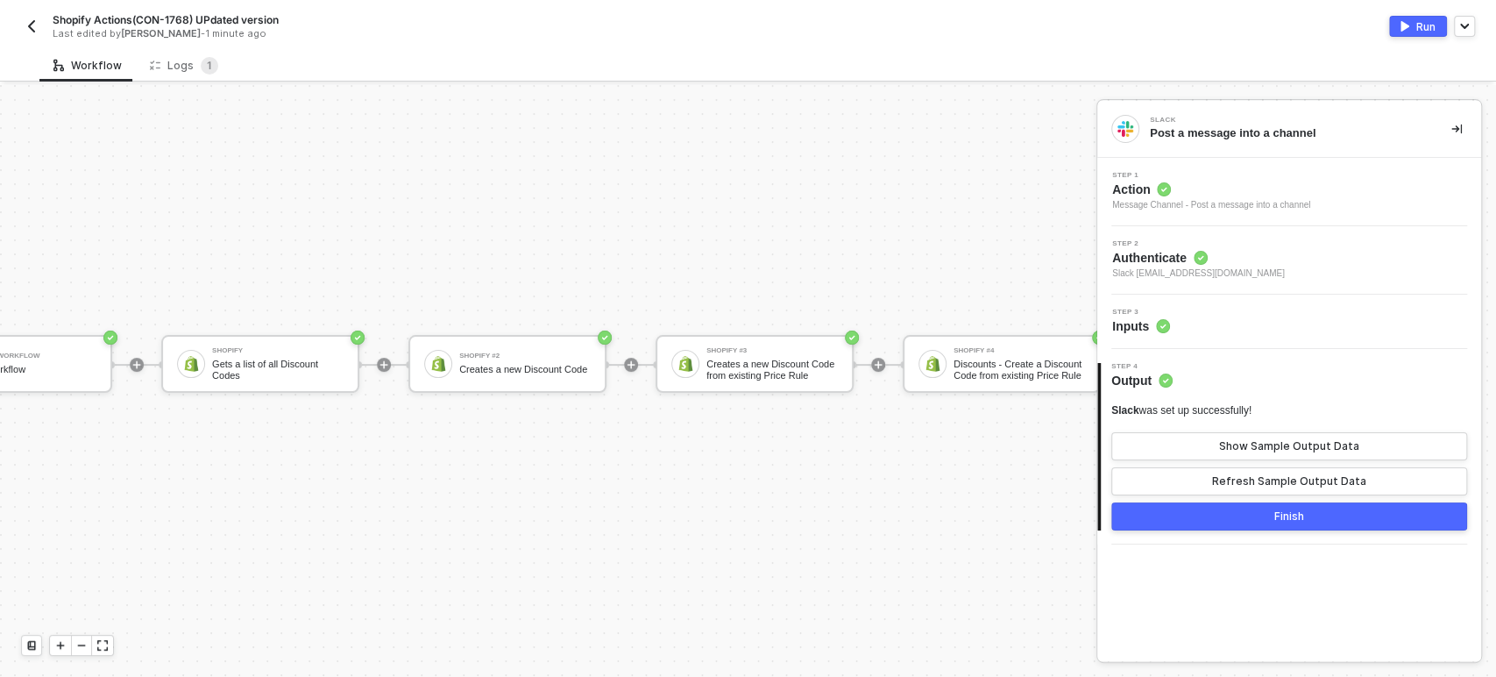
scroll to position [47, 147]
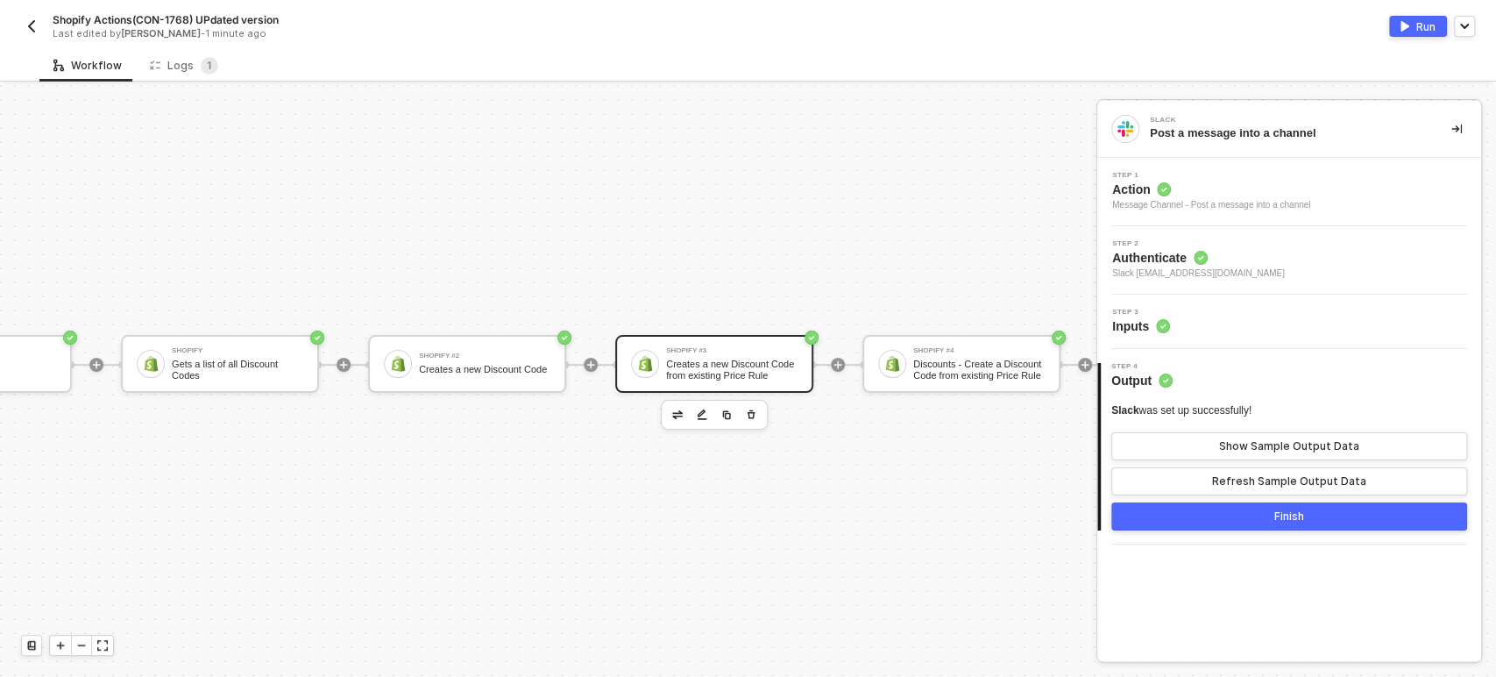
click at [695, 358] on div "Creates a new Discount Code from existing Price Rule" at bounding box center [731, 369] width 131 height 22
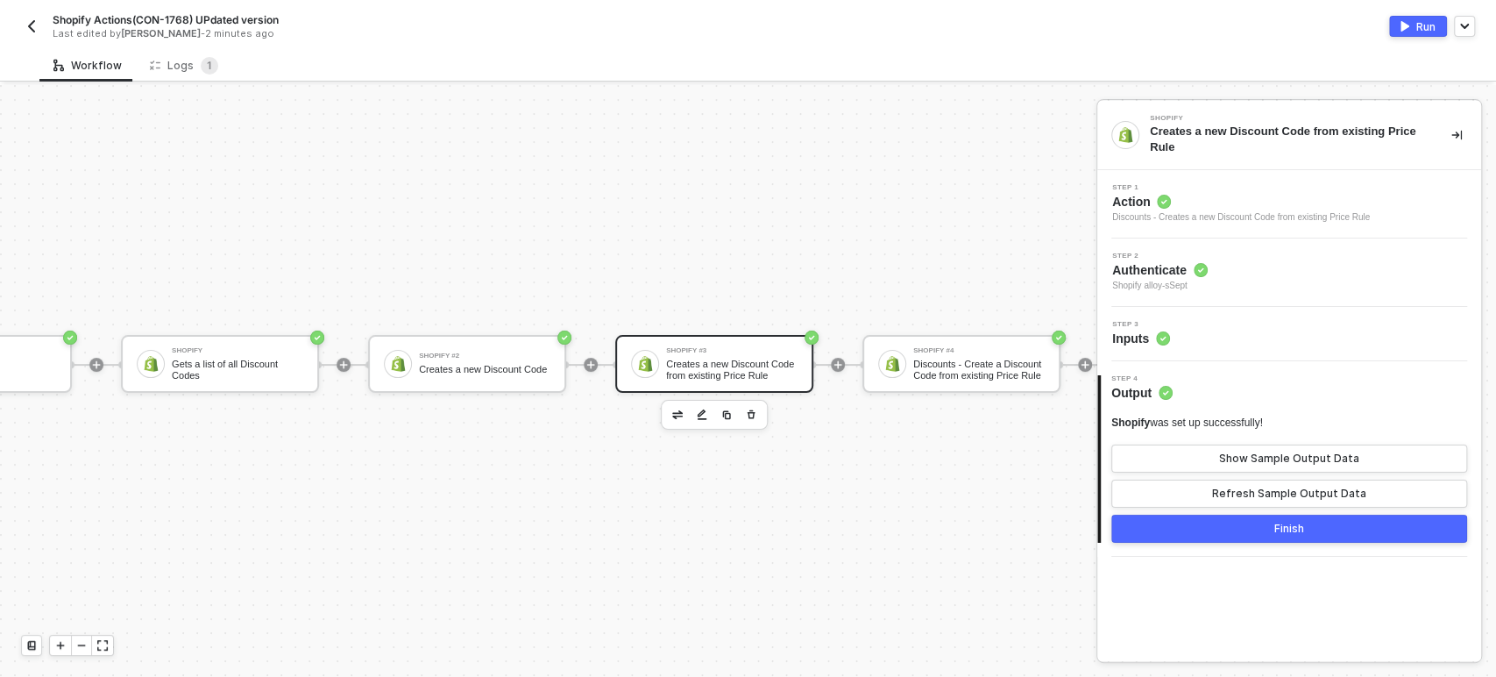
click at [1159, 323] on span "Step 3" at bounding box center [1141, 324] width 58 height 7
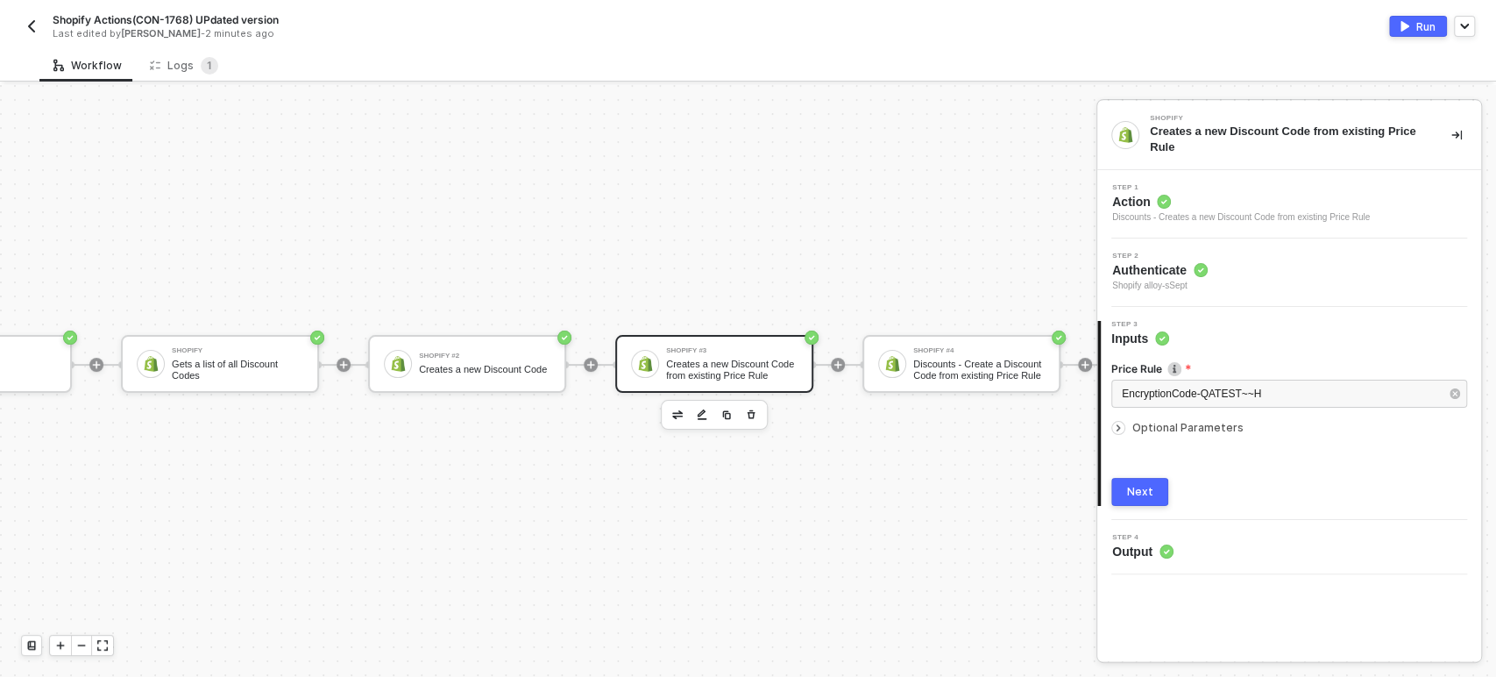
drag, startPoint x: 1167, startPoint y: 426, endPoint x: 1213, endPoint y: 434, distance: 46.2
click at [1168, 426] on span "Optional Parameters" at bounding box center [1187, 427] width 111 height 13
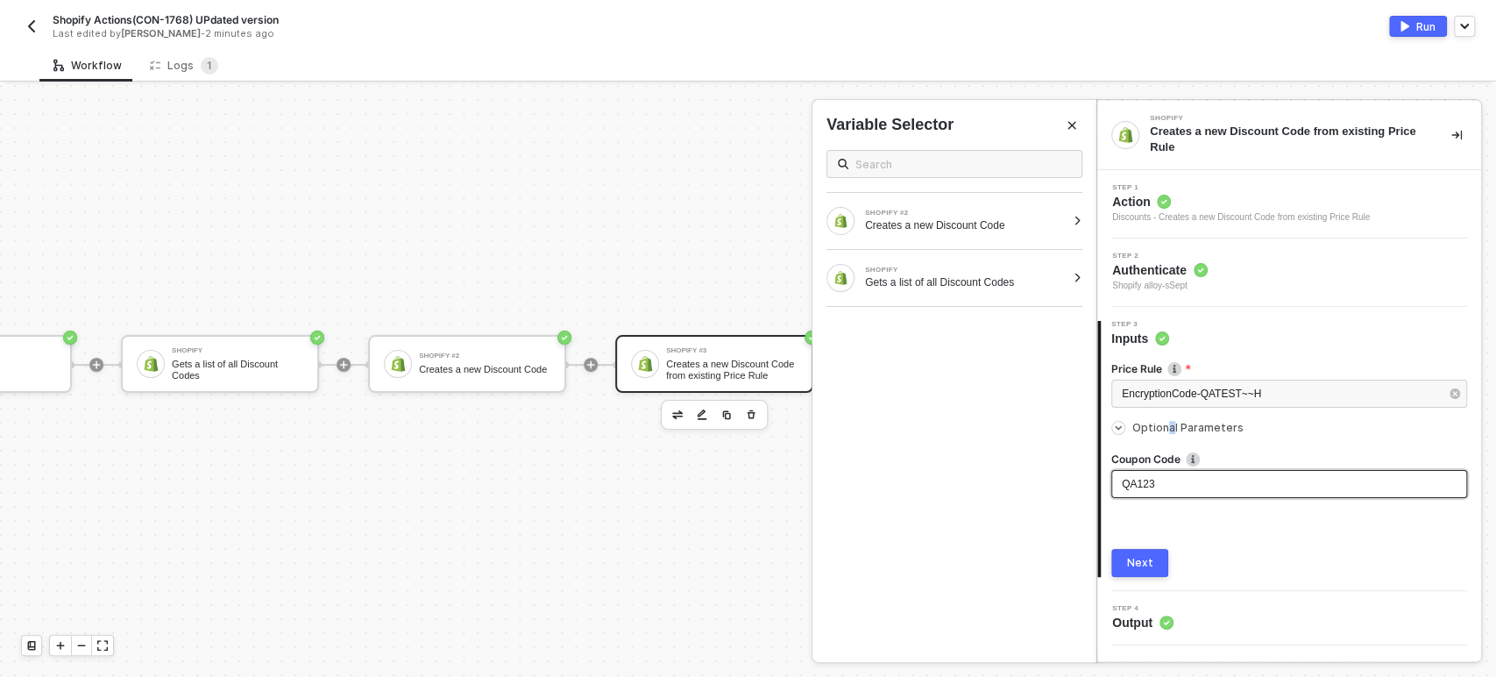
click at [1258, 489] on div "QA123" at bounding box center [1289, 484] width 335 height 17
click at [1220, 490] on div "QA123" at bounding box center [1289, 484] width 335 height 17
click at [1150, 569] on div "Next" at bounding box center [1140, 563] width 26 height 14
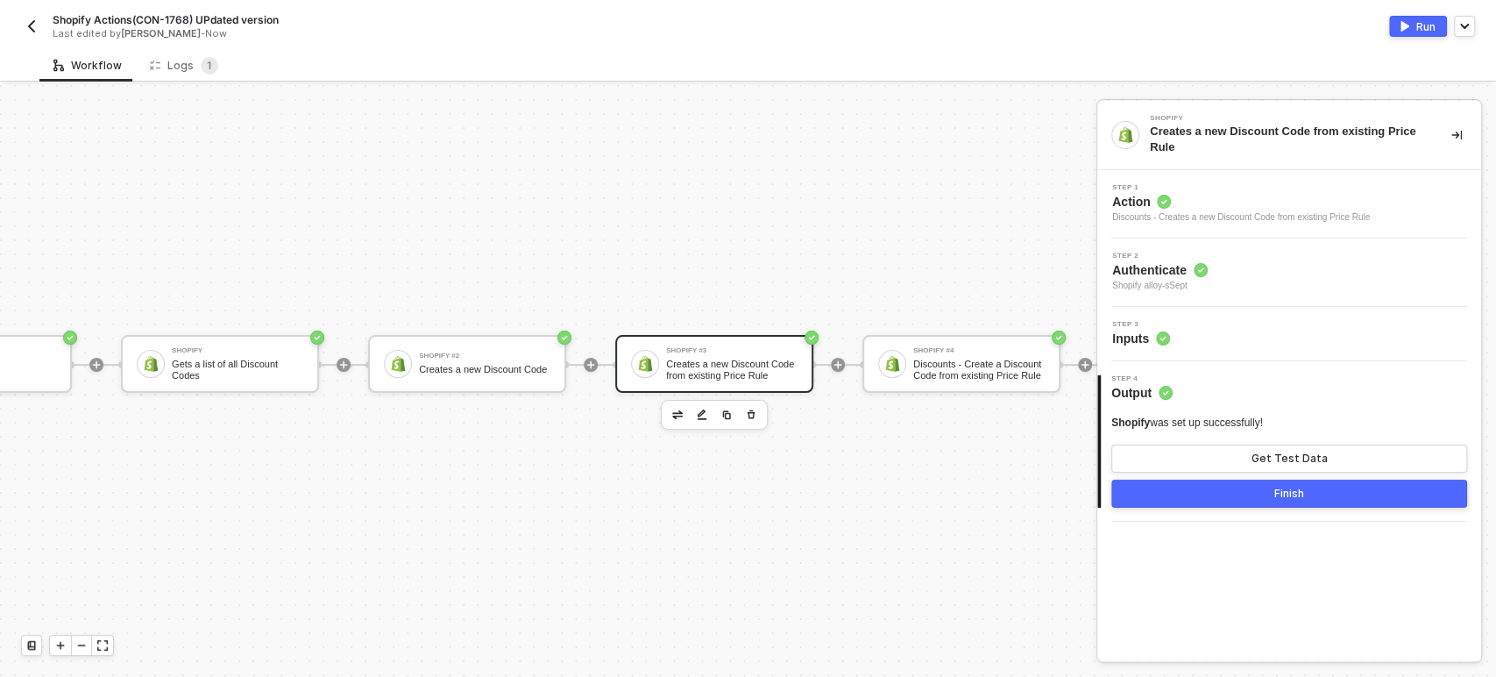
click at [740, 358] on div "Creates a new Discount Code from existing Price Rule" at bounding box center [731, 369] width 131 height 22
click at [502, 364] on div "Creates a new Discount Code" at bounding box center [484, 369] width 131 height 11
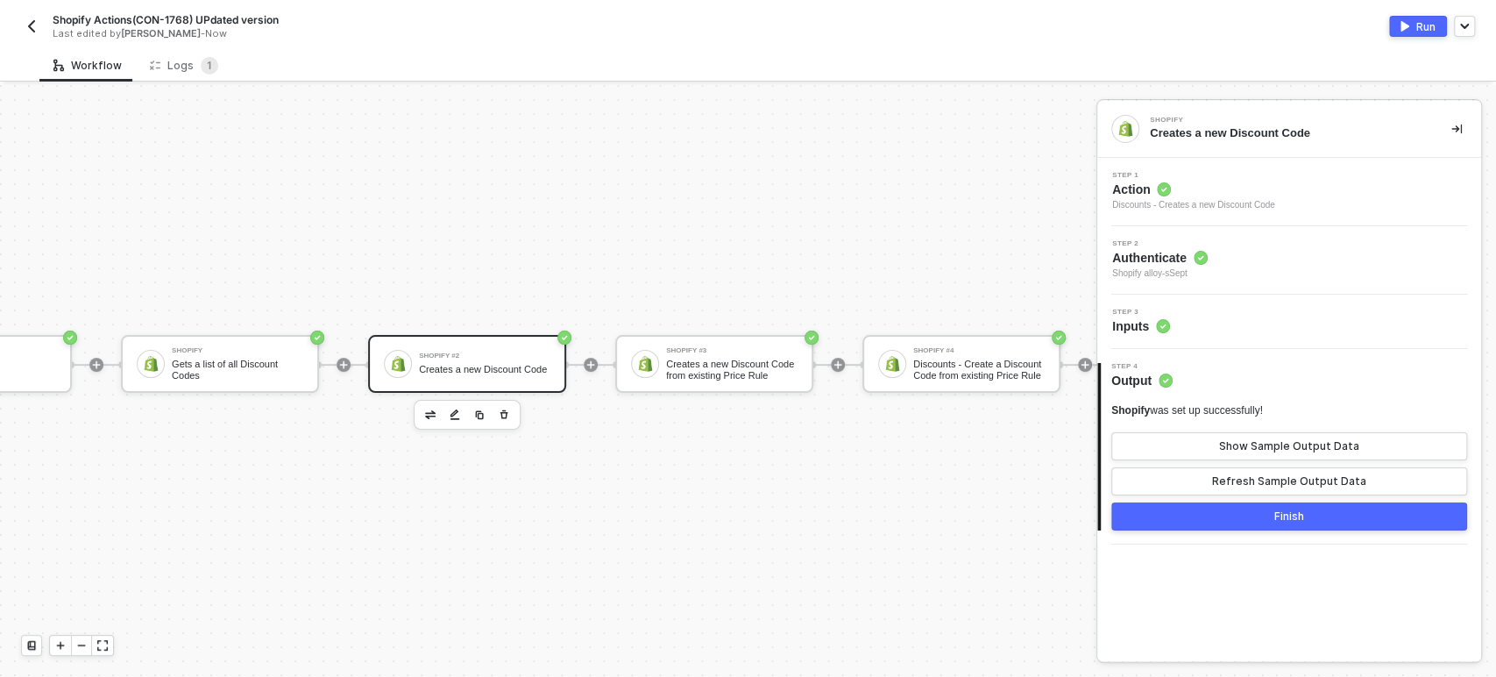
click at [1146, 328] on span "Inputs" at bounding box center [1141, 326] width 58 height 18
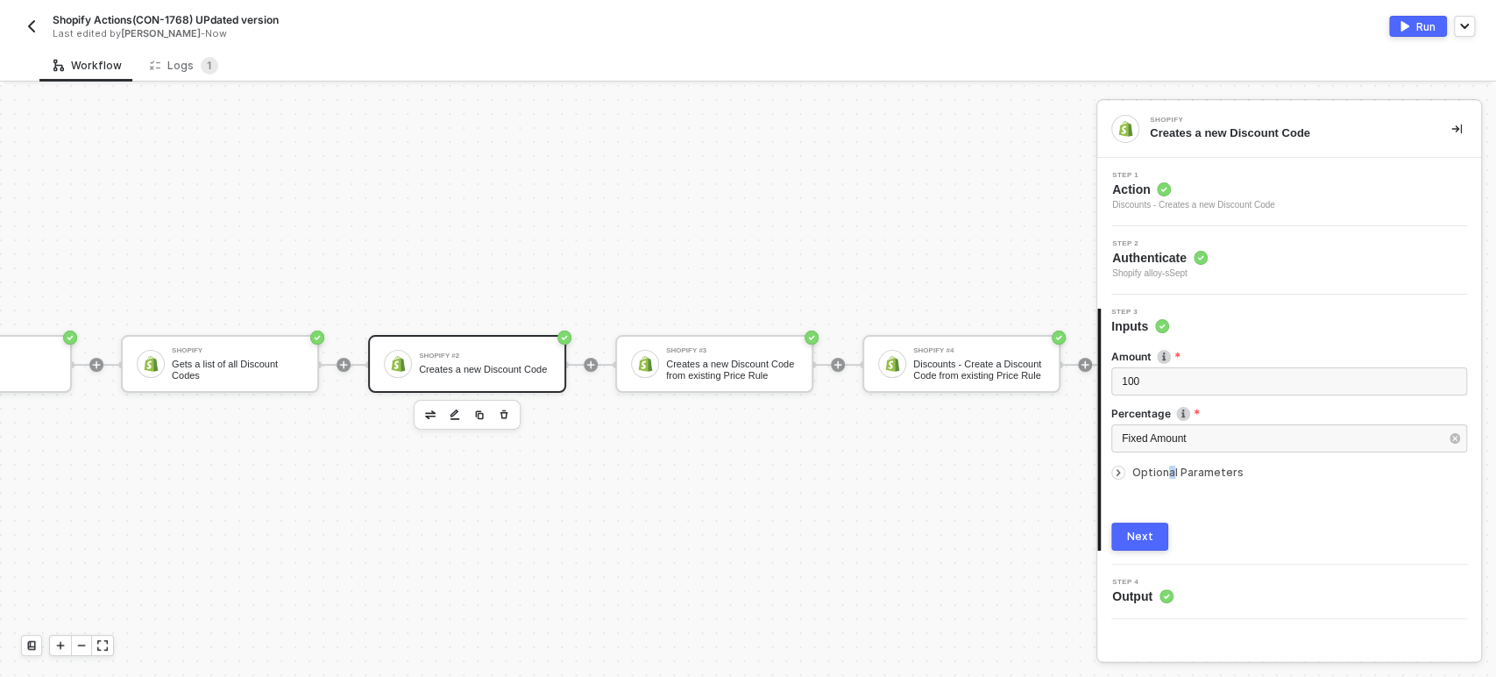
click at [1167, 465] on span "Optional Parameters" at bounding box center [1187, 471] width 111 height 13
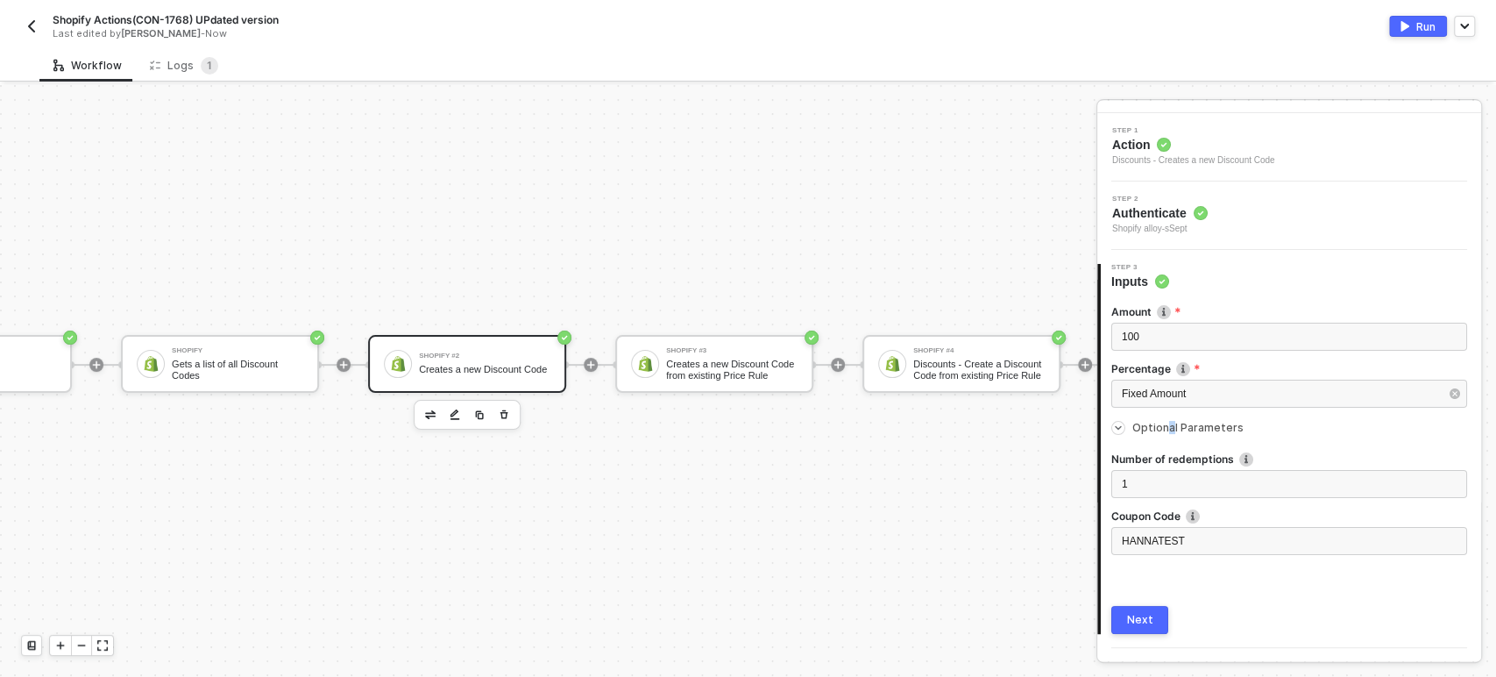
scroll to position [84, 0]
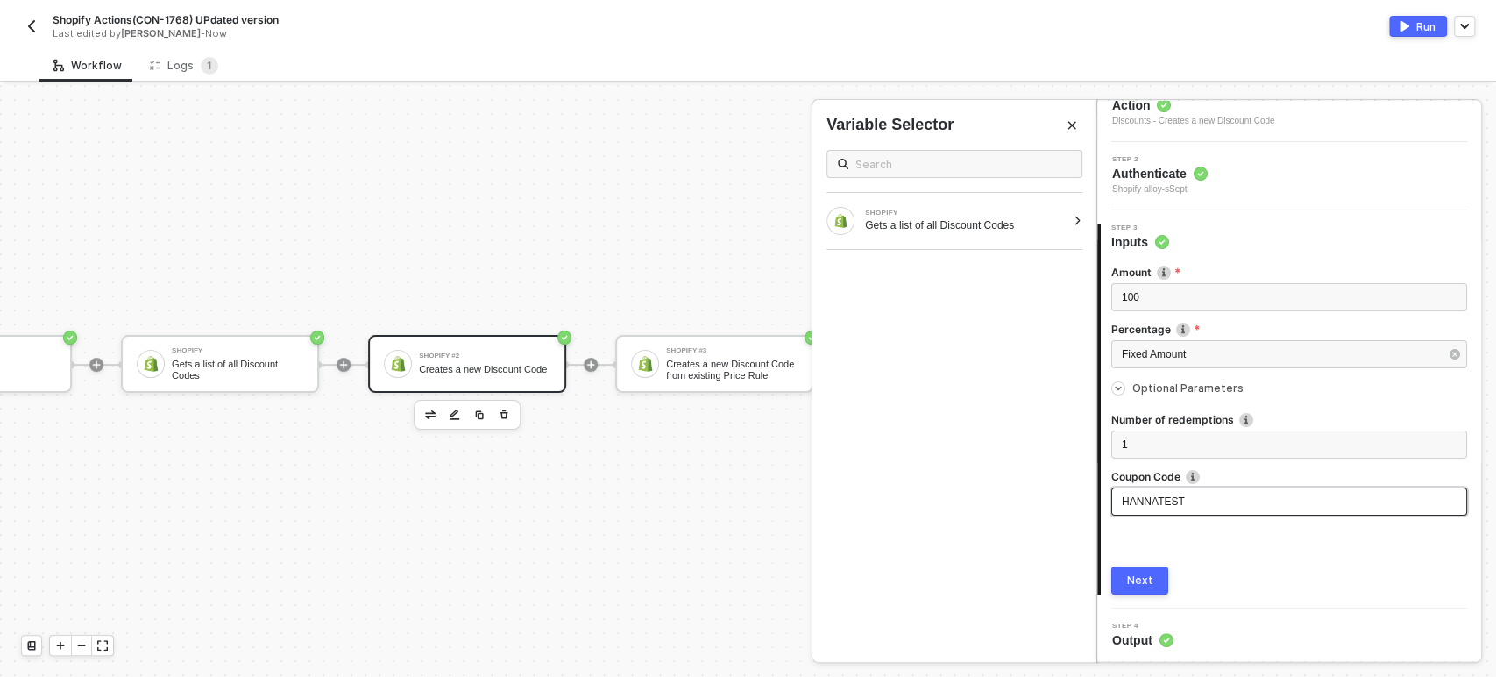
click at [1212, 501] on div "HANNATEST" at bounding box center [1289, 501] width 335 height 17
click at [1211, 503] on div "HANNATEST" at bounding box center [1289, 501] width 335 height 17
click at [1145, 584] on div "Next" at bounding box center [1140, 580] width 26 height 14
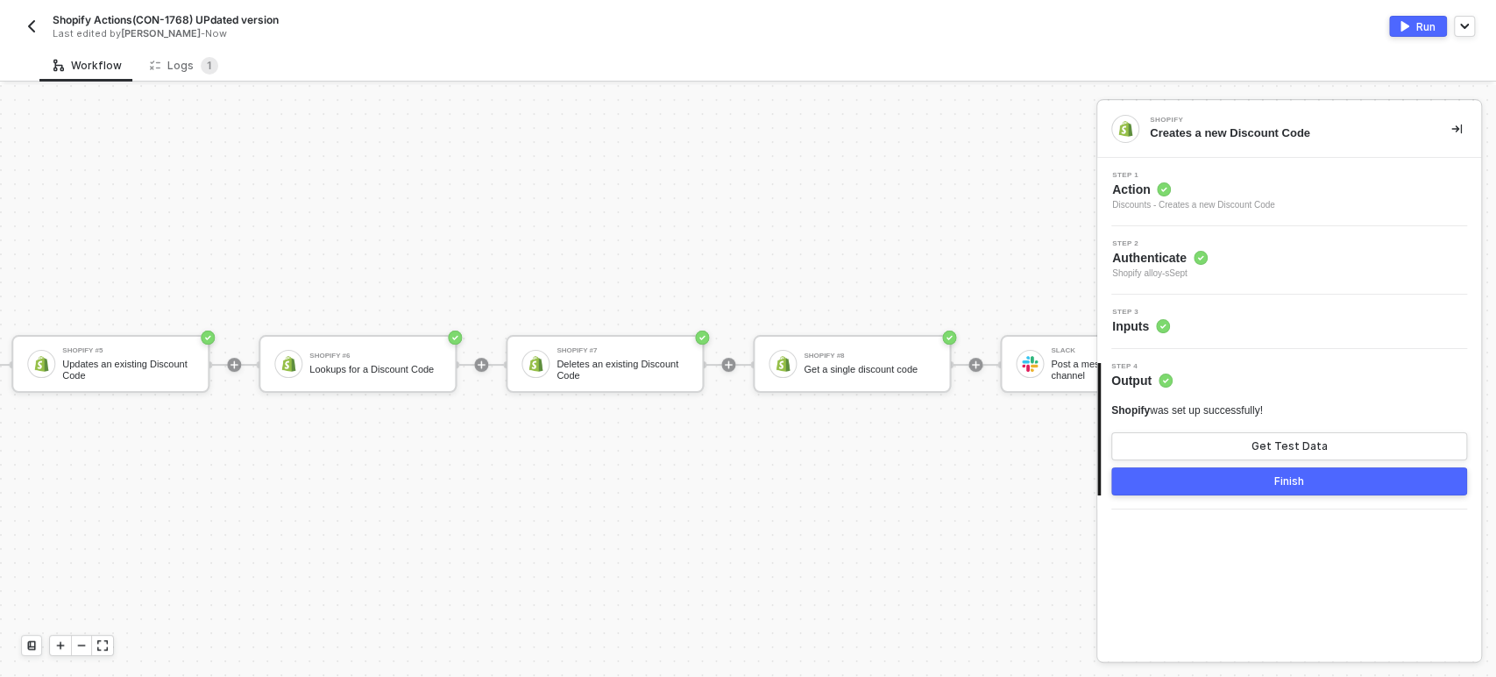
scroll to position [47, 1266]
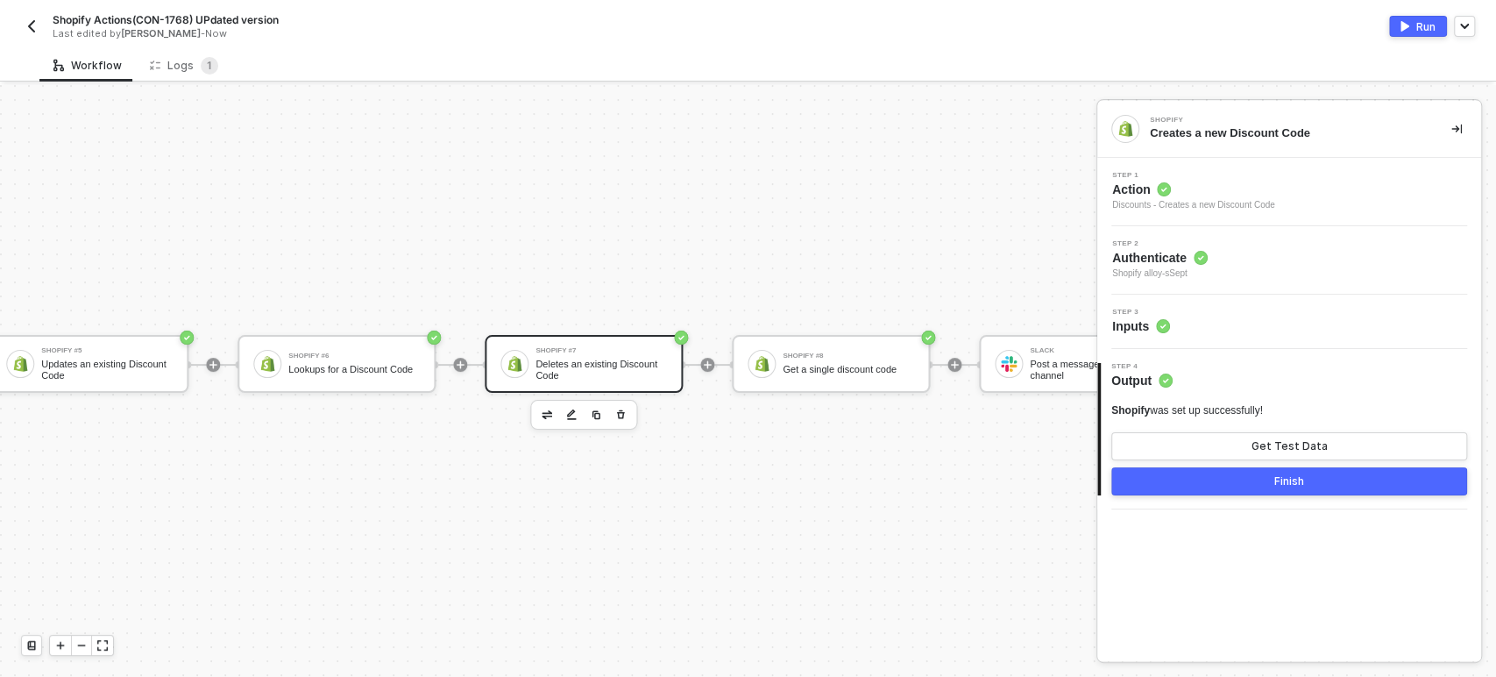
click at [605, 359] on div "Deletes an existing Discount Code" at bounding box center [600, 369] width 131 height 22
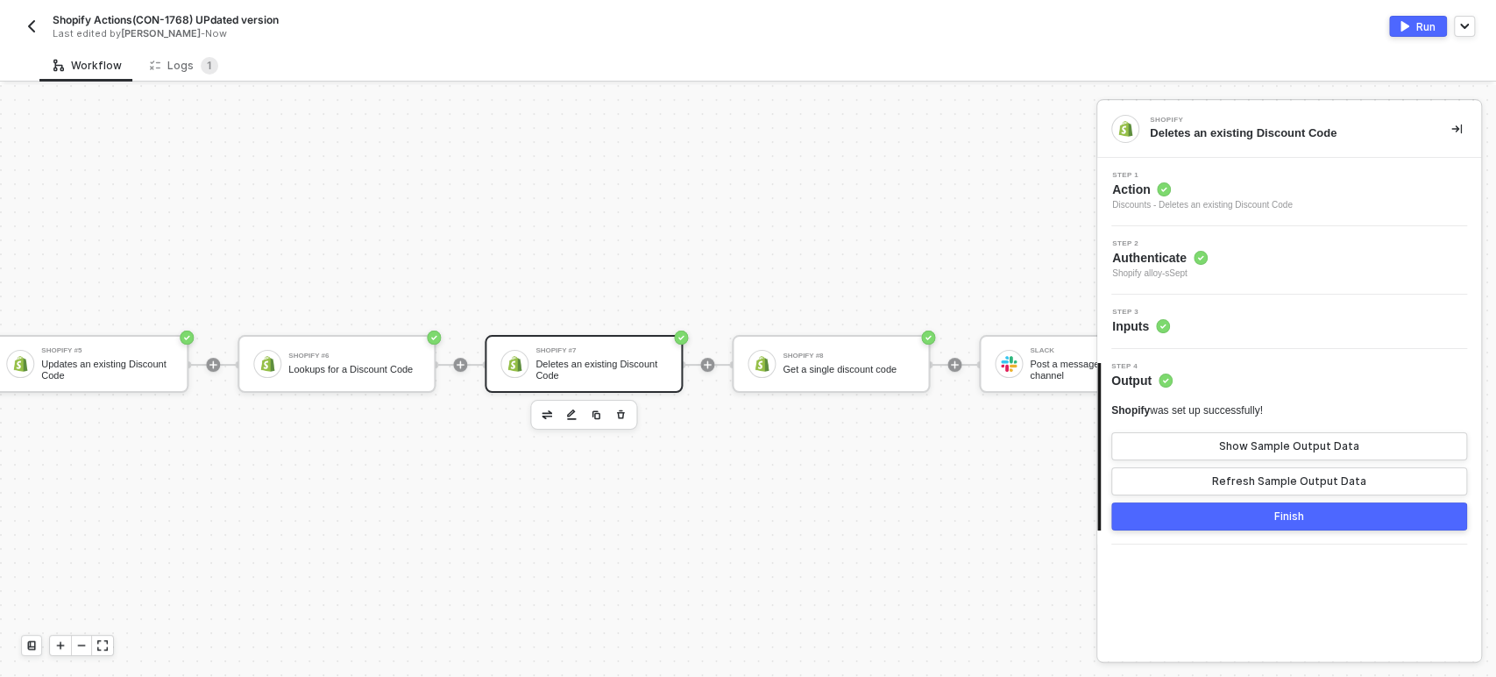
click at [1151, 321] on span "Inputs" at bounding box center [1141, 326] width 58 height 18
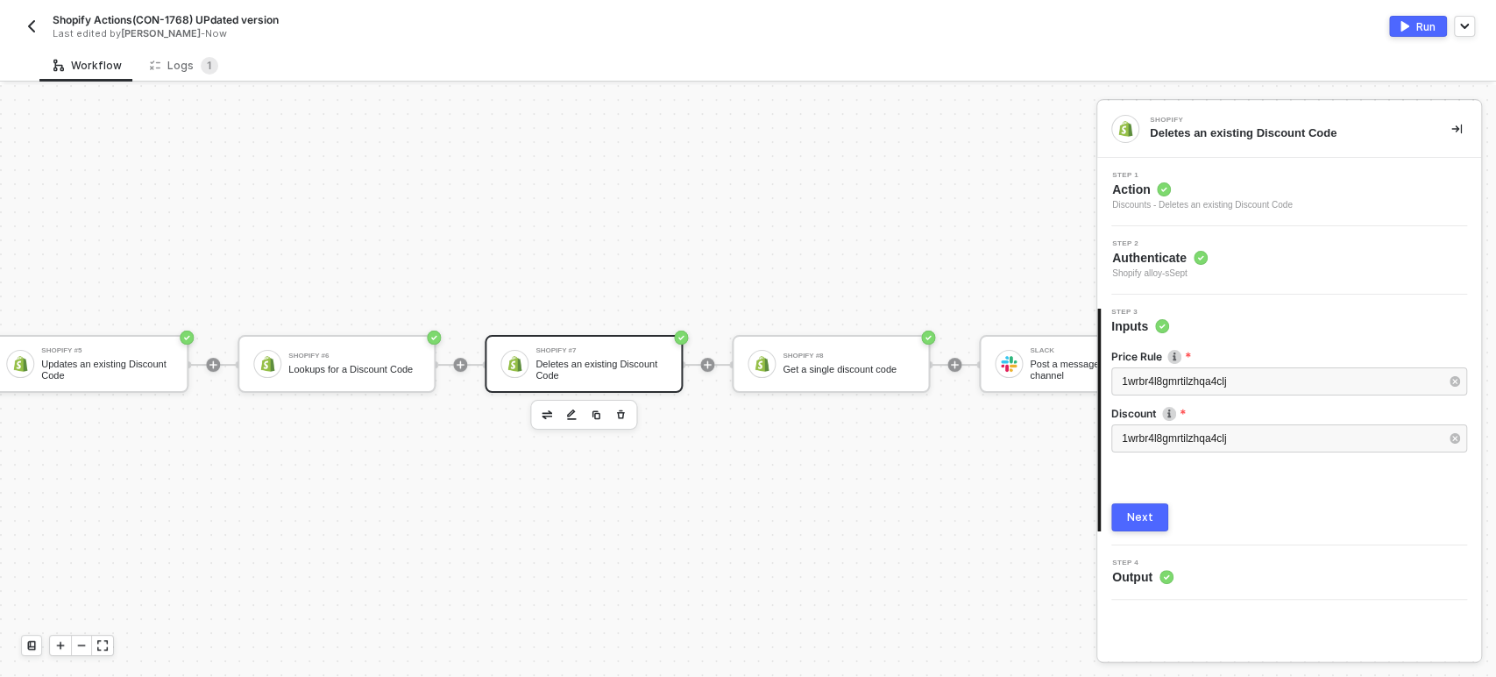
click at [1246, 362] on label "Price Rule" at bounding box center [1289, 356] width 356 height 15
click at [1240, 404] on div at bounding box center [1289, 402] width 356 height 7
click at [1206, 418] on label "Discount" at bounding box center [1289, 413] width 356 height 15
click at [1211, 439] on span "1wrbr4l8gmrtilzhqa4clj" at bounding box center [1174, 438] width 104 height 12
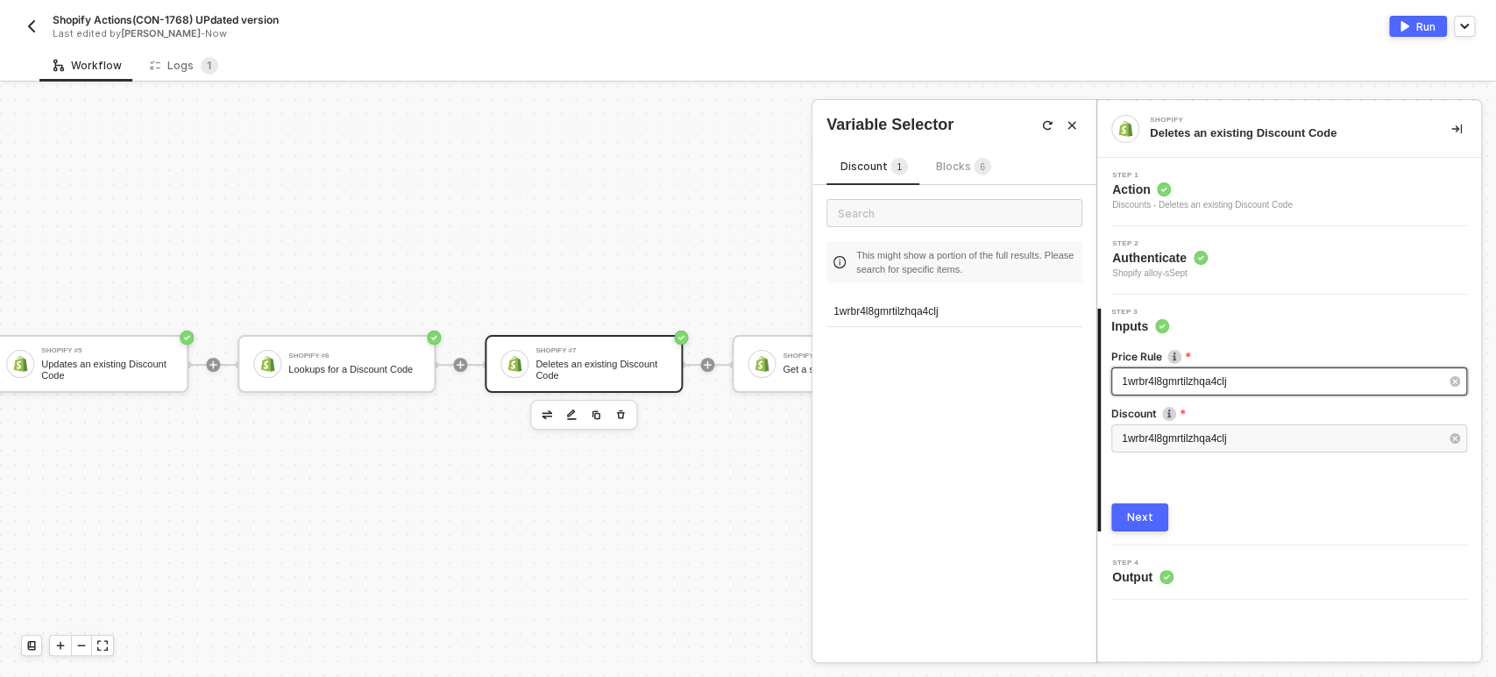
click at [1192, 384] on span "1wrbr4l8gmrtilzhqa4clj" at bounding box center [1174, 381] width 104 height 12
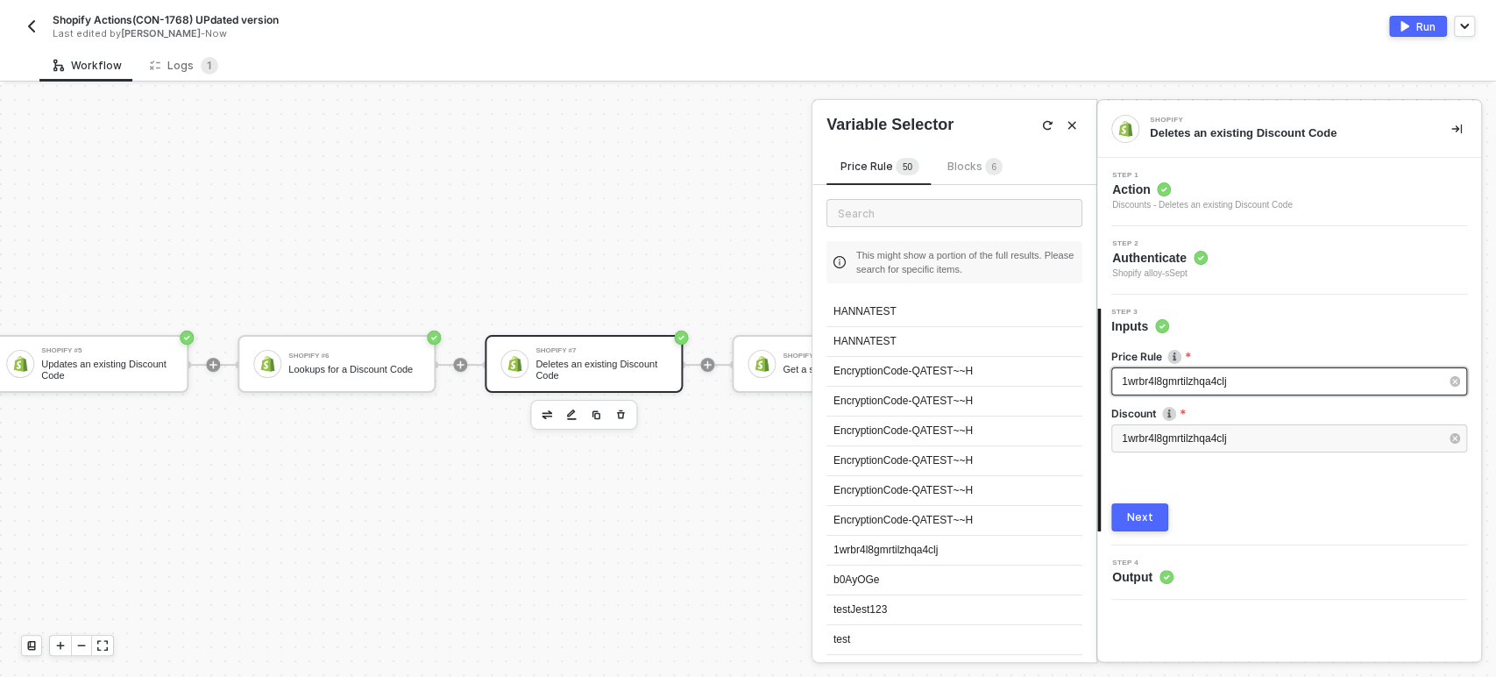
drag, startPoint x: 916, startPoint y: 308, endPoint x: 1192, endPoint y: 366, distance: 282.1
click at [917, 308] on div "HANNATEST" at bounding box center [954, 312] width 256 height 30
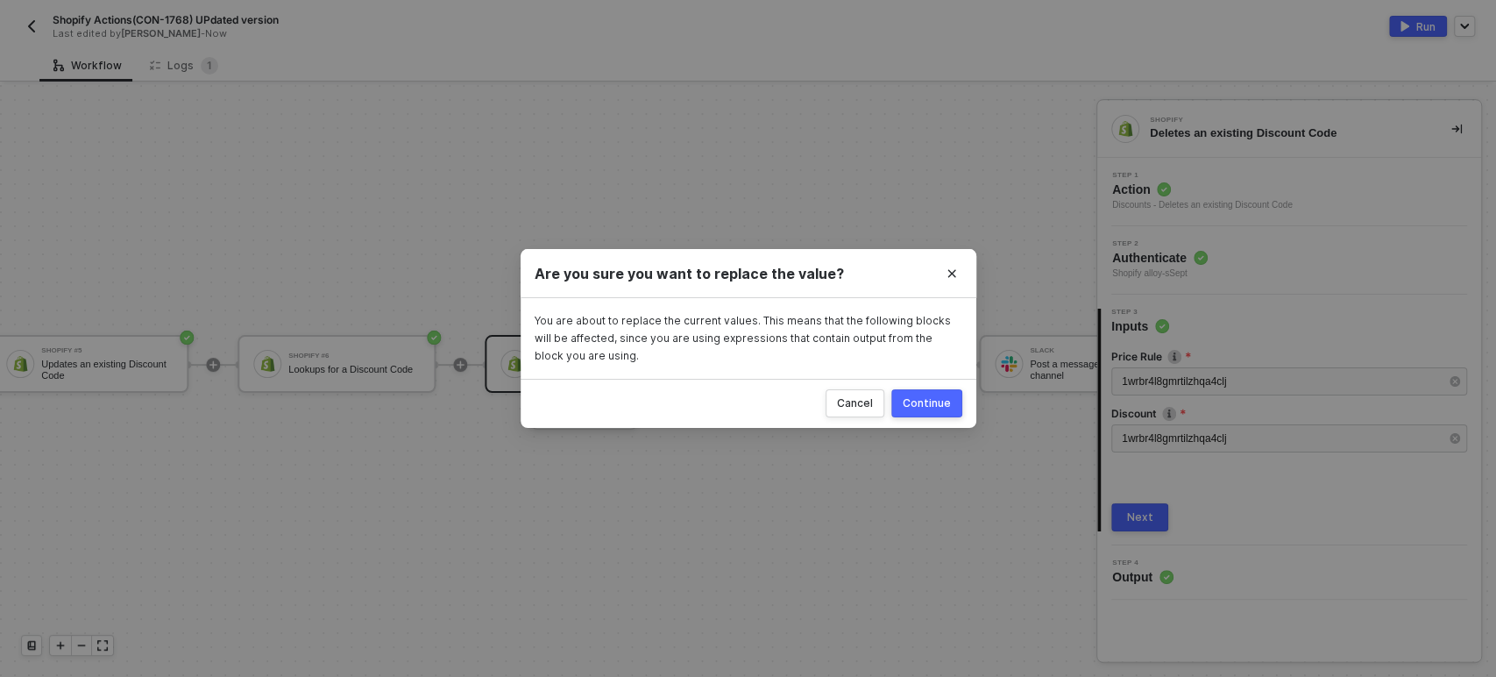
click at [953, 281] on button "Close" at bounding box center [952, 273] width 28 height 28
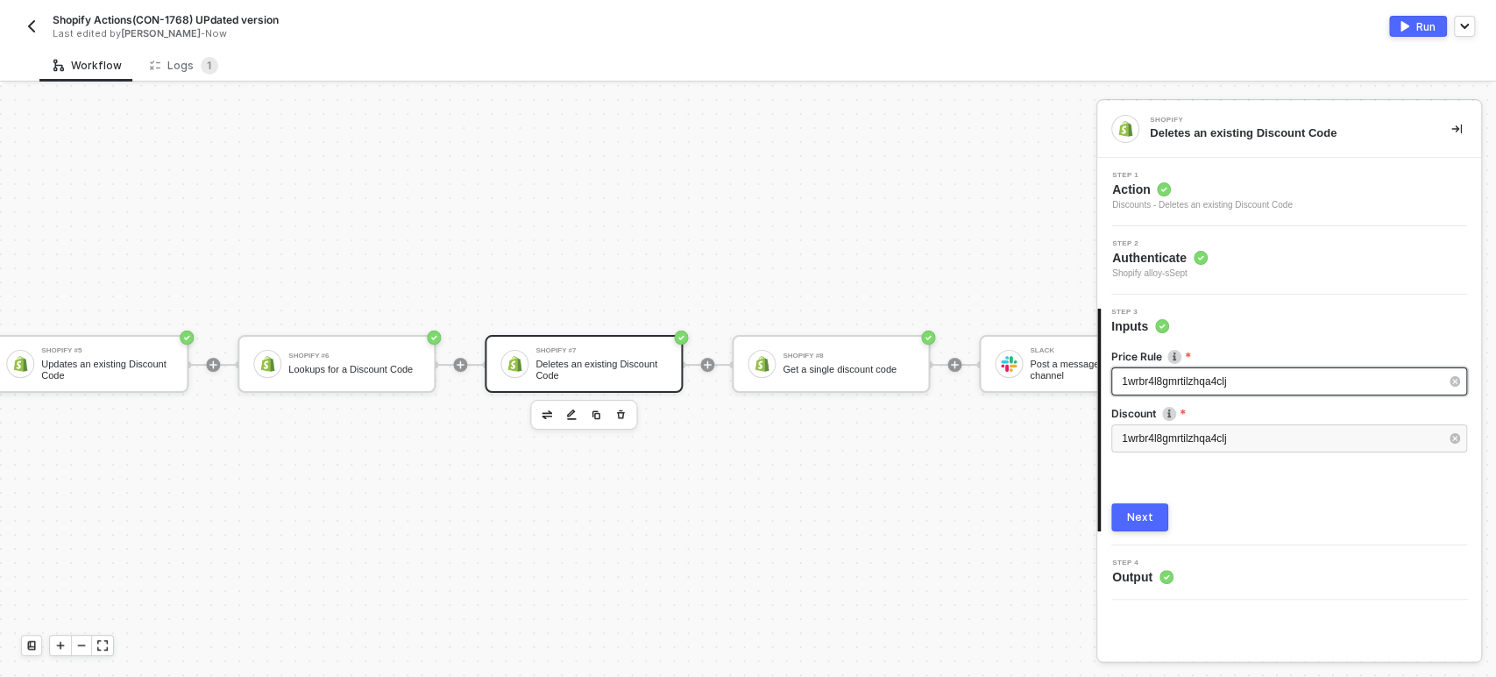
click at [1190, 383] on span "1wrbr4l8gmrtilzhqa4clj" at bounding box center [1174, 381] width 104 height 12
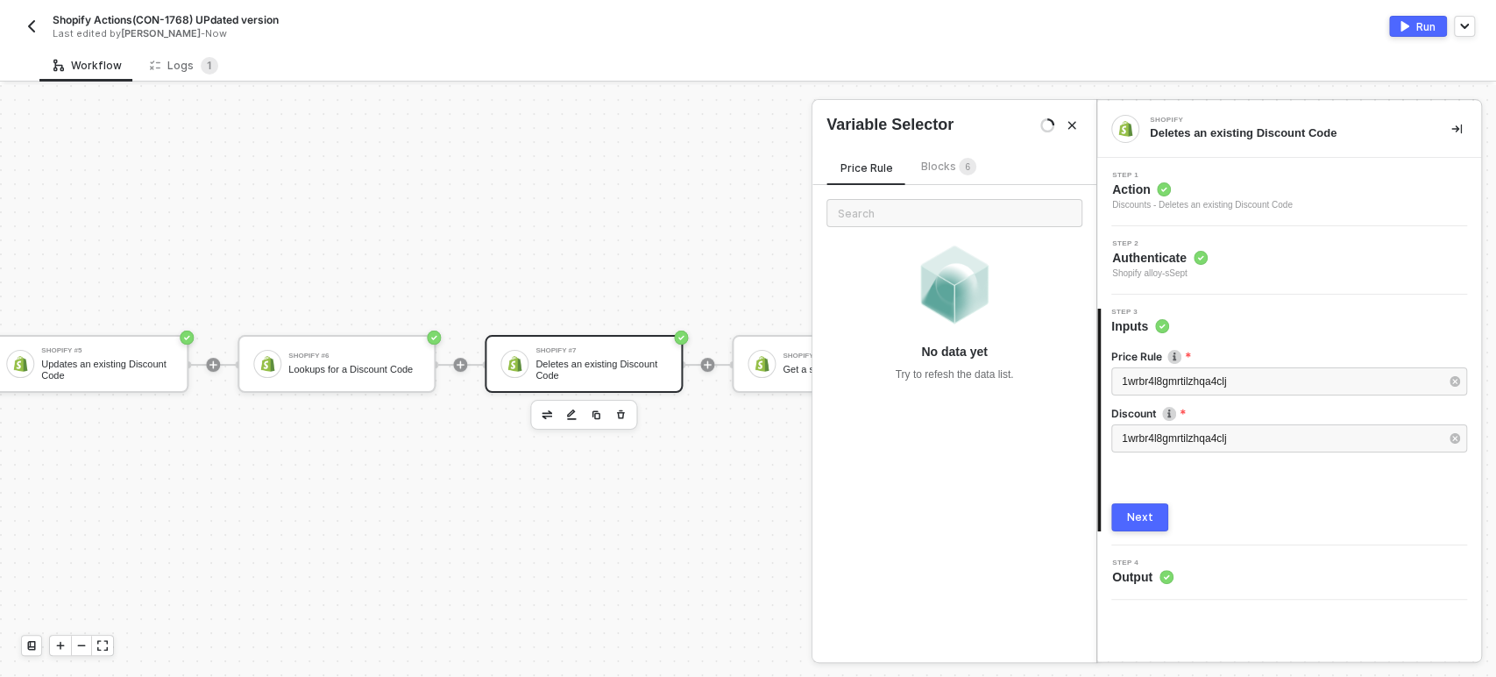
click at [952, 167] on span "Blocks 6" at bounding box center [948, 166] width 55 height 13
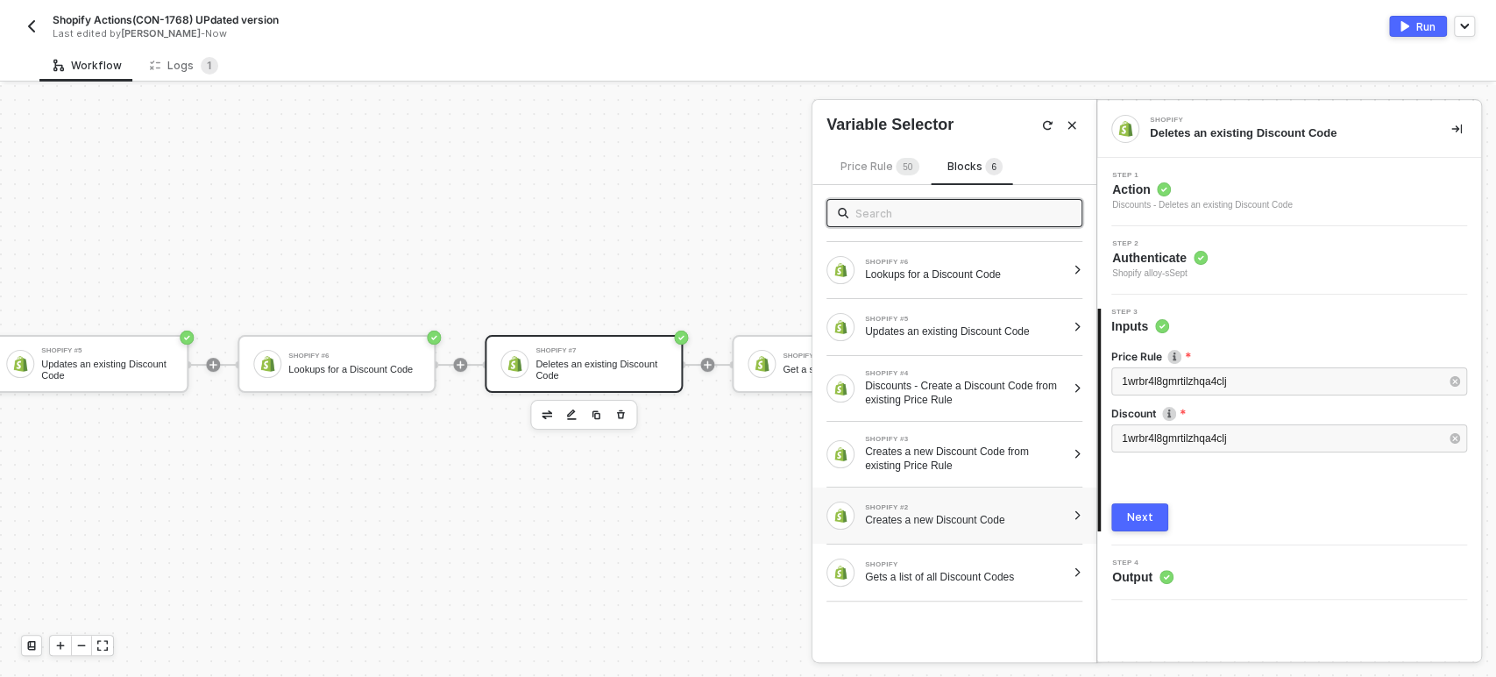
click at [918, 529] on div "SHOPIFY #2 Creates a new Discount Code" at bounding box center [954, 515] width 284 height 56
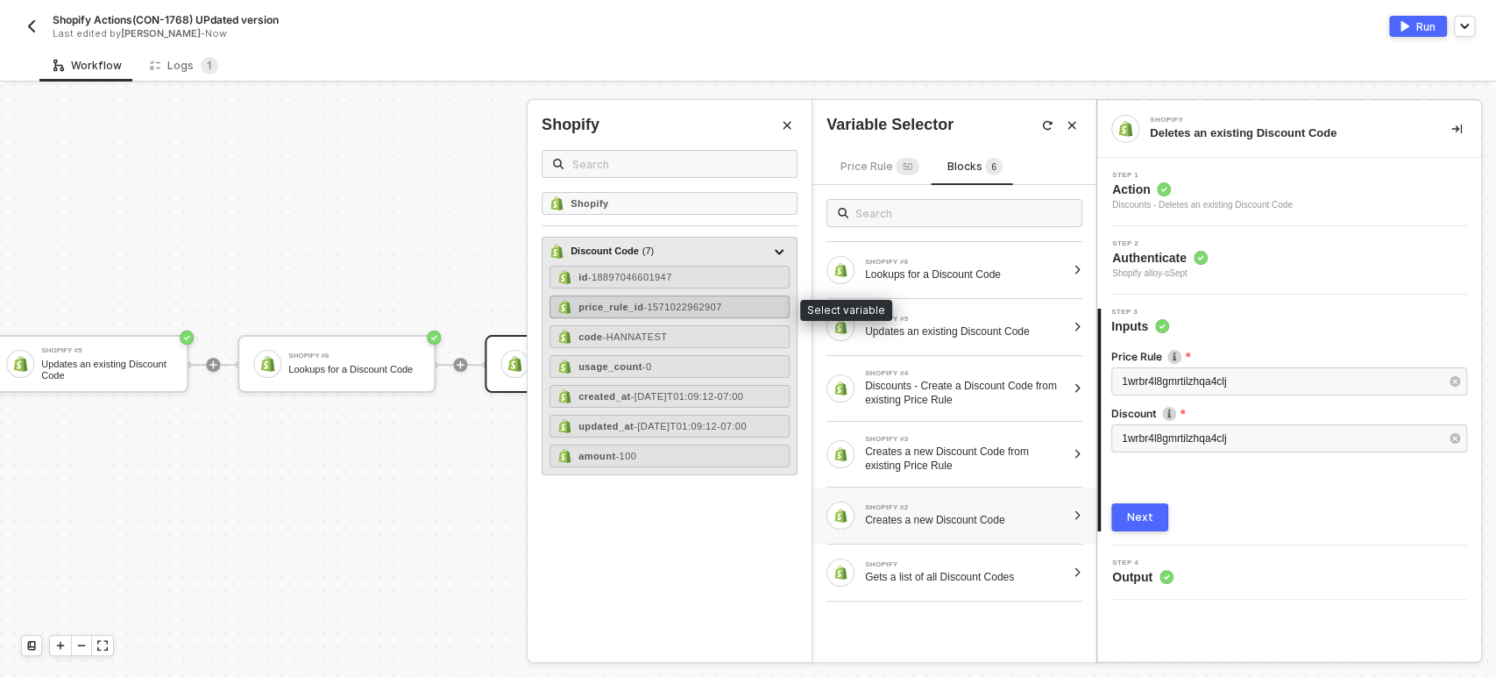
click at [646, 301] on span "- 1571022962907" at bounding box center [682, 306] width 78 height 11
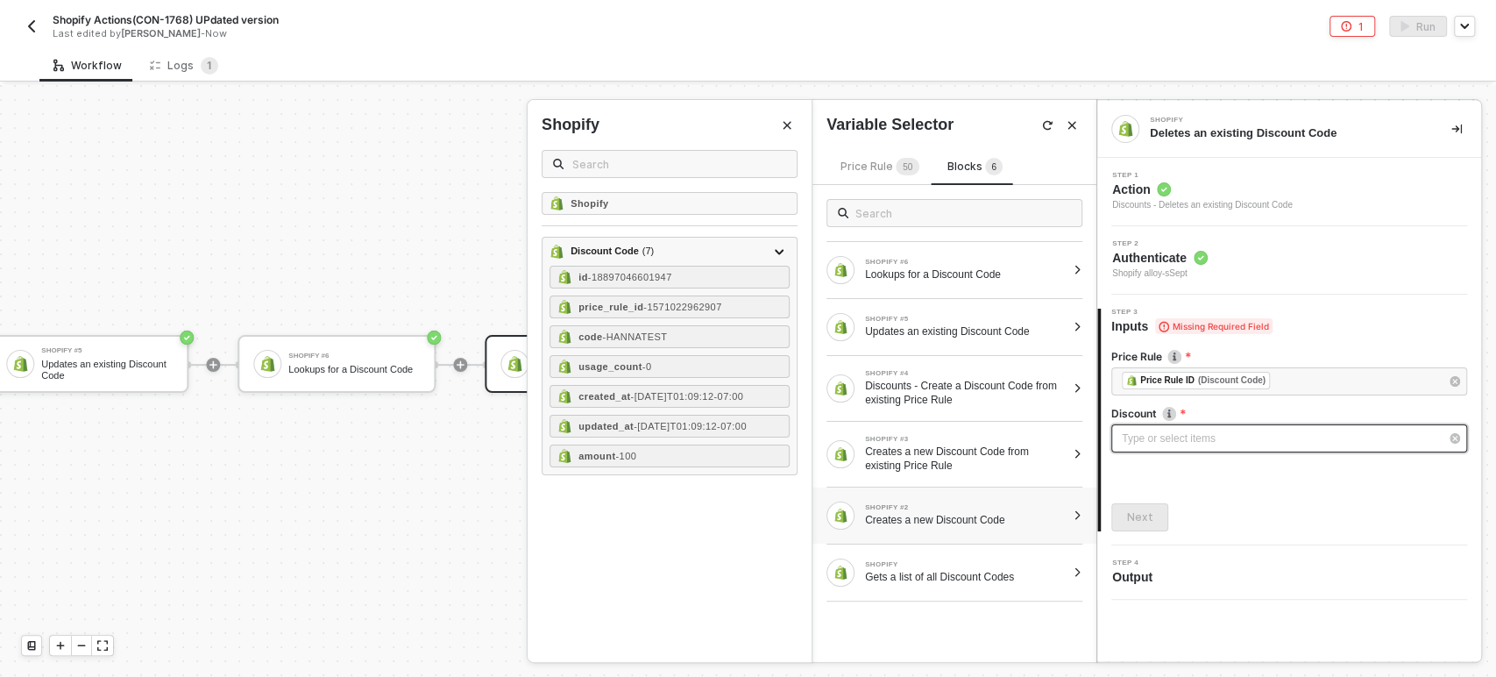
click at [1250, 434] on div "Type or select items ﻿" at bounding box center [1280, 438] width 317 height 17
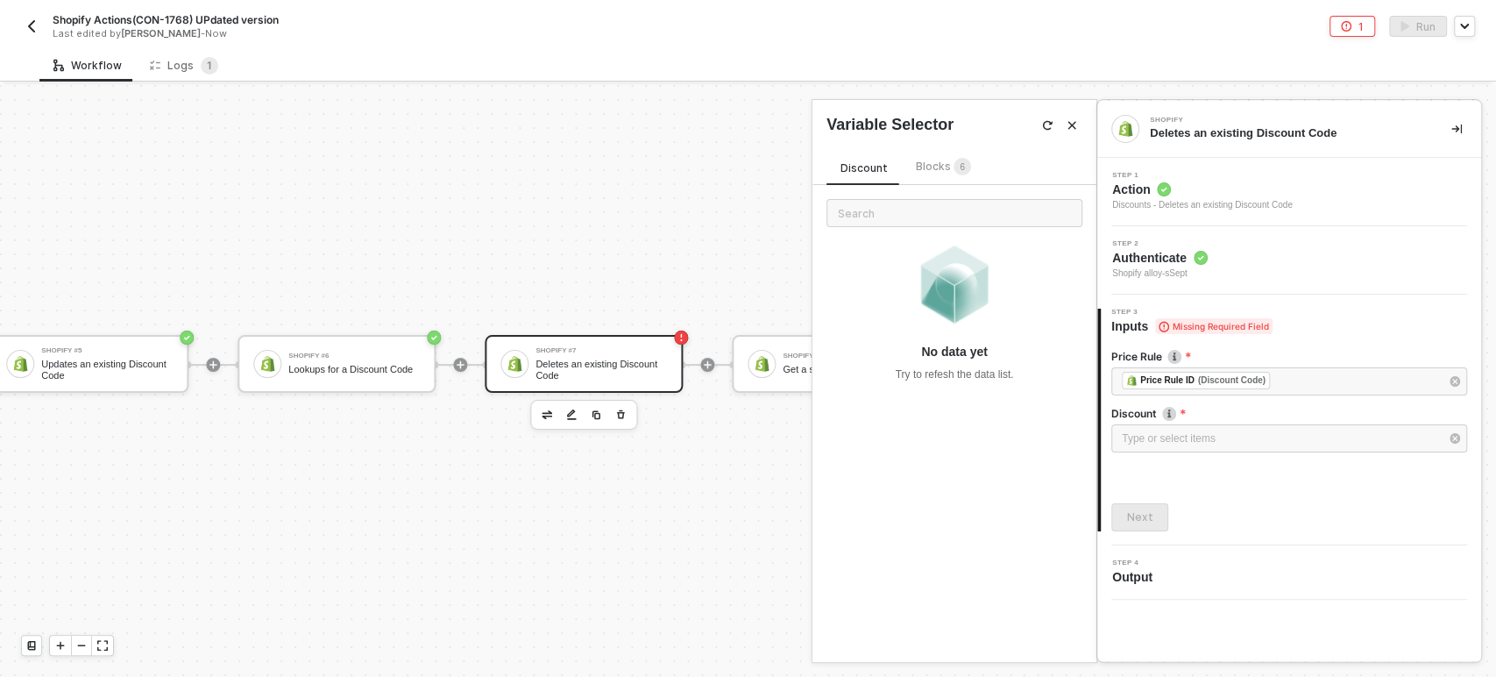
click at [953, 167] on span "6" at bounding box center [962, 167] width 18 height 19
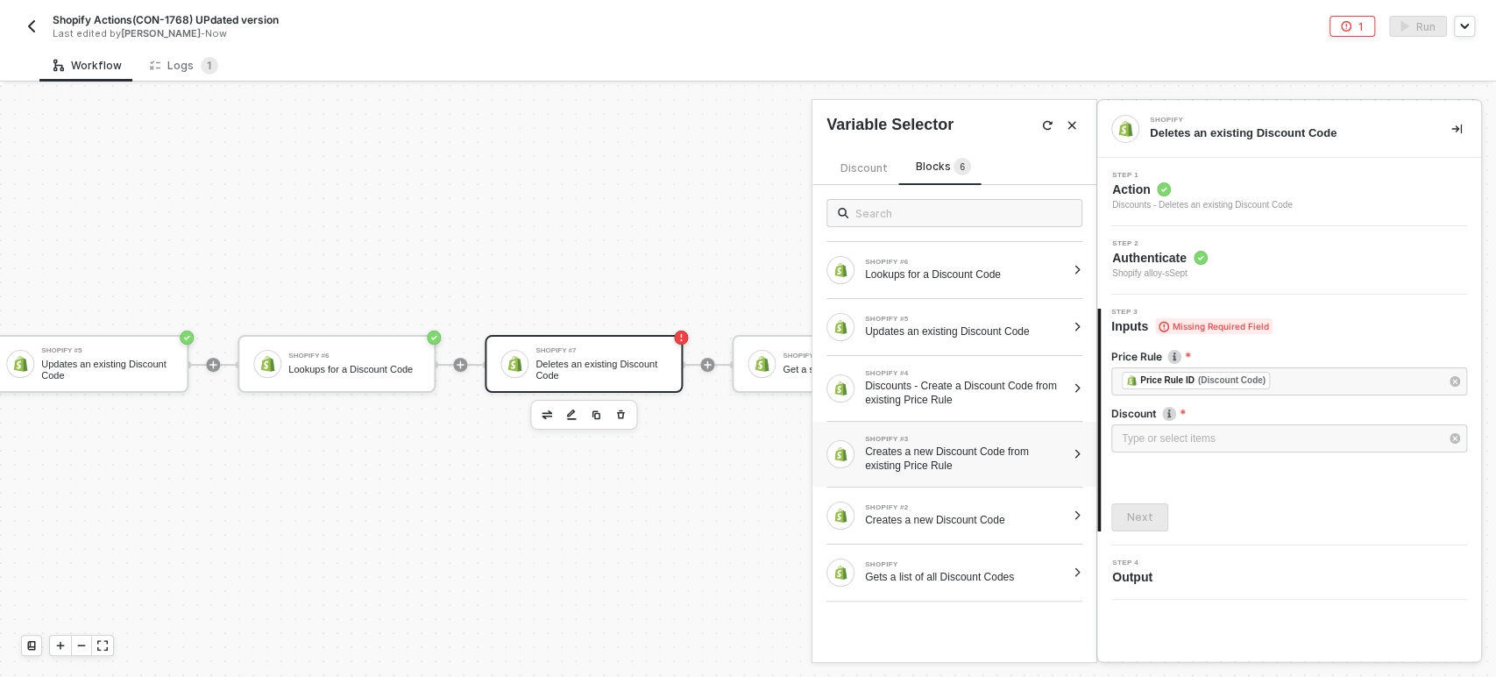
click at [954, 444] on div "Creates a new Discount Code from existing Price Rule" at bounding box center [965, 458] width 201 height 28
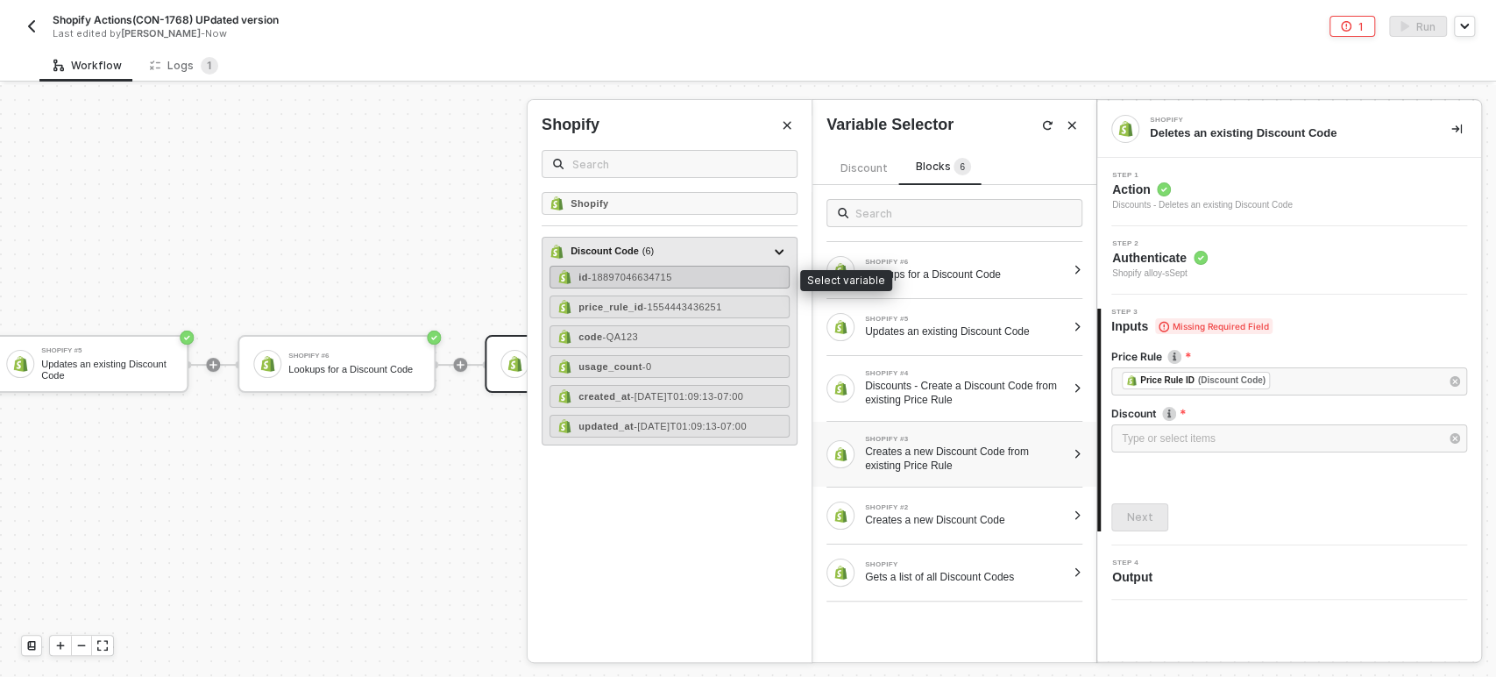
click at [676, 282] on div "id - 18897046634715" at bounding box center [669, 277] width 240 height 23
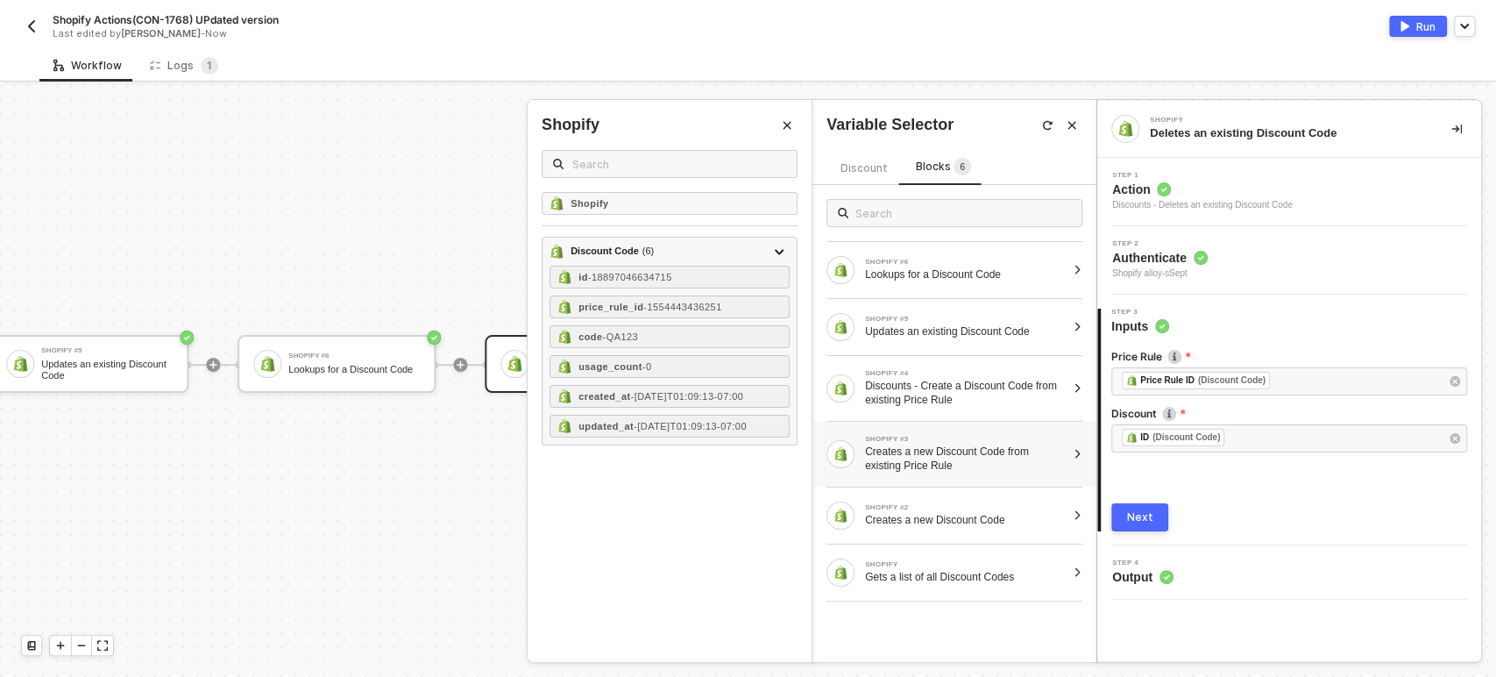
click at [1154, 516] on button "Next" at bounding box center [1139, 517] width 57 height 28
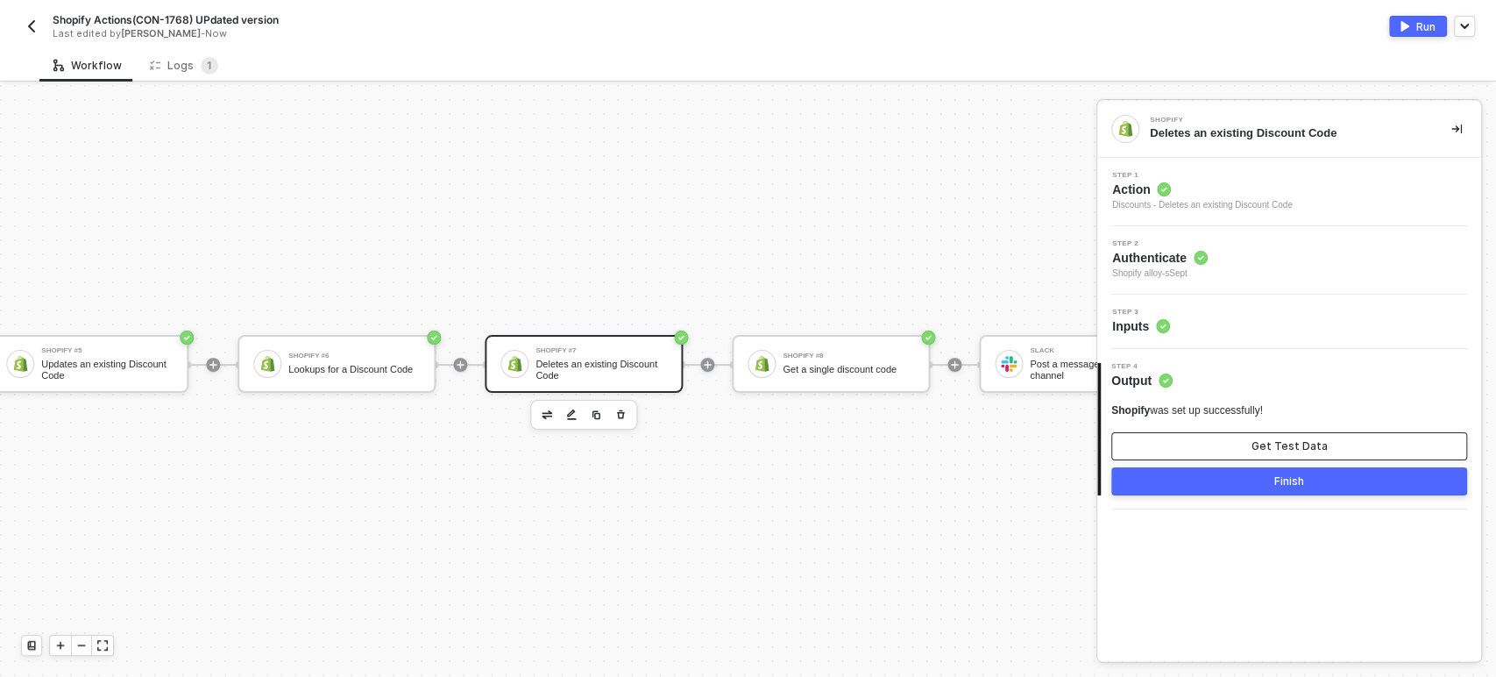
click at [1281, 440] on div "Get Test Data" at bounding box center [1289, 446] width 76 height 14
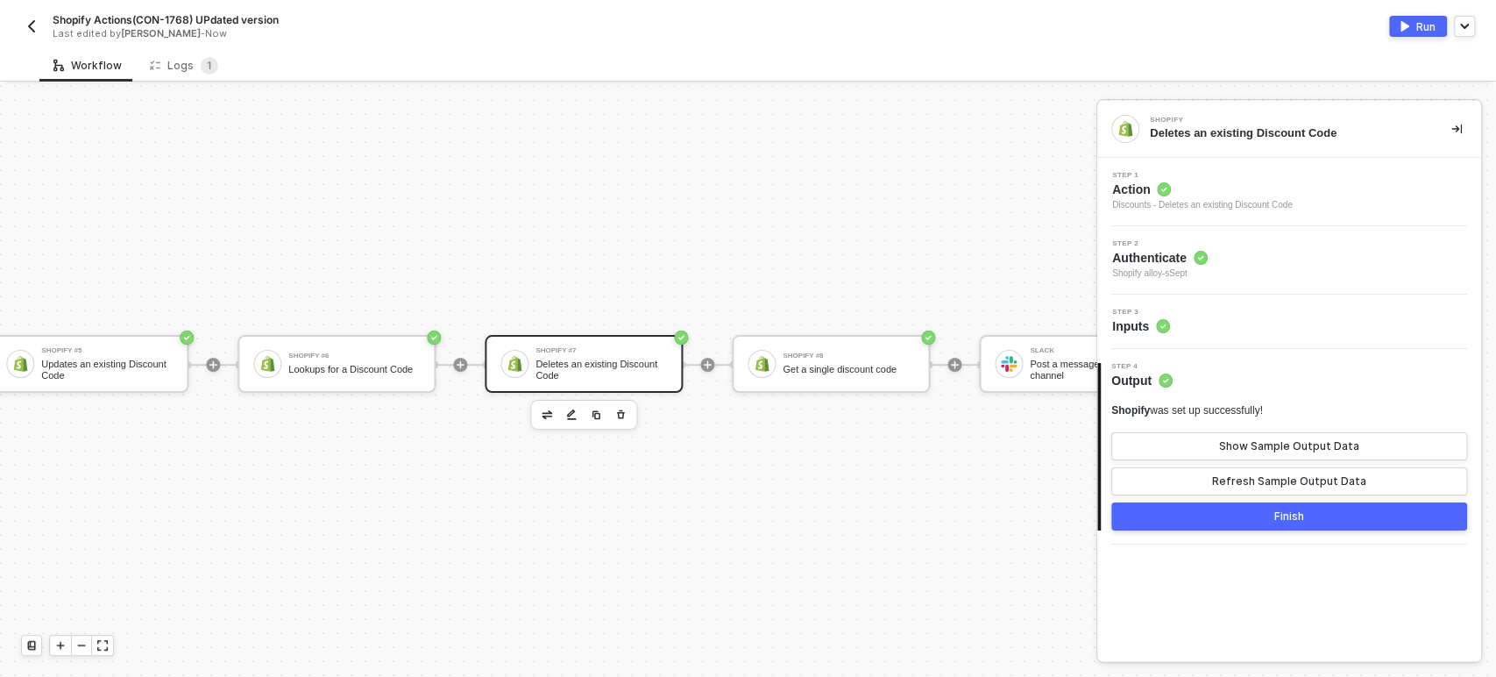
click at [1419, 26] on div "Run" at bounding box center [1425, 26] width 19 height 15
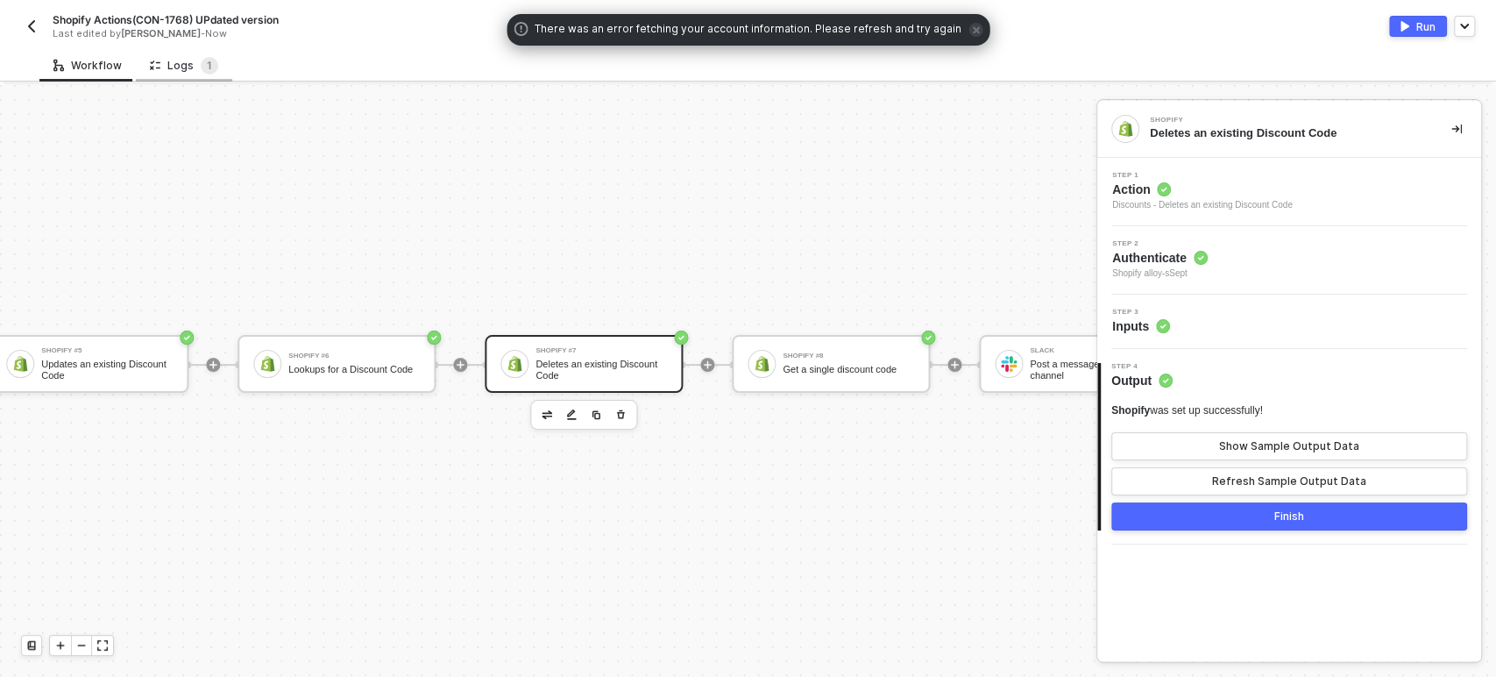
click at [181, 61] on div "Logs 1" at bounding box center [184, 66] width 68 height 18
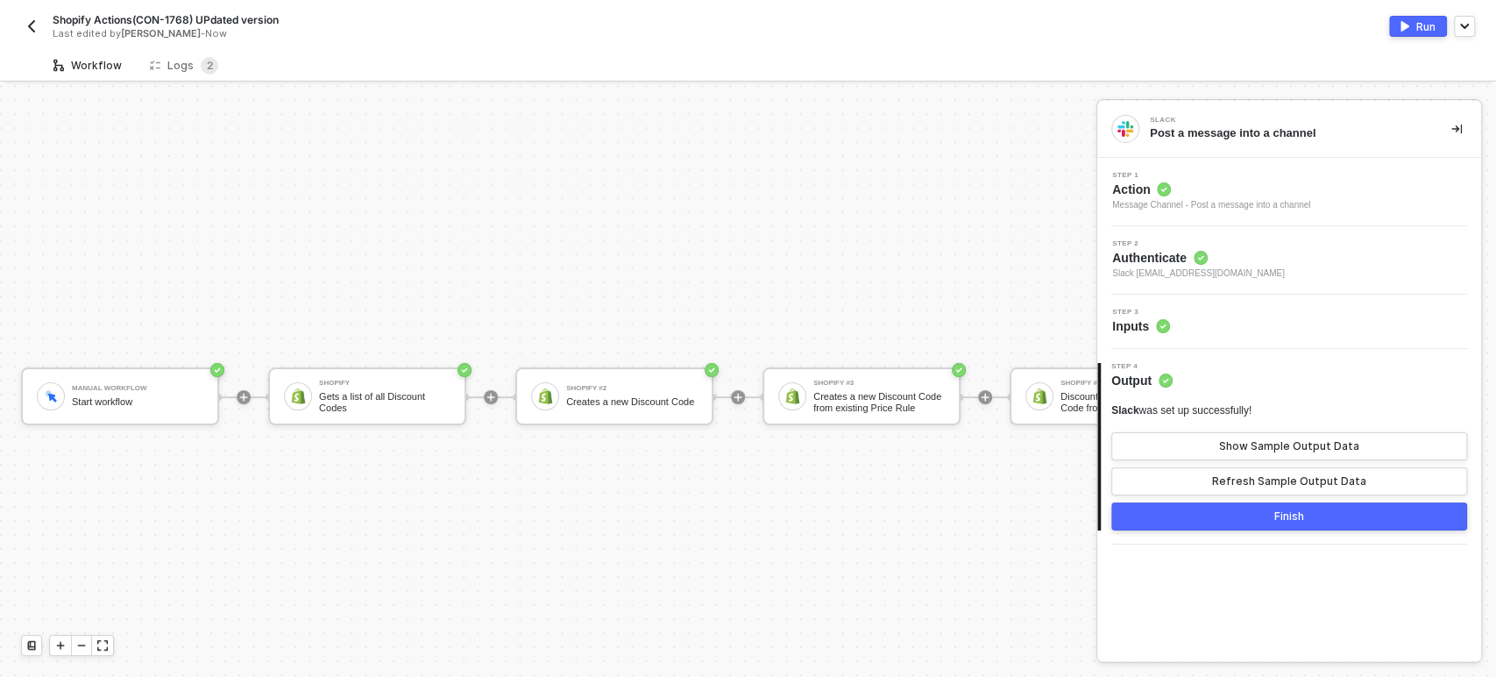
scroll to position [47, 0]
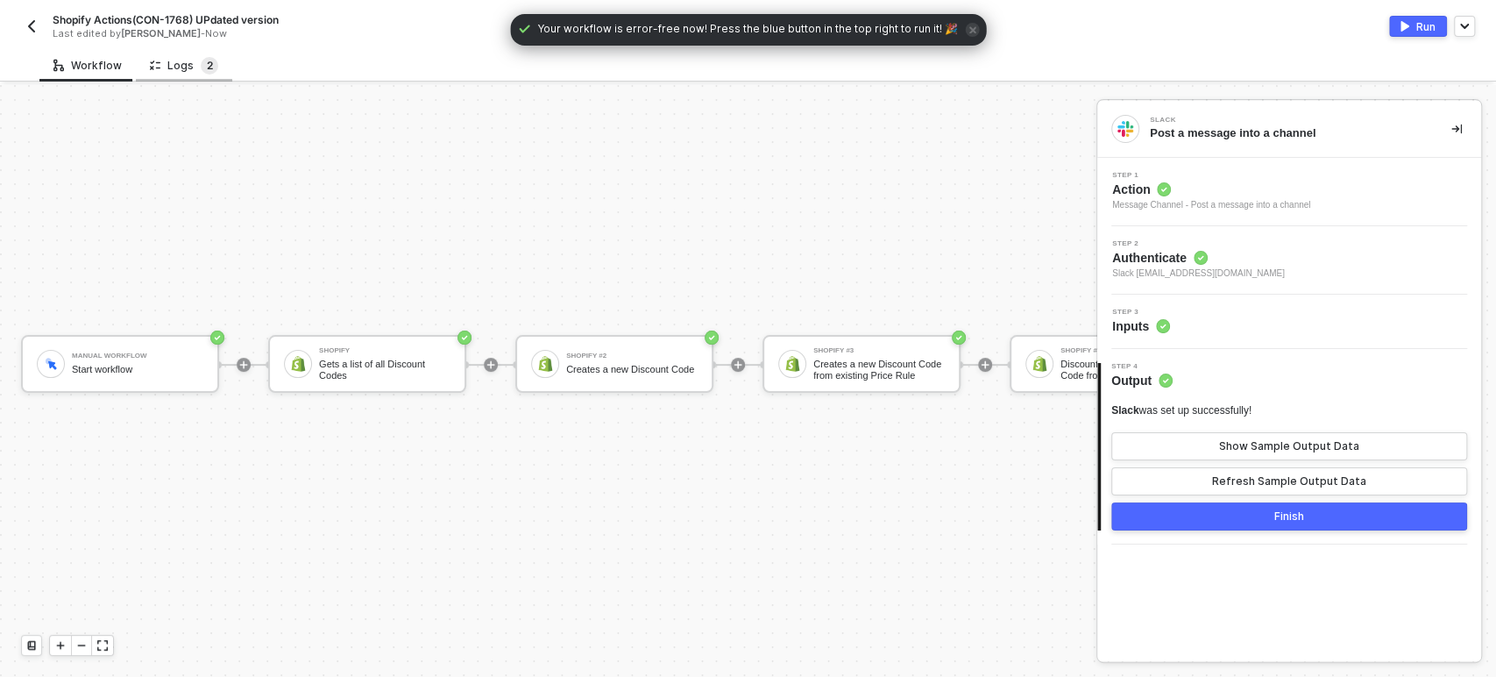
click at [201, 61] on sup "2" at bounding box center [210, 66] width 18 height 18
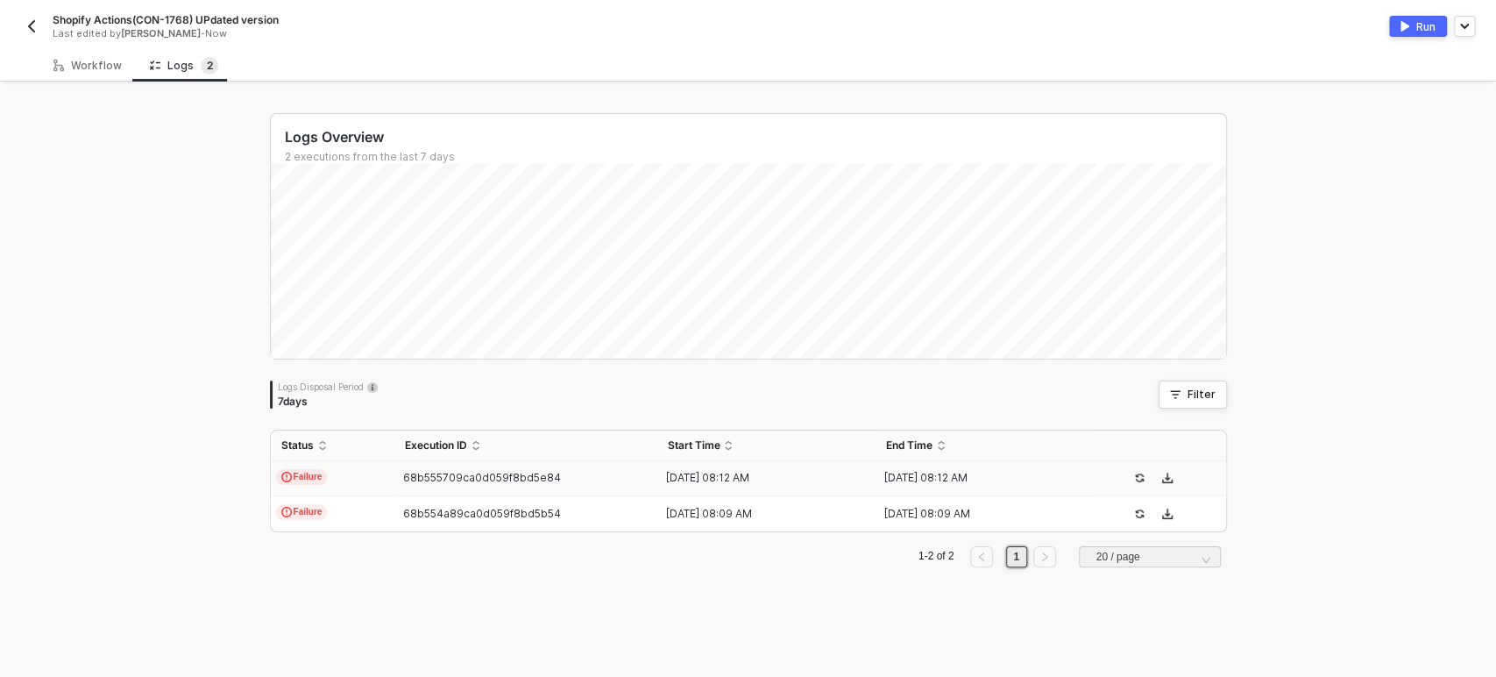
click at [345, 484] on td "Failure" at bounding box center [333, 478] width 124 height 35
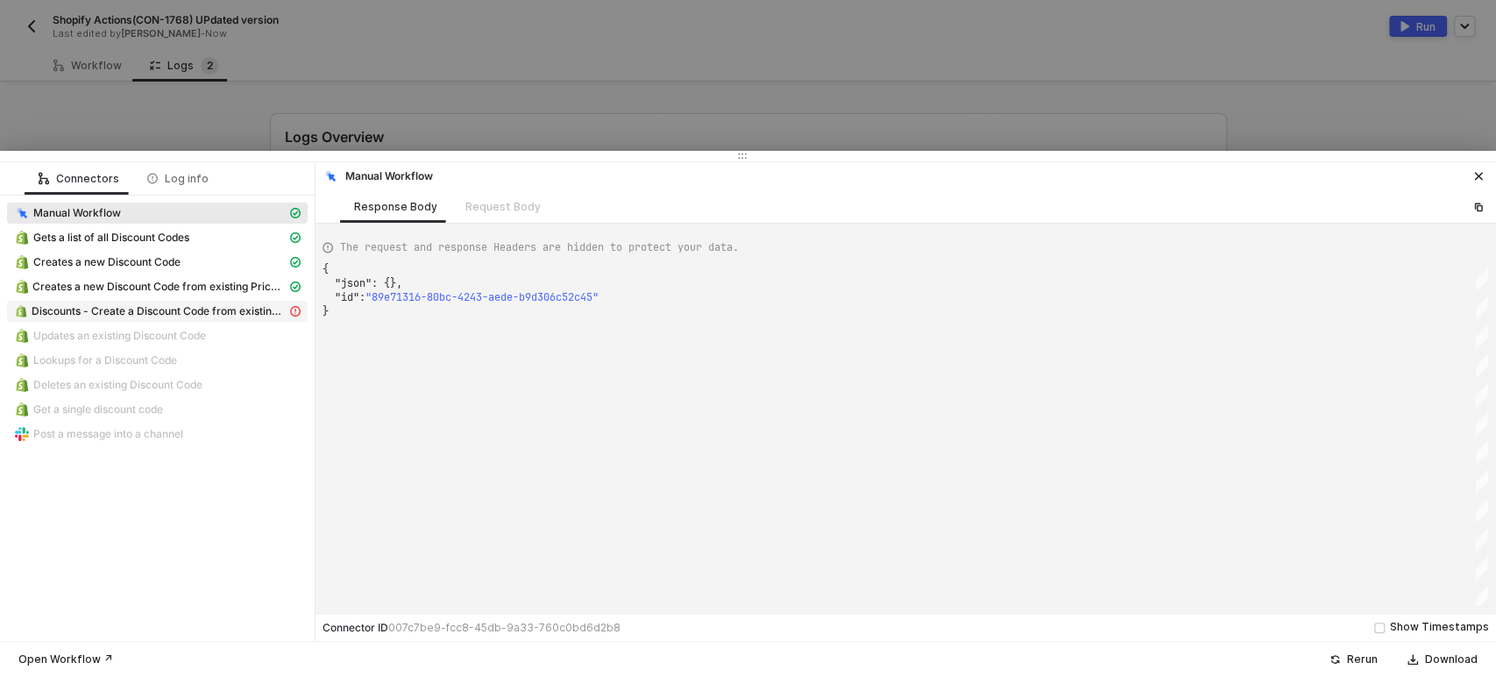
click at [133, 311] on span "Discounts - Create a Discount Code from existing Price Rule" at bounding box center [159, 311] width 255 height 14
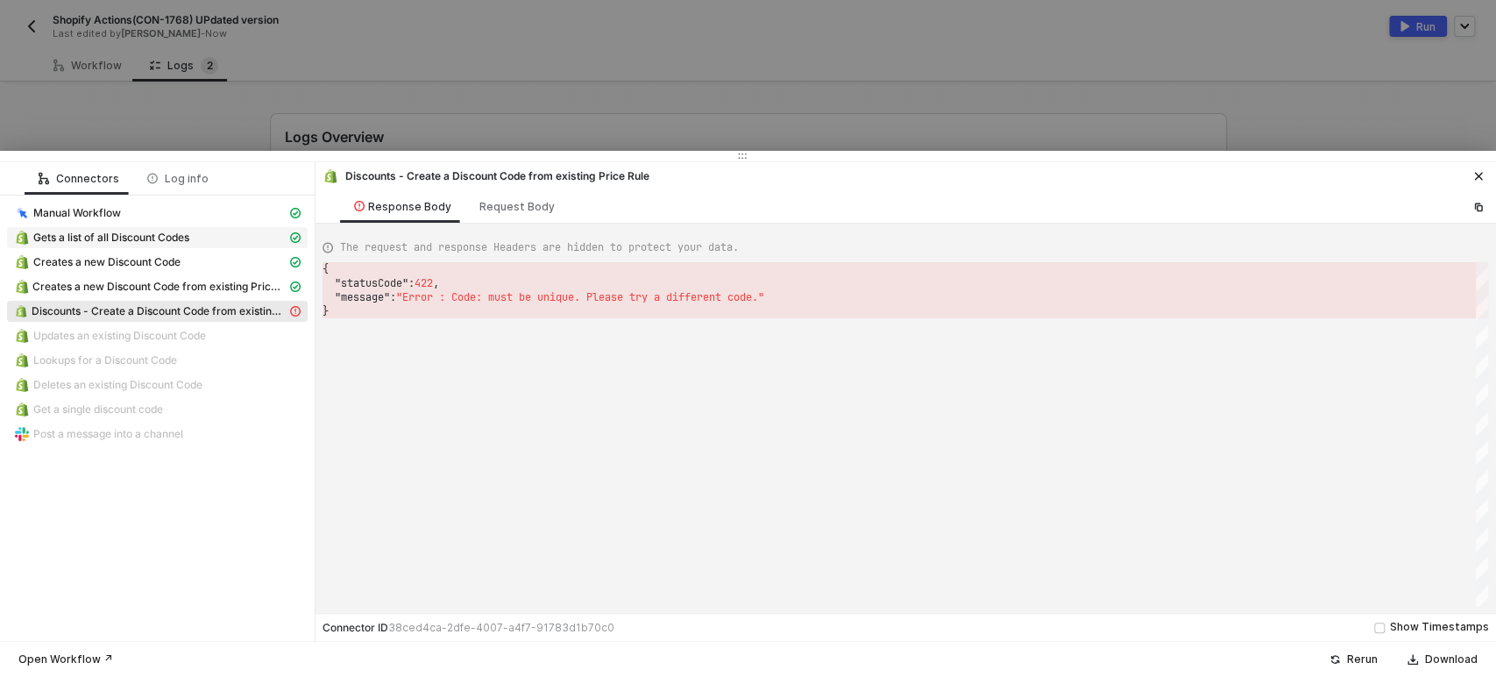
click at [147, 236] on span "Gets a list of all Discount Codes" at bounding box center [111, 237] width 156 height 14
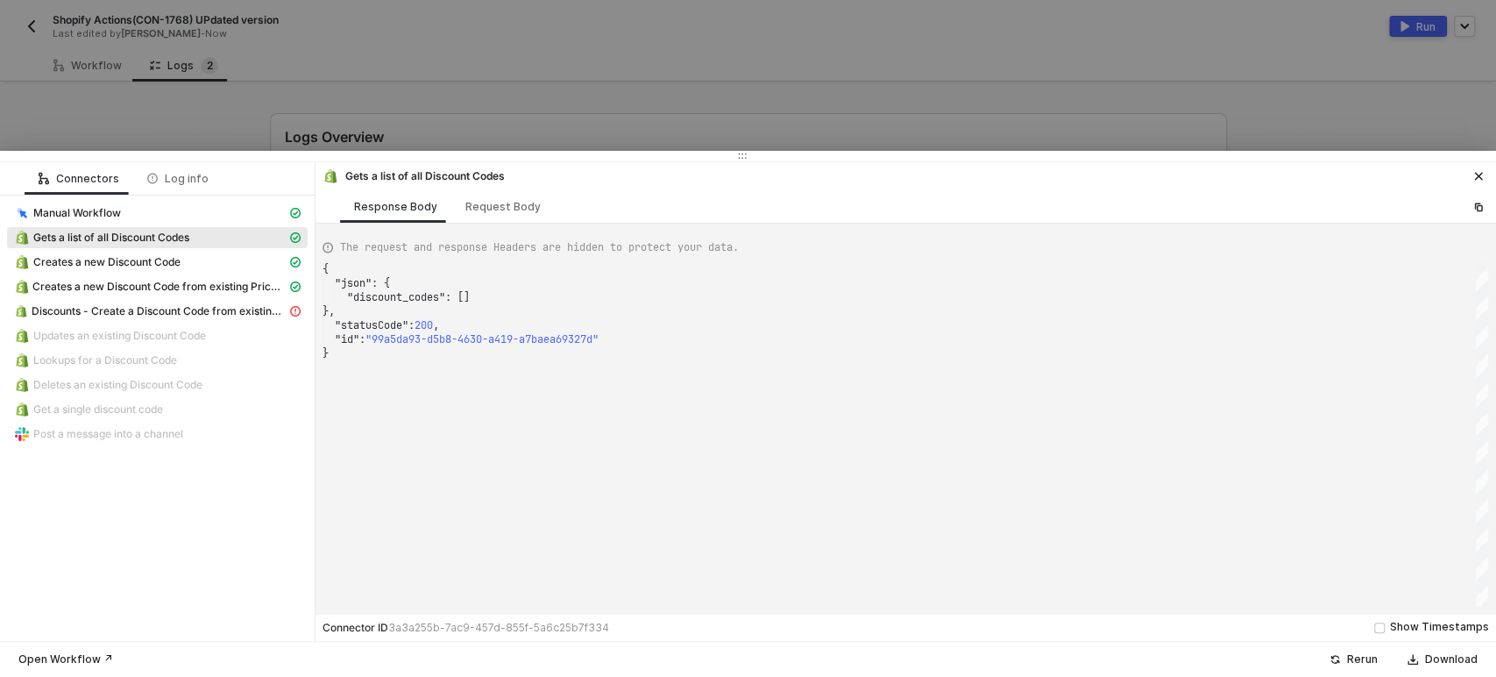
scroll to position [0, 4]
drag, startPoint x: 336, startPoint y: 274, endPoint x: 574, endPoint y: 366, distance: 255.5
click at [574, 366] on div "{ ·· "json" : · { ···· "discount_codes" : · [] ·· }, ·· "statusCode" : · 200 , …" at bounding box center [906, 434] width 1166 height 344
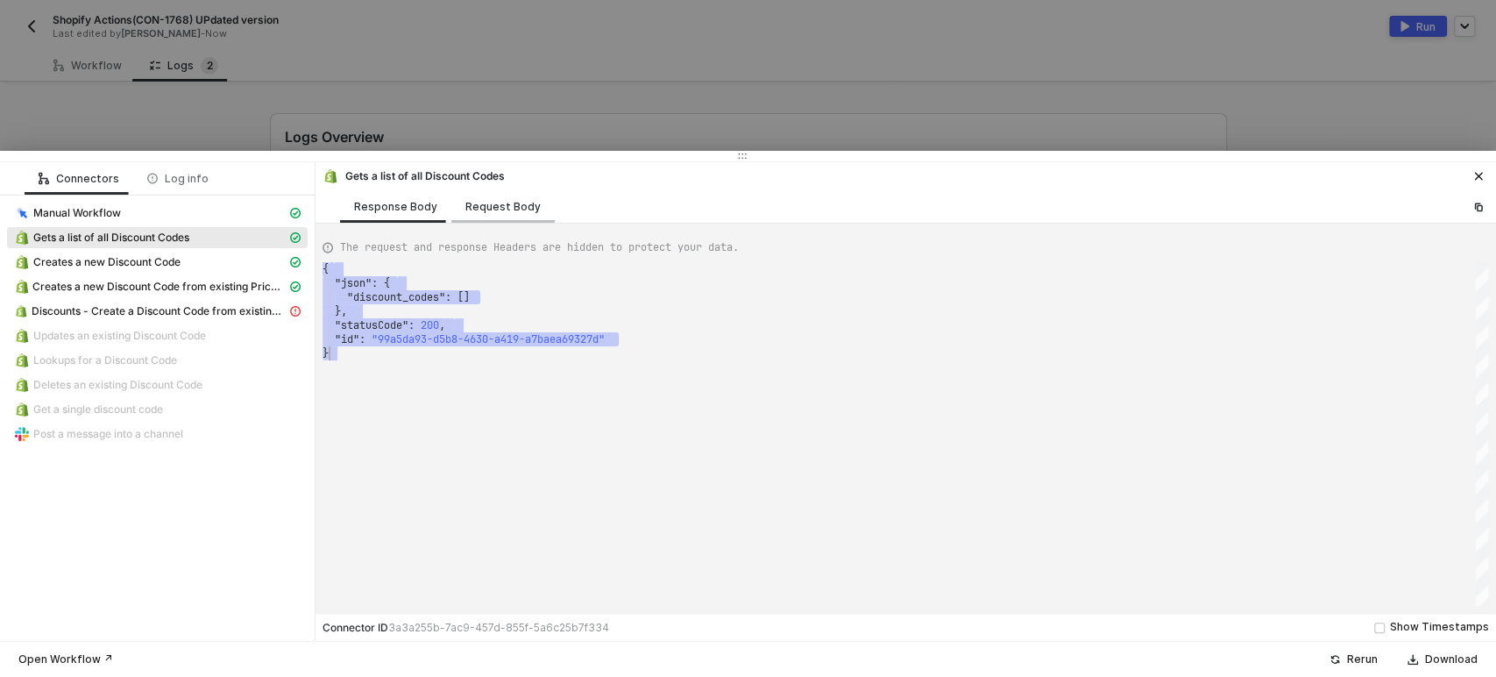
click at [493, 214] on div "Request Body" at bounding box center [502, 206] width 103 height 32
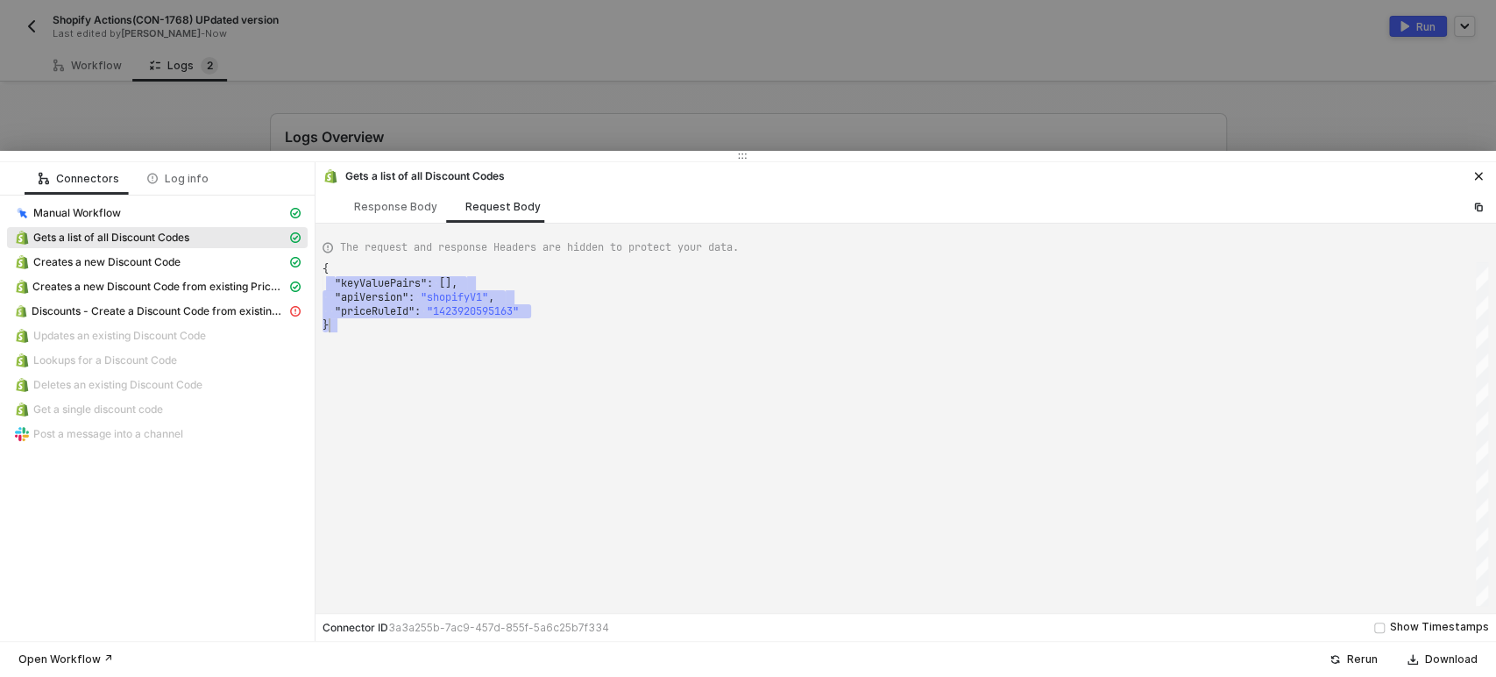
drag, startPoint x: 337, startPoint y: 280, endPoint x: 706, endPoint y: 333, distance: 373.7
drag, startPoint x: 181, startPoint y: 264, endPoint x: 283, endPoint y: 248, distance: 102.9
click at [181, 264] on span "Creates a new Discount Code" at bounding box center [106, 262] width 147 height 14
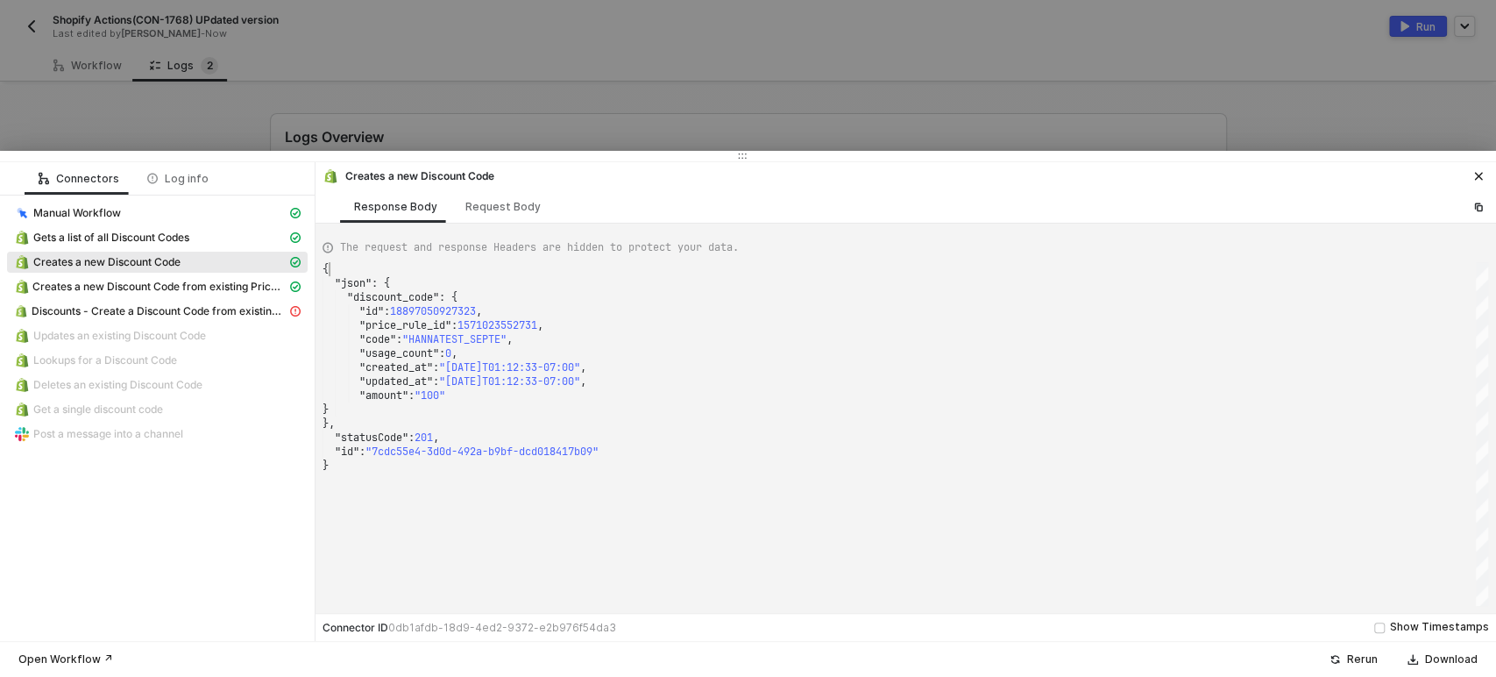
scroll to position [0, 0]
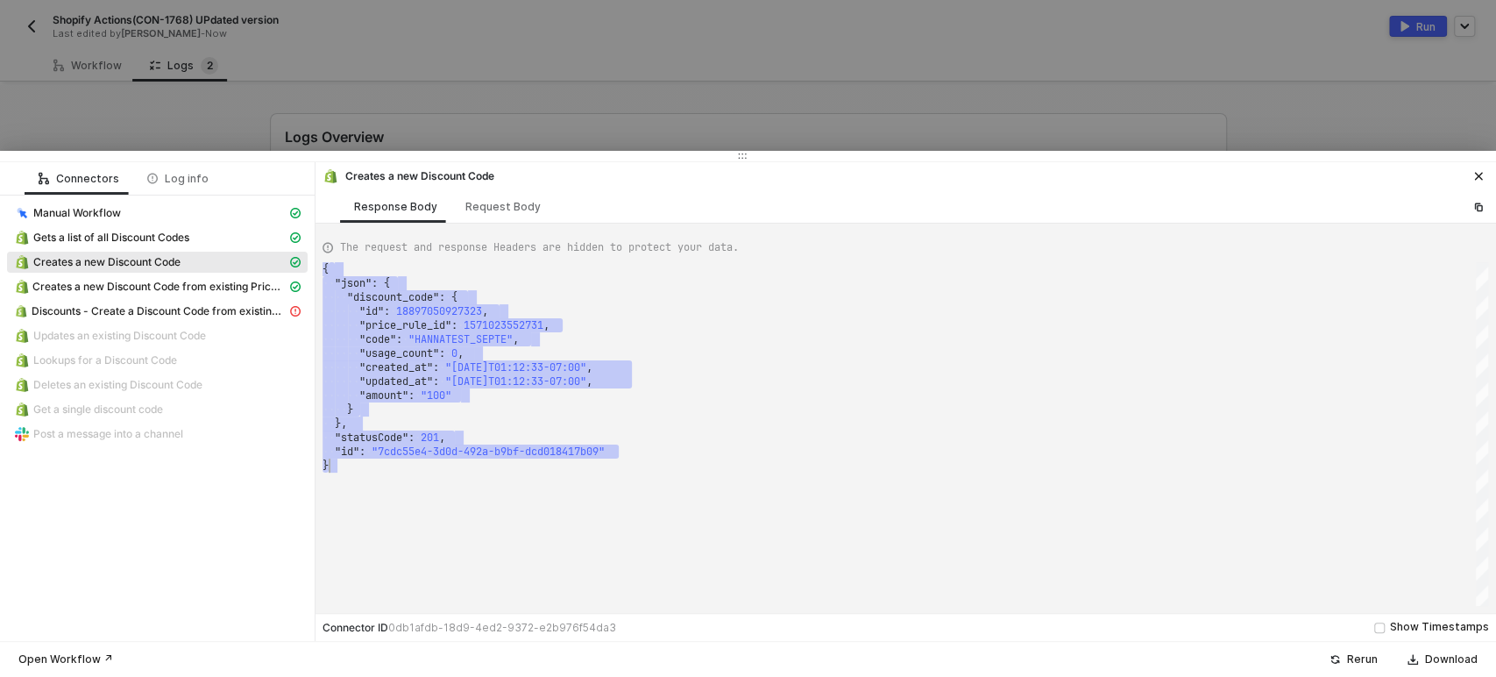
drag, startPoint x: 344, startPoint y: 274, endPoint x: 604, endPoint y: 474, distance: 327.4
click at [604, 474] on div "{ ·· "json" : · { ···· "discount_code" : · { ······ "id" : · 18897050927323 , ·…" at bounding box center [906, 434] width 1166 height 344
click at [484, 200] on div "Request Body" at bounding box center [502, 207] width 75 height 14
type textarea "{ "keyValuePairs": [], "apiVersion": "shopifyV1", "amount": "100", "percentage"…"
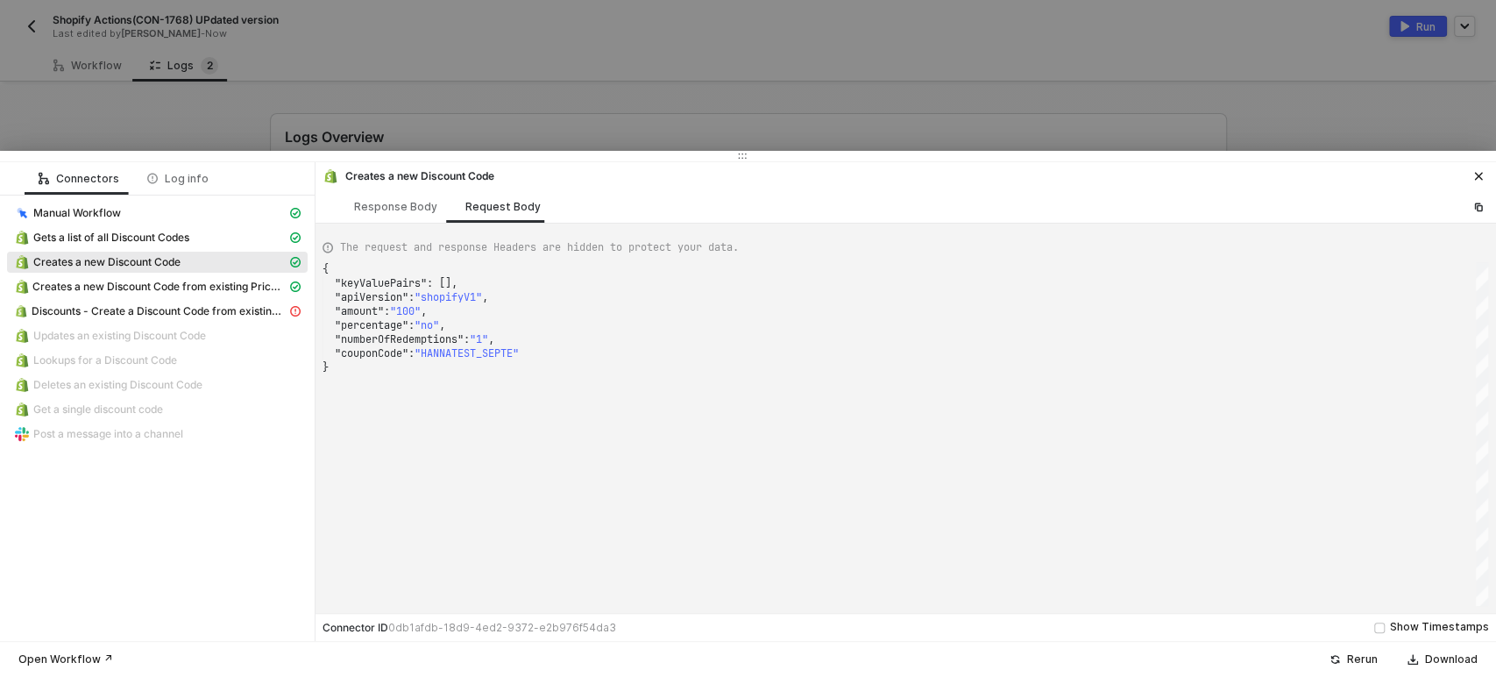
scroll to position [0, 4]
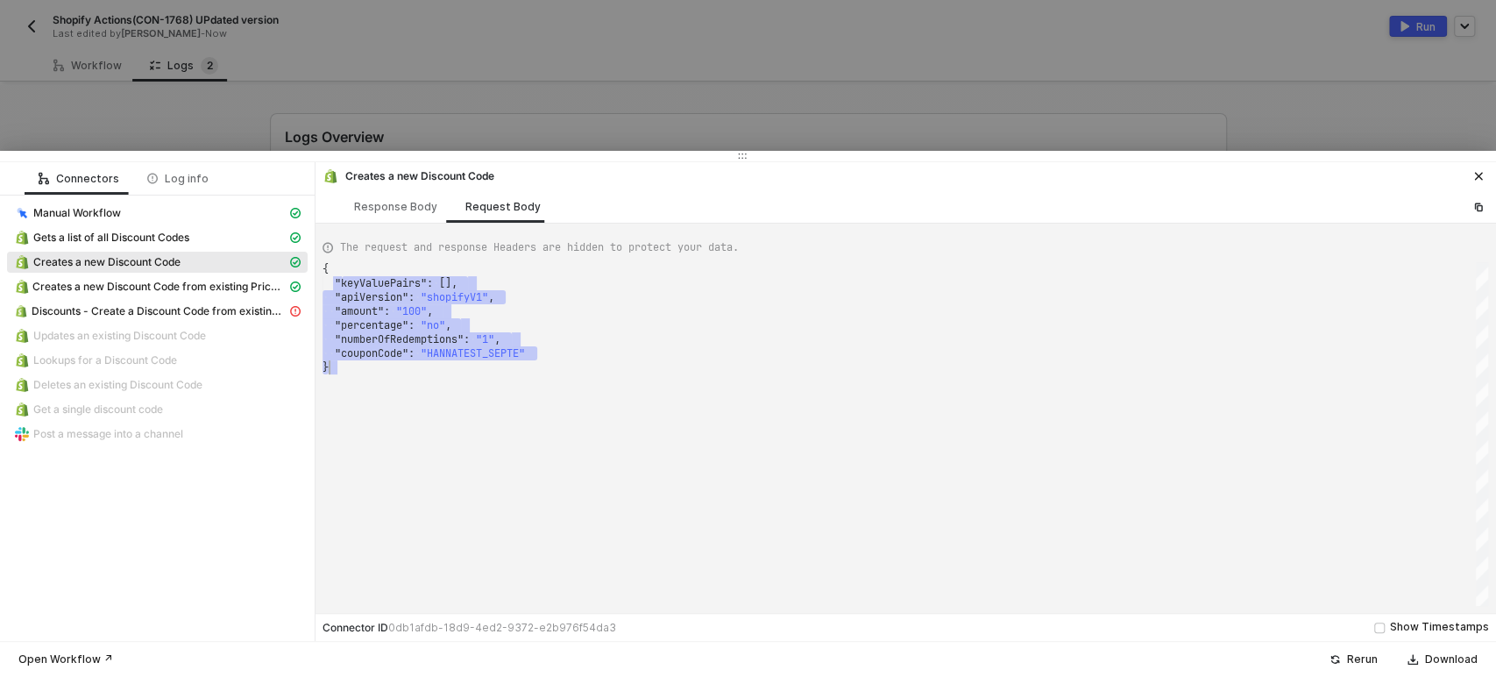
drag, startPoint x: 344, startPoint y: 280, endPoint x: 575, endPoint y: 375, distance: 250.0
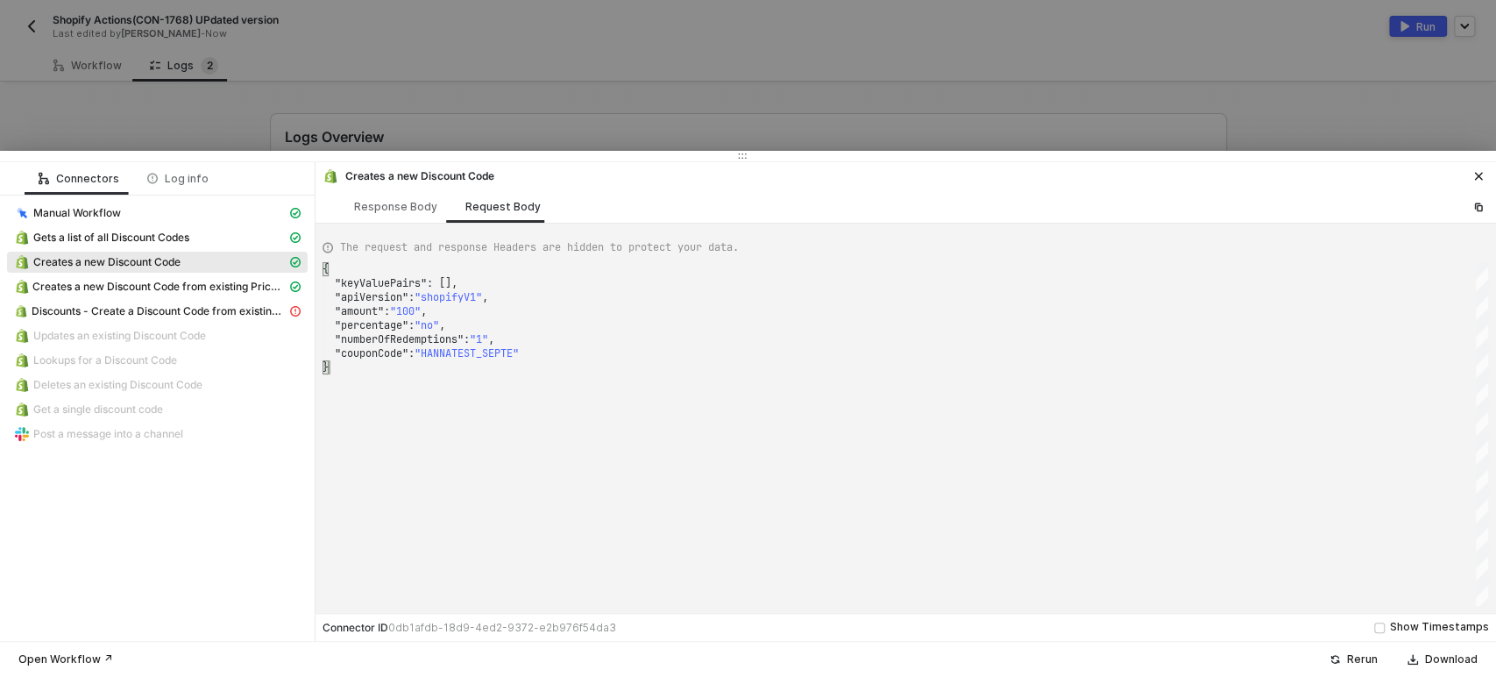
click at [458, 400] on div "{ "keyValuePairs" : [], "apiVersion" : "shopifyV1" , "amount" : "100" , "percen…" at bounding box center [906, 434] width 1166 height 344
drag, startPoint x: 415, startPoint y: 293, endPoint x: 547, endPoint y: 304, distance: 131.9
click at [901, 79] on div at bounding box center [748, 338] width 1496 height 677
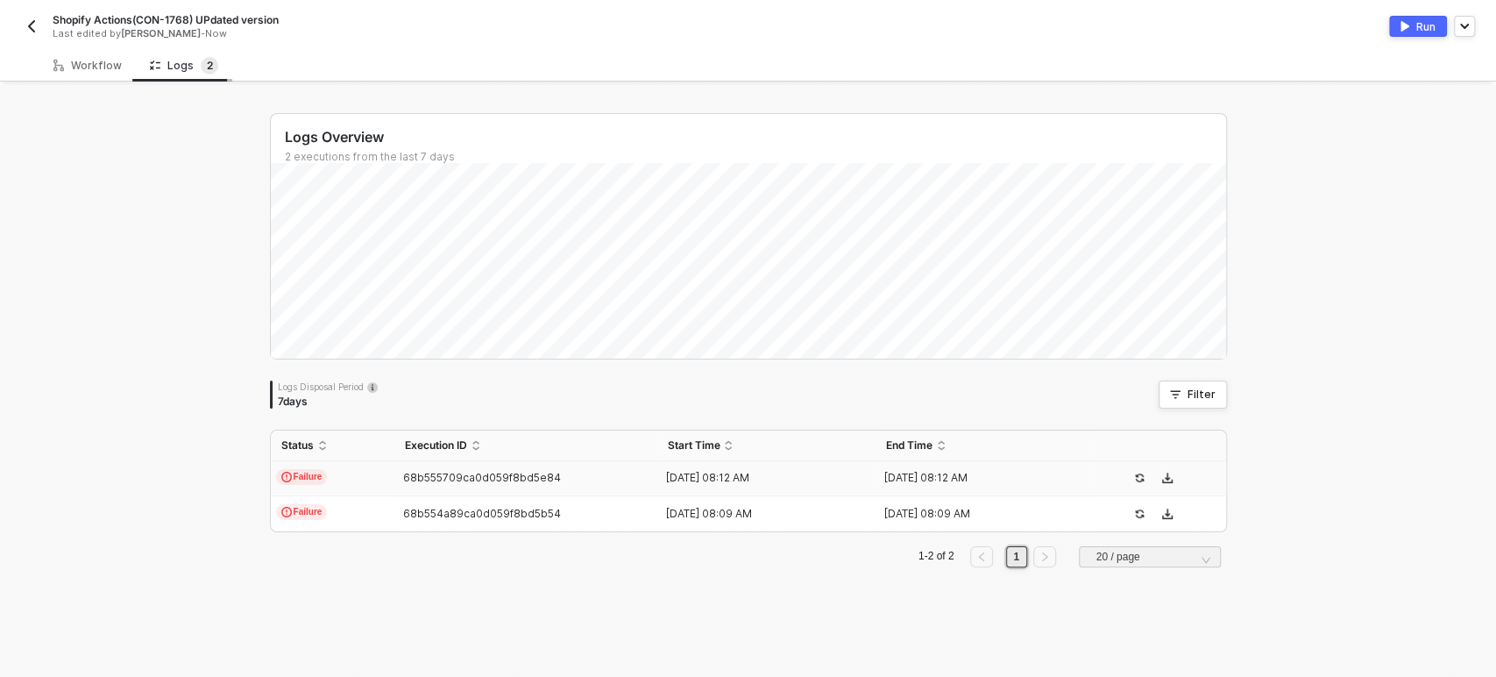
click at [140, 66] on div "Logs 2" at bounding box center [184, 65] width 96 height 32
click at [104, 74] on div "Workflow" at bounding box center [87, 65] width 96 height 32
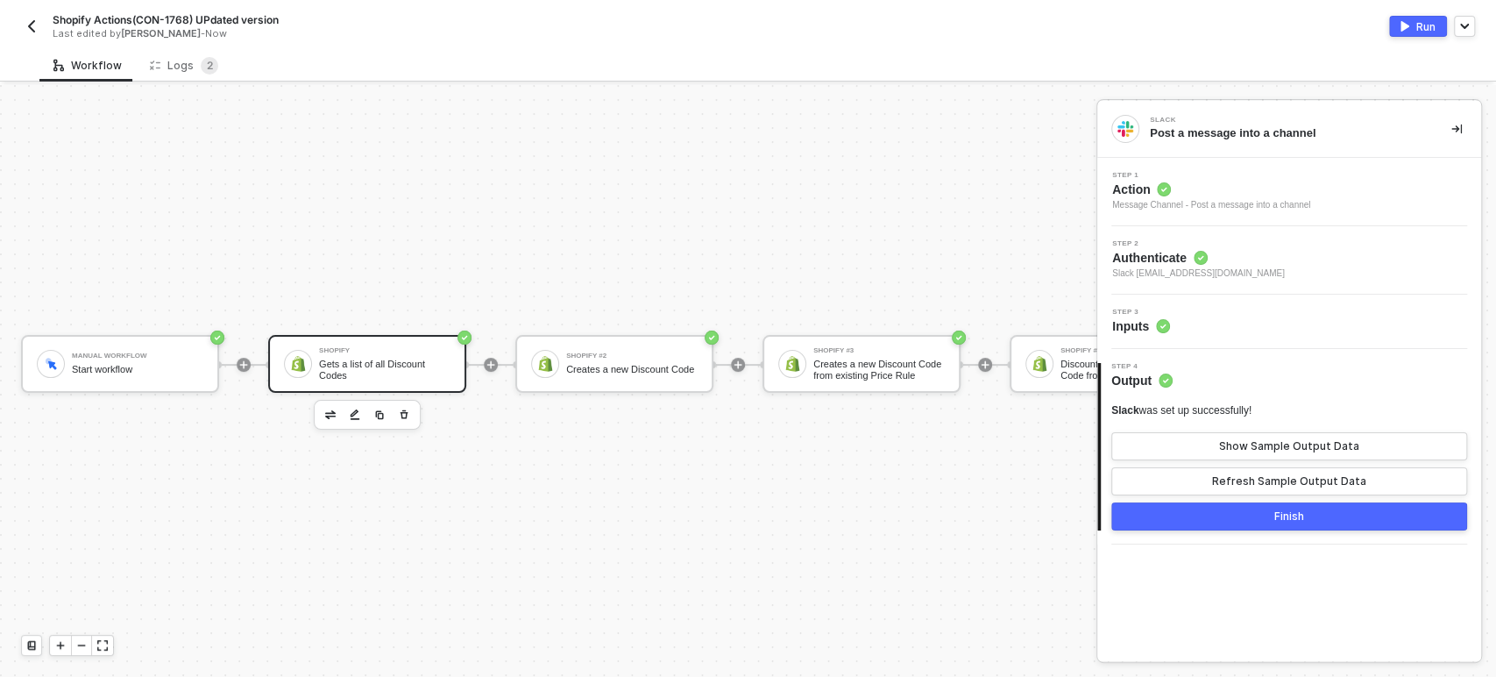
click at [381, 358] on div "Gets a list of all Discount Codes" at bounding box center [384, 369] width 131 height 22
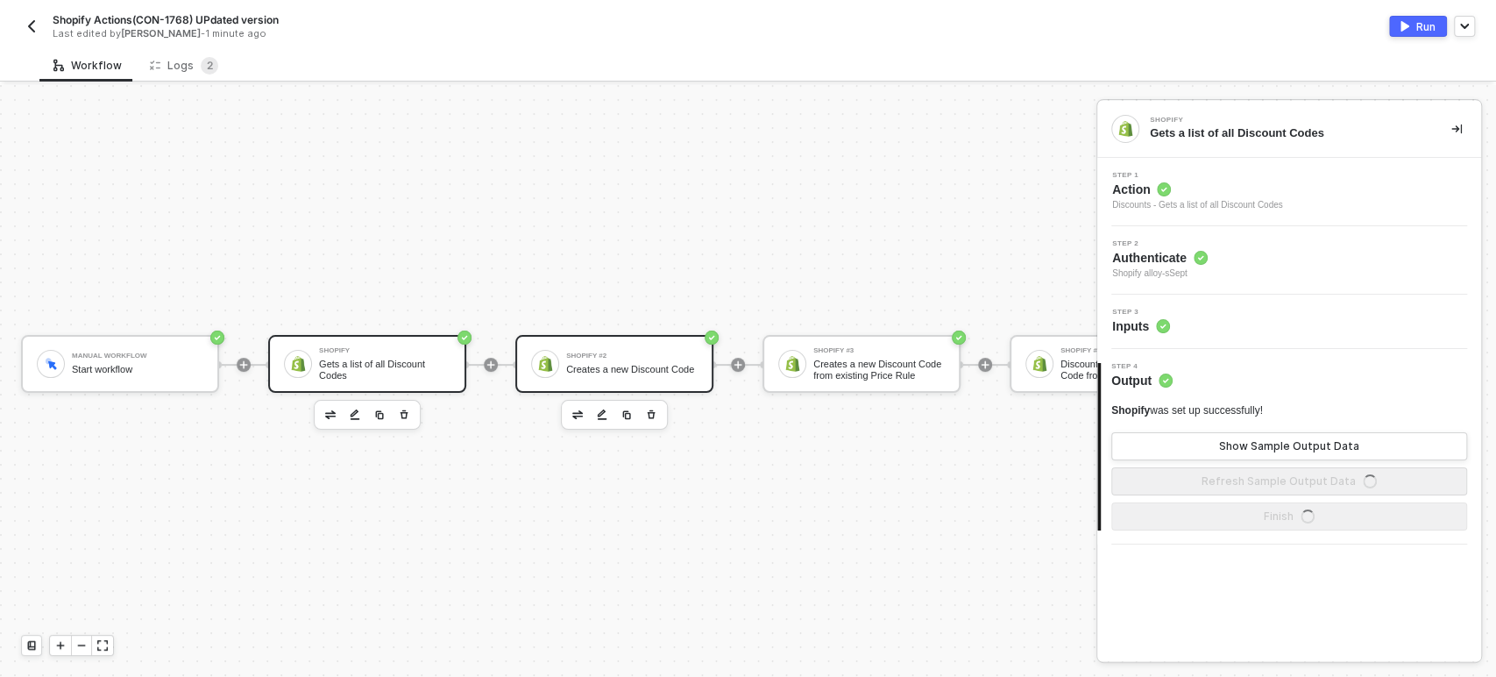
click at [617, 364] on div "Shopify #2 Creates a new Discount Code" at bounding box center [631, 363] width 131 height 33
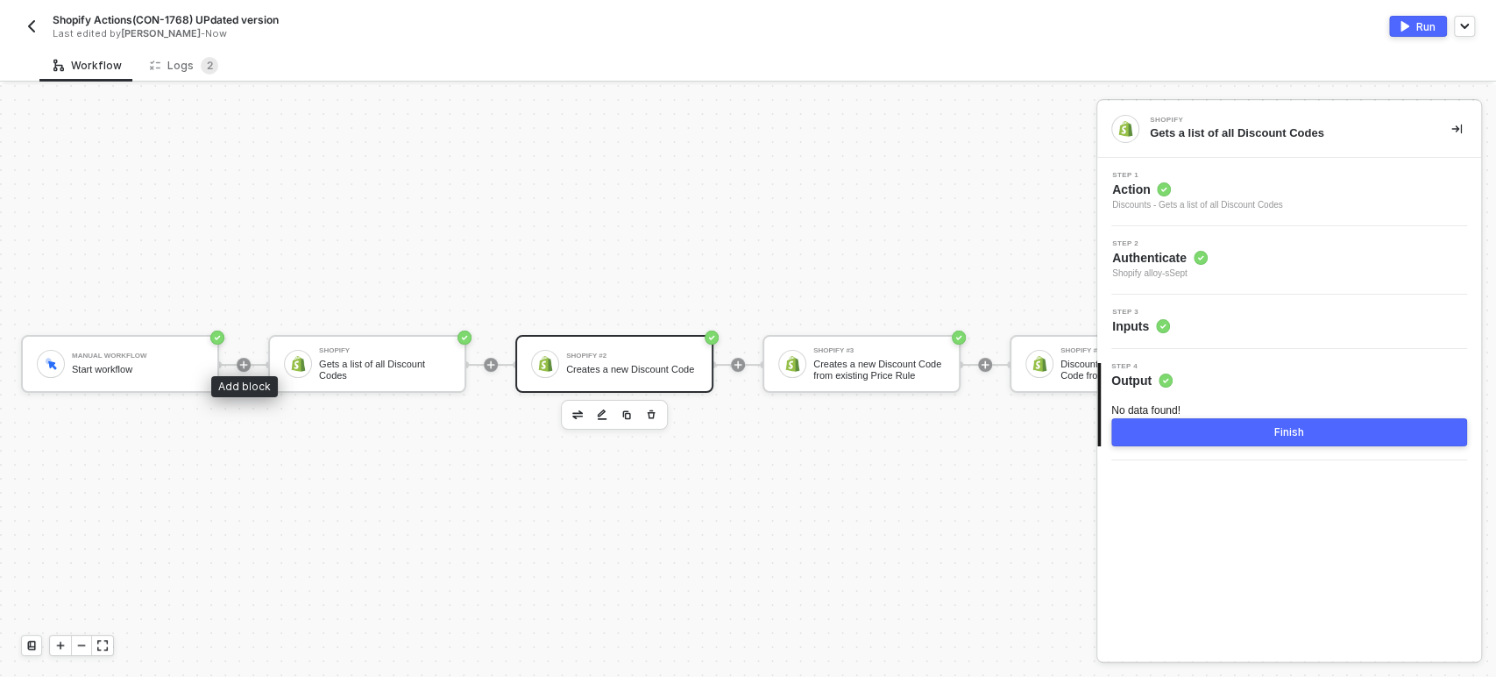
drag, startPoint x: 242, startPoint y: 347, endPoint x: 169, endPoint y: 563, distance: 227.5
click at [273, 676] on html "Alloy Shopify Actions(CON-1768) UPdated version Last edited by Hanna Grace Erci…" at bounding box center [748, 338] width 1496 height 677
click at [245, 359] on icon "icon-play" at bounding box center [243, 364] width 11 height 11
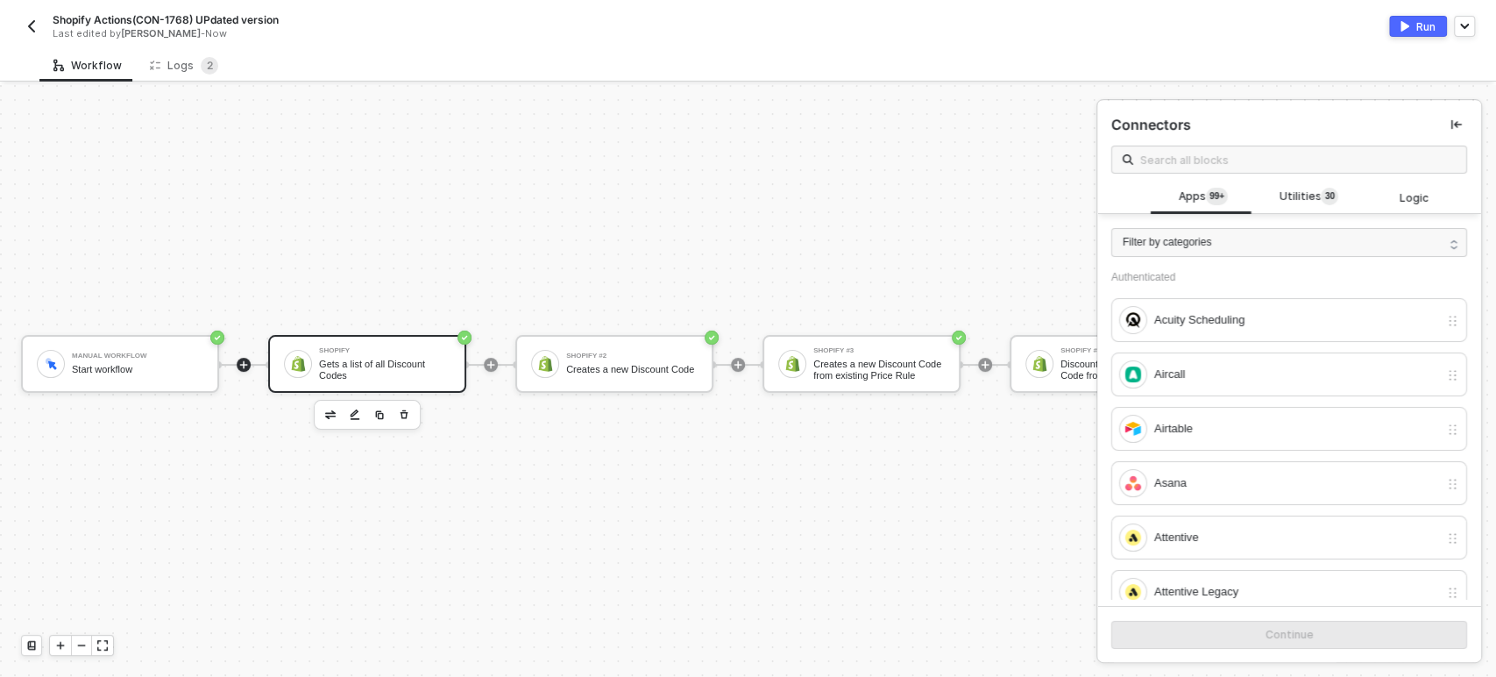
click at [332, 347] on div "Shopify" at bounding box center [384, 350] width 131 height 7
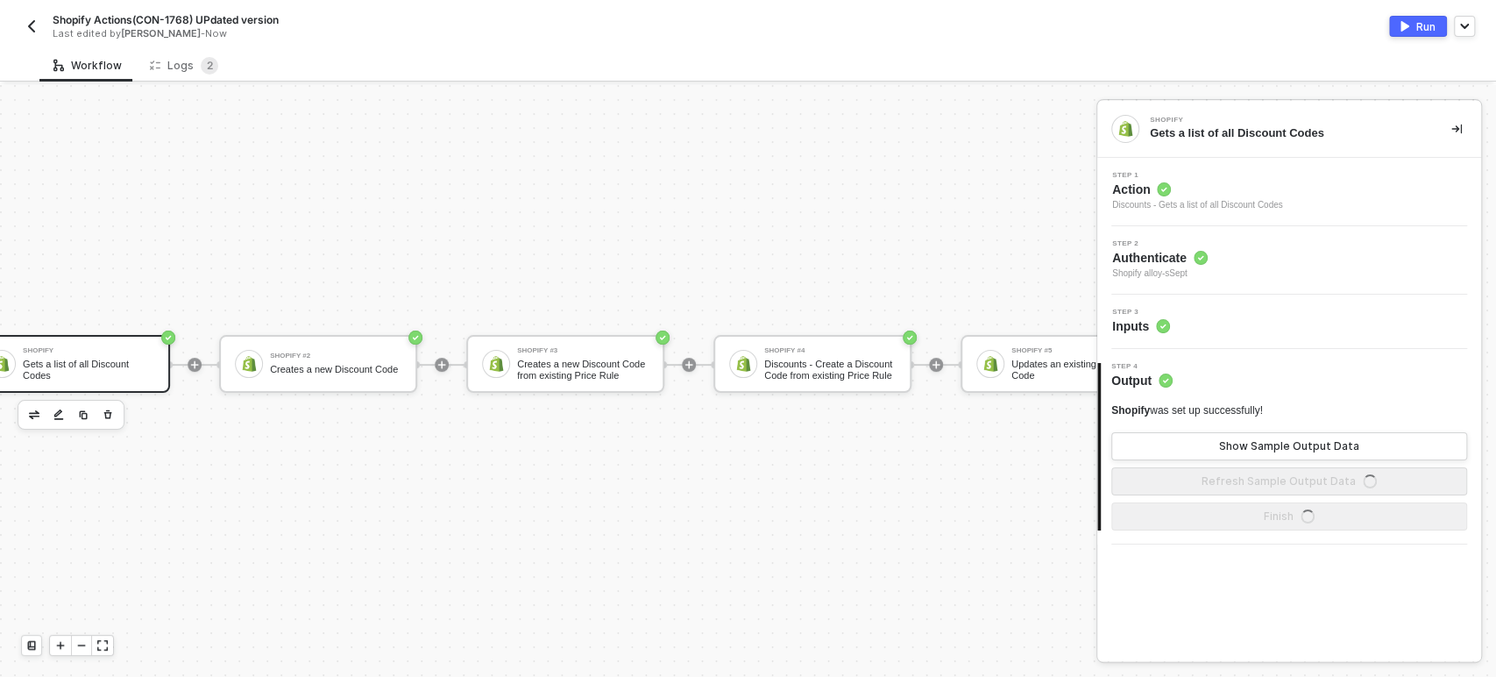
scroll to position [47, 393]
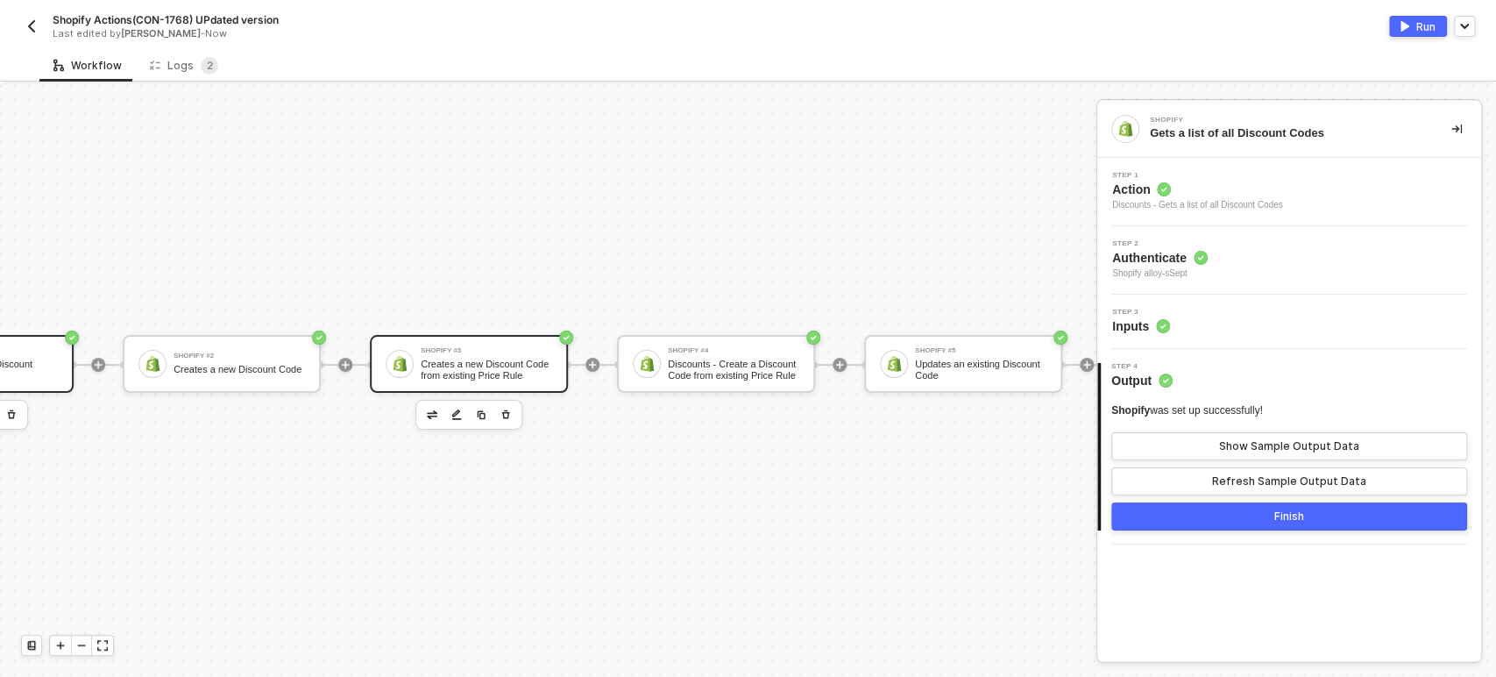
click at [487, 347] on div "Shopify #3 Creates a new Discount Code from existing Price Rule" at bounding box center [486, 363] width 131 height 33
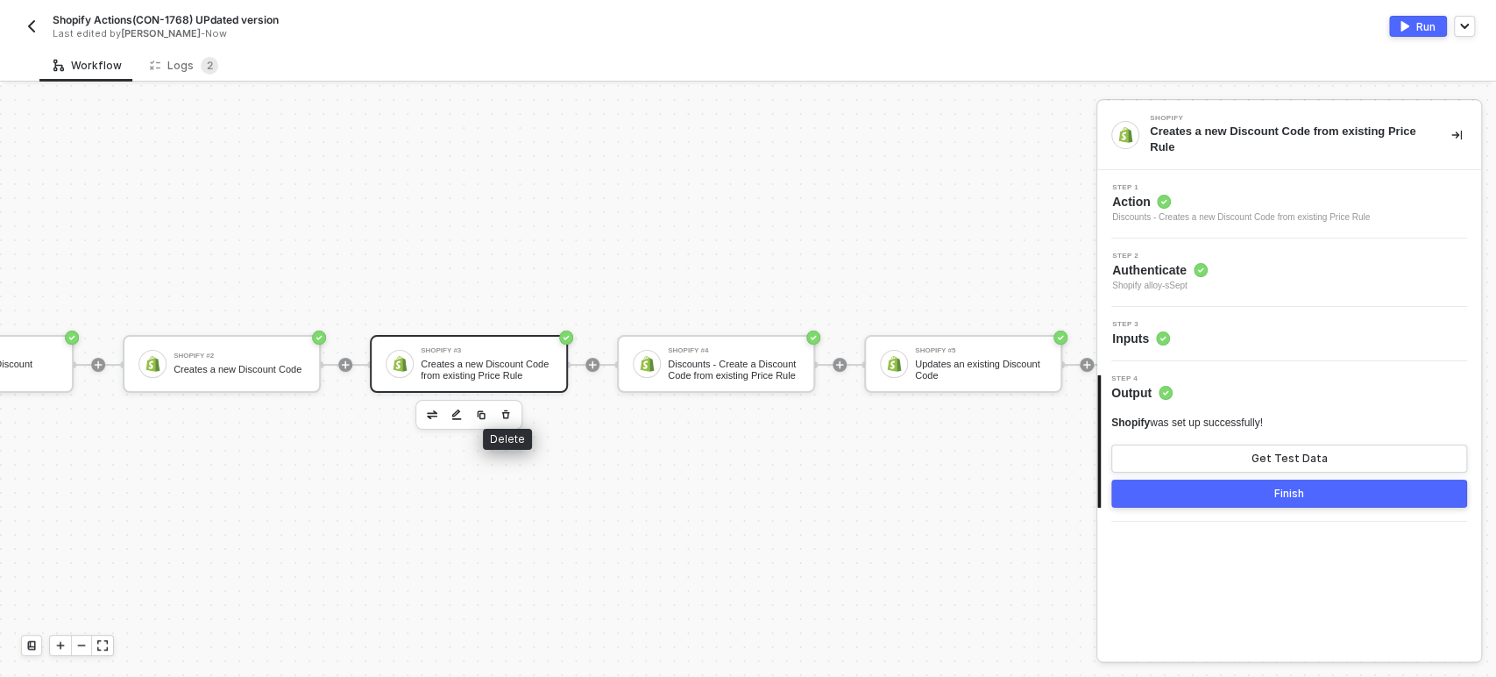
click at [507, 409] on button "button" at bounding box center [505, 414] width 21 height 21
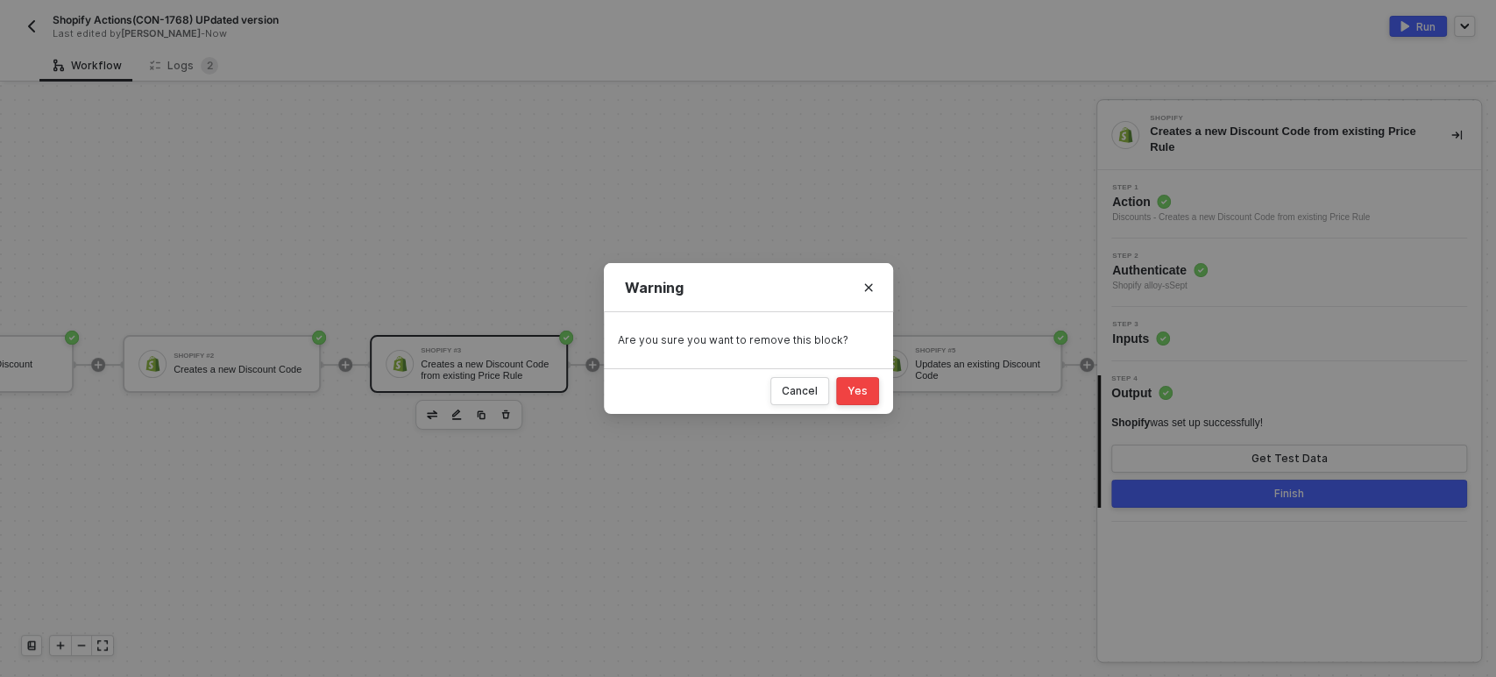
click at [867, 392] on div "Yes" at bounding box center [857, 391] width 20 height 14
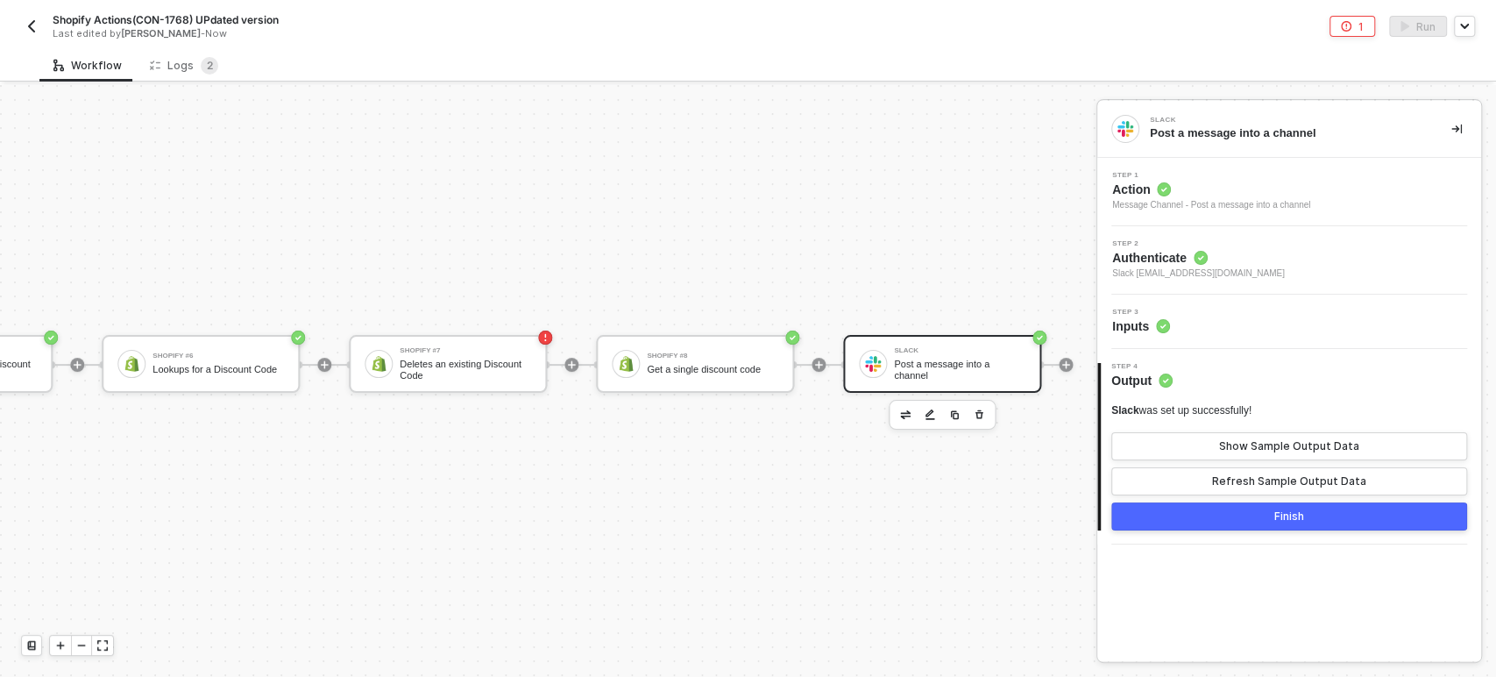
scroll to position [47, 1166]
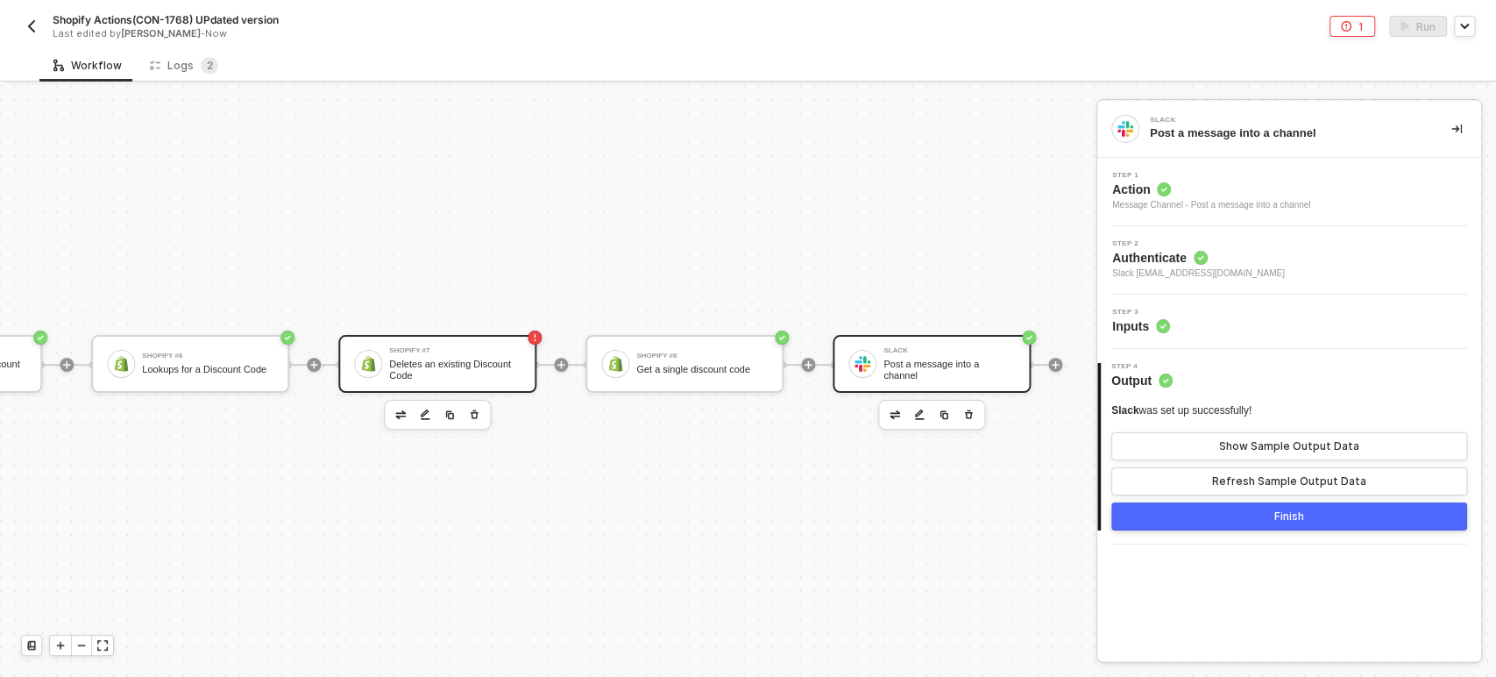
click at [476, 347] on div "Shopify #7 Deletes an existing Discount Code" at bounding box center [454, 363] width 131 height 33
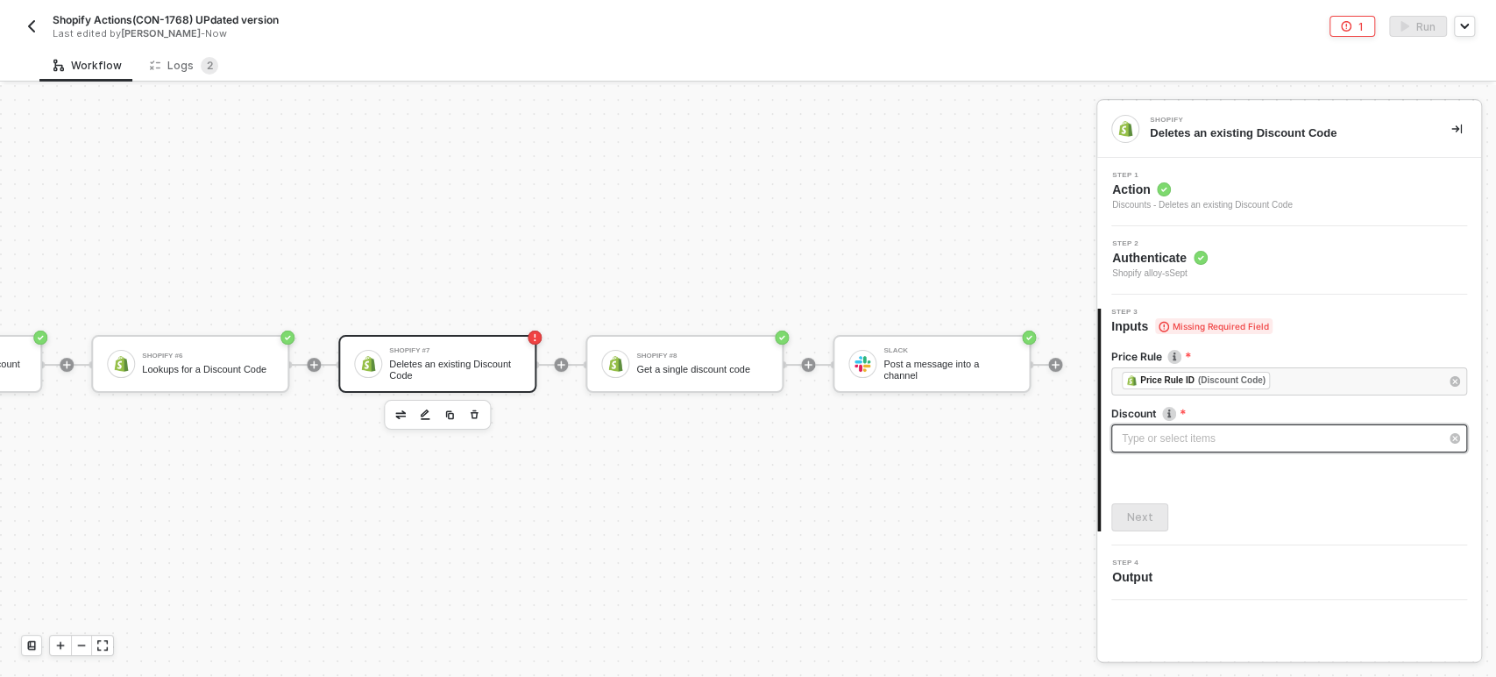
click at [1220, 443] on div "Type or select items ﻿" at bounding box center [1280, 438] width 317 height 17
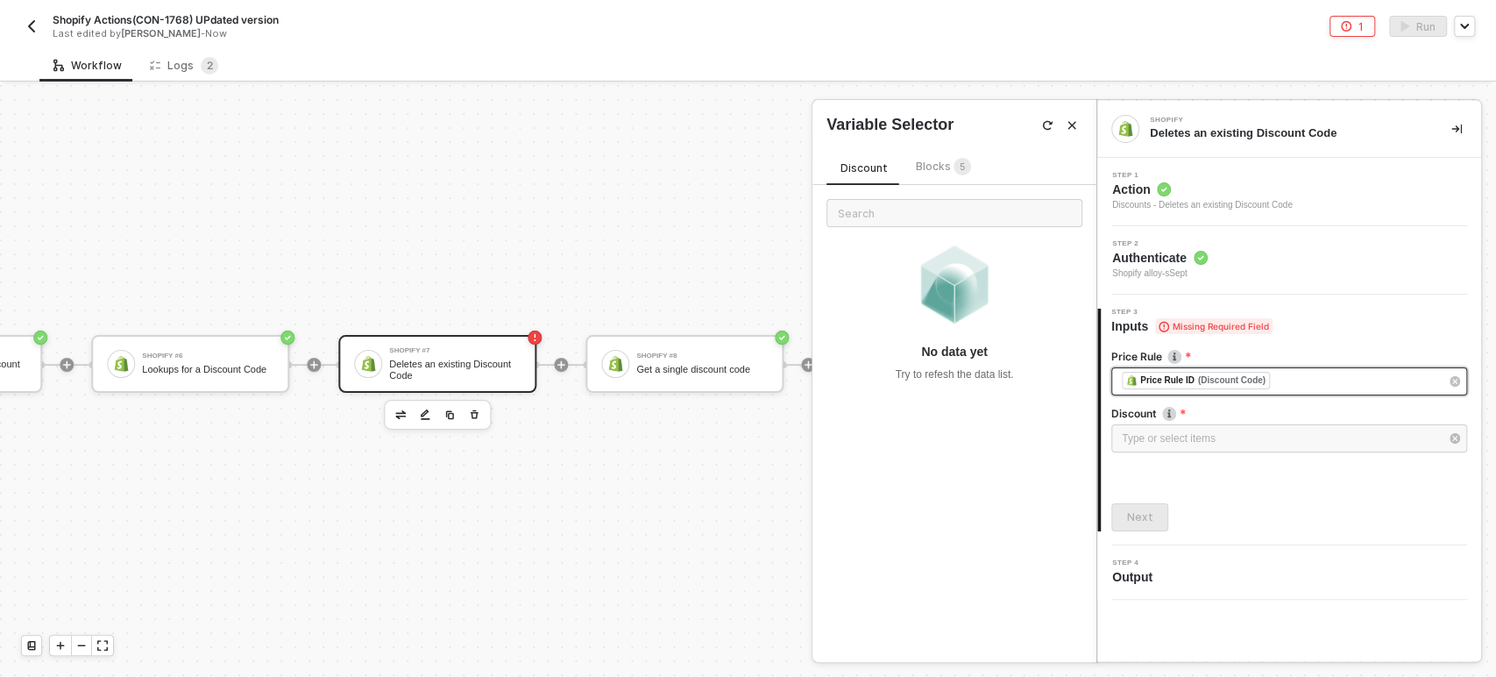
click at [1272, 383] on div "﻿ ﻿ Price Rule ID (Discount Code) ﻿" at bounding box center [1280, 381] width 317 height 19
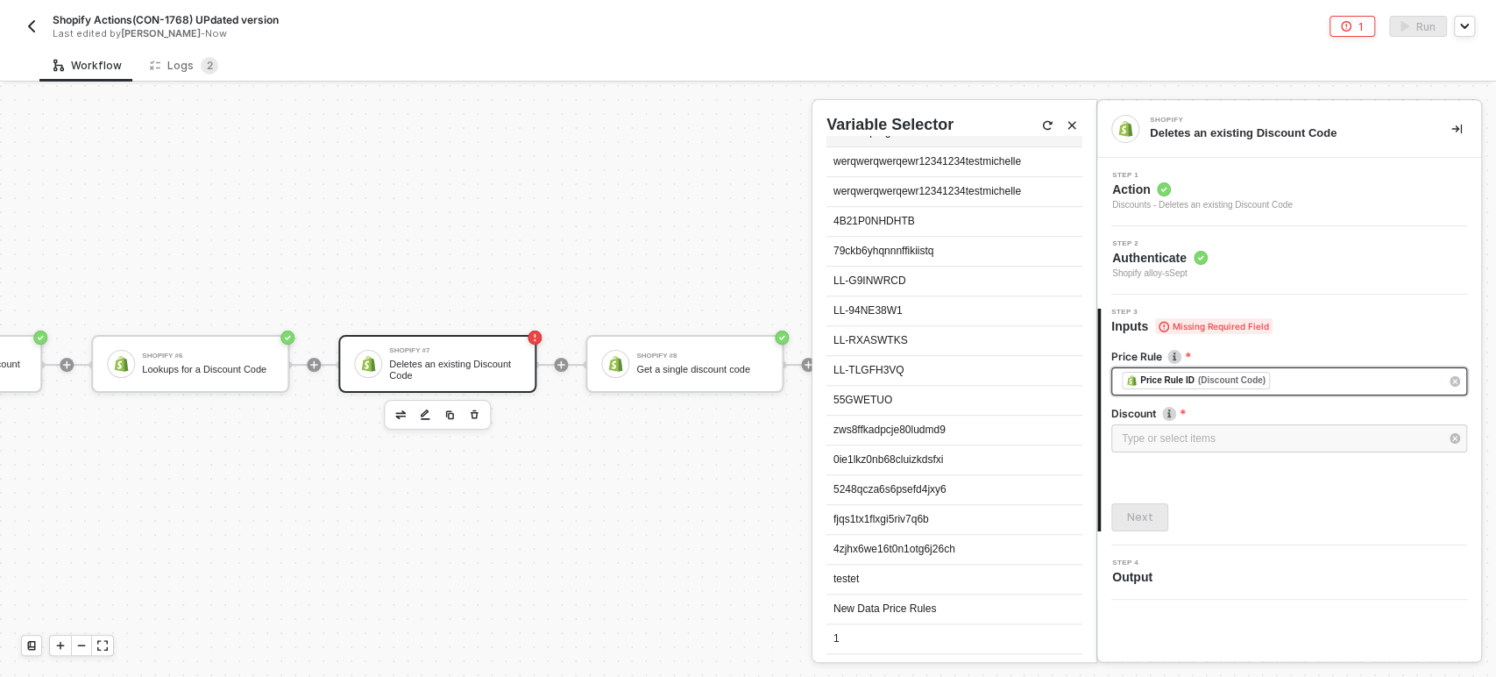
scroll to position [778, 0]
click at [883, 282] on div "LL-G9INWRCD" at bounding box center [954, 279] width 256 height 30
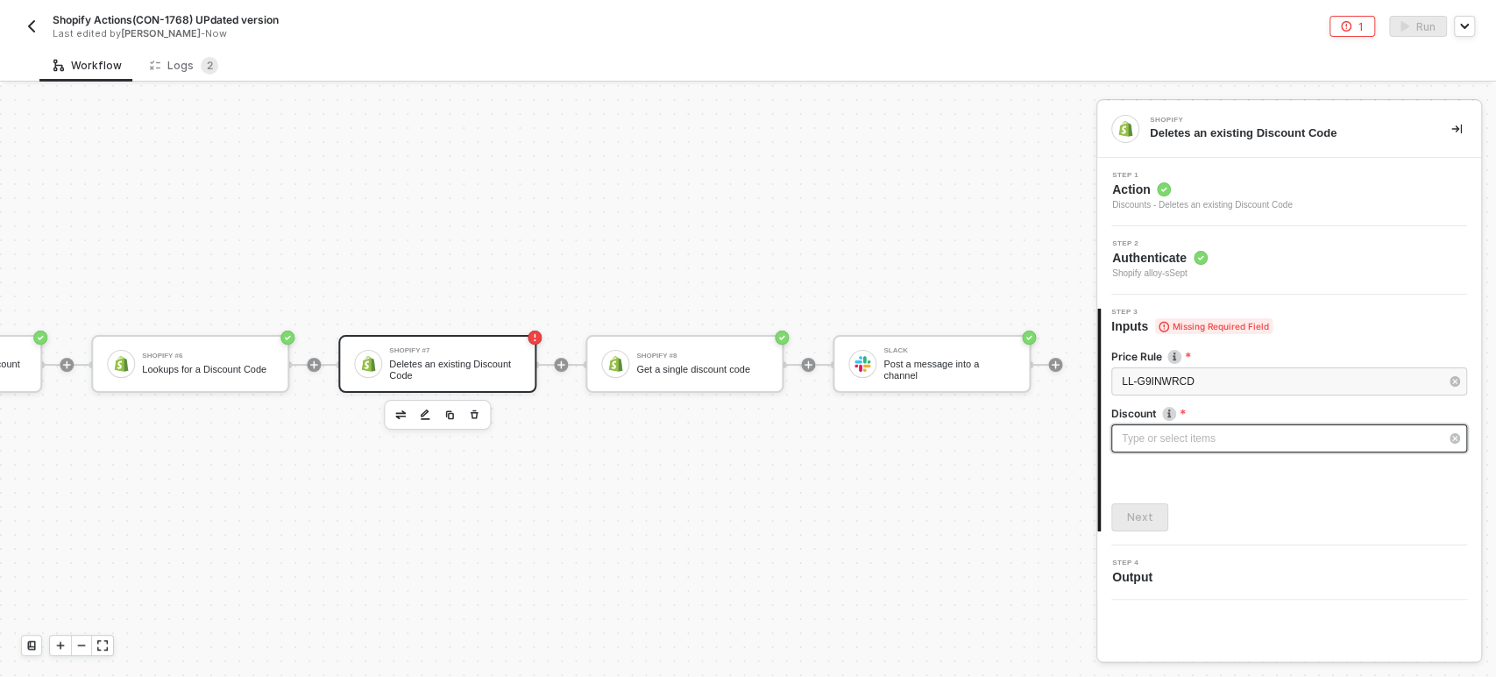
click at [1232, 442] on div "Type or select items ﻿" at bounding box center [1280, 438] width 317 height 17
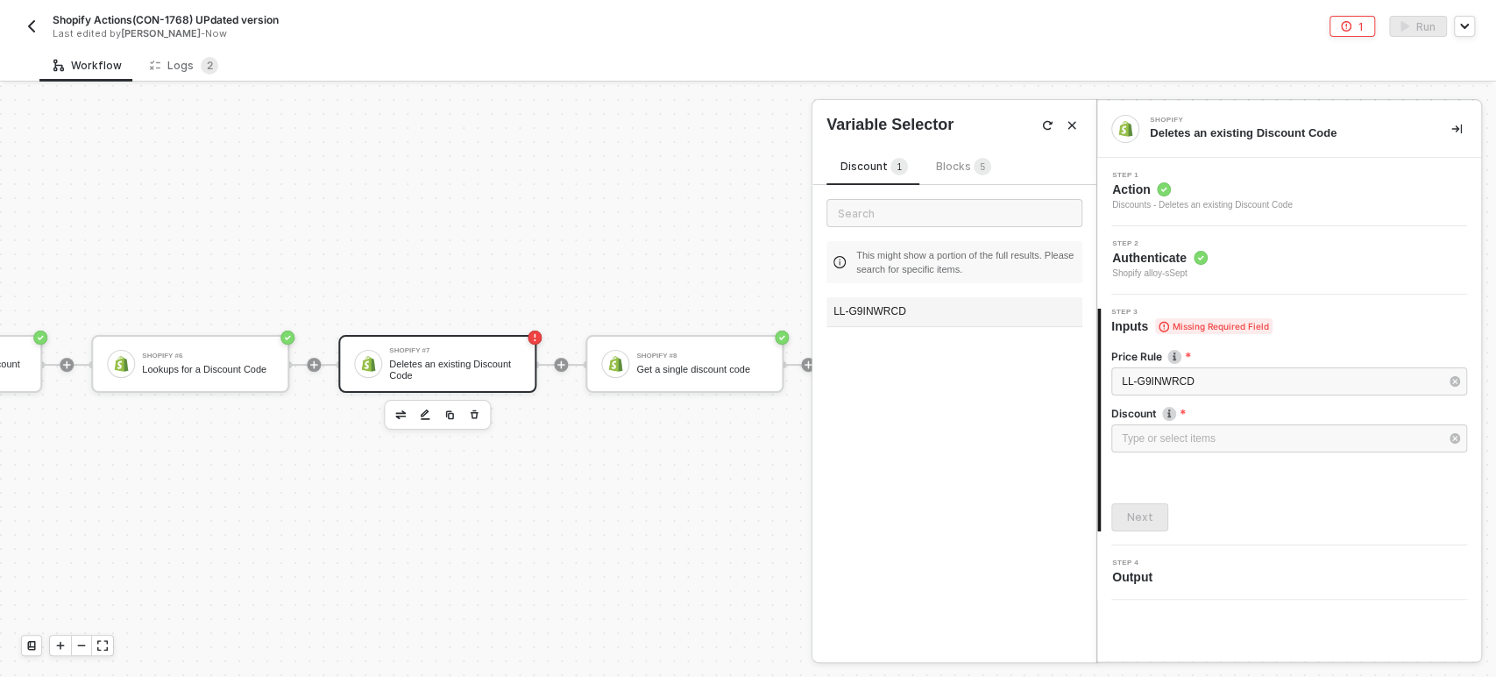
click at [929, 312] on div "LL-G9INWRCD" at bounding box center [954, 312] width 256 height 30
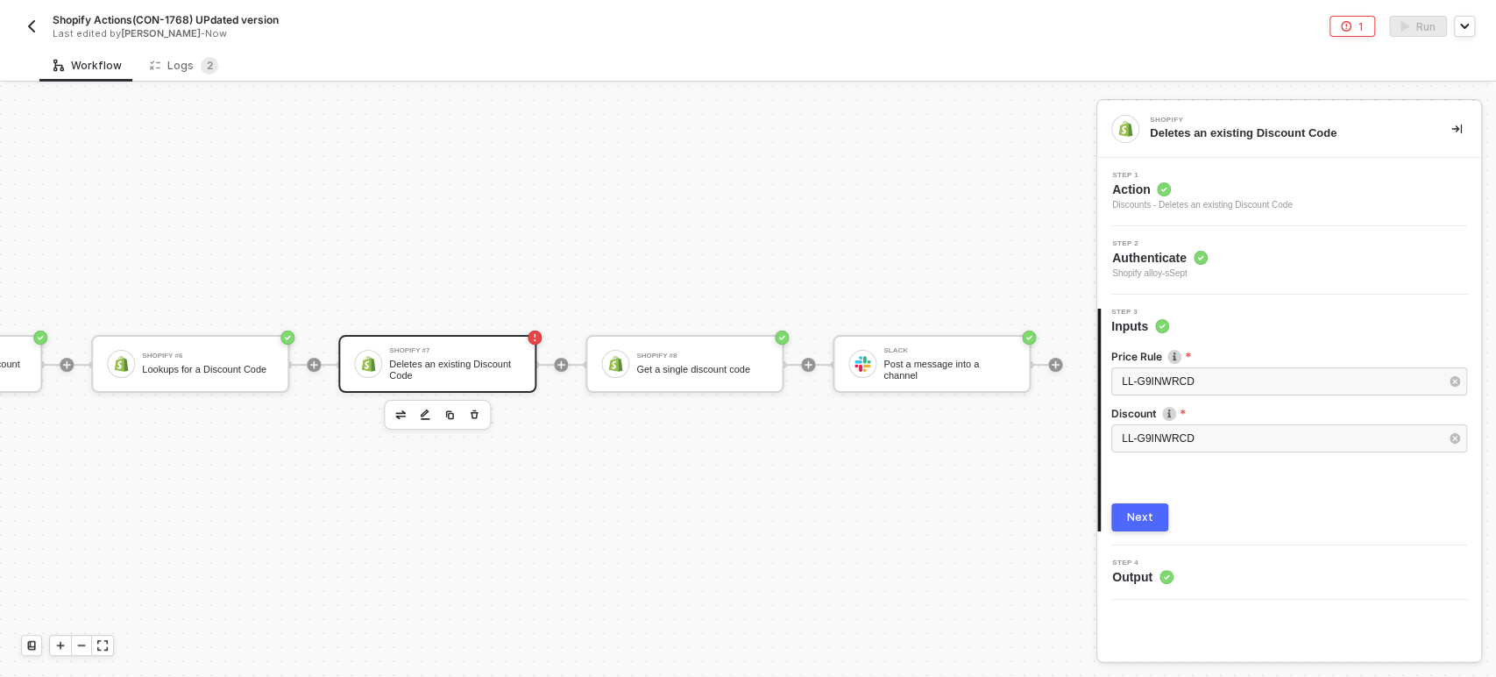
click at [1127, 520] on div "Next" at bounding box center [1140, 517] width 26 height 14
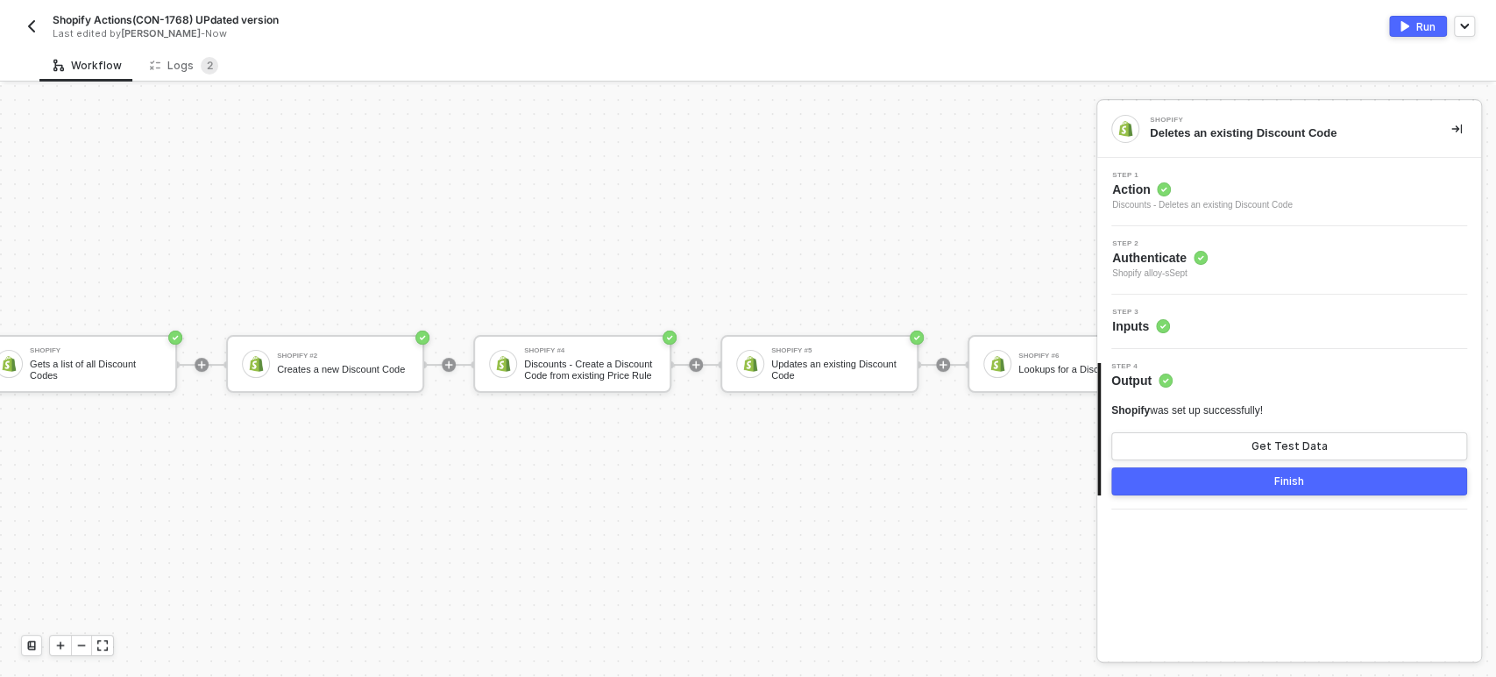
scroll to position [47, 0]
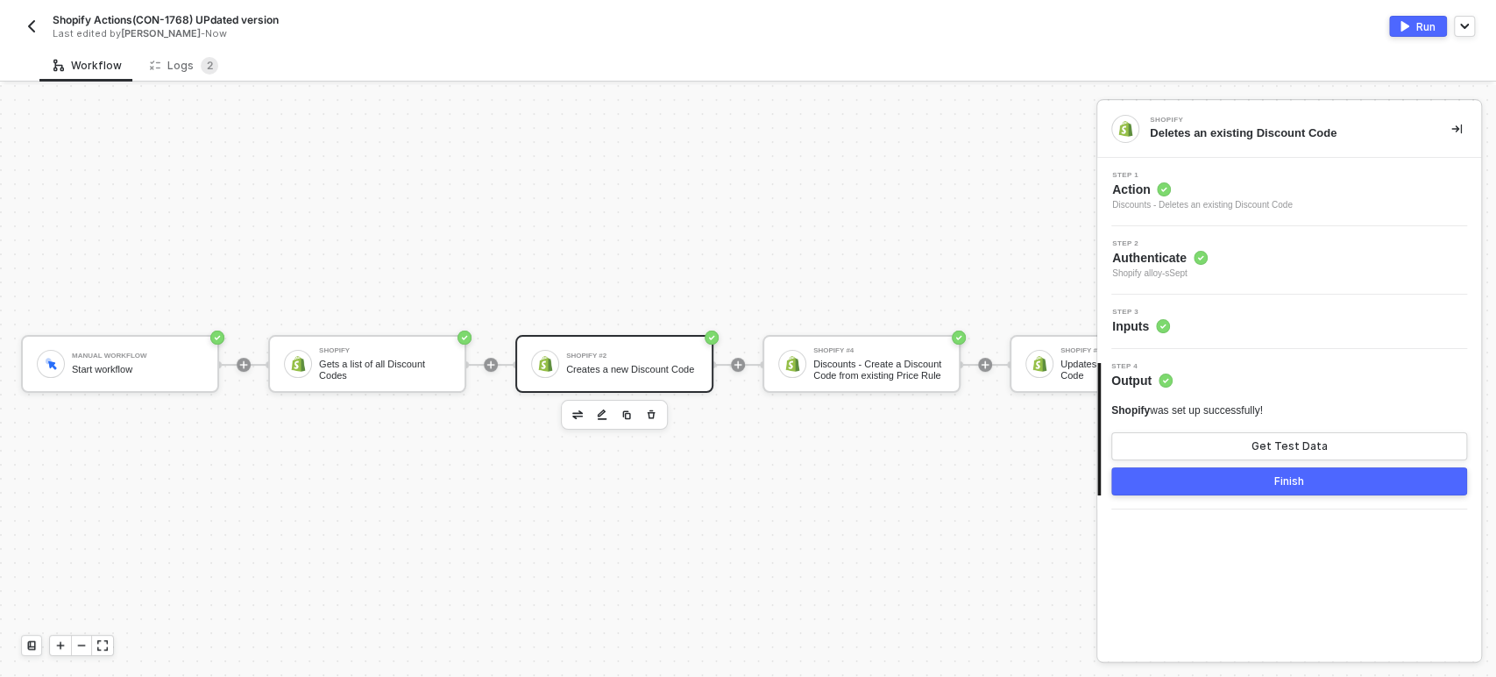
click at [645, 352] on div "Shopify #2" at bounding box center [631, 355] width 131 height 7
click at [1129, 296] on div "Step 3 Inputs" at bounding box center [1289, 321] width 384 height 54
click at [1144, 328] on span "Inputs" at bounding box center [1141, 326] width 58 height 18
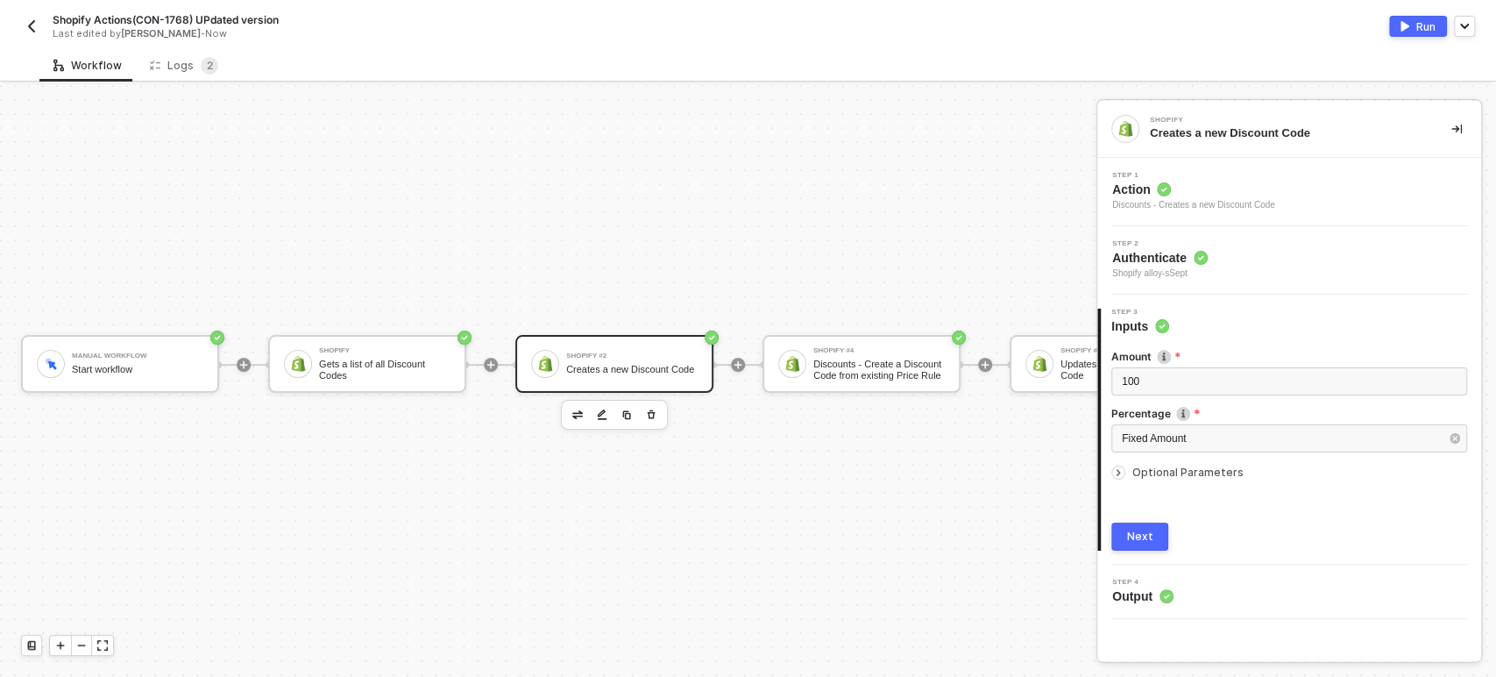
click at [1223, 472] on span "Optional Parameters" at bounding box center [1187, 471] width 111 height 13
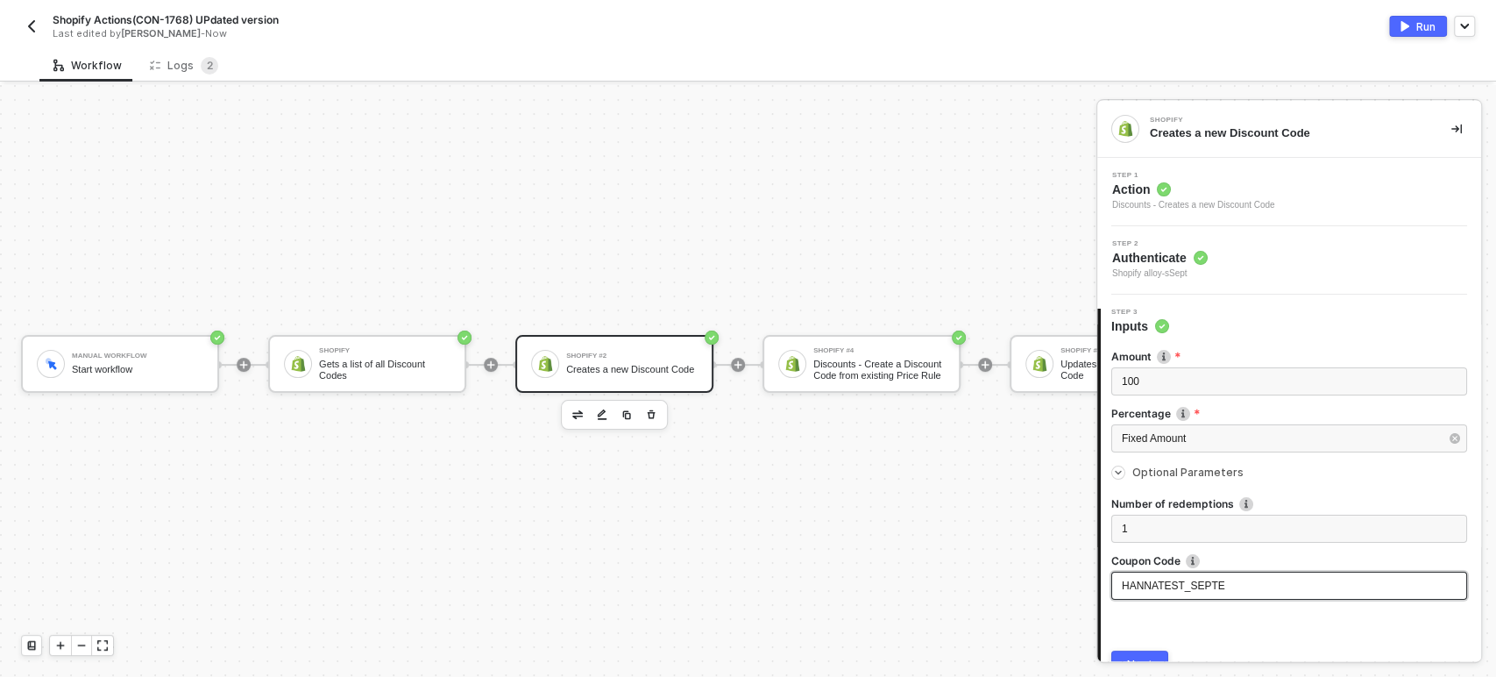
click at [1251, 583] on div "HANNATEST_SEPTE" at bounding box center [1289, 586] width 335 height 17
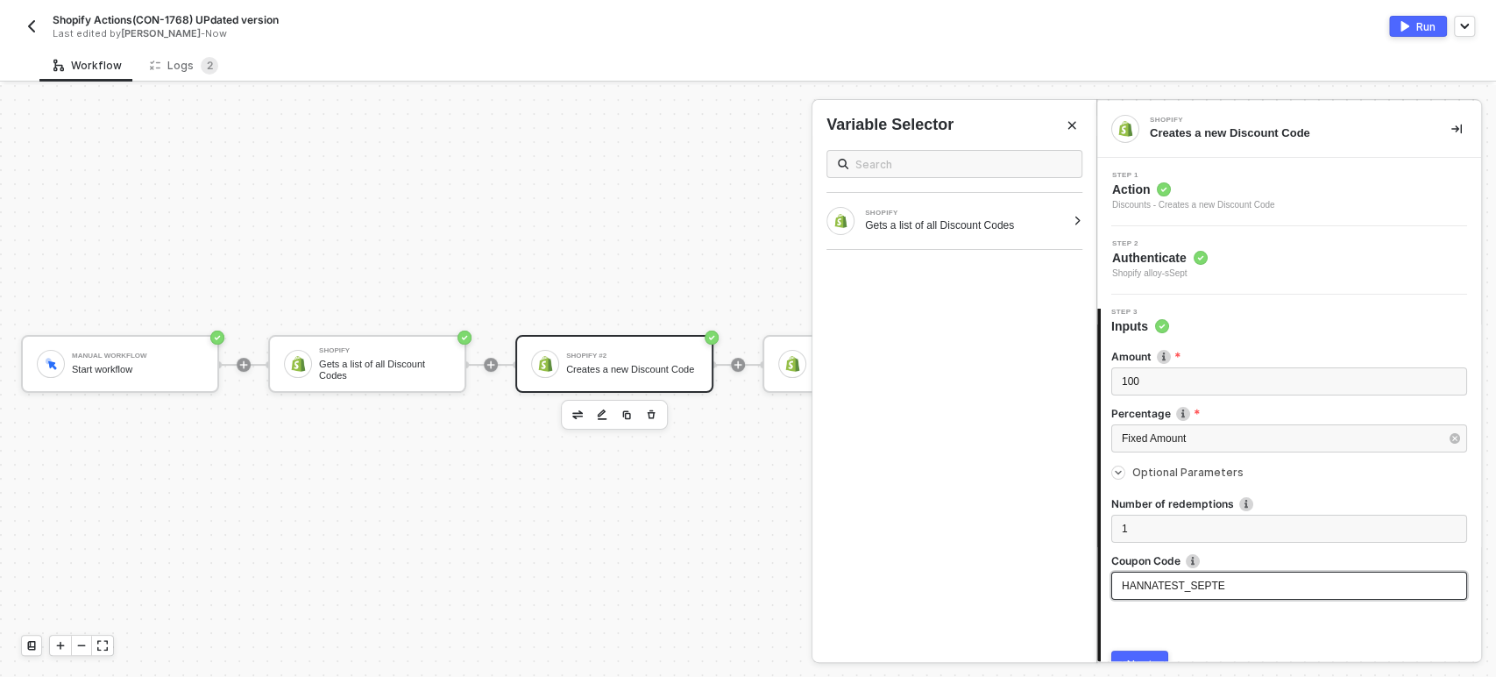
click at [1251, 588] on div "HANNATEST_SEPTE" at bounding box center [1289, 586] width 335 height 17
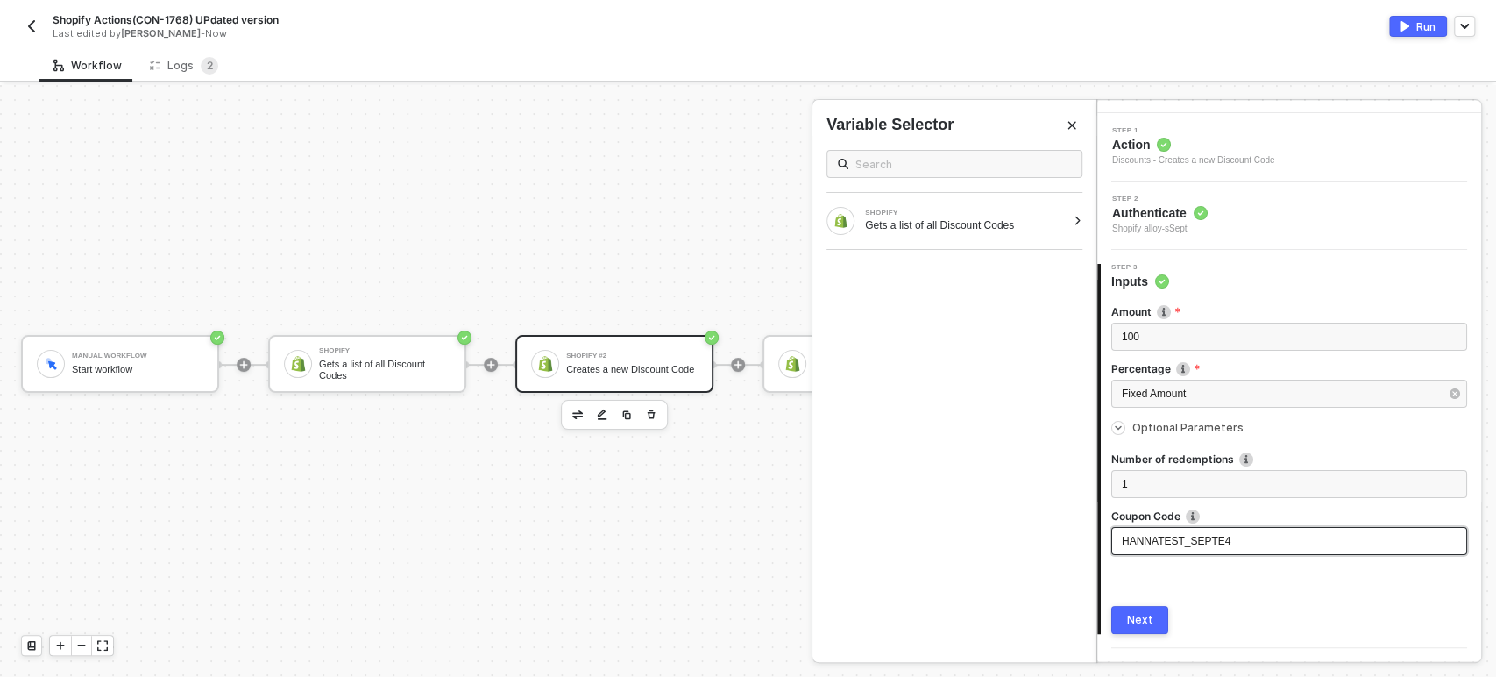
scroll to position [84, 0]
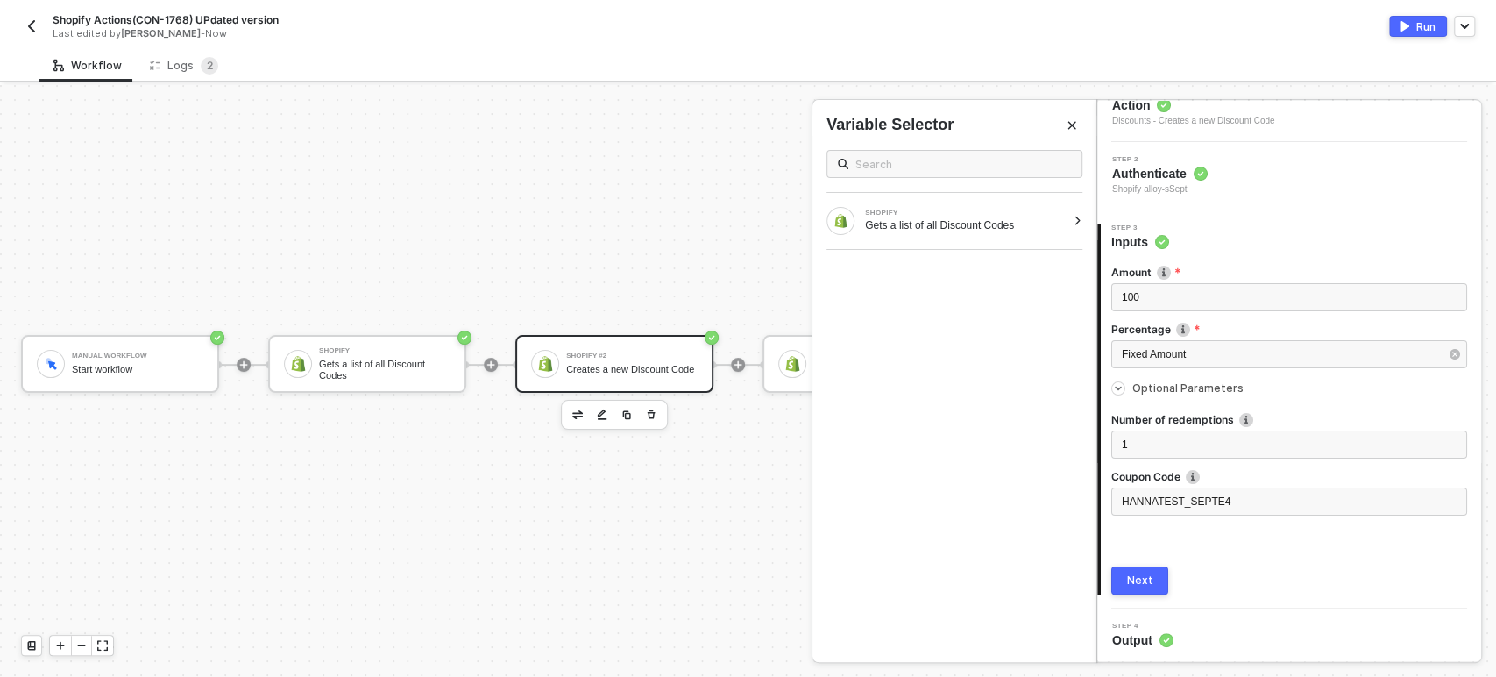
click at [1142, 578] on div "Next" at bounding box center [1140, 580] width 26 height 14
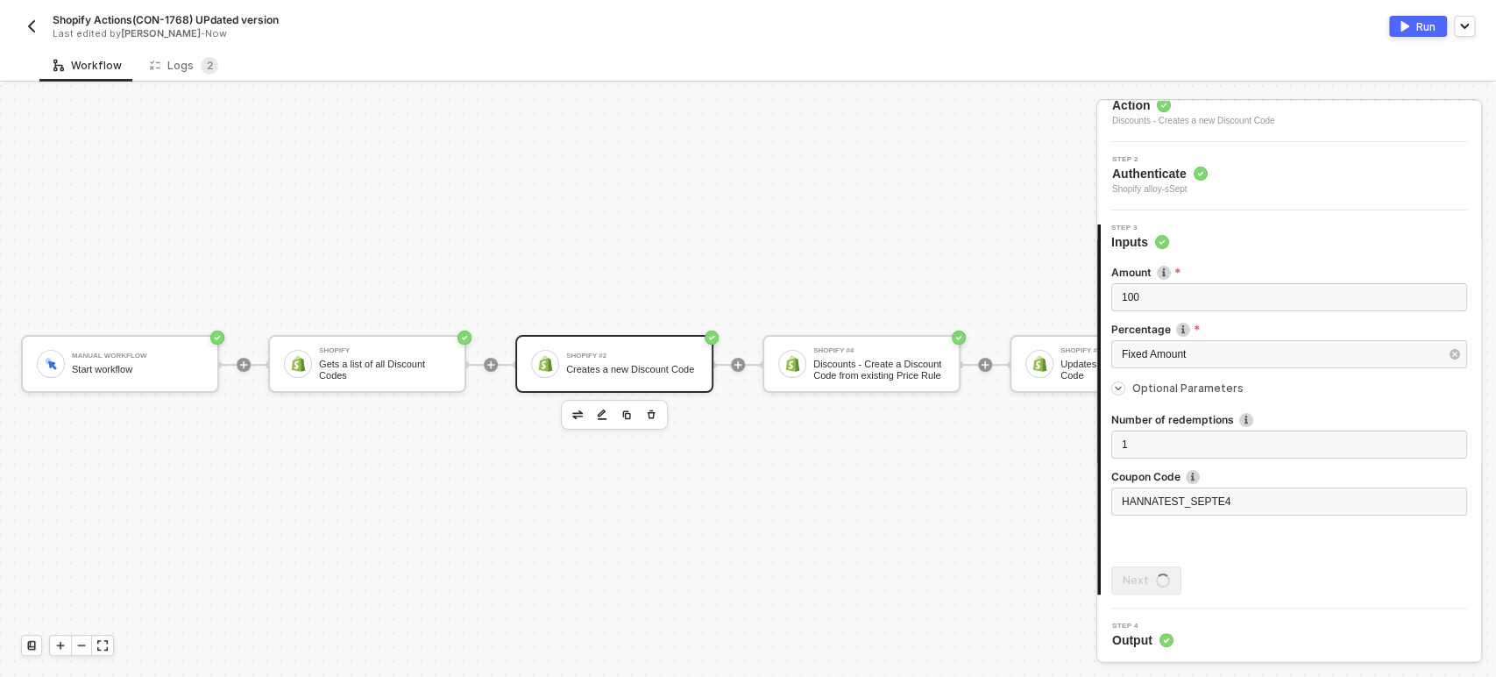
click at [1428, 32] on div "Run" at bounding box center [1425, 26] width 19 height 15
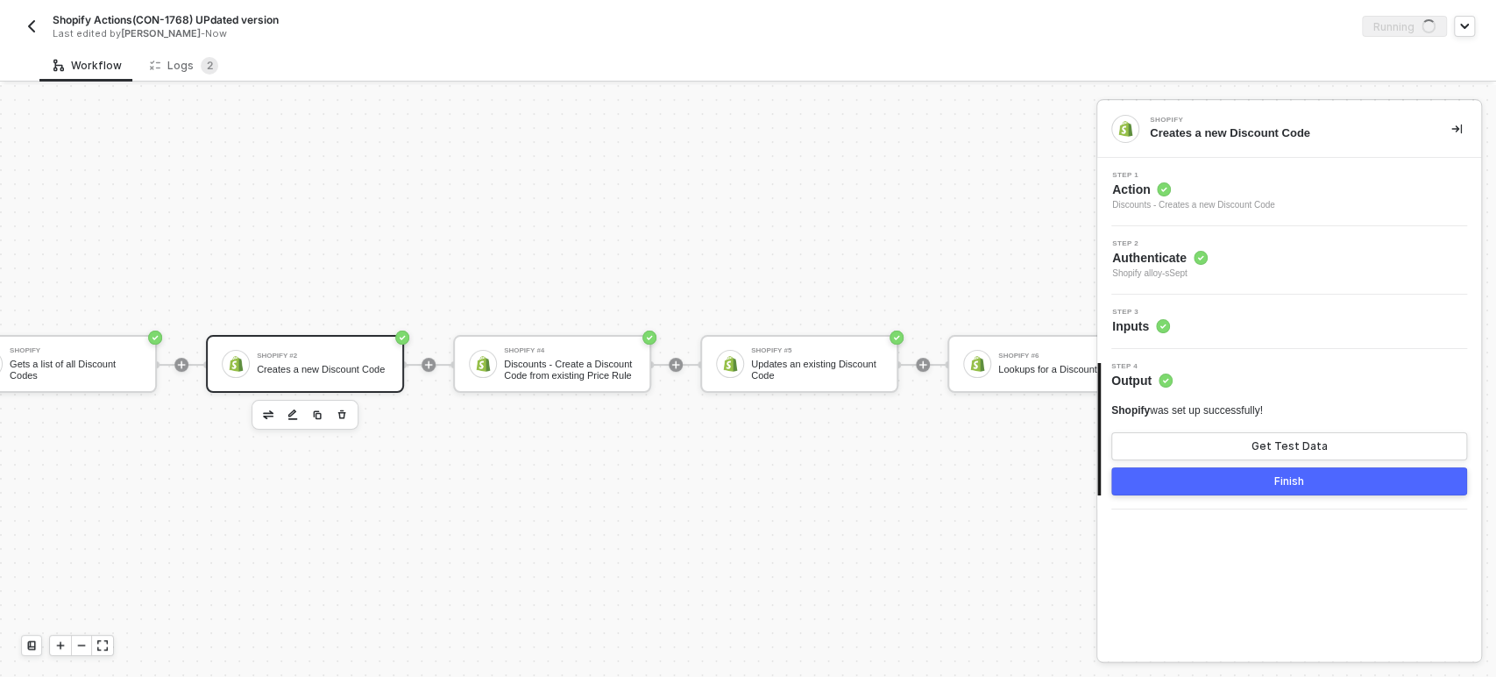
scroll to position [47, 295]
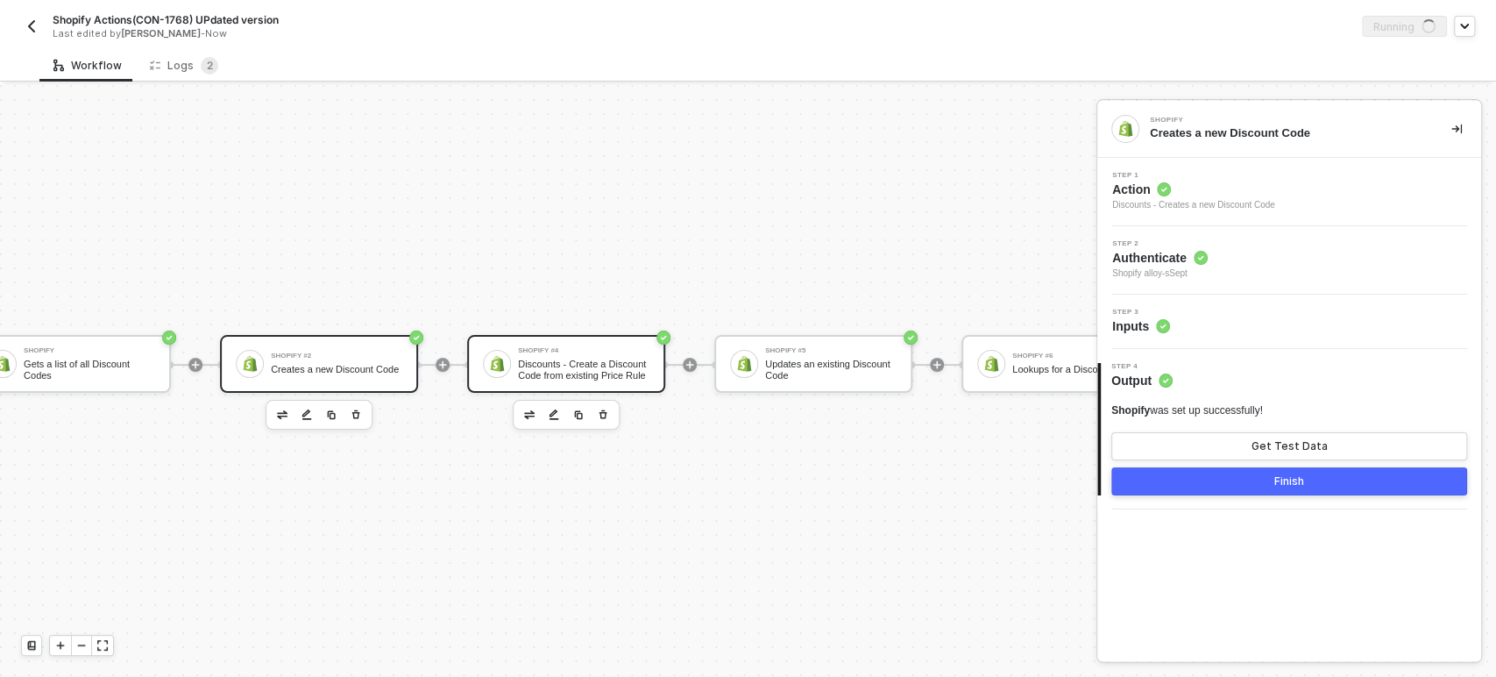
click at [597, 358] on div "Discounts - Create a Discount Code from existing Price Rule" at bounding box center [583, 369] width 131 height 22
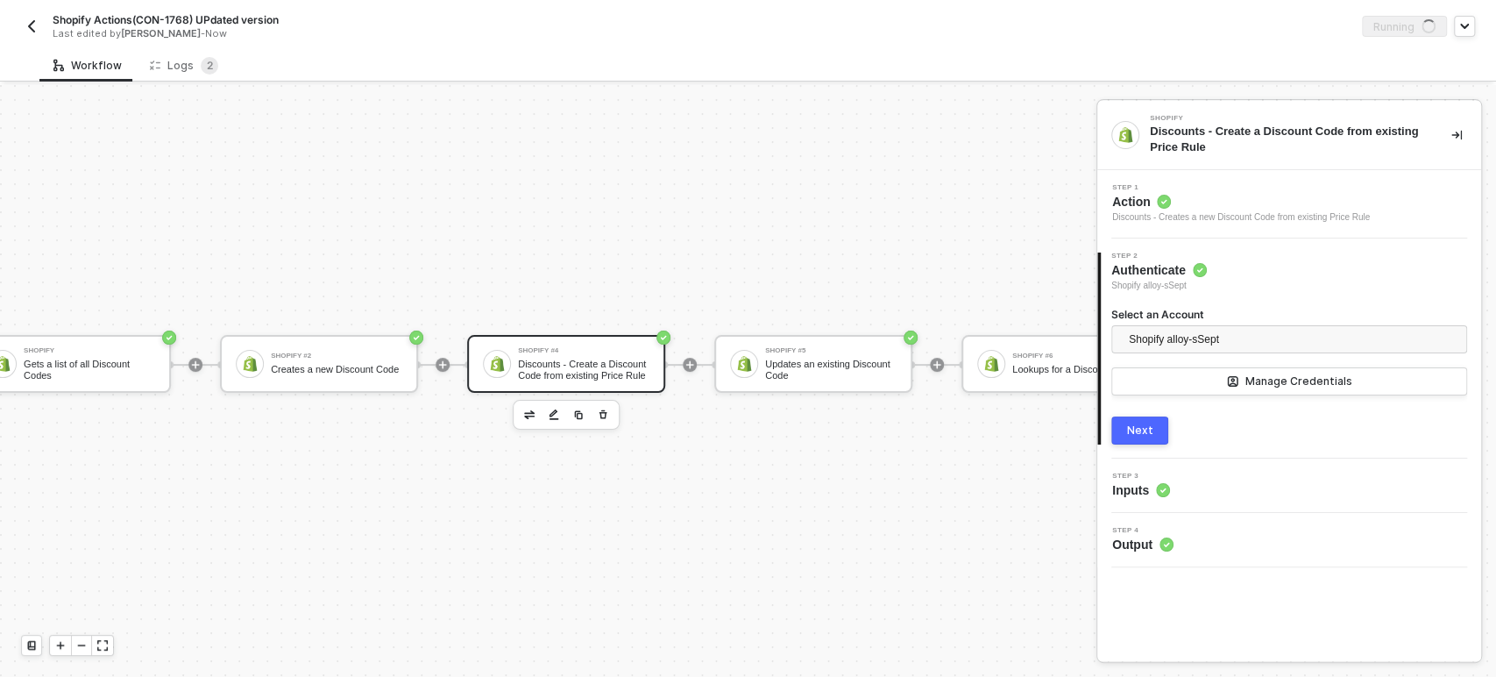
click at [1162, 202] on icon at bounding box center [1164, 203] width 4 height 4
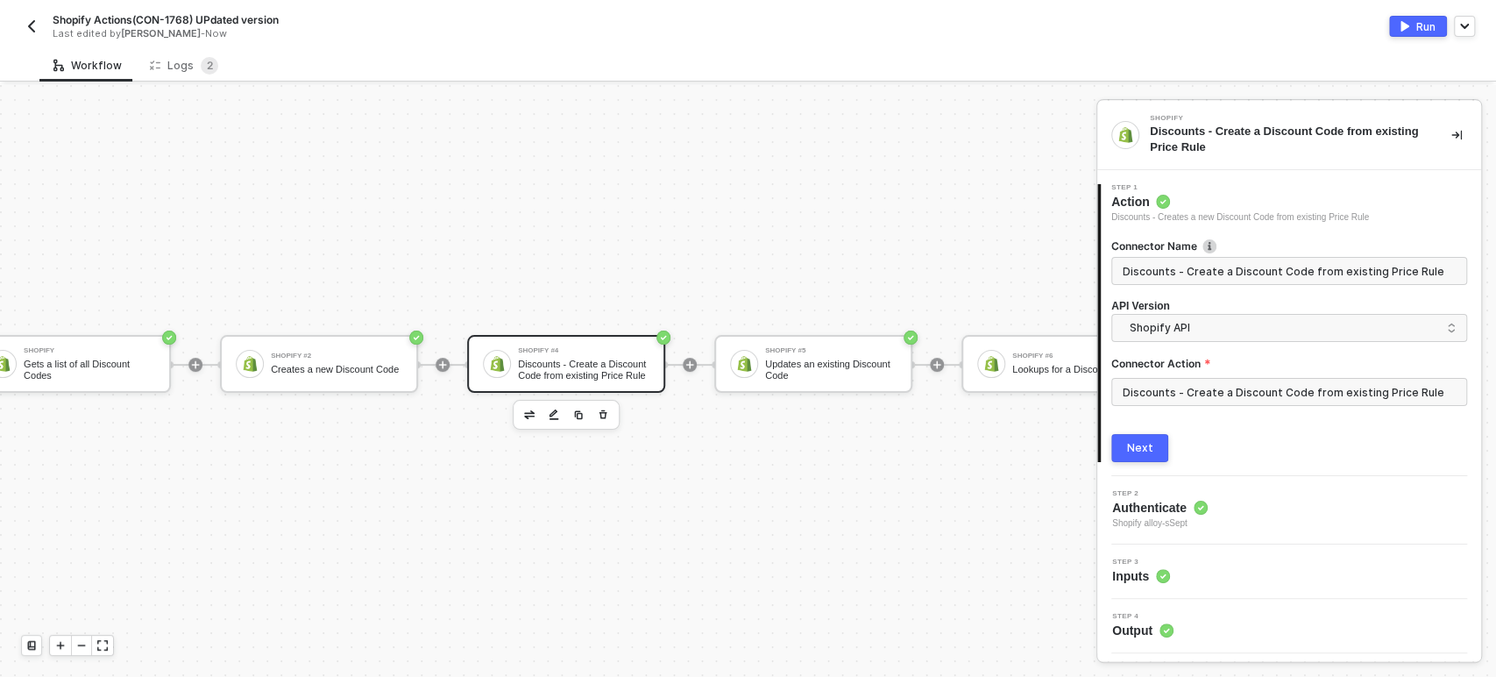
click at [957, 537] on div "Manual Workflow Start workflow Shopify Gets a list of all Discount Codes Shopif…" at bounding box center [819, 365] width 2228 height 624
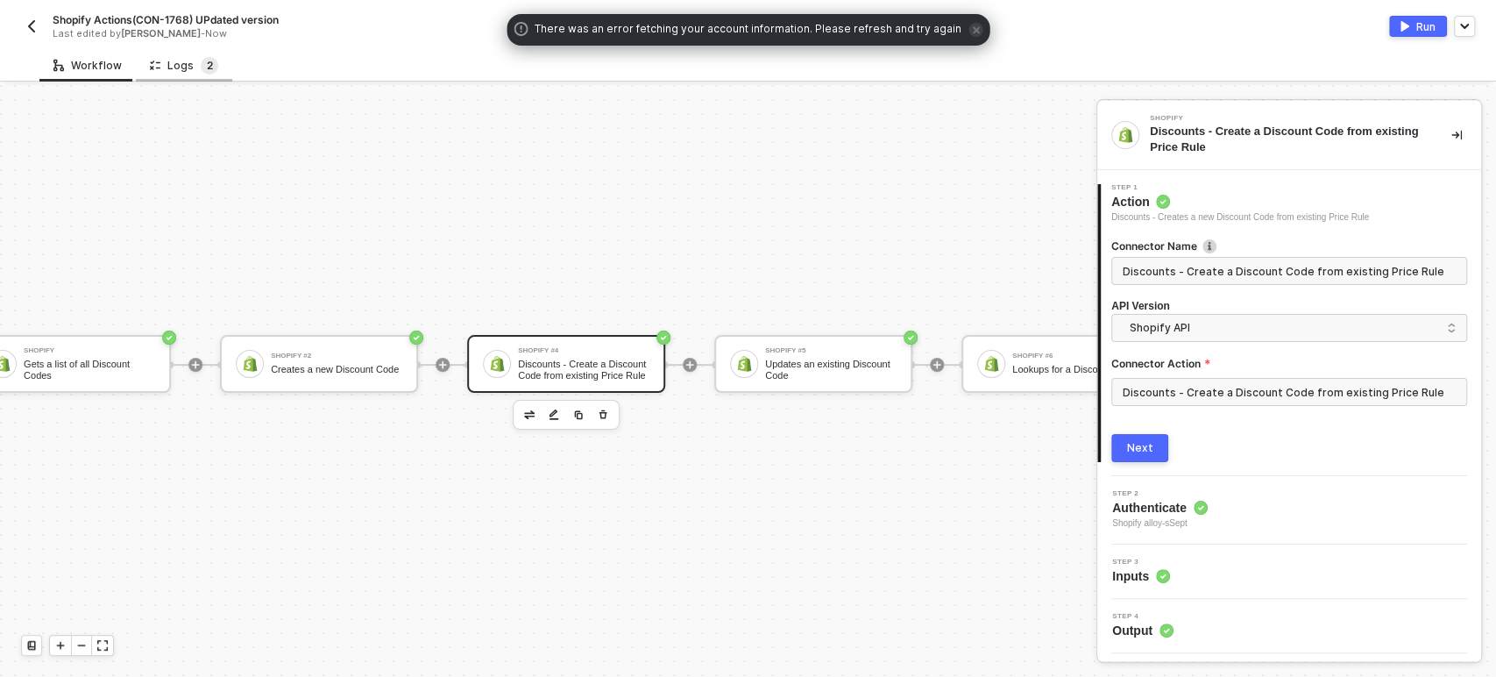
click at [201, 65] on sup "2" at bounding box center [210, 66] width 18 height 18
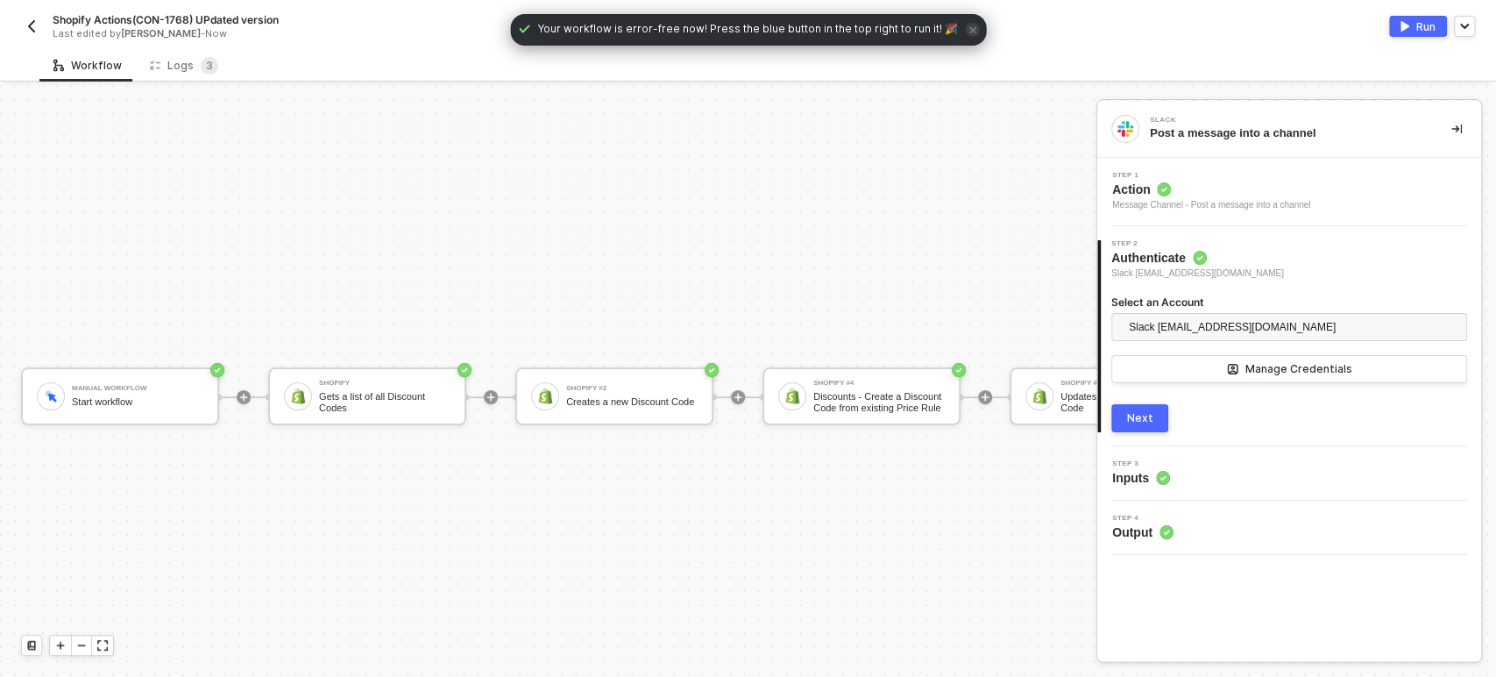
scroll to position [47, 0]
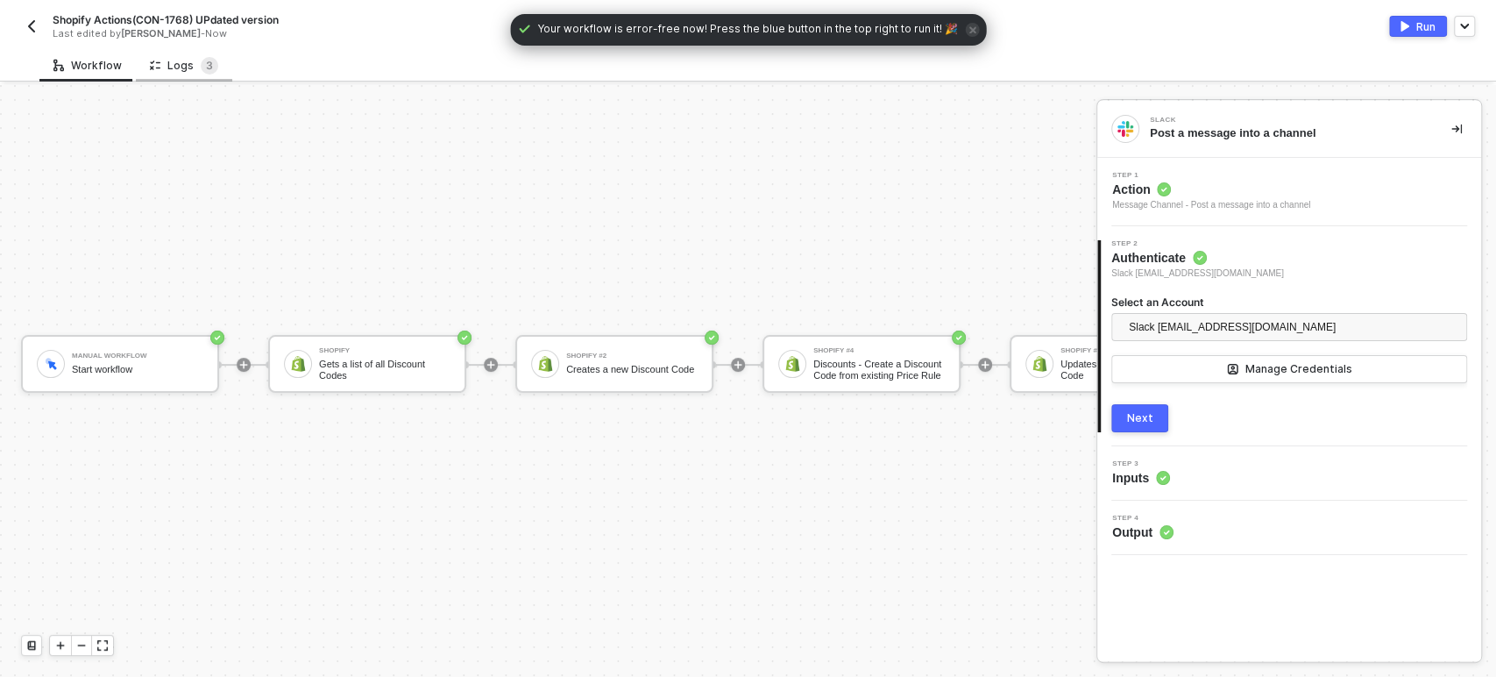
click at [164, 62] on div "Logs 3" at bounding box center [184, 66] width 68 height 18
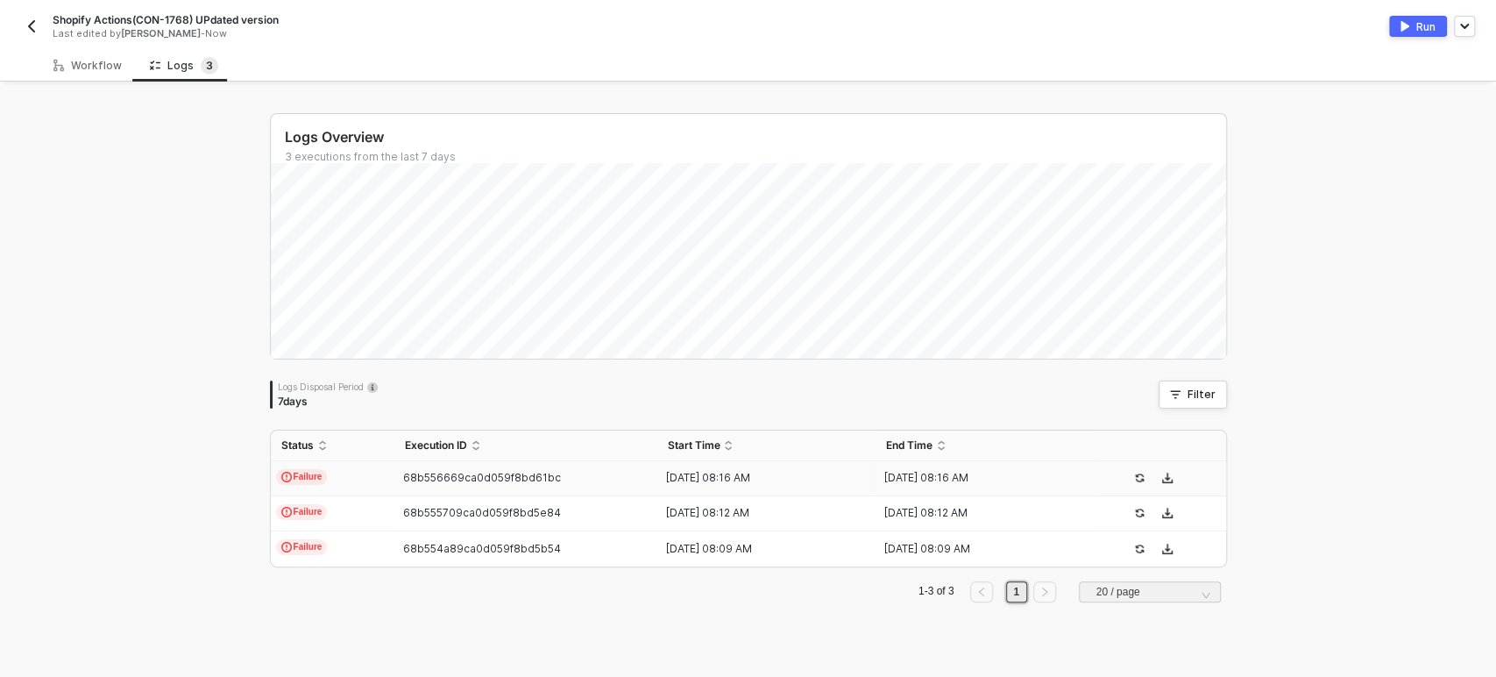
click at [418, 476] on span "68b556669ca0d059f8bd61bc" at bounding box center [482, 477] width 158 height 13
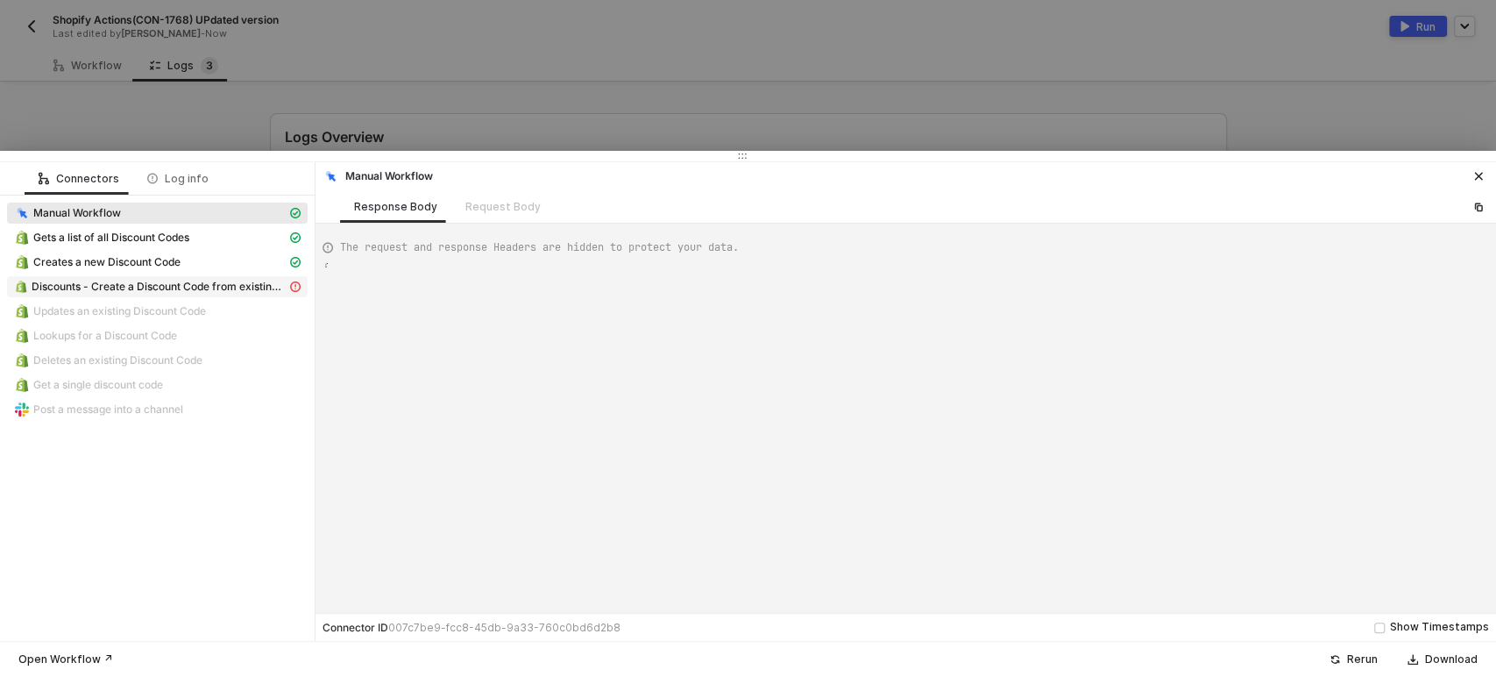
type textarea "{ "json": {}, "id": "126c35f1-007f-49e1-be2d-f5c264d59217" }"
click at [245, 131] on div at bounding box center [748, 338] width 1496 height 677
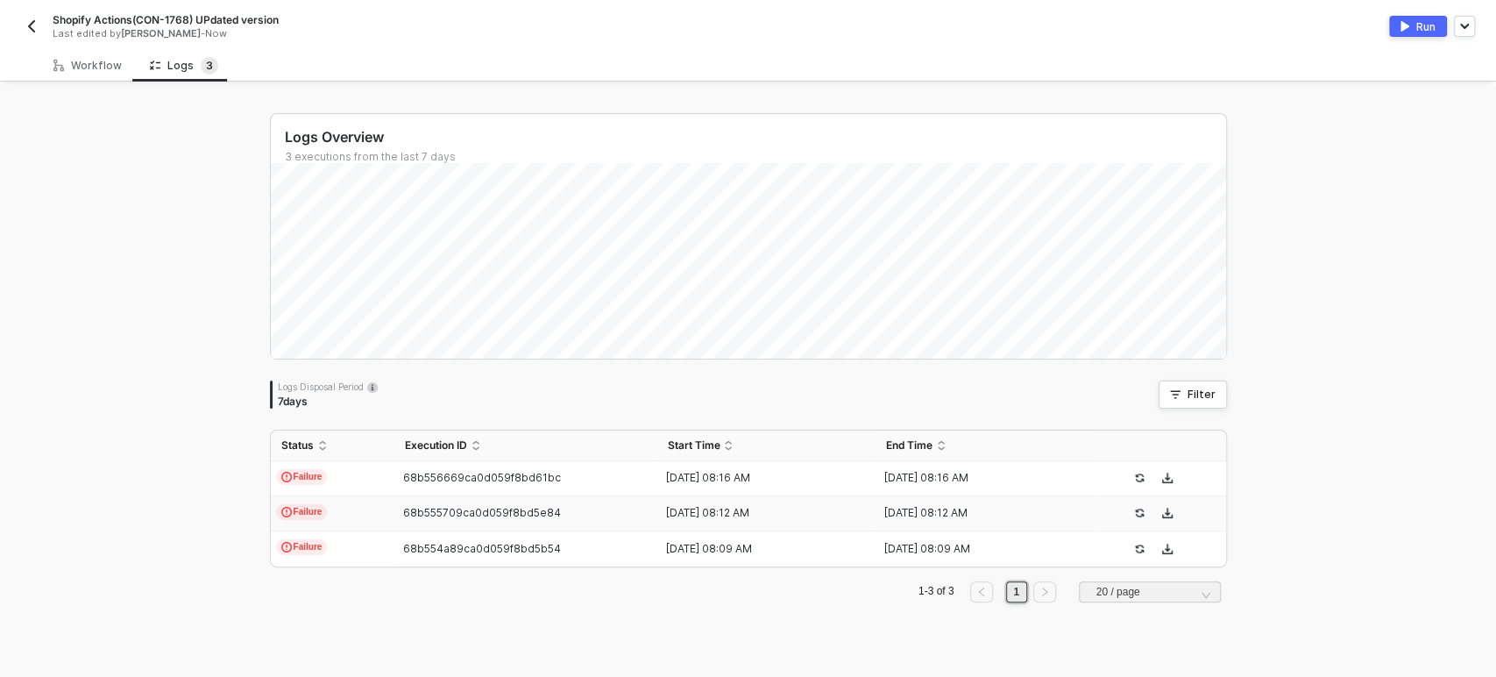
click at [319, 508] on td "Failure" at bounding box center [333, 513] width 124 height 35
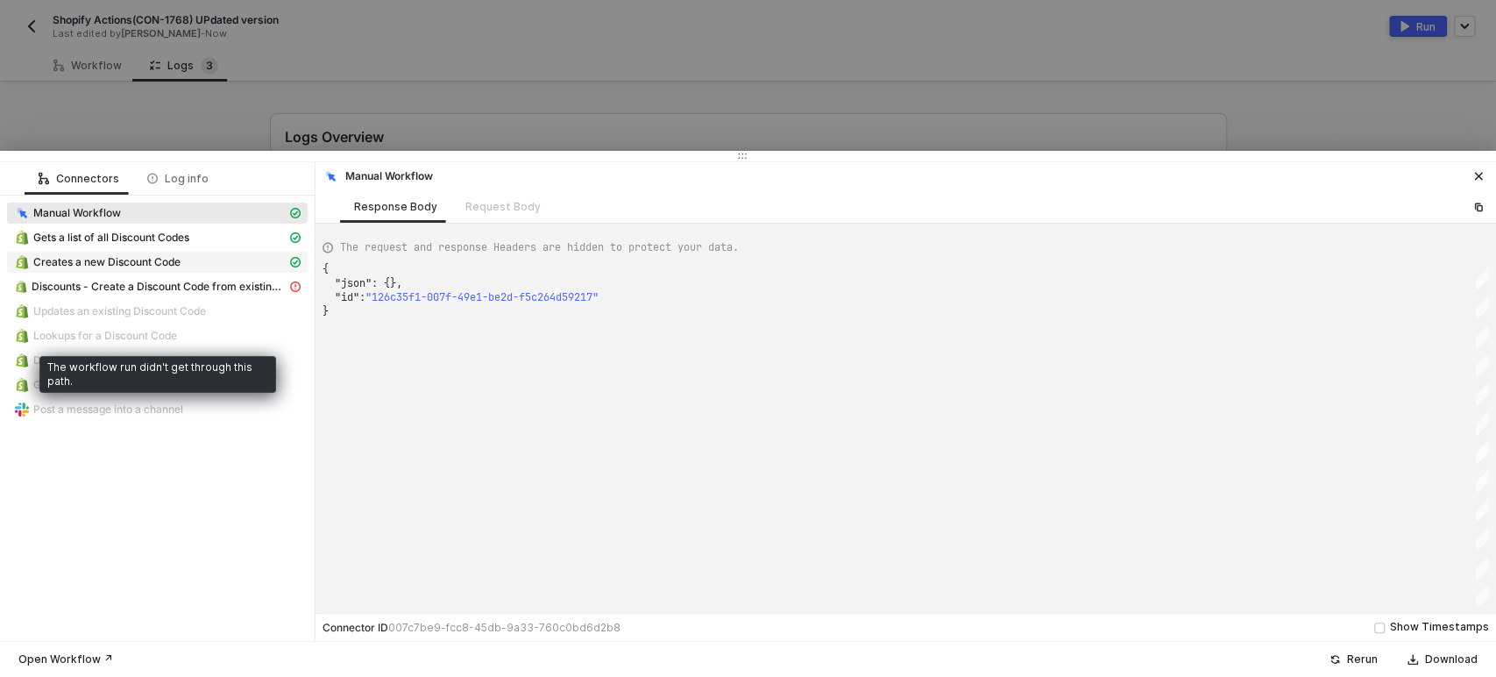
type textarea "{ "json": {}, "id": "89e71316-80bc-4243-aede-b9d306c52c45" }"
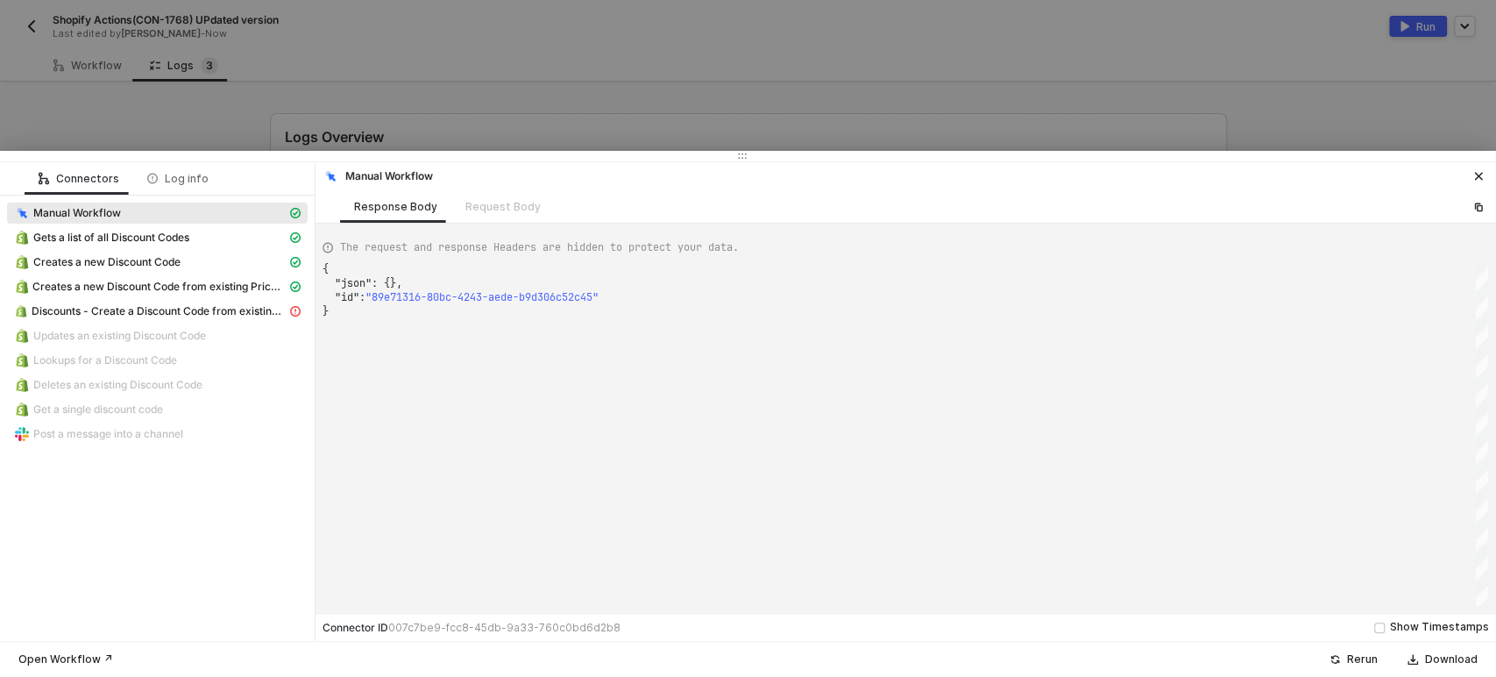
click at [200, 124] on div at bounding box center [748, 338] width 1496 height 677
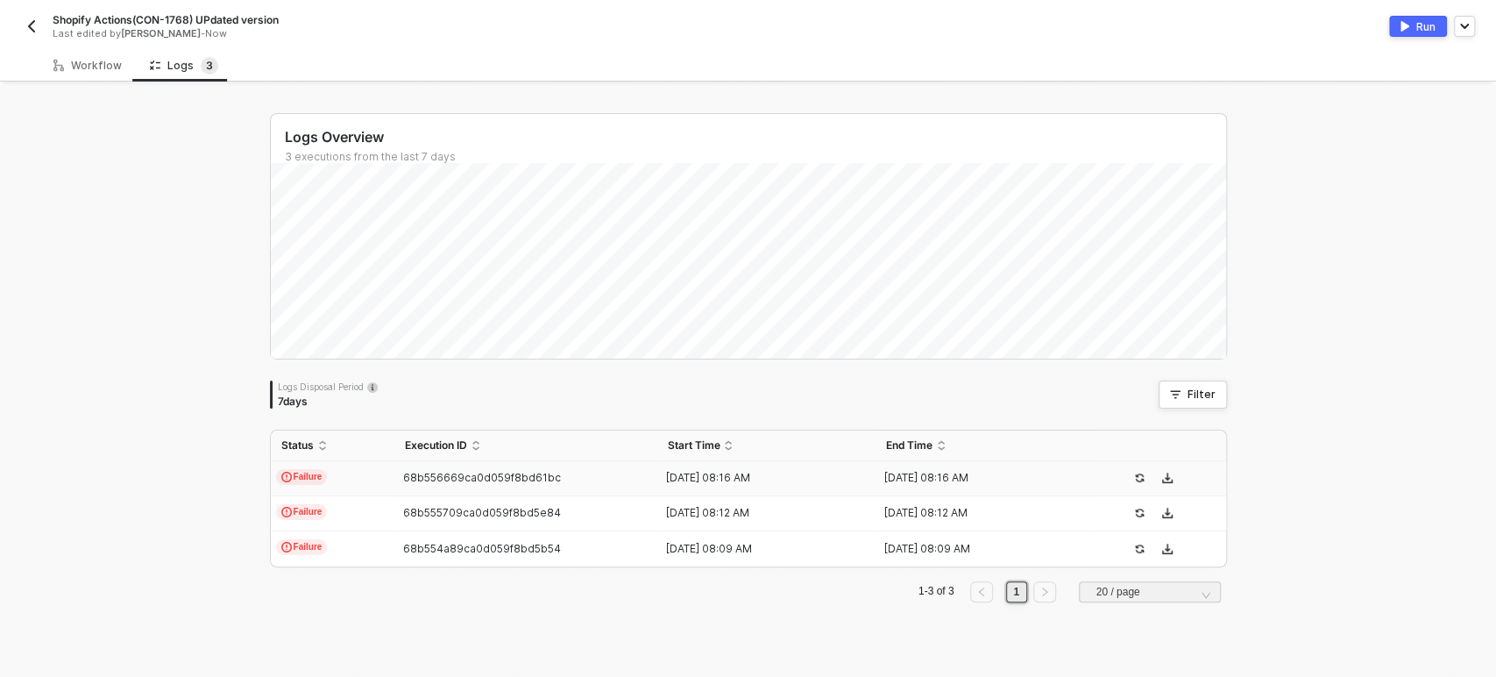
click at [295, 470] on span "Failure" at bounding box center [302, 477] width 52 height 16
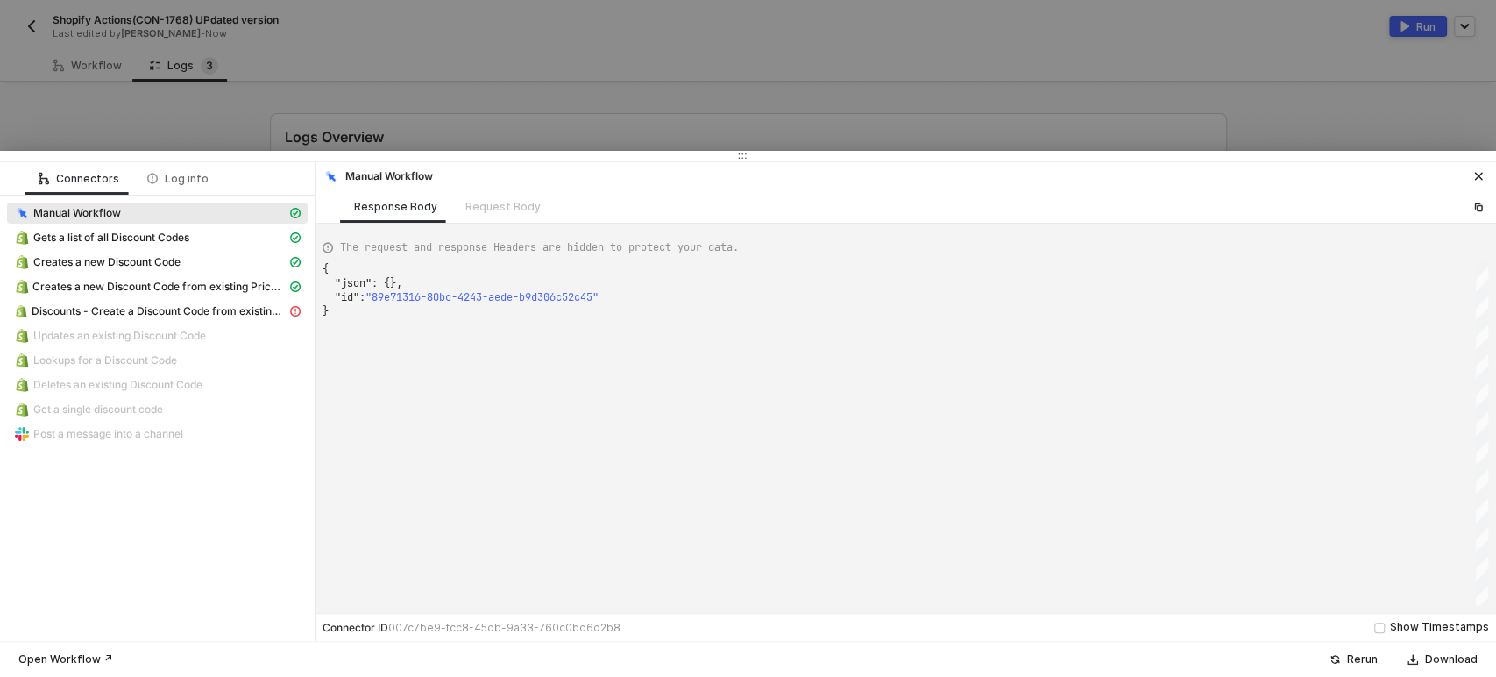
type textarea "{ "json": {}, "id": "126c35f1-007f-49e1-be2d-f5c264d59217" }"
drag, startPoint x: 409, startPoint y: 74, endPoint x: 60, endPoint y: 48, distance: 350.6
click at [408, 75] on div at bounding box center [748, 338] width 1496 height 677
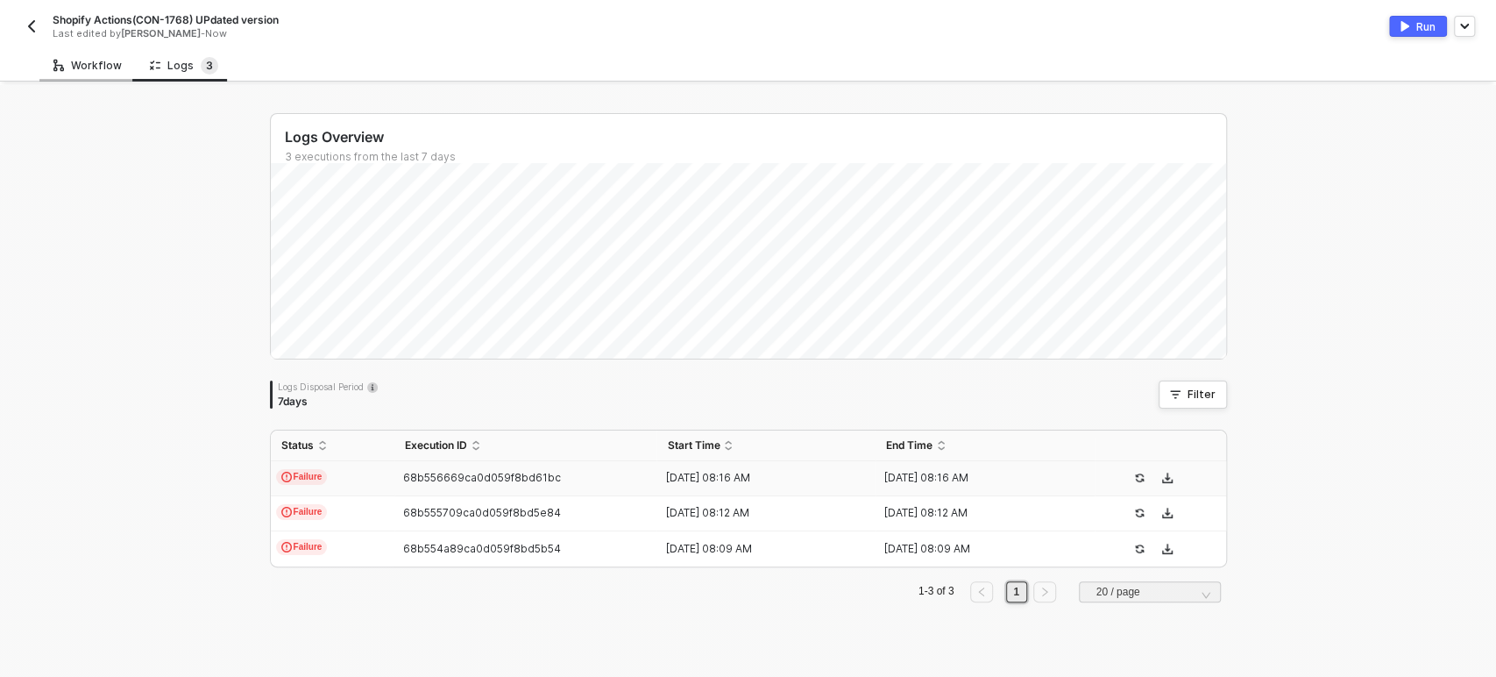
click at [79, 57] on div "Workflow" at bounding box center [87, 65] width 96 height 32
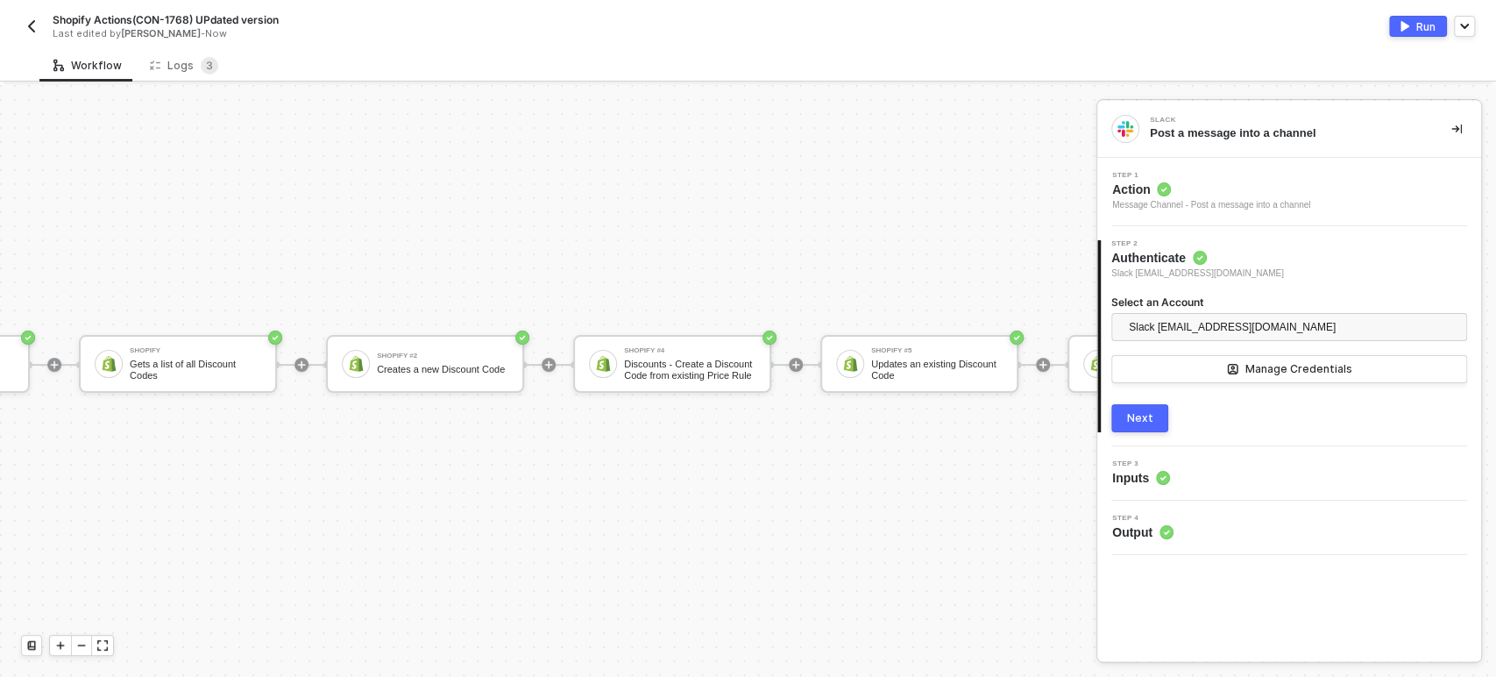
scroll to position [47, 245]
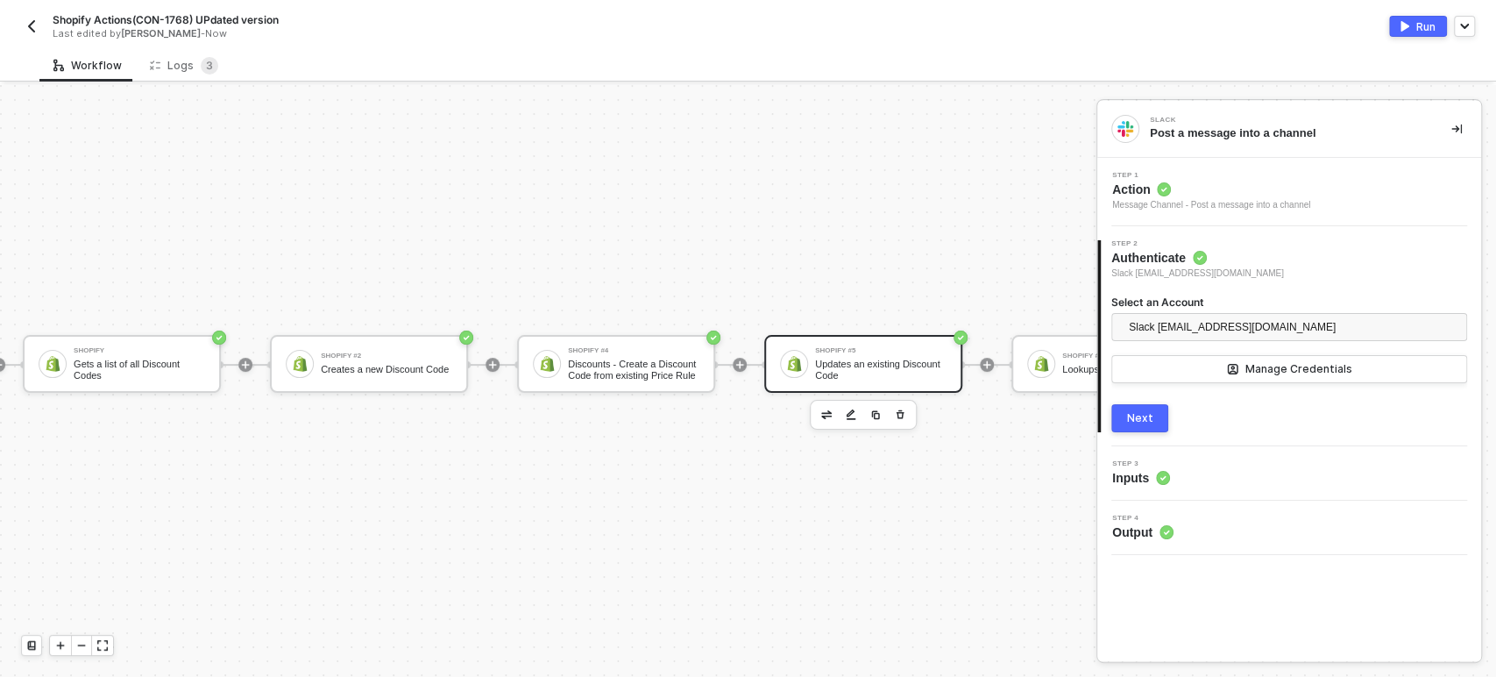
click at [851, 358] on div "Updates an existing Discount Code" at bounding box center [880, 369] width 131 height 22
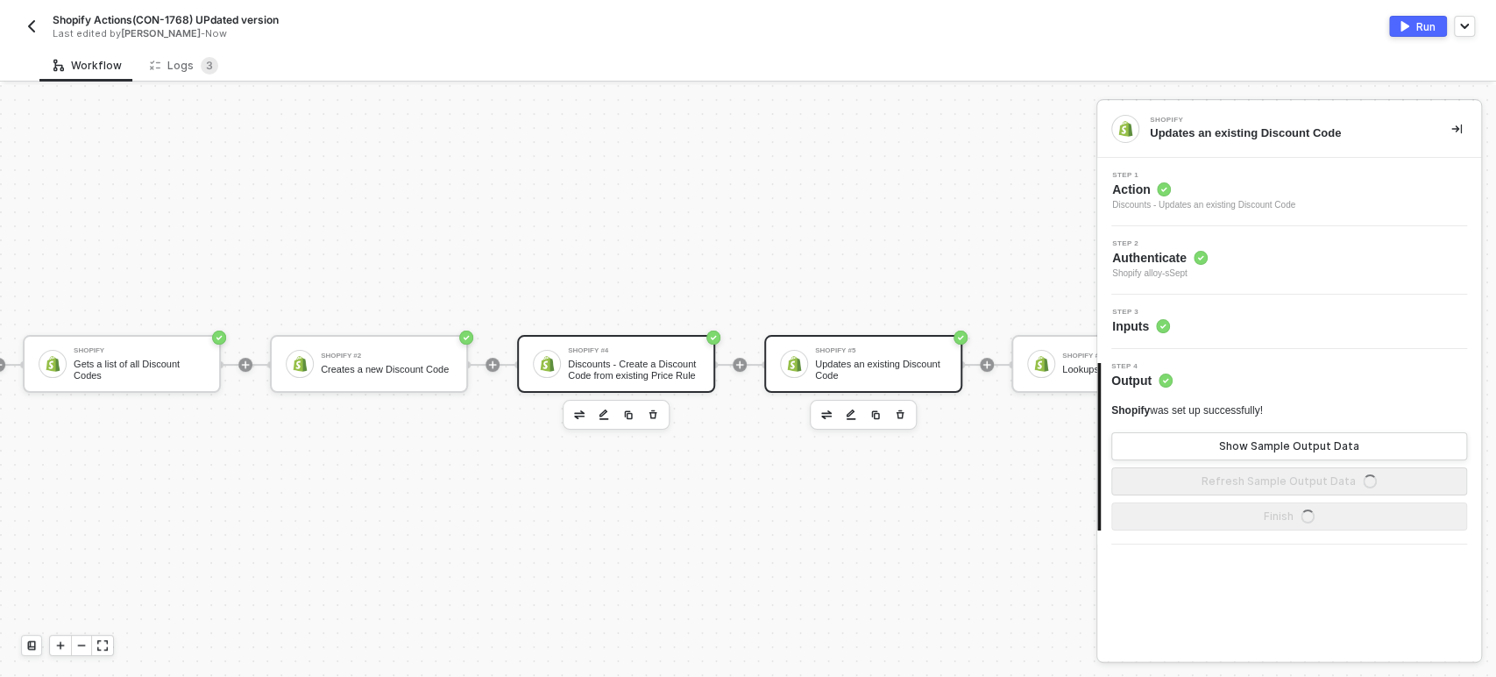
drag, startPoint x: 648, startPoint y: 373, endPoint x: 660, endPoint y: 373, distance: 12.3
click at [649, 373] on div "Shopify #4 Discounts - Create a Discount Code from existing Price Rule" at bounding box center [616, 364] width 198 height 58
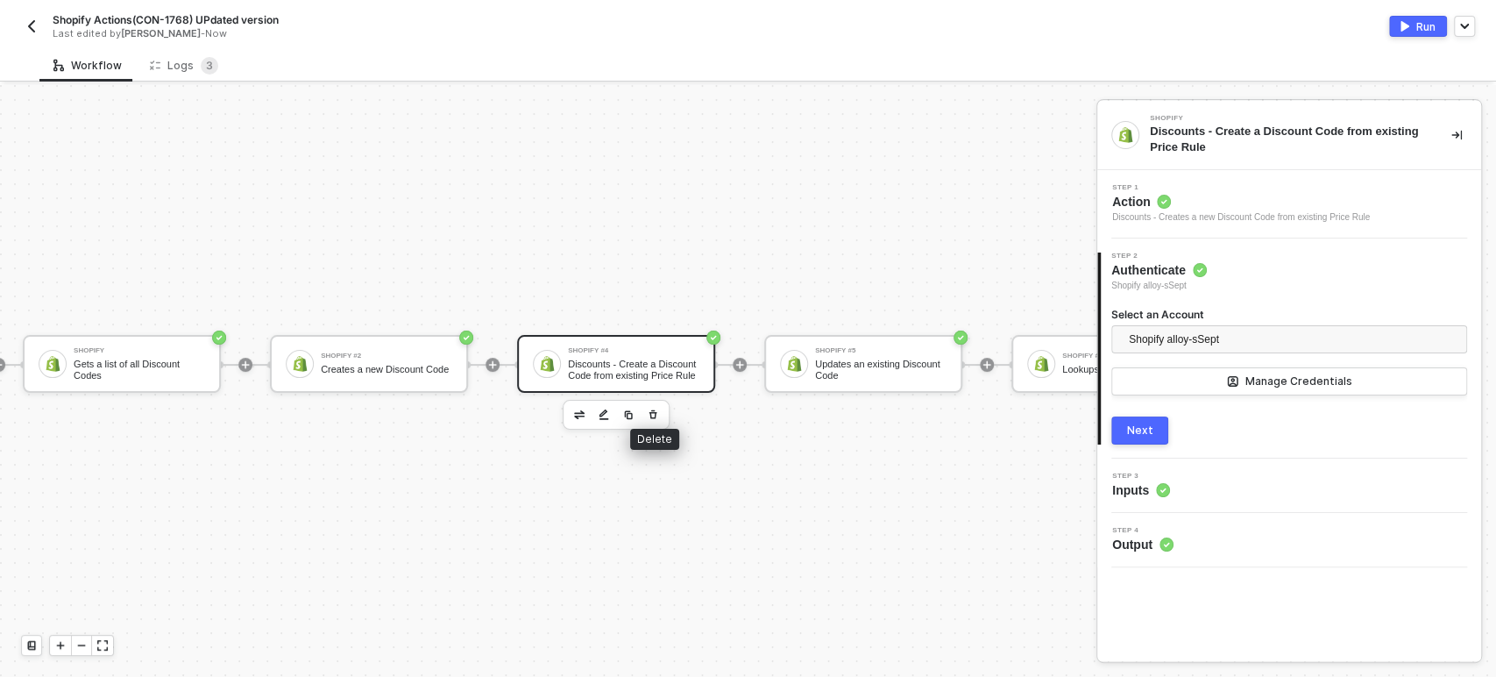
click at [658, 404] on button "button" at bounding box center [652, 414] width 21 height 21
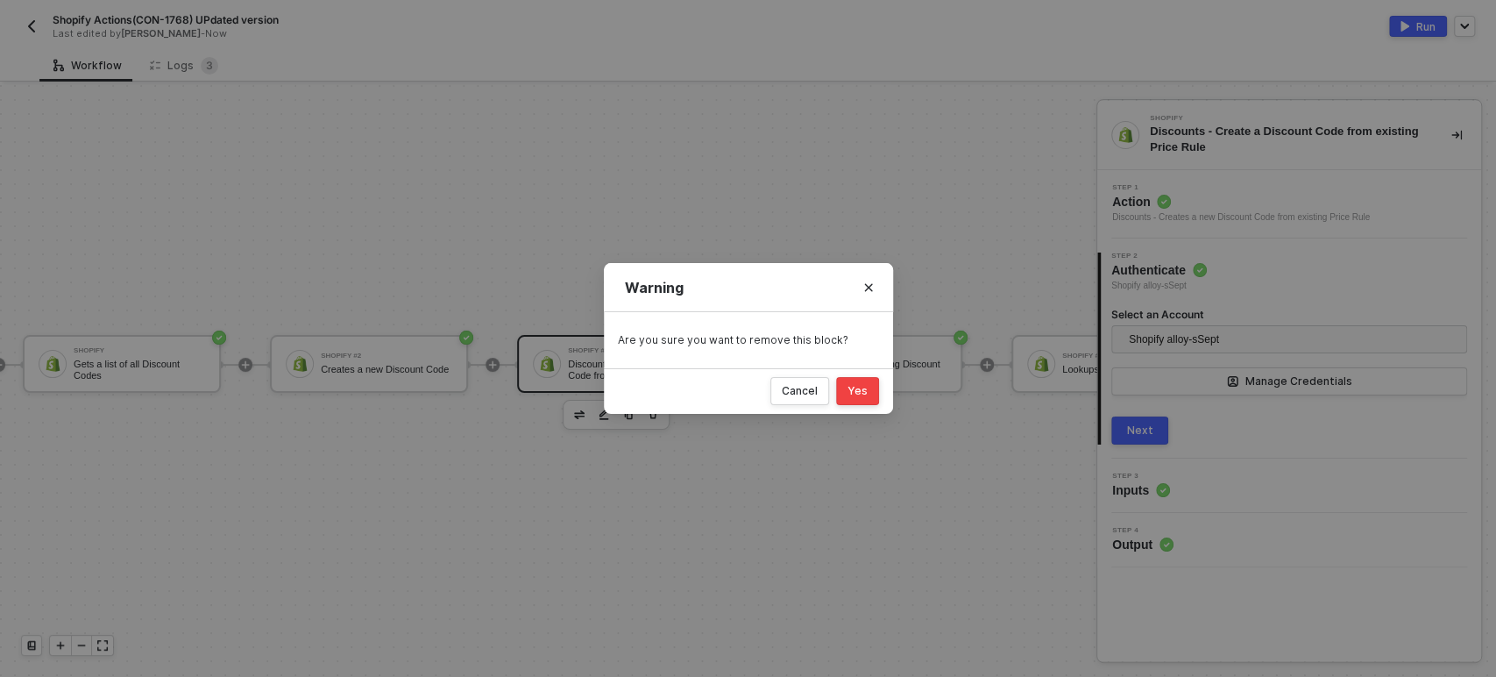
click at [863, 408] on div "Cancel Yes" at bounding box center [748, 391] width 289 height 46
click at [869, 395] on button "Yes" at bounding box center [857, 391] width 43 height 28
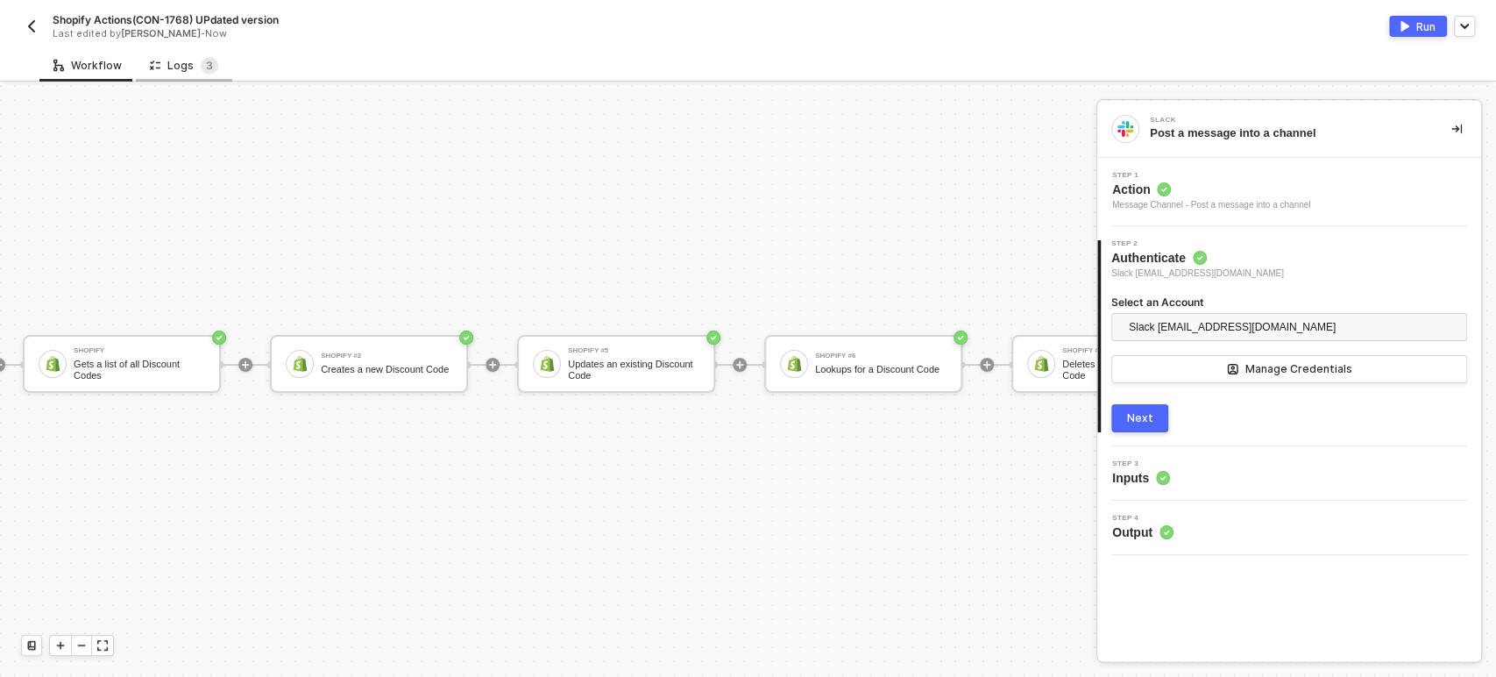
click at [181, 75] on div "Logs 3" at bounding box center [184, 65] width 96 height 32
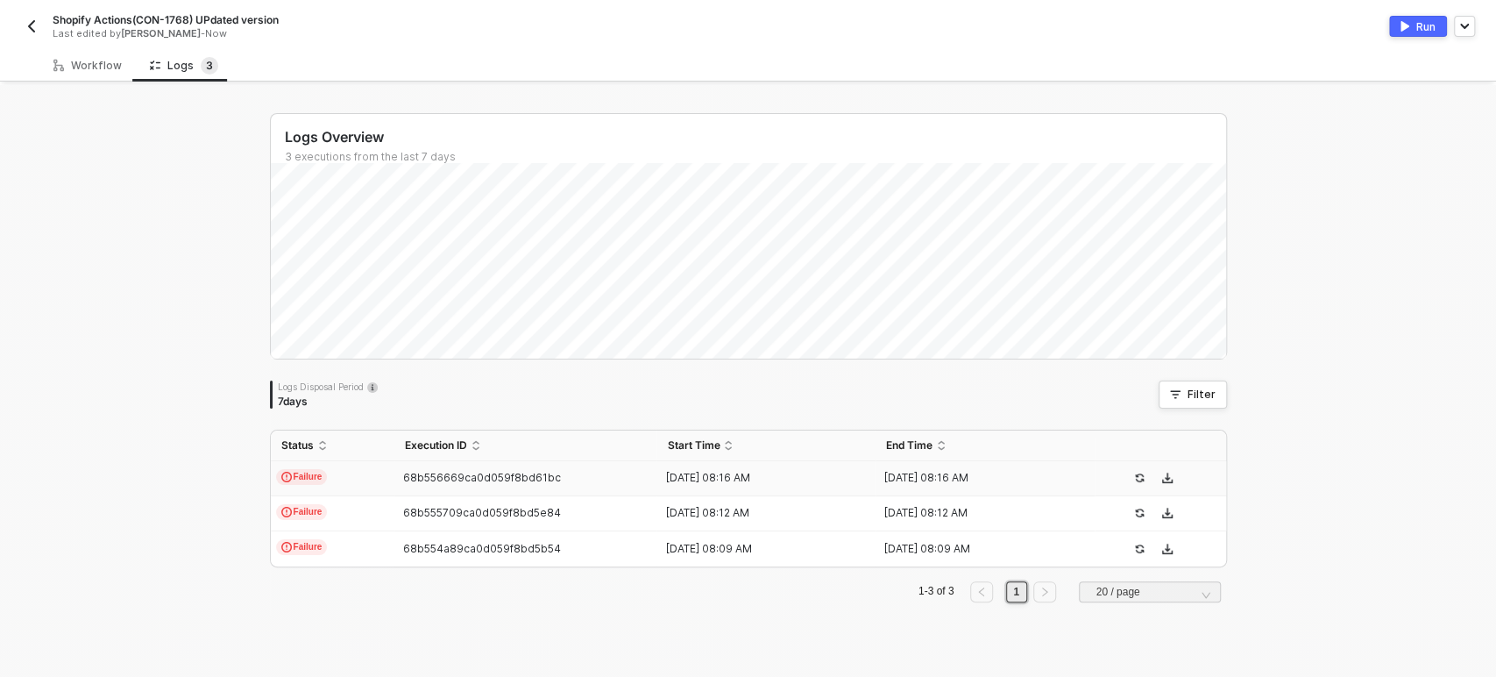
click at [304, 474] on span "Failure" at bounding box center [302, 477] width 52 height 16
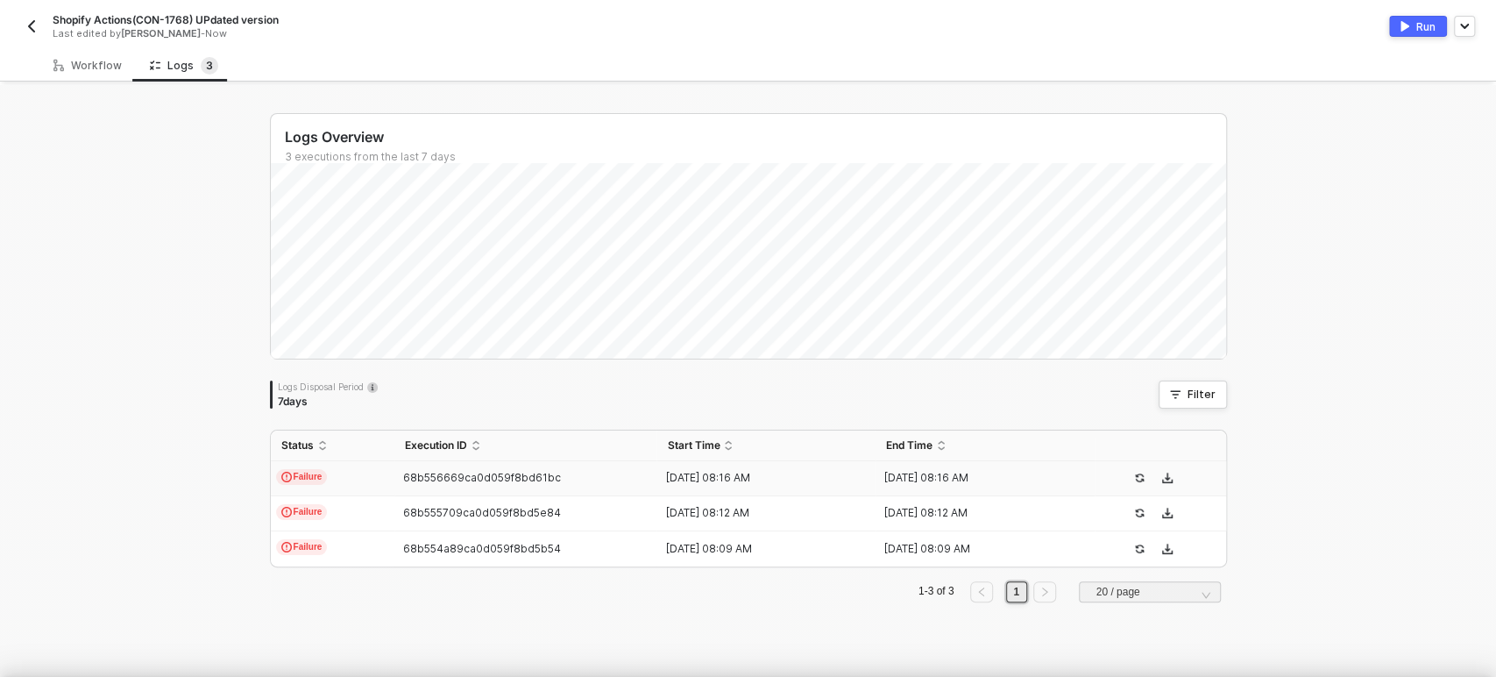
type textarea "{ "json": {}, "id": "126c35f1-007f-49e1-be2d-f5c264d59217" }"
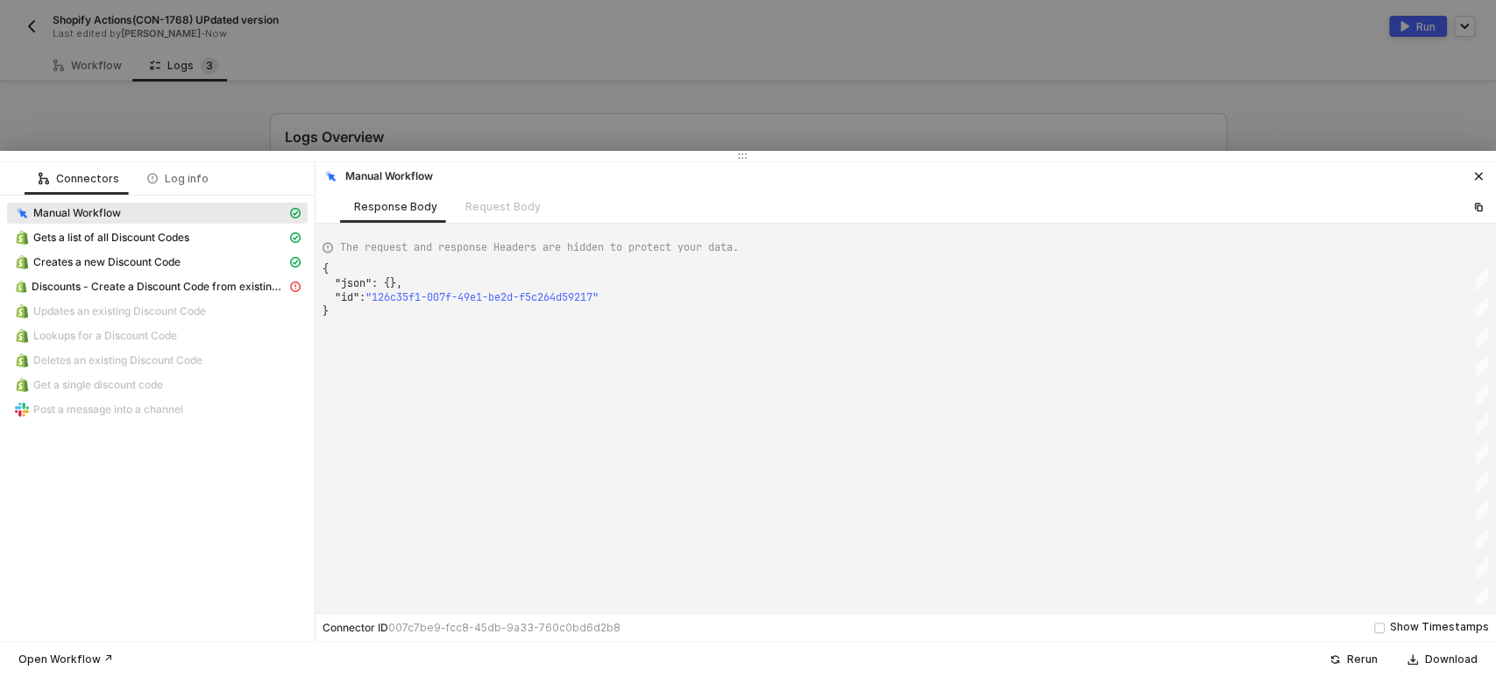
drag, startPoint x: 90, startPoint y: 280, endPoint x: 39, endPoint y: 202, distance: 93.8
click at [38, 239] on div "Manual Workflow Gets a list of all Discount Codes Creates a new Discount Code D…" at bounding box center [157, 312] width 301 height 221
click at [29, 108] on div at bounding box center [748, 338] width 1496 height 677
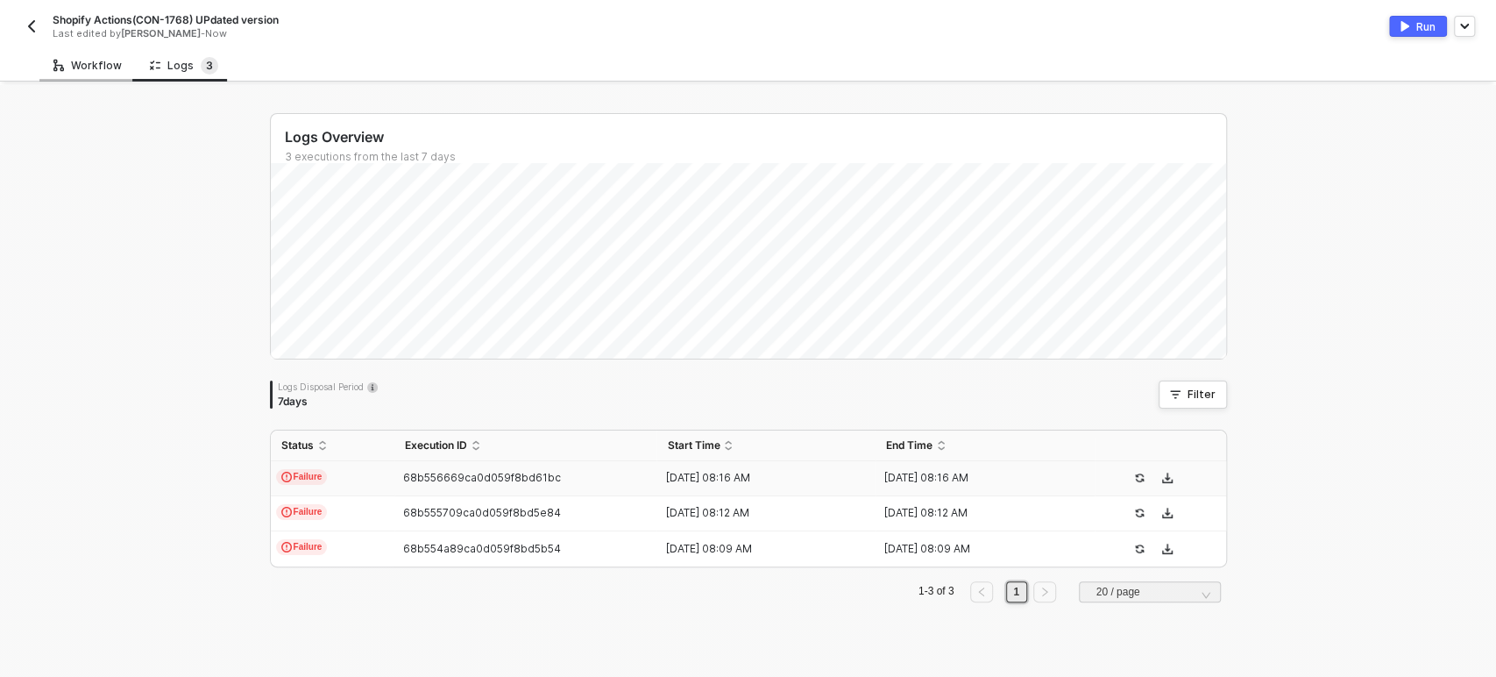
click at [70, 63] on div "Workflow" at bounding box center [87, 66] width 68 height 14
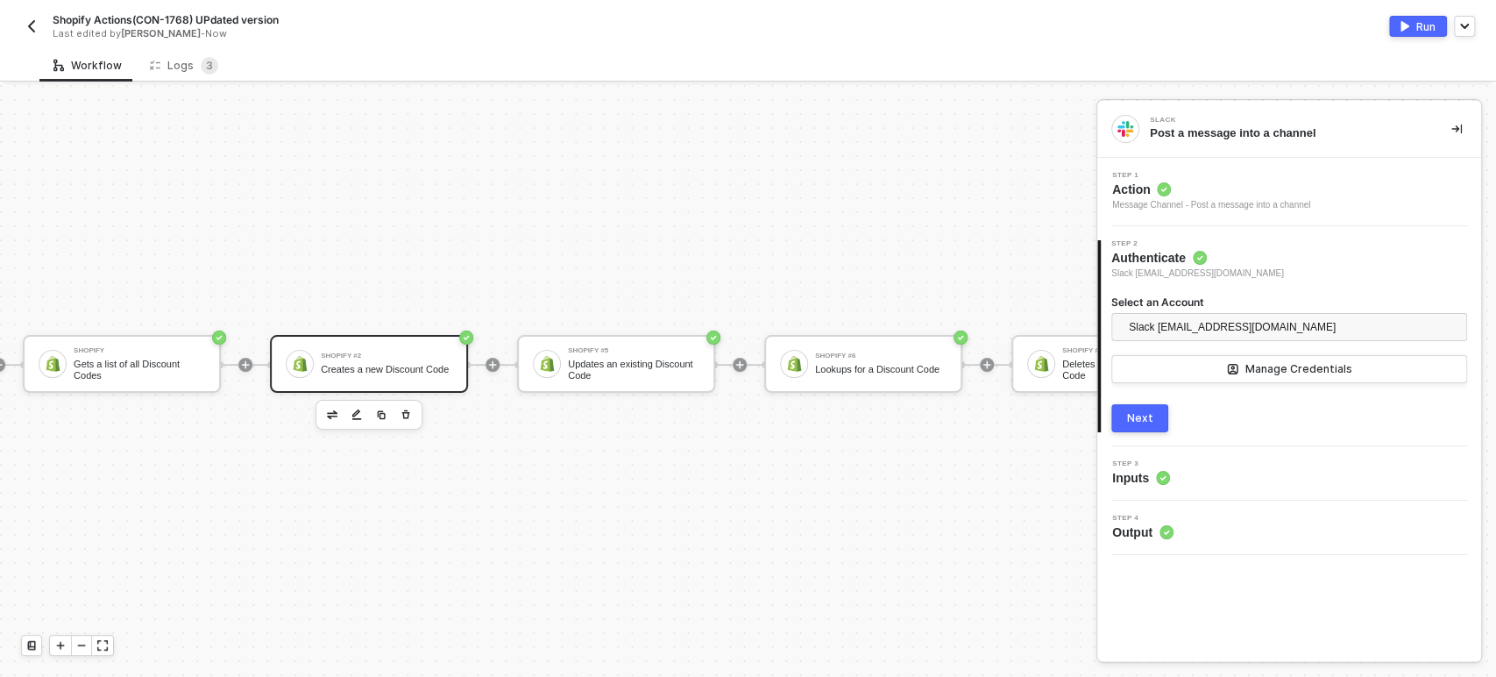
drag, startPoint x: 403, startPoint y: 349, endPoint x: 439, endPoint y: 336, distance: 38.3
click at [404, 364] on div "Creates a new Discount Code" at bounding box center [386, 369] width 131 height 11
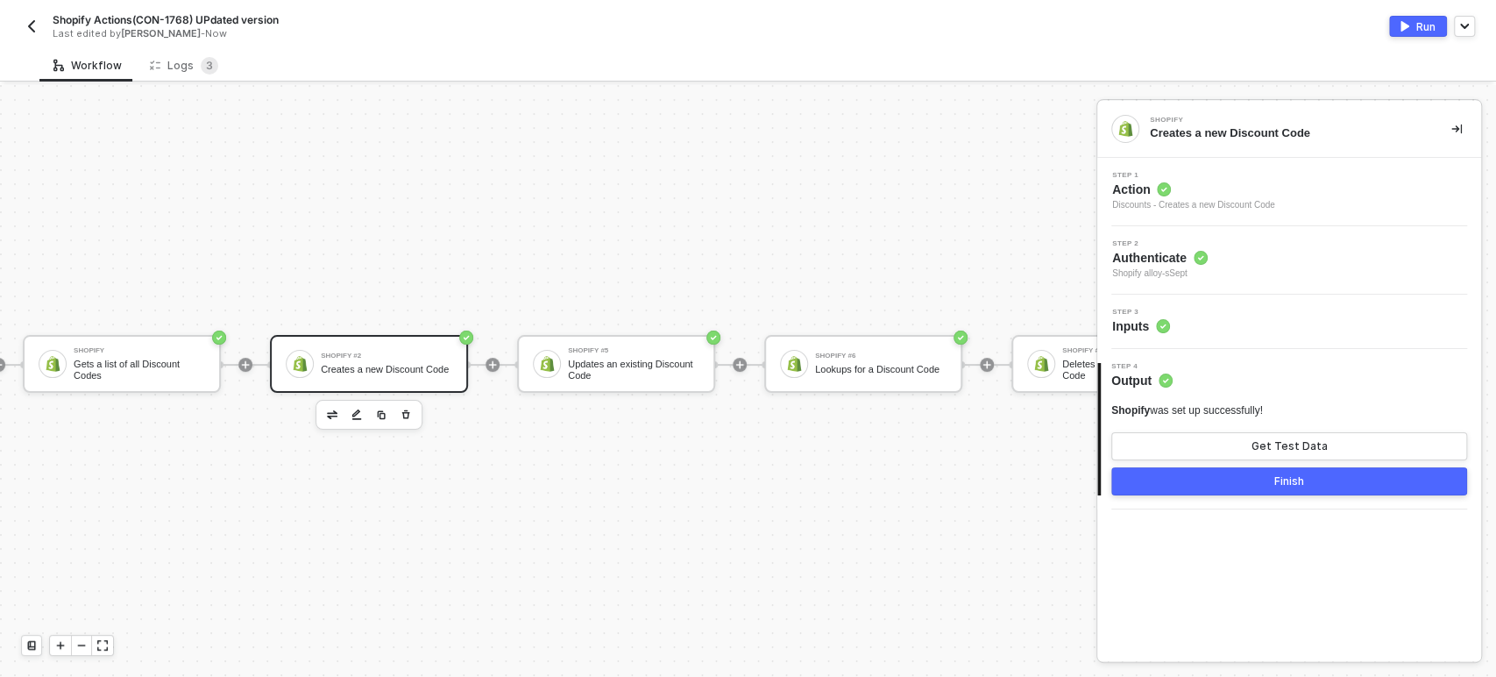
click at [1145, 314] on span "Step 3" at bounding box center [1141, 311] width 58 height 7
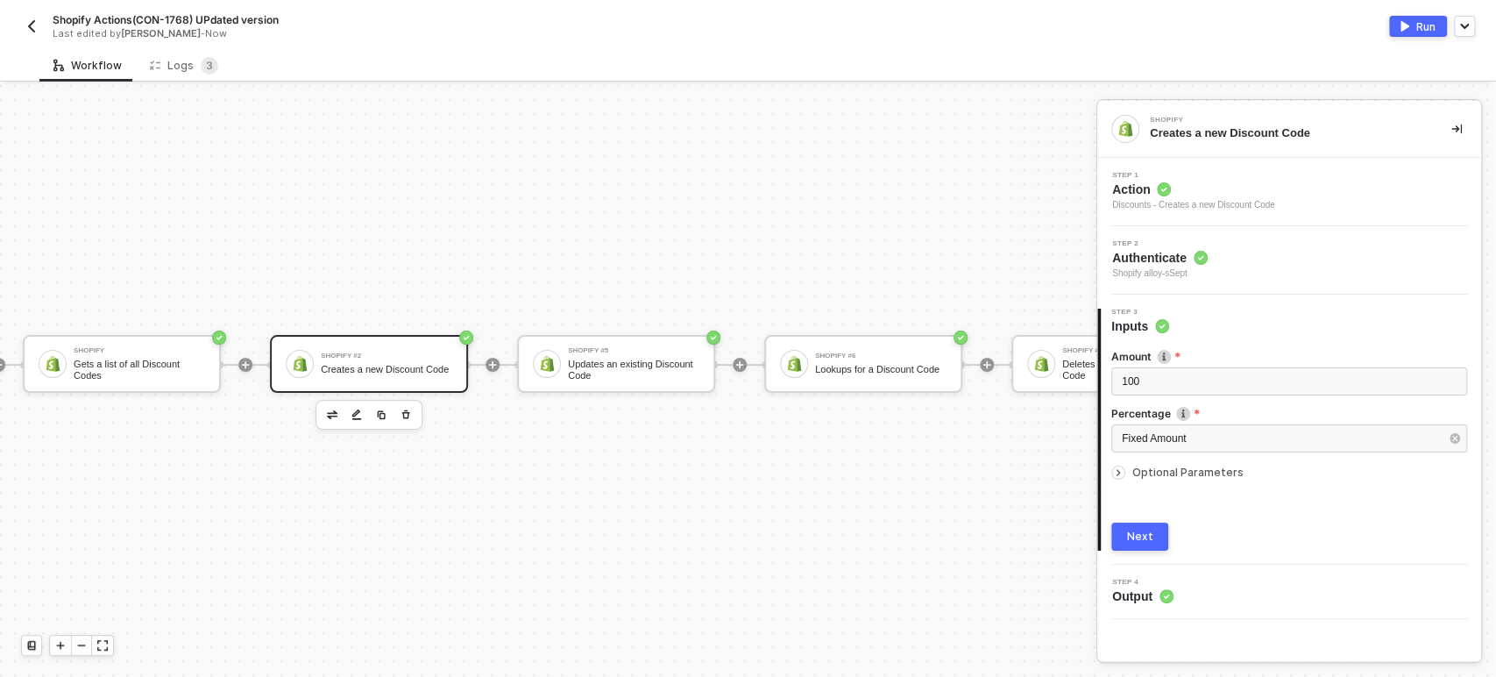
click at [1149, 467] on span "Optional Parameters" at bounding box center [1187, 471] width 111 height 13
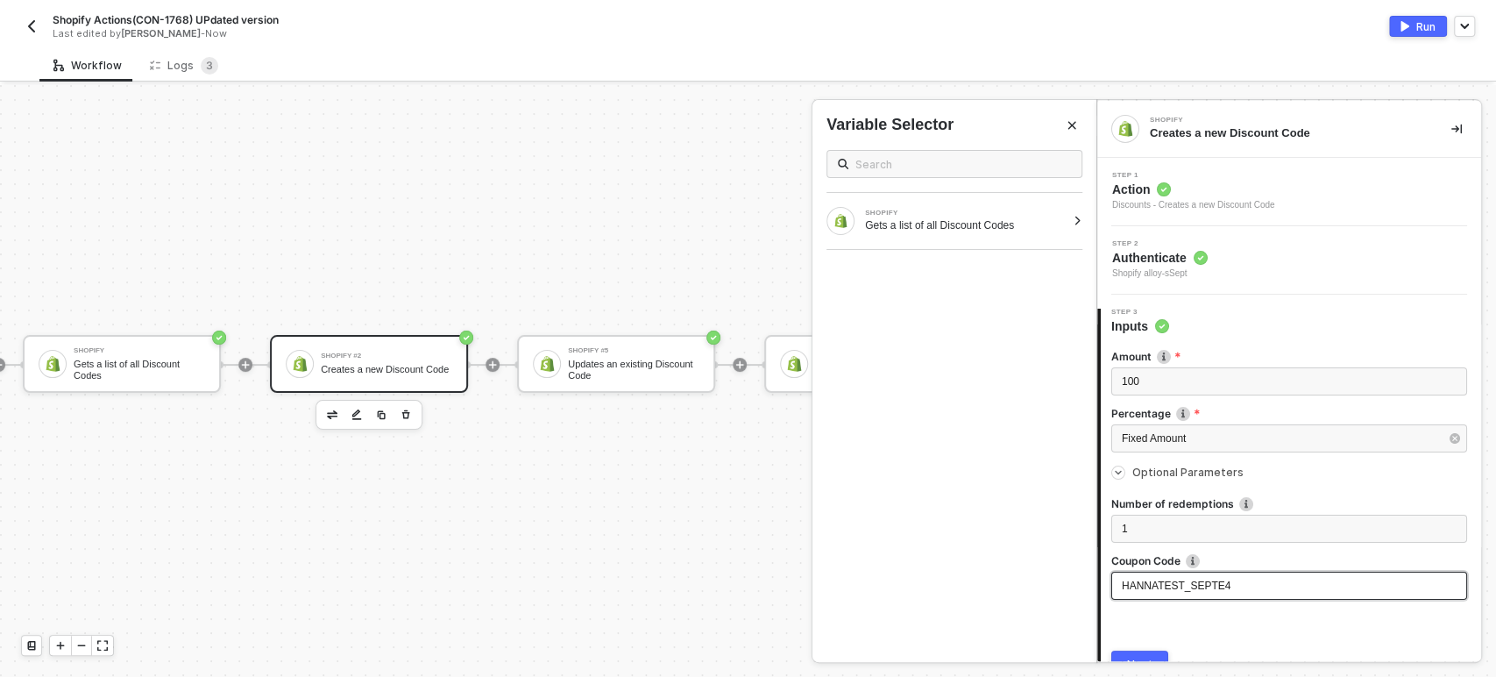
click at [1240, 587] on div "HANNATEST_SEPTE4" at bounding box center [1289, 586] width 335 height 17
click at [1150, 653] on button "Next" at bounding box center [1139, 664] width 57 height 28
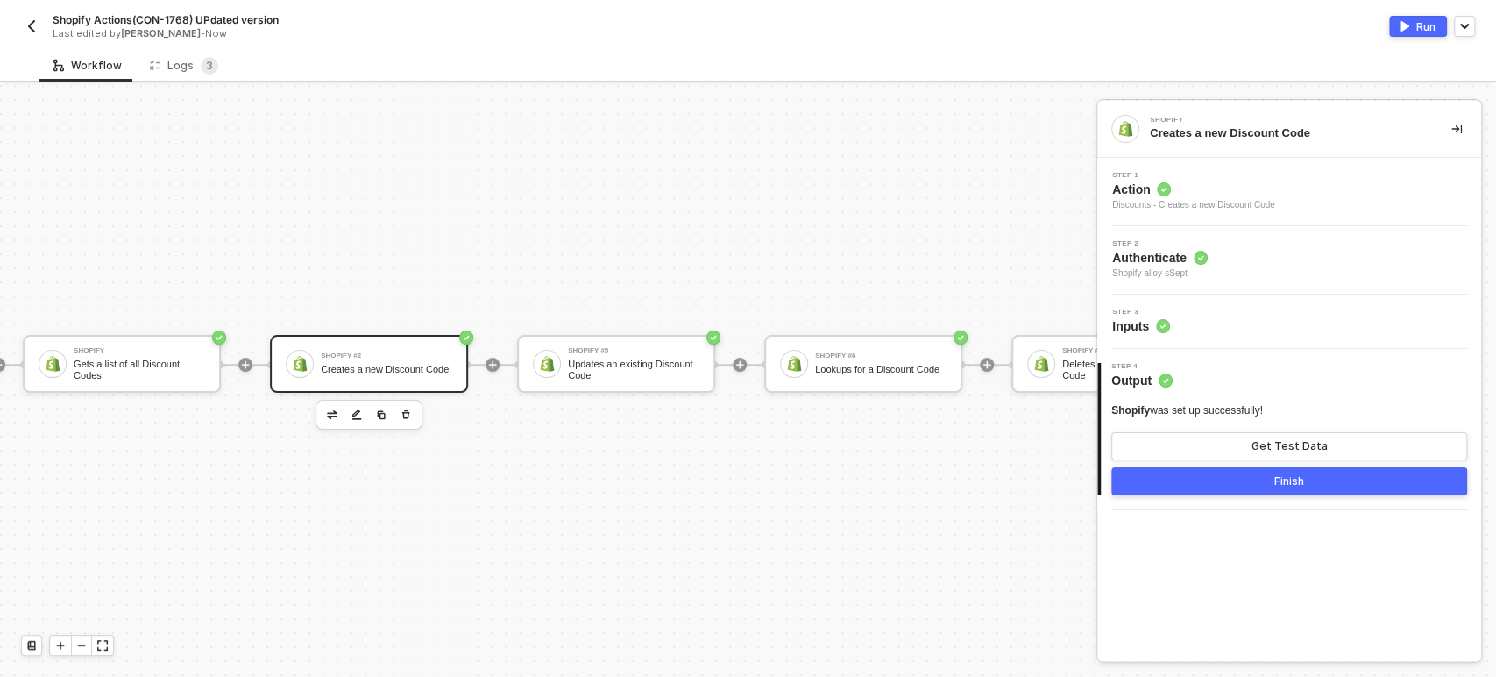
click at [1428, 25] on div "Run" at bounding box center [1425, 26] width 19 height 15
click at [199, 80] on div "Logs 3" at bounding box center [184, 65] width 96 height 32
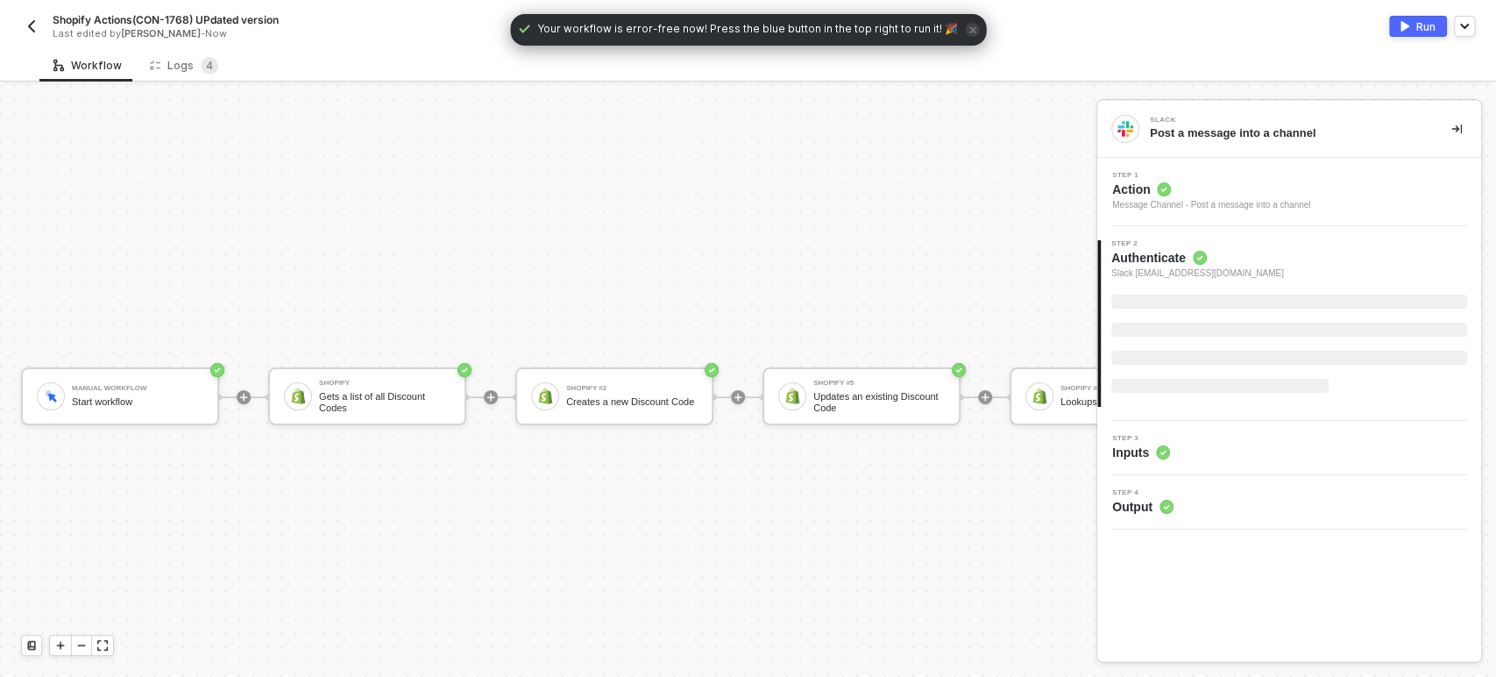
scroll to position [47, 0]
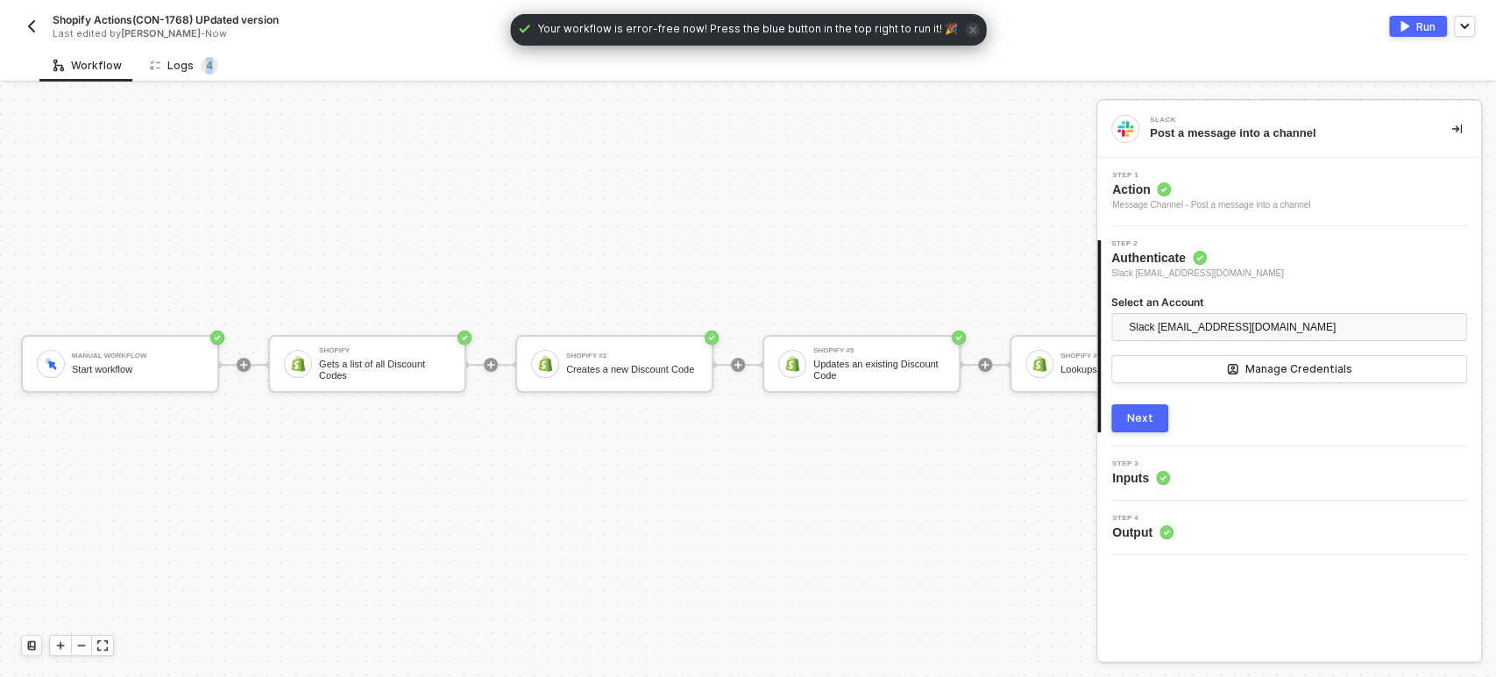
click at [206, 70] on span "4" at bounding box center [209, 65] width 7 height 13
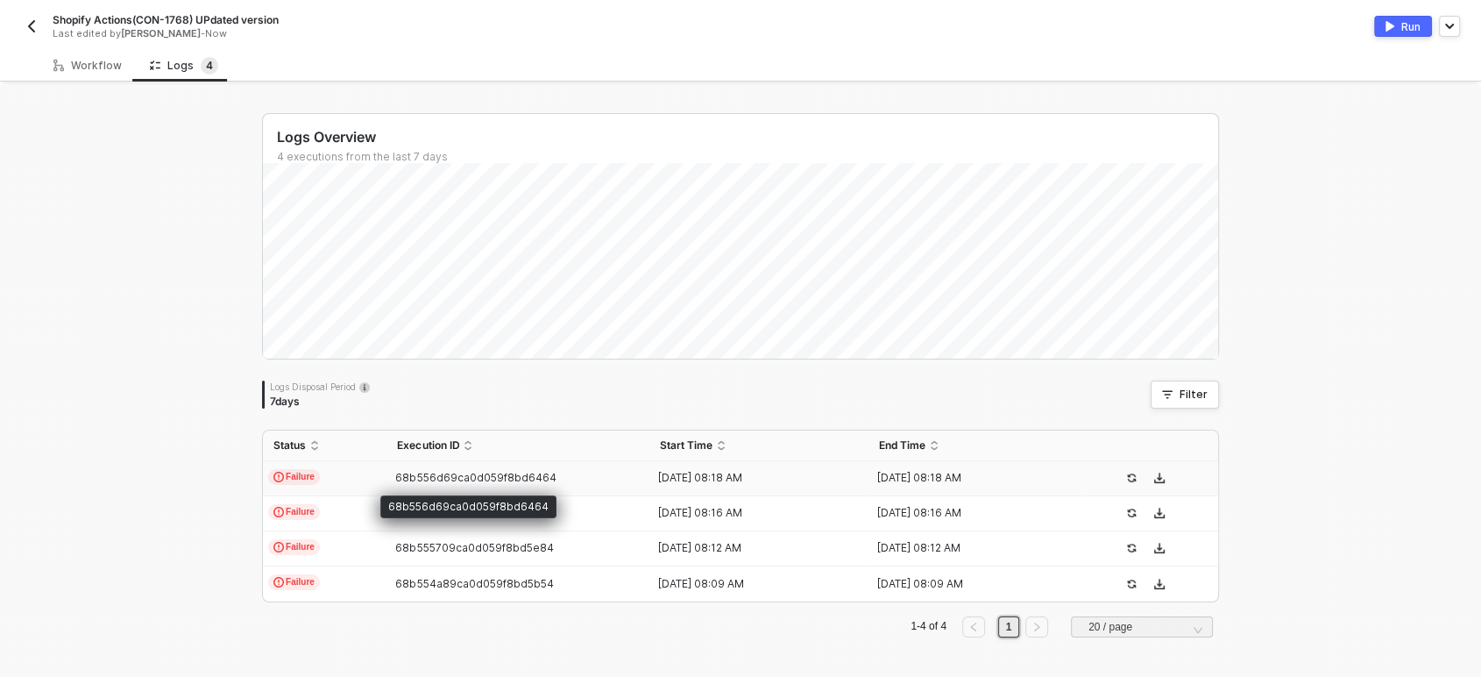
click at [459, 480] on span "68b556d69ca0d059f8bd6464" at bounding box center [475, 477] width 160 height 13
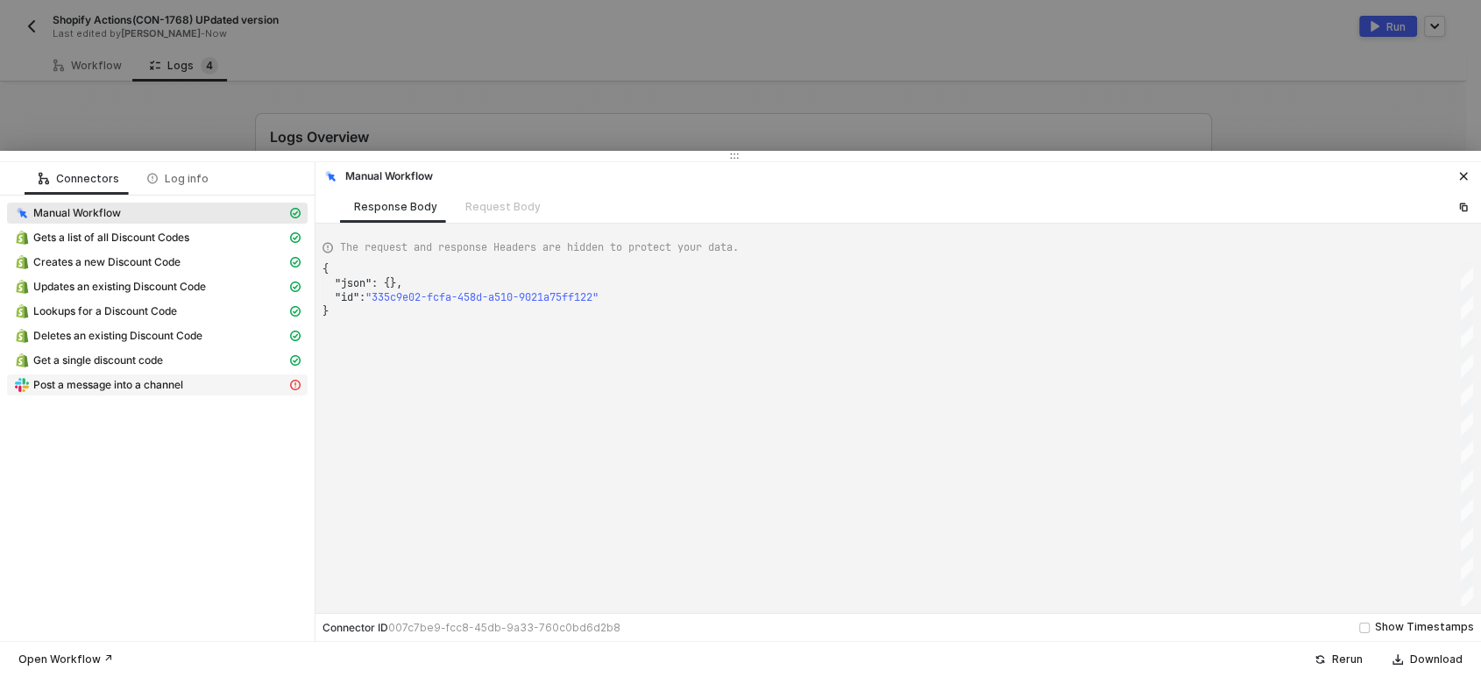
click at [83, 391] on span "Post a message into a channel" at bounding box center [108, 385] width 150 height 14
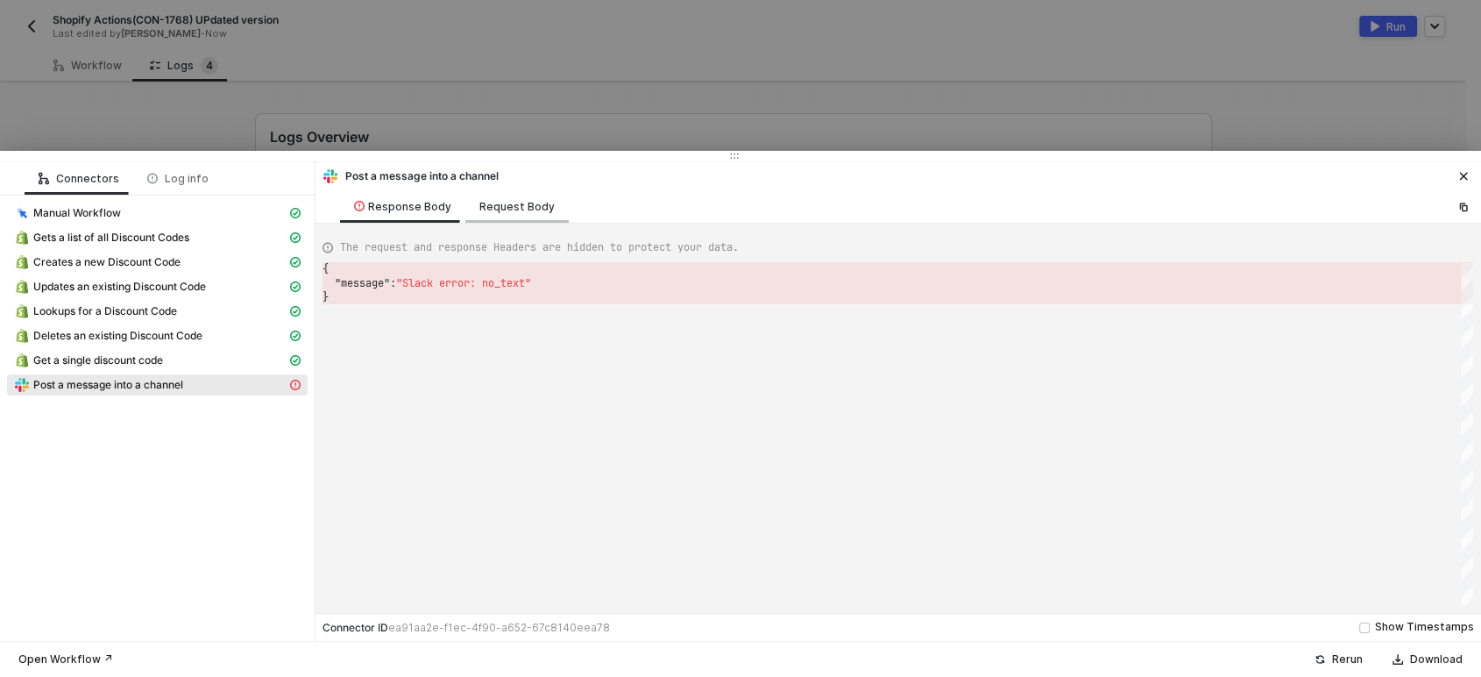
click at [521, 203] on div "Request Body" at bounding box center [516, 207] width 75 height 14
type textarea "{ "channel": "C03RQ9D857B" }"
click at [585, 126] on div at bounding box center [740, 338] width 1481 height 677
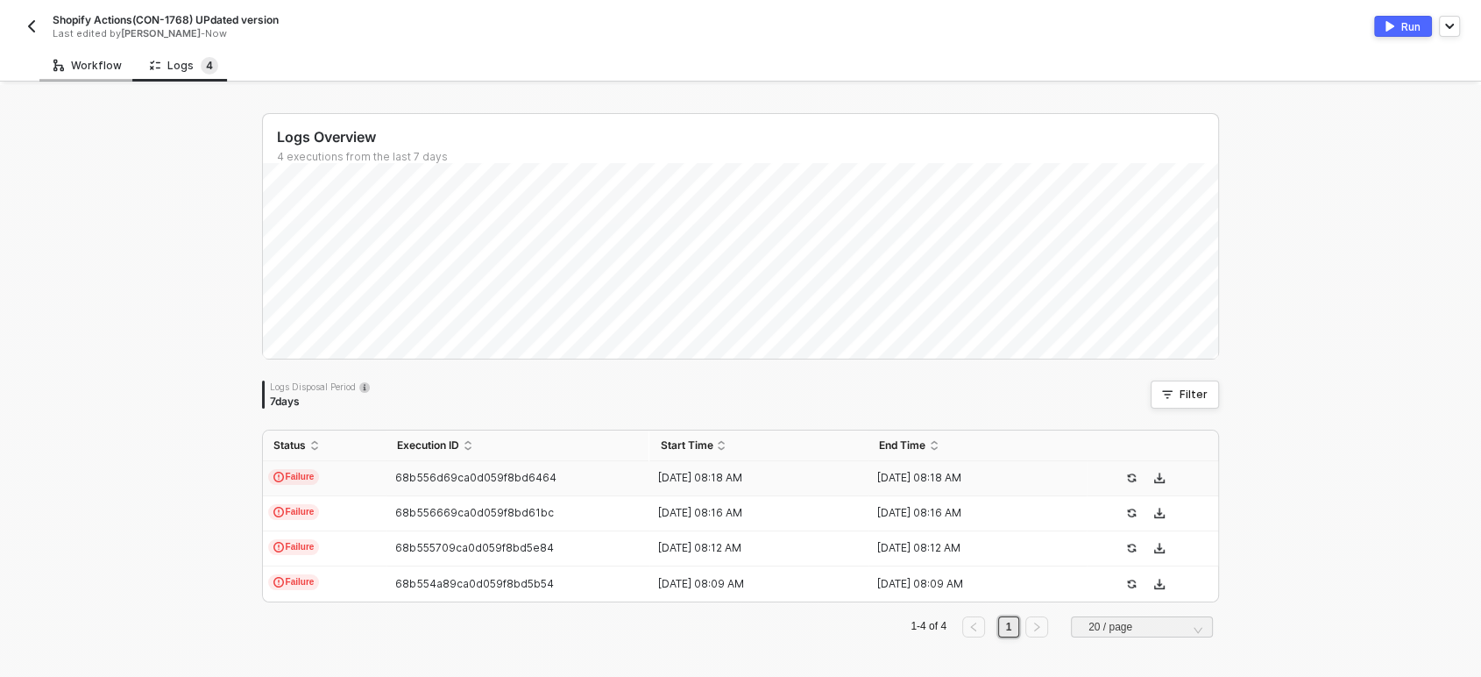
click at [117, 60] on div "Workflow" at bounding box center [87, 66] width 68 height 14
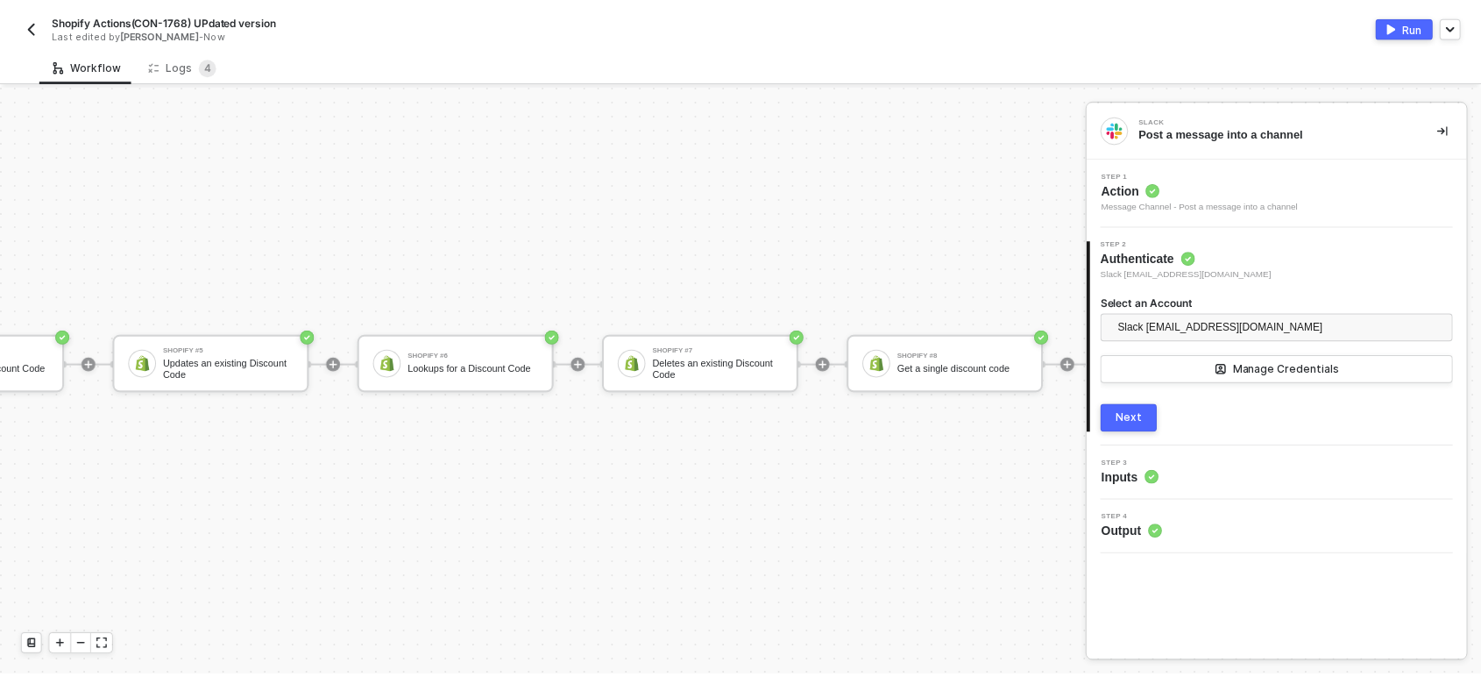
scroll to position [47, 1009]
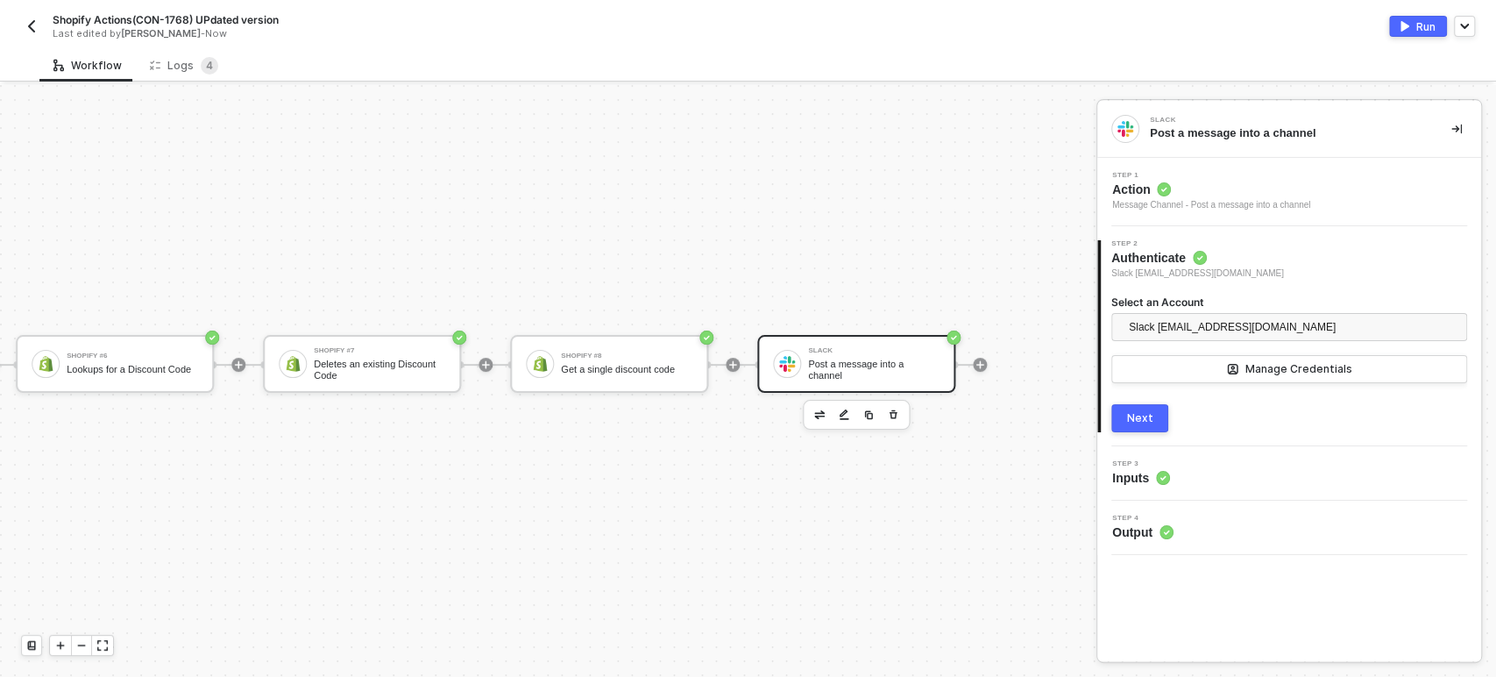
click at [856, 335] on div "Slack Post a message into a channel" at bounding box center [856, 364] width 198 height 58
click at [1153, 482] on span "Inputs" at bounding box center [1141, 478] width 58 height 18
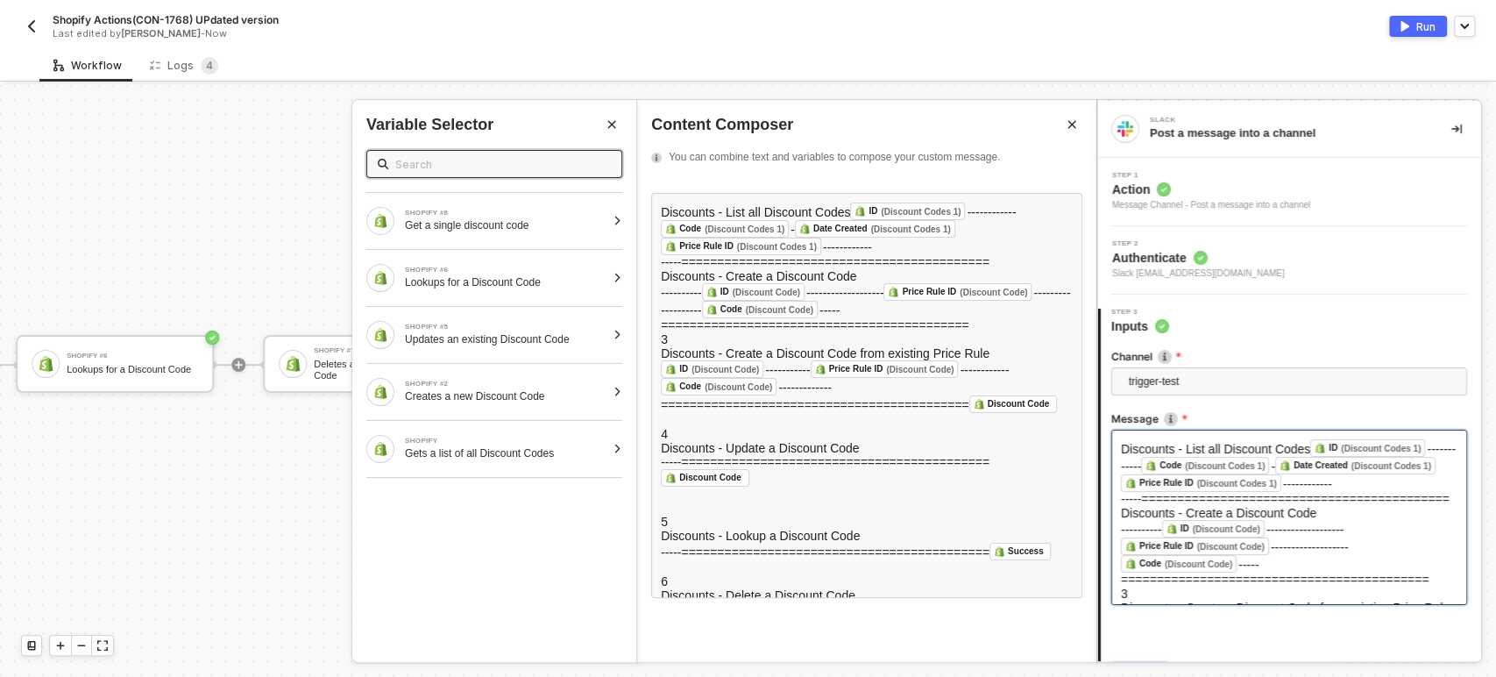
drag, startPoint x: 161, startPoint y: 440, endPoint x: 132, endPoint y: 284, distance: 158.7
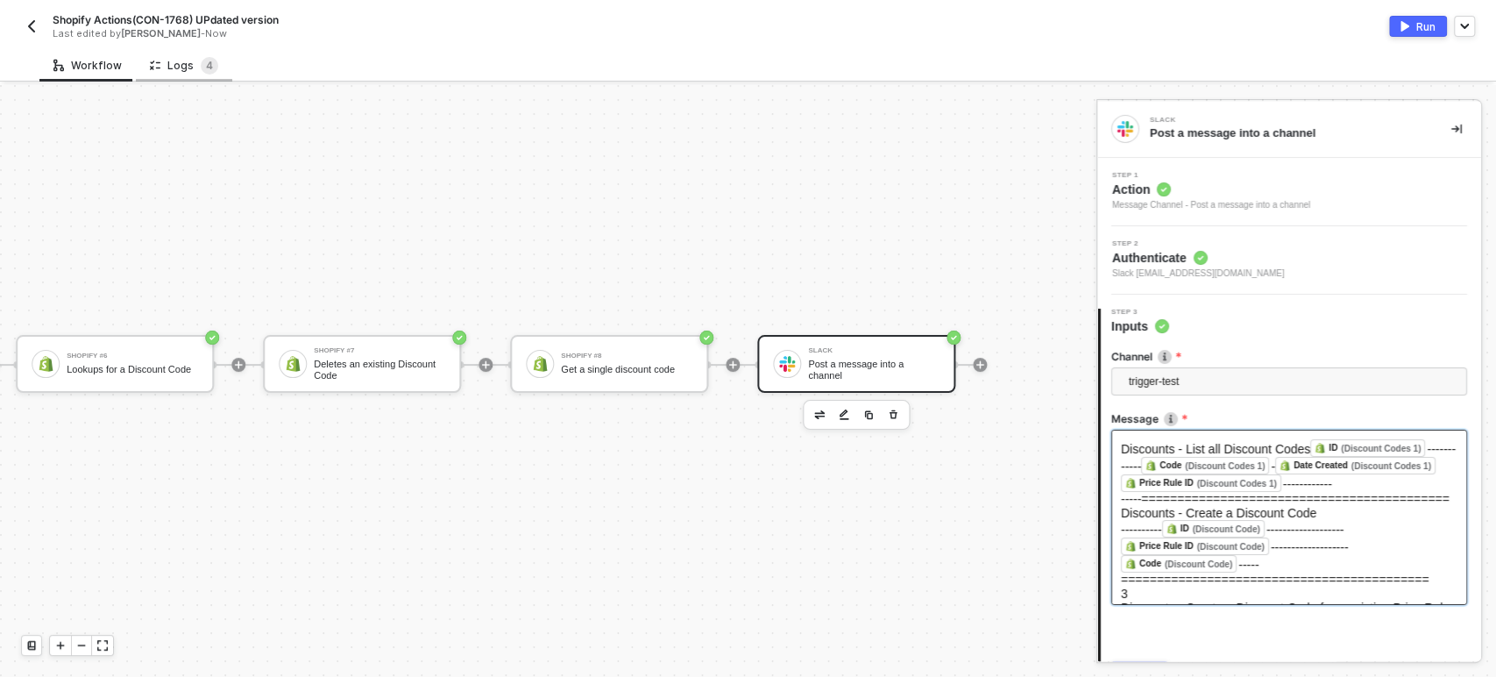
click at [188, 58] on div "Logs 4" at bounding box center [184, 66] width 68 height 18
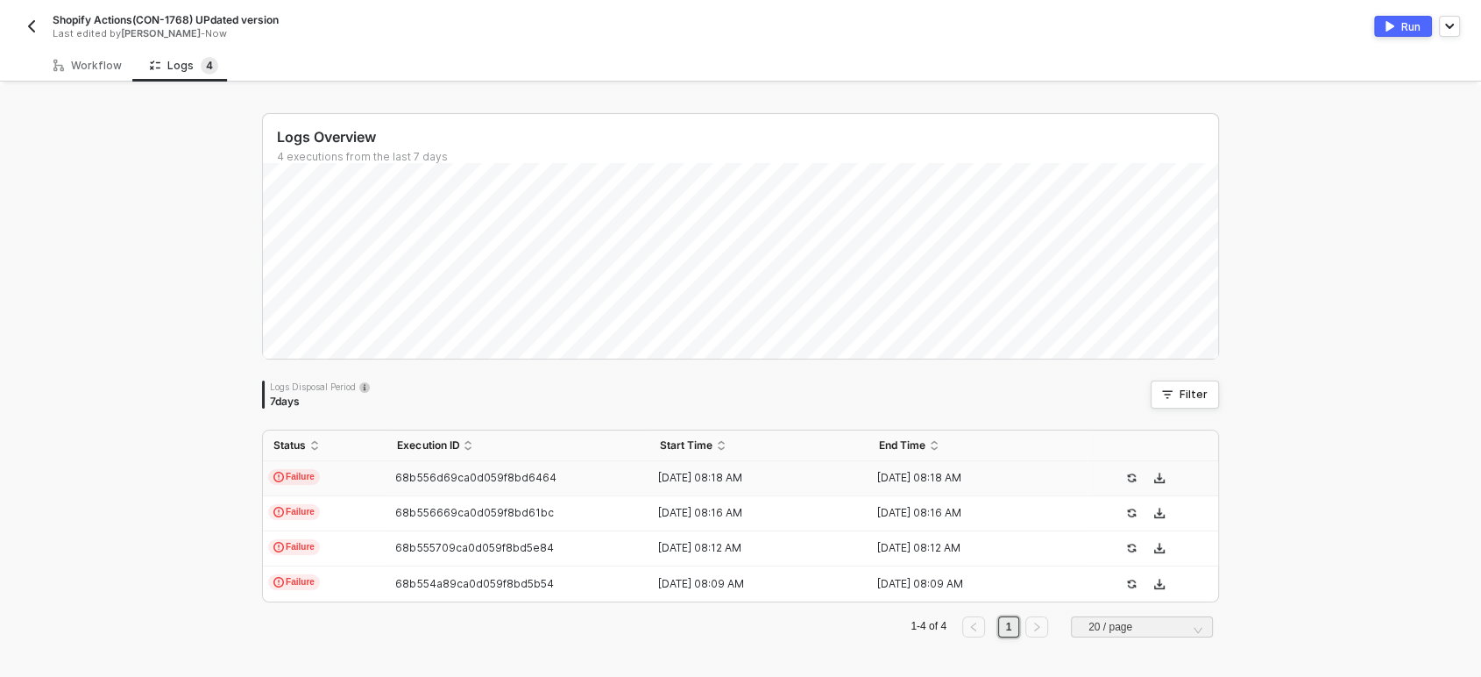
click at [324, 473] on td "Failure" at bounding box center [325, 478] width 124 height 35
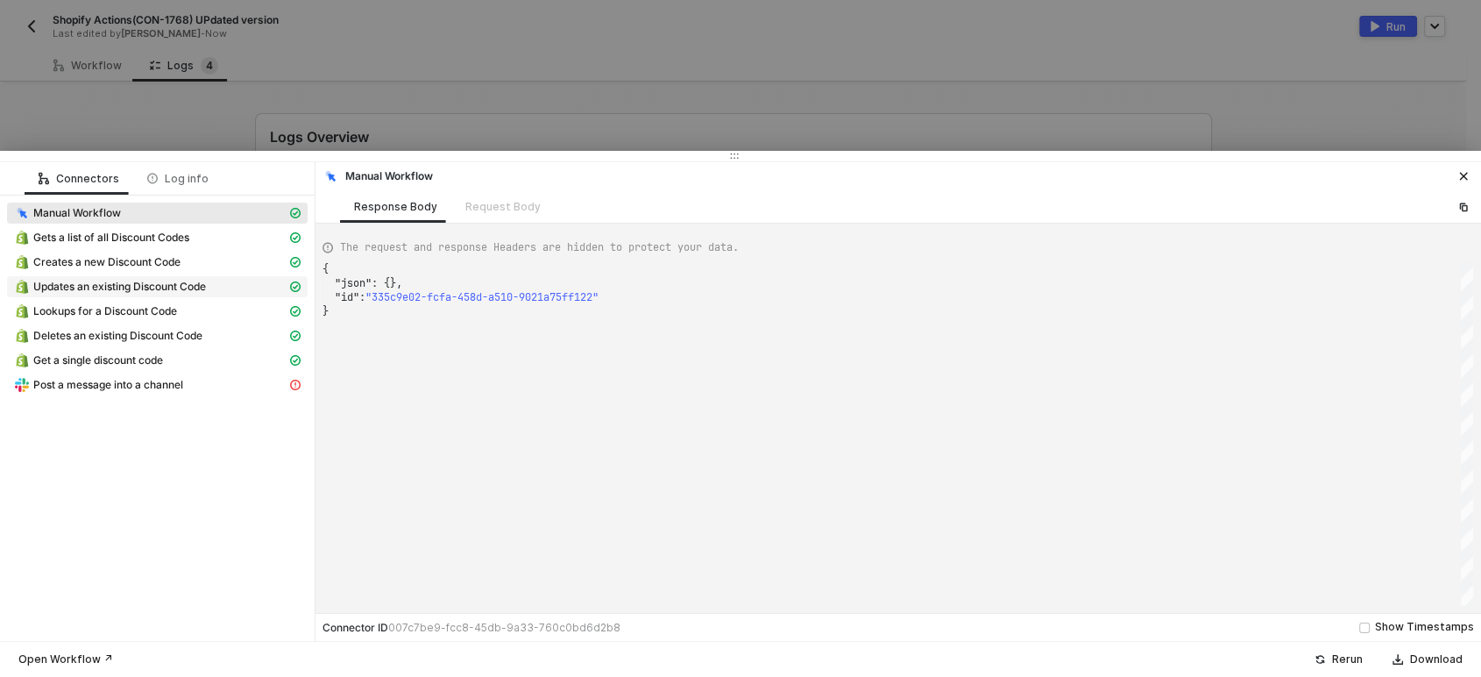
click at [78, 286] on span "Updates an existing Discount Code" at bounding box center [119, 287] width 173 height 14
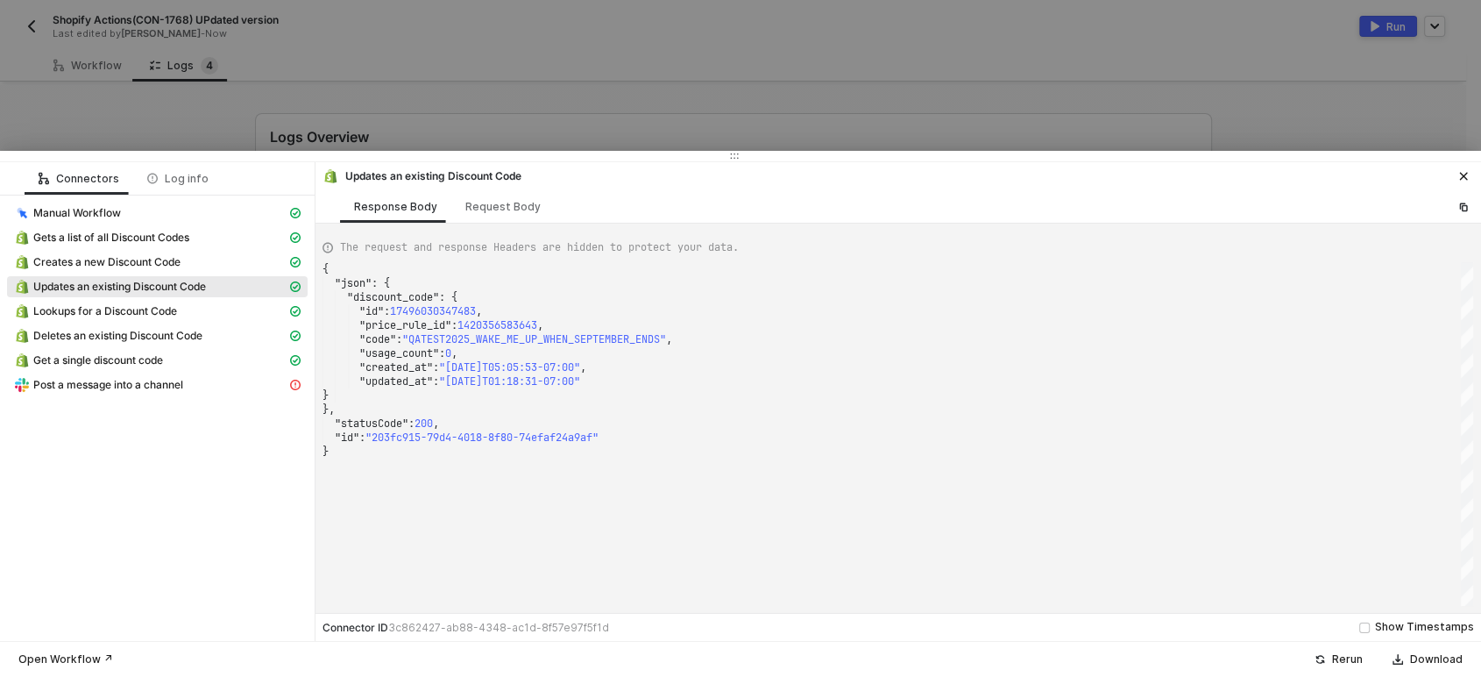
scroll to position [0, 0]
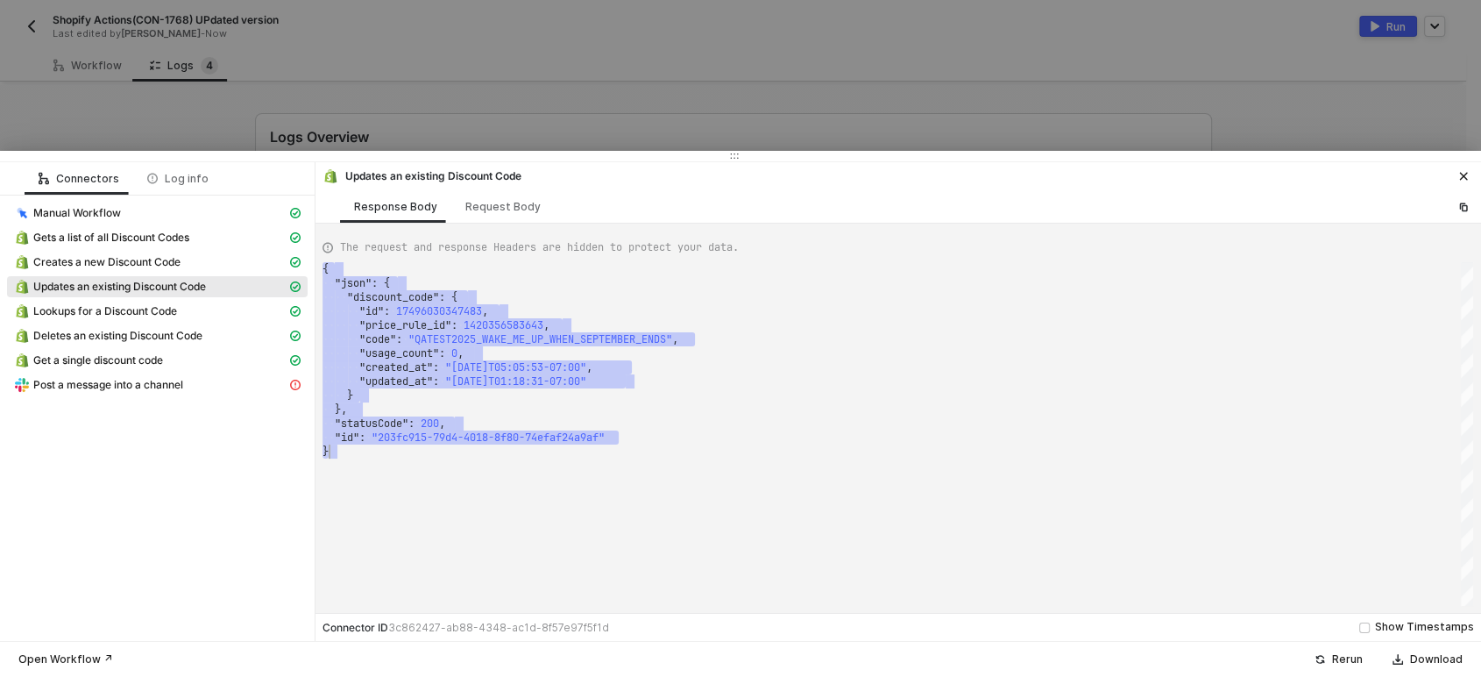
drag, startPoint x: 323, startPoint y: 269, endPoint x: 587, endPoint y: 475, distance: 335.4
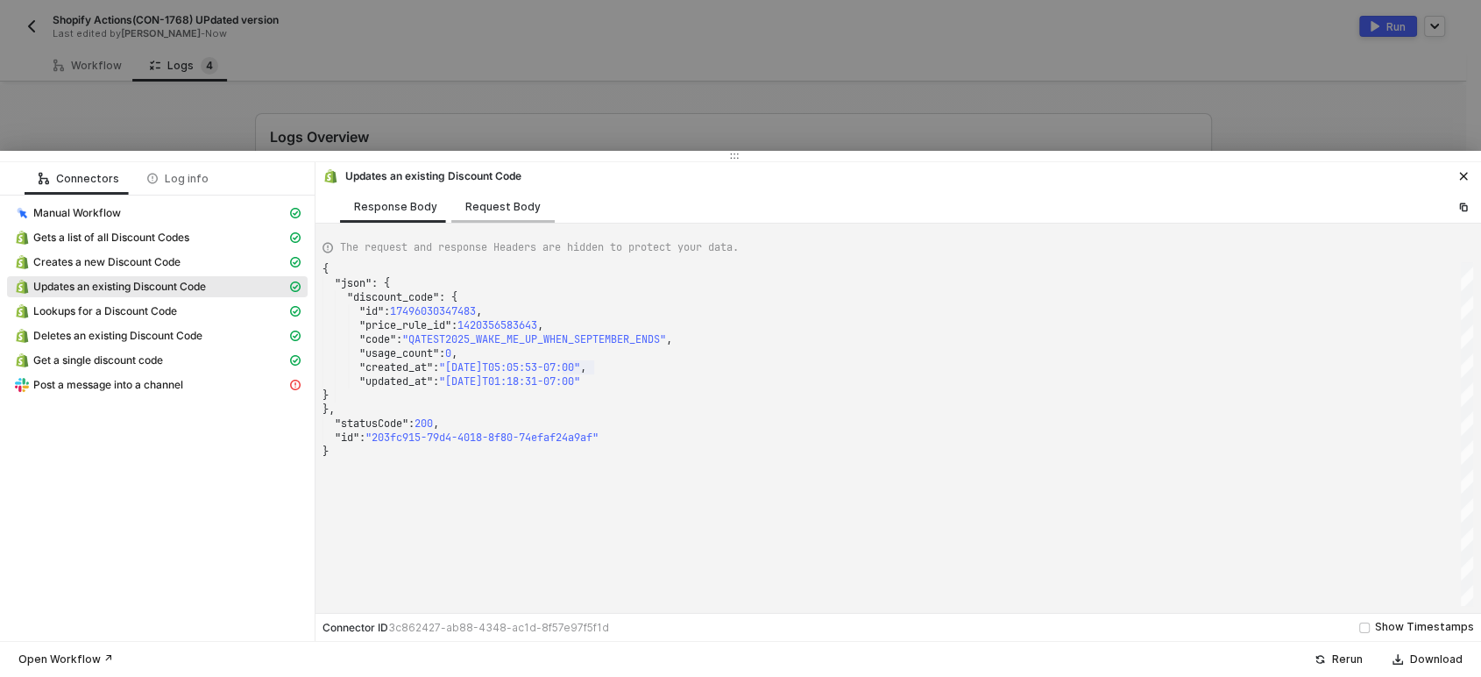
click at [500, 198] on div "Request Body" at bounding box center [502, 206] width 103 height 32
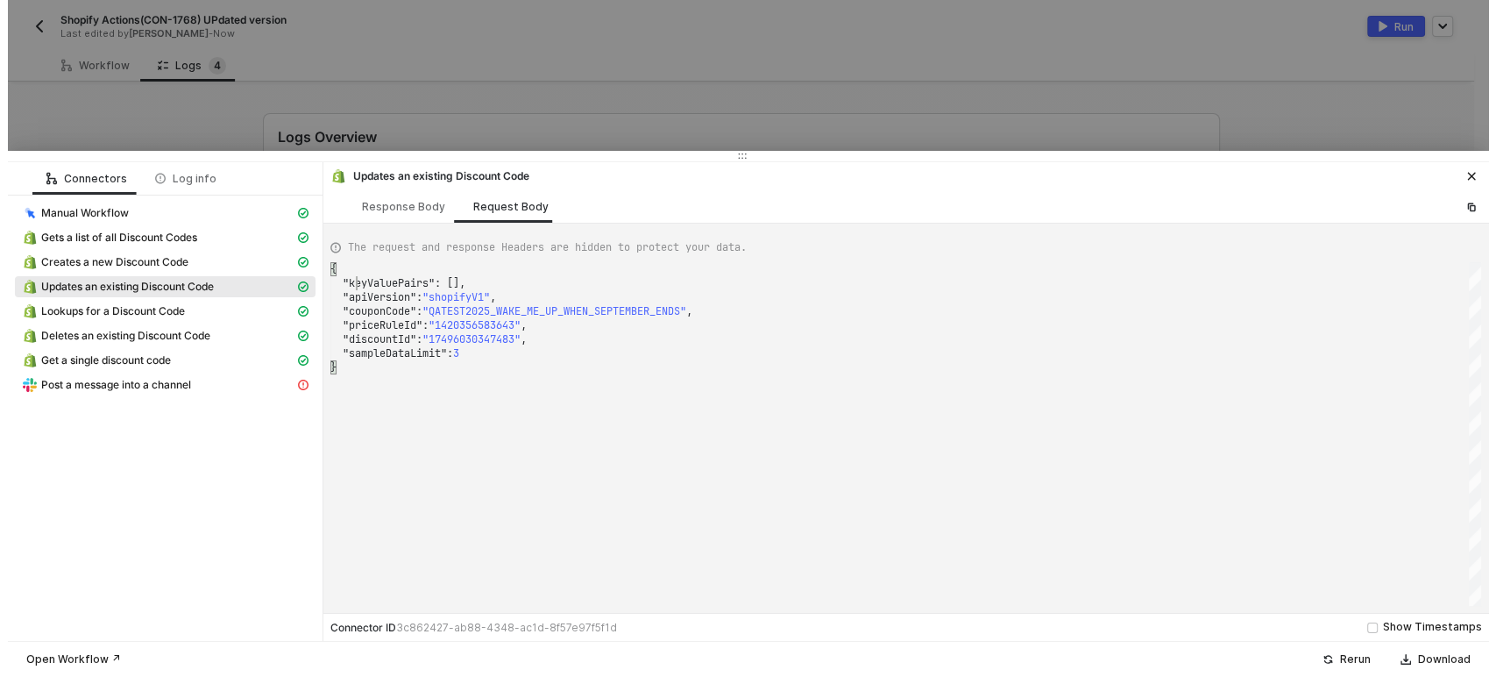
scroll to position [0, 4]
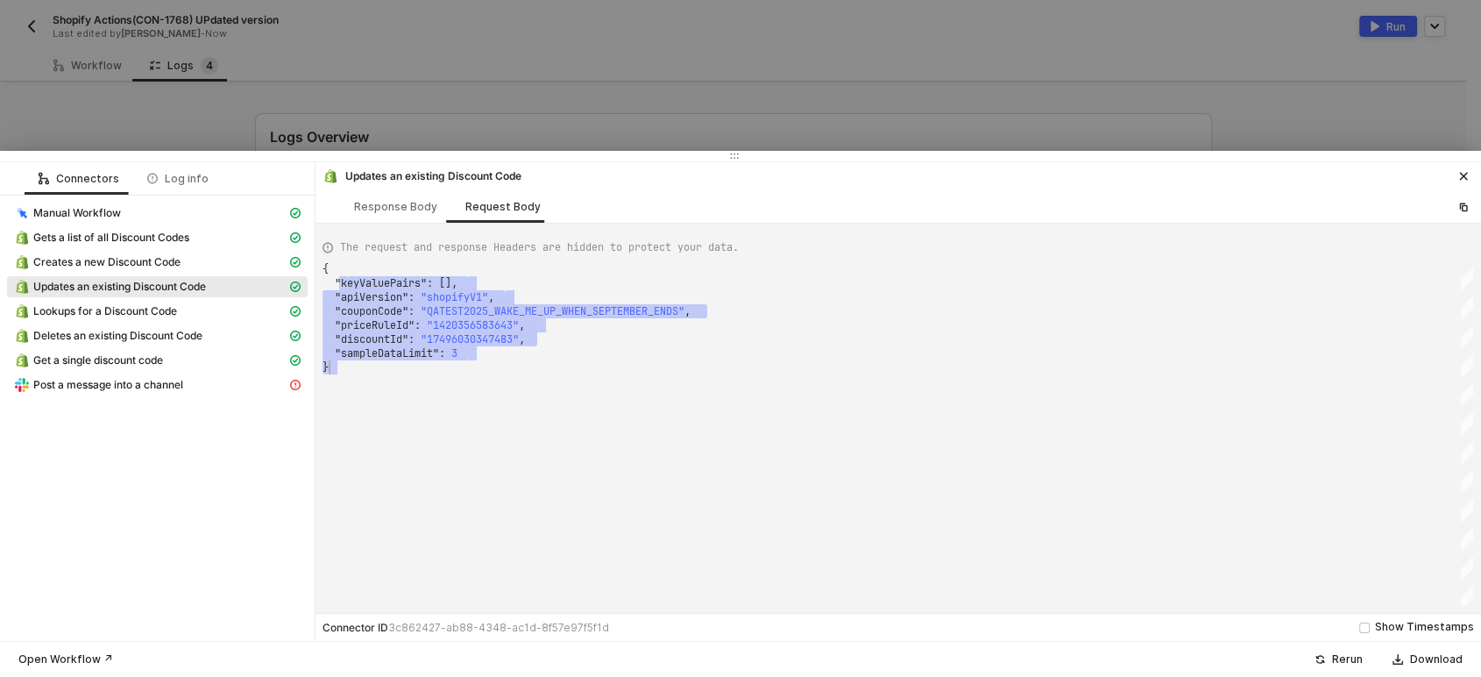
drag, startPoint x: 350, startPoint y: 277, endPoint x: 540, endPoint y: 387, distance: 219.9
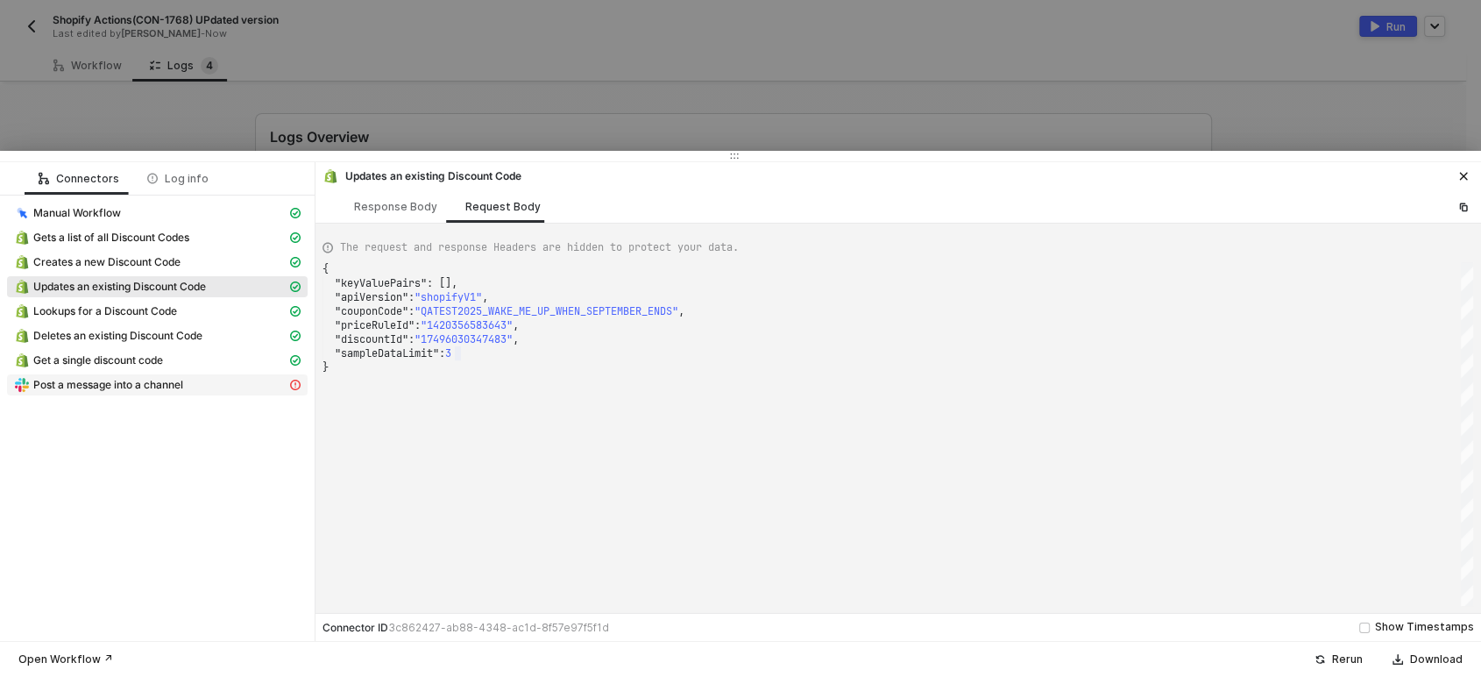
click at [166, 379] on span "Post a message into a channel" at bounding box center [108, 385] width 150 height 14
type textarea "{ "message": "Slack error: no_text" }"
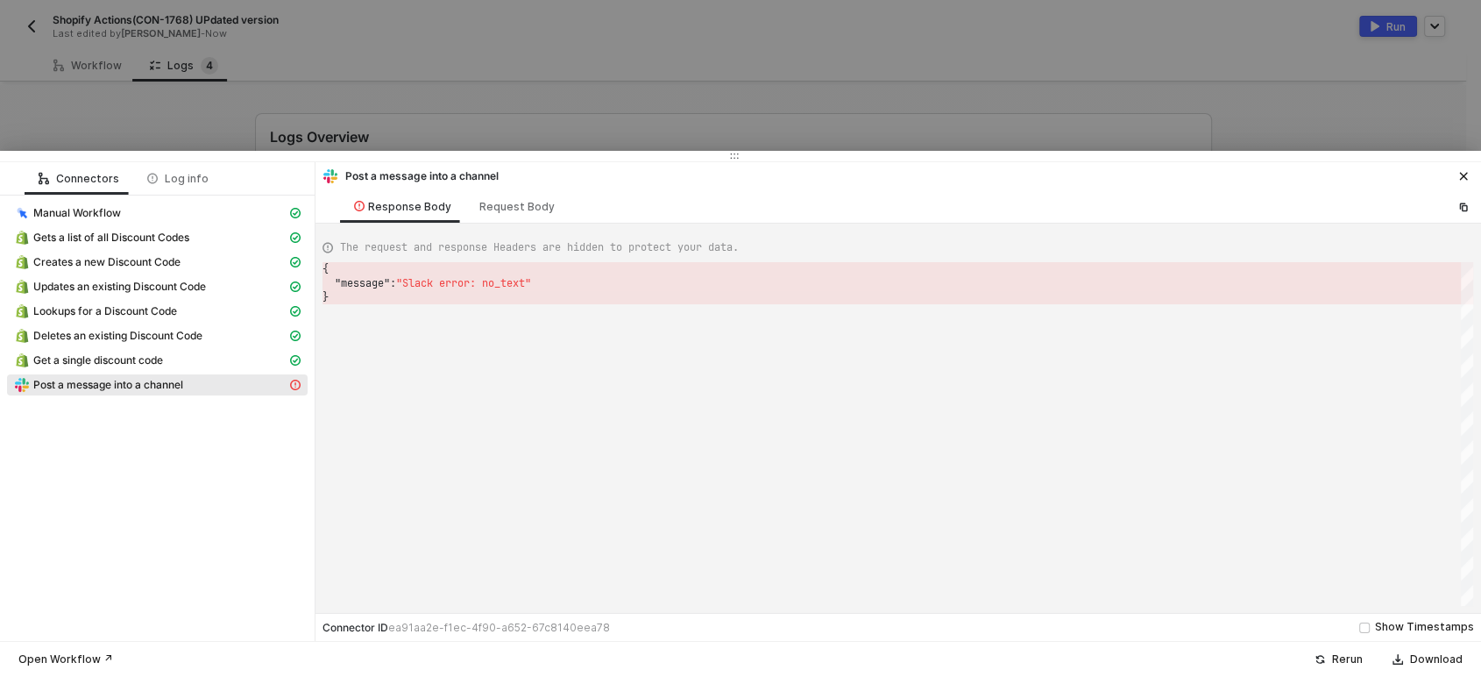
click at [115, 137] on div at bounding box center [740, 338] width 1481 height 677
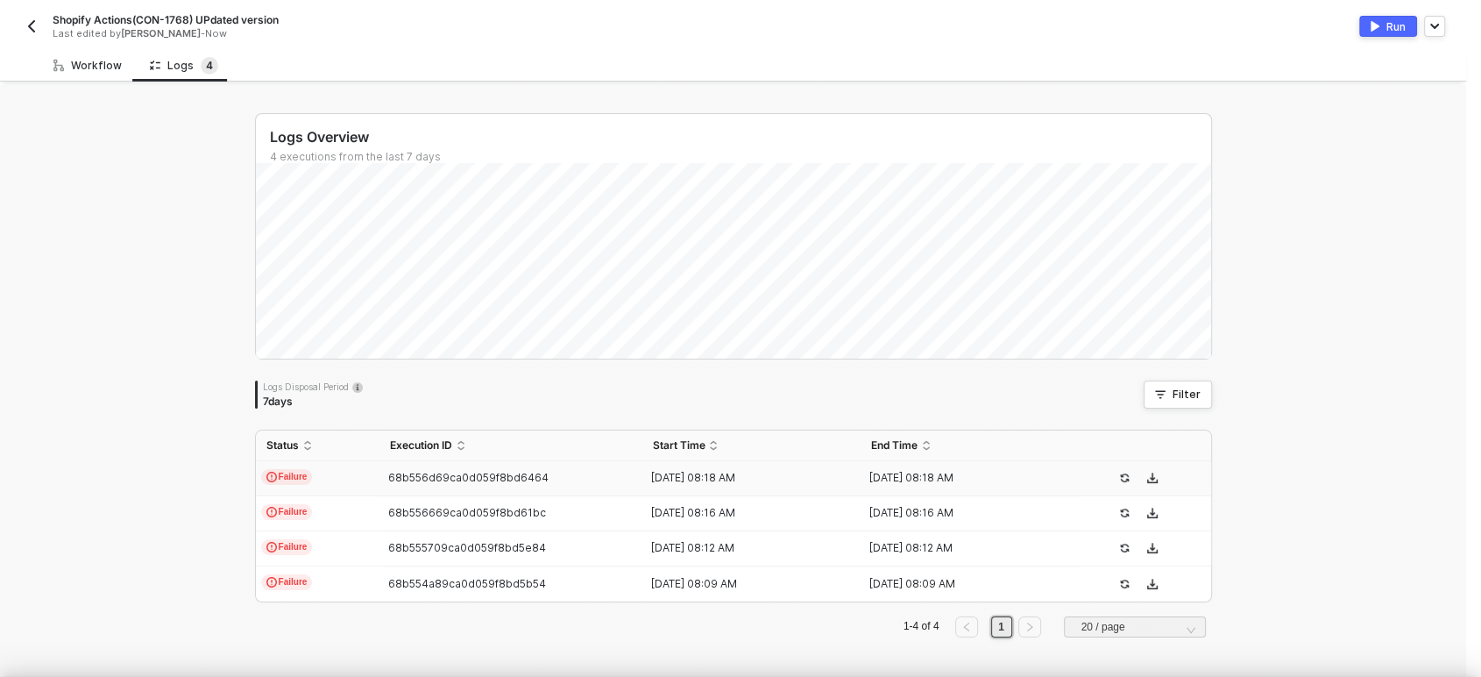
click at [69, 66] on div "Workflow" at bounding box center [87, 66] width 68 height 14
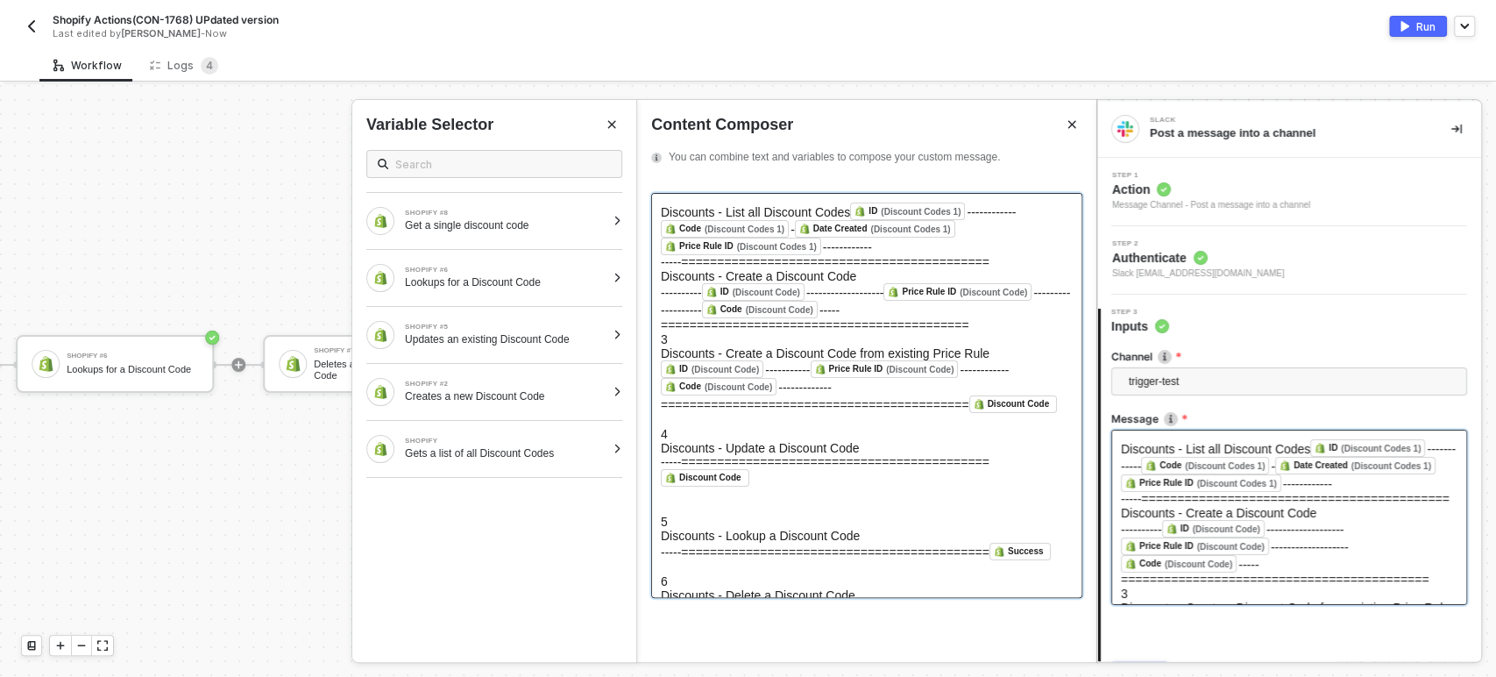
click at [762, 332] on div "---------- ID (Discount Code) ﻿ ------------------- Price Rule ID (Discount Cod…" at bounding box center [867, 307] width 412 height 49
click at [728, 346] on h5 "3" at bounding box center [867, 339] width 412 height 14
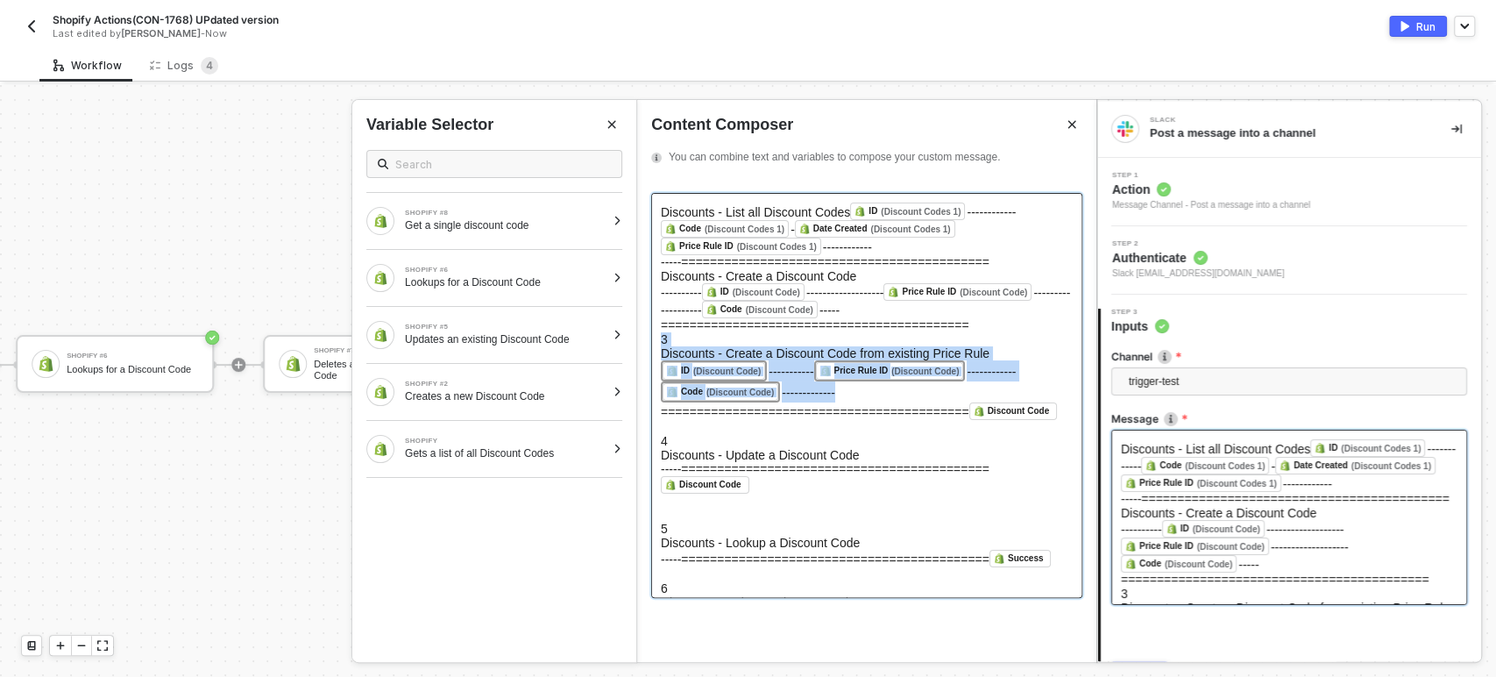
drag, startPoint x: 947, startPoint y: 416, endPoint x: 645, endPoint y: 358, distance: 307.8
click at [645, 358] on div "Discounts - List all Discount Codes ID (Discount Codes 1) ﻿ ------------ Code (…" at bounding box center [866, 420] width 459 height 483
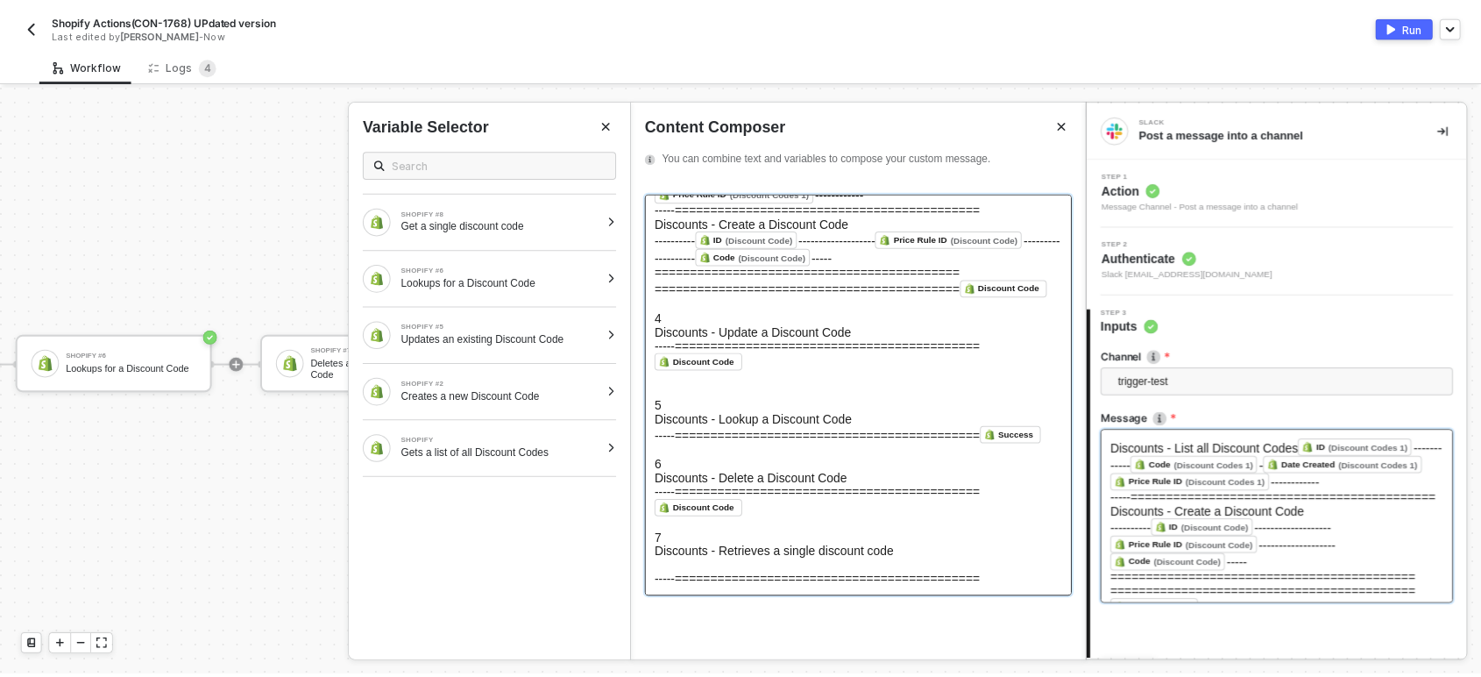
scroll to position [195, 0]
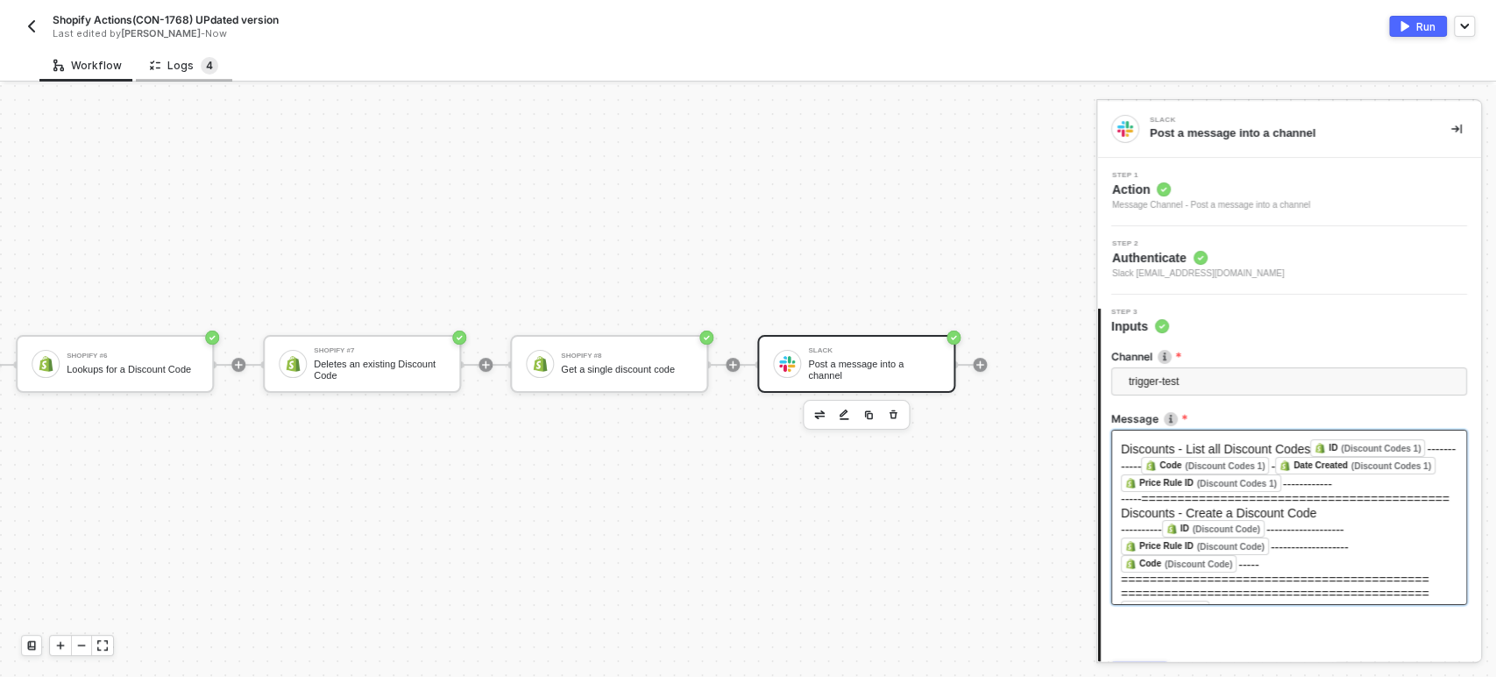
click at [206, 68] on span "4" at bounding box center [209, 65] width 7 height 13
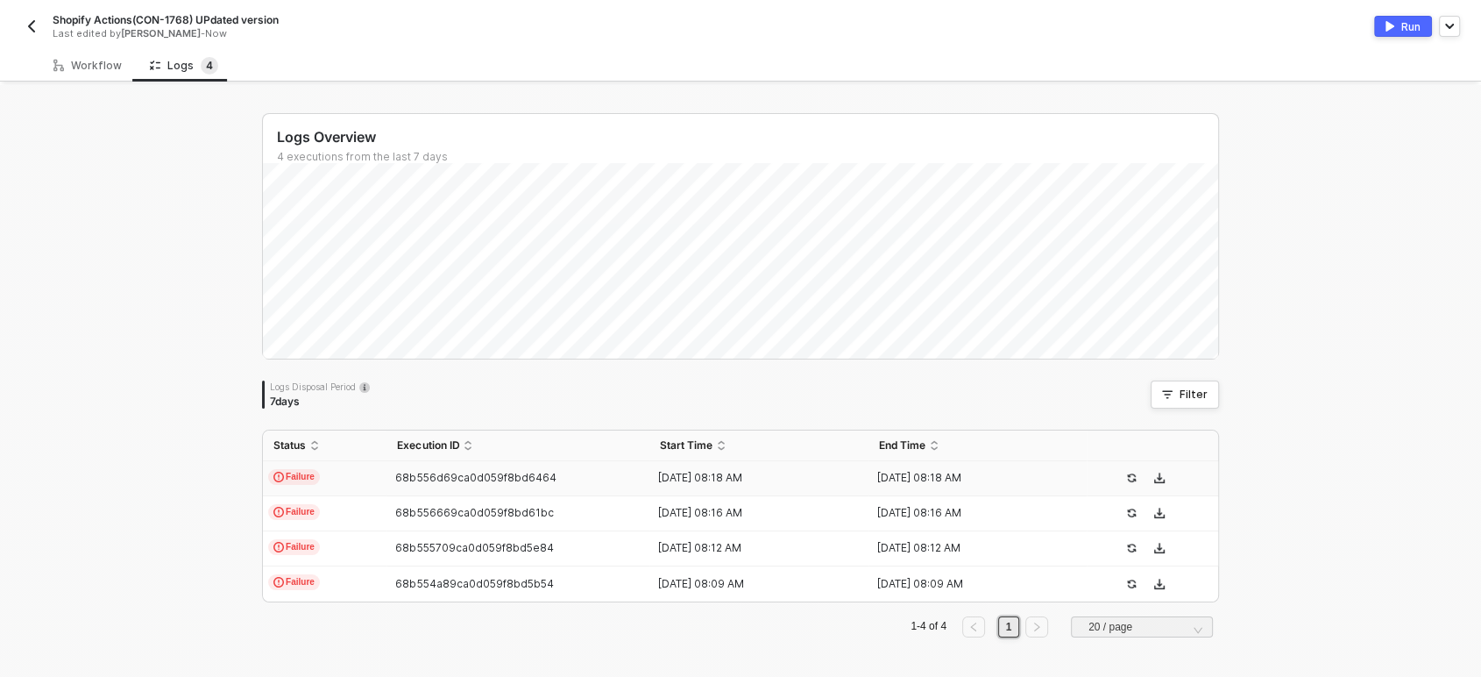
click at [375, 482] on td "Failure" at bounding box center [325, 478] width 124 height 35
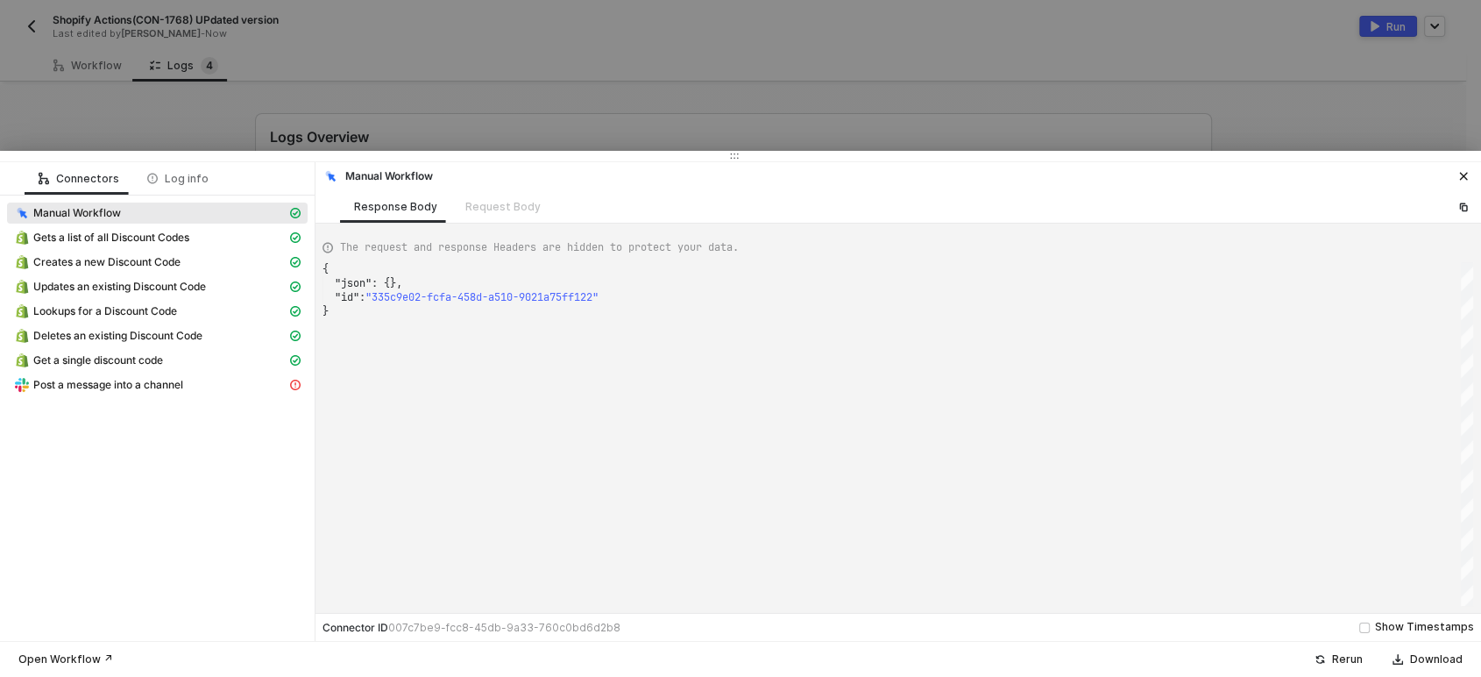
drag, startPoint x: 665, startPoint y: 485, endPoint x: 710, endPoint y: 477, distance: 45.4
click at [669, 485] on div "{ "json" : {}, "id" : "335c9e02-fcfa-458d-a510-9021a75ff122" }" at bounding box center [898, 434] width 1151 height 344
click at [84, 312] on span "Lookups for a Discount Code" at bounding box center [105, 311] width 144 height 14
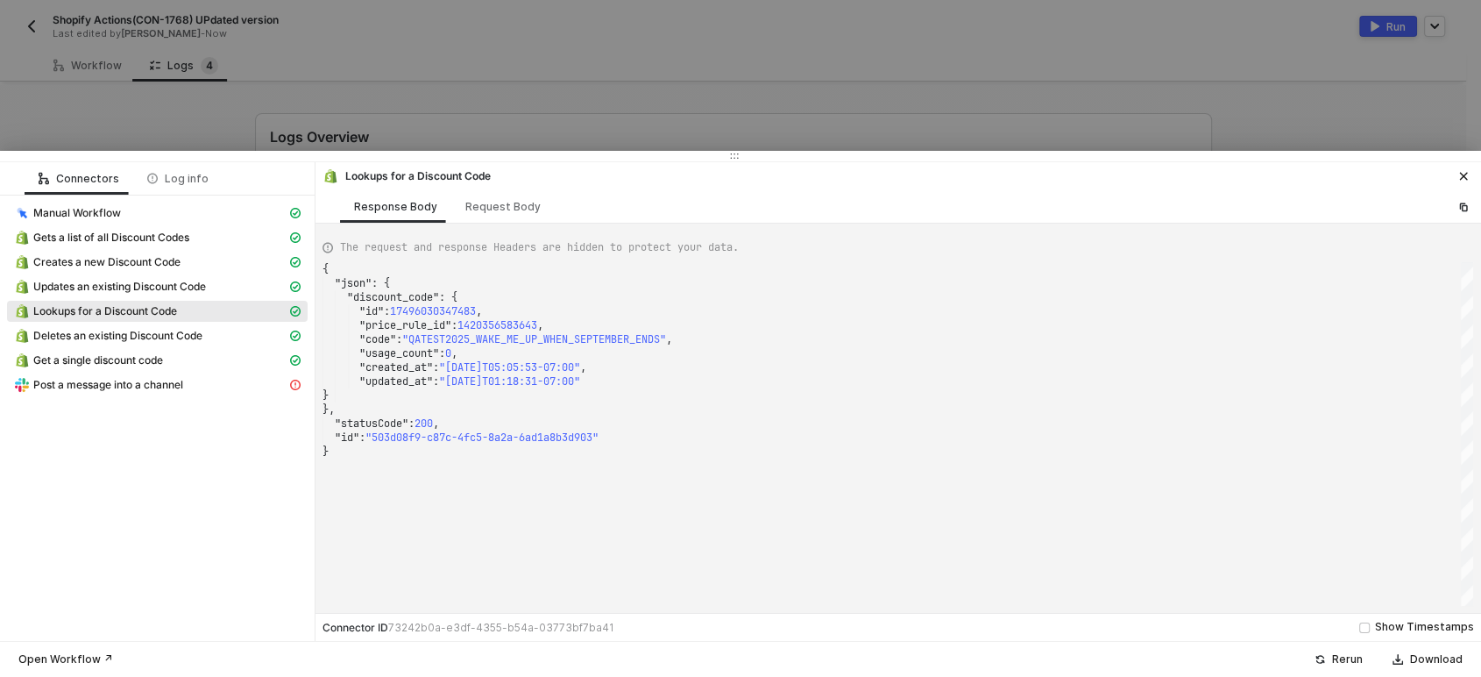
scroll to position [0, 0]
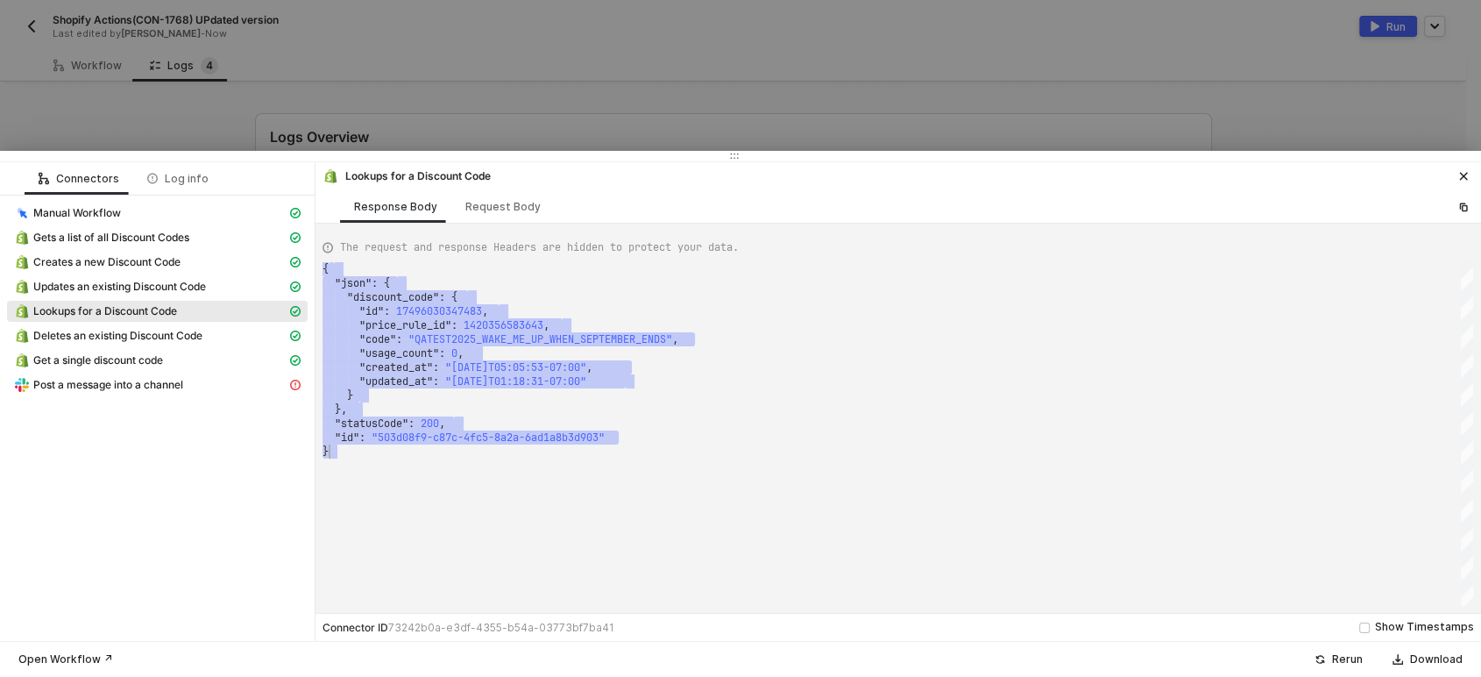
drag, startPoint x: 339, startPoint y: 274, endPoint x: 742, endPoint y: 445, distance: 437.9
click at [745, 447] on div "{ ·· "json" : · { ···· "discount_code" : · { ······ "id" : · 17496030347483 , ·…" at bounding box center [898, 434] width 1151 height 344
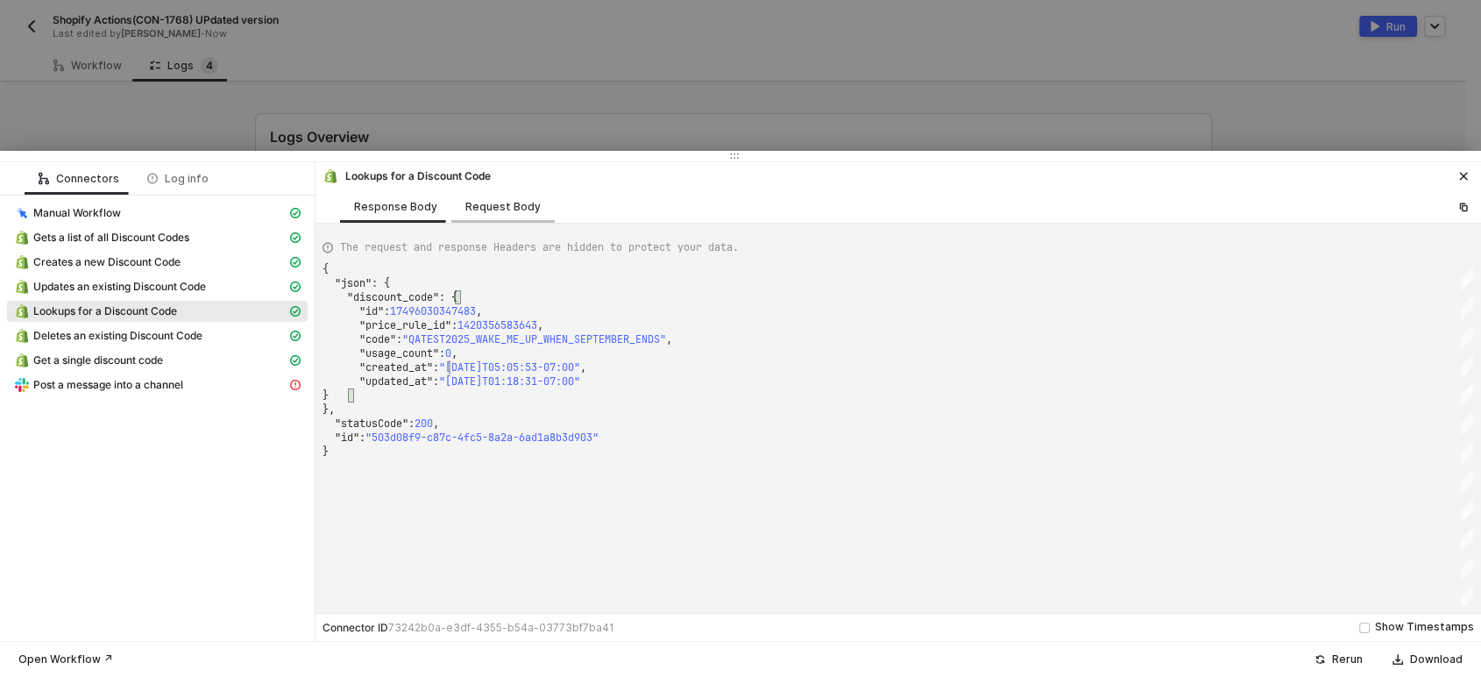
click at [486, 216] on div "Request Body" at bounding box center [502, 206] width 103 height 32
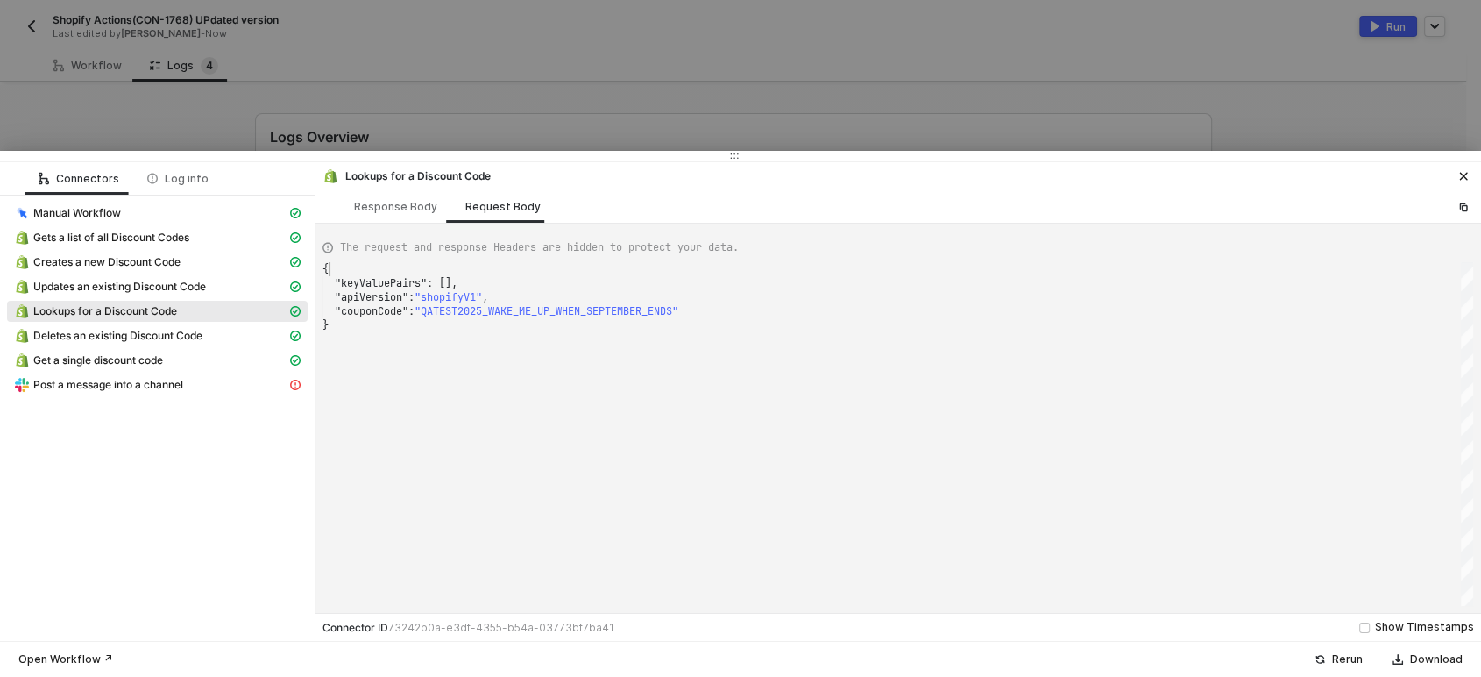
scroll to position [0, 4]
drag, startPoint x: 326, startPoint y: 266, endPoint x: 754, endPoint y: 316, distance: 430.6
click at [754, 314] on div "{ ·· "keyValuePairs" : · [], ·· "apiVersion" : · "shopifyV1" , ·· "couponCode" …" at bounding box center [898, 434] width 1151 height 344
click at [447, 357] on div "{ "keyValuePairs" : [], "apiVersion" : "shopifyV1" , "couponCode" : "QATEST2025…" at bounding box center [898, 434] width 1151 height 344
drag, startPoint x: 459, startPoint y: 280, endPoint x: 336, endPoint y: 279, distance: 123.6
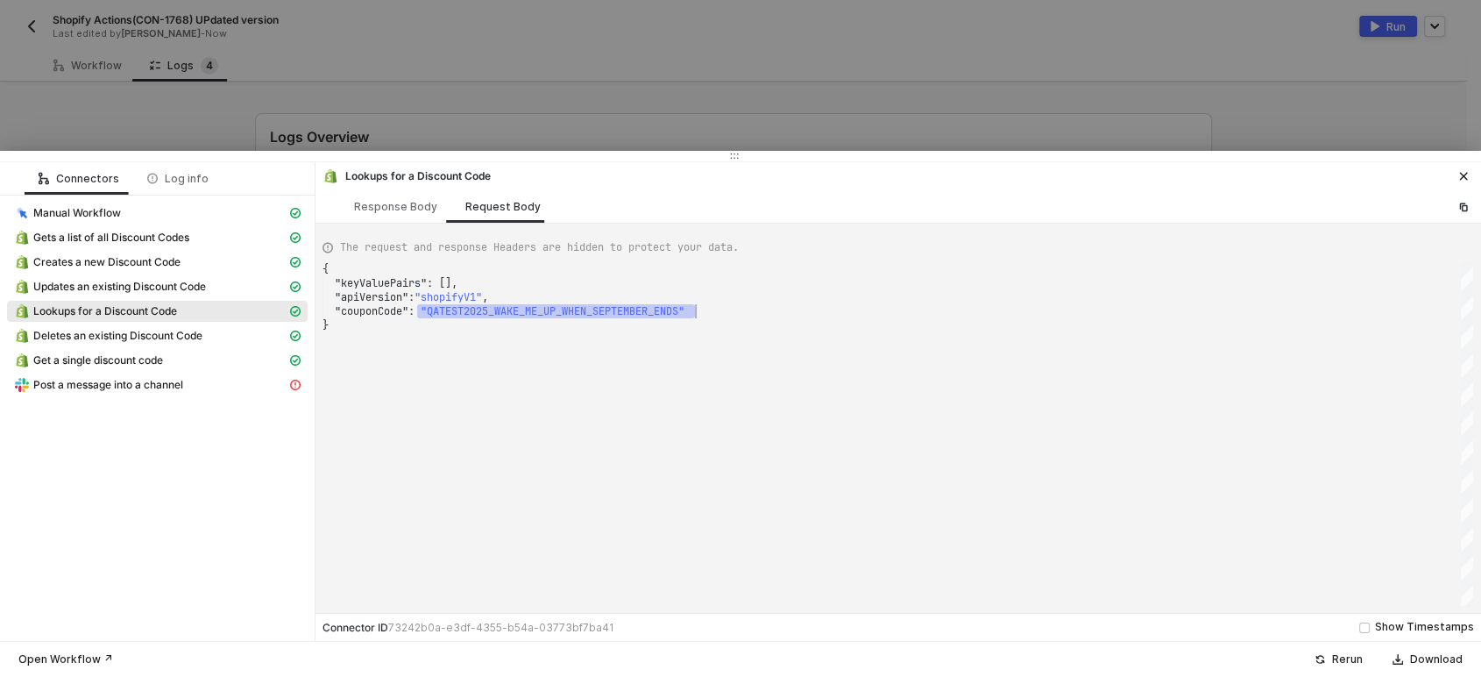
drag, startPoint x: 415, startPoint y: 311, endPoint x: 683, endPoint y: 314, distance: 267.3
click at [365, 215] on div "Response Body" at bounding box center [395, 206] width 111 height 32
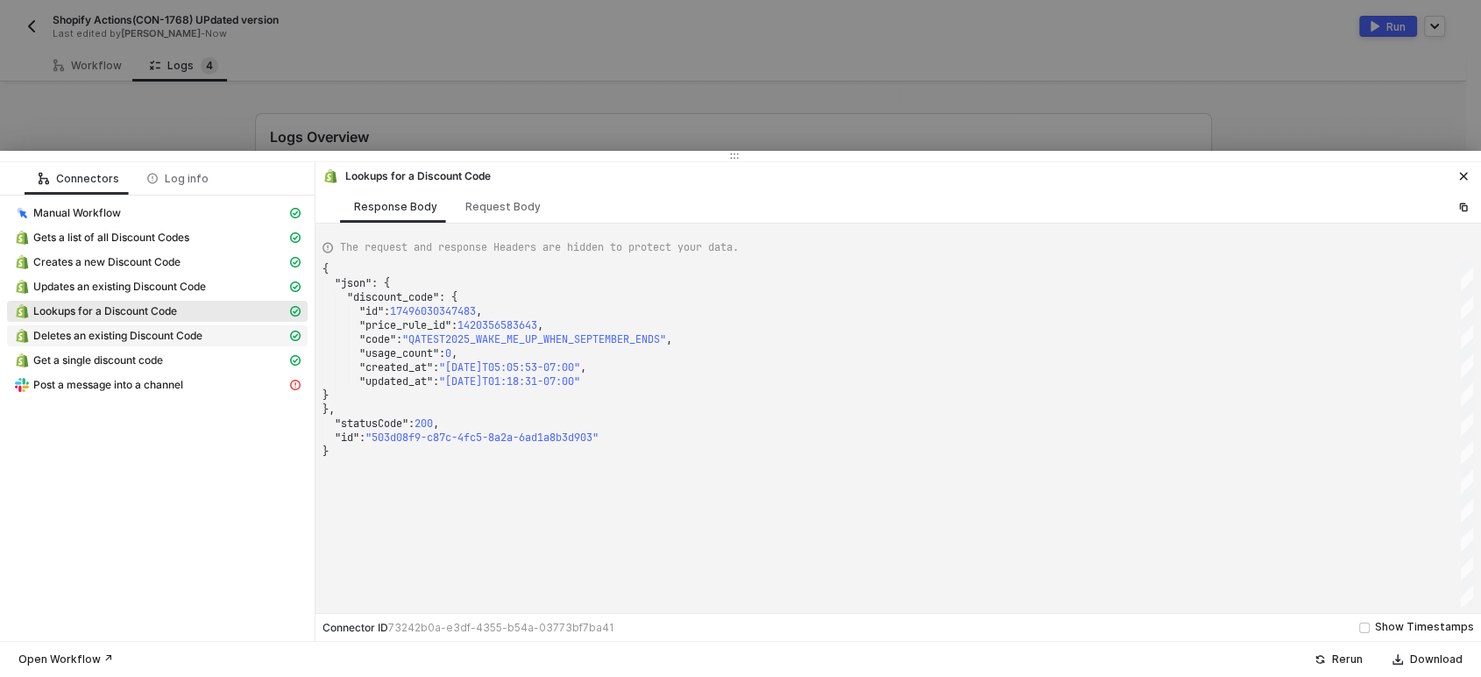
click at [143, 334] on span "Deletes an existing Discount Code" at bounding box center [117, 336] width 169 height 14
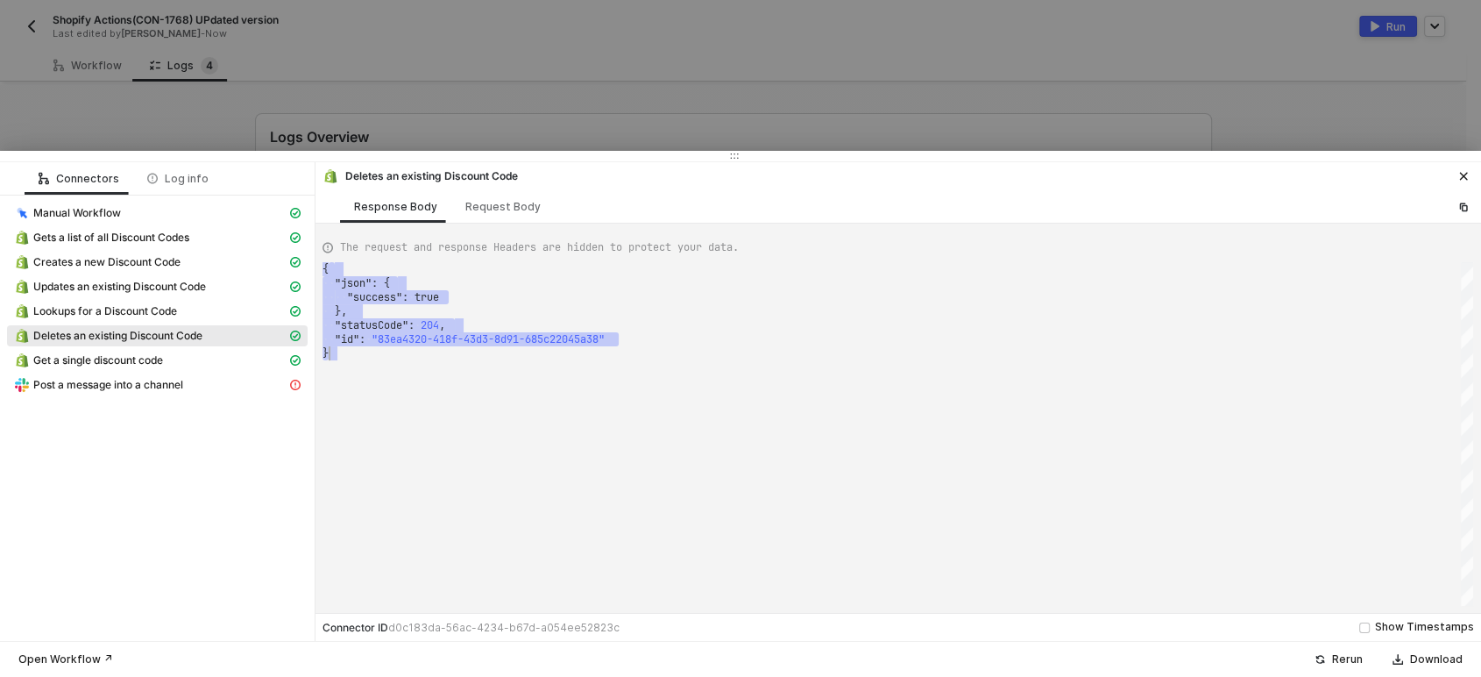
drag, startPoint x: 337, startPoint y: 269, endPoint x: 549, endPoint y: 370, distance: 234.8
click at [523, 387] on div "{ ·· "json" : · { ···· "success" : · true ·· }, ·· "statusCode" : · 204 , ·· "i…" at bounding box center [898, 434] width 1151 height 344
click at [647, 467] on div "{ ·· "json" : · { ···· "success" : · true ·· }, ·· "statusCode" : · 204 , ·· "i…" at bounding box center [898, 434] width 1151 height 344
drag, startPoint x: 400, startPoint y: 364, endPoint x: 338, endPoint y: 231, distance: 145.9
click at [338, 231] on div "The request and response Headers are hidden to protect your data. { ·· "json" :…" at bounding box center [899, 417] width 1152 height 375
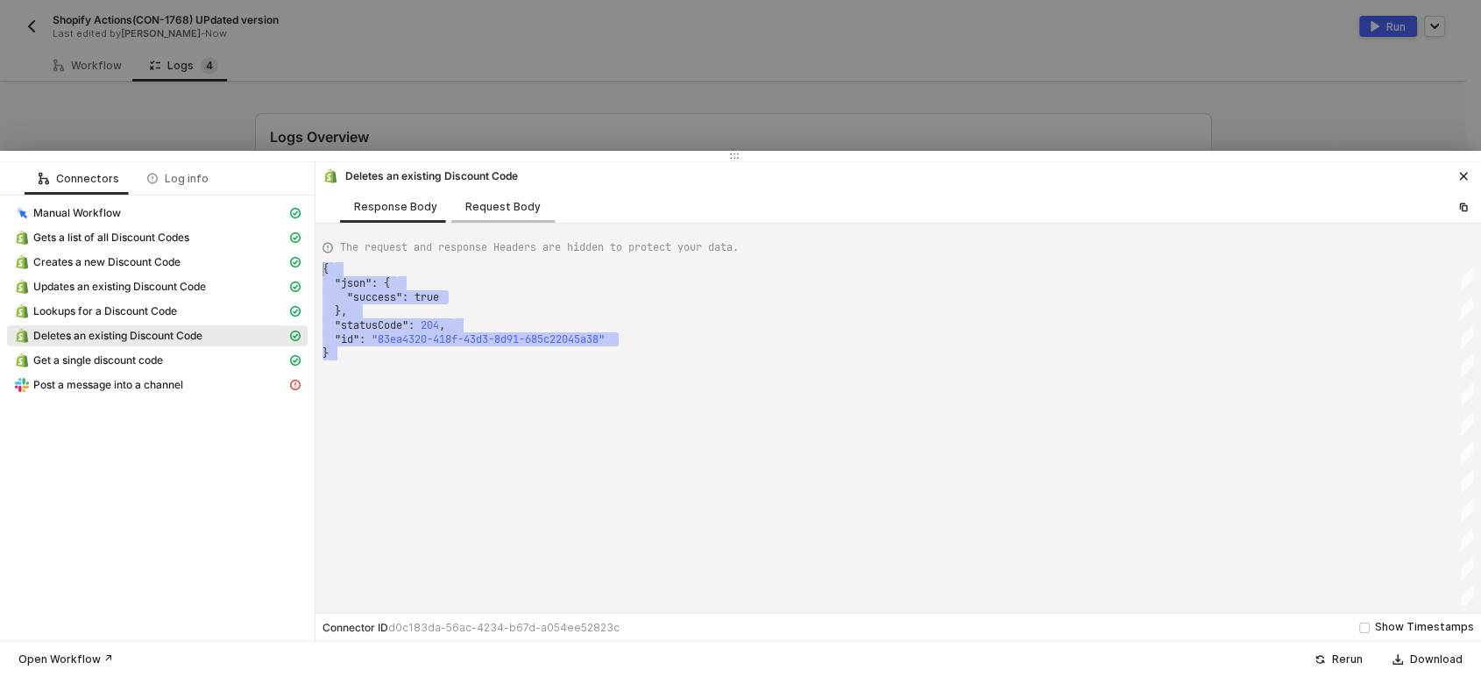
click at [509, 206] on div "Request Body" at bounding box center [502, 207] width 75 height 14
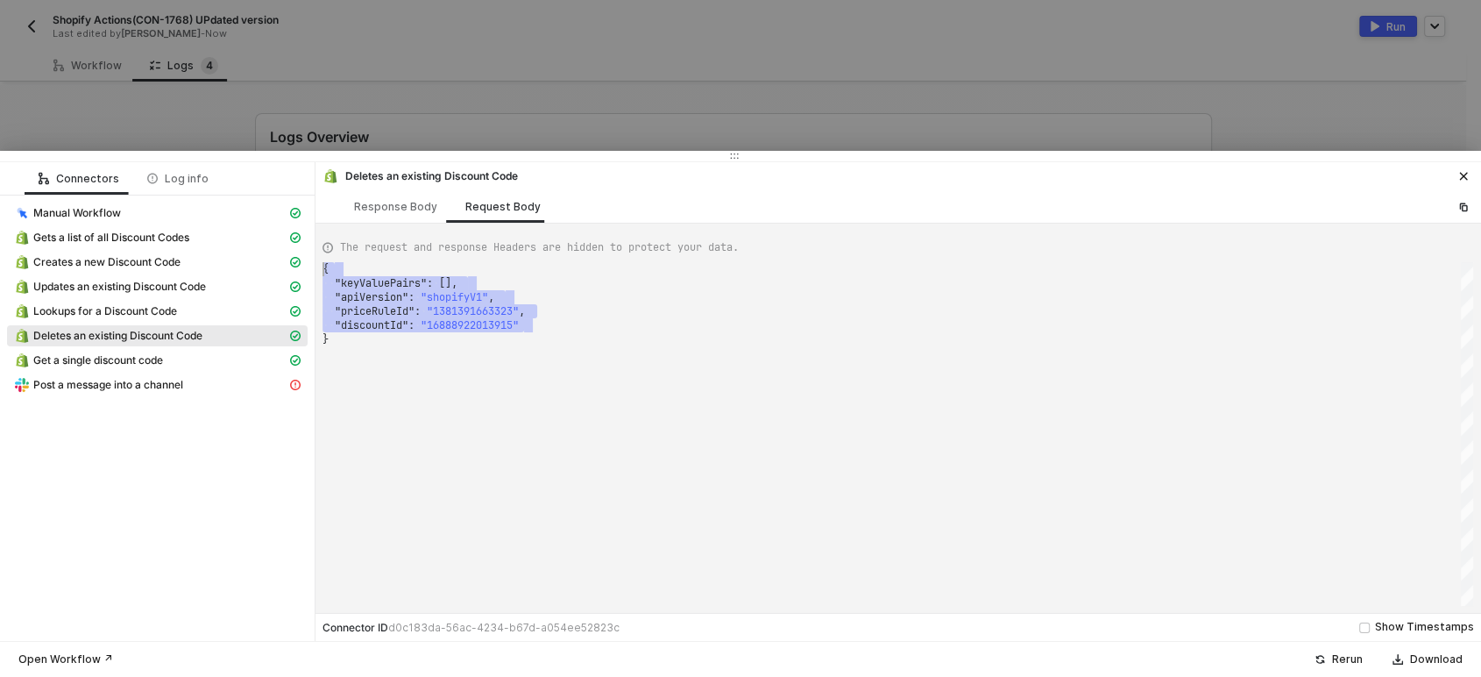
drag, startPoint x: 564, startPoint y: 330, endPoint x: 308, endPoint y: 261, distance: 264.9
drag, startPoint x: 358, startPoint y: 500, endPoint x: 397, endPoint y: 484, distance: 41.7
click at [358, 500] on div "{ "keyValuePairs" : [], "apiVersion" : "shopifyV1" , "priceRuleId" : "138139166…" at bounding box center [898, 434] width 1151 height 344
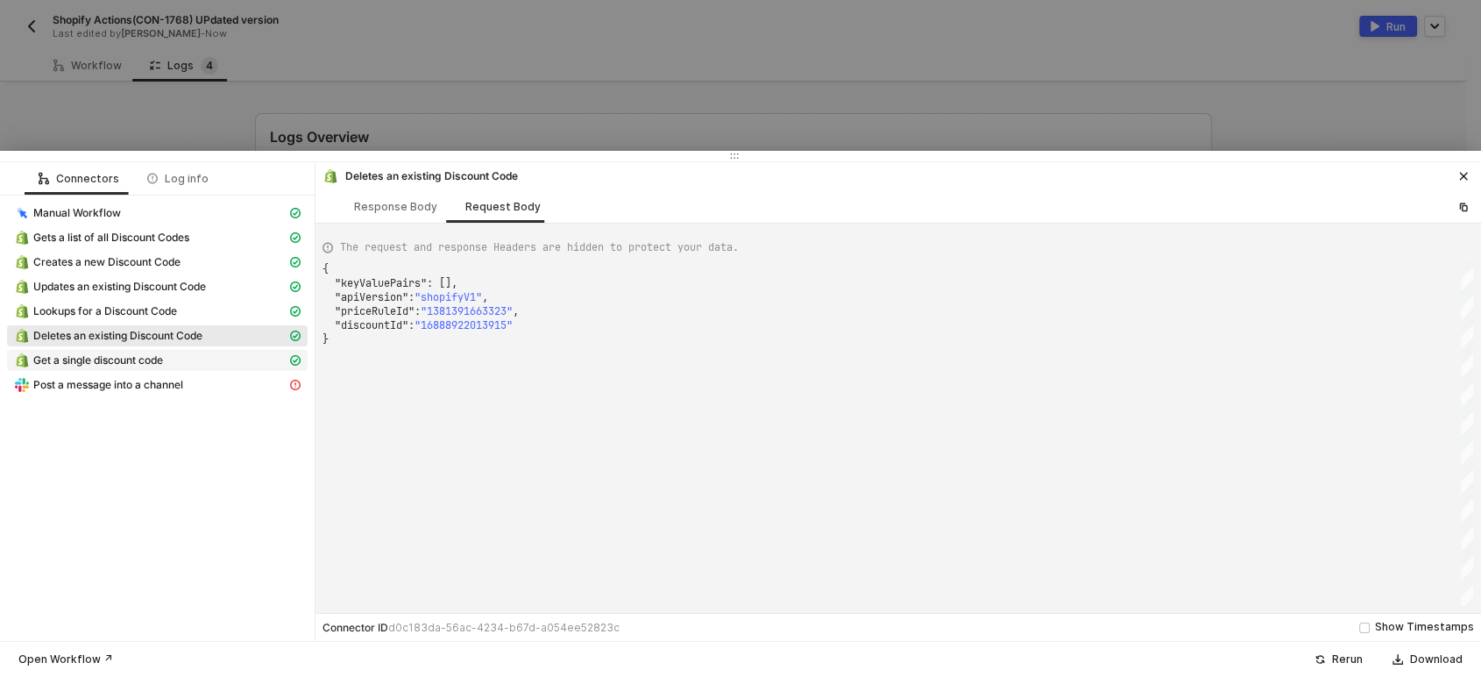
click at [150, 350] on span "Get a single discount code" at bounding box center [157, 360] width 301 height 21
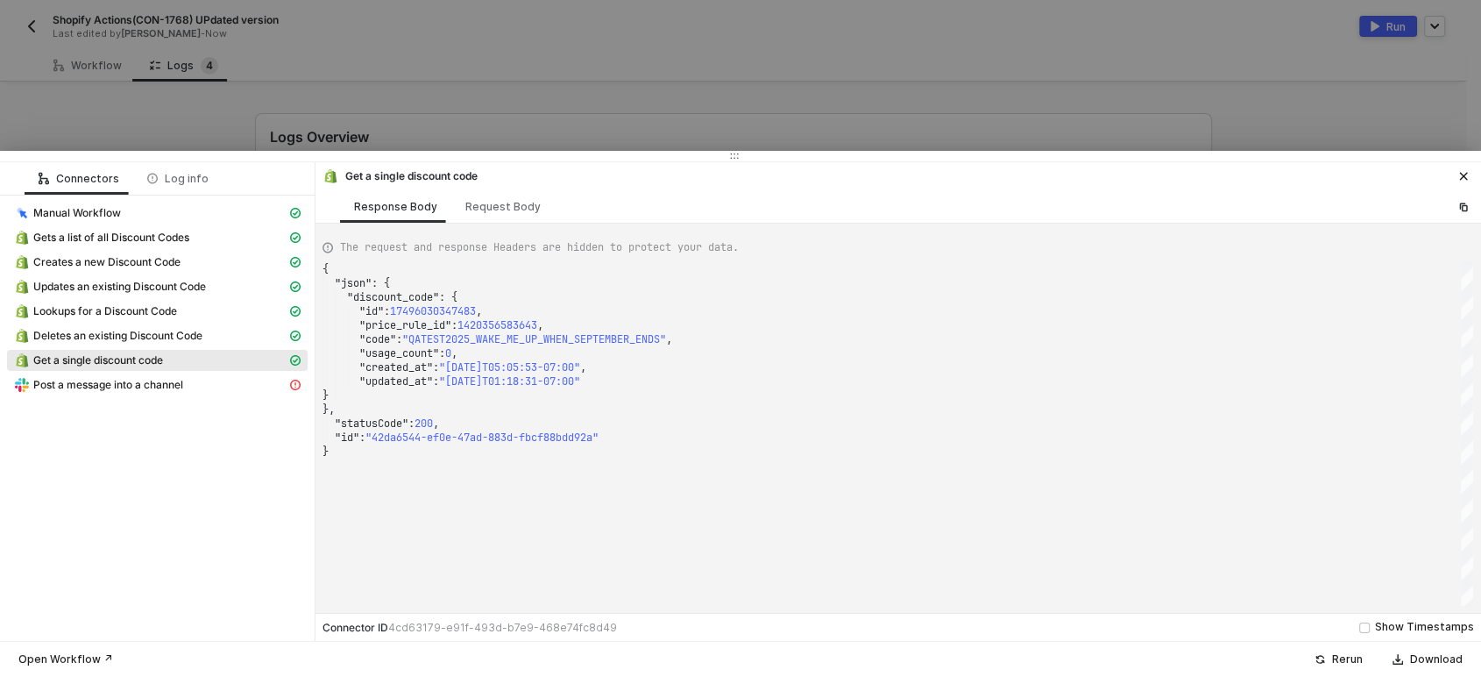
scroll to position [0, 0]
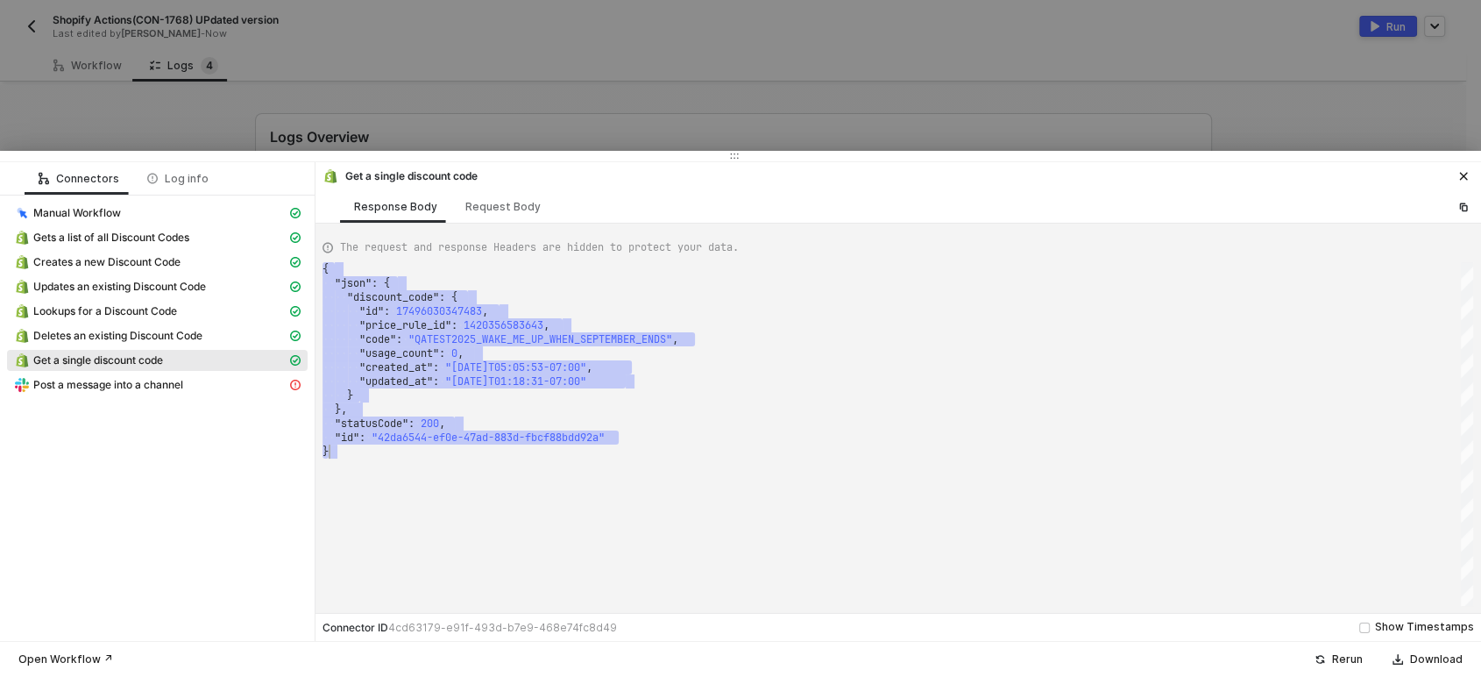
drag, startPoint x: 324, startPoint y: 274, endPoint x: 651, endPoint y: 499, distance: 396.5
drag, startPoint x: 351, startPoint y: 293, endPoint x: 444, endPoint y: 490, distance: 218.3
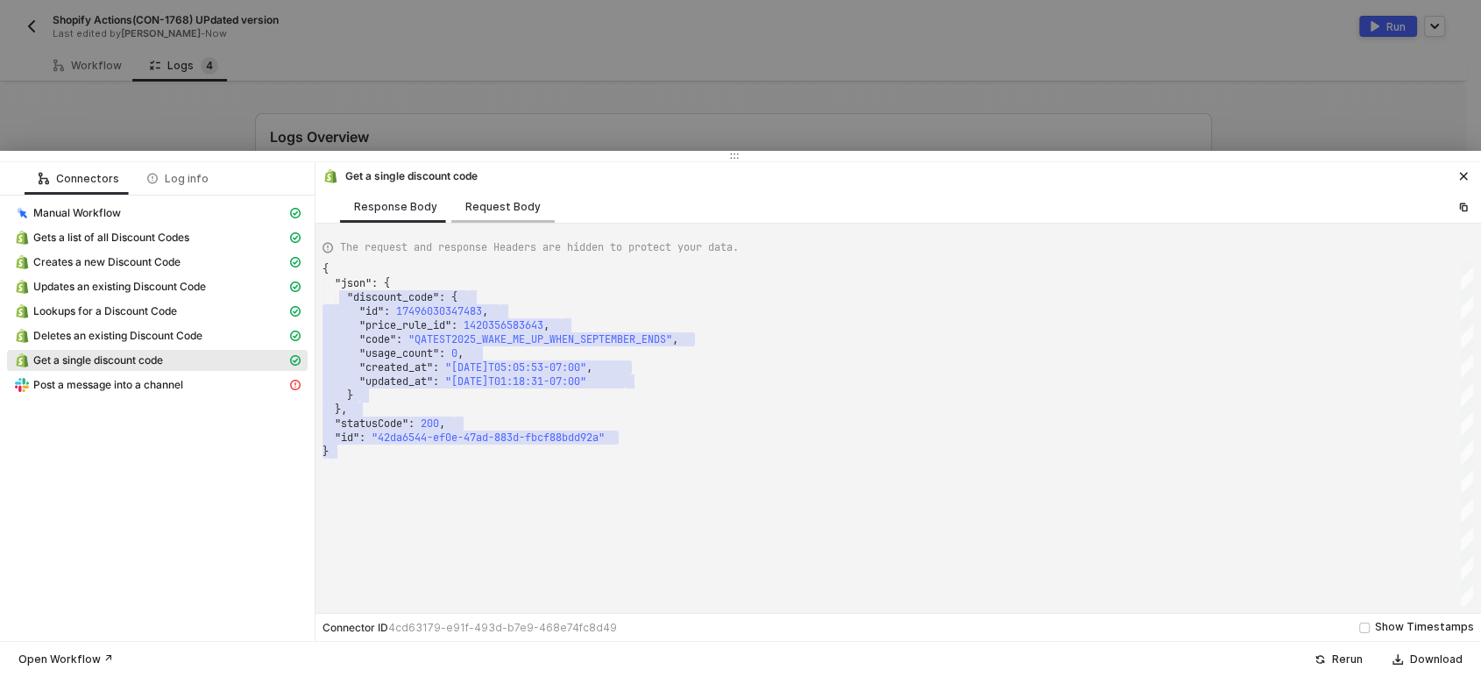
click at [507, 195] on div "Request Body" at bounding box center [502, 206] width 103 height 32
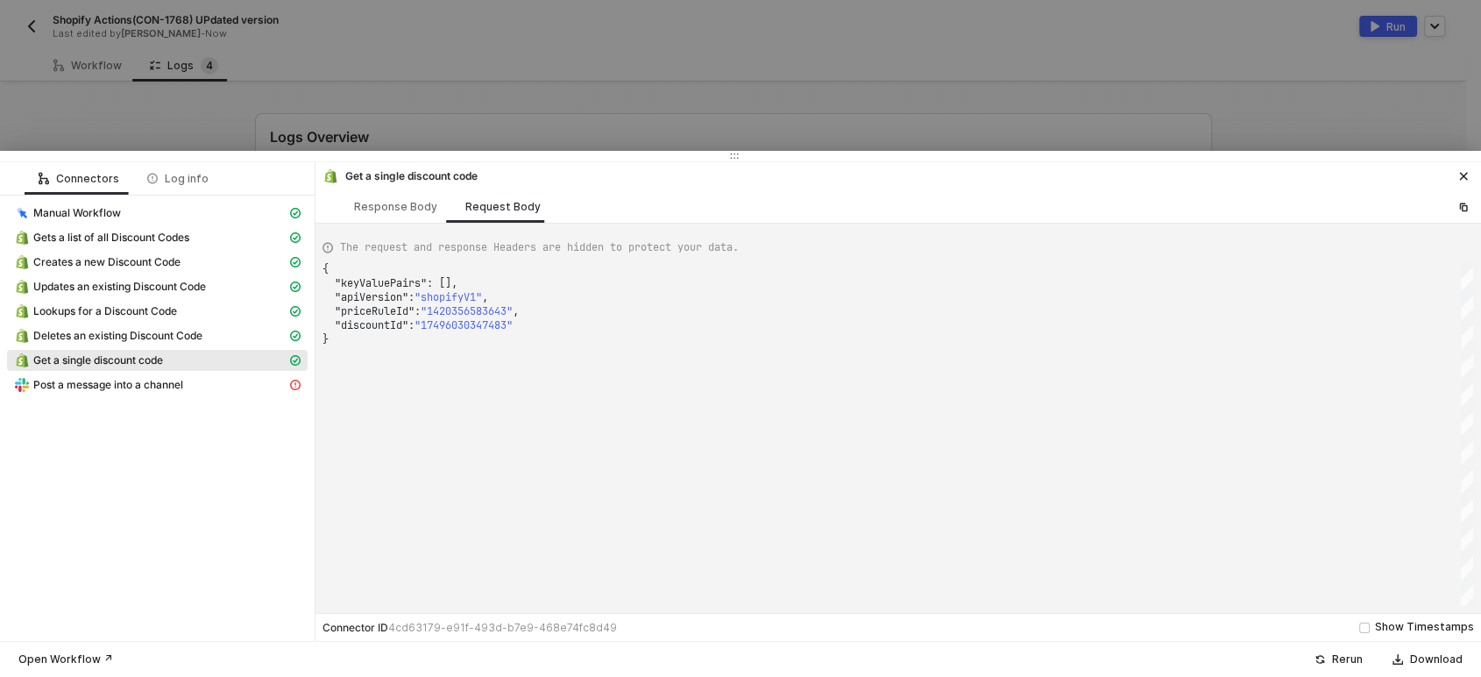
scroll to position [0, 4]
drag, startPoint x: 467, startPoint y: 340, endPoint x: 669, endPoint y: 412, distance: 214.0
click at [693, 461] on div "{ "keyValuePairs" : [], "apiVersion" : "shopifyV1" , "priceRuleId" : "142035658…" at bounding box center [898, 434] width 1151 height 344
click at [81, 386] on span "Post a message into a channel" at bounding box center [108, 385] width 150 height 14
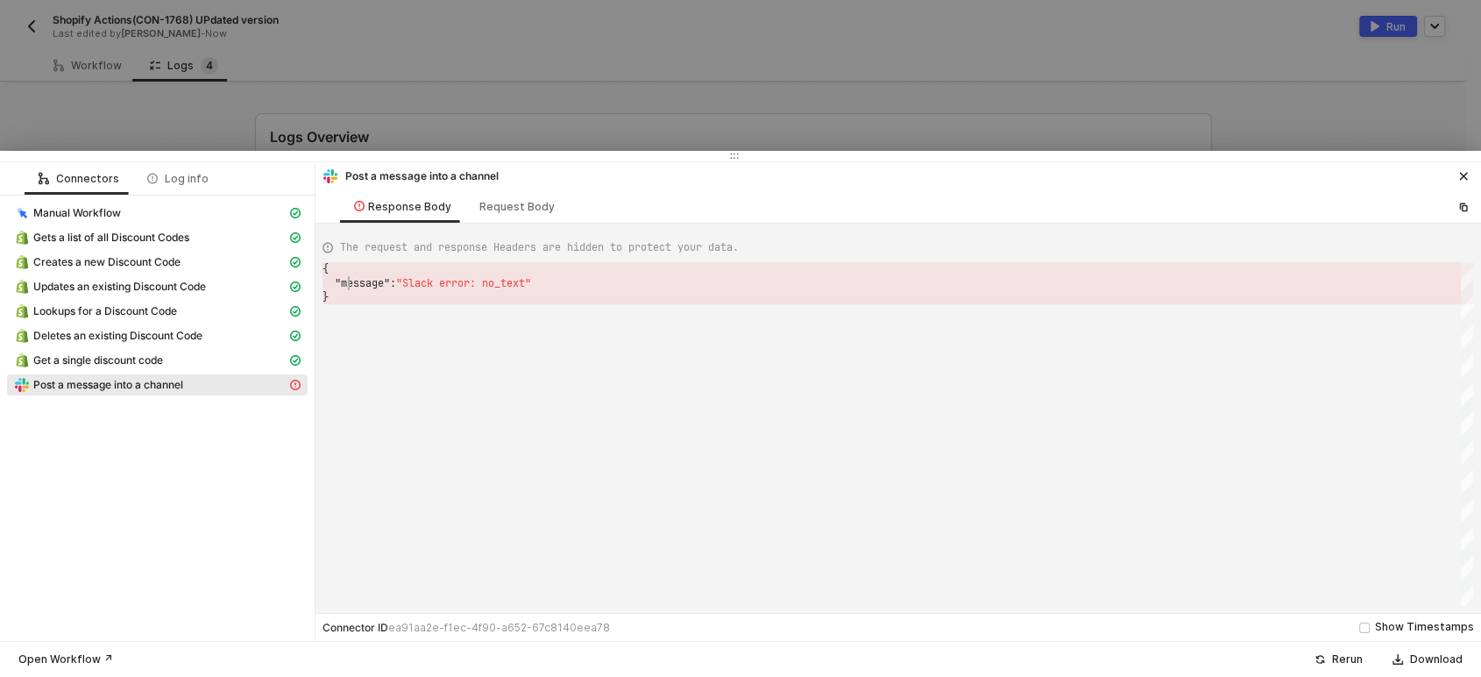
scroll to position [0, 0]
drag, startPoint x: 345, startPoint y: 277, endPoint x: 577, endPoint y: 272, distance: 231.4
click at [507, 208] on div "Request Body" at bounding box center [516, 207] width 75 height 14
type textarea "{ "channel": "C03RQ9D857B" }"
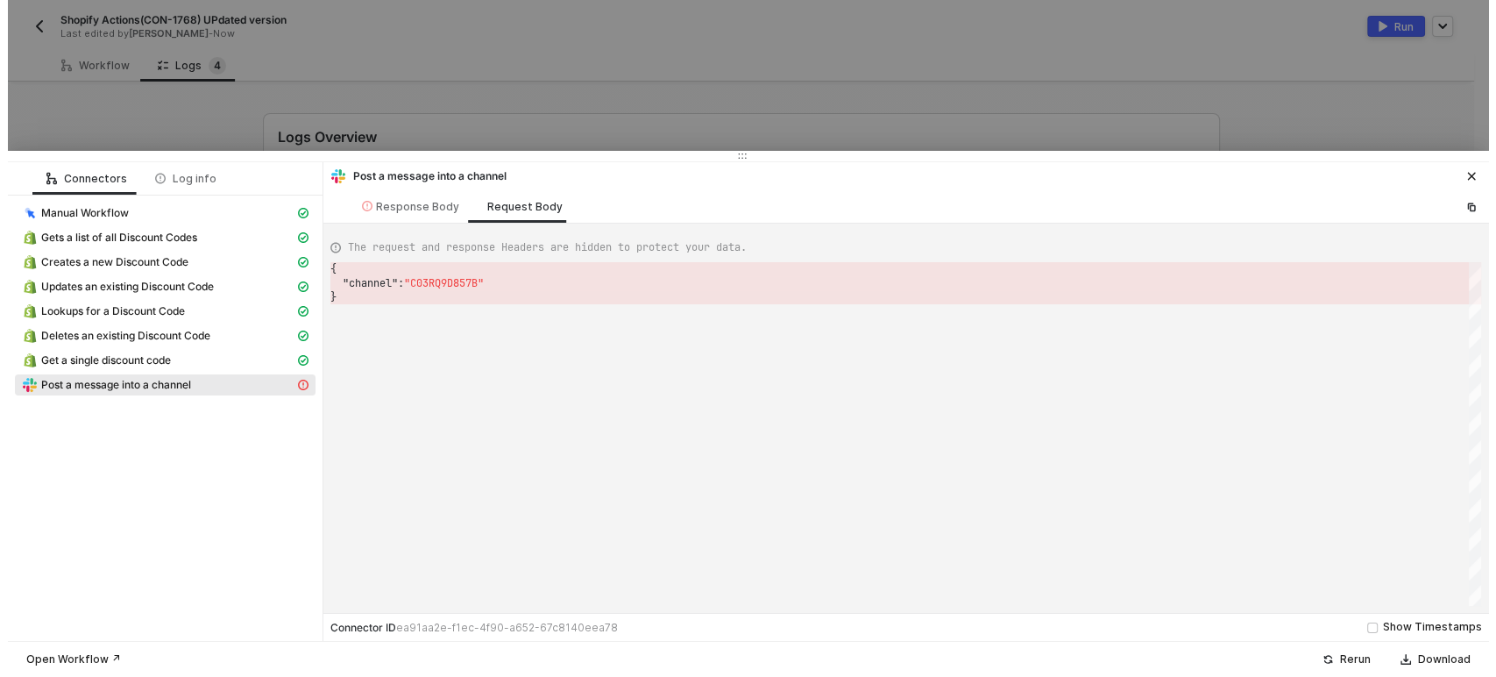
scroll to position [0, 4]
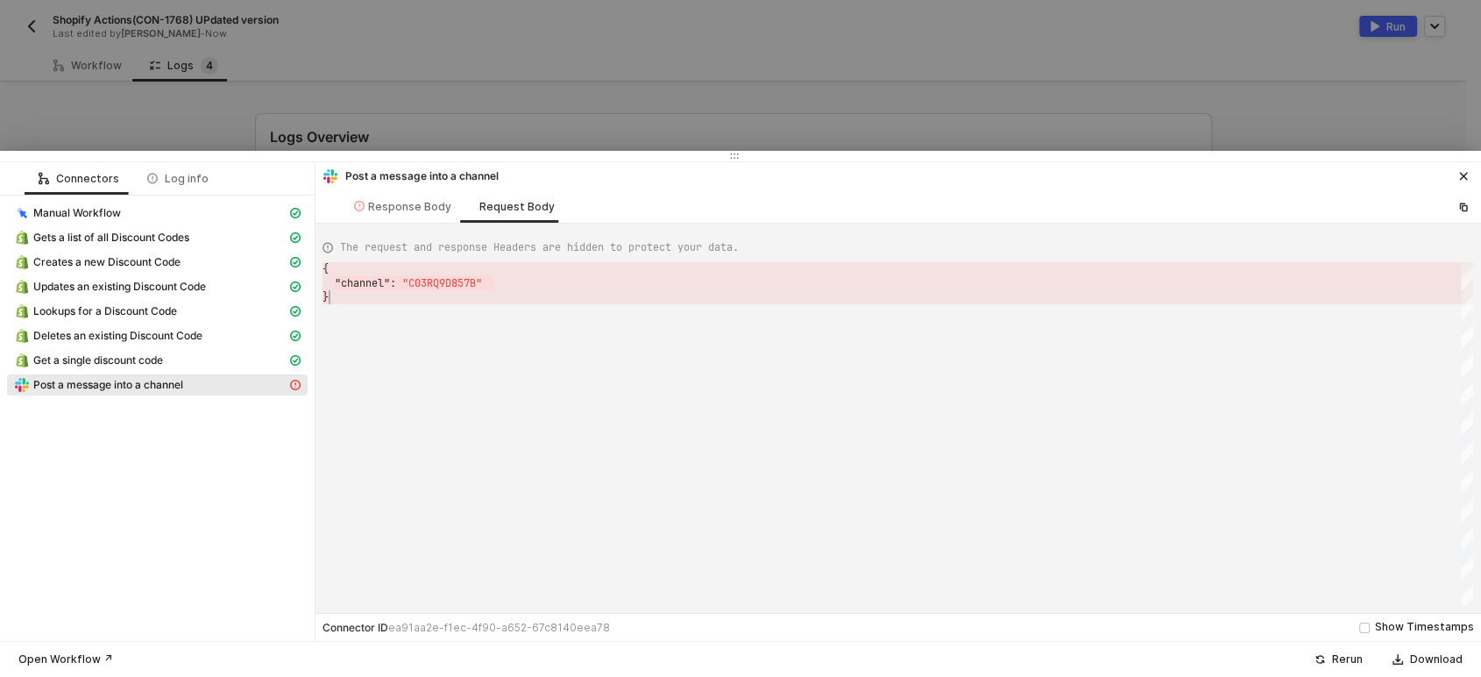
drag, startPoint x: 337, startPoint y: 285, endPoint x: 624, endPoint y: 338, distance: 292.4
click at [564, 110] on div at bounding box center [740, 338] width 1481 height 677
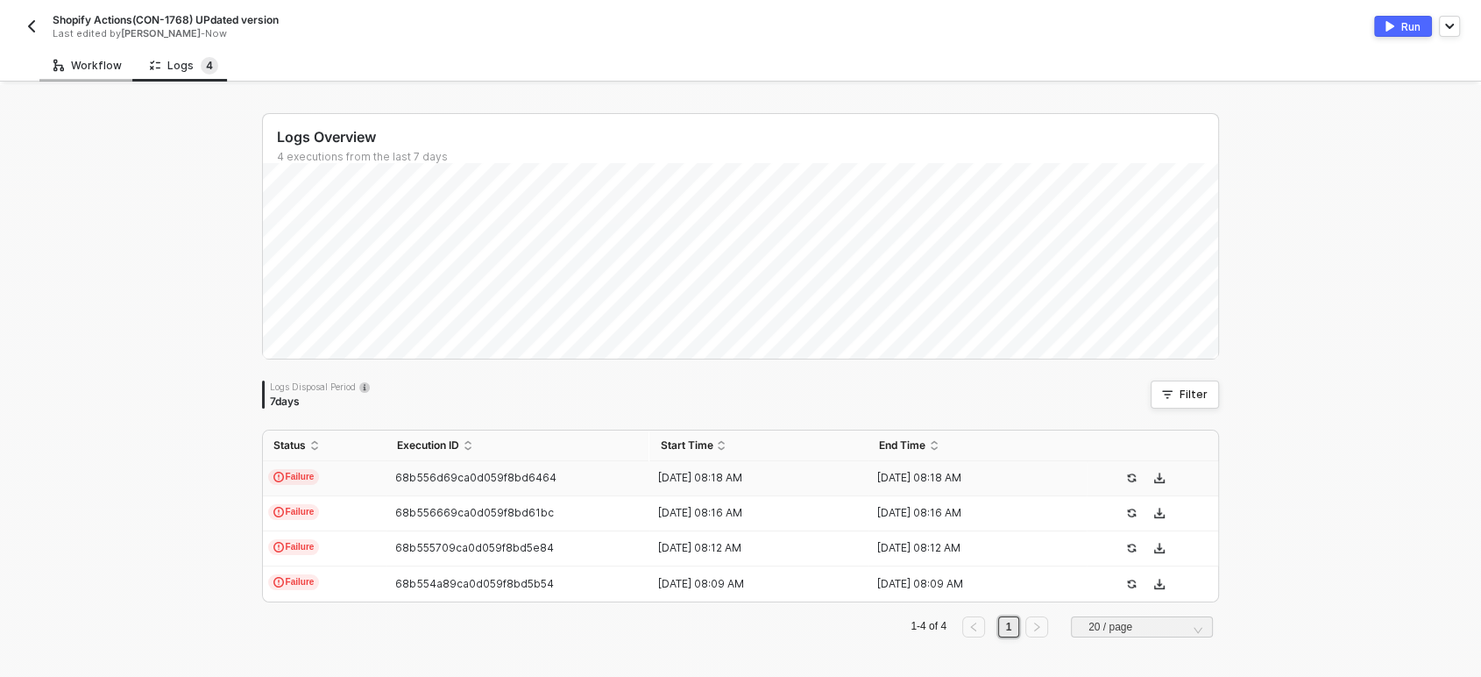
drag, startPoint x: 88, startPoint y: 60, endPoint x: 102, endPoint y: 60, distance: 14.0
click at [89, 60] on div "Workflow" at bounding box center [87, 66] width 68 height 14
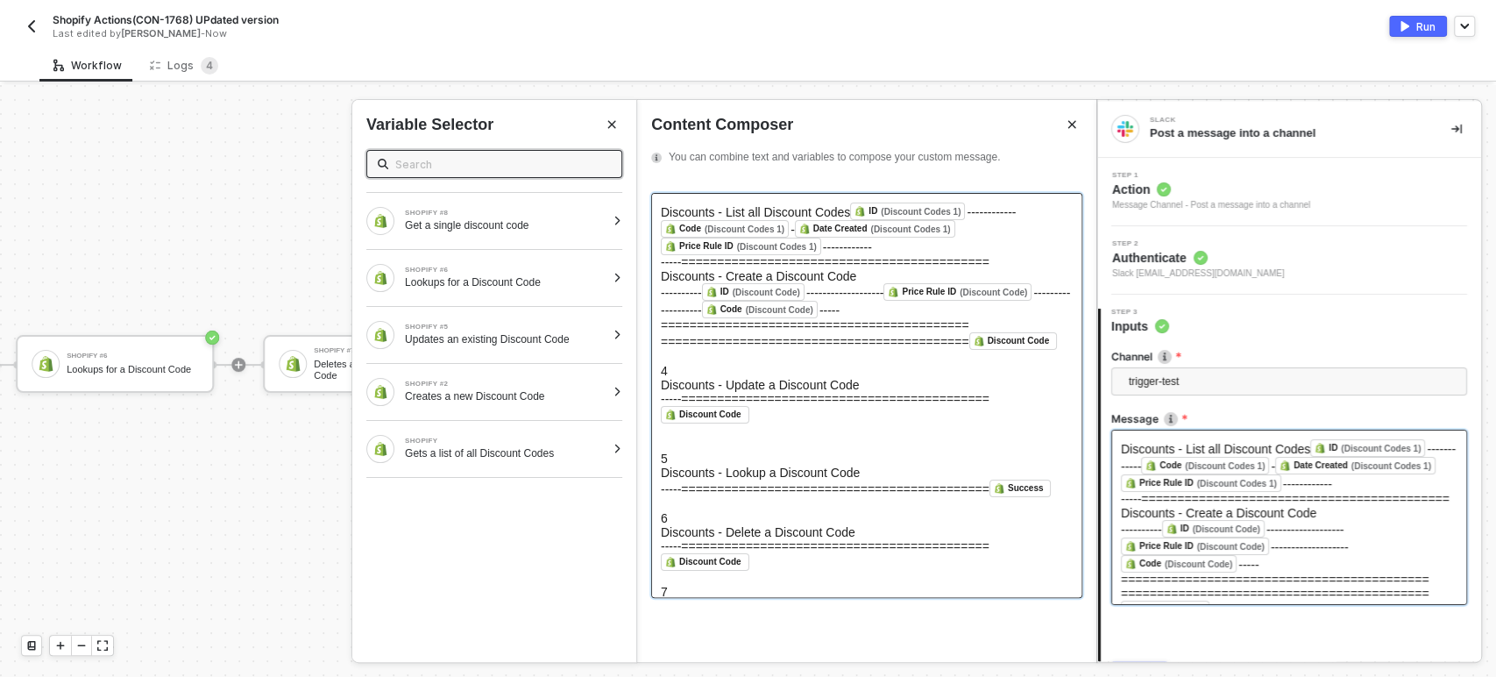
scroll to position [97, 0]
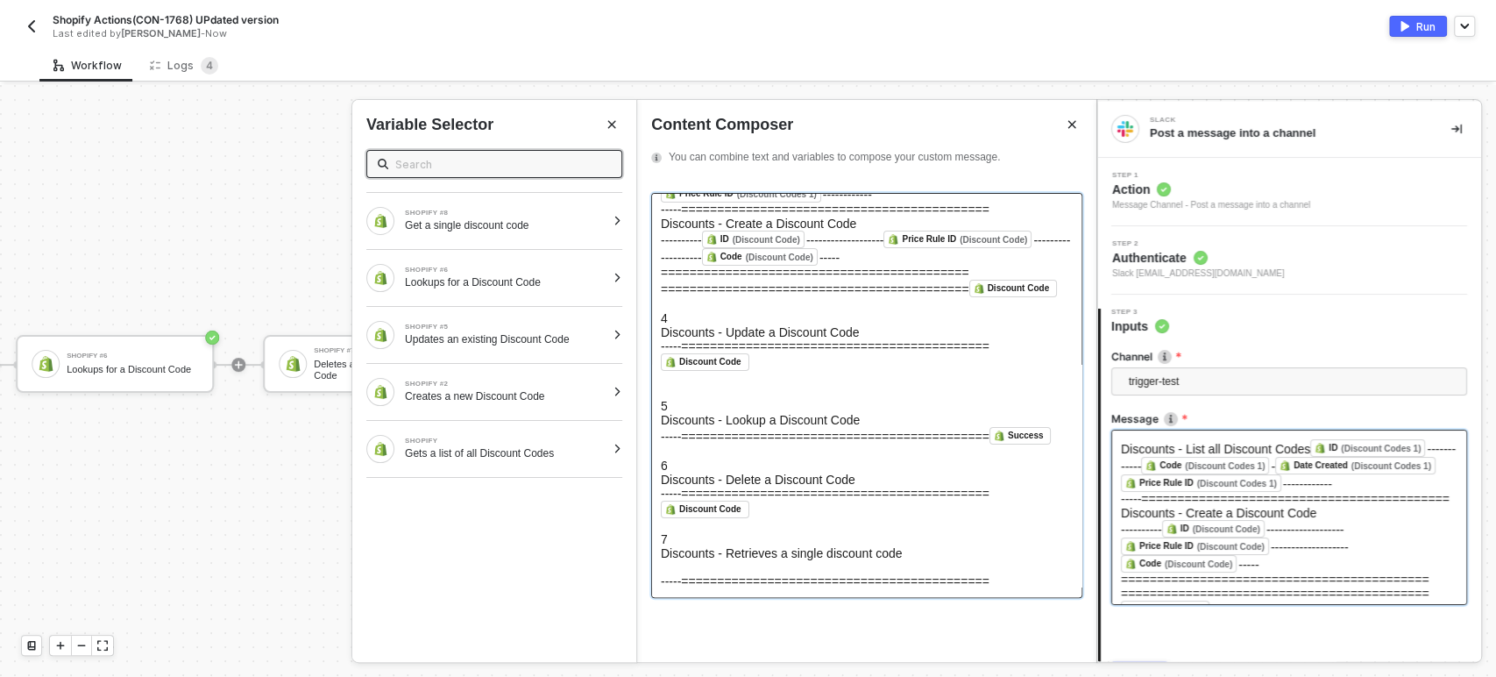
click at [1017, 308] on div "=========================================== Discount Code ﻿" at bounding box center [867, 296] width 412 height 32
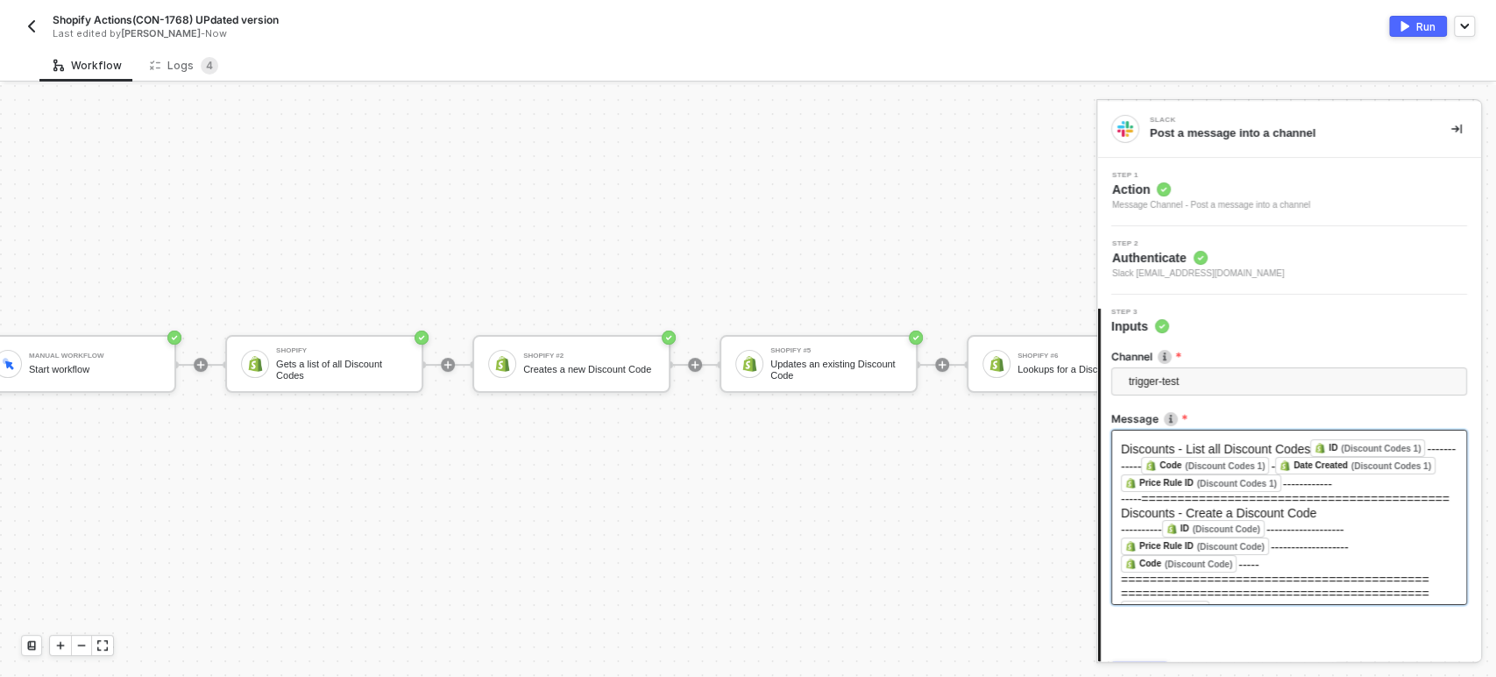
scroll to position [47, 0]
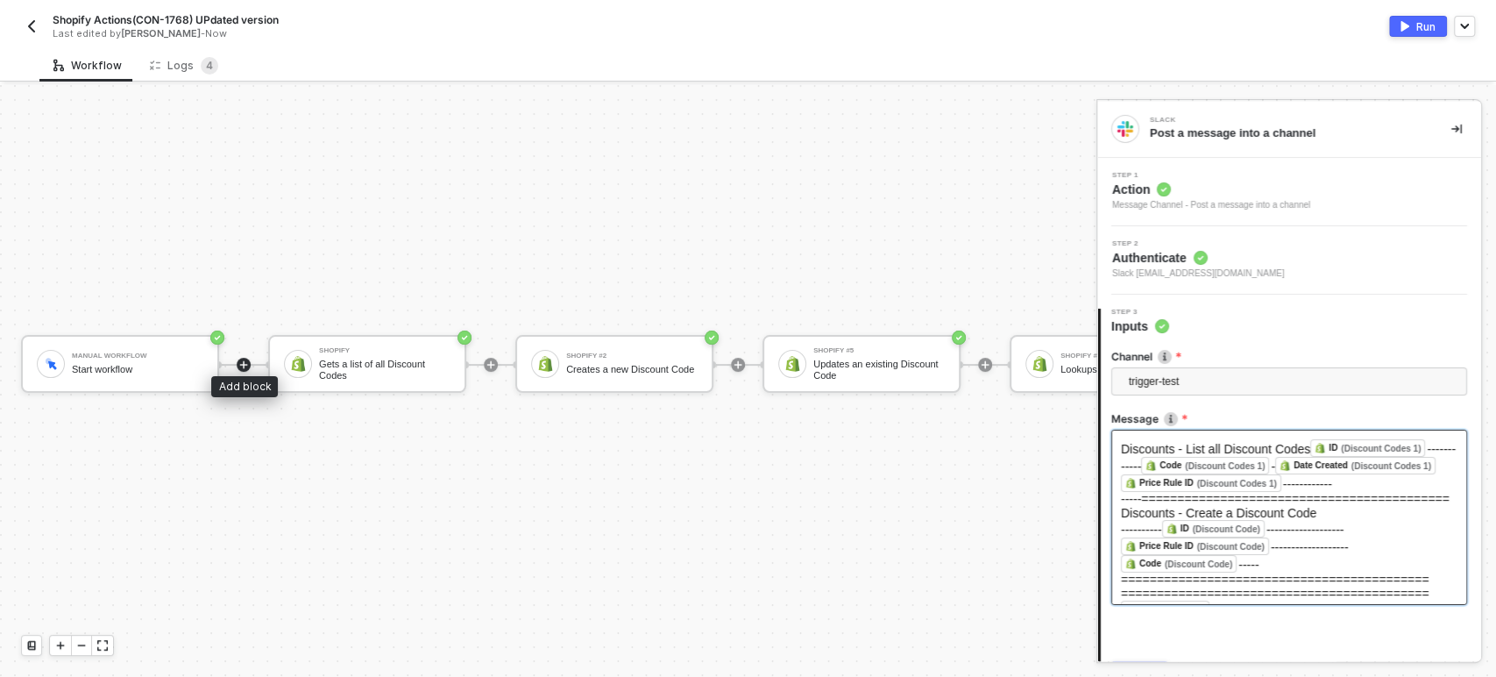
click at [237, 358] on div at bounding box center [244, 365] width 14 height 14
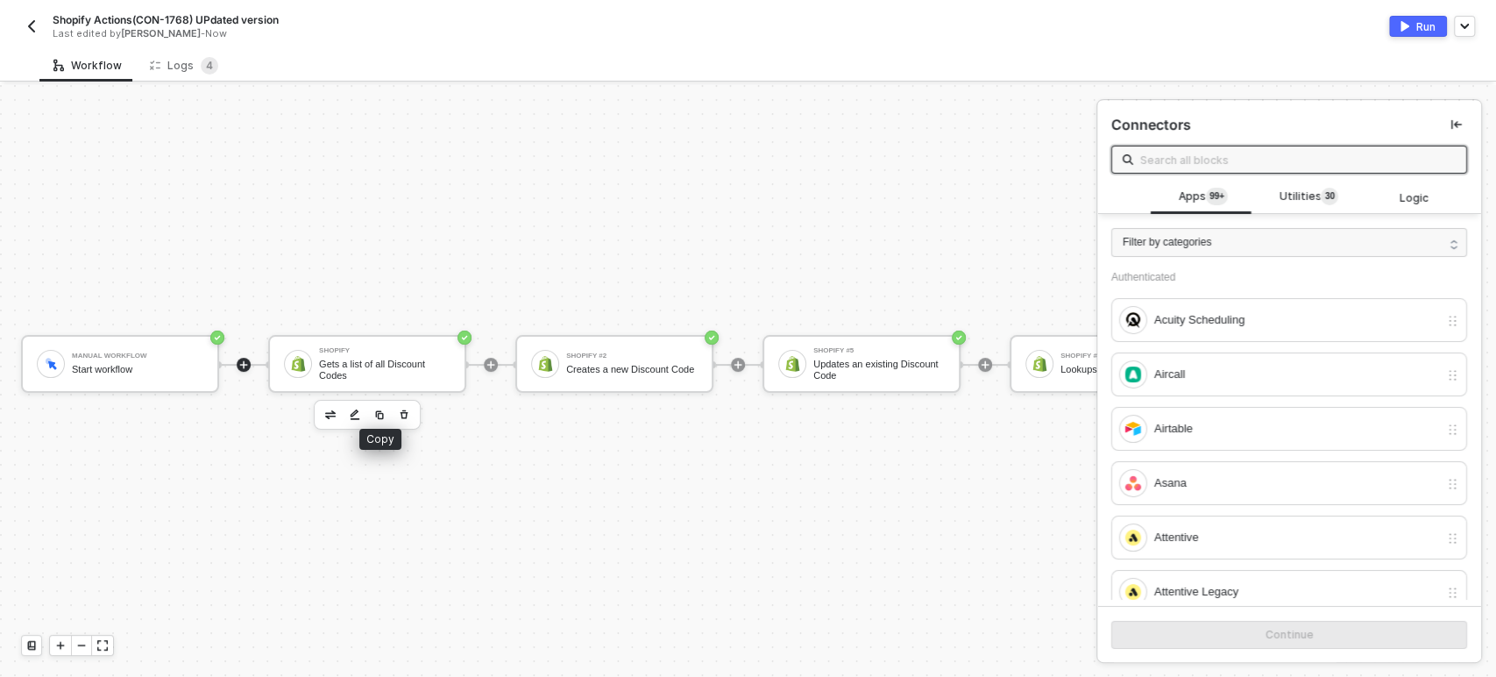
click at [386, 404] on button "button" at bounding box center [379, 414] width 21 height 21
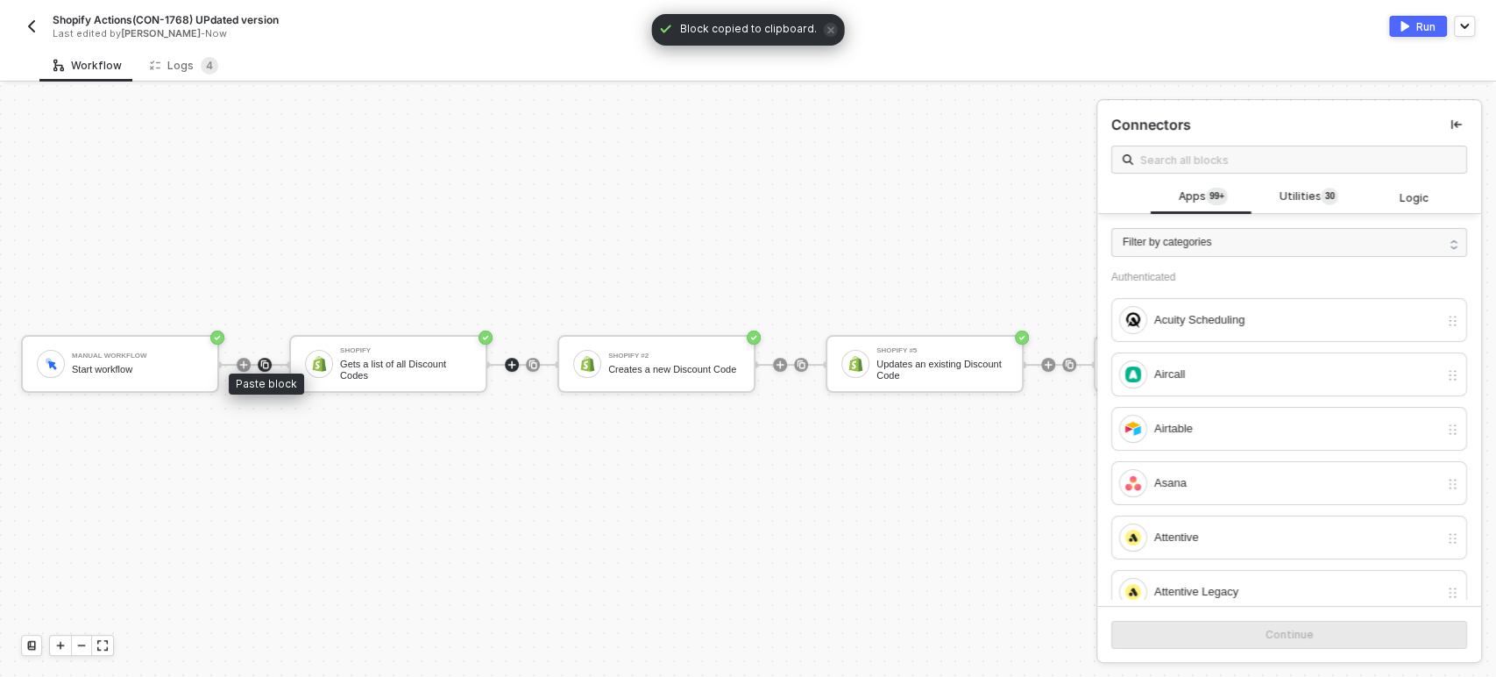
click at [264, 359] on img at bounding box center [264, 364] width 11 height 11
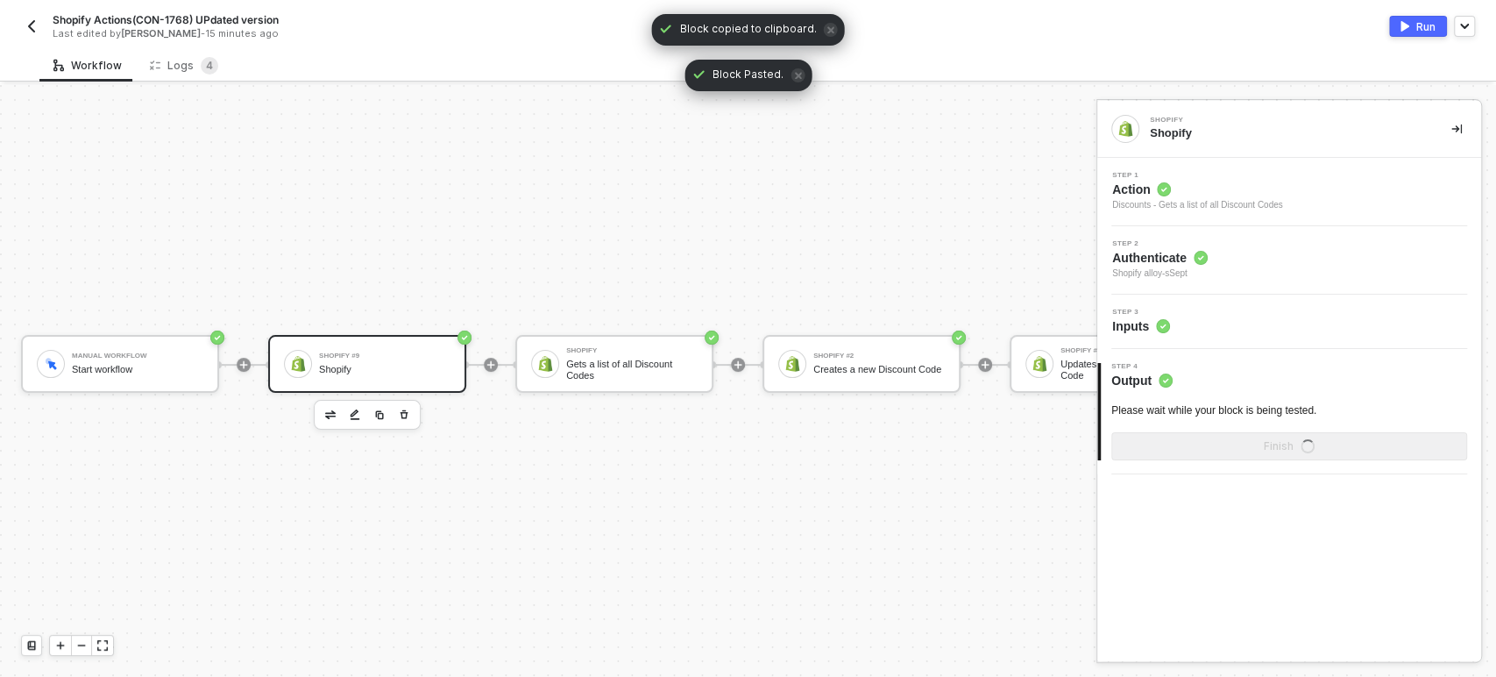
click at [406, 352] on div "Shopify #9" at bounding box center [384, 355] width 131 height 7
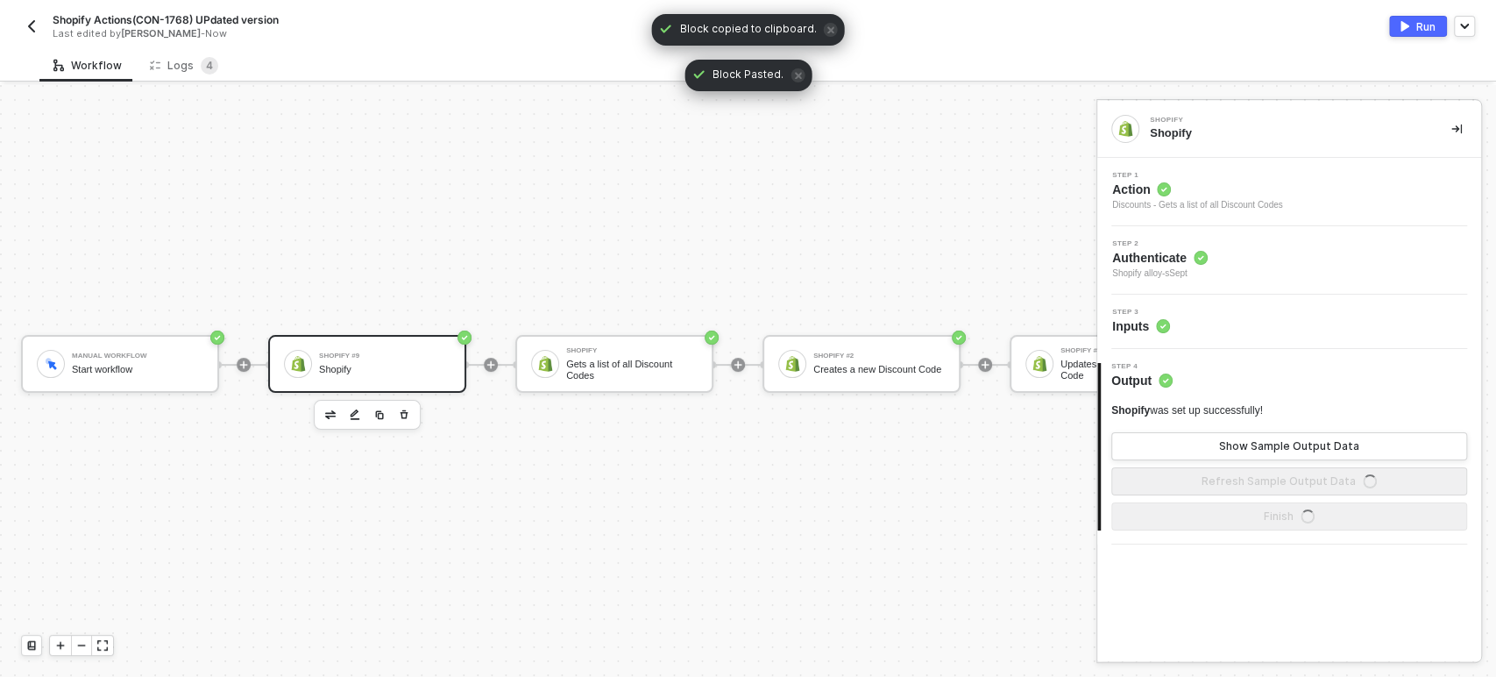
click at [1167, 186] on circle at bounding box center [1164, 189] width 14 height 14
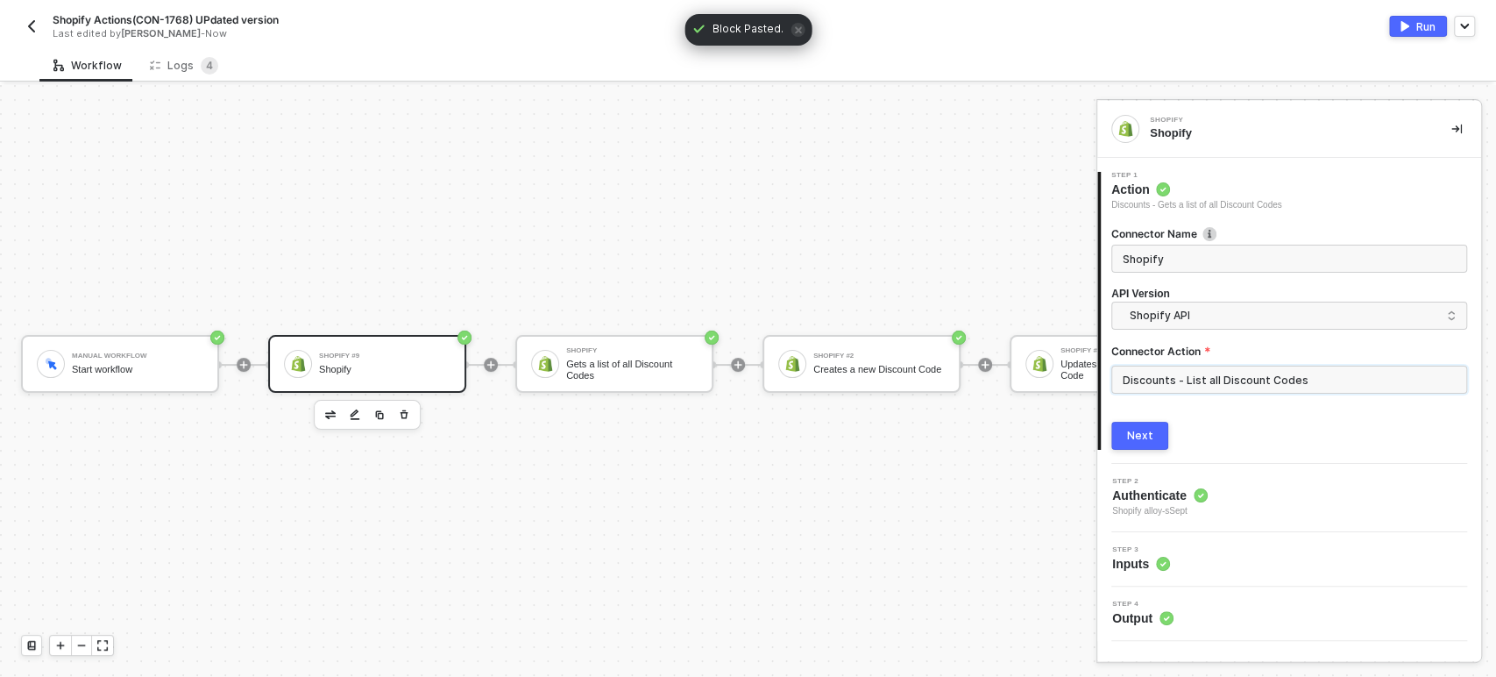
click at [1181, 379] on input "Discounts - List all Discount Codes" at bounding box center [1289, 379] width 356 height 28
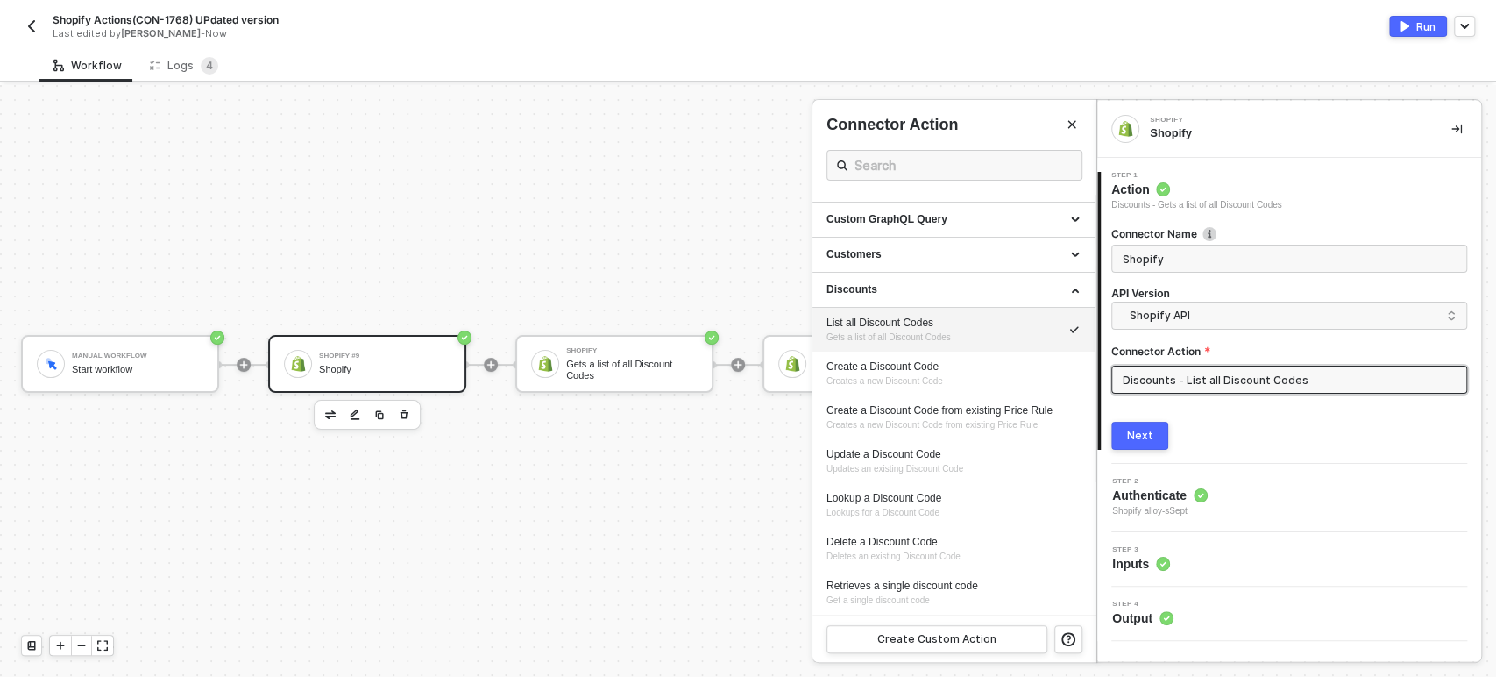
scroll to position [292, 0]
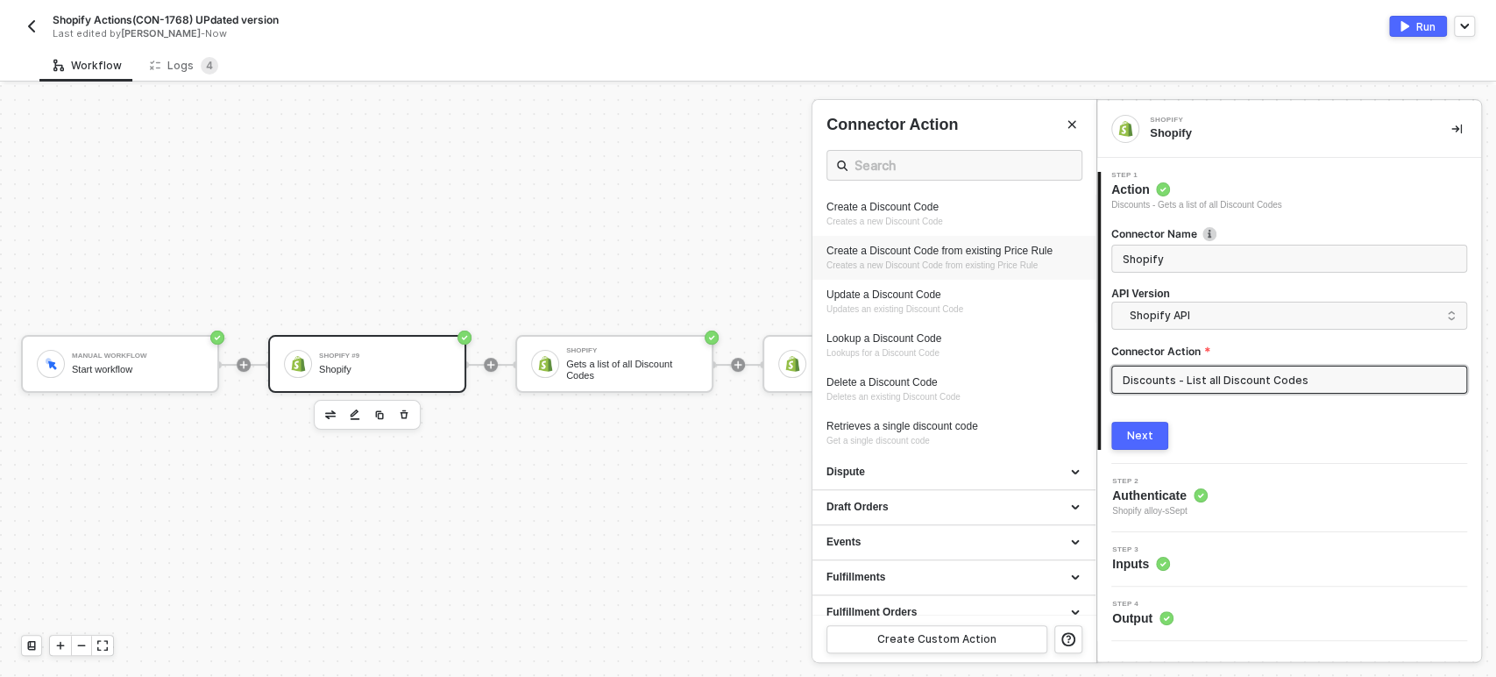
click at [896, 245] on div "Create a Discount Code from existing Price Rule" at bounding box center [953, 251] width 255 height 15
type input "Creates a new Discount Code from existing Price Rule"
type input "Discounts - Create a Discount Code from existing Price Rule"
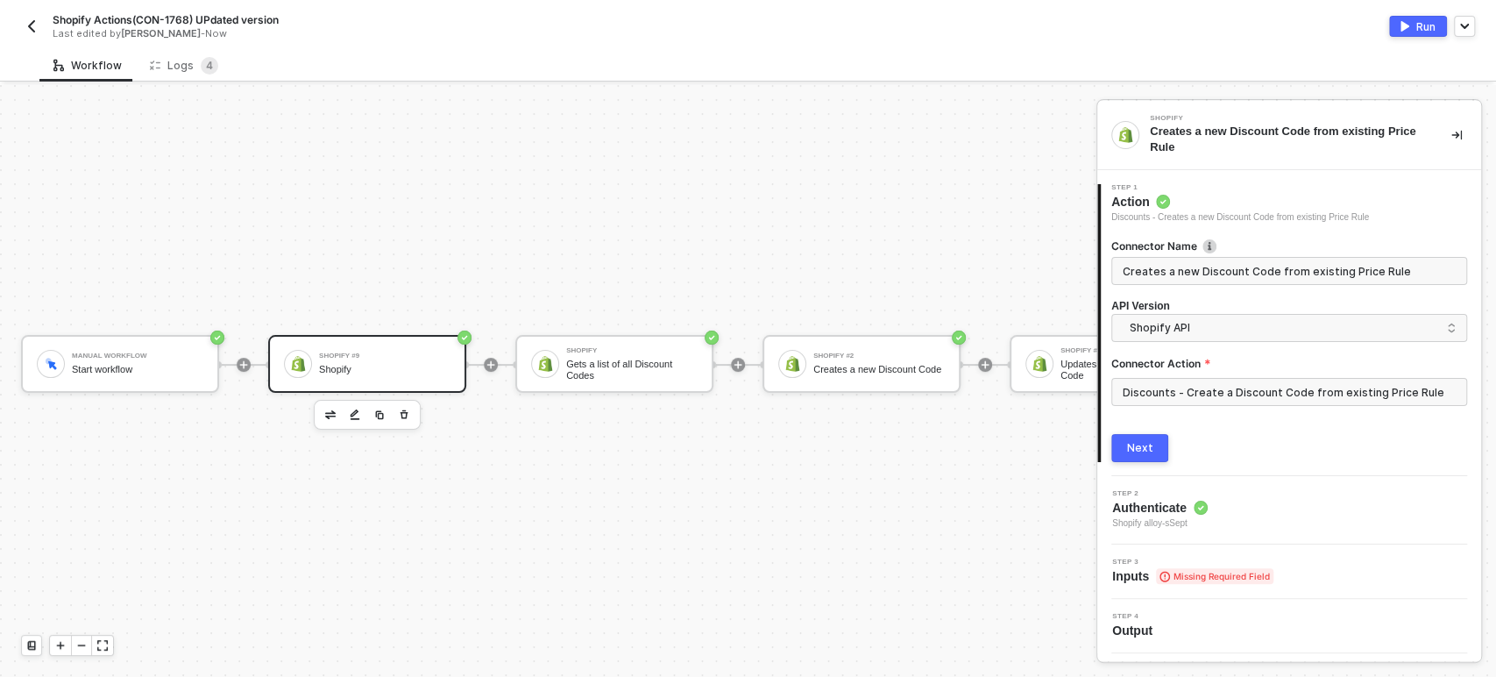
click at [1146, 447] on div "Next" at bounding box center [1140, 448] width 26 height 14
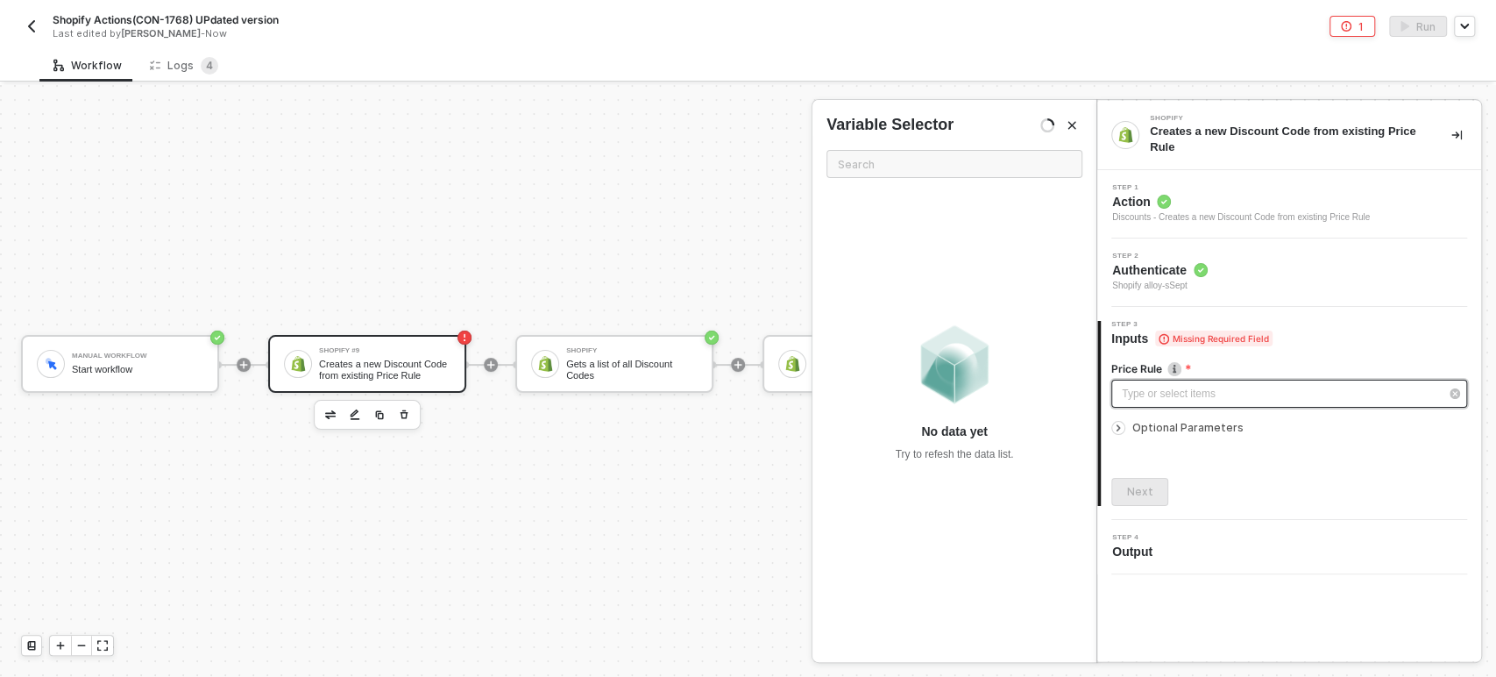
click at [1149, 400] on div "Type or select items ﻿" at bounding box center [1280, 394] width 317 height 17
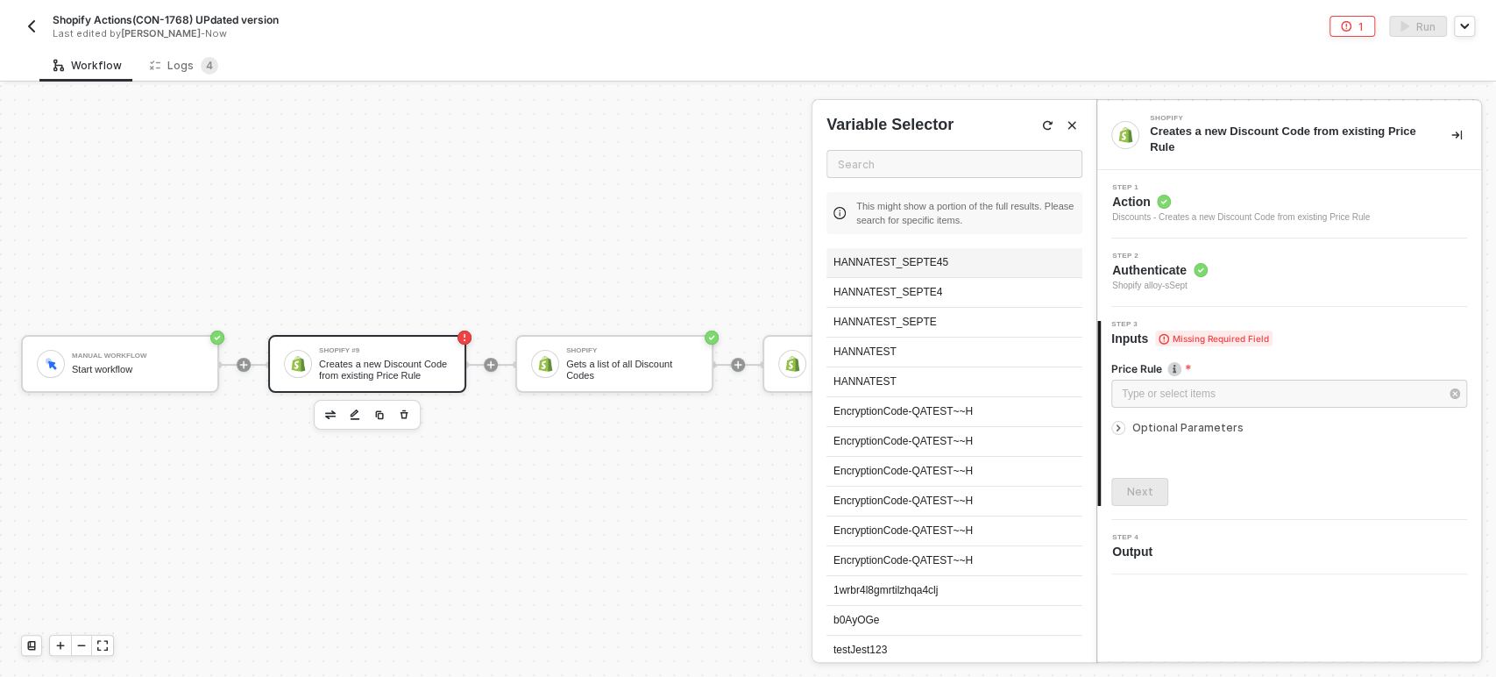
click at [924, 272] on div "HANNATEST_SEPTE45" at bounding box center [954, 263] width 256 height 30
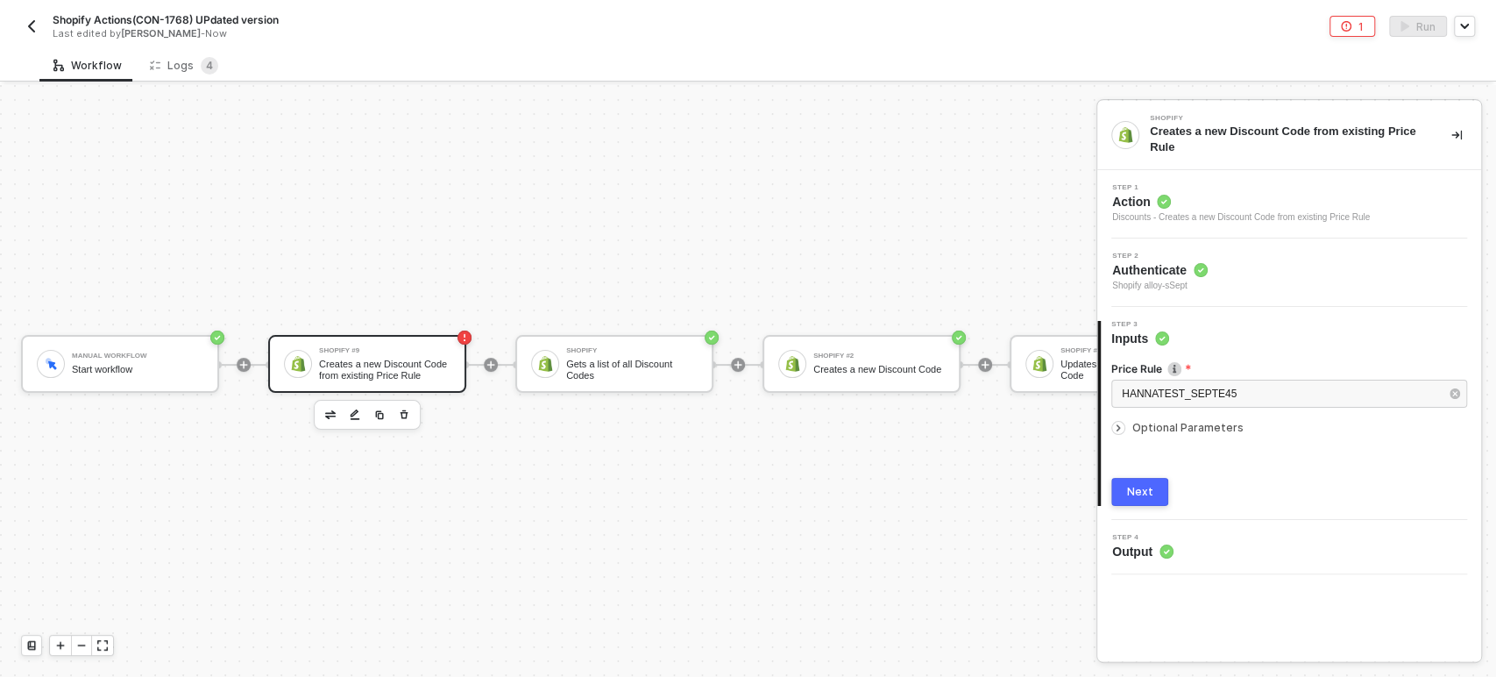
click at [1137, 431] on span "Optional Parameters" at bounding box center [1187, 427] width 111 height 13
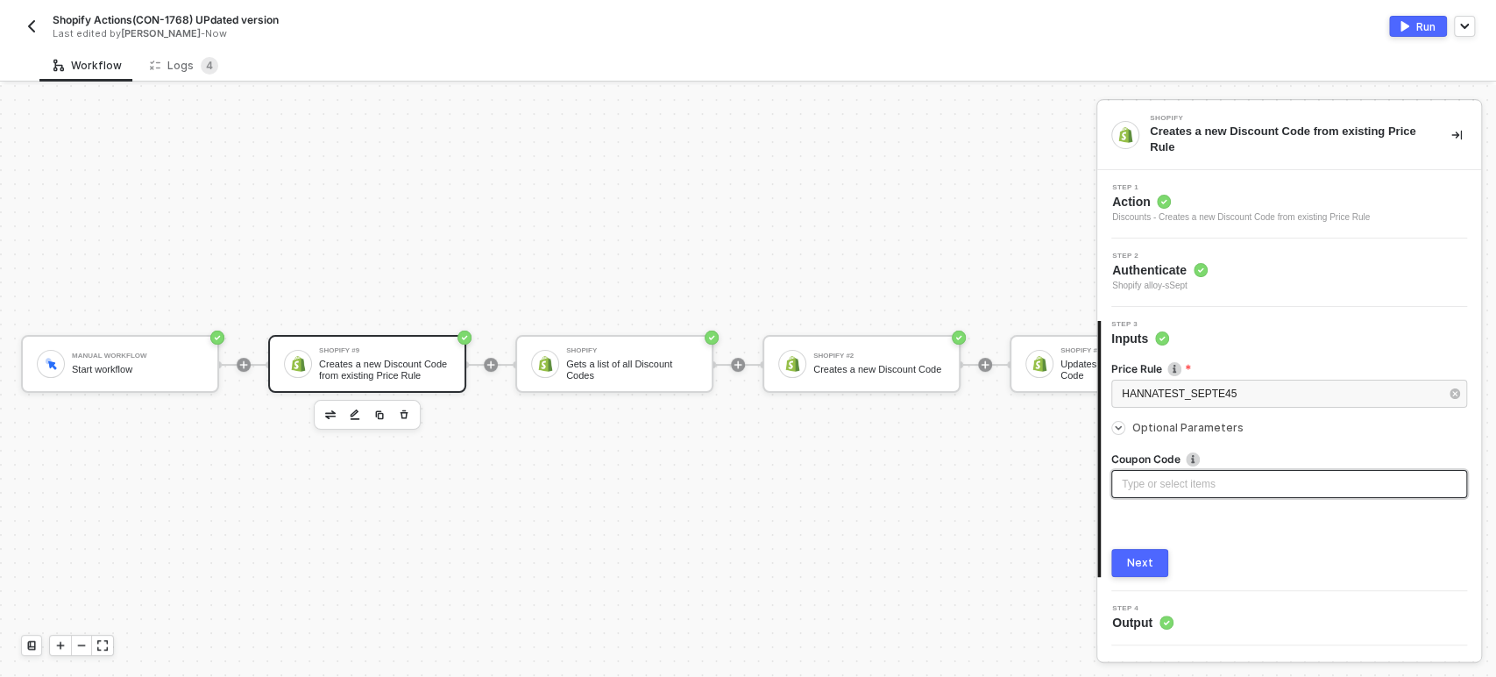
click at [1196, 483] on div "Type or select items ﻿" at bounding box center [1289, 484] width 335 height 17
click at [1146, 493] on div "This is a Unique code" at bounding box center [1289, 484] width 356 height 28
click at [1155, 483] on span "This_is a Unique code" at bounding box center [1174, 484] width 104 height 12
click at [1204, 487] on span "This_is_a_Unique code" at bounding box center [1177, 484] width 110 height 12
click at [493, 358] on div at bounding box center [491, 365] width 14 height 14
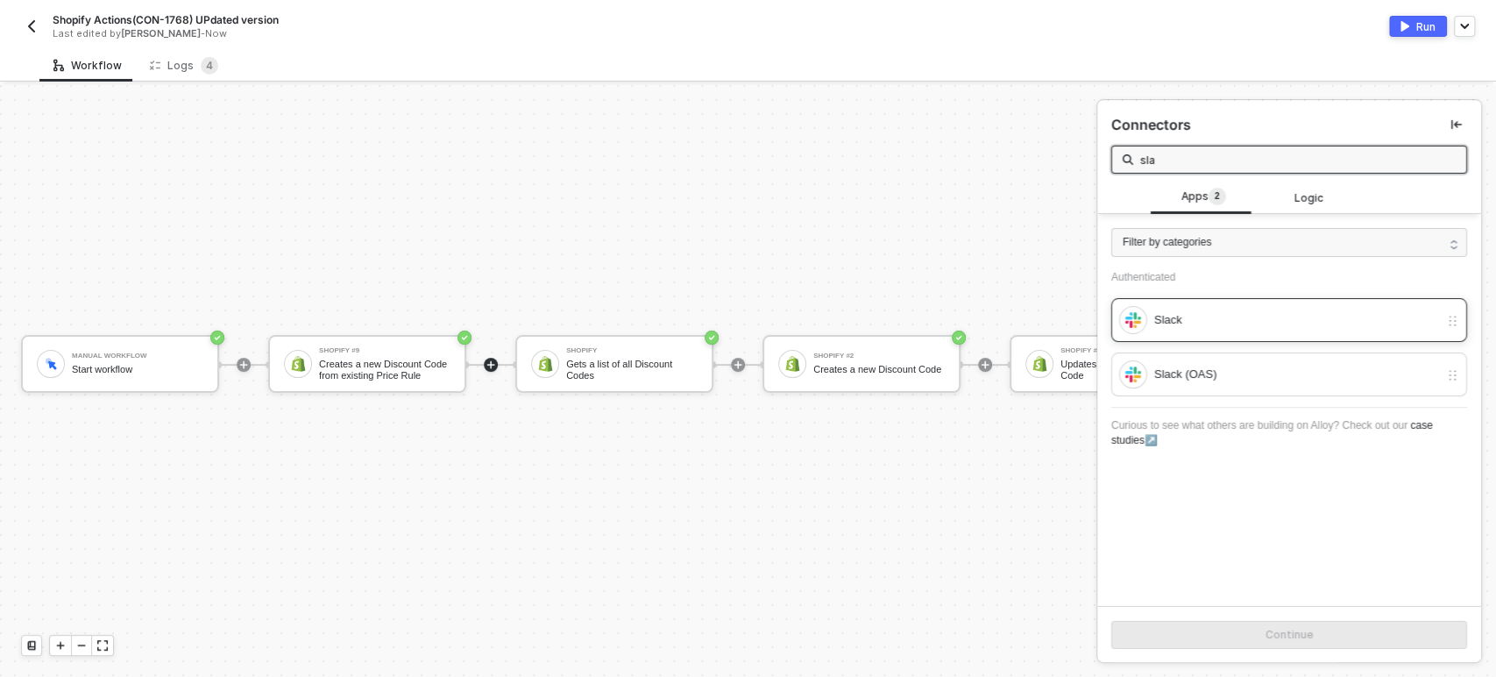
type input "sla"
click at [1173, 315] on div "Slack" at bounding box center [1296, 319] width 285 height 19
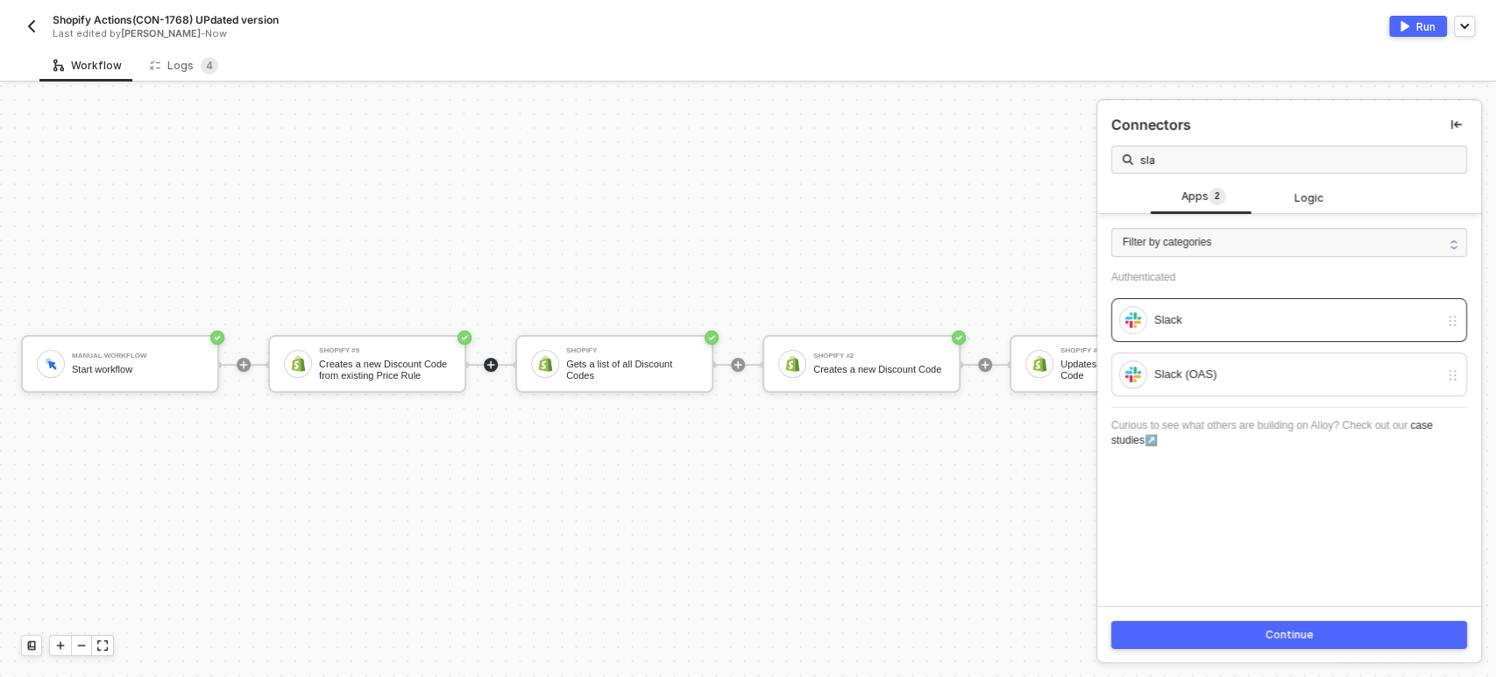
click at [1284, 645] on button "Continue" at bounding box center [1289, 634] width 356 height 28
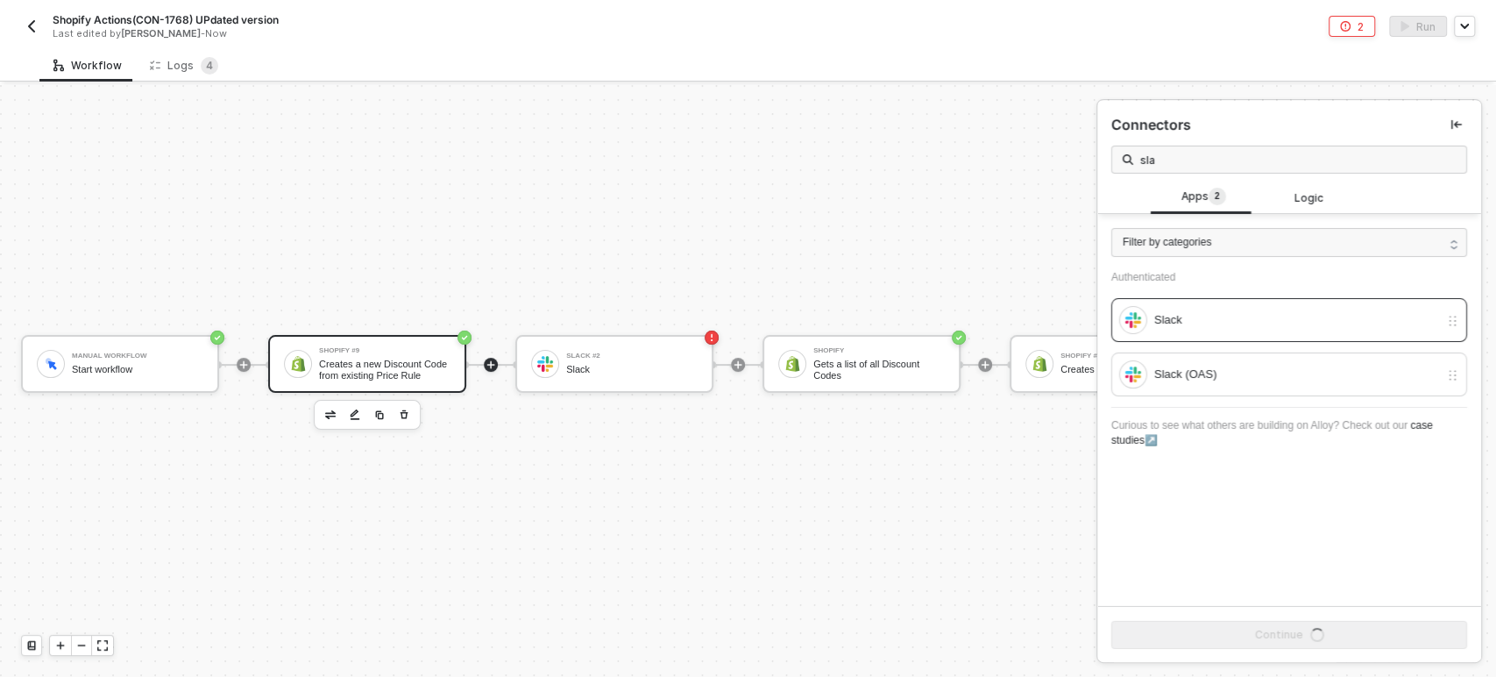
drag, startPoint x: 375, startPoint y: 350, endPoint x: 812, endPoint y: 337, distance: 437.5
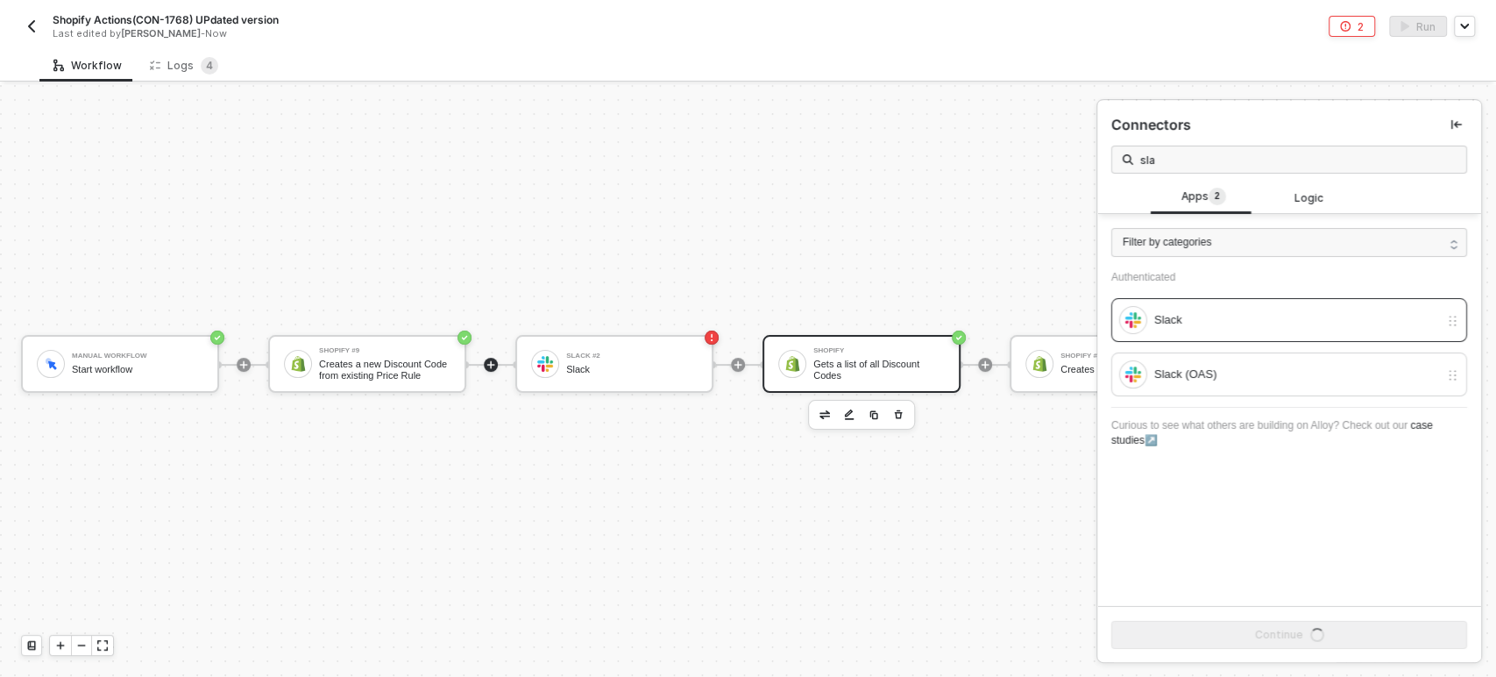
click at [377, 358] on div "Creates a new Discount Code from existing Price Rule" at bounding box center [384, 369] width 131 height 22
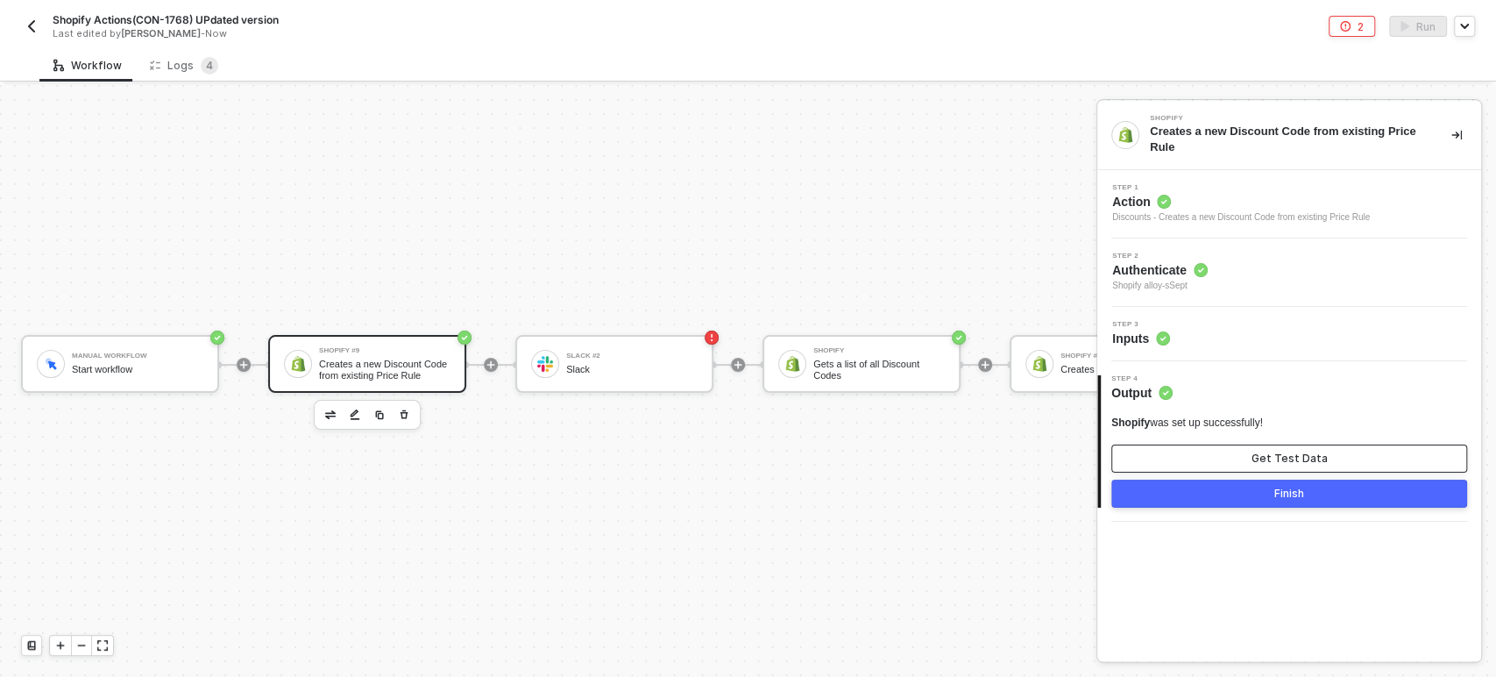
click at [1222, 464] on button "Get Test Data" at bounding box center [1289, 458] width 356 height 28
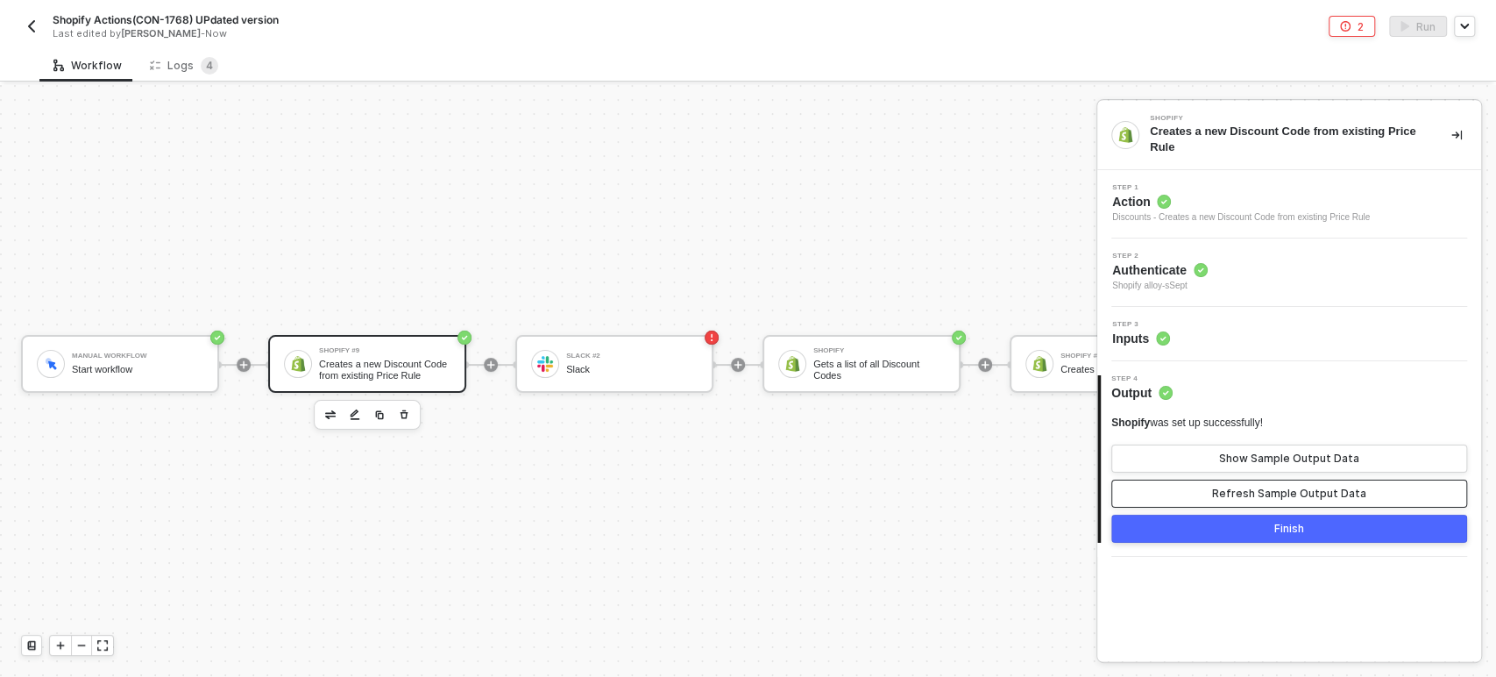
drag, startPoint x: 1196, startPoint y: 497, endPoint x: 1218, endPoint y: 480, distance: 27.5
click at [1196, 499] on button "Refresh Sample Output Data" at bounding box center [1289, 493] width 356 height 28
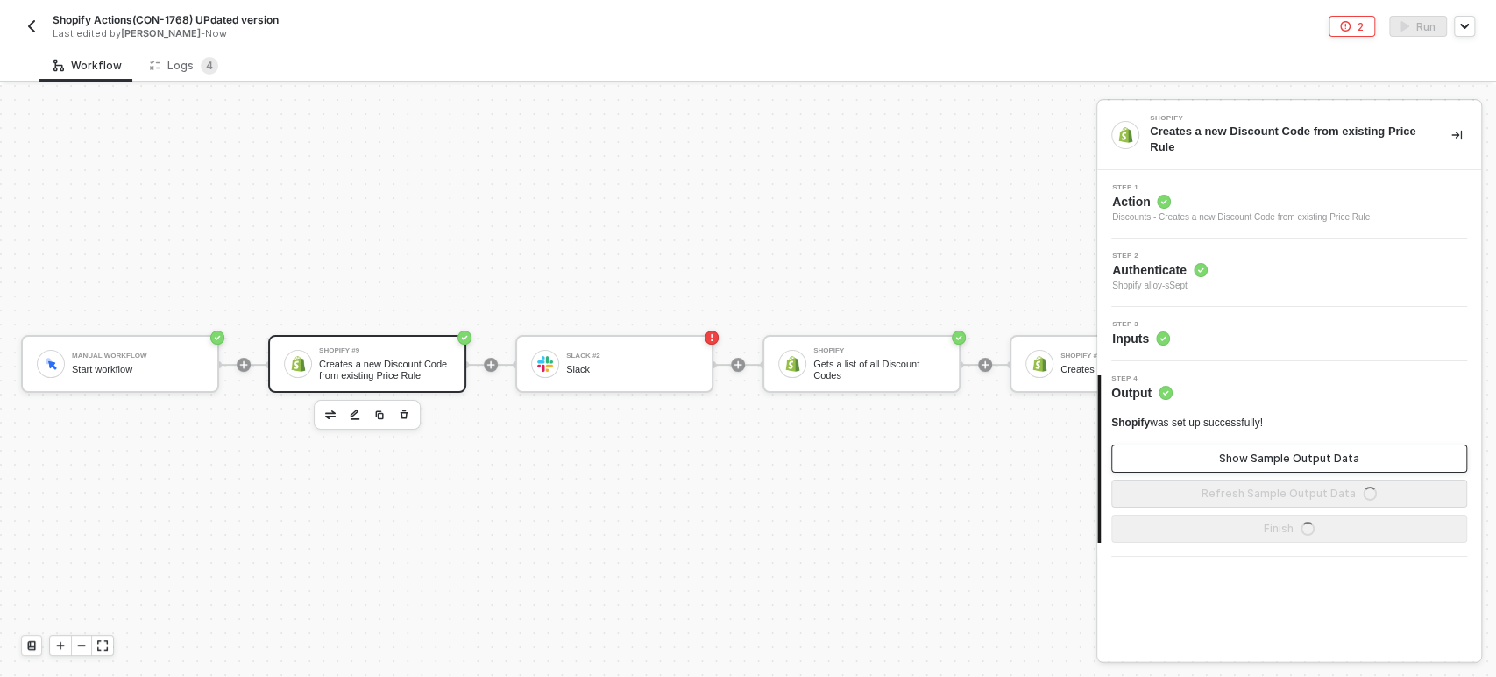
click at [1234, 452] on div "Show Sample Output Data" at bounding box center [1289, 458] width 140 height 14
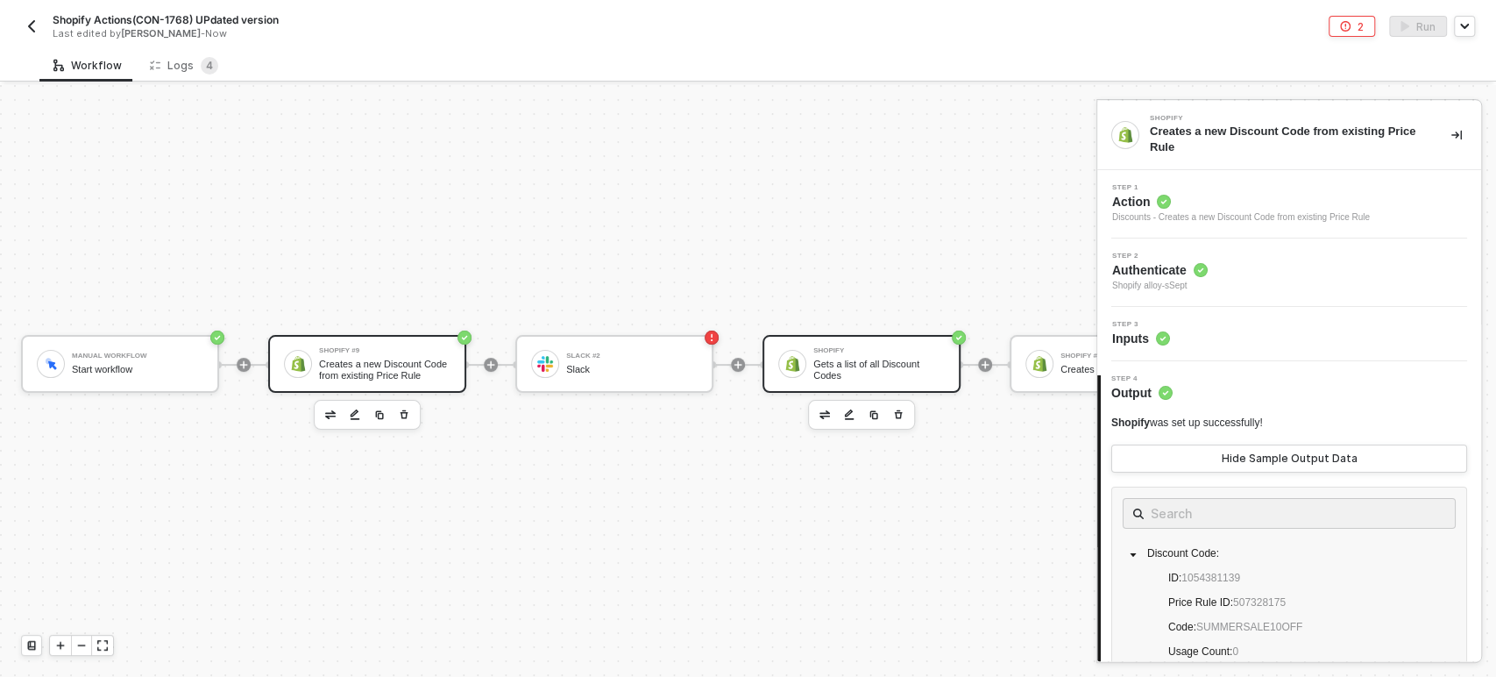
drag, startPoint x: 624, startPoint y: 342, endPoint x: 834, endPoint y: 322, distance: 211.3
click at [625, 352] on div "Slack #2" at bounding box center [631, 355] width 131 height 7
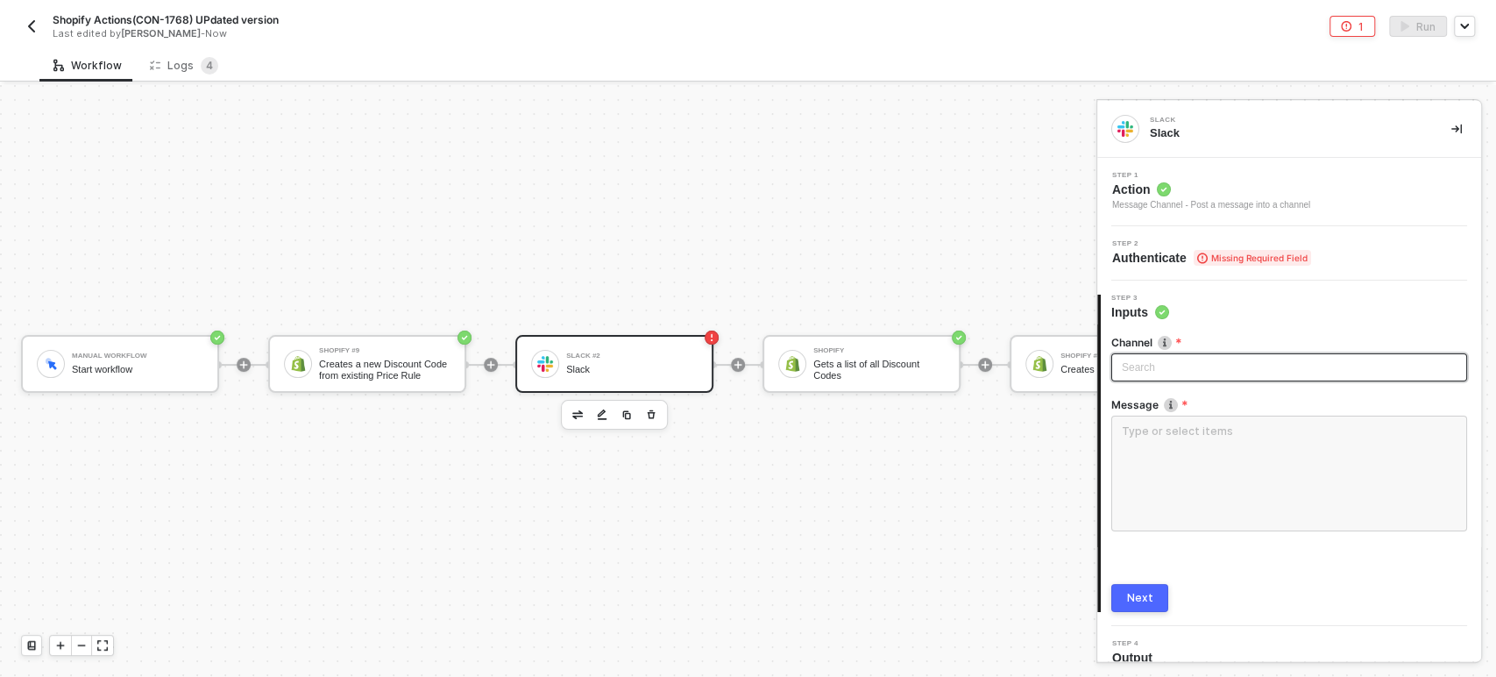
click at [1187, 370] on div "Search" at bounding box center [1289, 367] width 356 height 28
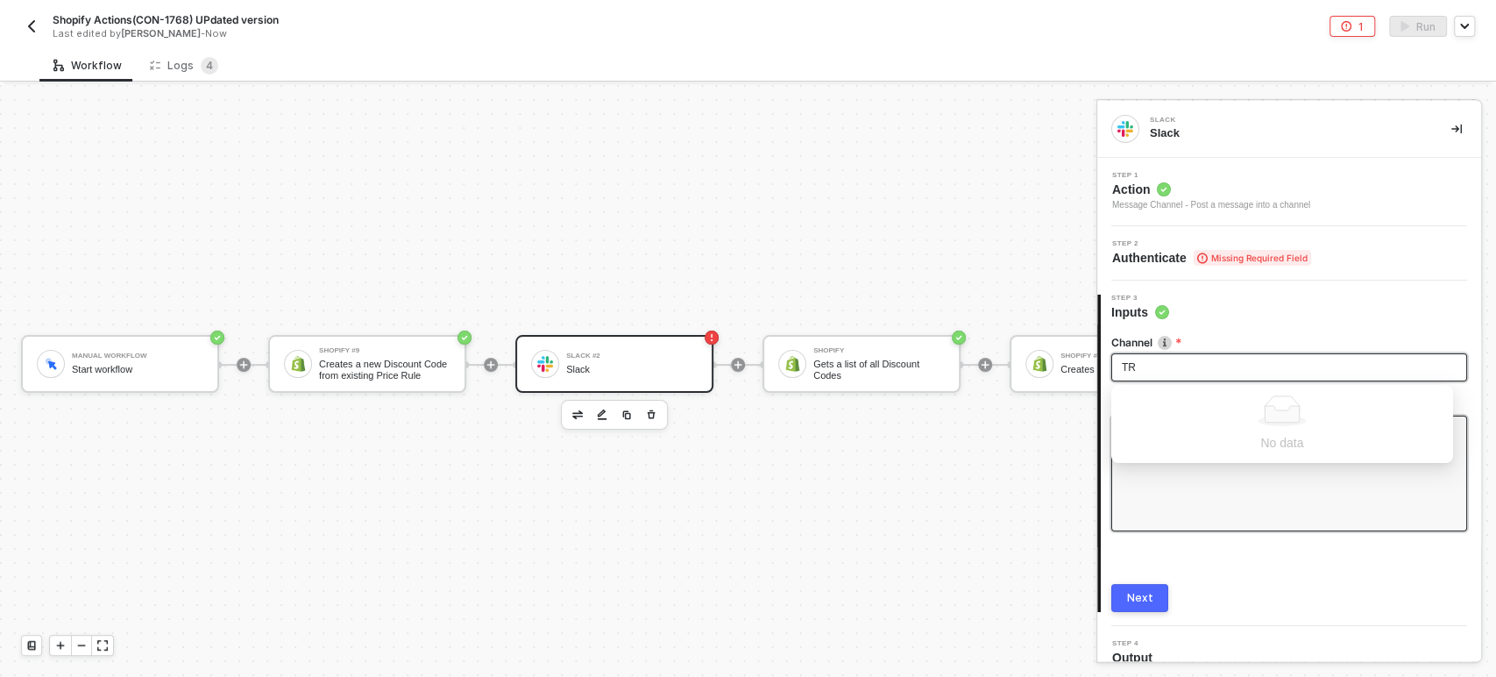
type input "TR"
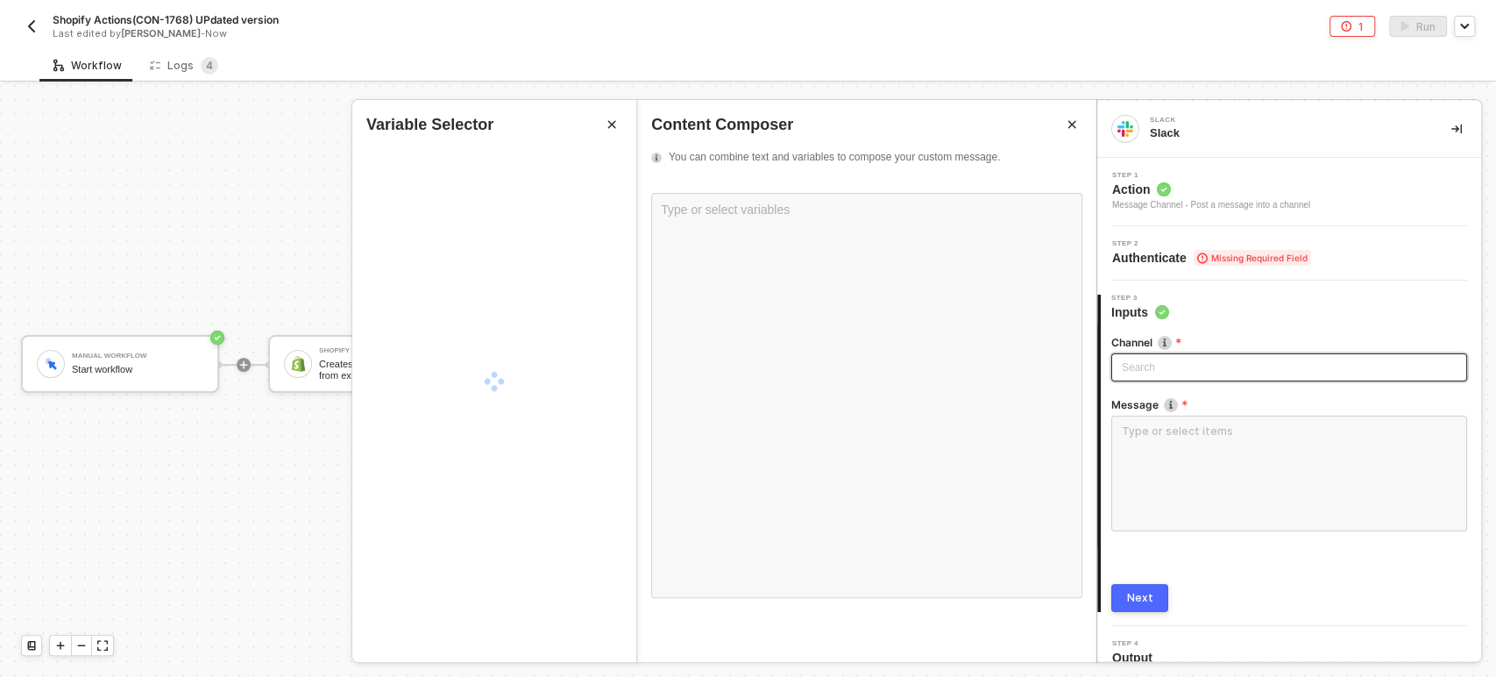
drag, startPoint x: 1248, startPoint y: 511, endPoint x: 1178, endPoint y: 259, distance: 261.1
click at [1248, 498] on textarea at bounding box center [1289, 473] width 356 height 116
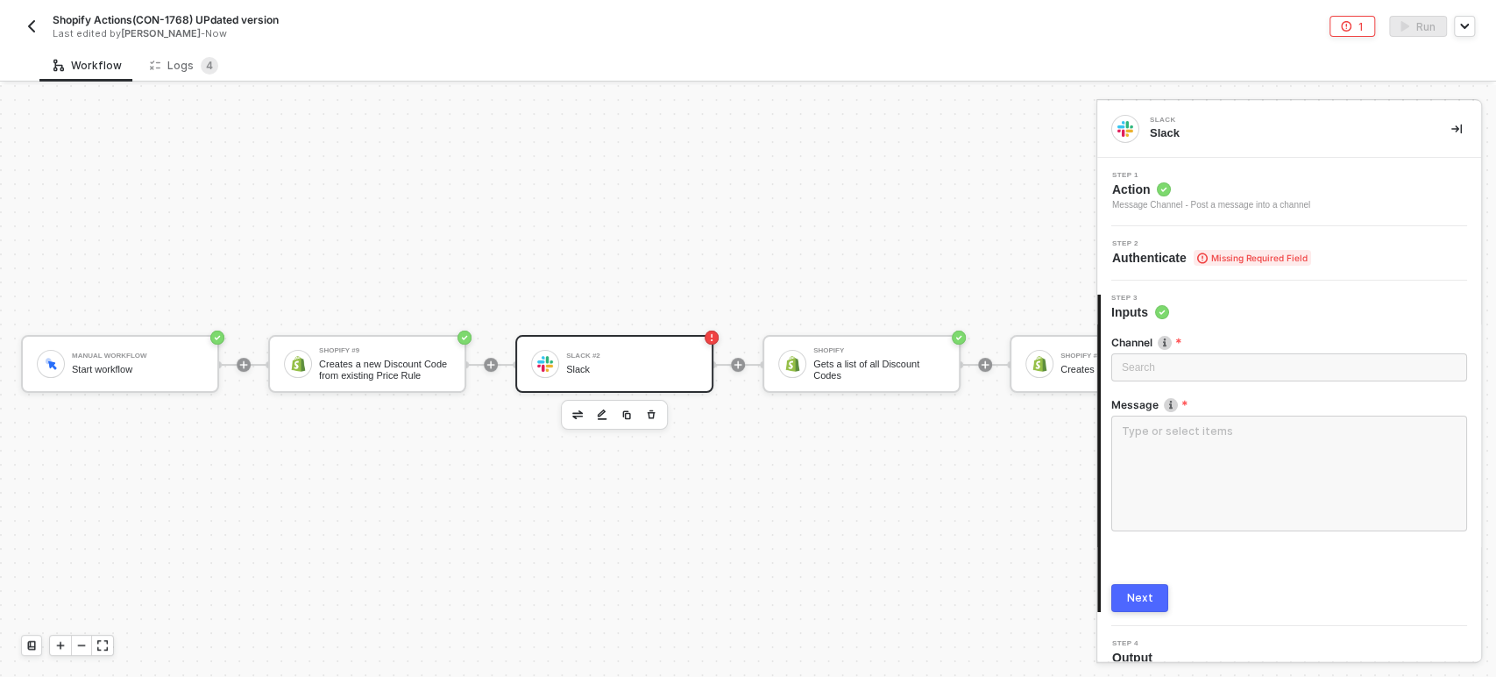
click at [1170, 256] on span "Authenticate Missing Required Field" at bounding box center [1211, 258] width 199 height 18
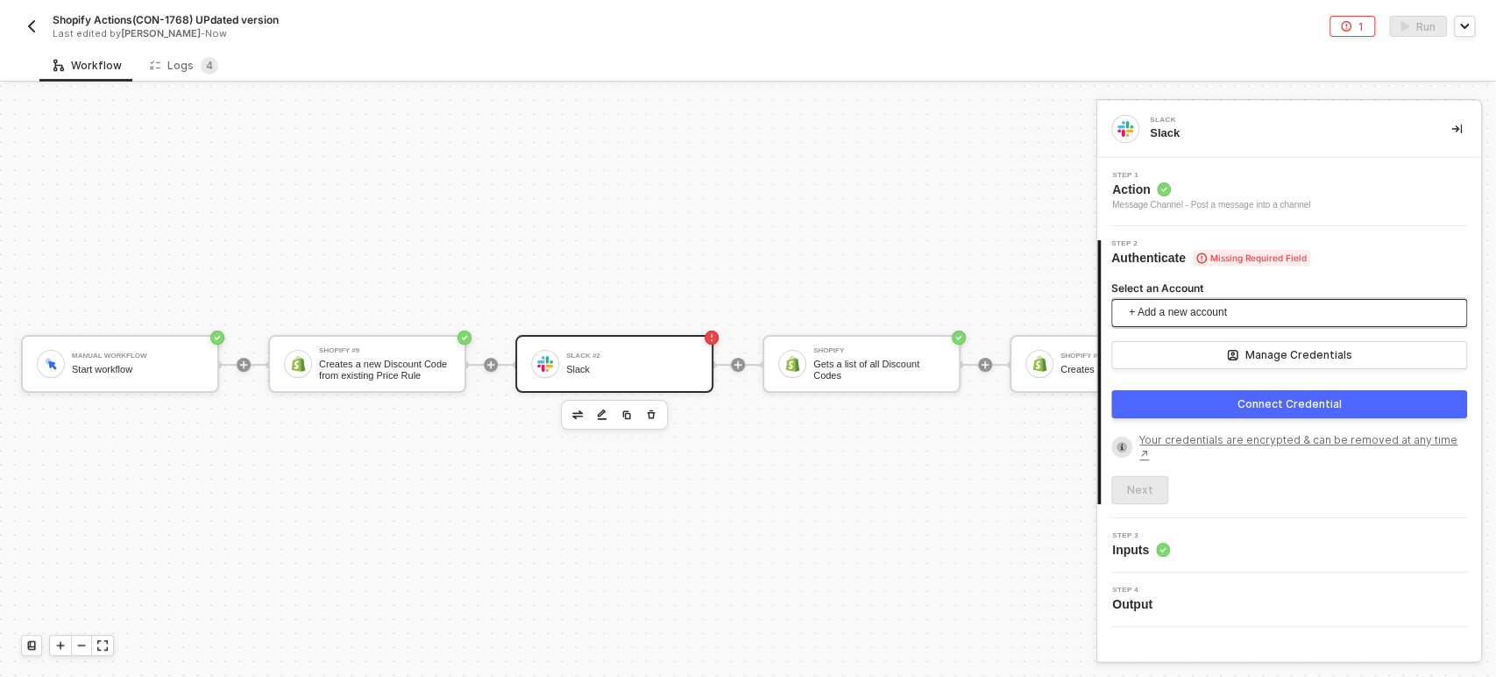
drag, startPoint x: 1201, startPoint y: 308, endPoint x: 1209, endPoint y: 313, distance: 9.0
click at [1202, 309] on span "+ Add a new account" at bounding box center [1293, 313] width 328 height 28
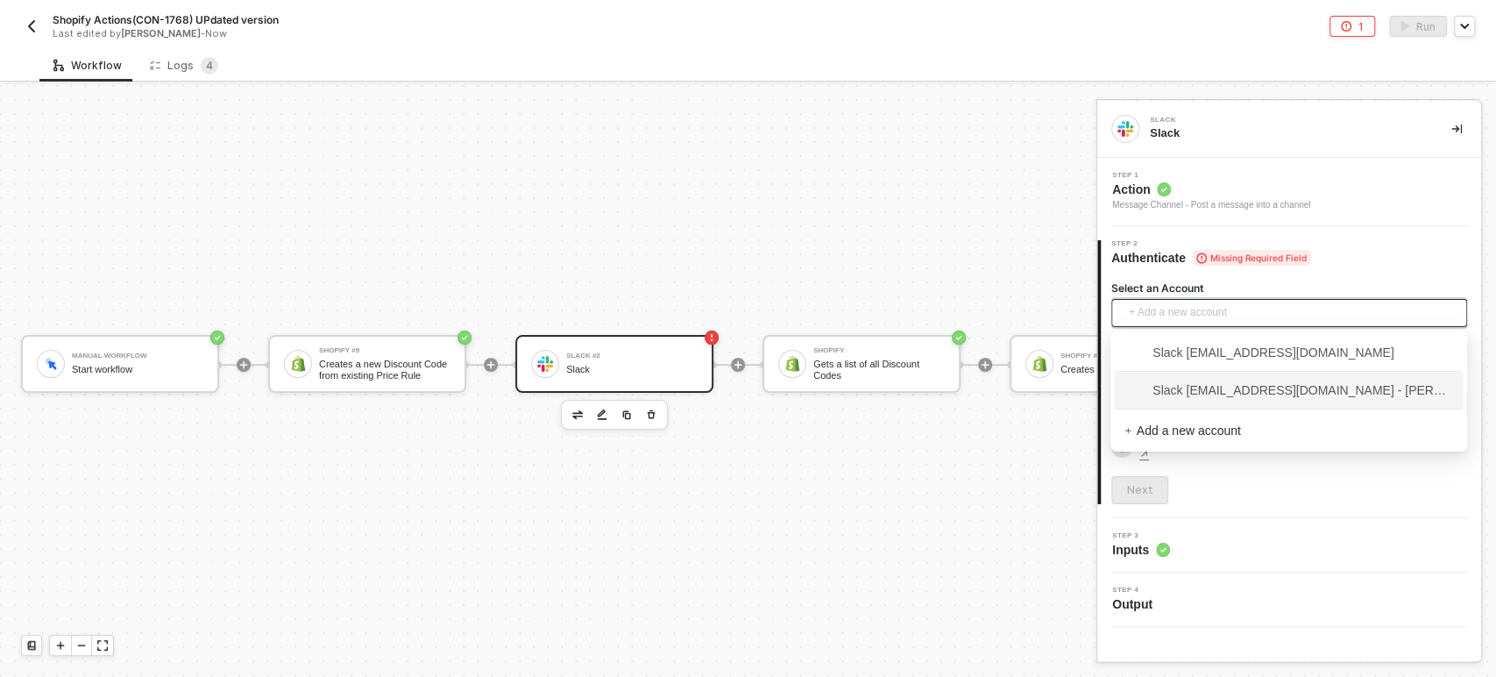
click at [1249, 391] on span "Slack [EMAIL_ADDRESS][DOMAIN_NAME] - [PERSON_NAME]" at bounding box center [1288, 389] width 329 height 19
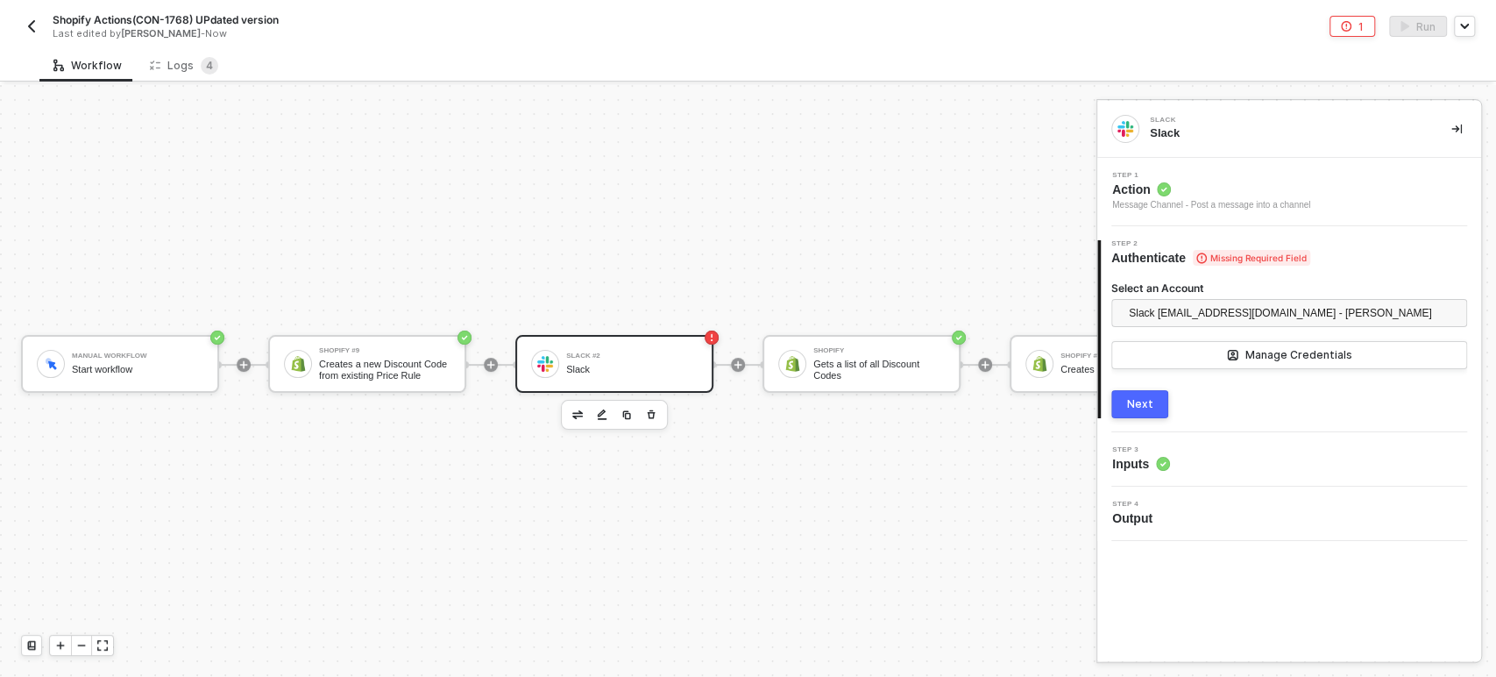
drag, startPoint x: 1161, startPoint y: 401, endPoint x: 1192, endPoint y: 408, distance: 31.3
click at [1164, 401] on button "Next" at bounding box center [1139, 404] width 57 height 28
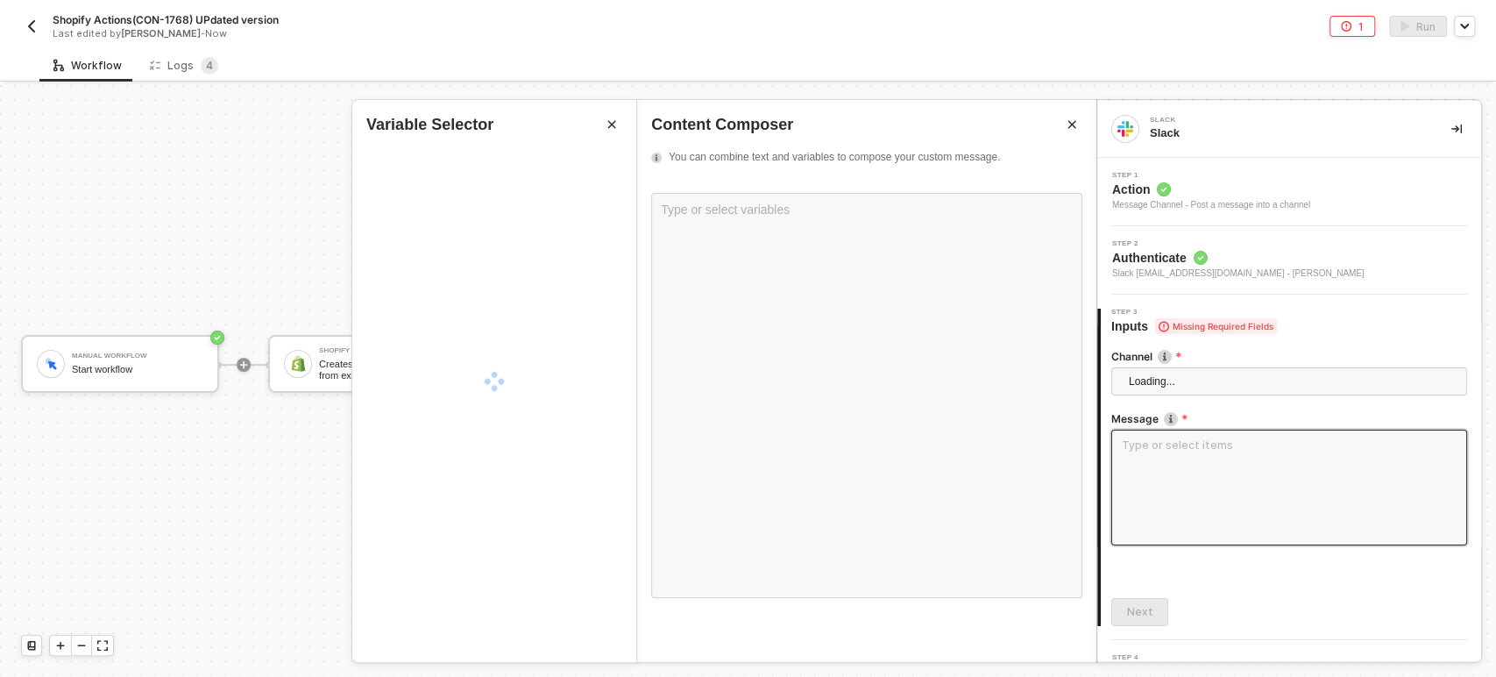
drag, startPoint x: 1216, startPoint y: 476, endPoint x: 1202, endPoint y: 440, distance: 38.6
click at [1216, 475] on textarea at bounding box center [1289, 487] width 356 height 116
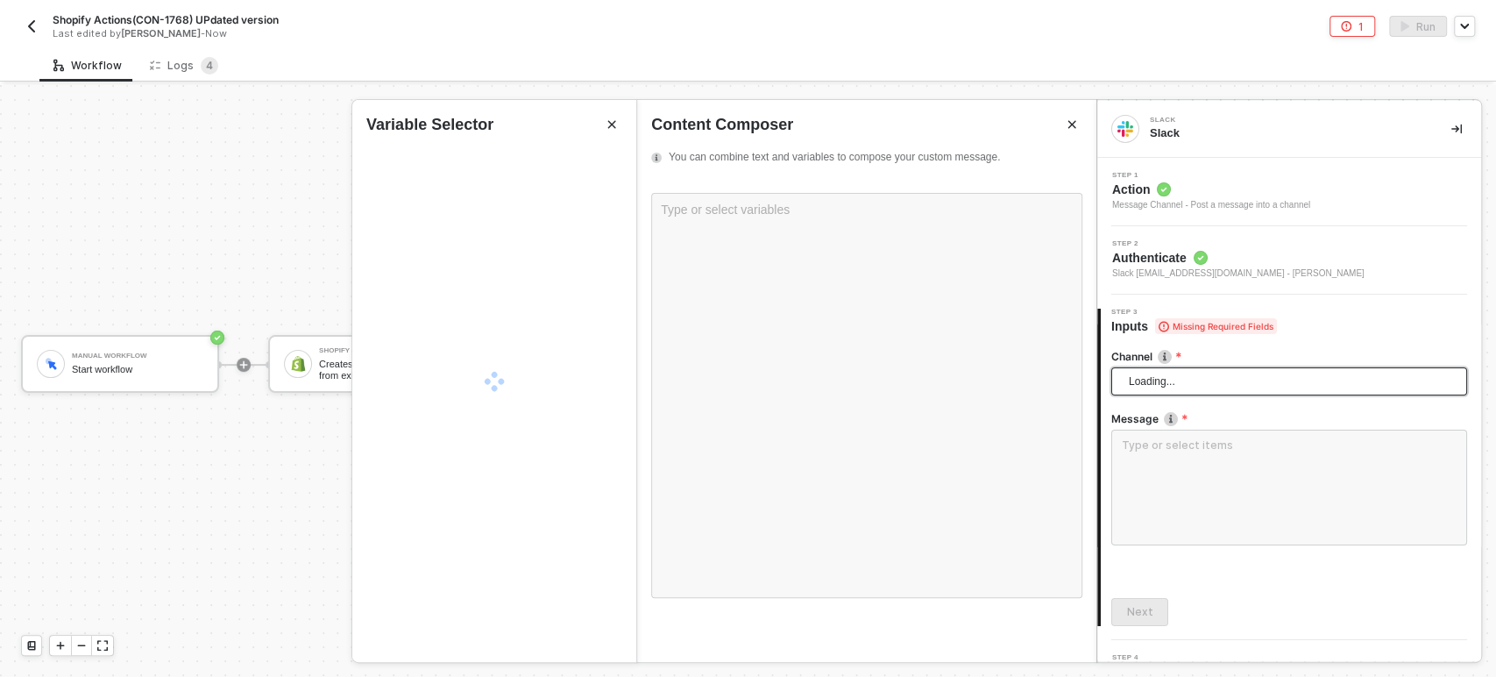
click at [1192, 380] on div "Loading..." at bounding box center [1289, 381] width 356 height 28
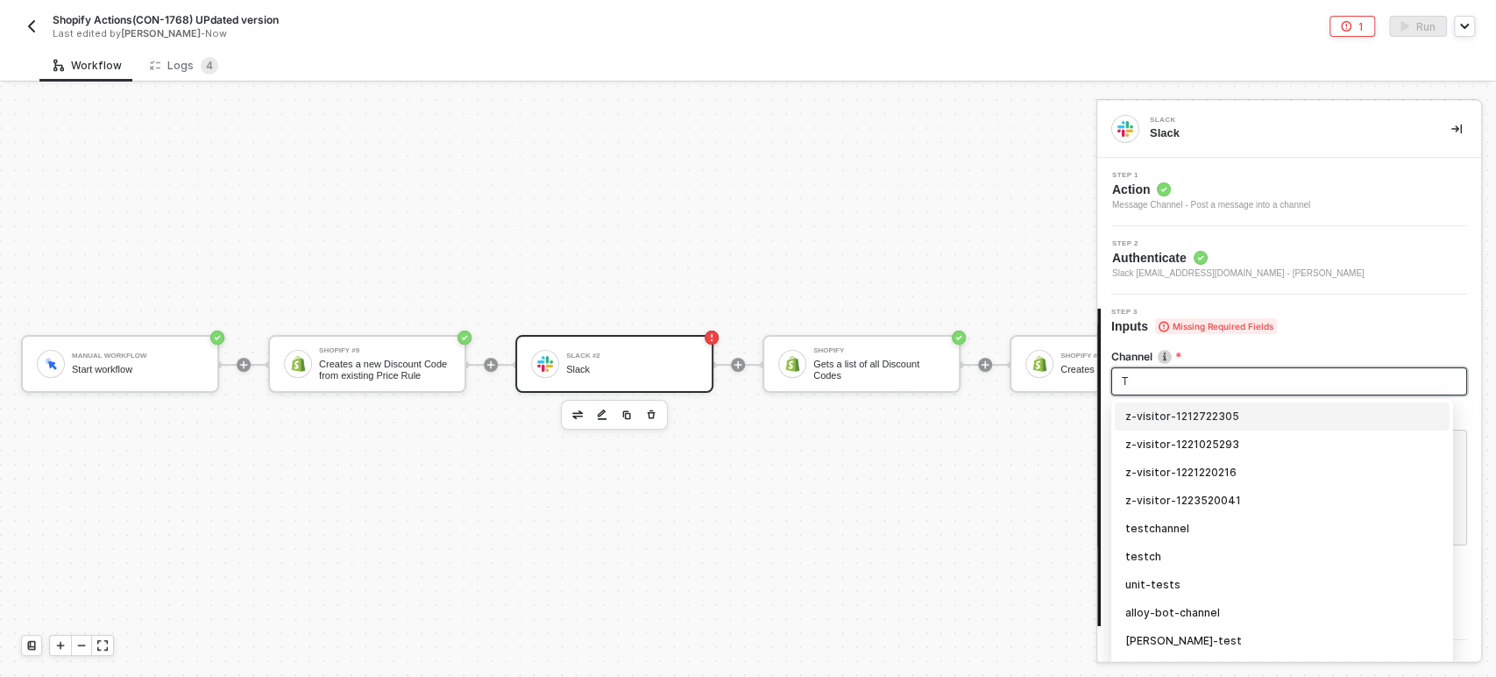
type input "TR"
click at [1177, 417] on div "trigger-test" at bounding box center [1282, 416] width 314 height 19
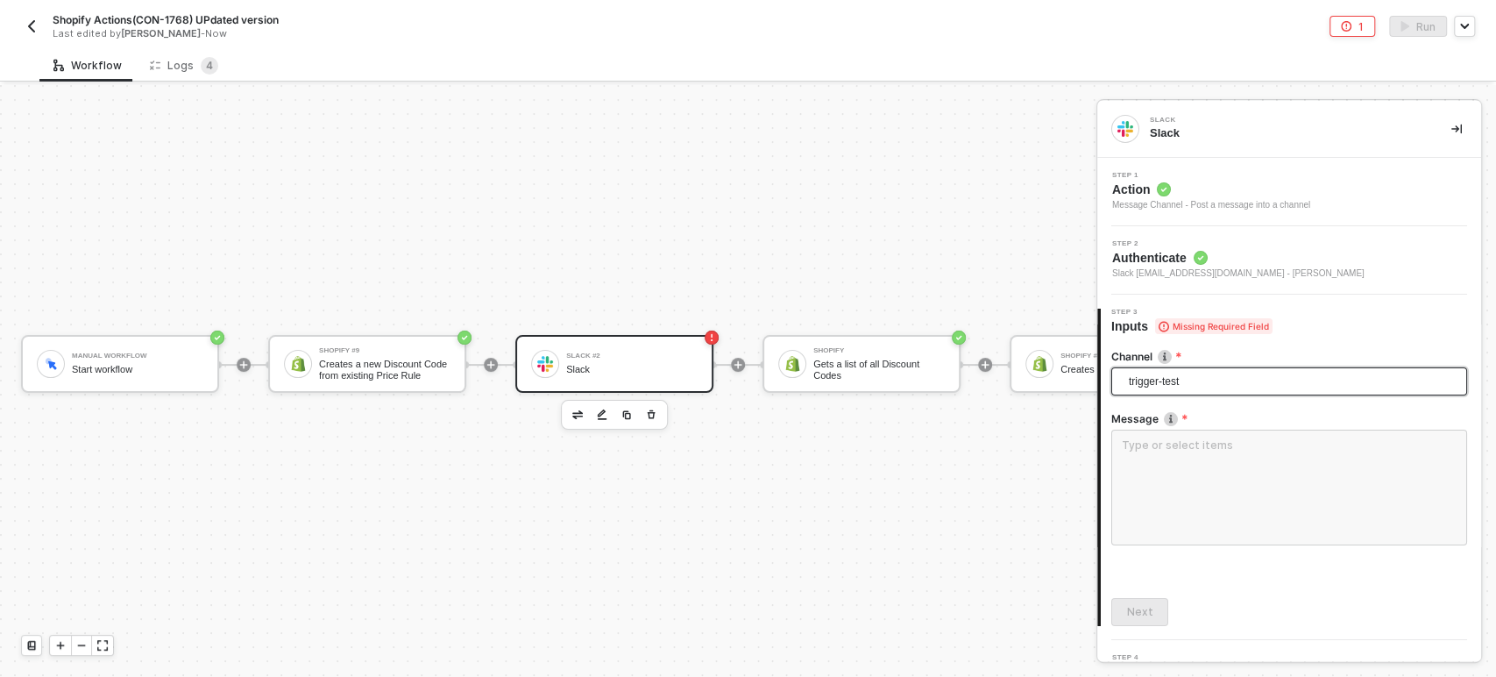
drag, startPoint x: 1182, startPoint y: 468, endPoint x: 1162, endPoint y: 547, distance: 81.4
click at [1162, 561] on div "Channel trigger-test trigger-test trigger-test bwp-tracking alloy-smartrr uapi-…" at bounding box center [1289, 480] width 356 height 291
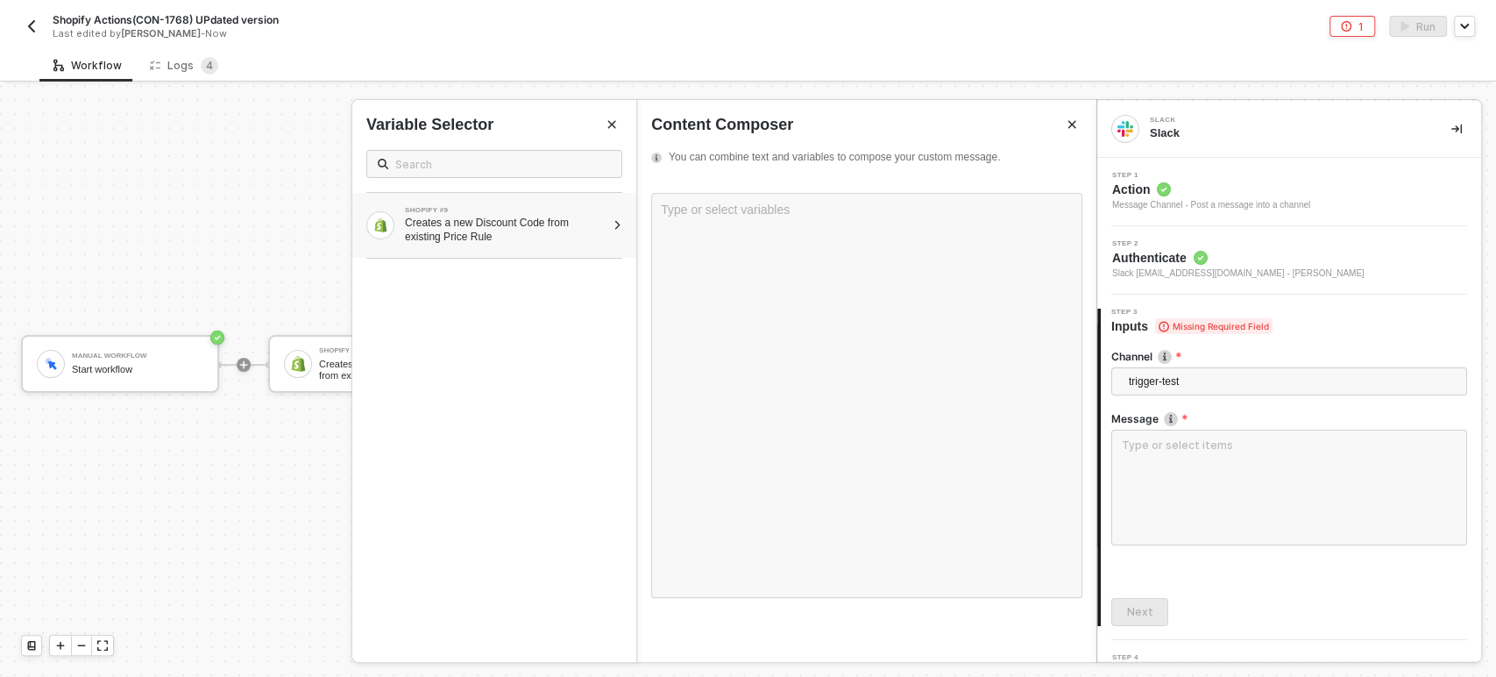
click at [541, 209] on div "SHOPIFY #9" at bounding box center [505, 210] width 201 height 7
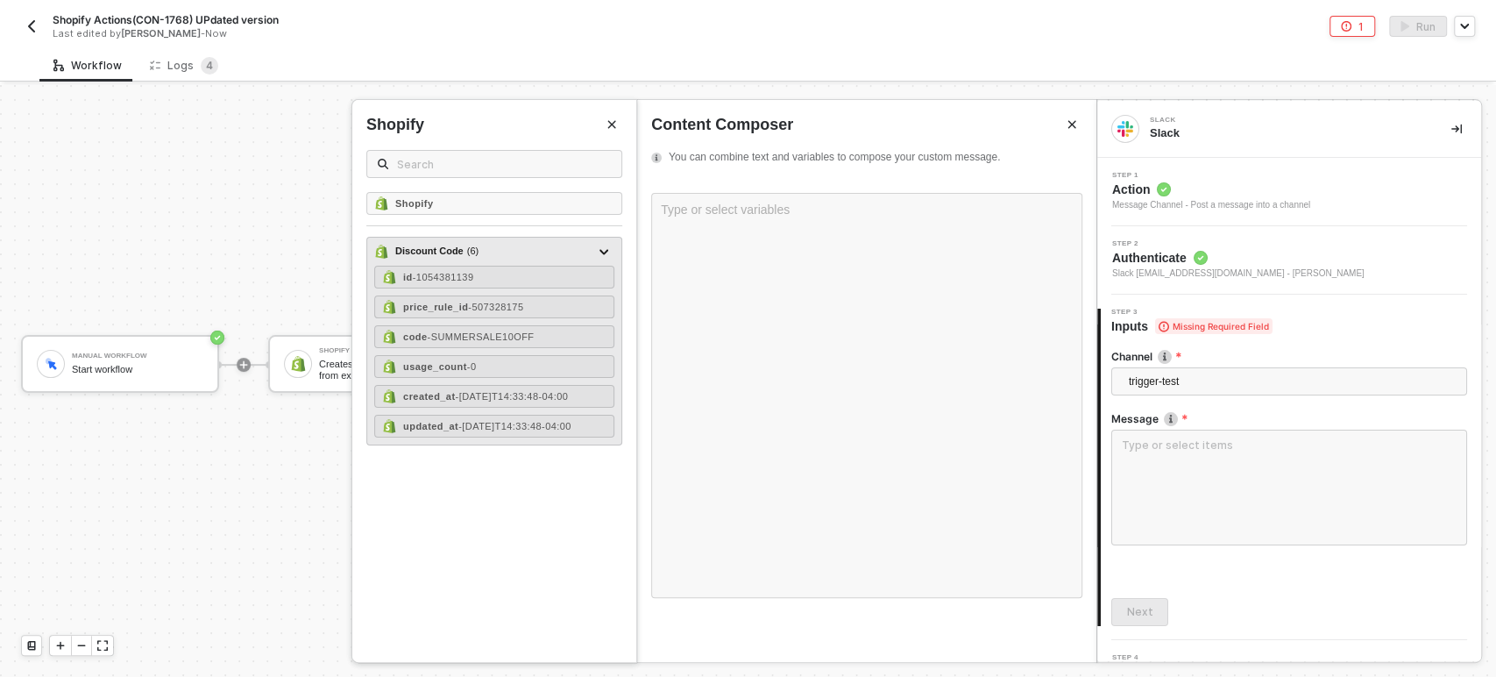
click at [485, 261] on div "Discount Code ( 6 ) id - 1054381139 price_rule_id - 507328175 code - SUMMERSALE…" at bounding box center [494, 341] width 256 height 209
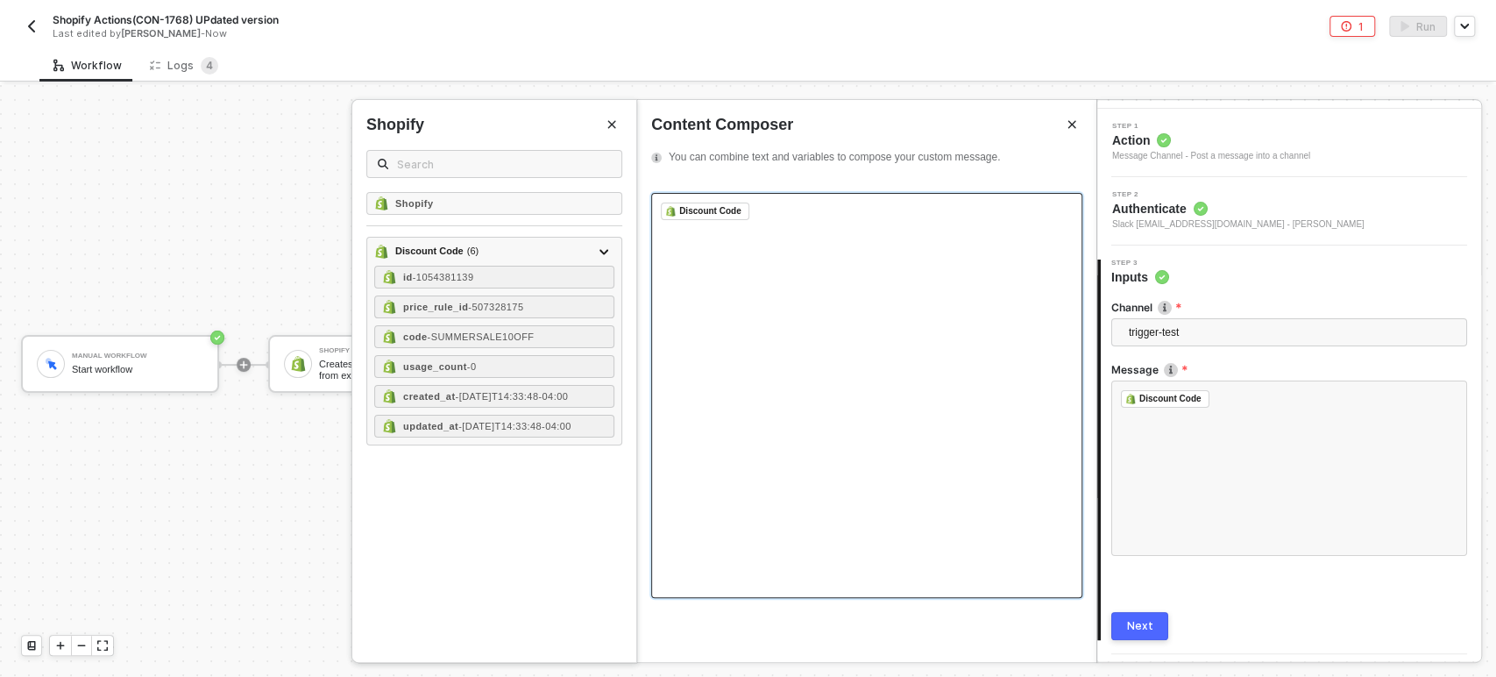
scroll to position [96, 0]
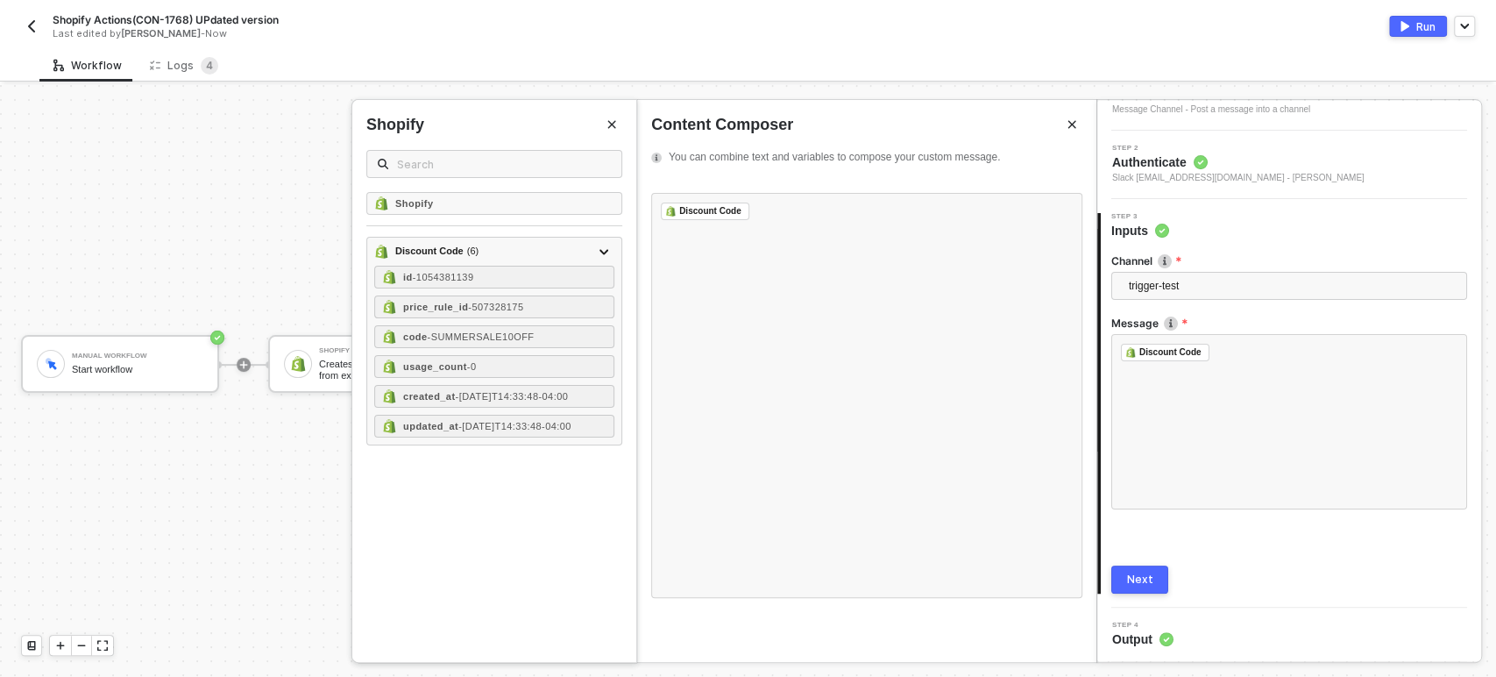
click at [1146, 576] on div "Next" at bounding box center [1140, 579] width 26 height 14
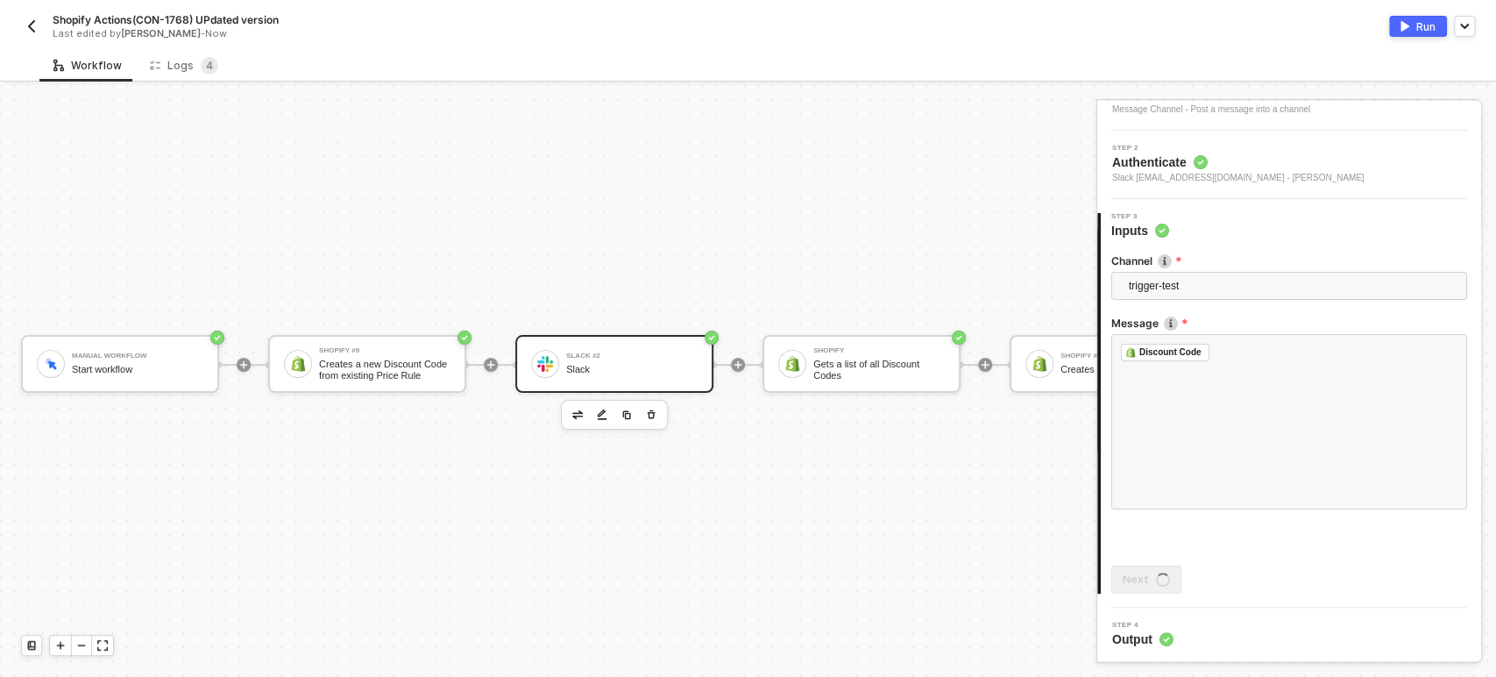
click at [1407, 24] on img "button" at bounding box center [1404, 26] width 9 height 11
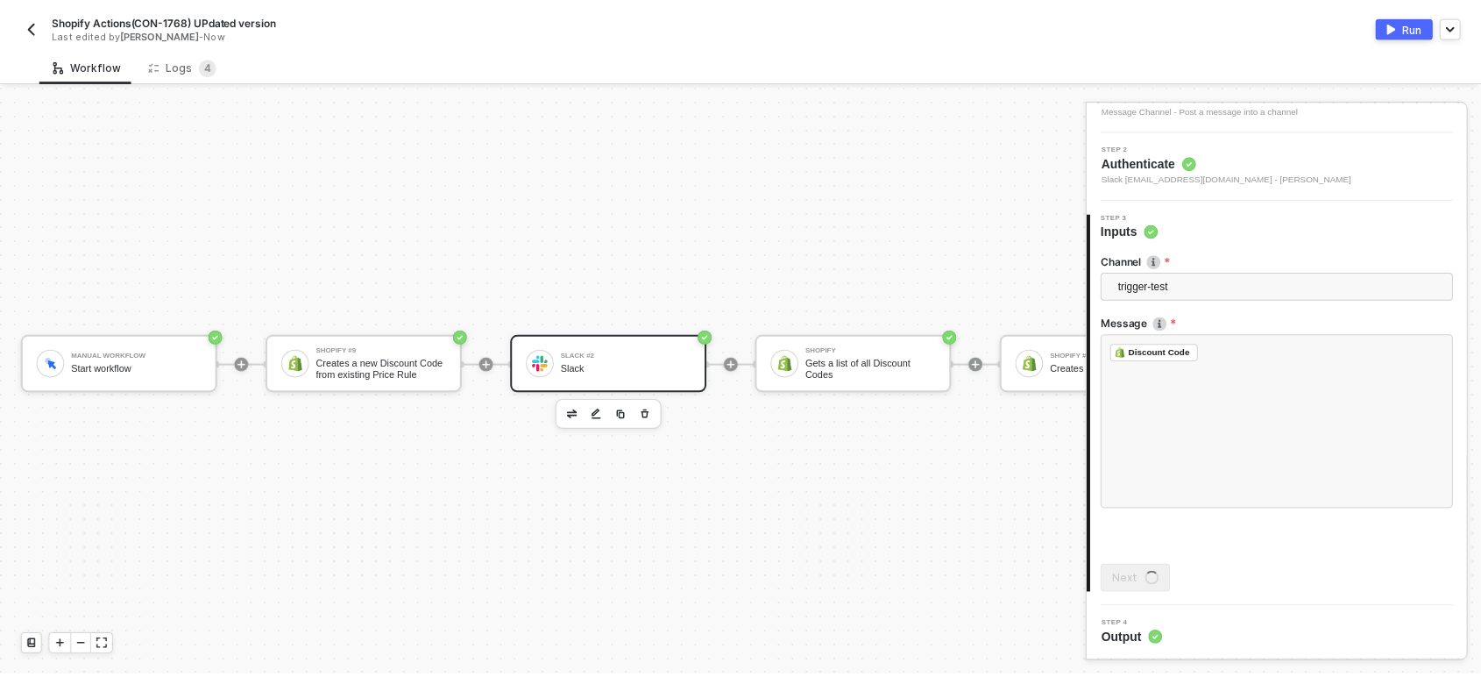
scroll to position [0, 0]
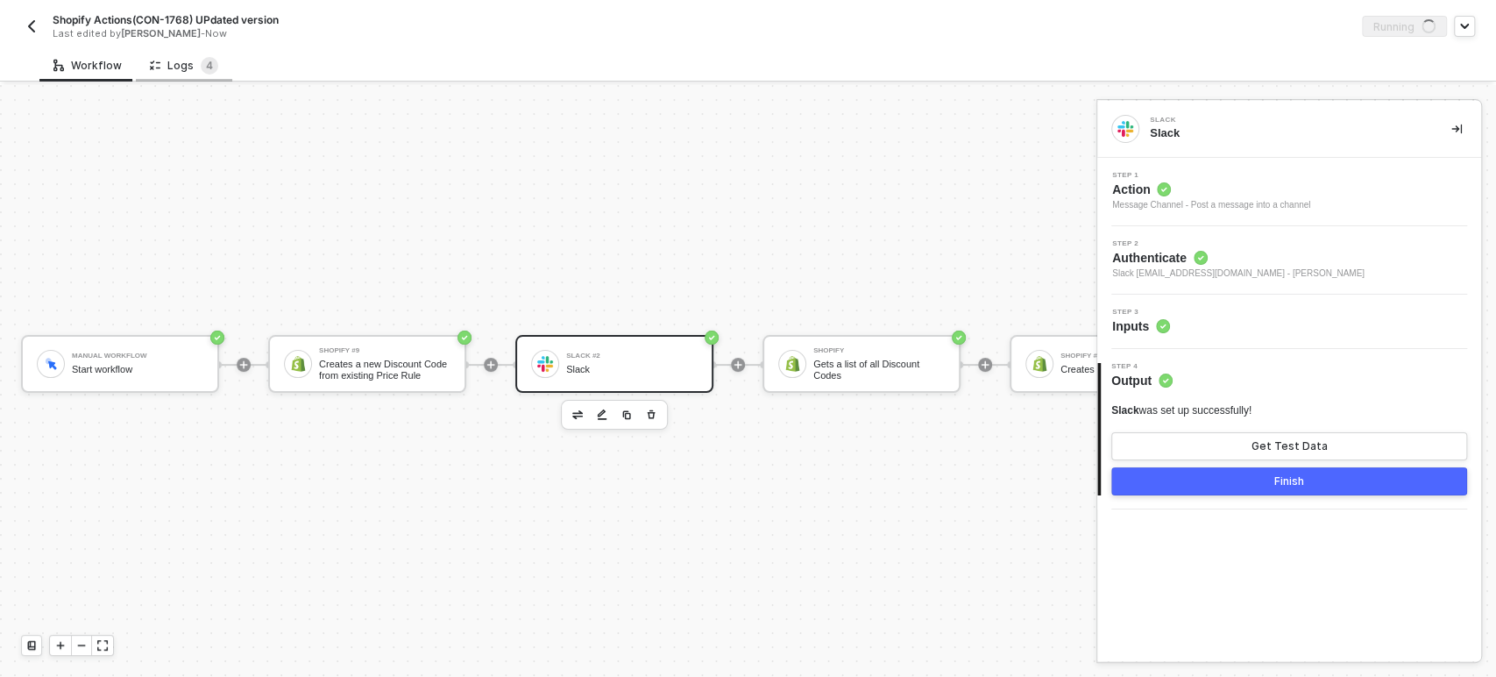
click at [192, 67] on div "Logs 4" at bounding box center [184, 66] width 68 height 18
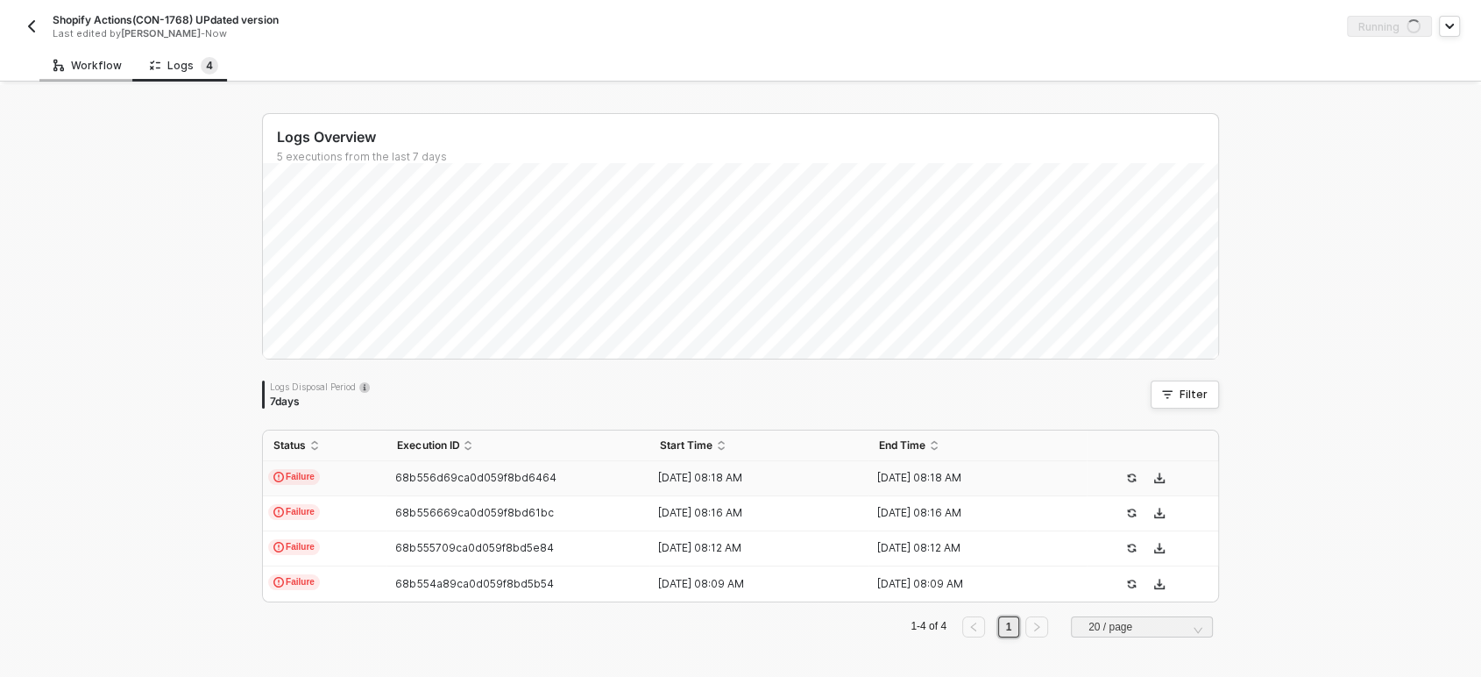
click at [122, 55] on div "Workflow" at bounding box center [87, 65] width 96 height 32
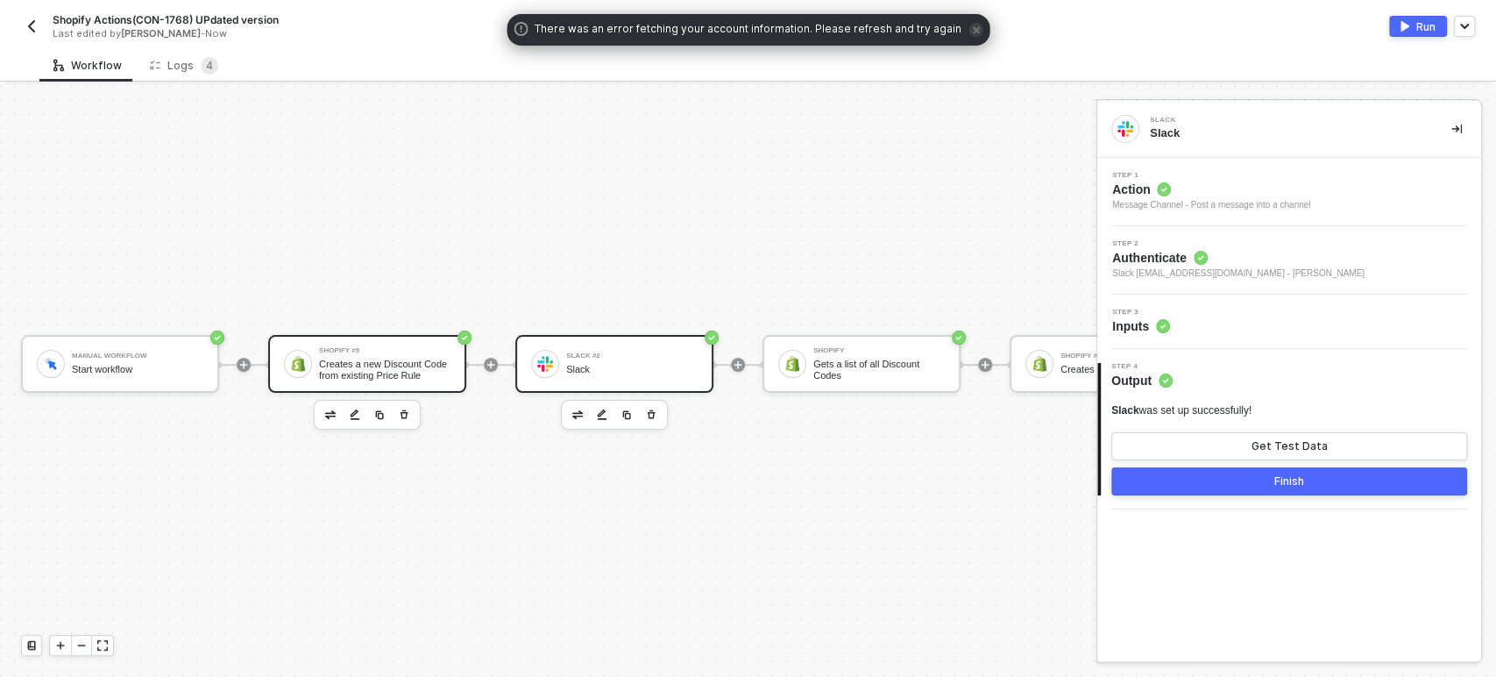
drag, startPoint x: 343, startPoint y: 345, endPoint x: 328, endPoint y: 339, distance: 16.1
click at [342, 358] on div "Creates a new Discount Code from existing Price Rule" at bounding box center [384, 369] width 131 height 22
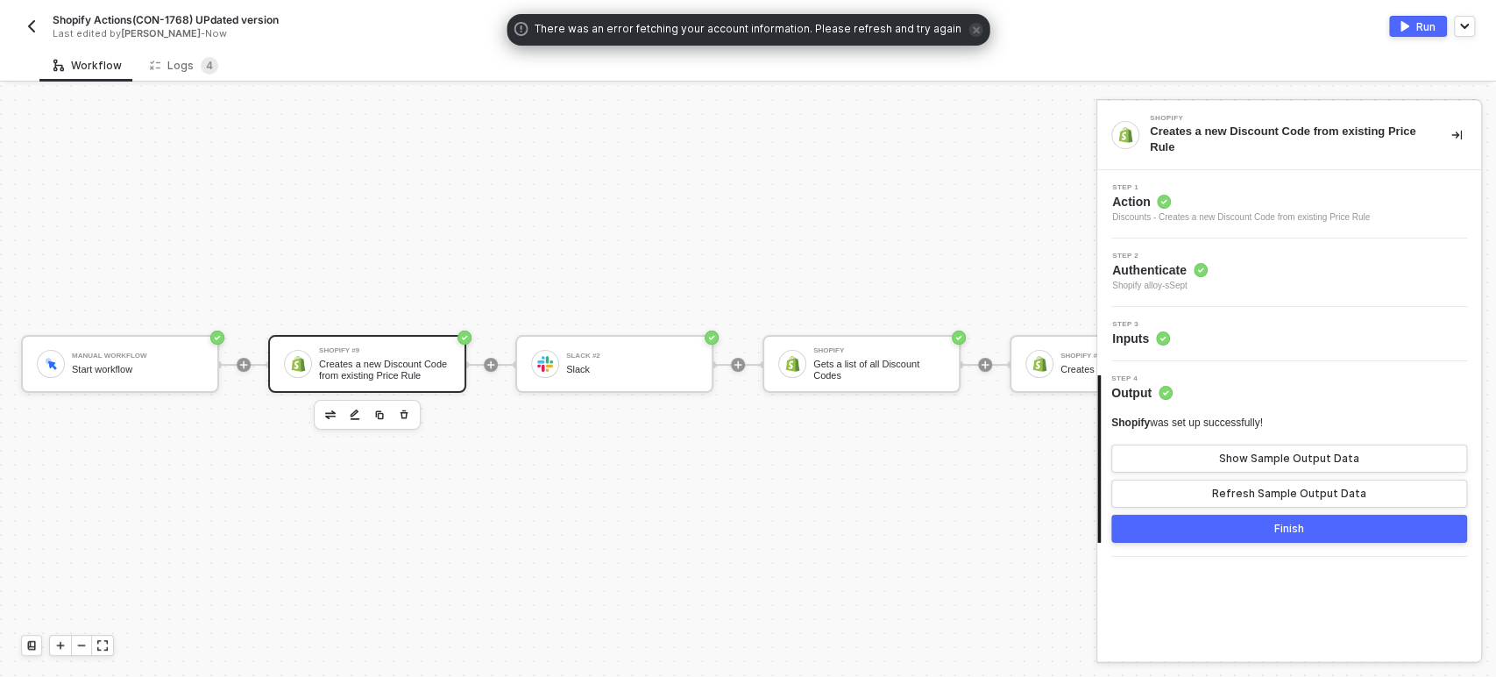
click at [1160, 325] on span "Step 3" at bounding box center [1141, 324] width 58 height 7
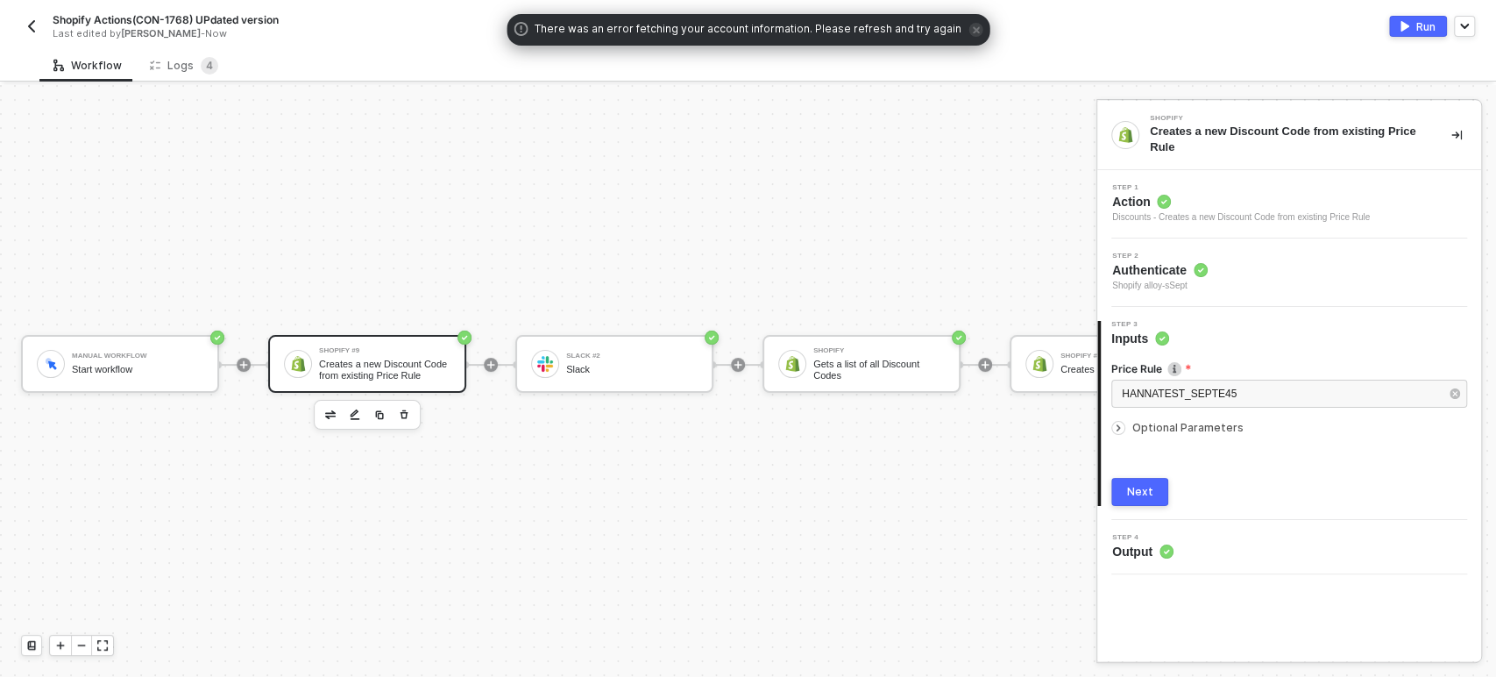
click at [1202, 426] on span "Optional Parameters" at bounding box center [1187, 427] width 111 height 13
